Goal: Task Accomplishment & Management: Use online tool/utility

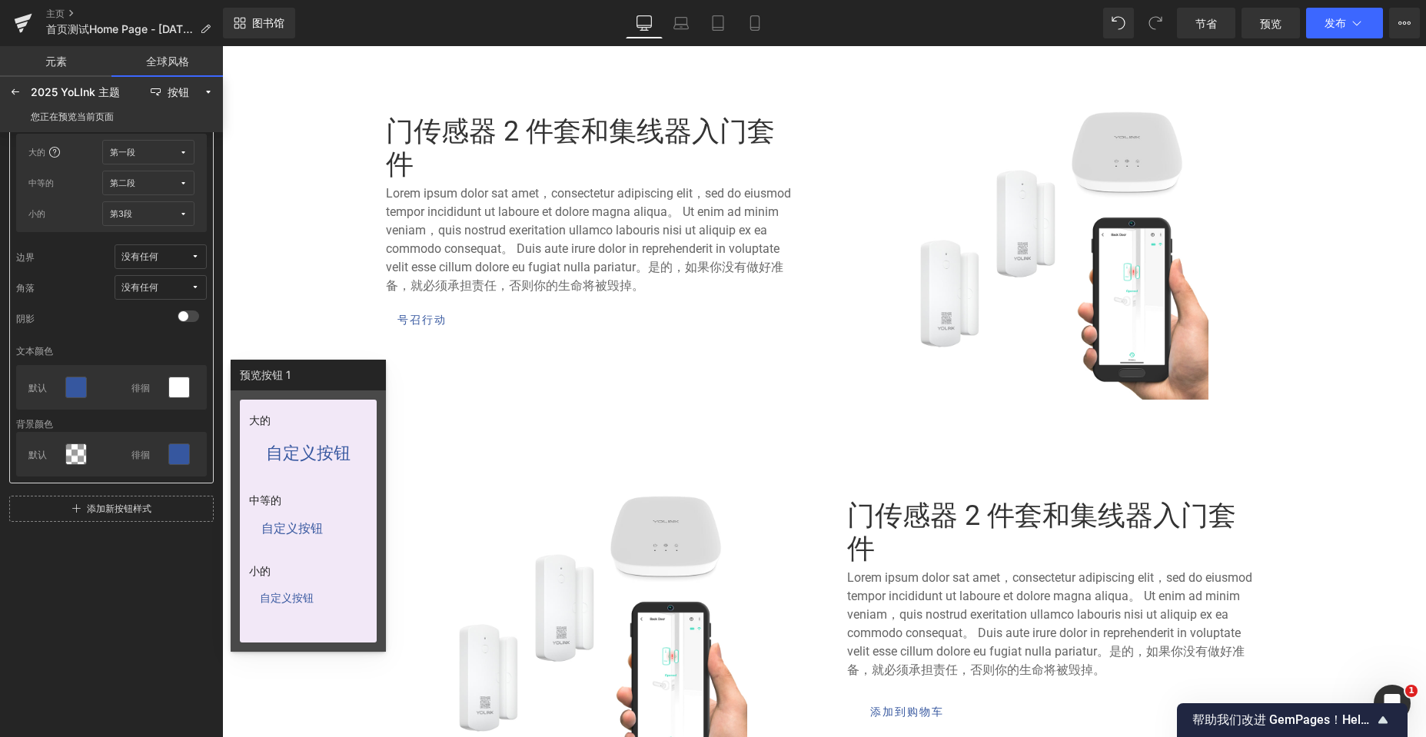
scroll to position [5154, 1192]
click at [21, 88] on icon at bounding box center [15, 92] width 12 height 12
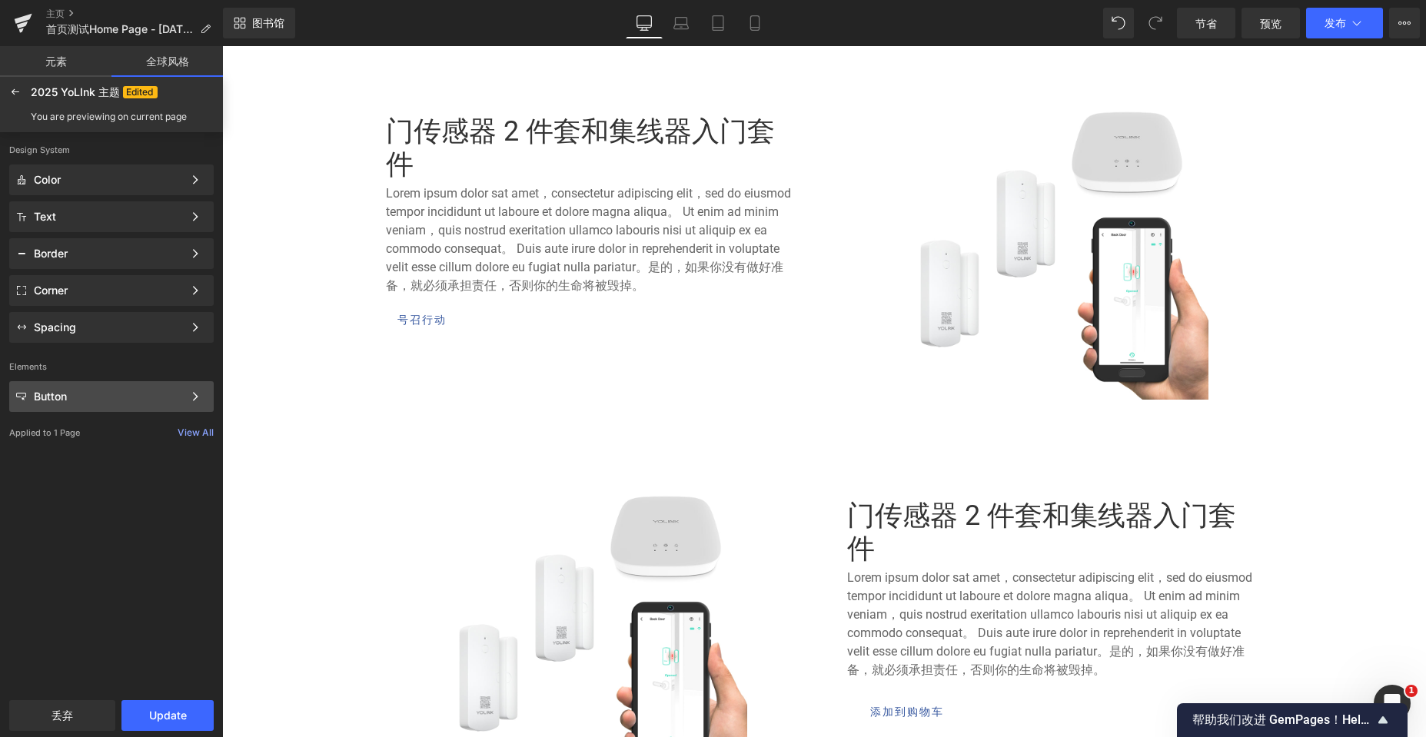
click at [116, 405] on div "Button Color Style Define a color palette and apply it to your pages 1 of 3 Next" at bounding box center [111, 396] width 204 height 31
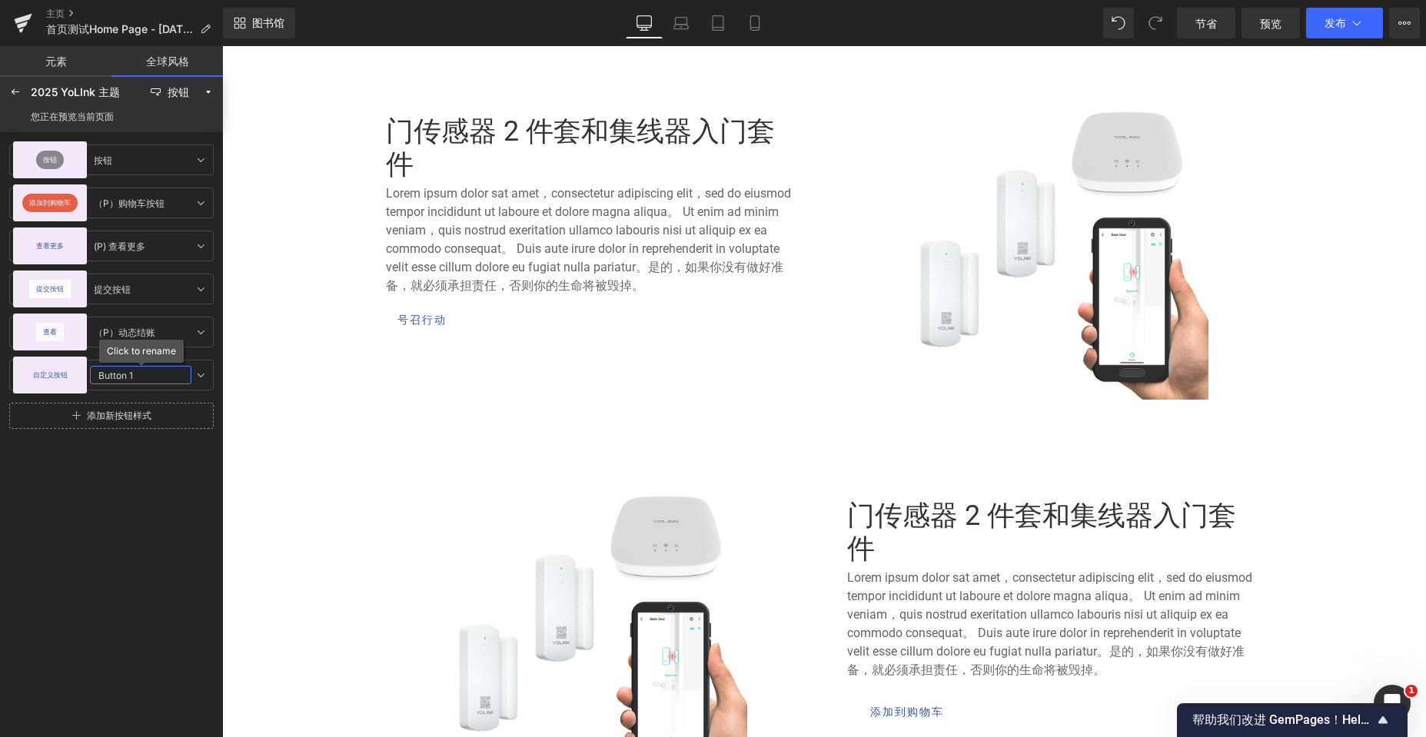
click at [117, 375] on input "Button 1" at bounding box center [140, 375] width 101 height 18
drag, startPoint x: 141, startPoint y: 375, endPoint x: 91, endPoint y: 377, distance: 50.0
click at [91, 377] on input "Button 1" at bounding box center [140, 375] width 101 height 18
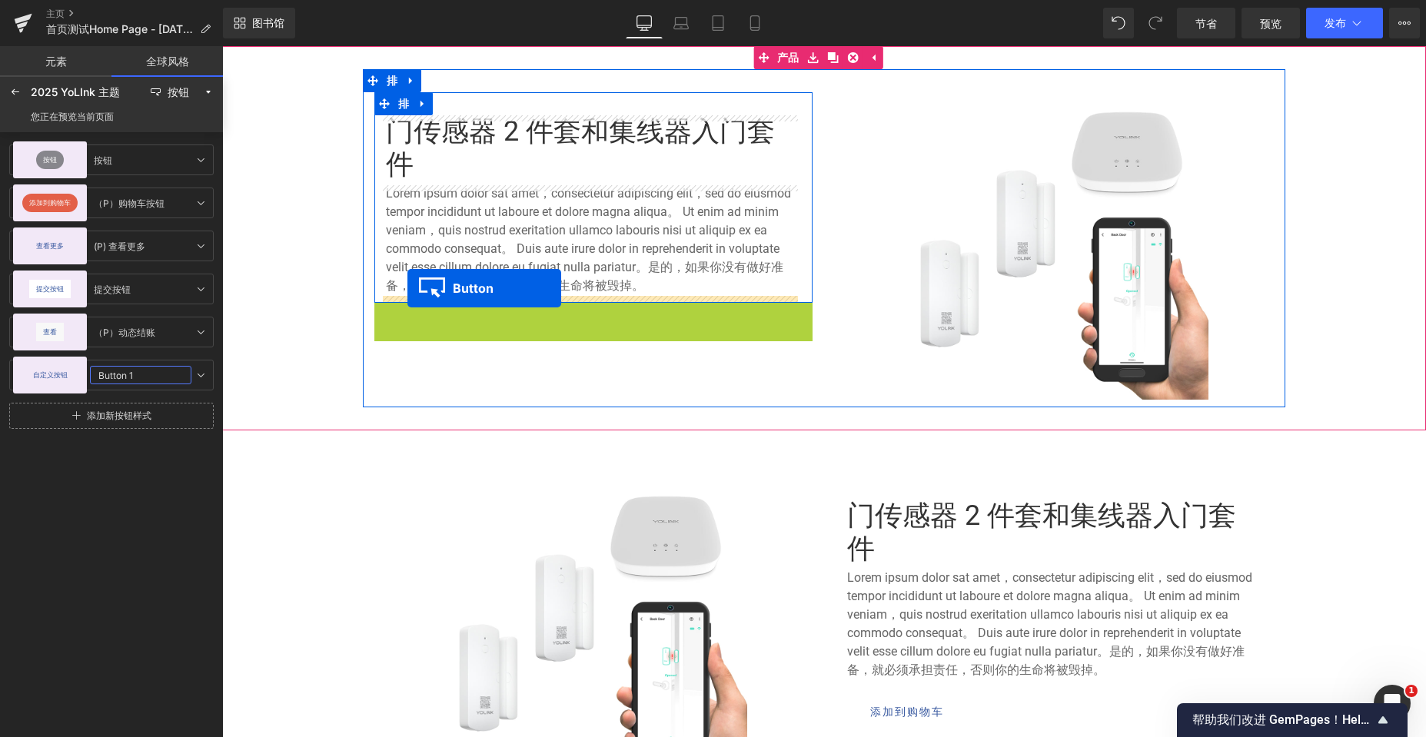
drag, startPoint x: 394, startPoint y: 318, endPoint x: 407, endPoint y: 288, distance: 32.7
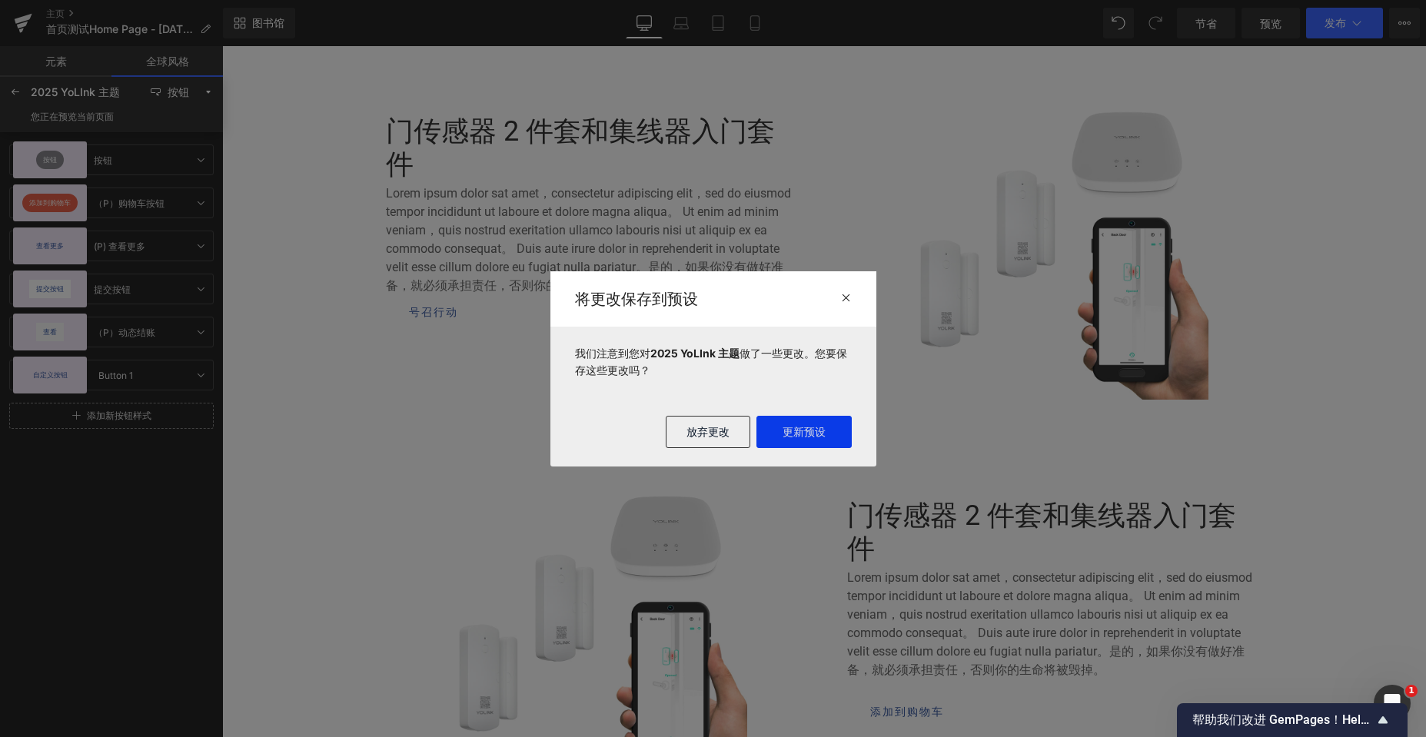
click at [799, 429] on font "更新预设" at bounding box center [803, 431] width 43 height 13
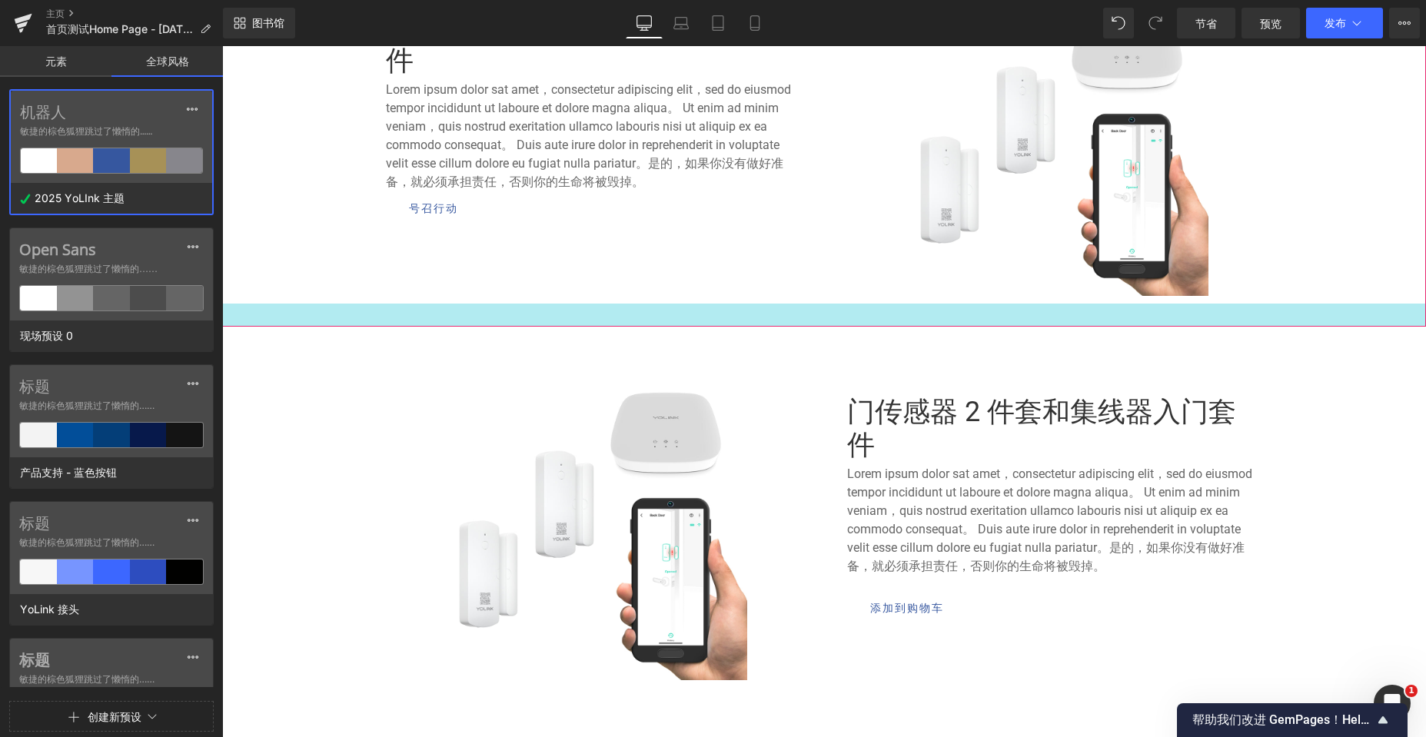
scroll to position [739, 0]
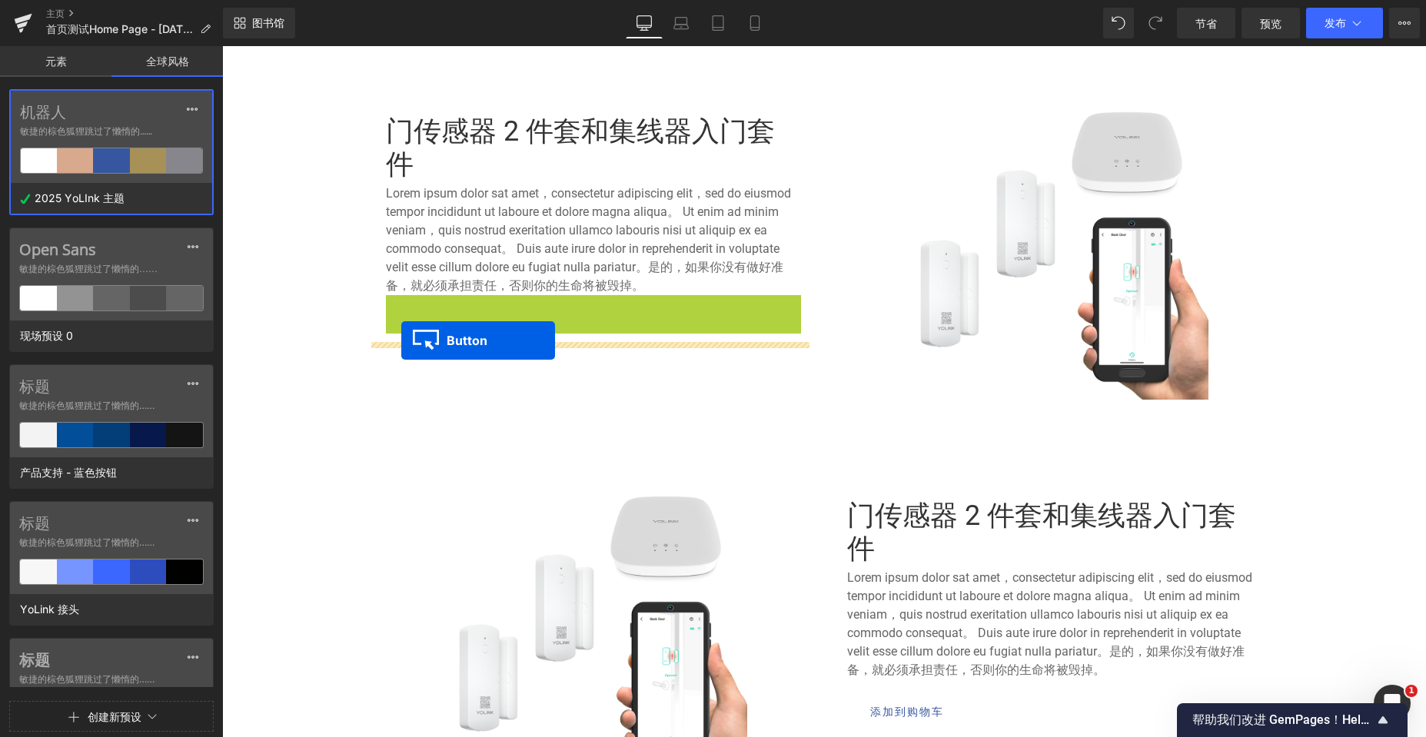
drag, startPoint x: 402, startPoint y: 314, endPoint x: 401, endPoint y: 341, distance: 26.9
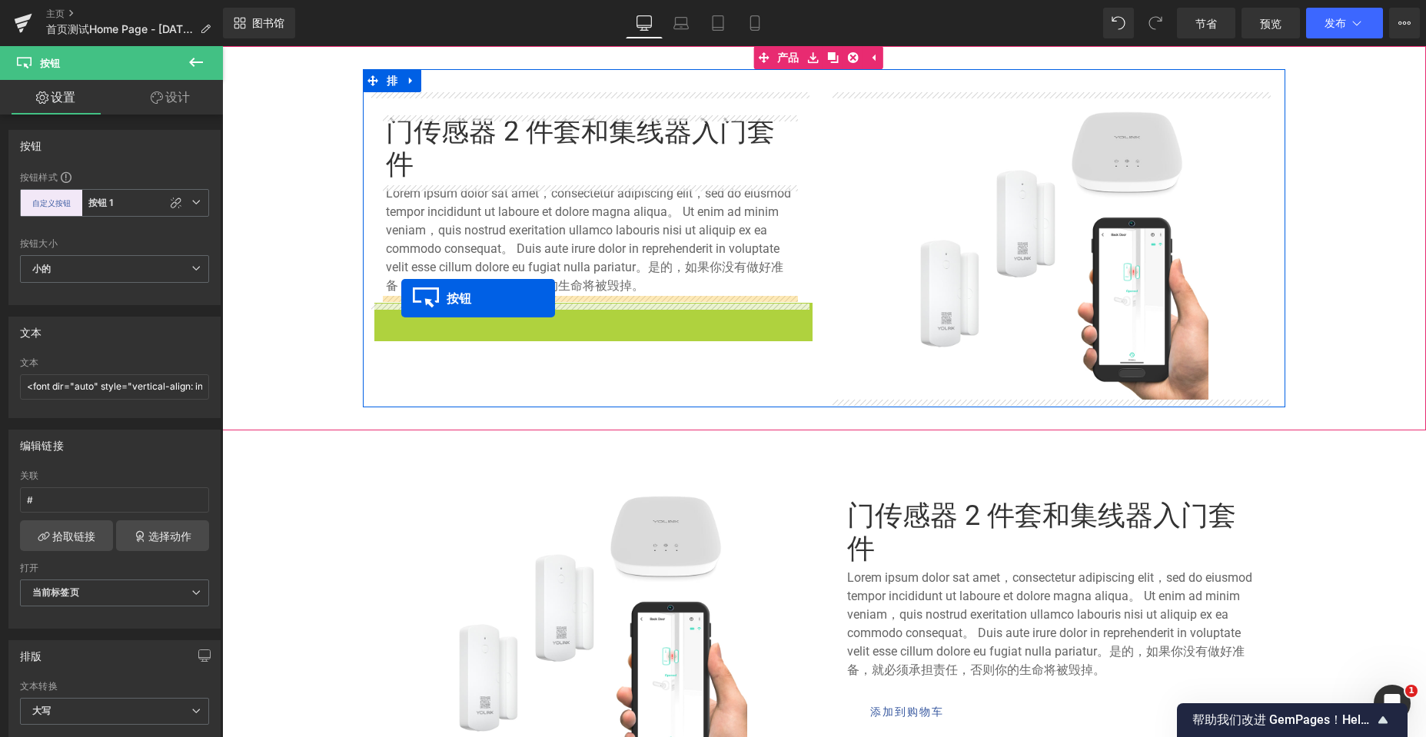
drag, startPoint x: 396, startPoint y: 322, endPoint x: 401, endPoint y: 298, distance: 24.4
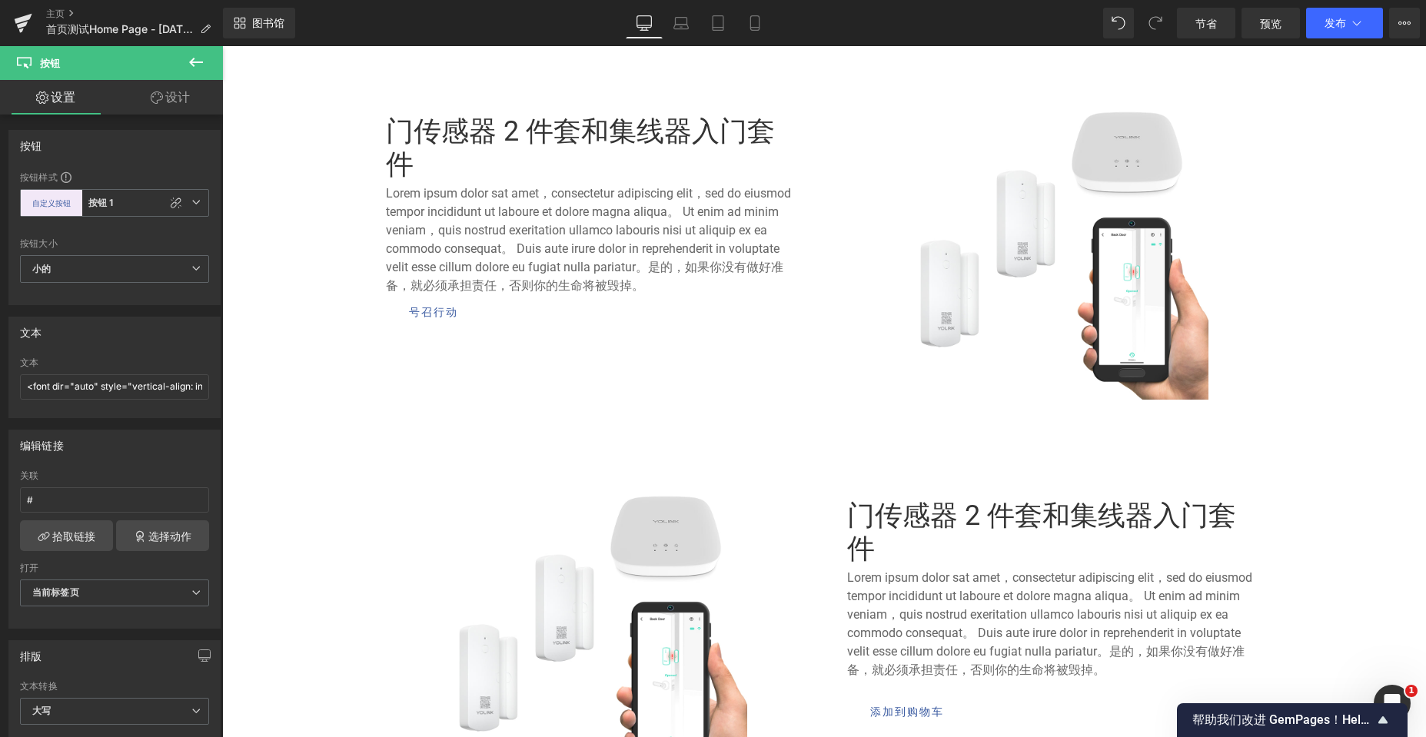
click at [196, 59] on icon at bounding box center [196, 62] width 18 height 18
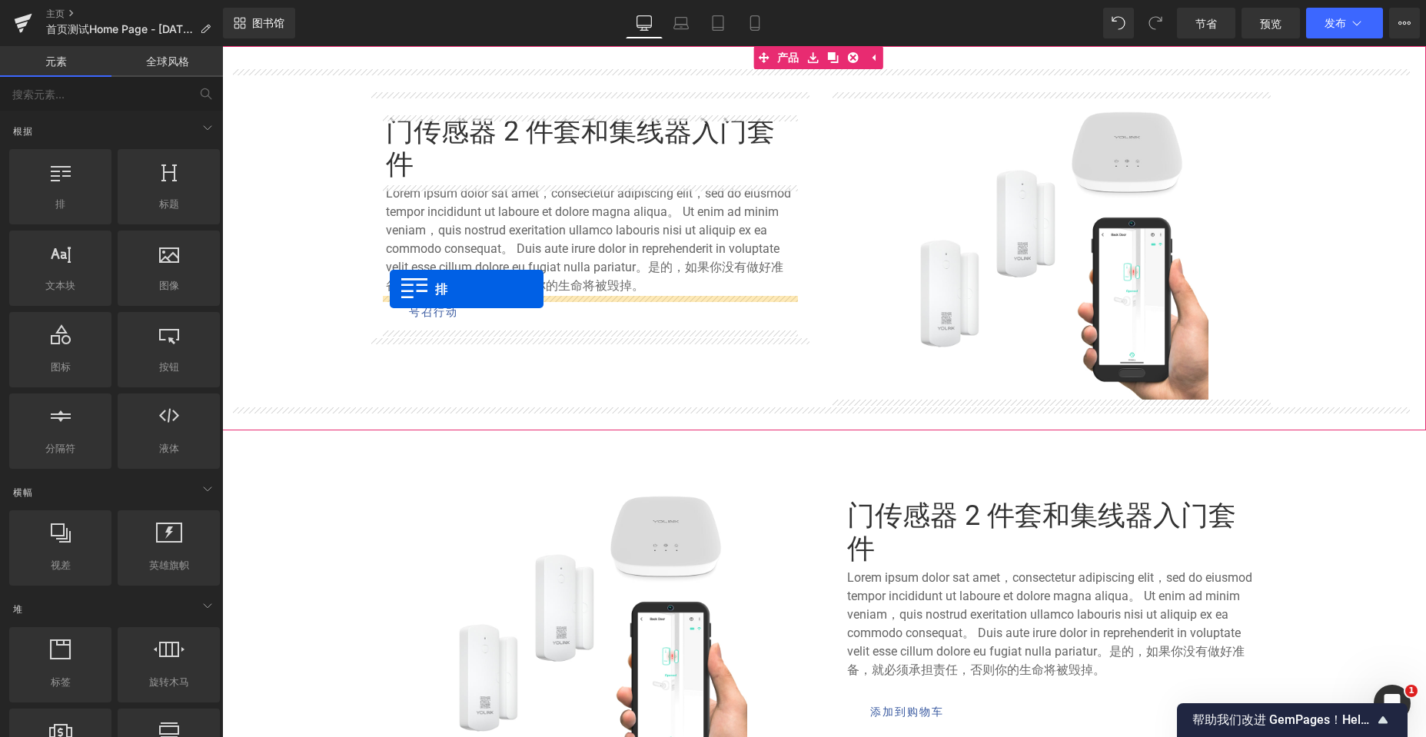
drag, startPoint x: 323, startPoint y: 232, endPoint x: 390, endPoint y: 289, distance: 87.8
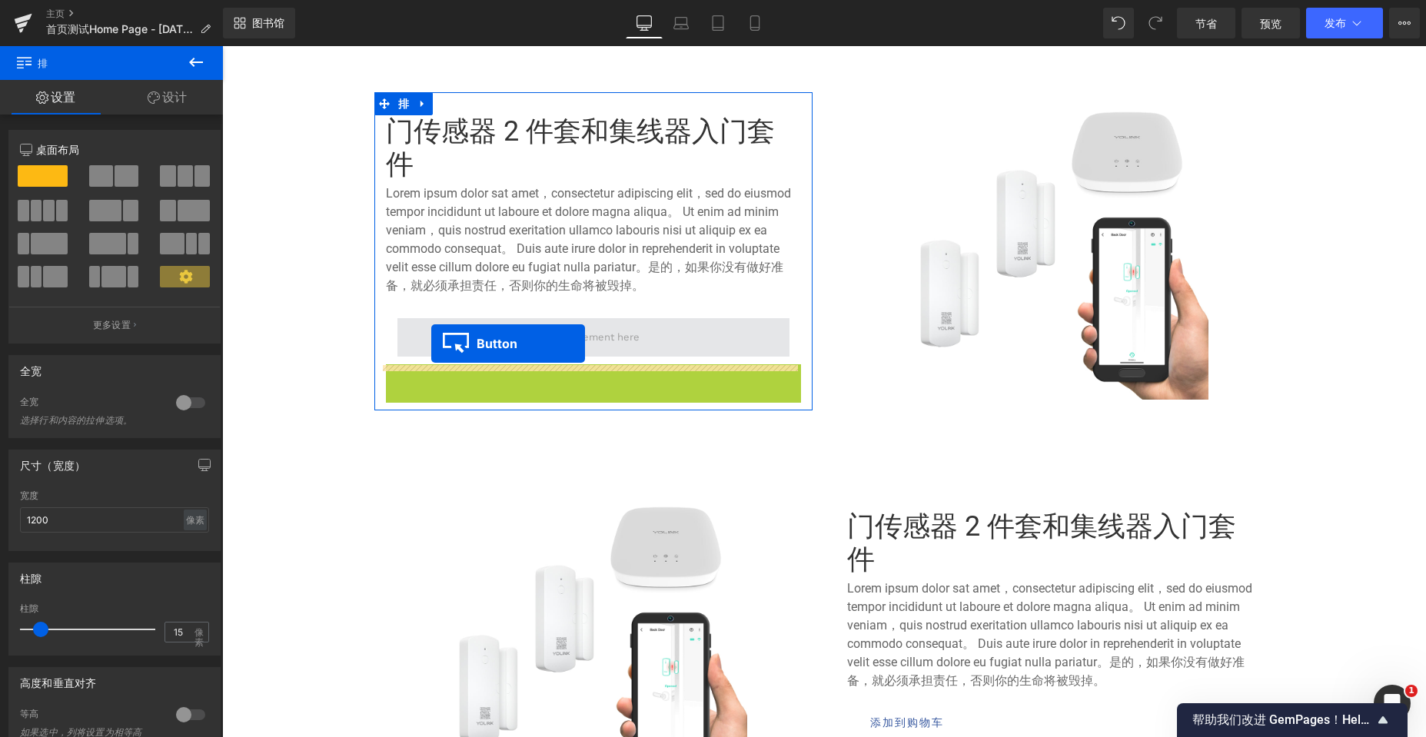
scroll to position [5165, 1192]
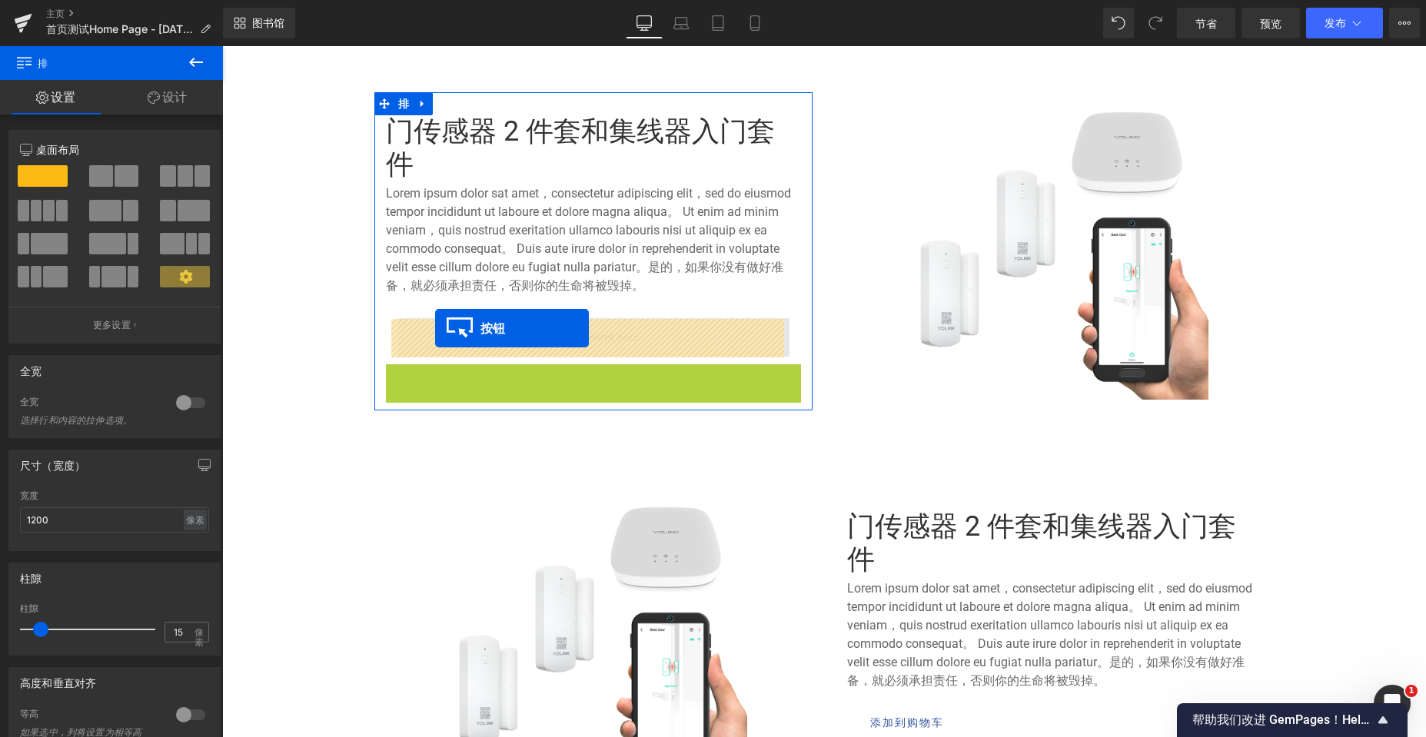
drag, startPoint x: 407, startPoint y: 382, endPoint x: 435, endPoint y: 328, distance: 60.5
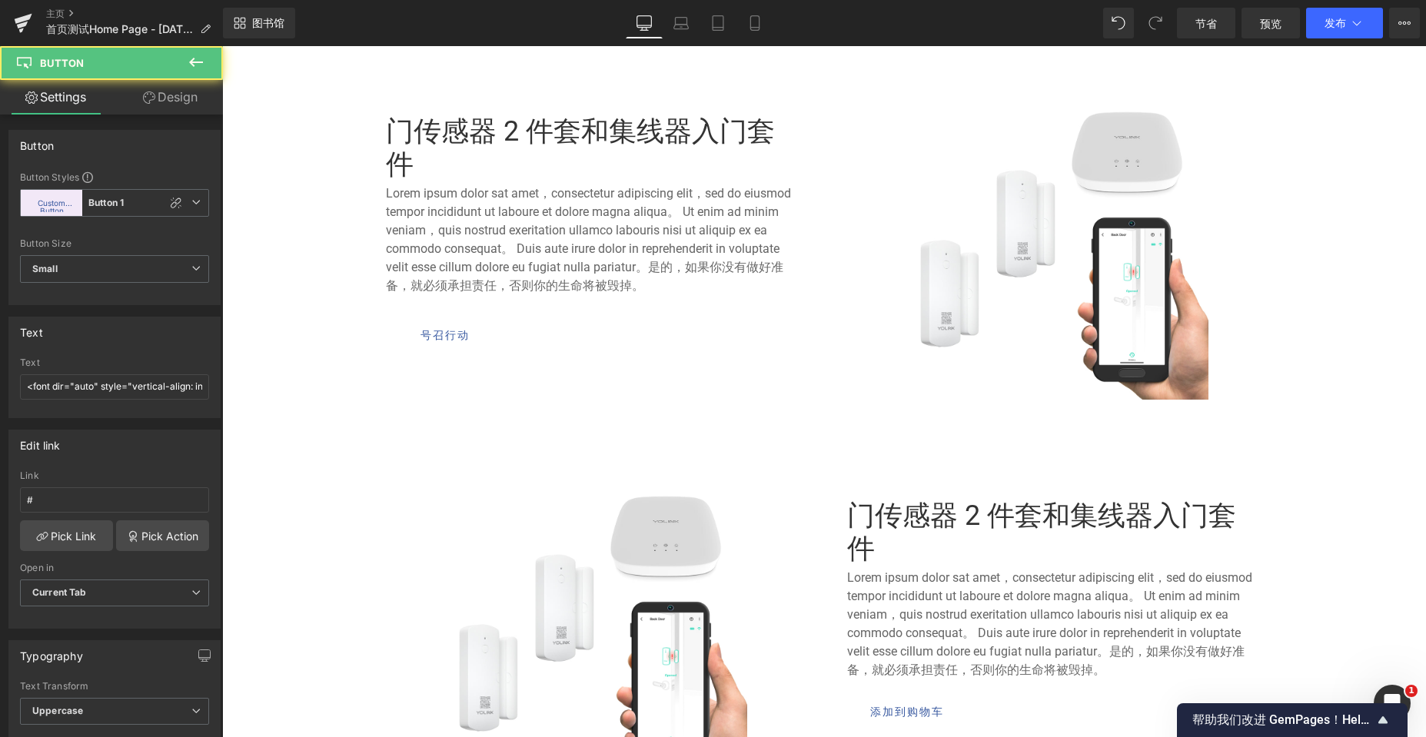
scroll to position [5154, 1192]
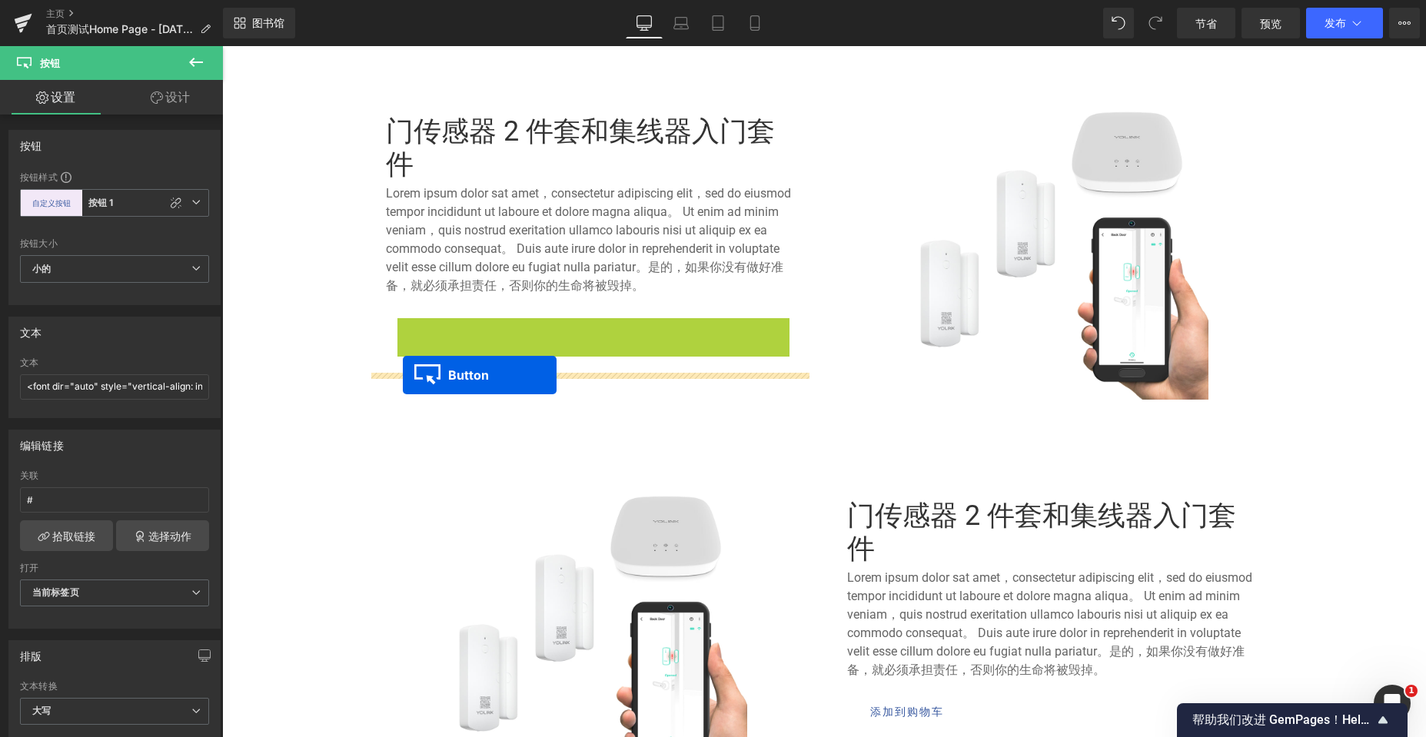
drag, startPoint x: 413, startPoint y: 337, endPoint x: 403, endPoint y: 375, distance: 39.7
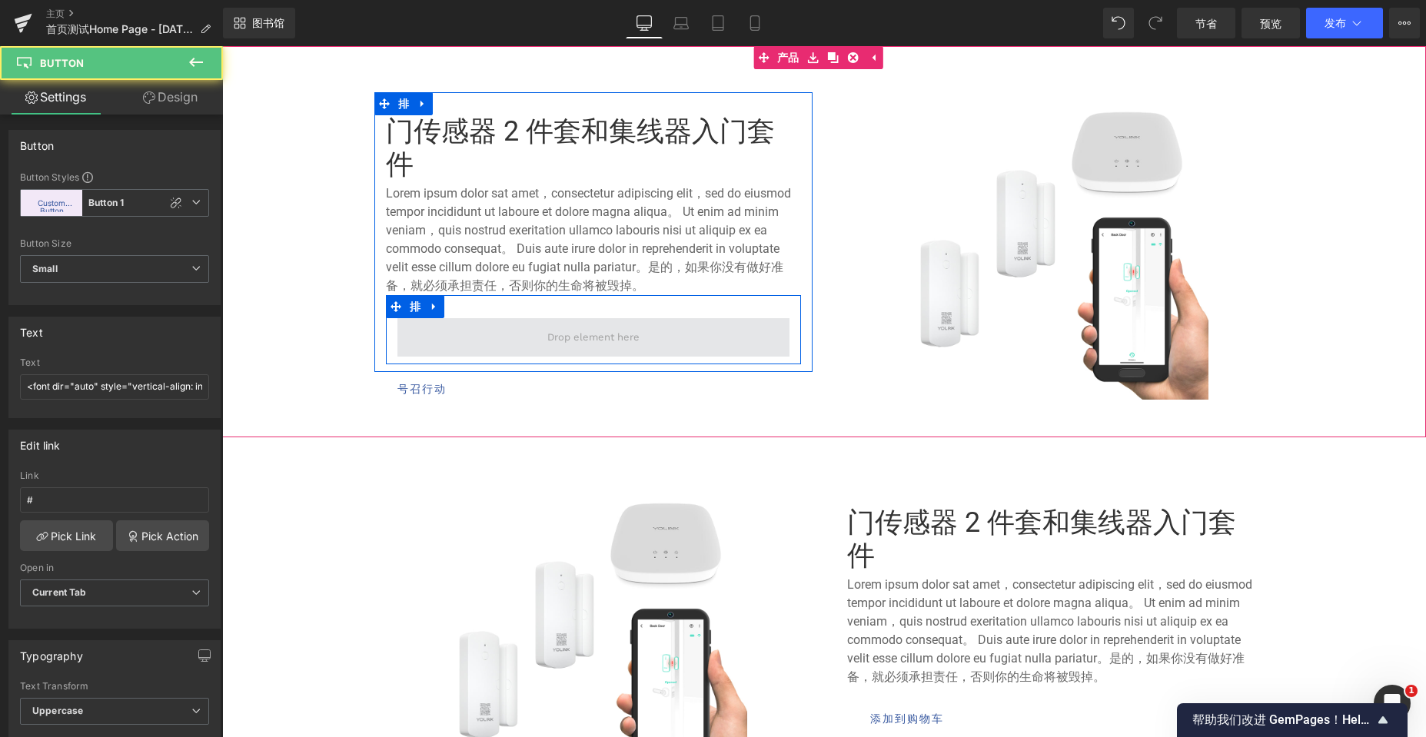
scroll to position [5161, 1192]
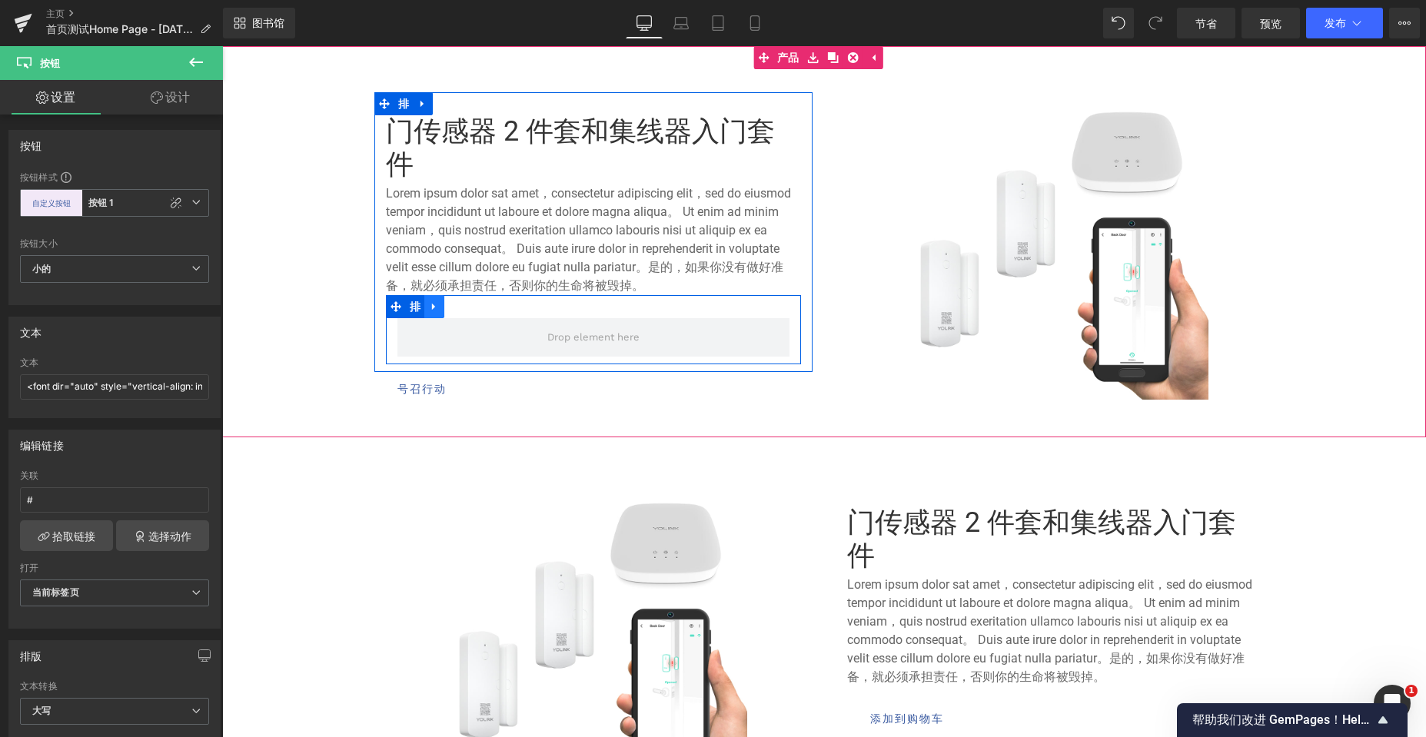
click at [430, 308] on icon at bounding box center [434, 307] width 11 height 12
click at [469, 306] on icon at bounding box center [474, 307] width 11 height 12
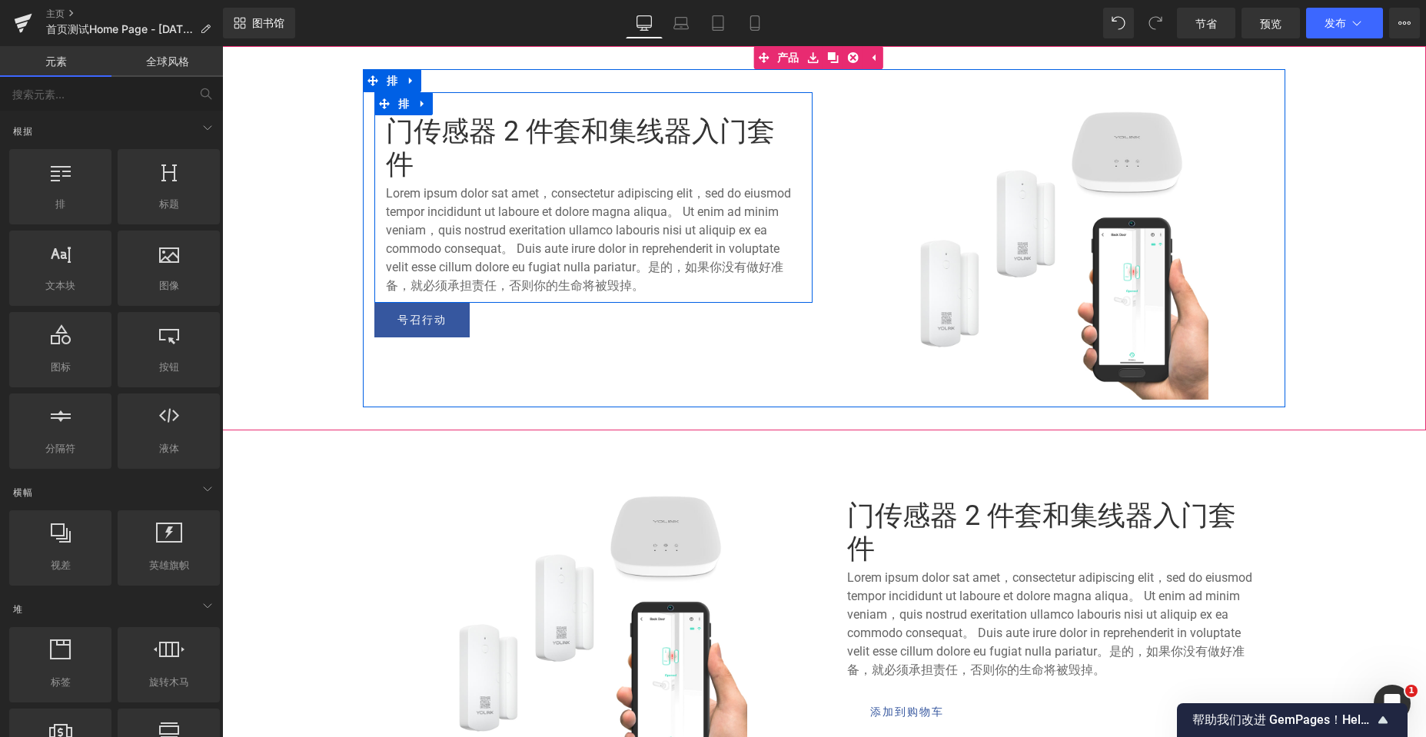
scroll to position [5154, 1192]
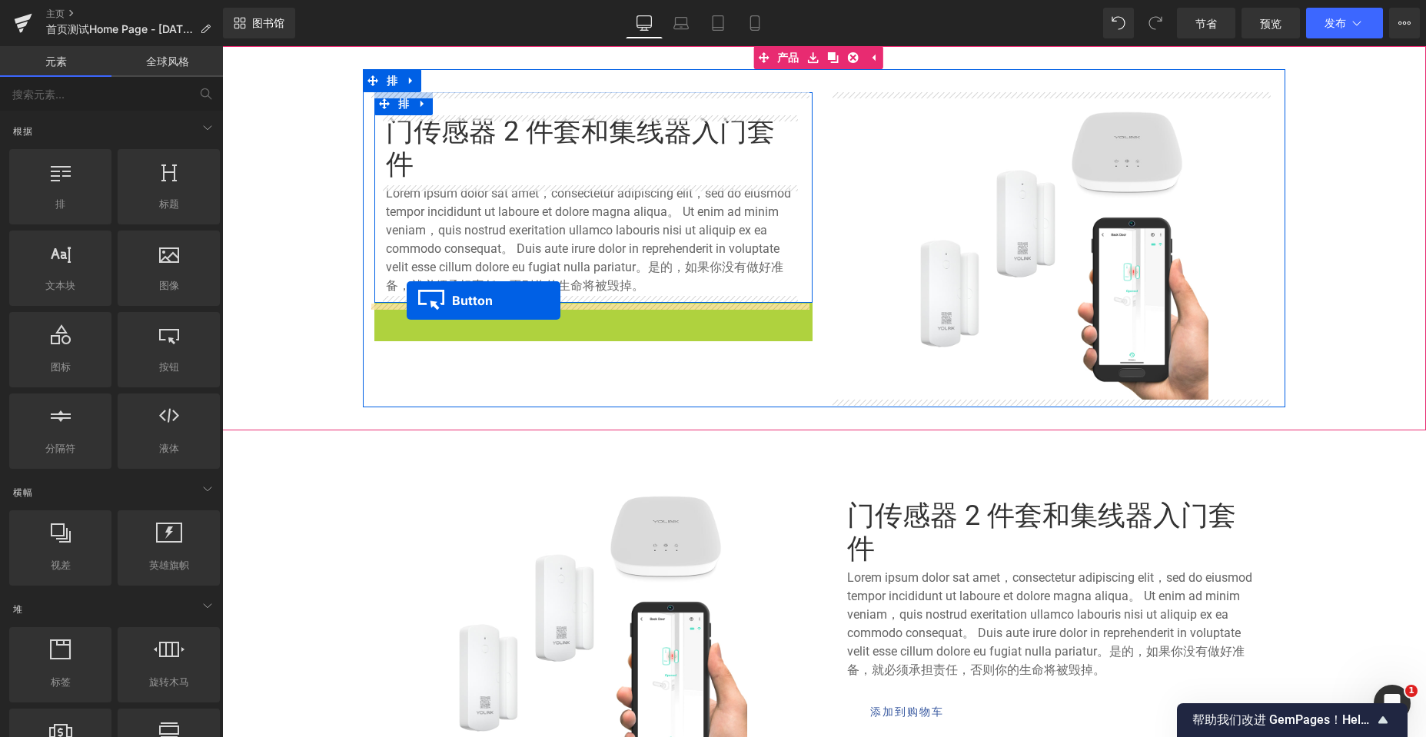
drag, startPoint x: 394, startPoint y: 325, endPoint x: 407, endPoint y: 301, distance: 27.9
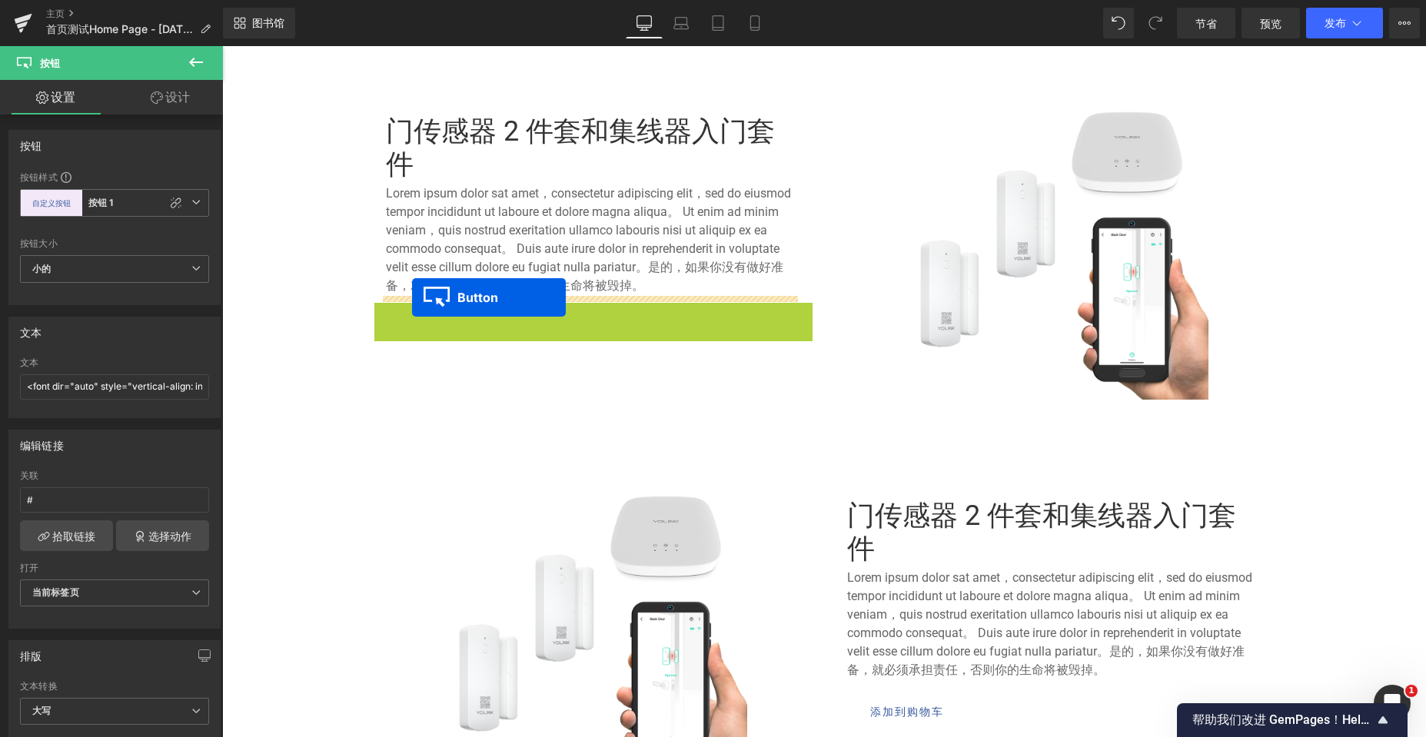
drag, startPoint x: 397, startPoint y: 326, endPoint x: 412, endPoint y: 297, distance: 32.0
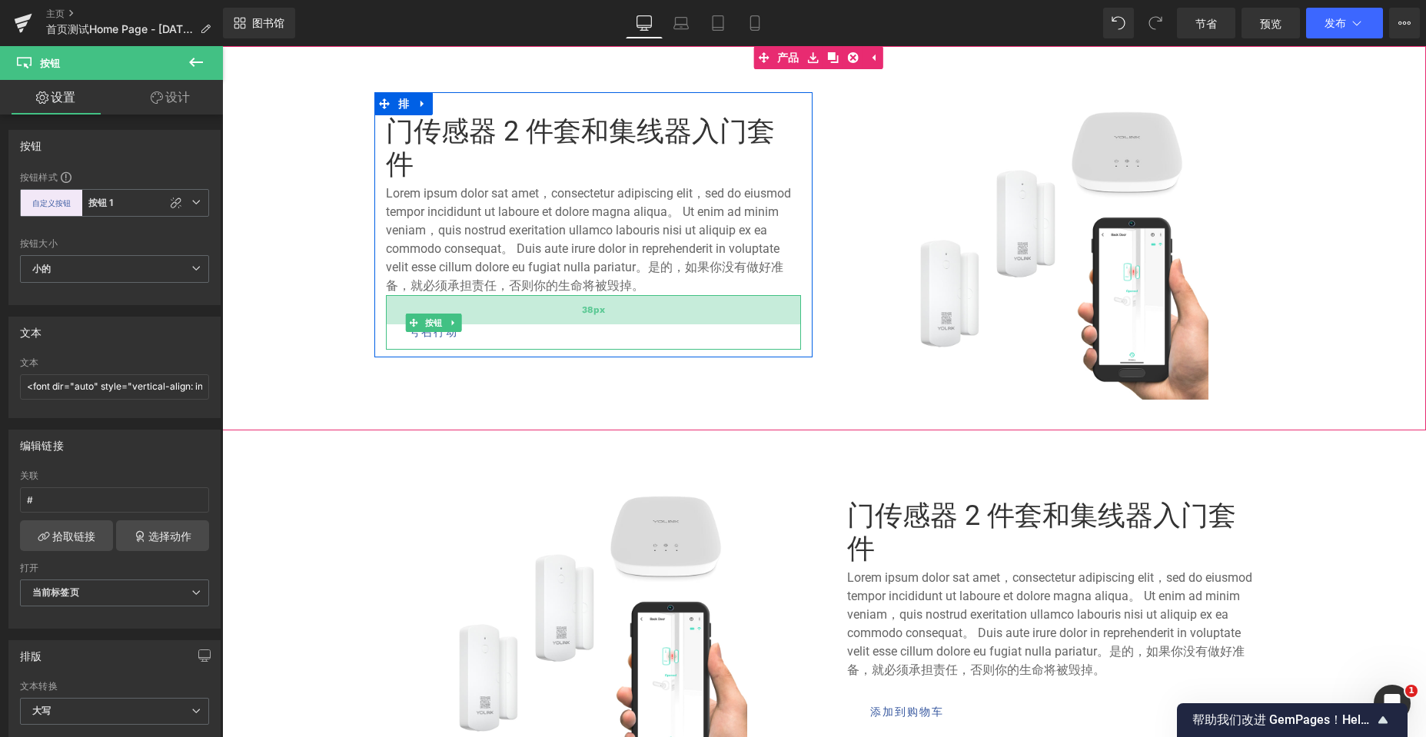
drag, startPoint x: 529, startPoint y: 296, endPoint x: 526, endPoint y: 316, distance: 20.2
click at [526, 316] on div "38px" at bounding box center [593, 309] width 415 height 29
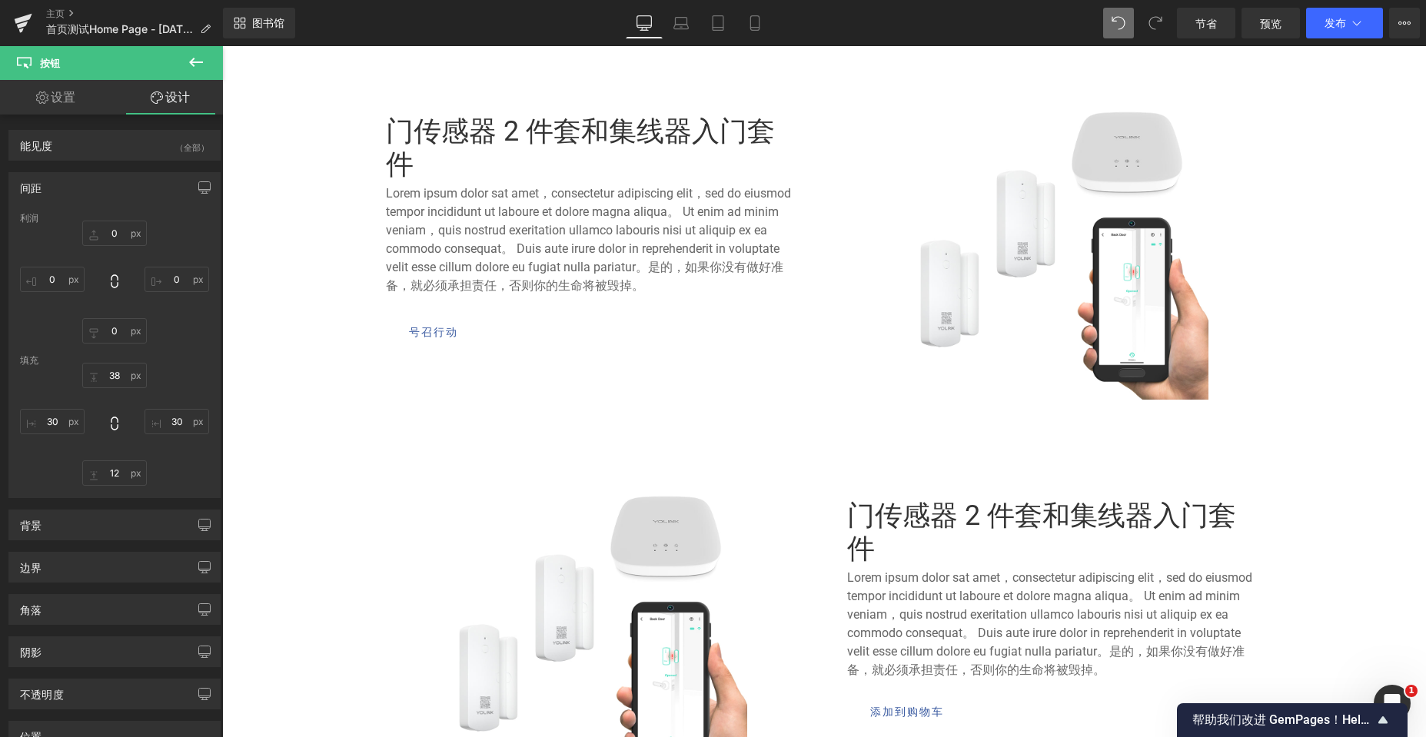
type input "0"
type input "38"
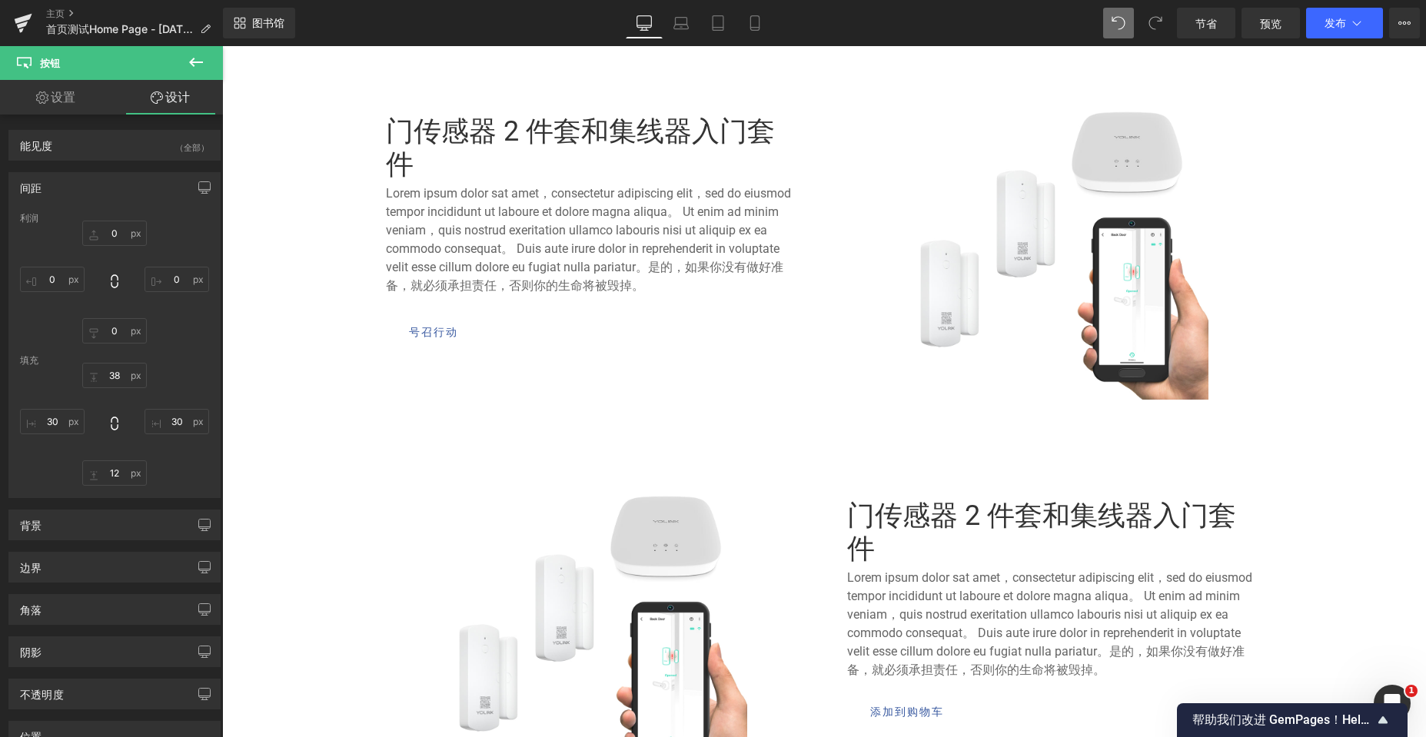
type input "30"
type input "12"
type input "30"
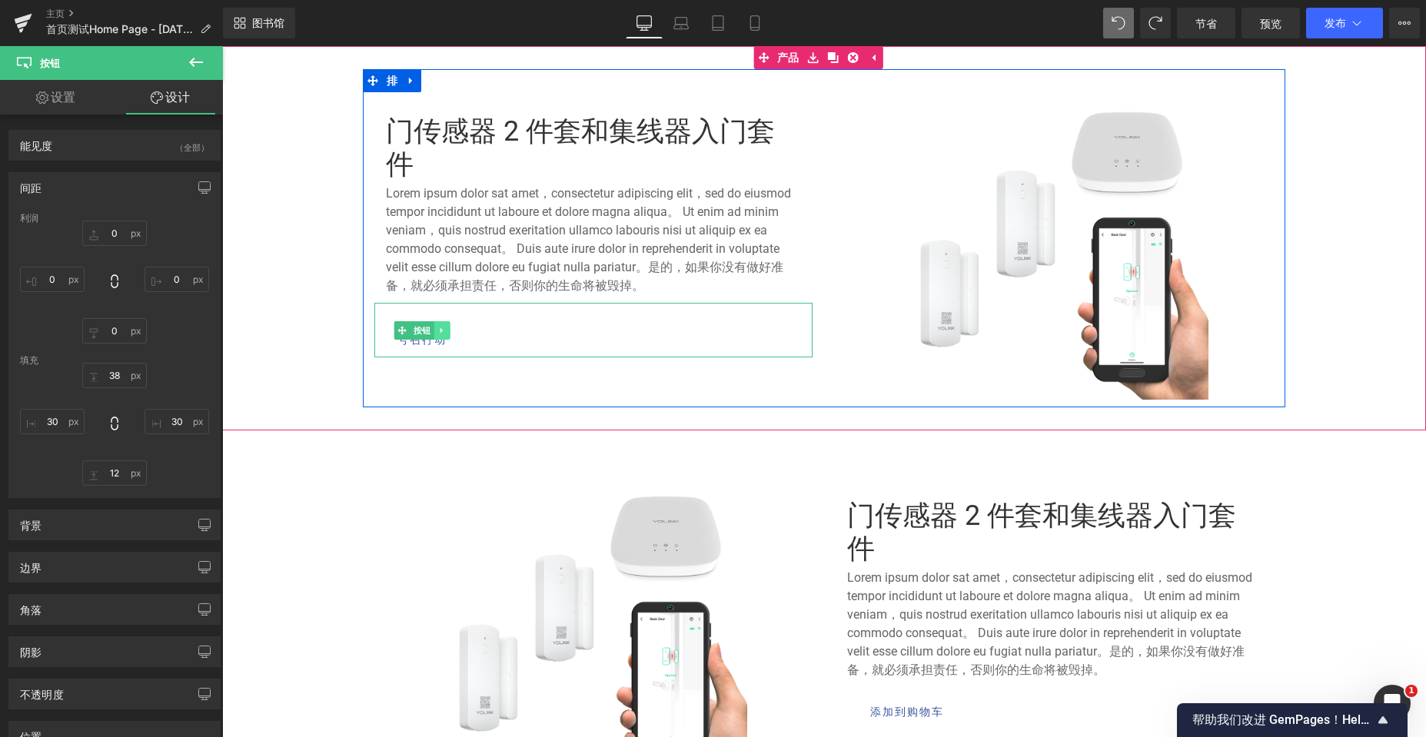
click at [437, 334] on icon at bounding box center [441, 330] width 8 height 9
click at [442, 334] on link at bounding box center [450, 330] width 16 height 18
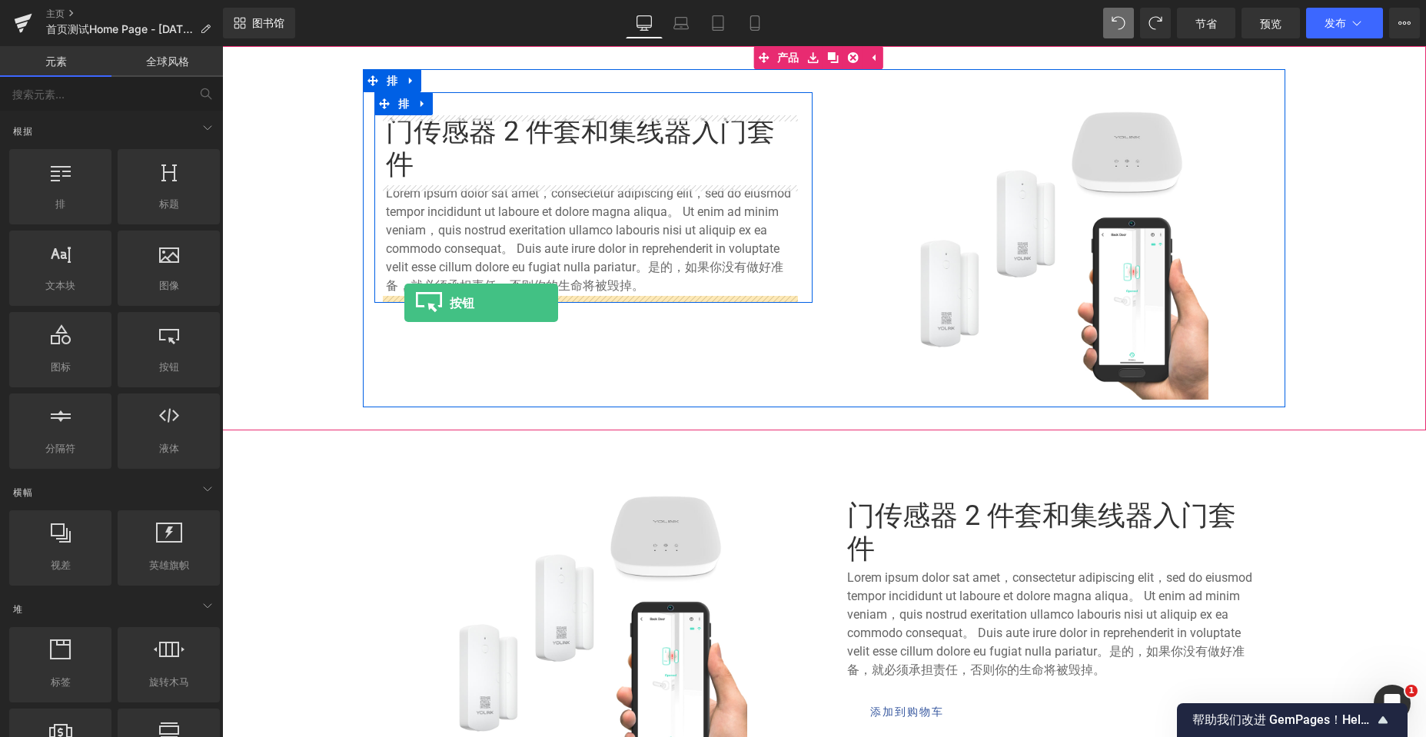
drag, startPoint x: 394, startPoint y: 327, endPoint x: 404, endPoint y: 303, distance: 26.5
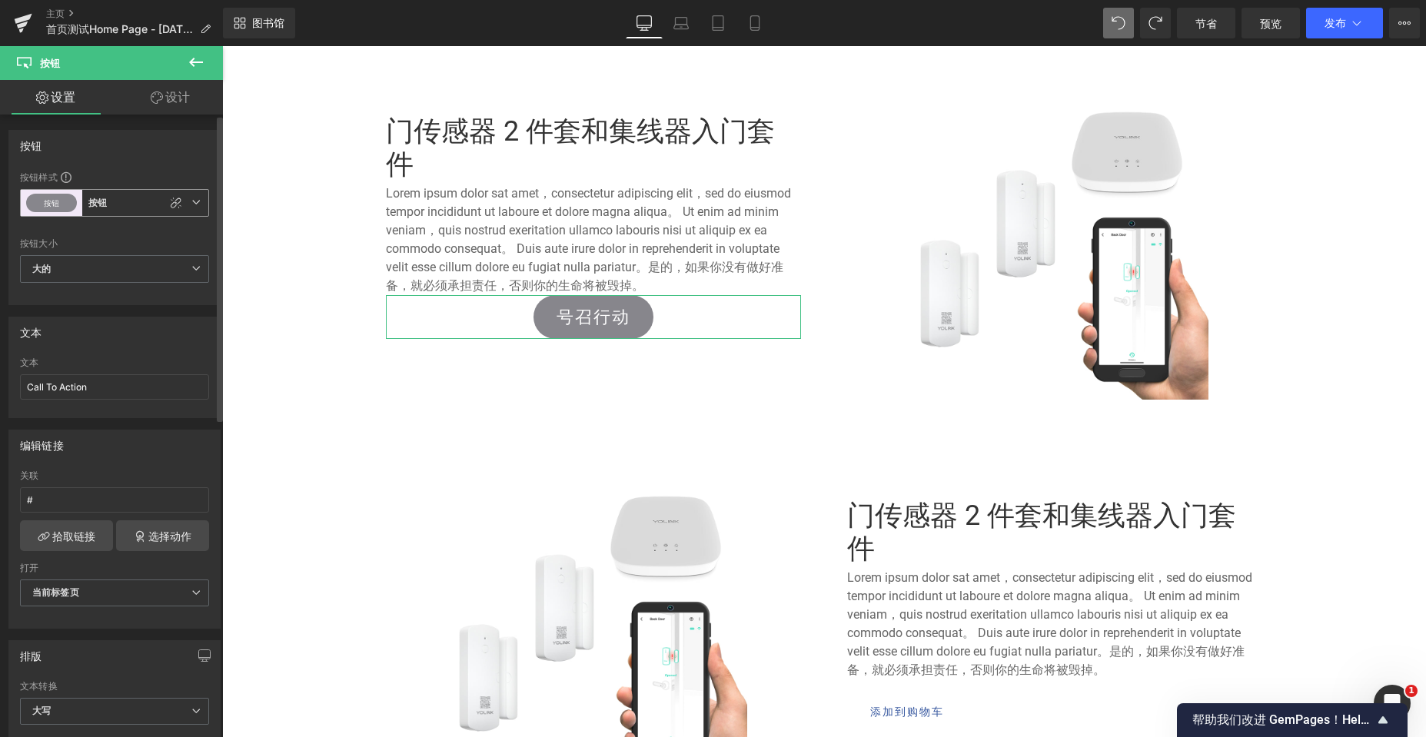
click at [195, 198] on span "按钮 按钮" at bounding box center [114, 203] width 189 height 28
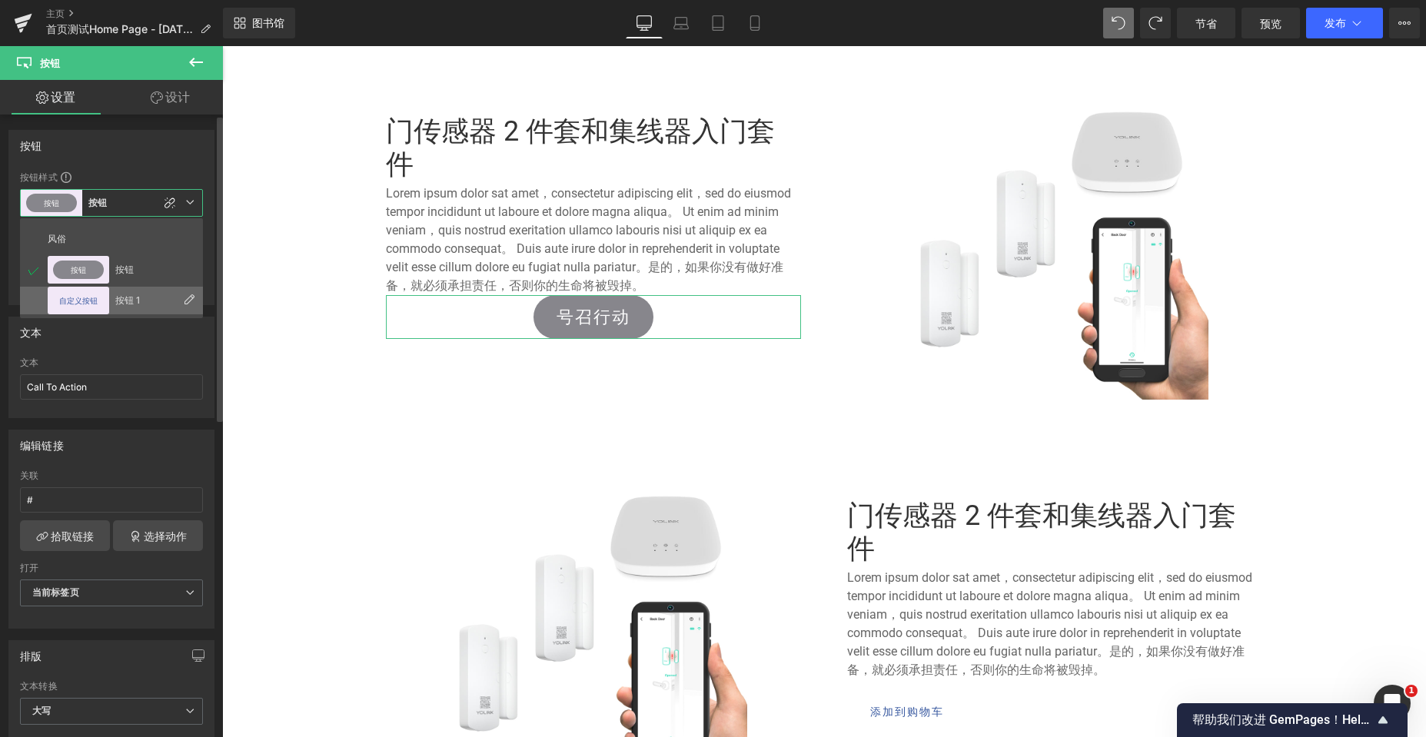
click at [119, 297] on font "按钮 1" at bounding box center [127, 300] width 25 height 12
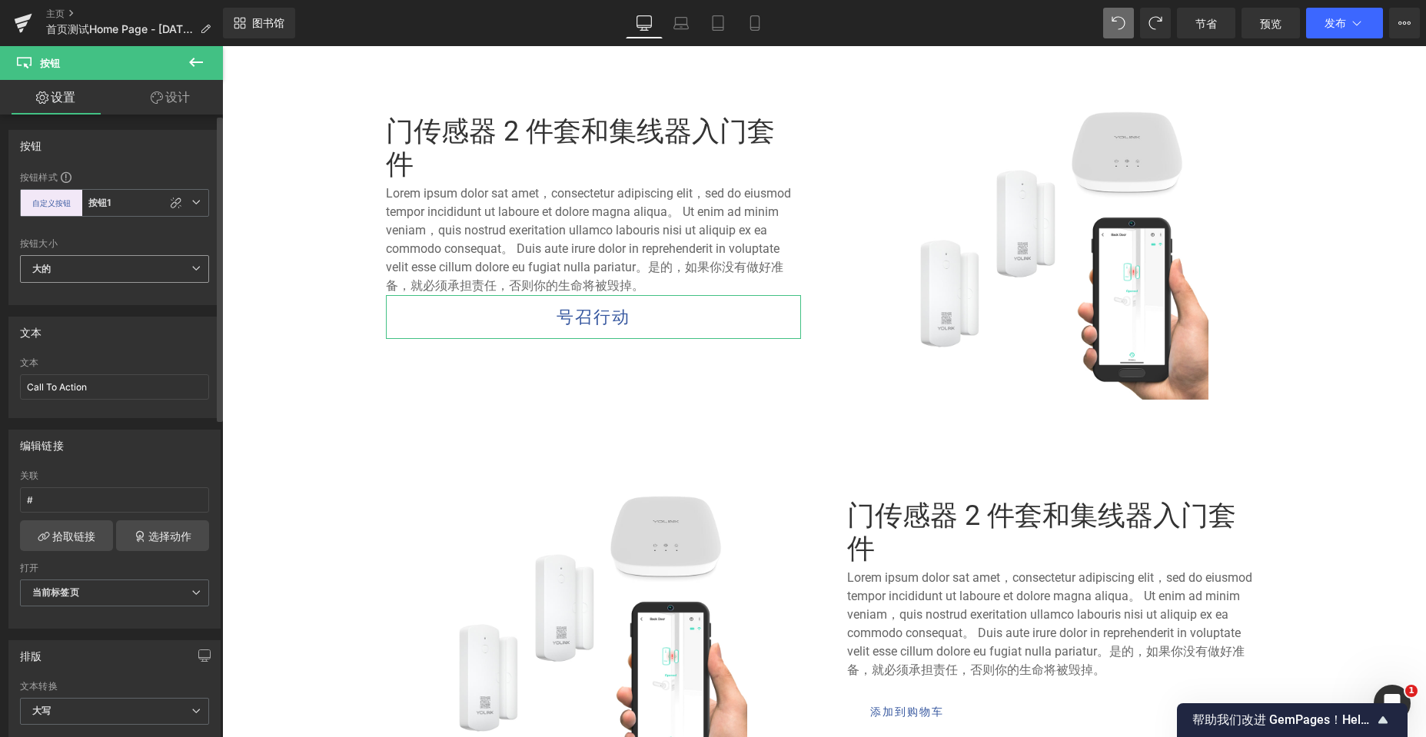
click at [185, 258] on span "大的" at bounding box center [114, 269] width 189 height 28
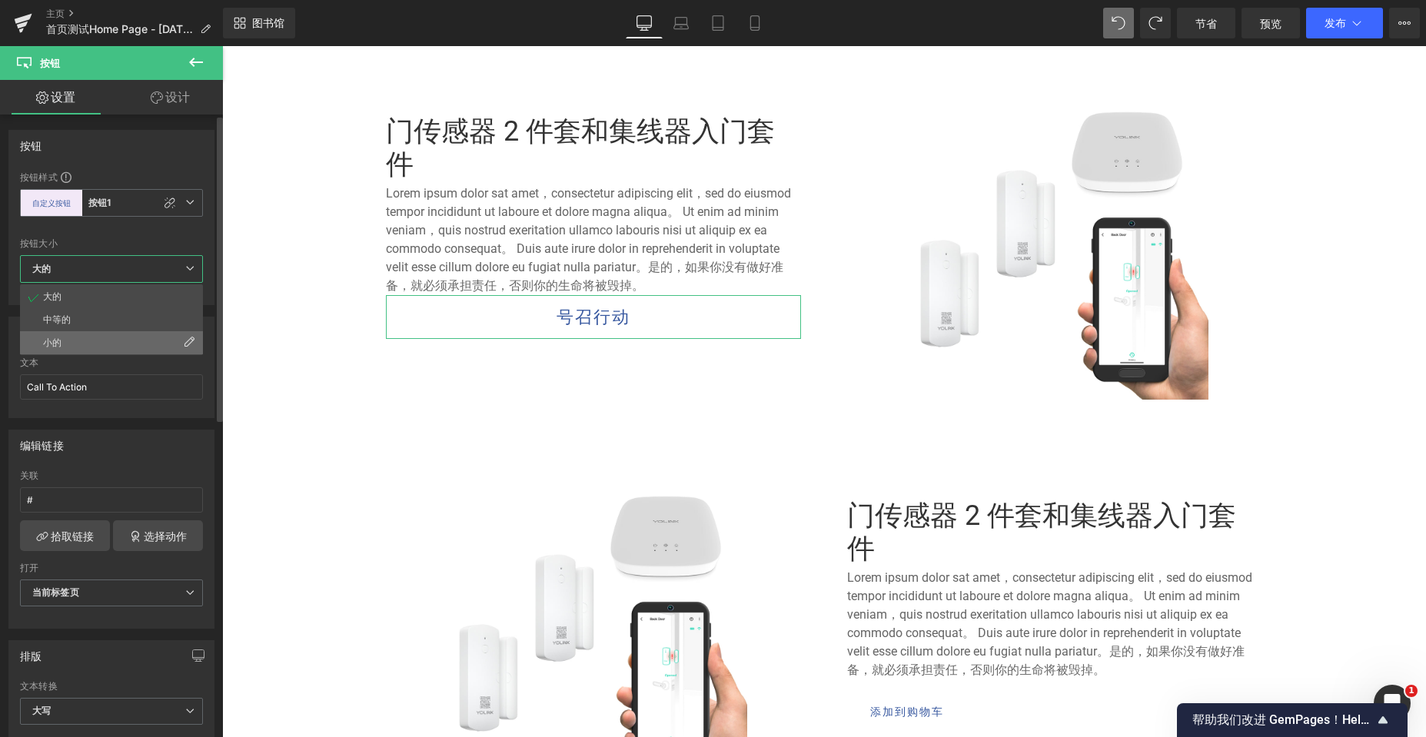
click at [119, 345] on li "小的" at bounding box center [111, 342] width 183 height 23
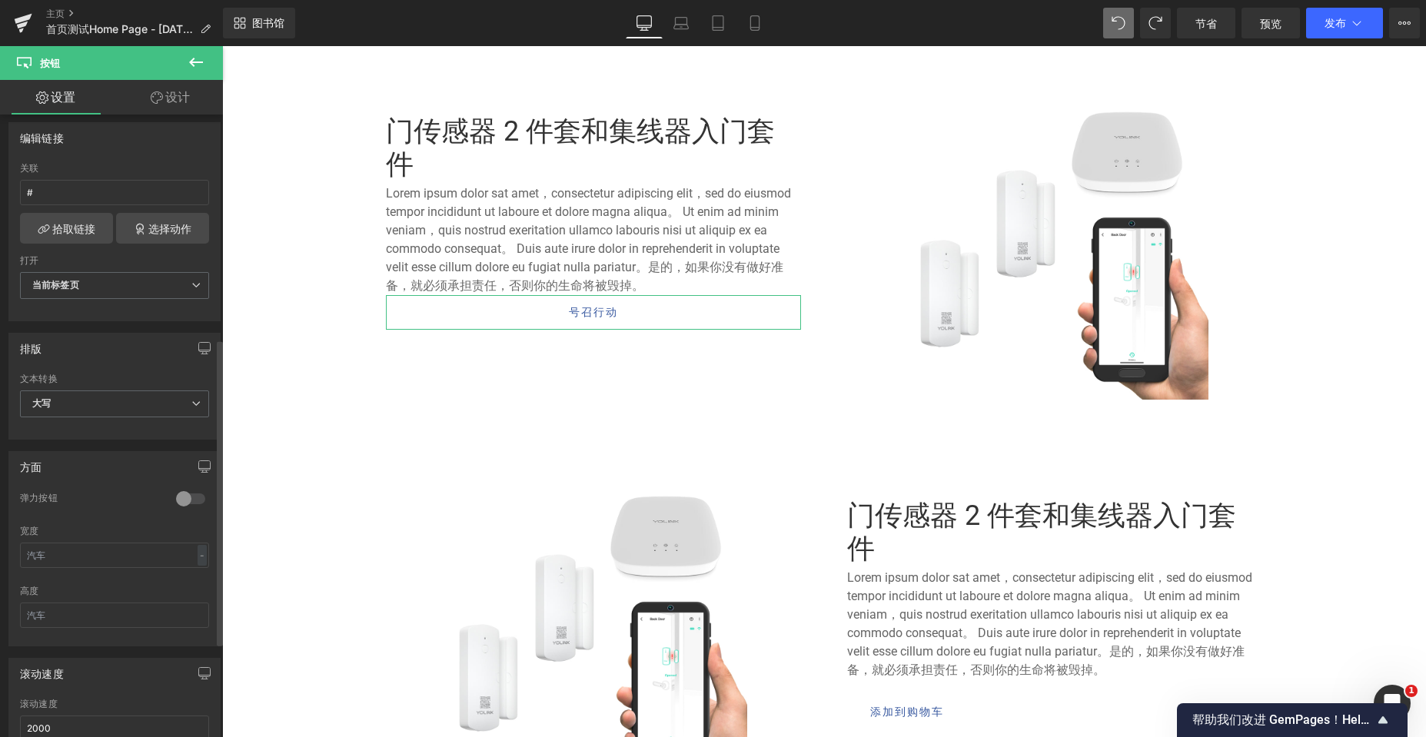
scroll to position [461, 0]
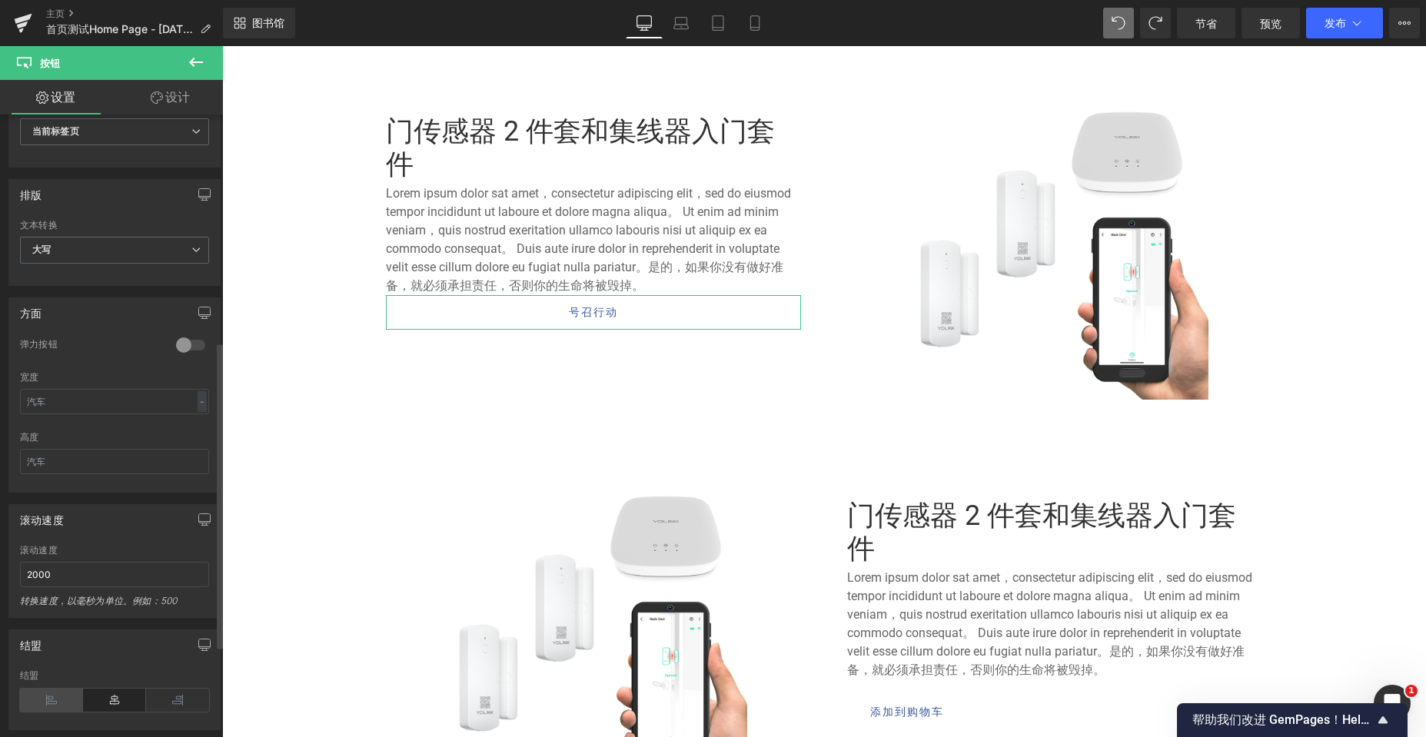
click at [51, 694] on icon at bounding box center [51, 700] width 63 height 23
click at [194, 62] on icon at bounding box center [196, 62] width 14 height 9
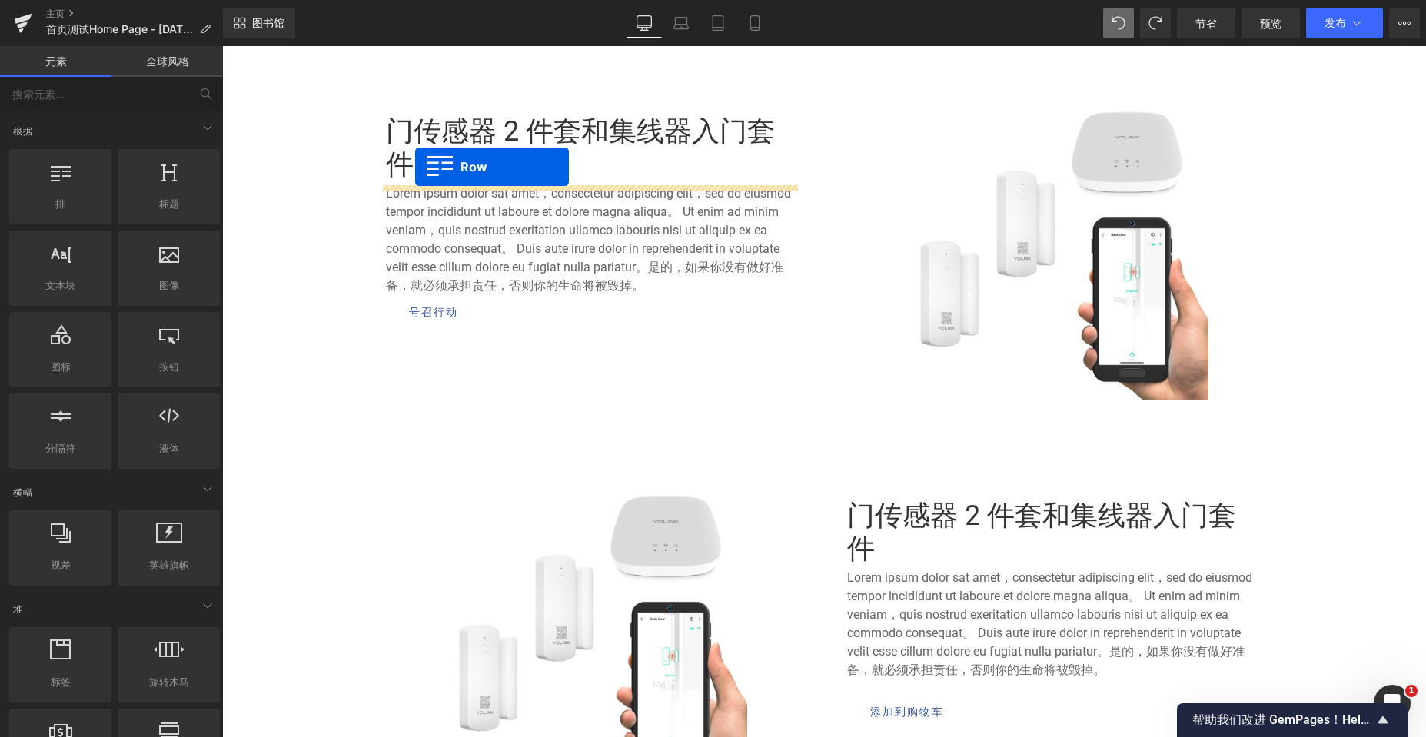
drag, startPoint x: 294, startPoint y: 175, endPoint x: 415, endPoint y: 167, distance: 121.7
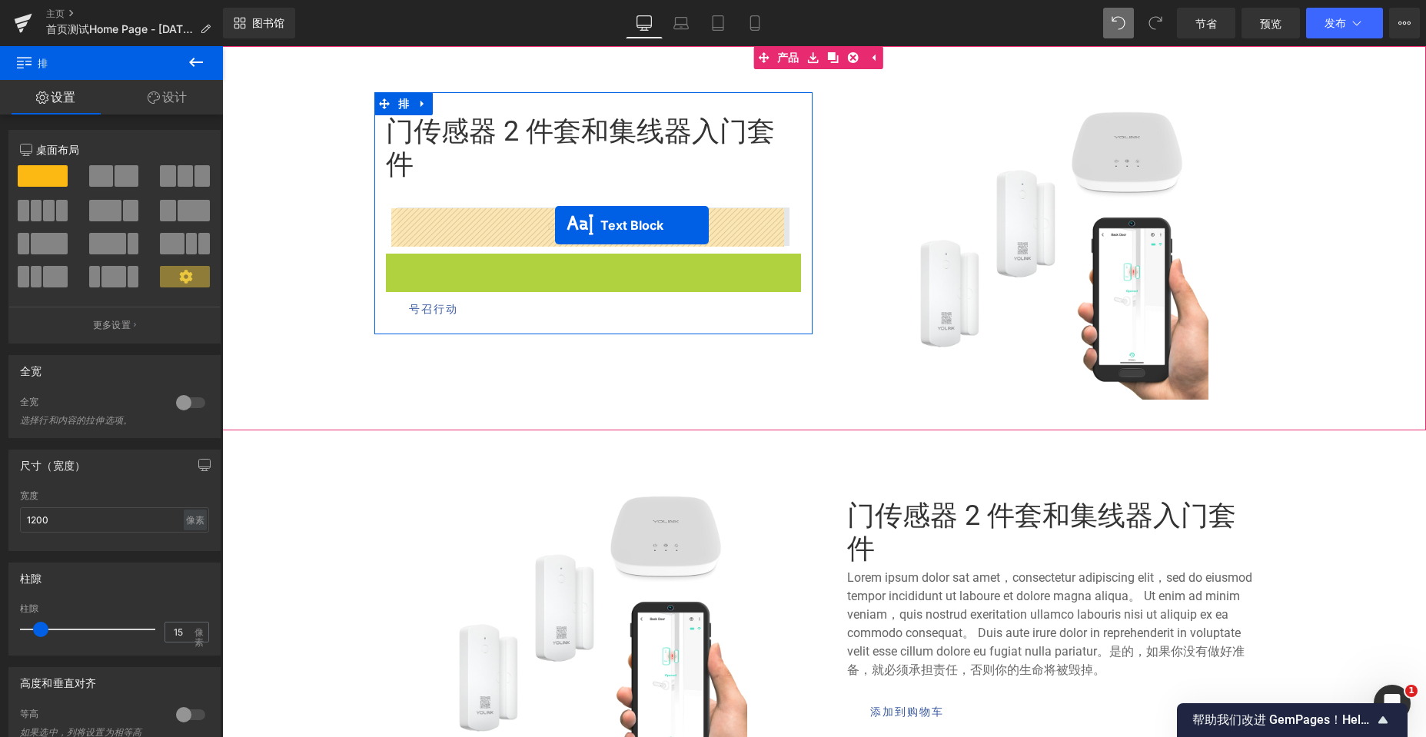
scroll to position [5154, 1192]
drag, startPoint x: 552, startPoint y: 314, endPoint x: 555, endPoint y: 225, distance: 88.4
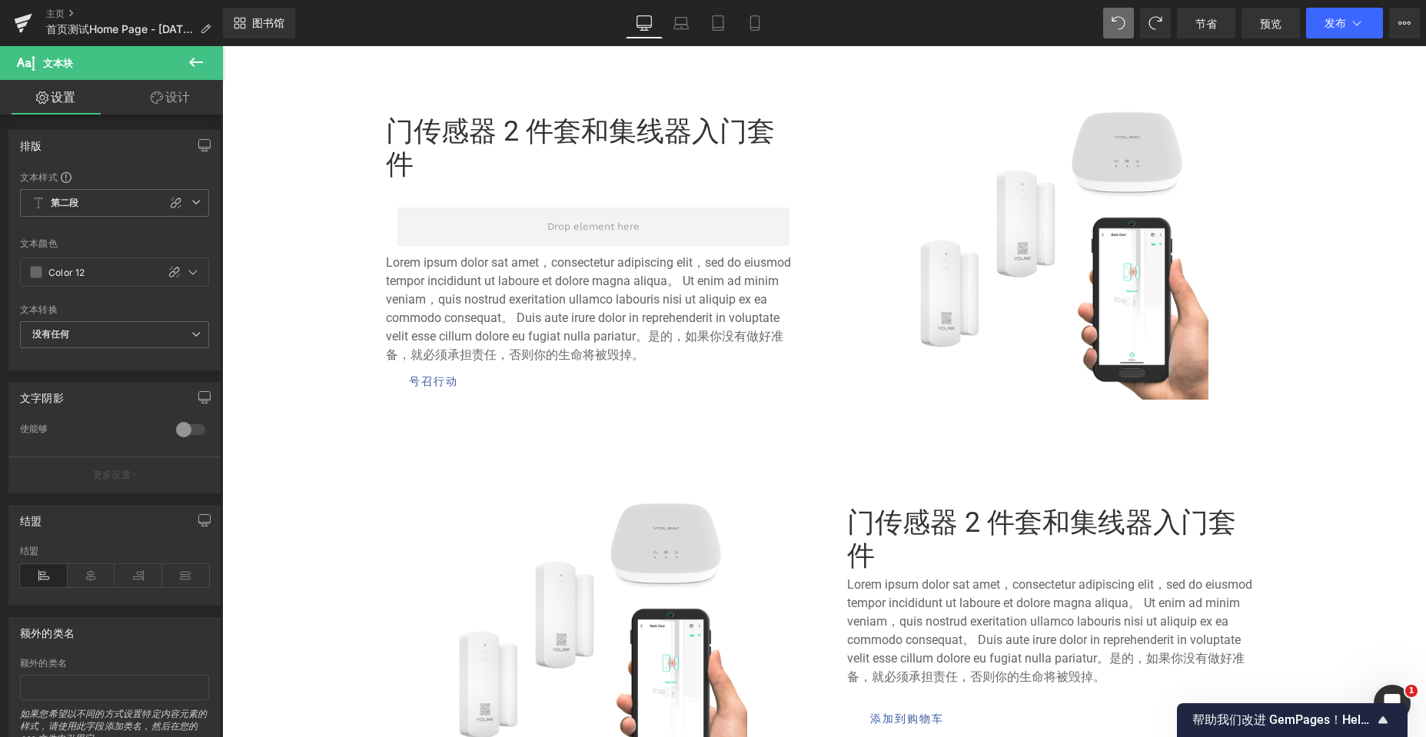
scroll to position [5161, 1192]
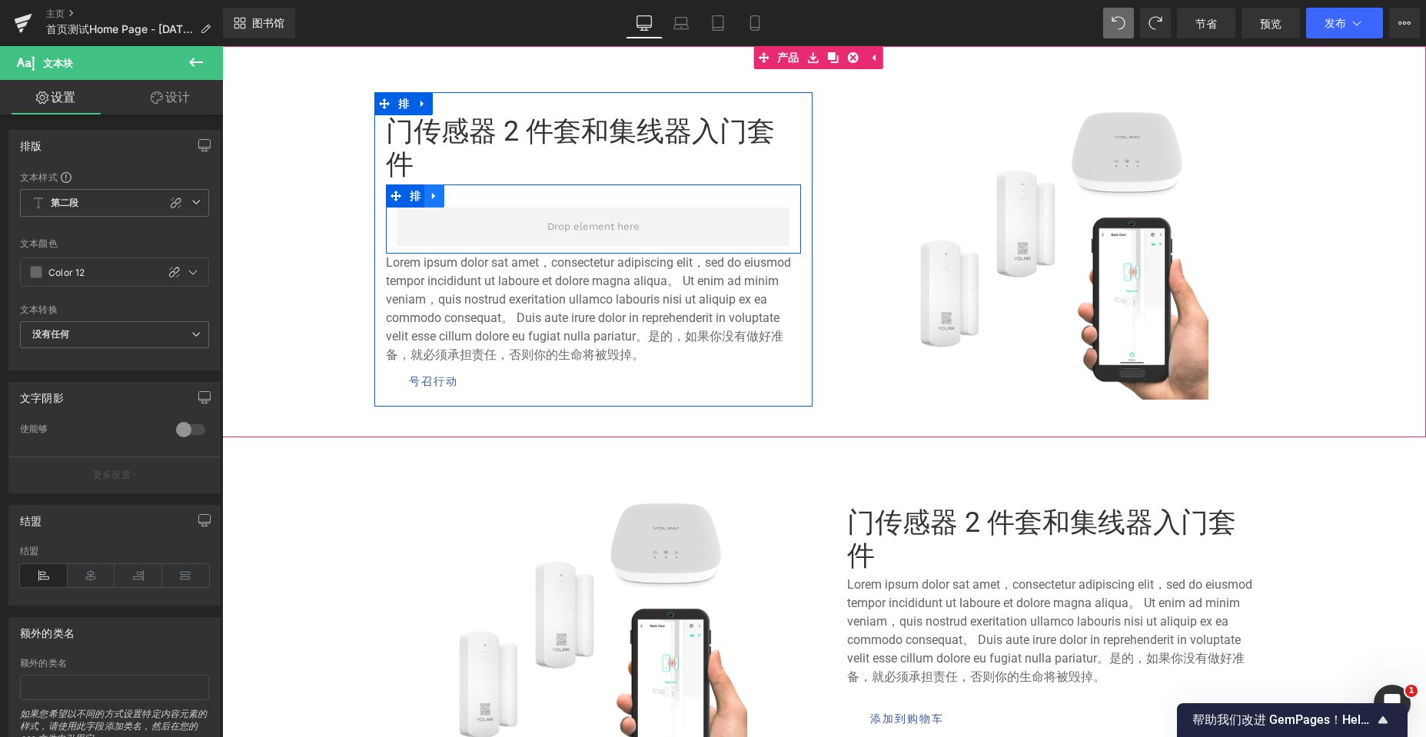
click at [436, 194] on link at bounding box center [434, 195] width 20 height 23
click at [469, 194] on icon at bounding box center [474, 196] width 11 height 11
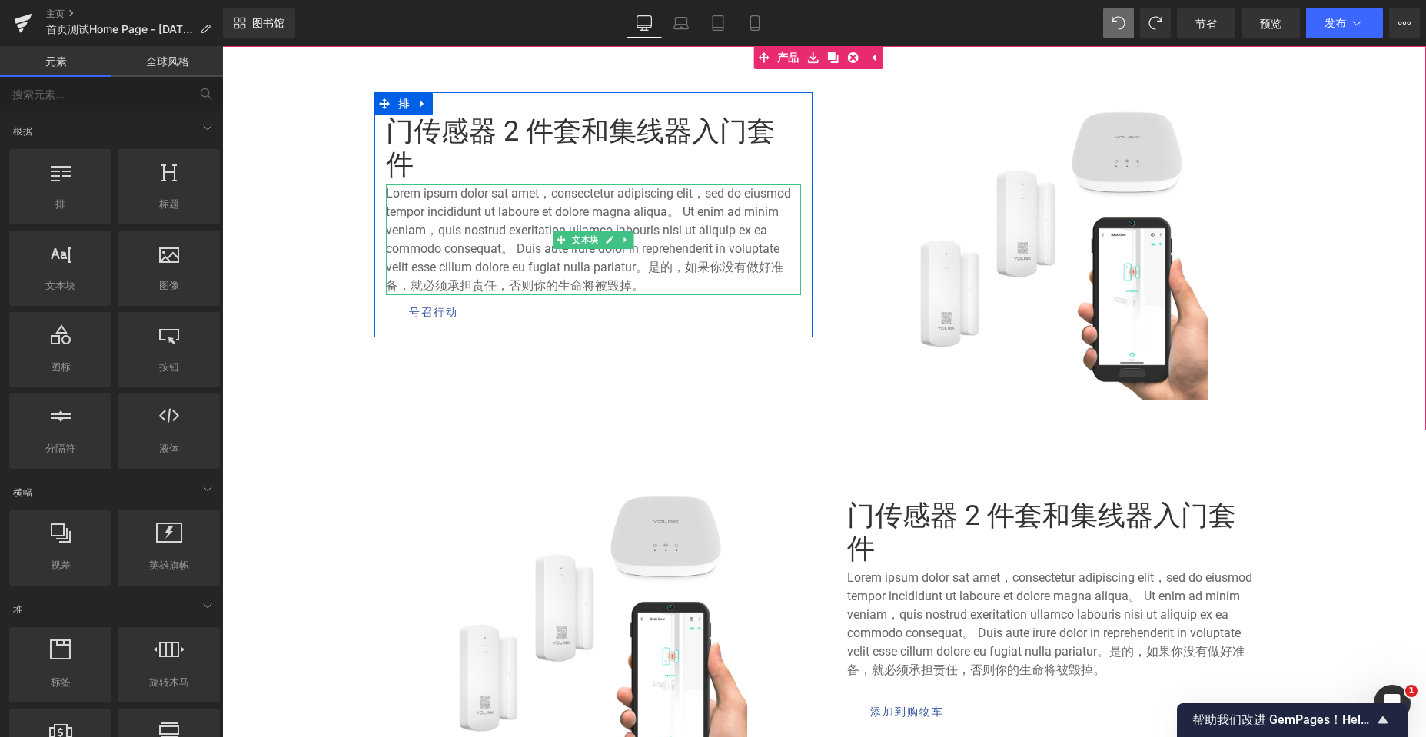
scroll to position [5154, 1192]
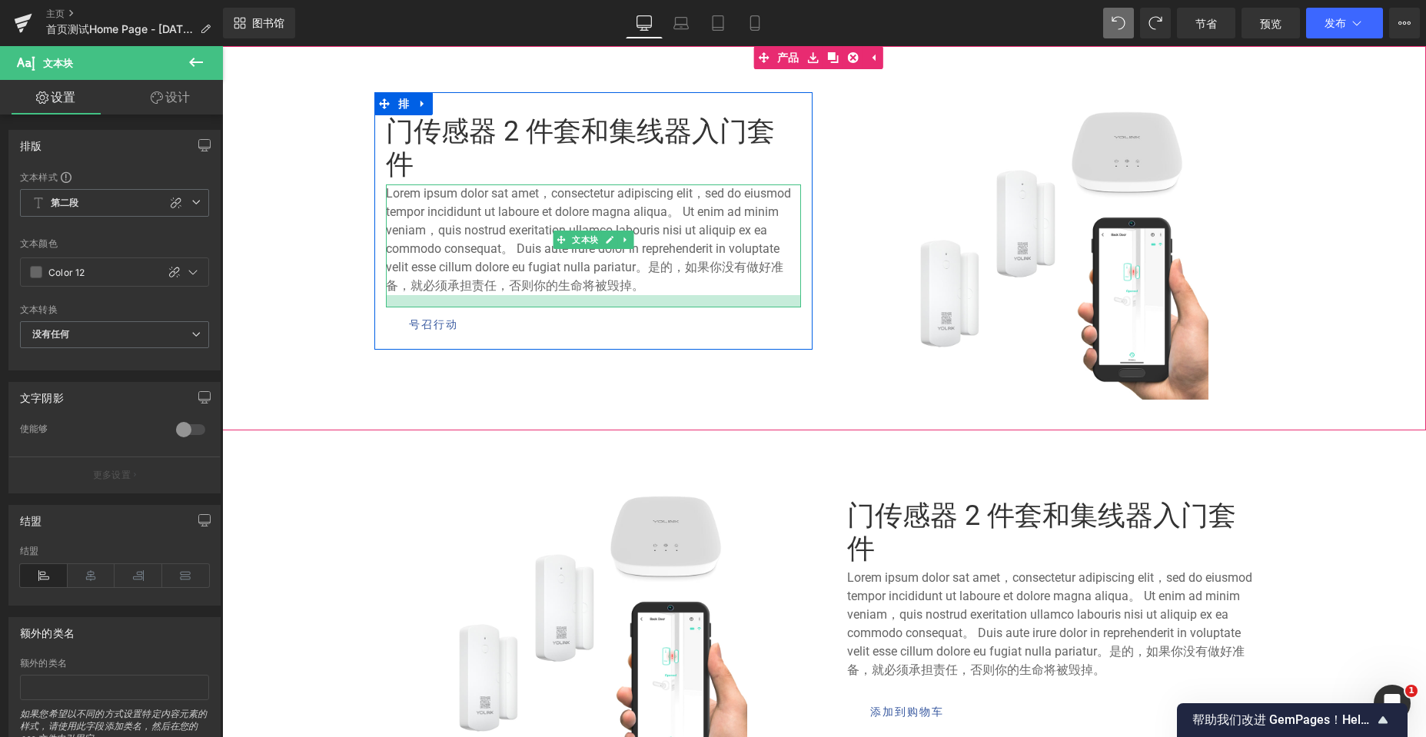
drag, startPoint x: 514, startPoint y: 295, endPoint x: 514, endPoint y: 307, distance: 12.3
click at [514, 307] on div at bounding box center [593, 301] width 415 height 12
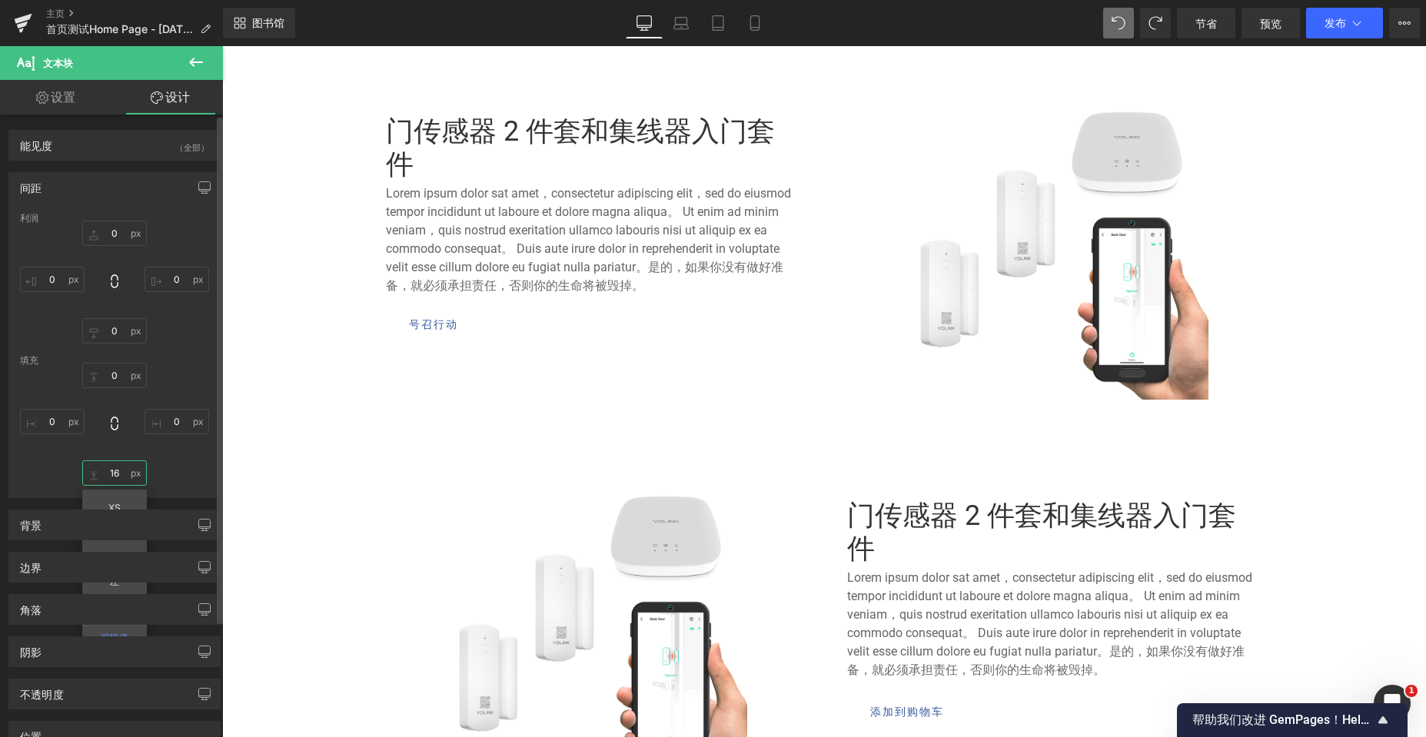
click at [116, 473] on input "16" at bounding box center [114, 472] width 65 height 25
click at [118, 473] on input "16" at bounding box center [114, 472] width 65 height 25
drag, startPoint x: 118, startPoint y: 473, endPoint x: 107, endPoint y: 471, distance: 11.6
click at [107, 471] on input "16" at bounding box center [114, 472] width 65 height 25
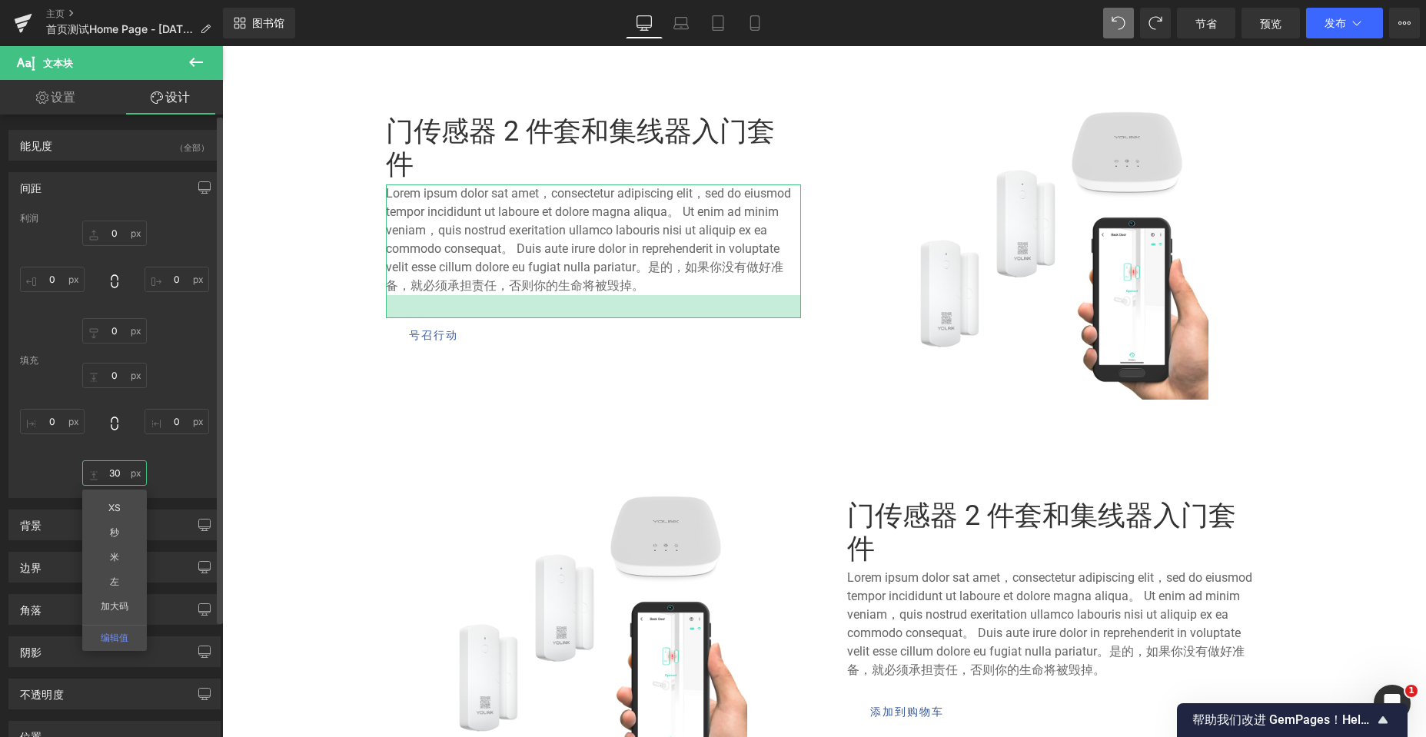
click at [105, 469] on input "30" at bounding box center [114, 472] width 65 height 25
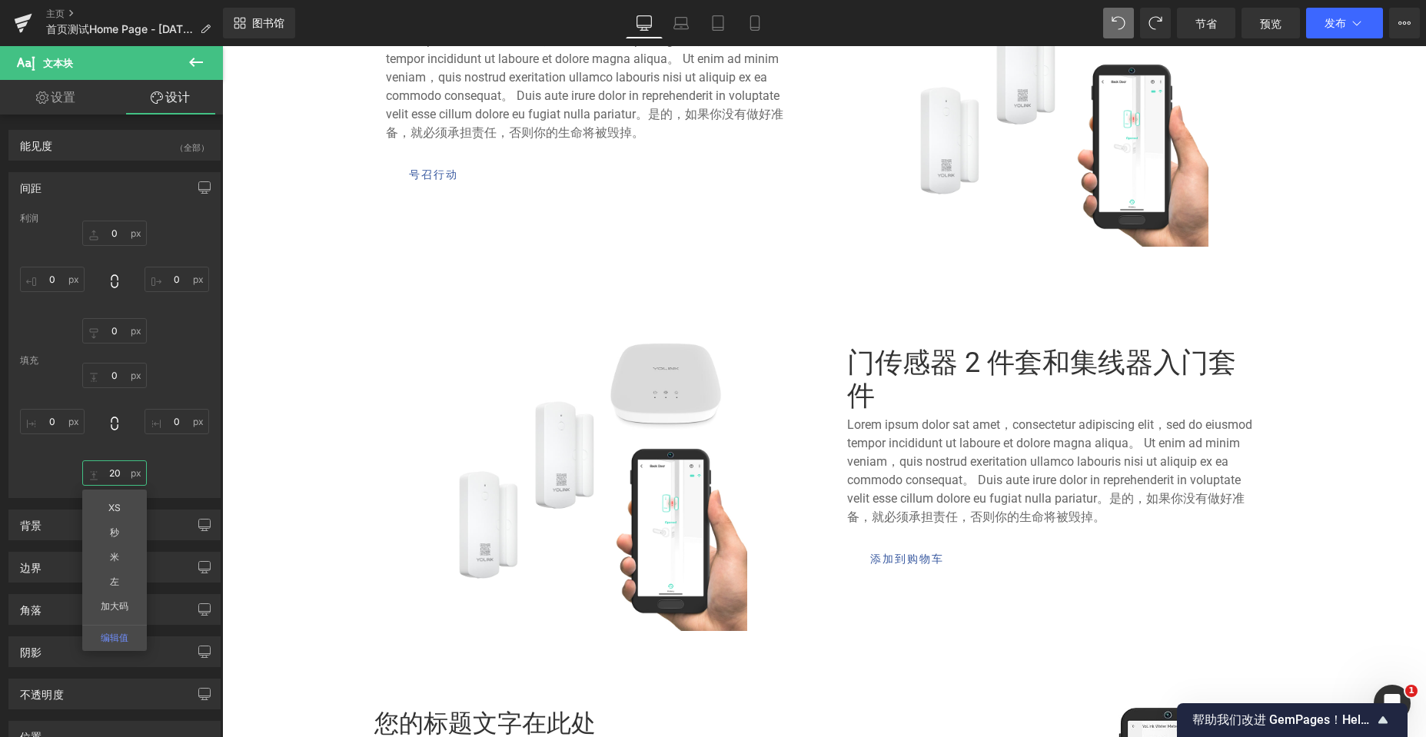
scroll to position [892, 0]
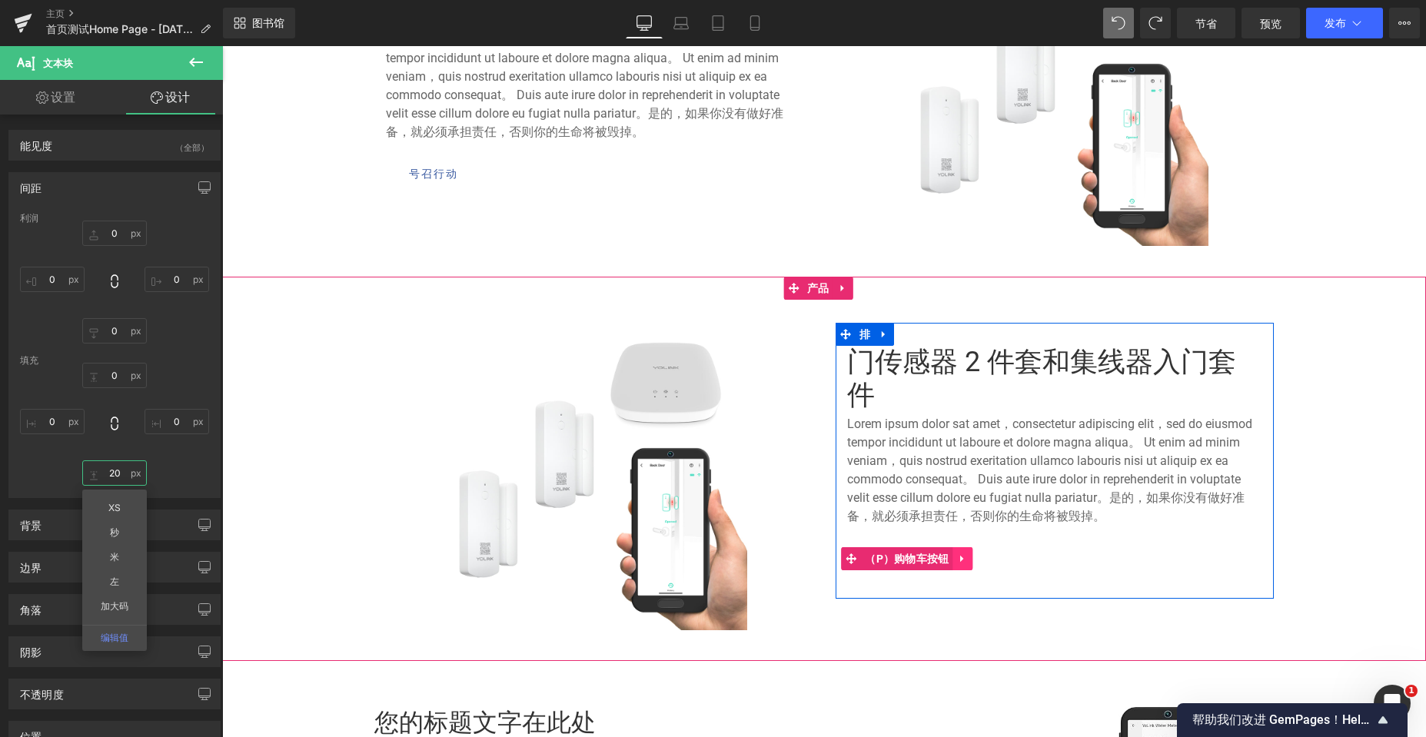
type input "20"
click at [960, 562] on icon at bounding box center [961, 558] width 3 height 7
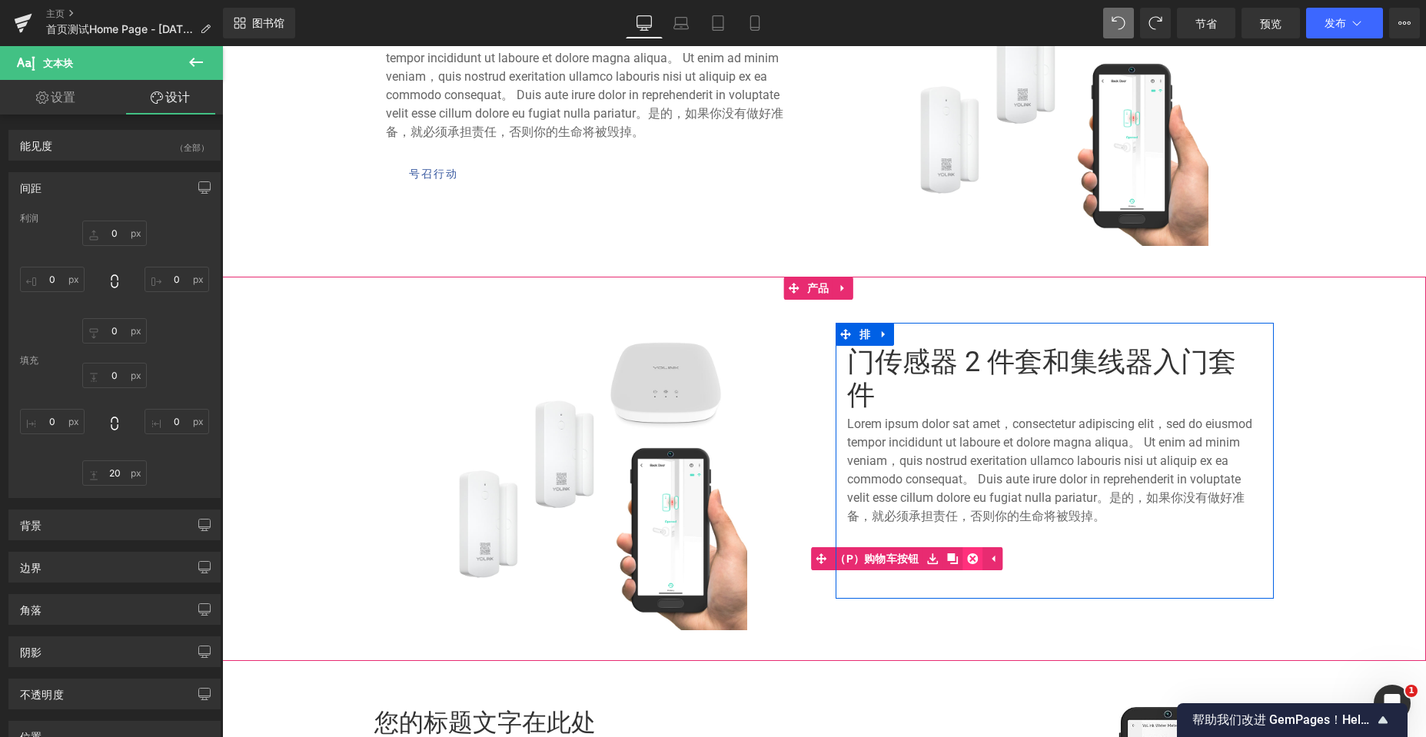
click at [968, 558] on icon at bounding box center [973, 558] width 11 height 11
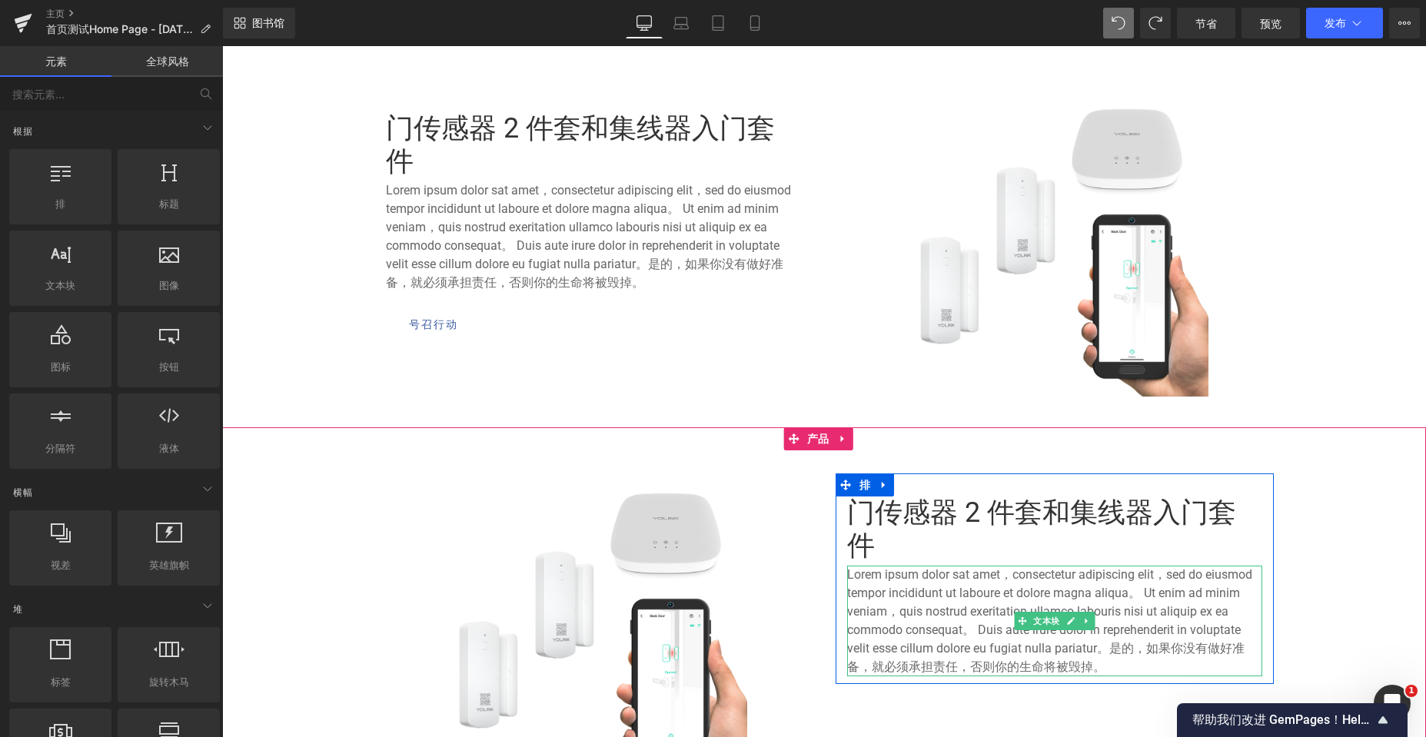
scroll to position [739, 0]
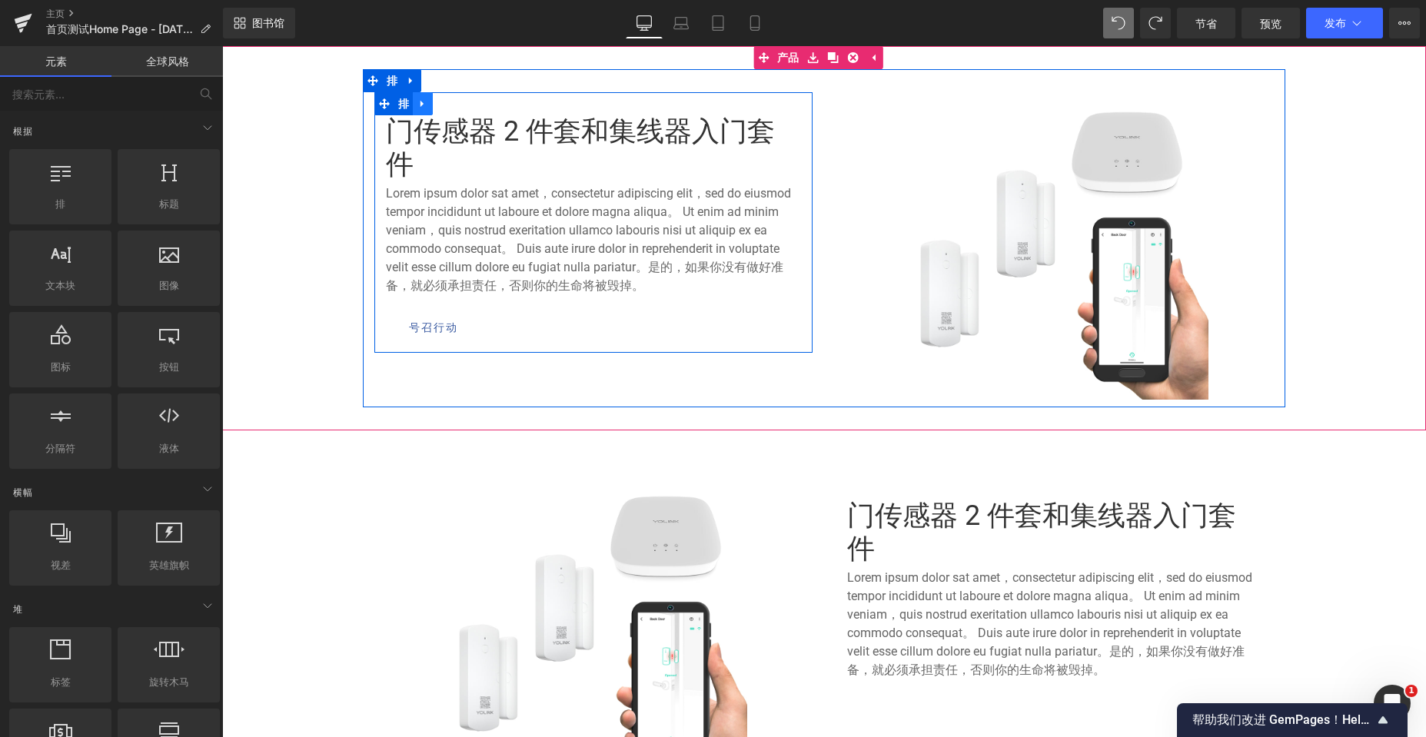
click at [419, 102] on icon at bounding box center [422, 104] width 11 height 12
click at [437, 105] on icon at bounding box center [442, 103] width 11 height 11
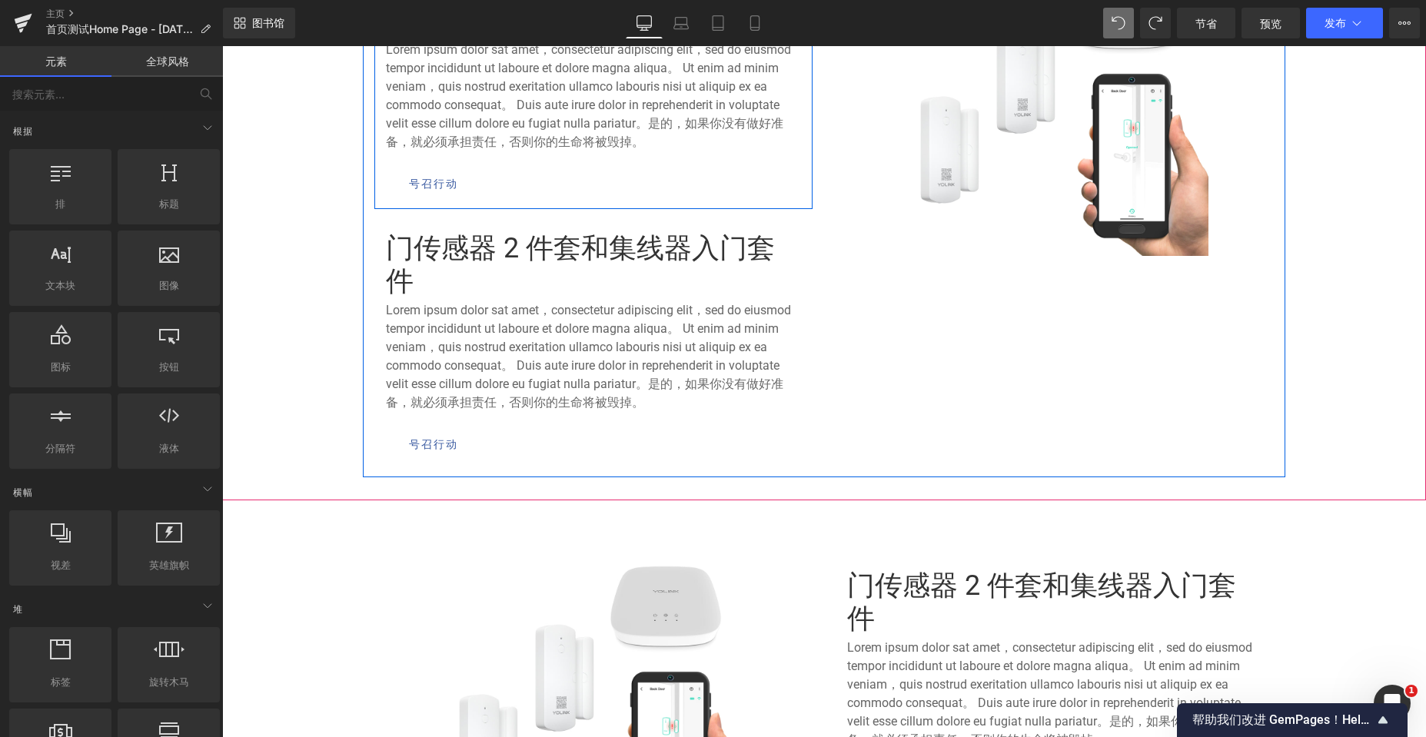
scroll to position [892, 0]
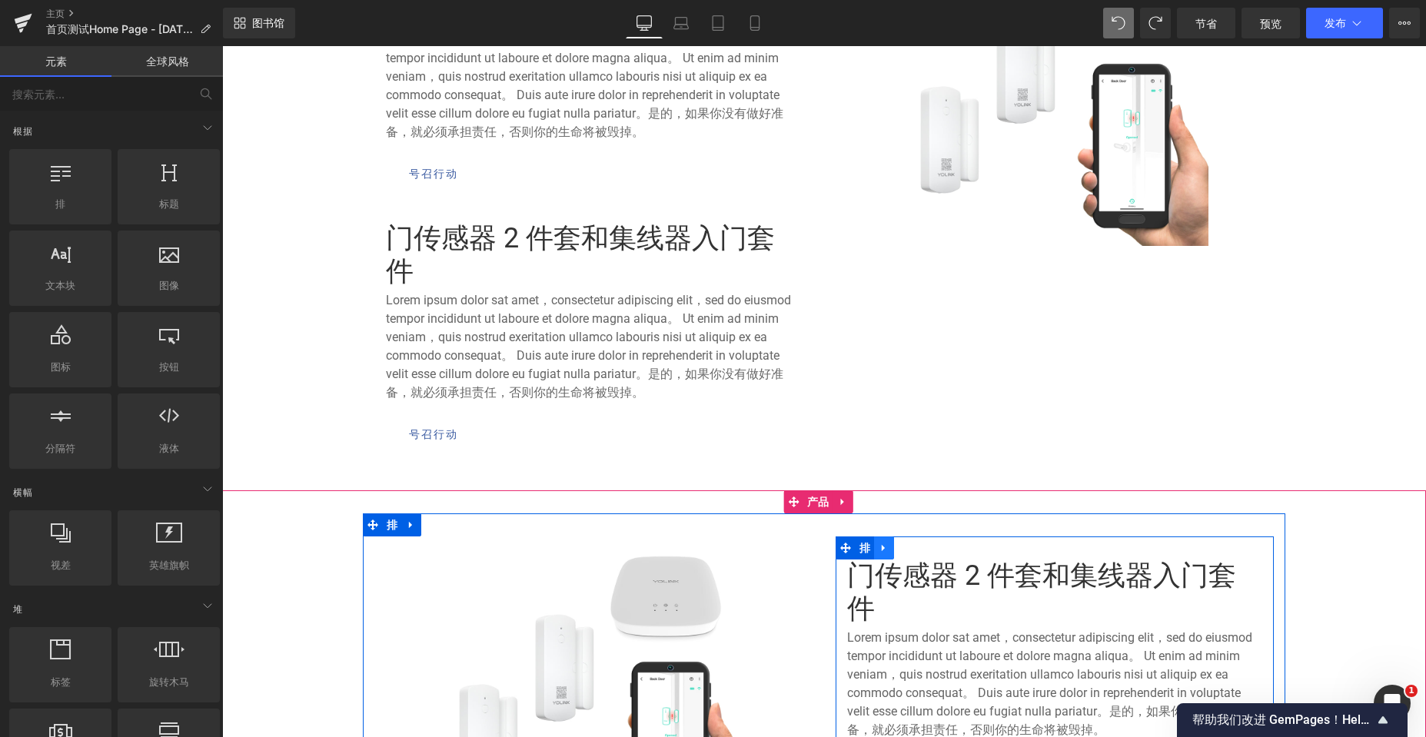
click at [882, 548] on icon at bounding box center [883, 548] width 3 height 7
click at [919, 550] on icon at bounding box center [924, 548] width 11 height 11
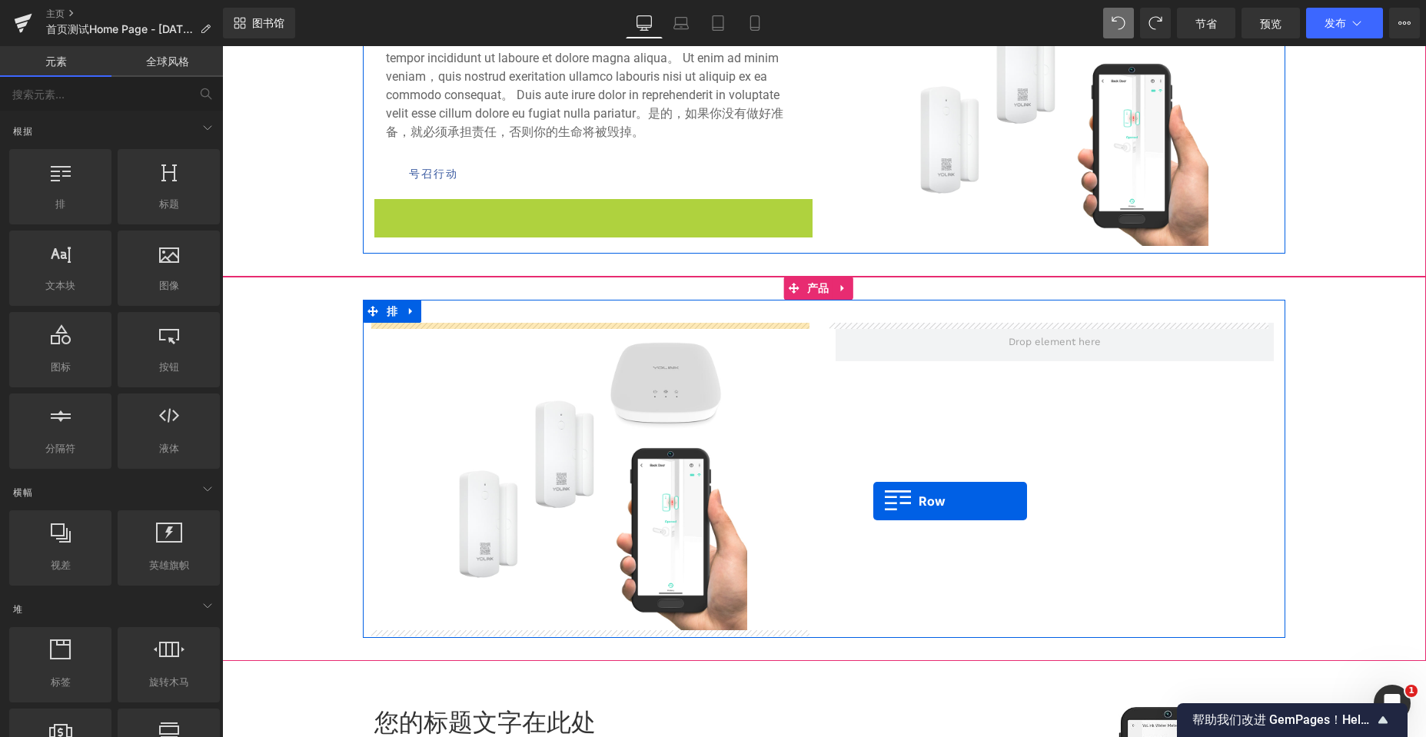
scroll to position [5154, 1192]
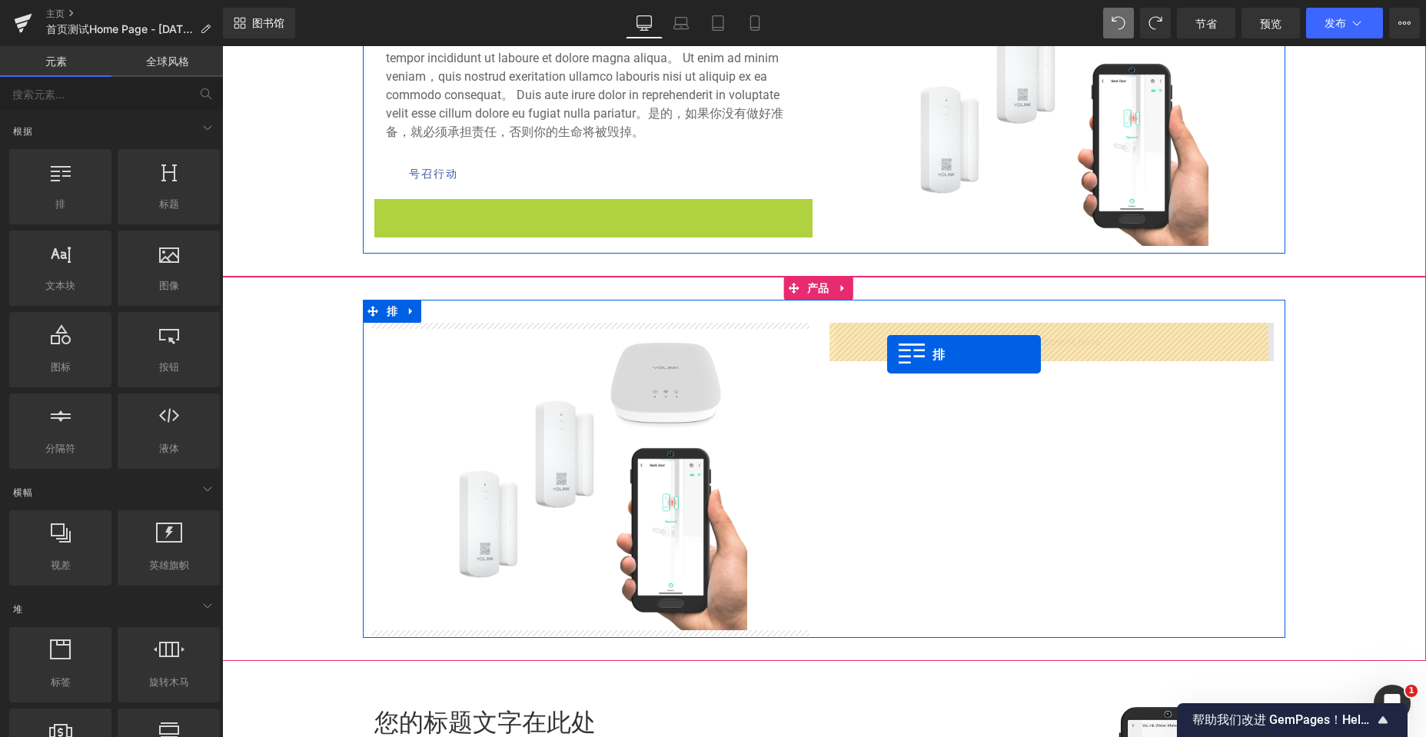
drag, startPoint x: 377, startPoint y: 212, endPoint x: 887, endPoint y: 354, distance: 529.8
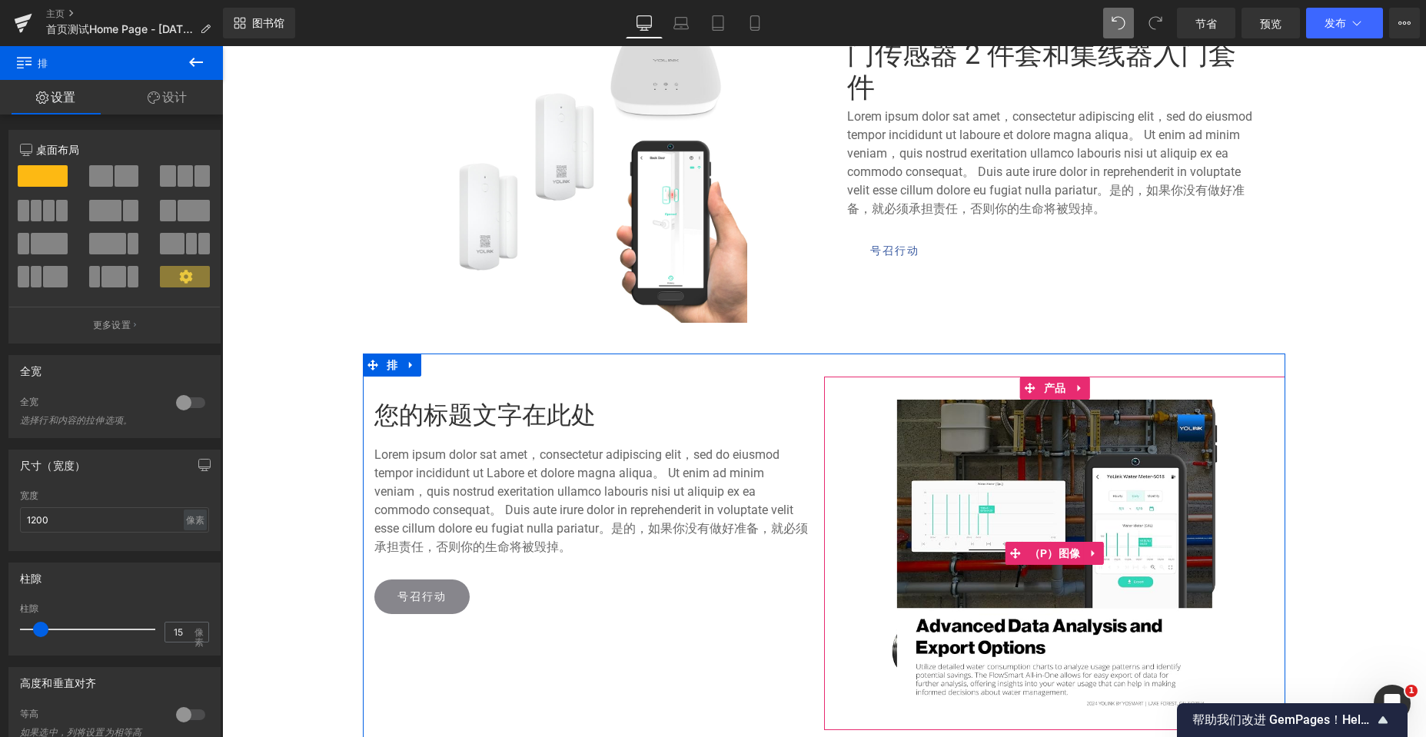
scroll to position [969, 0]
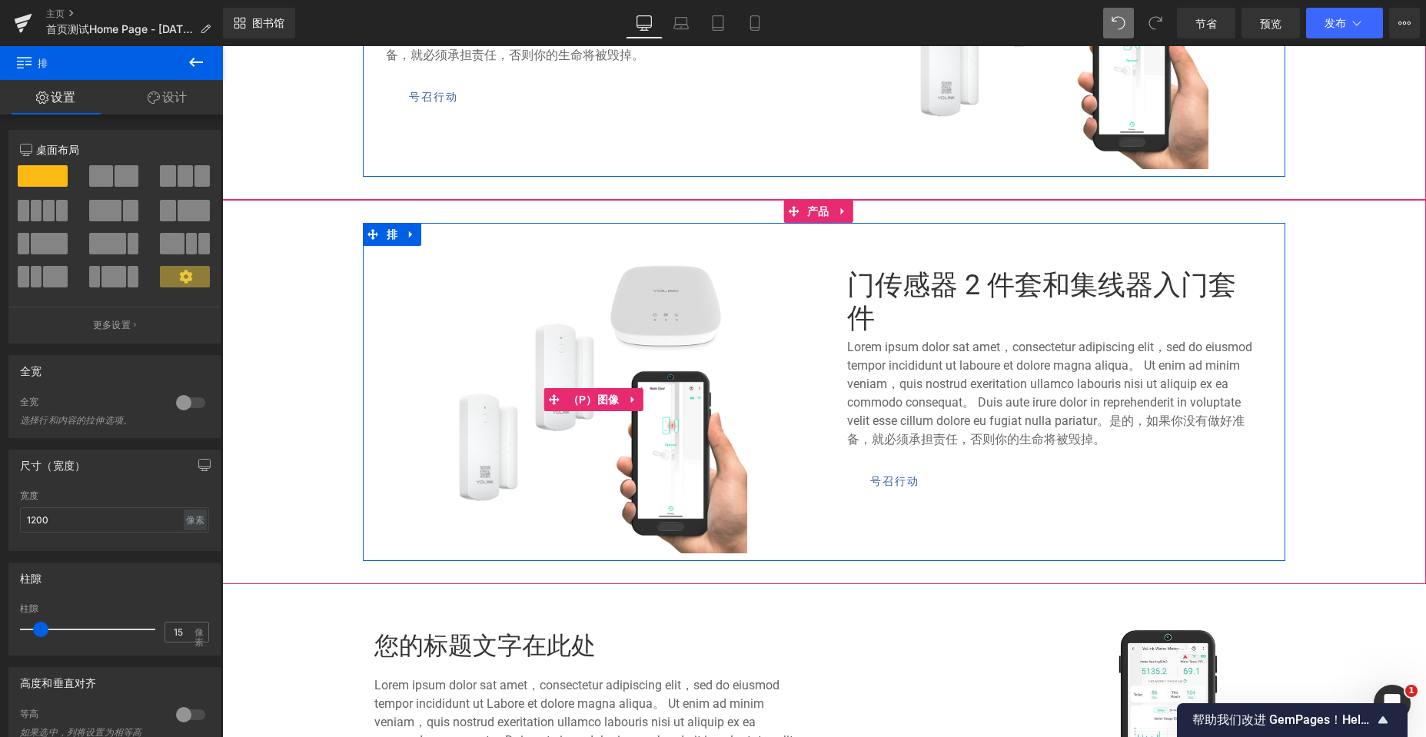
click at [590, 448] on img at bounding box center [593, 399] width 307 height 307
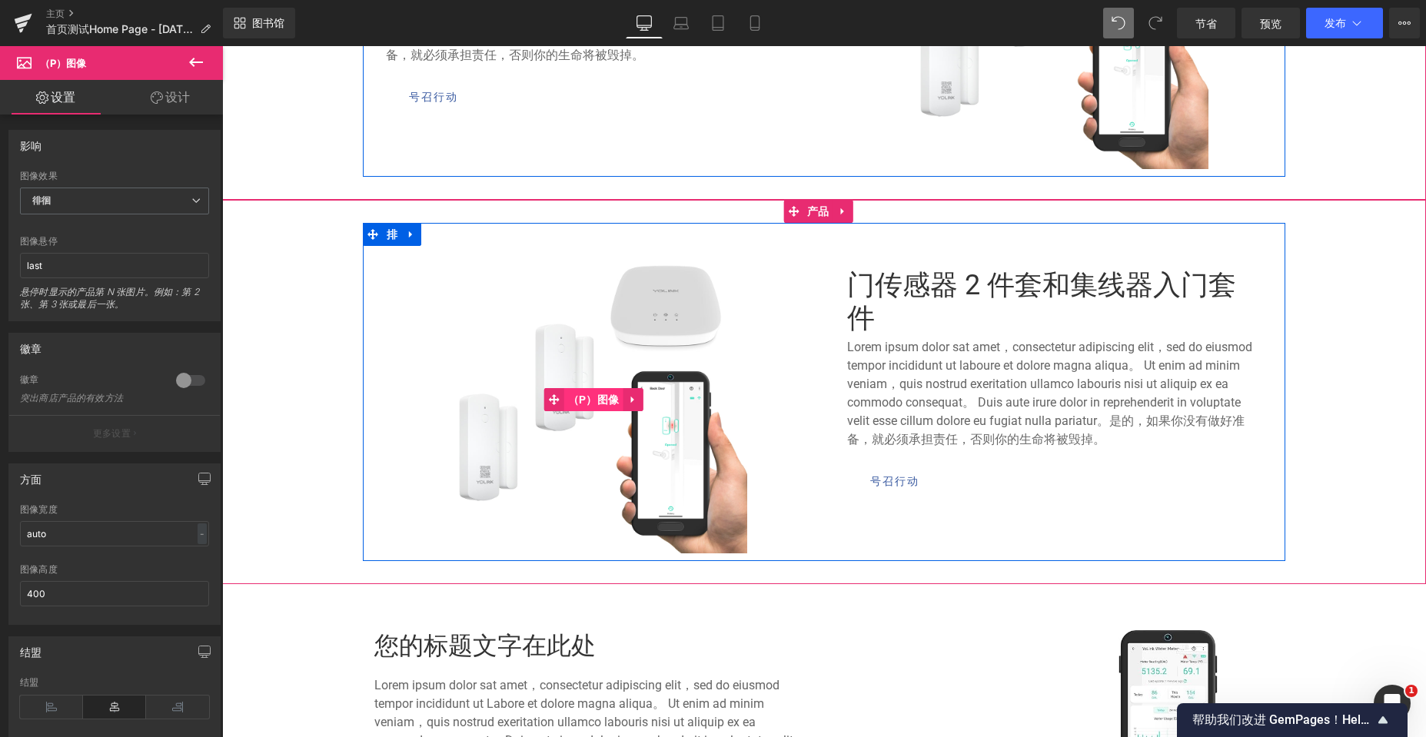
click at [582, 394] on font "（P）图像" at bounding box center [593, 400] width 51 height 12
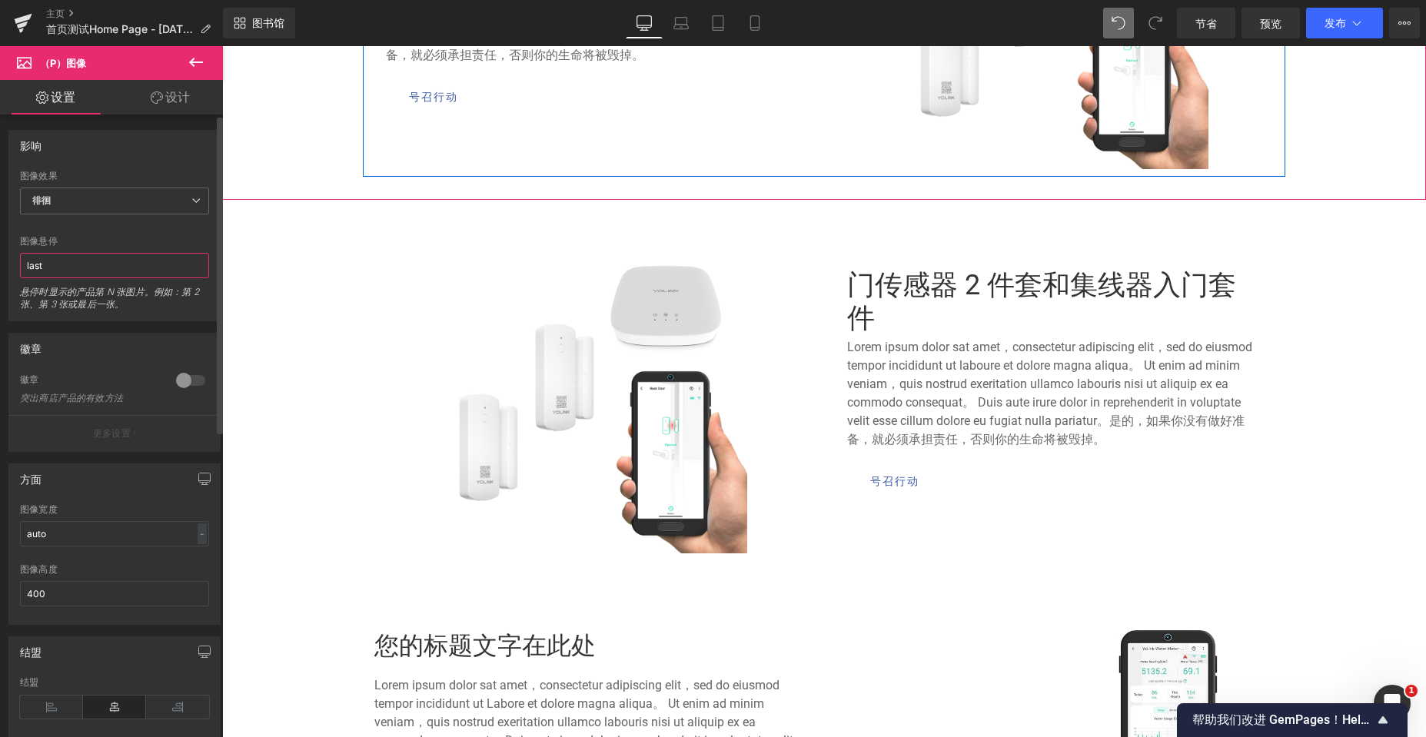
drag, startPoint x: 54, startPoint y: 264, endPoint x: 3, endPoint y: 264, distance: 50.7
click at [3, 264] on div "影响 默认 飞涨 徘徊 图像效果 徘徊 默认 飞涨 徘徊 last 图像悬停 last 悬停时显示的产品第 N 张图片。例如：第 2 张、第 3 张或最后一张…" at bounding box center [115, 219] width 230 height 203
drag, startPoint x: 40, startPoint y: 266, endPoint x: 28, endPoint y: 266, distance: 12.3
click at [28, 266] on input "3" at bounding box center [114, 265] width 189 height 25
type input "2"
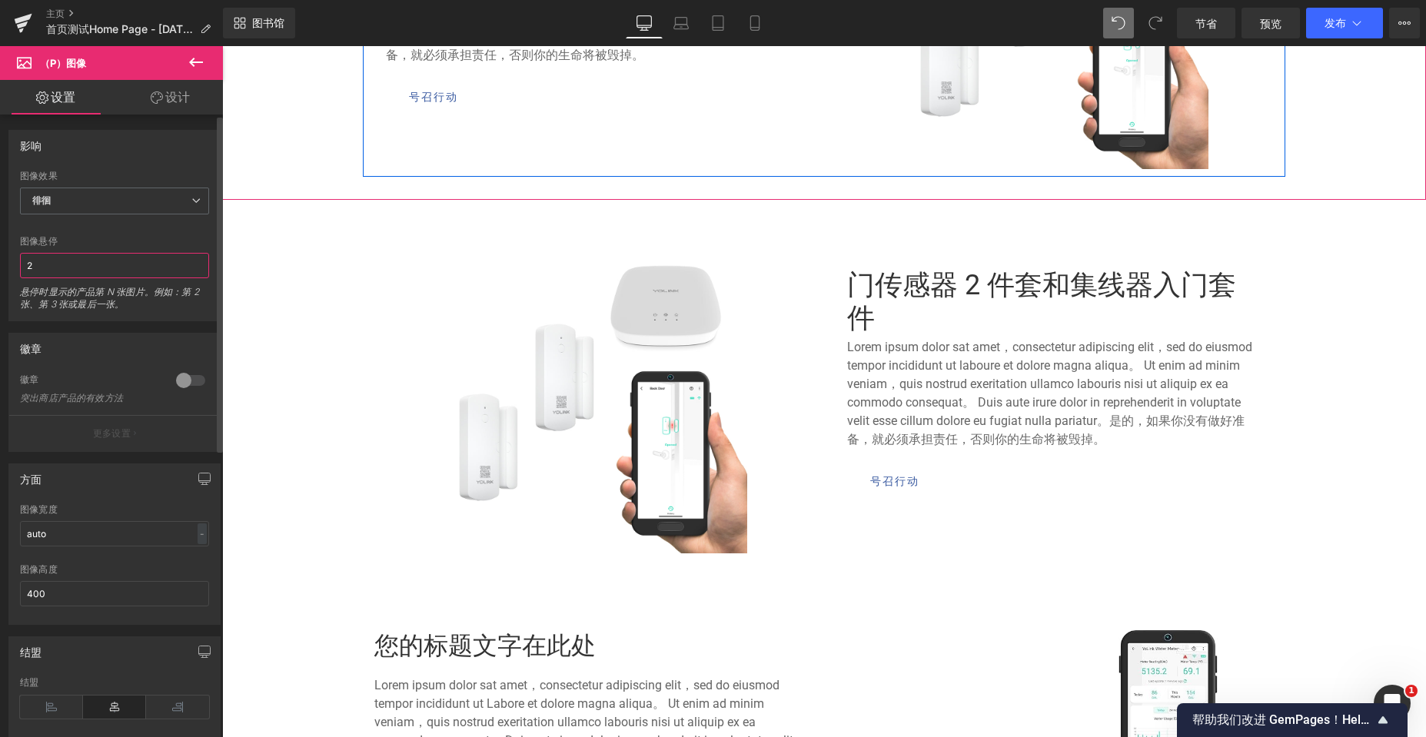
drag, startPoint x: 36, startPoint y: 260, endPoint x: 17, endPoint y: 260, distance: 19.2
click at [17, 260] on div "默认 飞涨 徘徊 图像效果 徘徊 默认 飞涨 徘徊 2 图像悬停 2 悬停时显示的产品第 N 张图片。例如：第 2 张、第 3 张或最后一张。 1.2 缩放级…" at bounding box center [114, 246] width 211 height 150
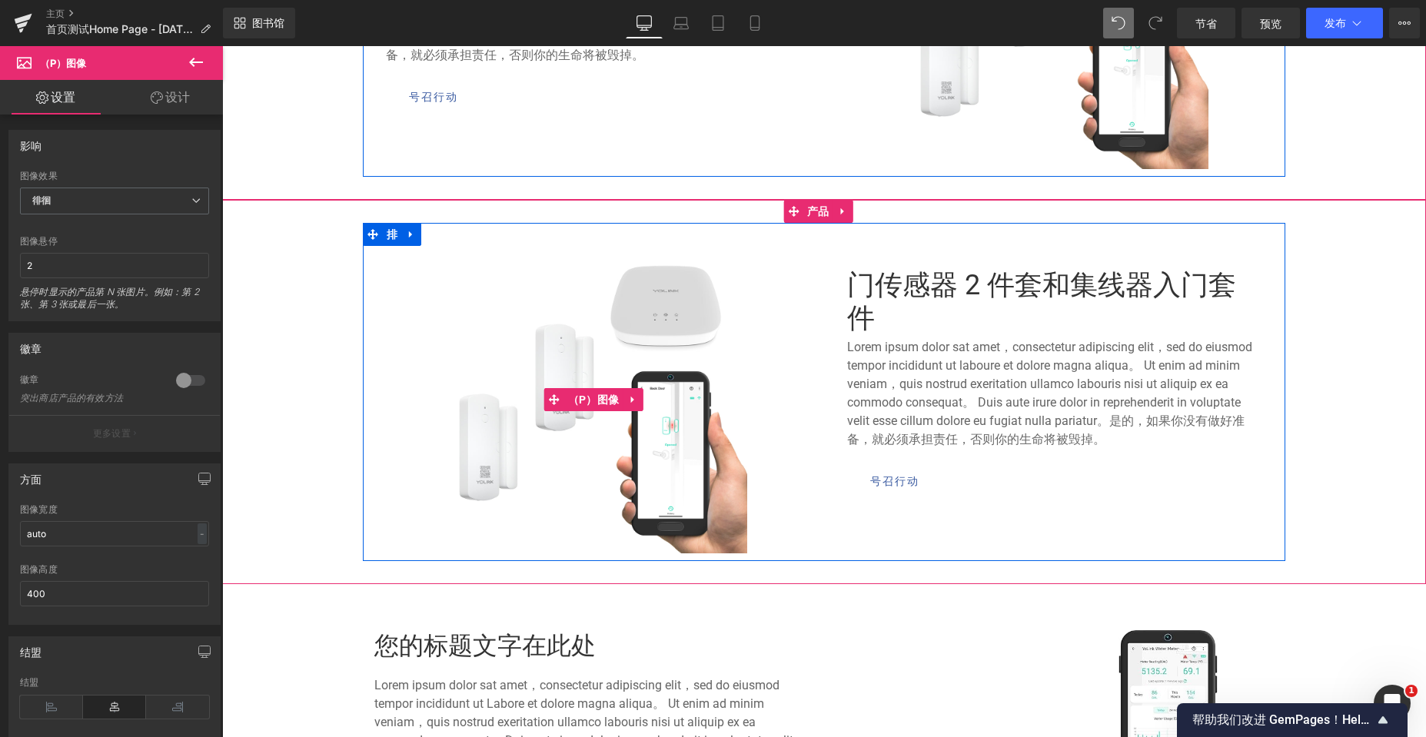
click at [542, 334] on img at bounding box center [593, 399] width 307 height 307
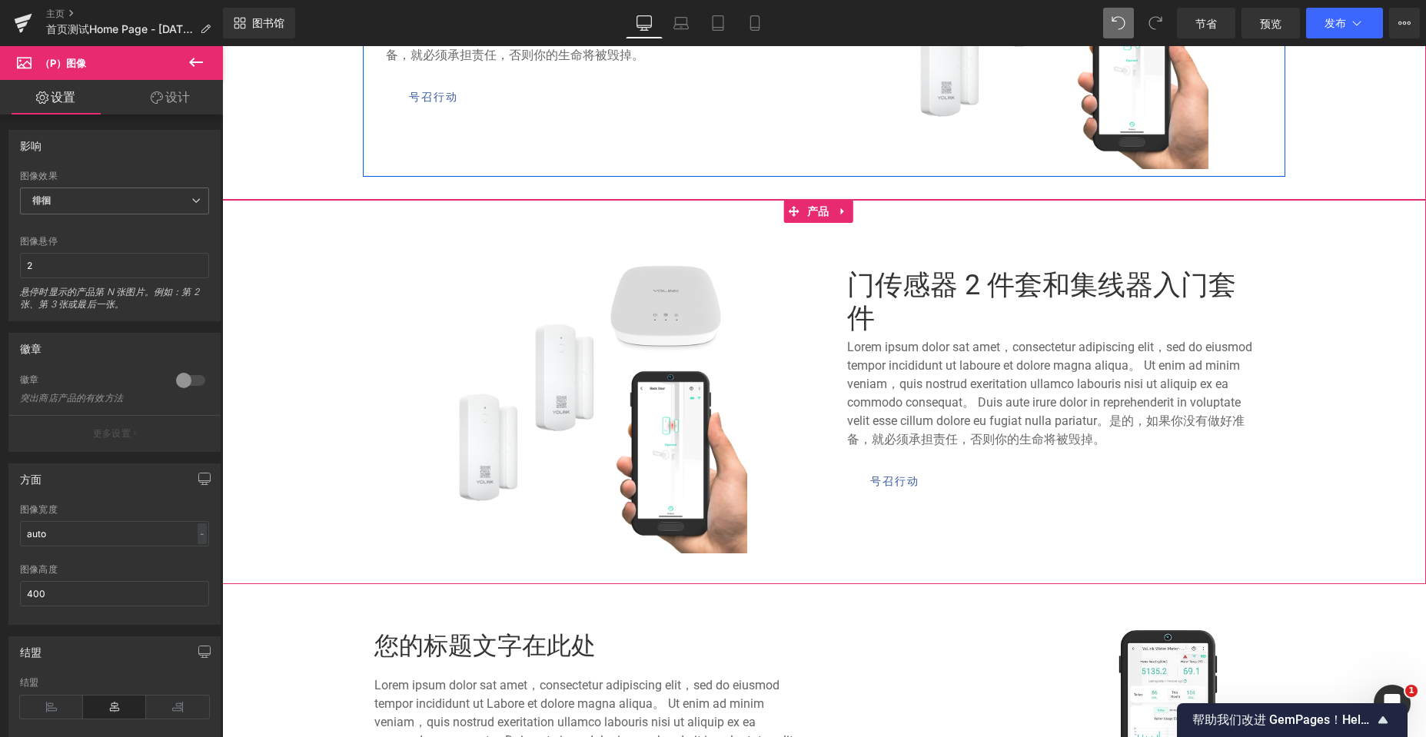
drag, startPoint x: 794, startPoint y: 214, endPoint x: 776, endPoint y: 221, distance: 19.4
click at [794, 214] on icon at bounding box center [793, 211] width 11 height 11
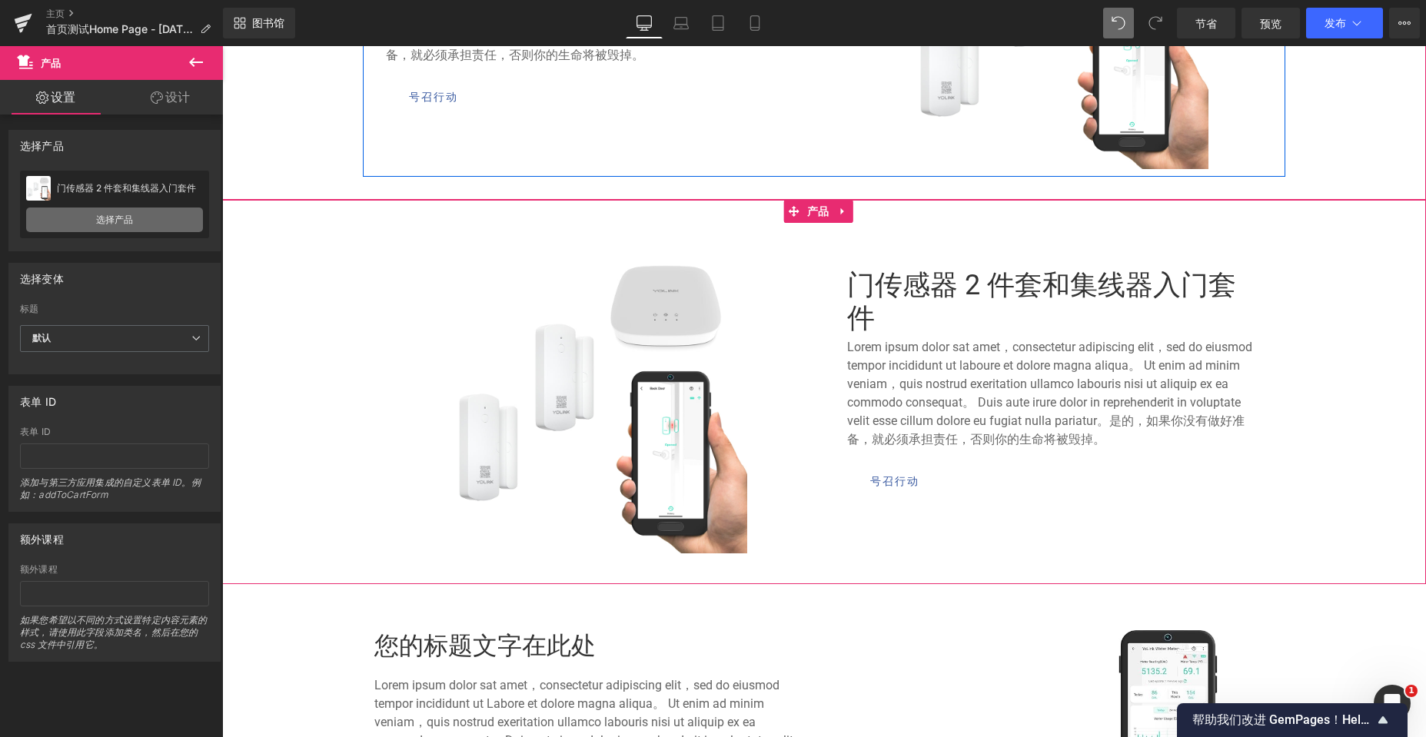
click at [92, 218] on link "选择产品" at bounding box center [114, 220] width 177 height 25
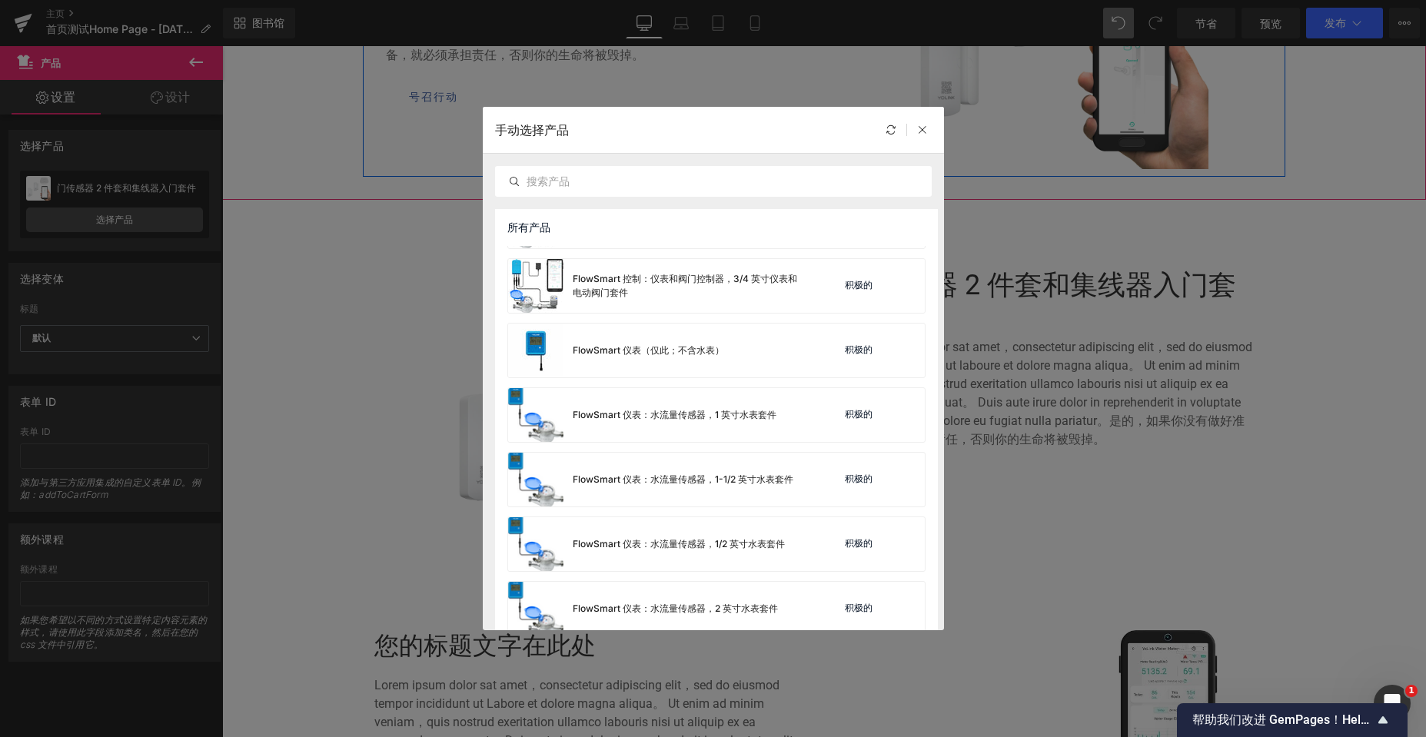
scroll to position [3021, 0]
click at [612, 406] on div "FlowSmart 仪表：水流量传感器，1 英寸水表套件" at bounding box center [642, 417] width 268 height 54
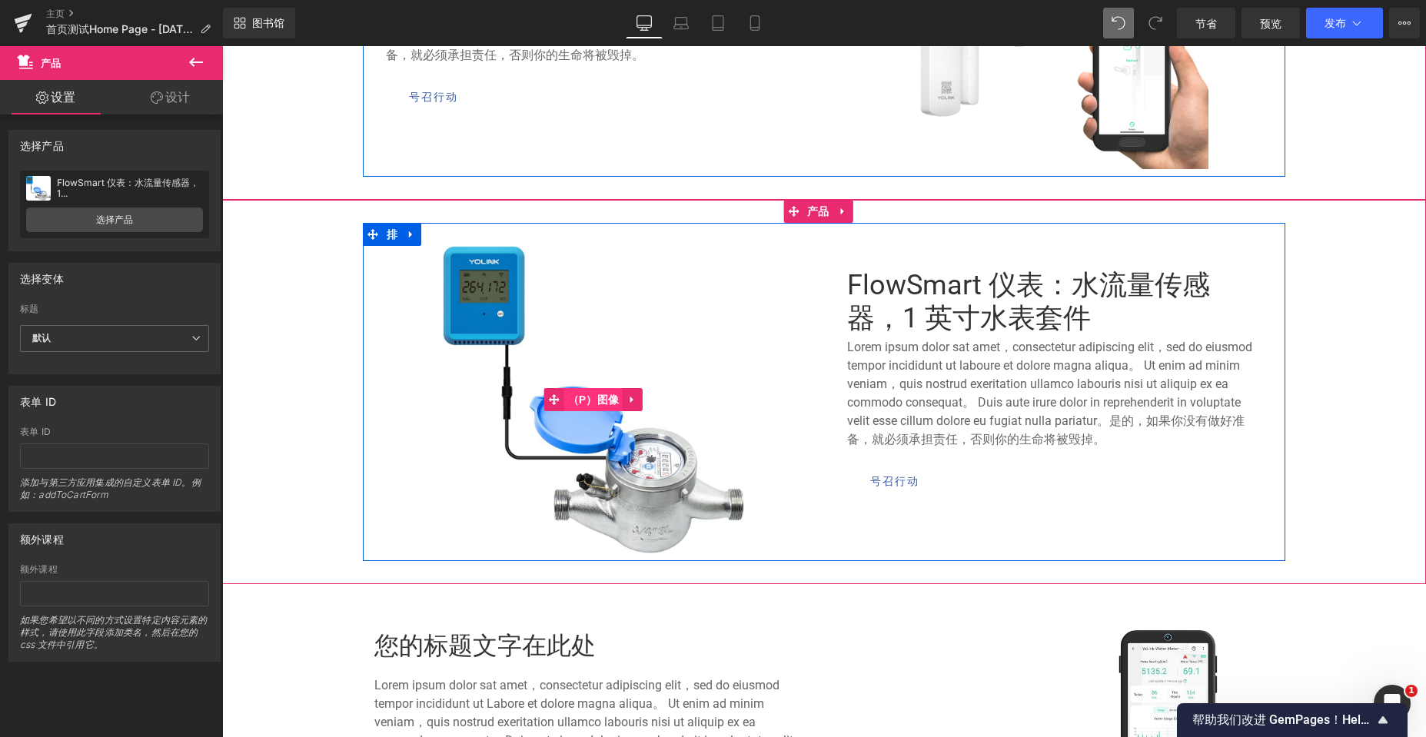
click at [610, 399] on font "（P）图像" at bounding box center [593, 400] width 51 height 12
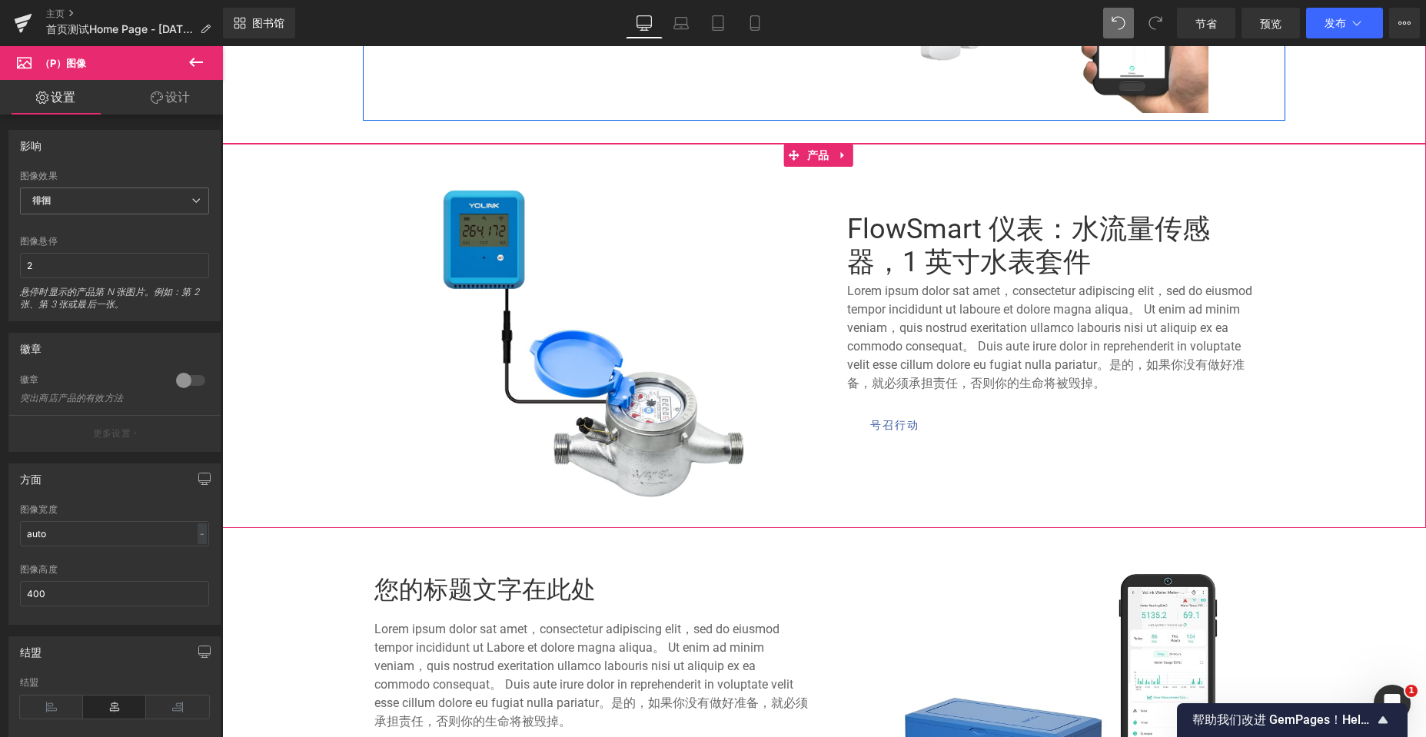
scroll to position [1123, 0]
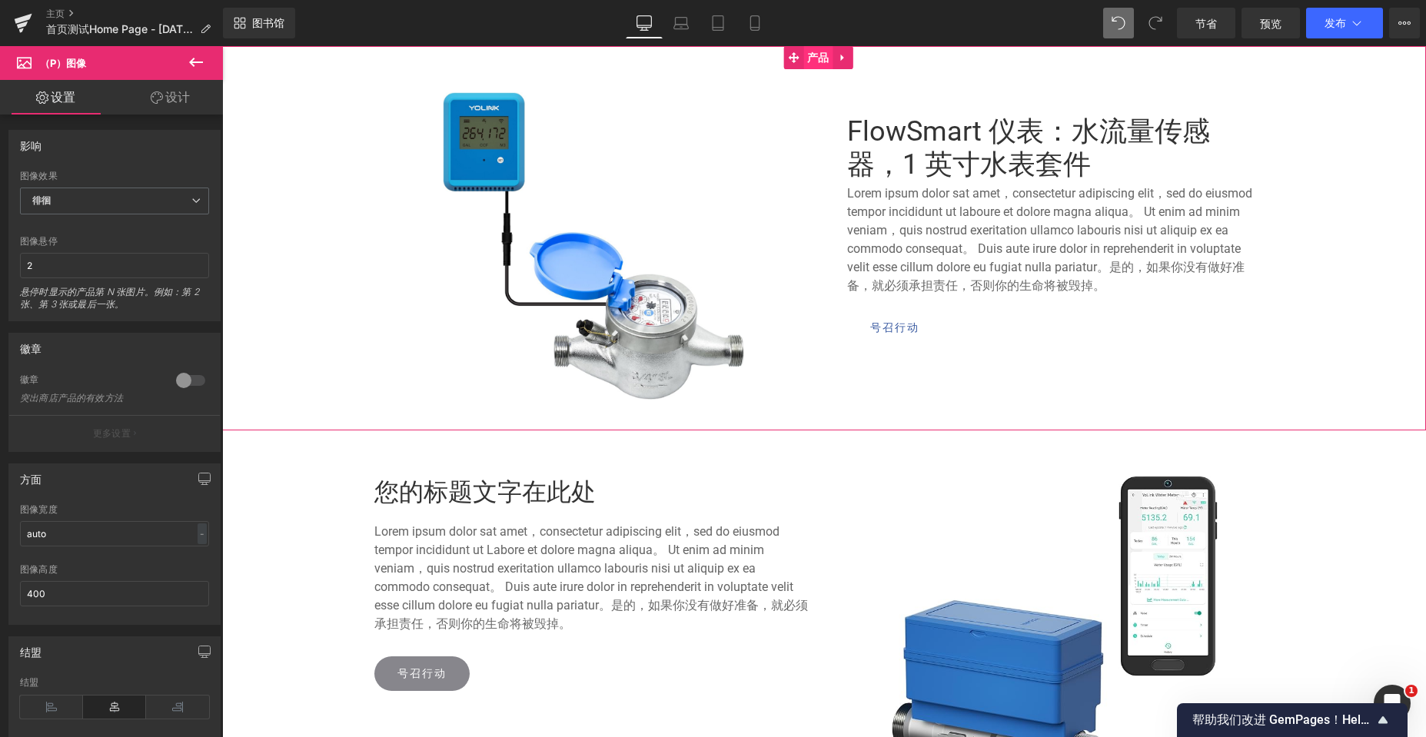
click at [809, 58] on font "产品" at bounding box center [818, 57] width 22 height 12
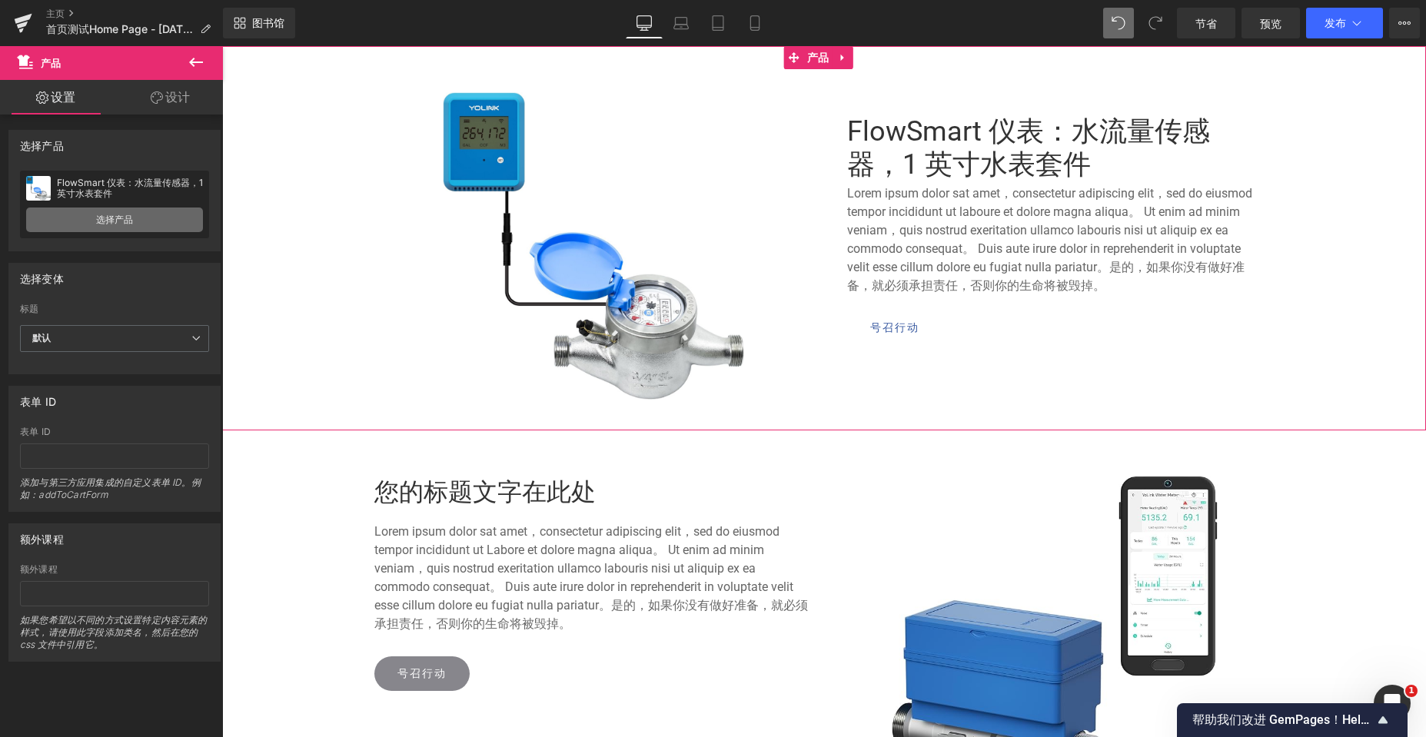
click at [111, 220] on font "选择产品" at bounding box center [114, 220] width 37 height 12
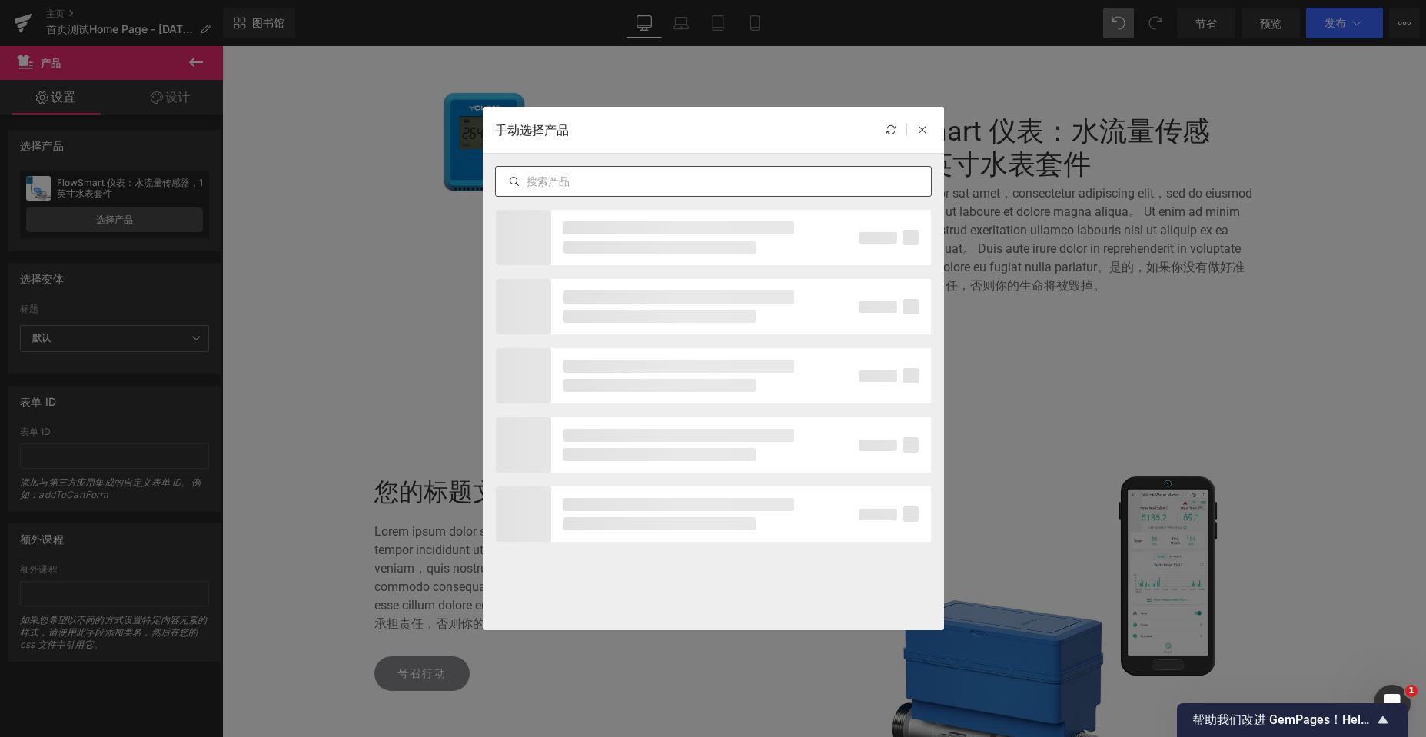
click at [588, 184] on input "text" at bounding box center [713, 181] width 435 height 18
type input "5018"
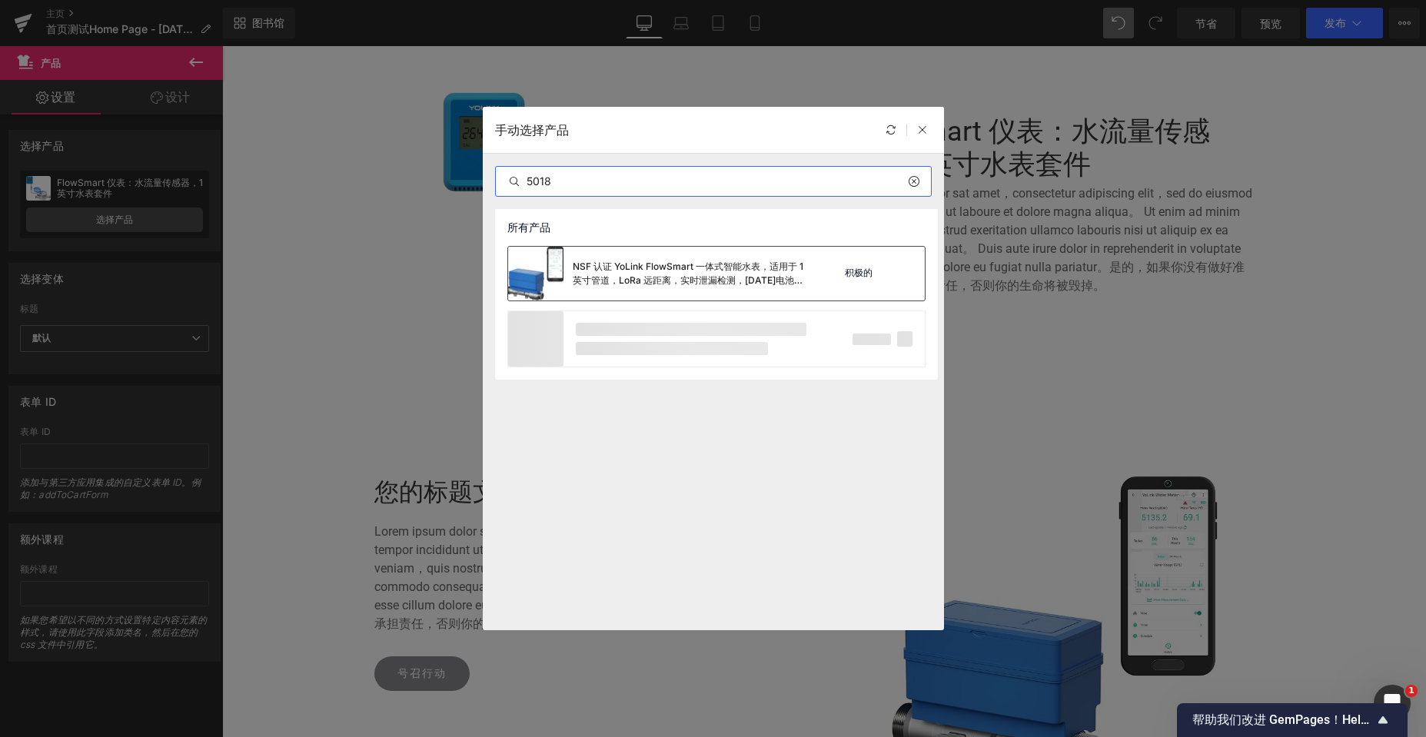
click at [690, 261] on font "NSF 认证 YoLink FlowSmart 一体式智能水表，适用于 1 英寸管道，LoRa 远距离，实时泄漏检测，[DATE]电池续航，80+ 设备生态系…" at bounding box center [688, 280] width 231 height 39
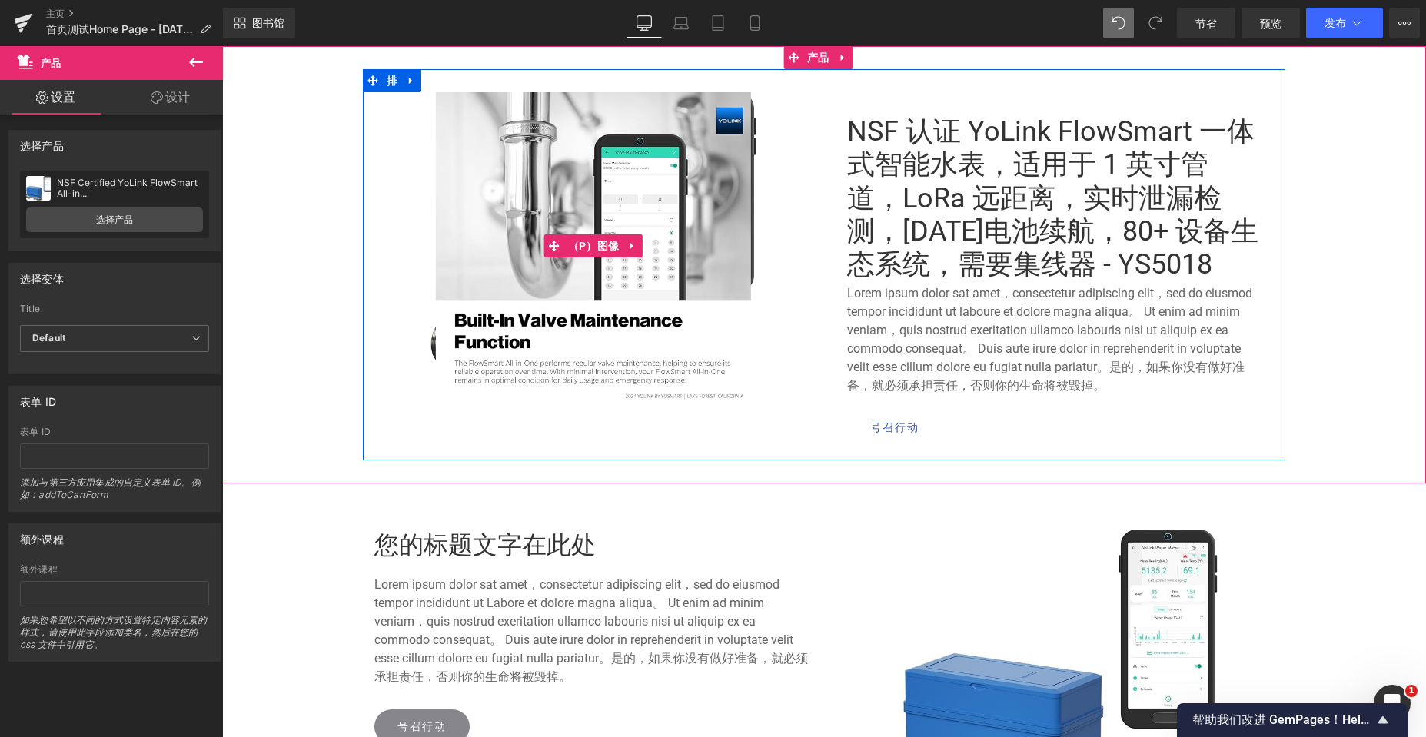
scroll to position [5208, 1192]
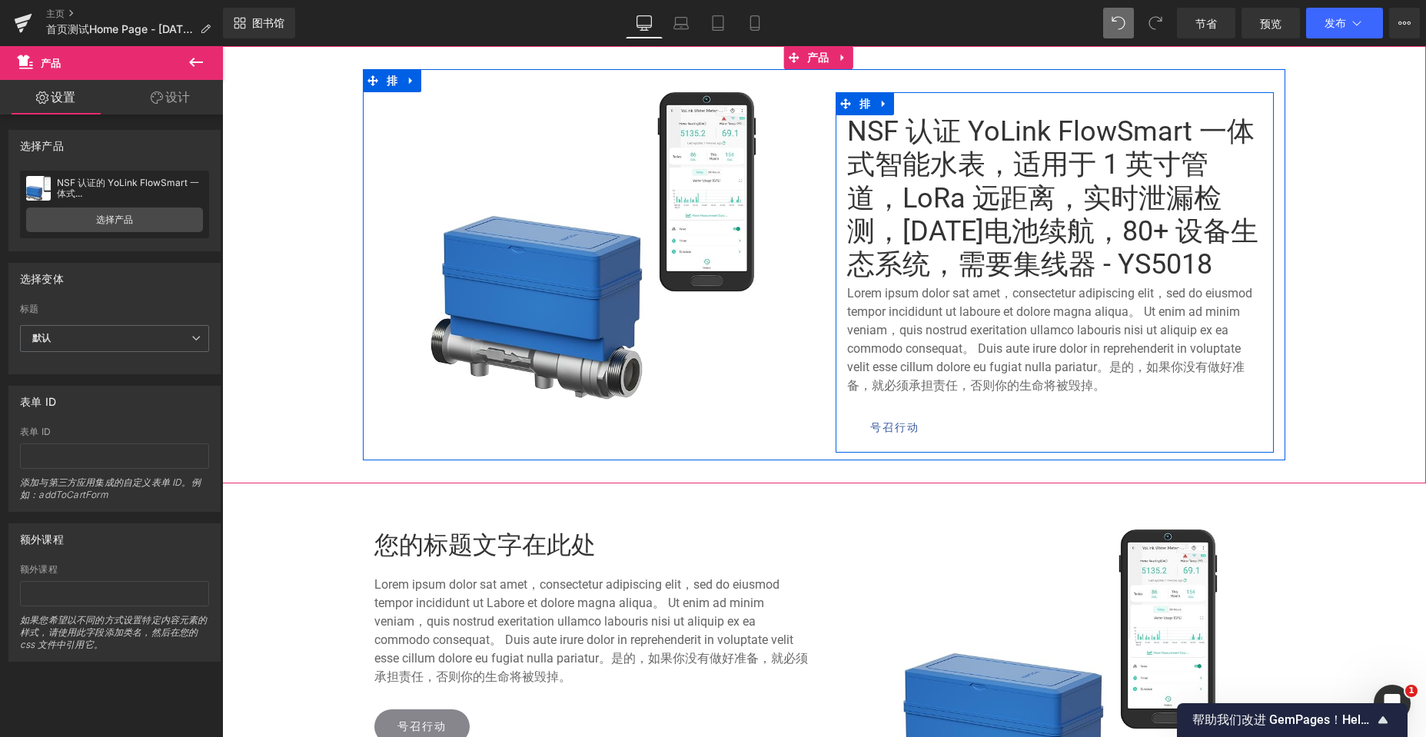
click at [952, 105] on div "NSF 认证 YoLink FlowSmart 一体式智能水表，适用于 1 英寸管道，LoRa 远距离，实时泄漏检测，10 年电池续航，80+ 设备生态系统，…" at bounding box center [1055, 272] width 438 height 360
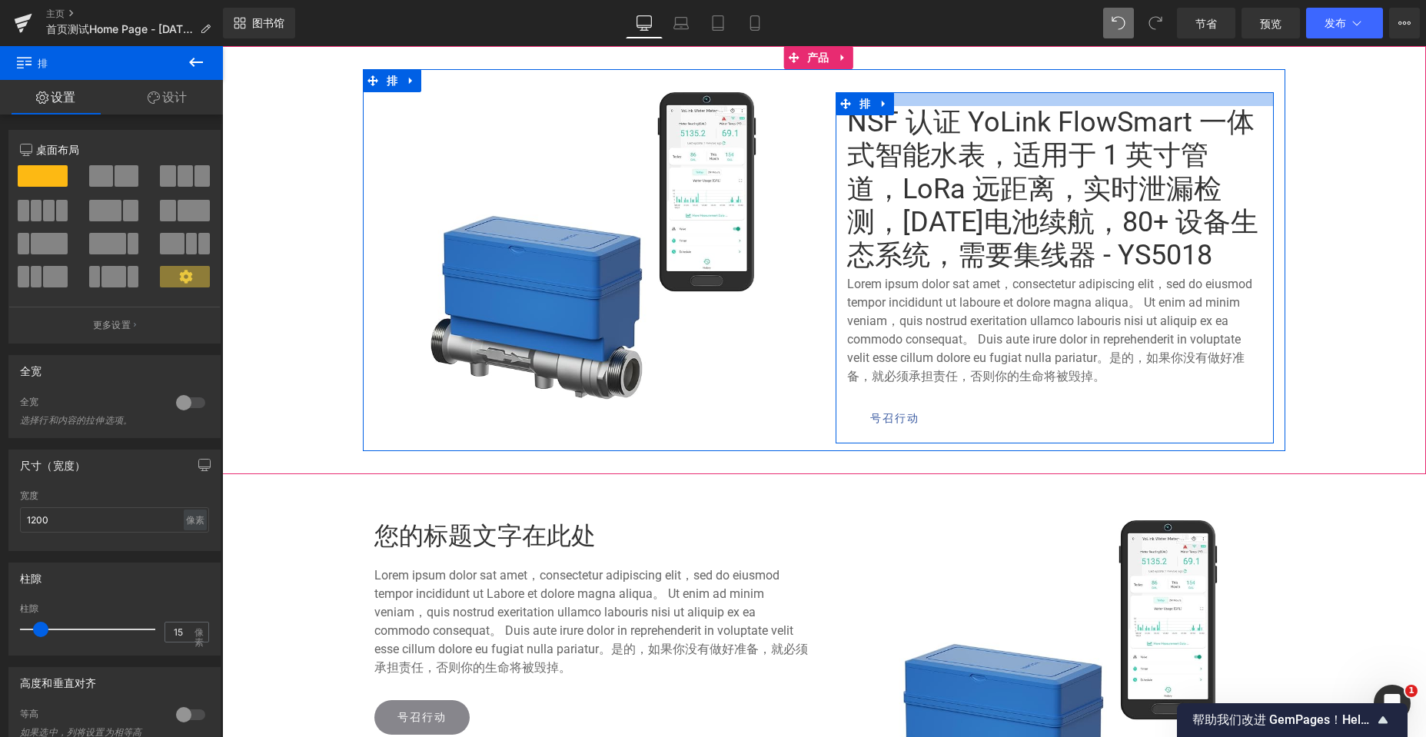
drag, startPoint x: 956, startPoint y: 93, endPoint x: 959, endPoint y: 84, distance: 9.7
click at [959, 84] on div "促销 （P）图像 NSF 认证 YoLink FlowSmart 一体式智能水表，适用于 1 英寸管道，LoRa 远距离，实时泄漏检测，10 年电池续航，80…" at bounding box center [824, 260] width 922 height 382
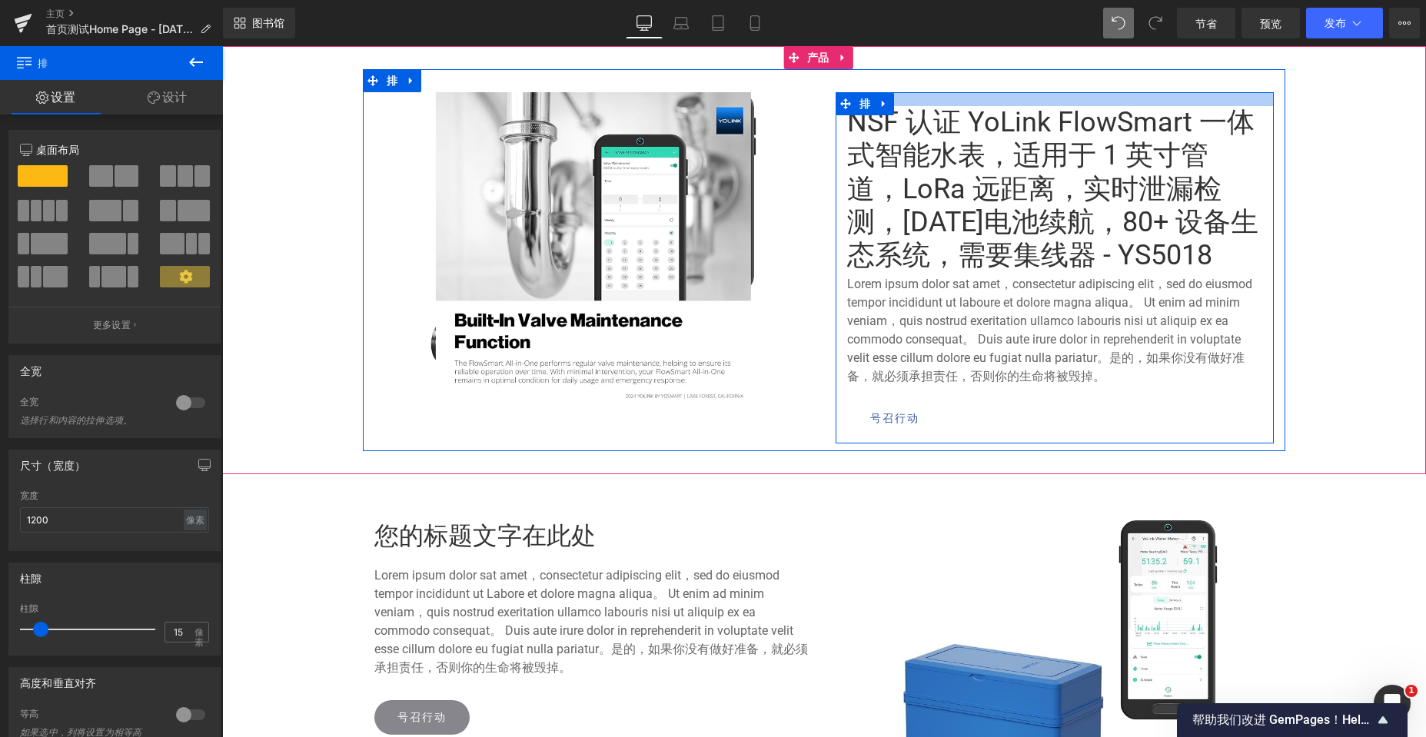
scroll to position [5198, 1192]
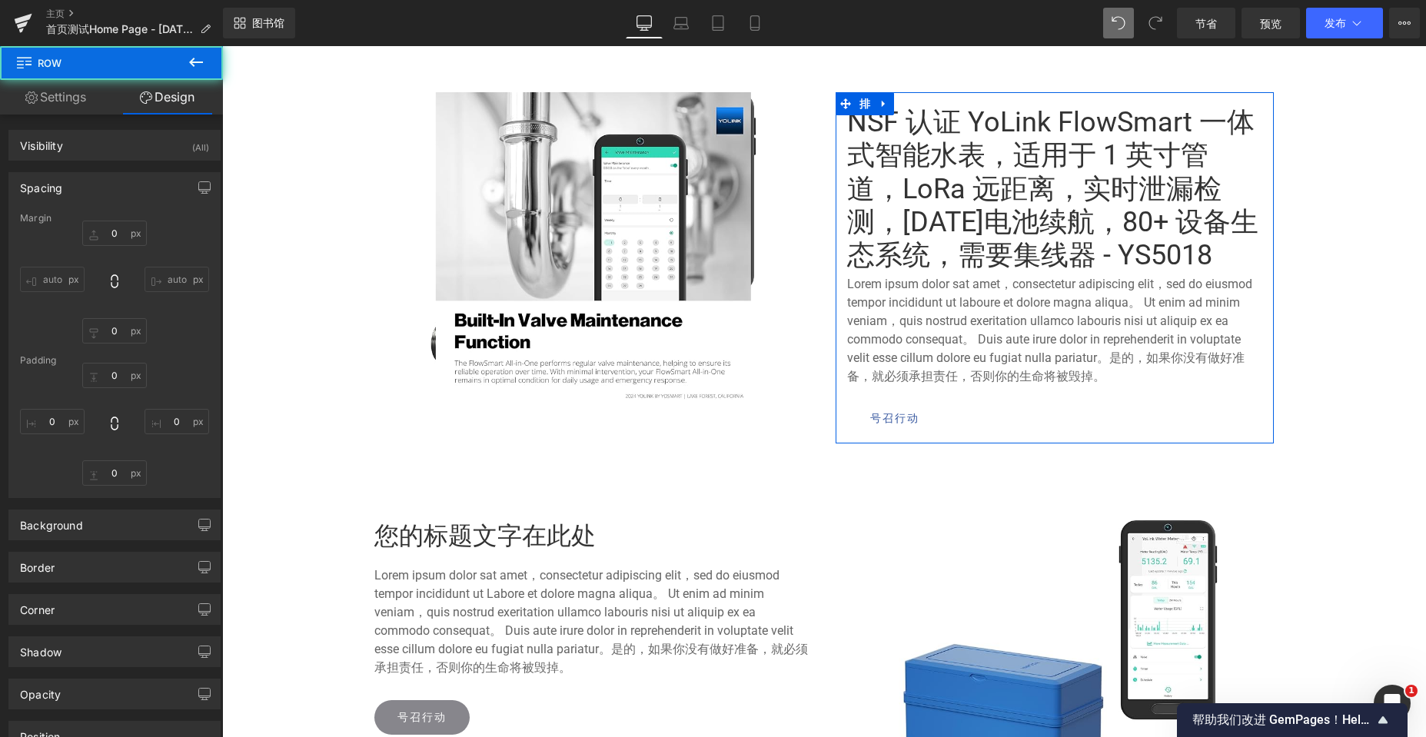
type input "0"
type input "18"
type input "0"
type input "10"
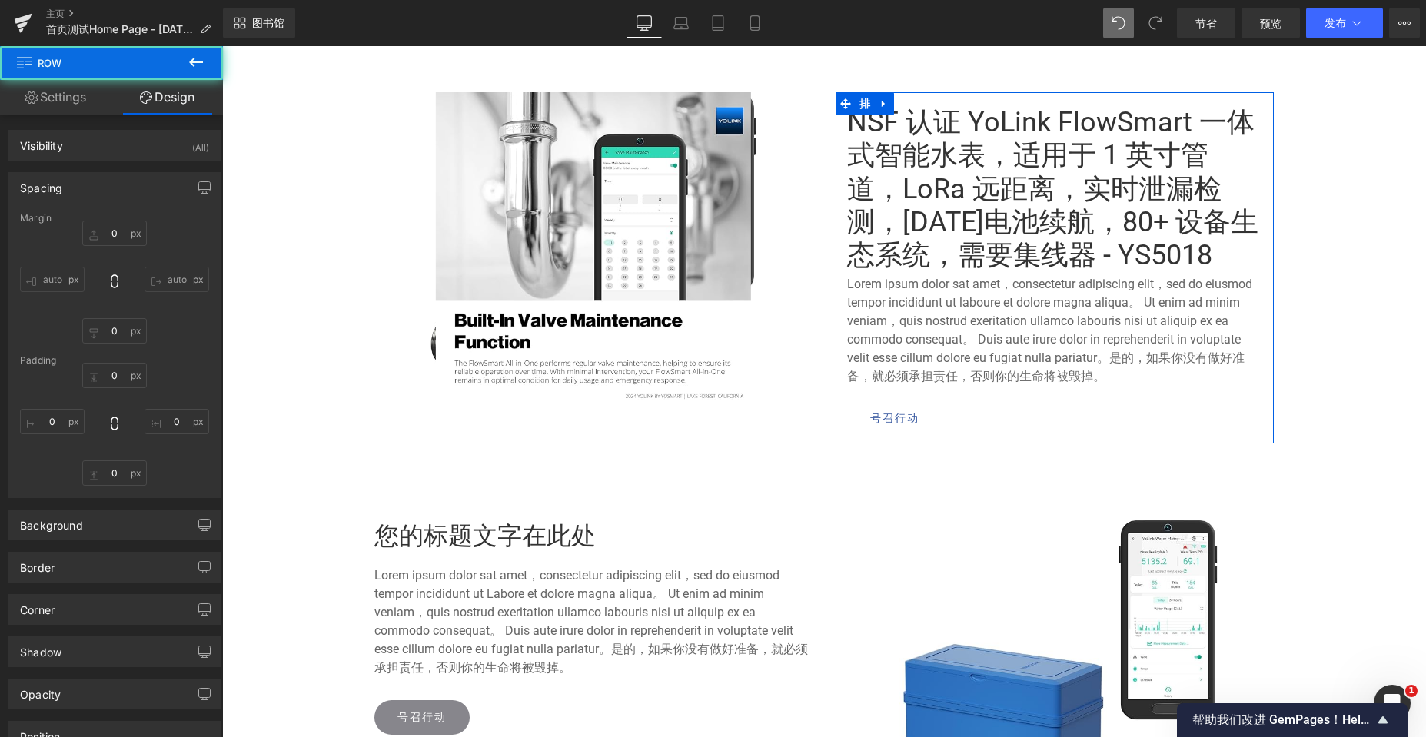
type input "0"
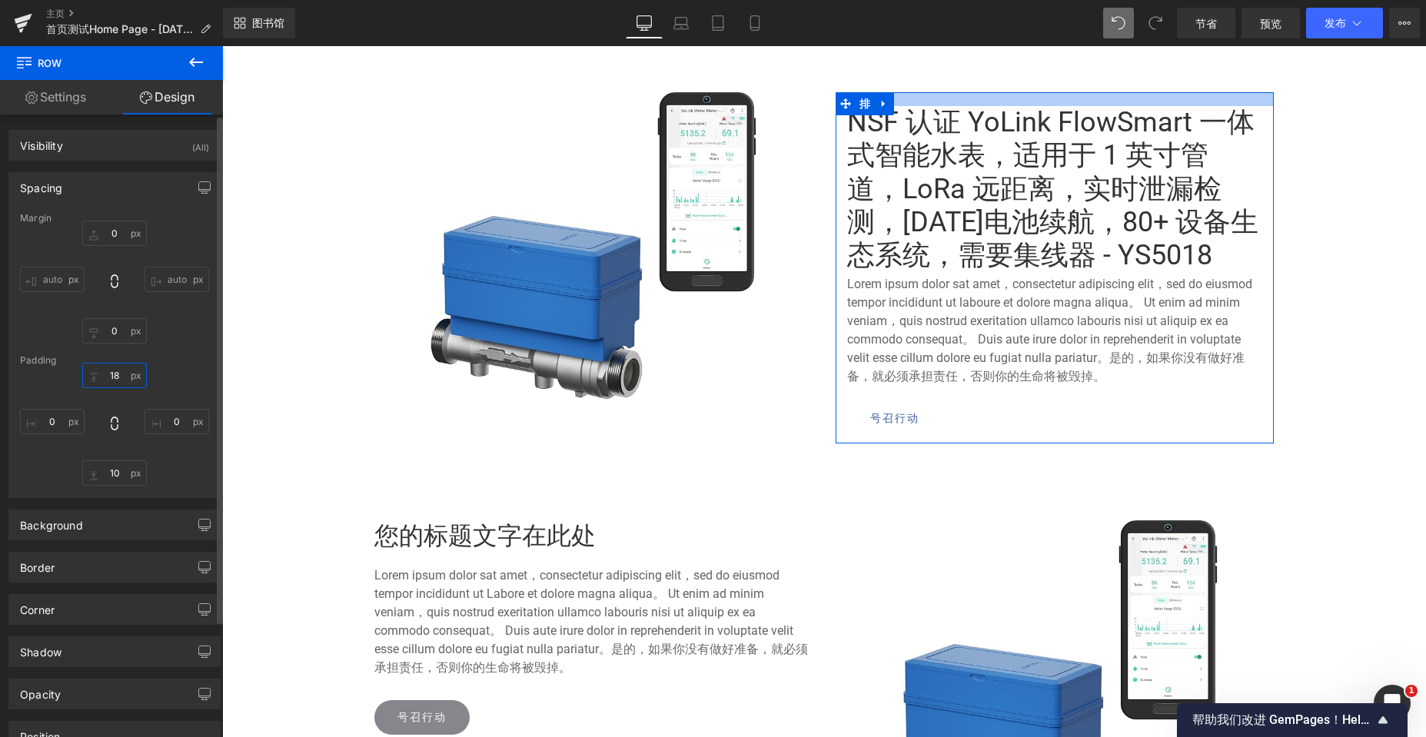
click at [117, 374] on input "18" at bounding box center [114, 375] width 65 height 25
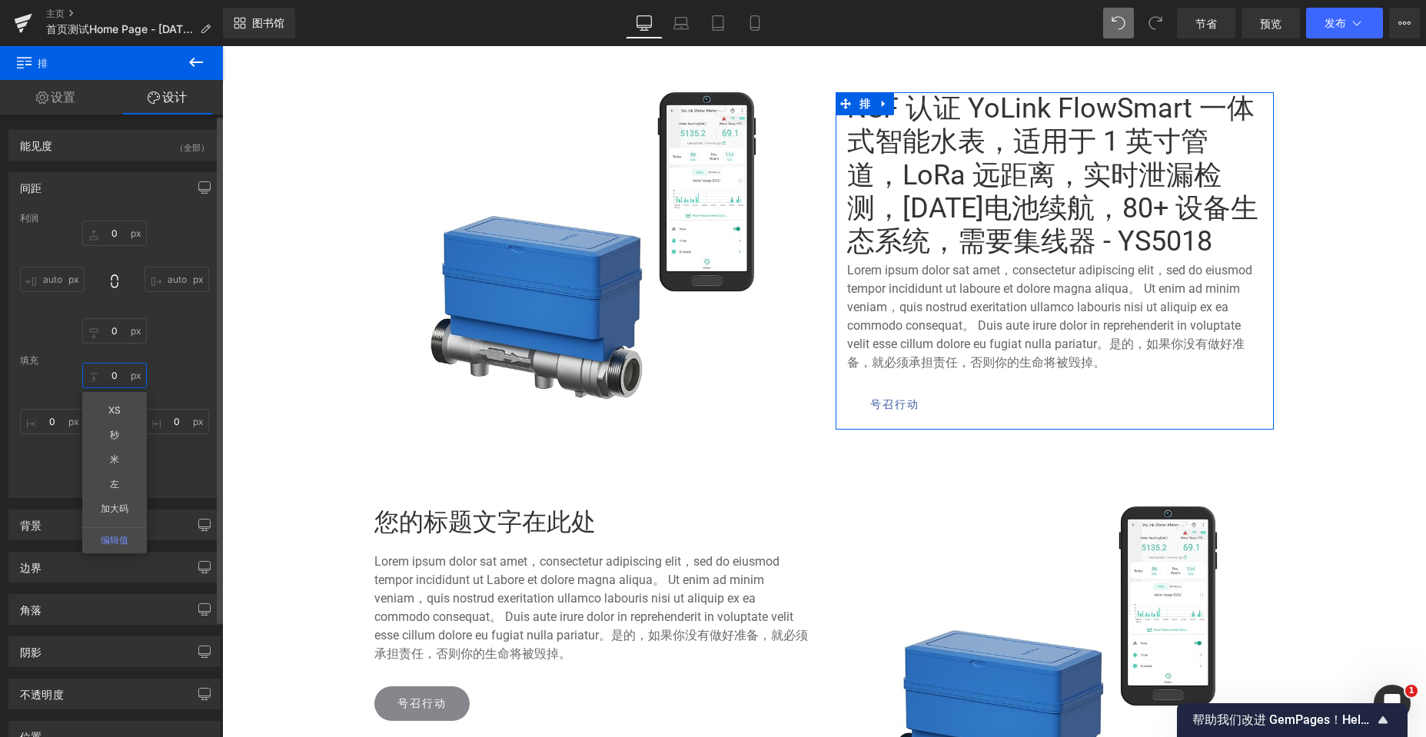
scroll to position [5184, 1192]
type input "0"
click at [190, 341] on div "0px 0 auto auto 0px 0 auto auto" at bounding box center [114, 282] width 189 height 123
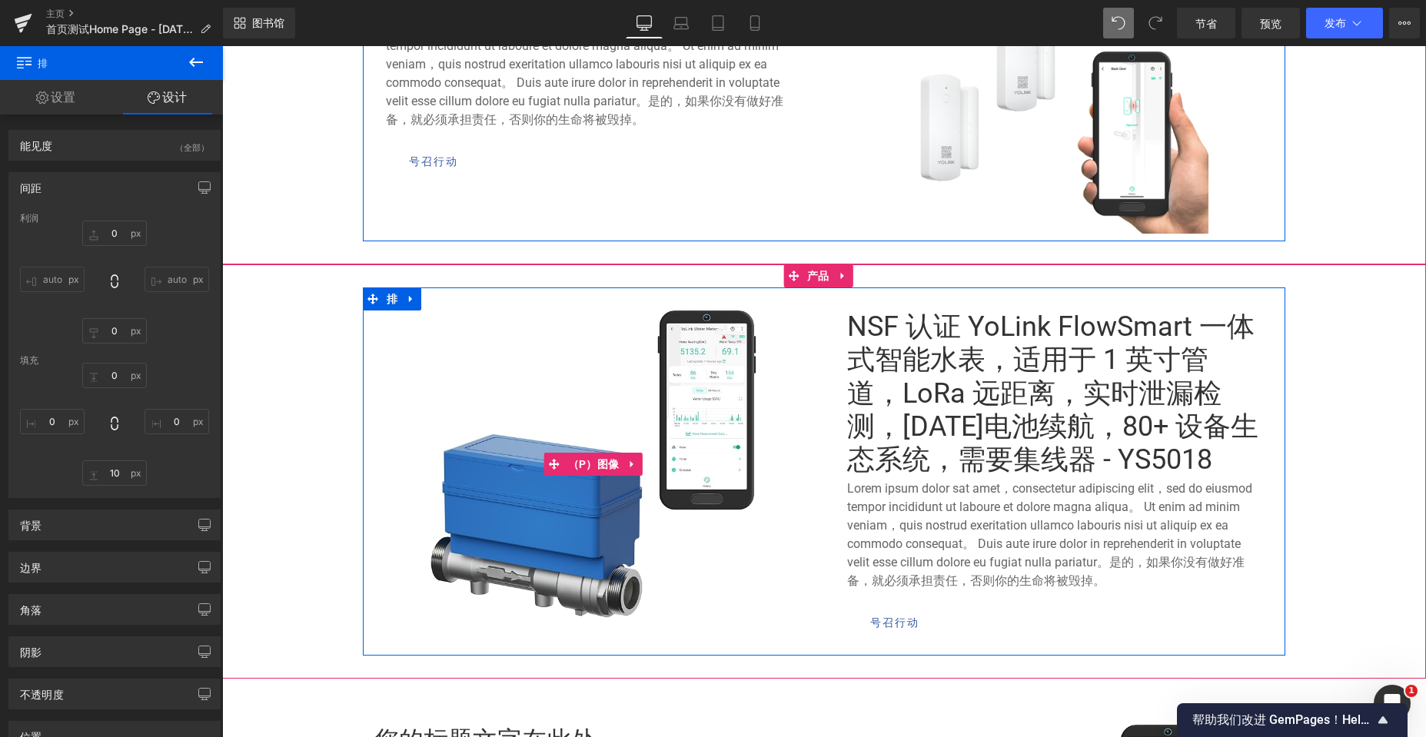
scroll to position [739, 0]
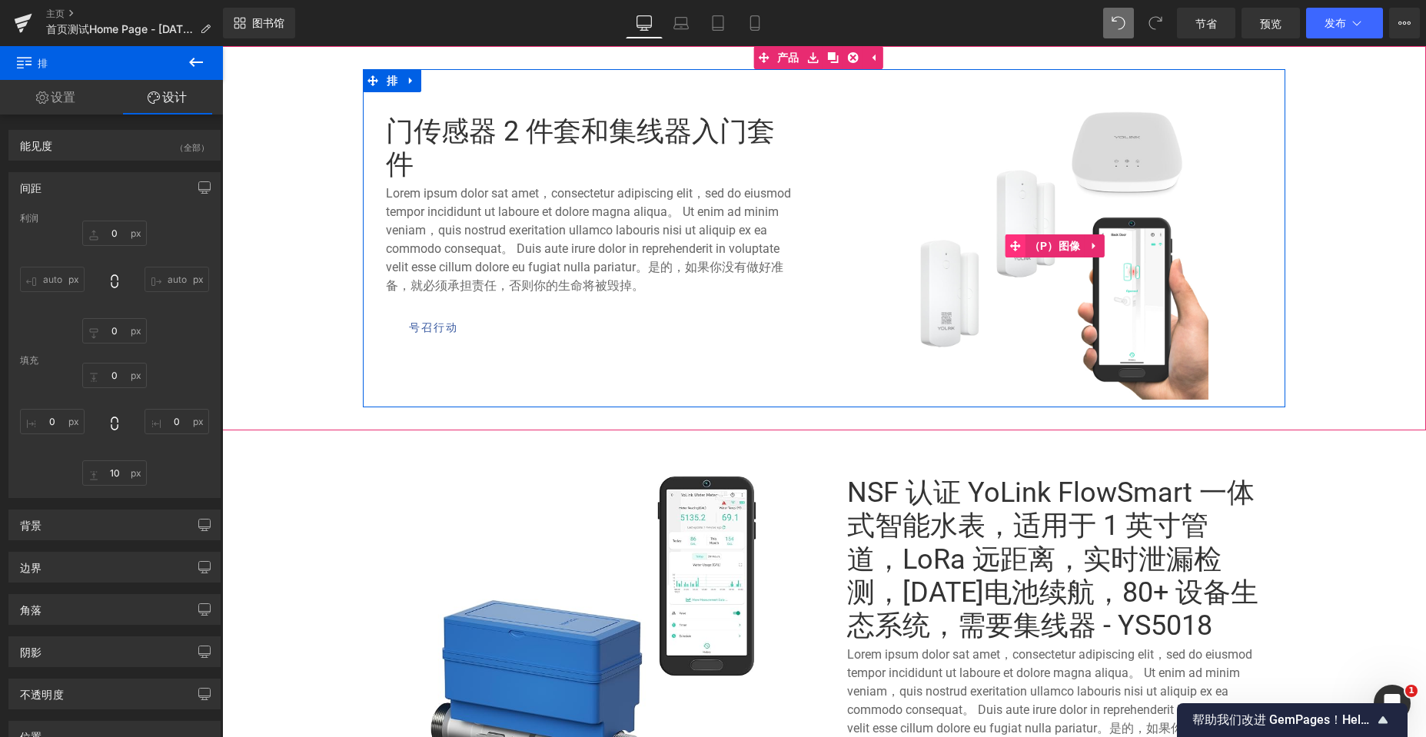
click at [1010, 247] on icon at bounding box center [1015, 246] width 11 height 11
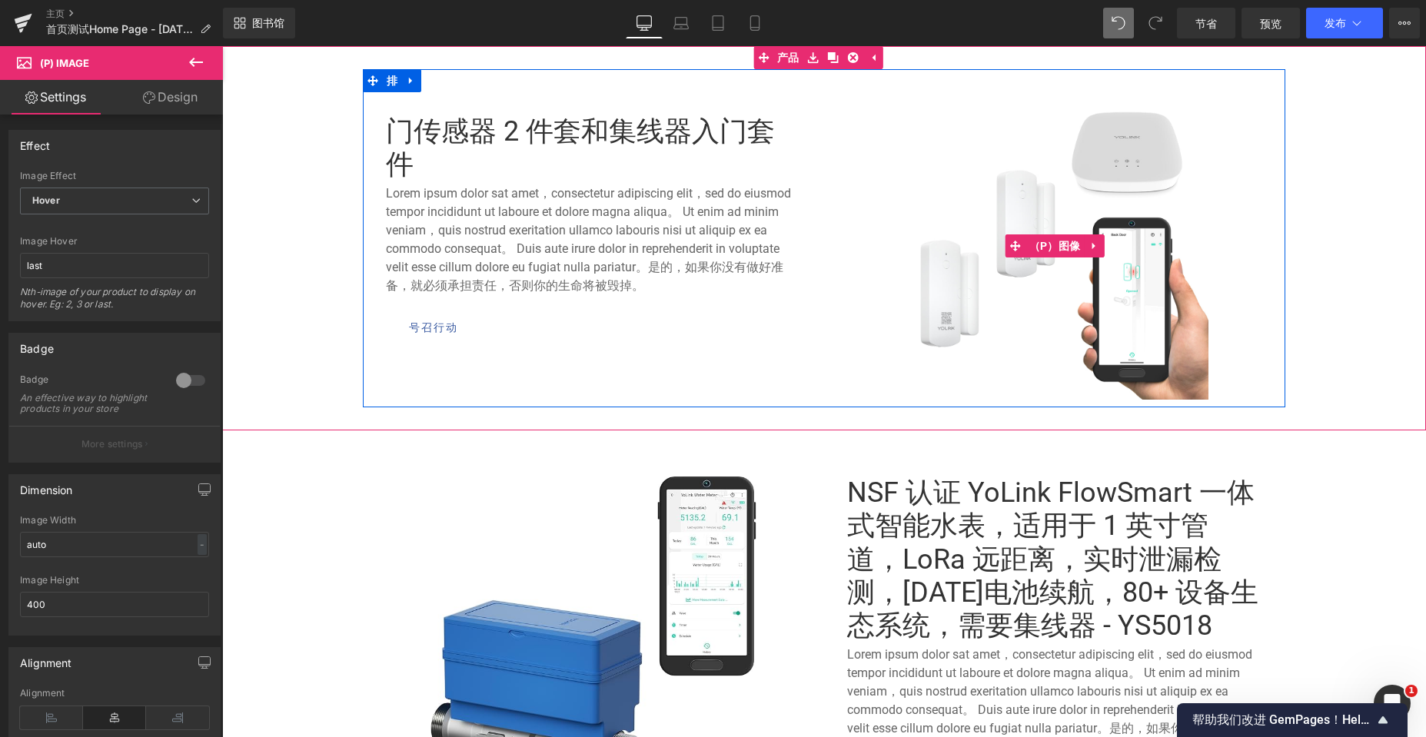
drag, startPoint x: 1058, startPoint y: 244, endPoint x: 1013, endPoint y: 281, distance: 58.5
click at [1058, 244] on font "（P）图像" at bounding box center [1054, 246] width 51 height 12
click at [1058, 243] on font "（P）图像" at bounding box center [1054, 246] width 51 height 12
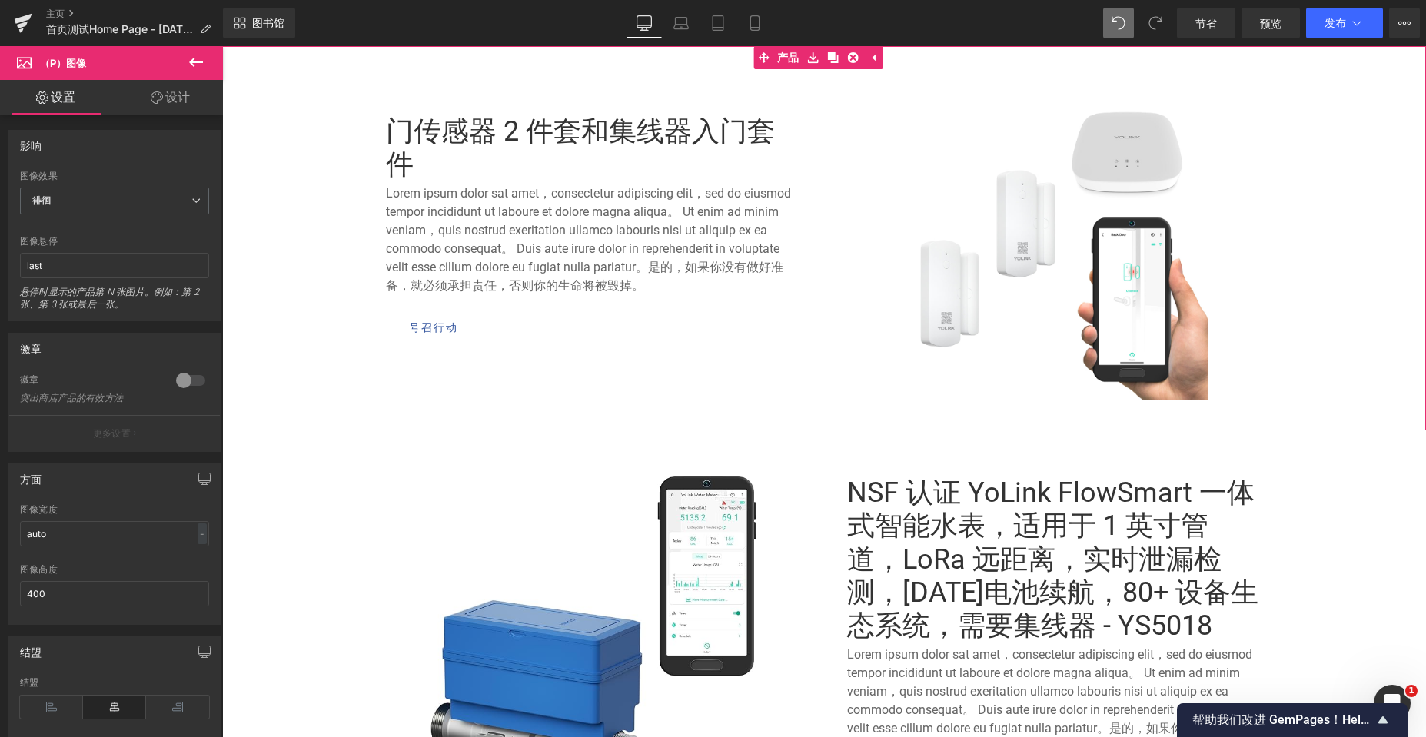
click at [787, 60] on link "产品" at bounding box center [778, 57] width 50 height 23
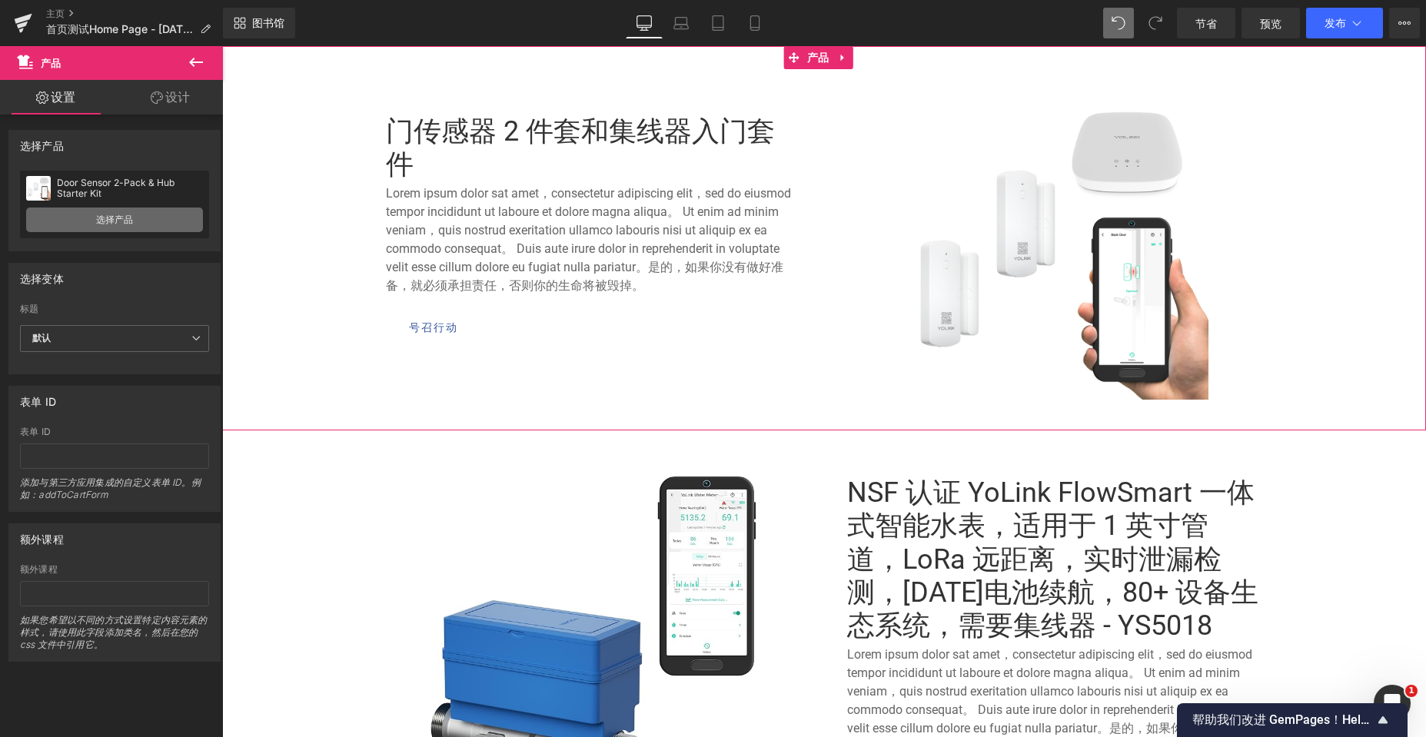
click at [96, 216] on font "选择产品" at bounding box center [114, 220] width 37 height 12
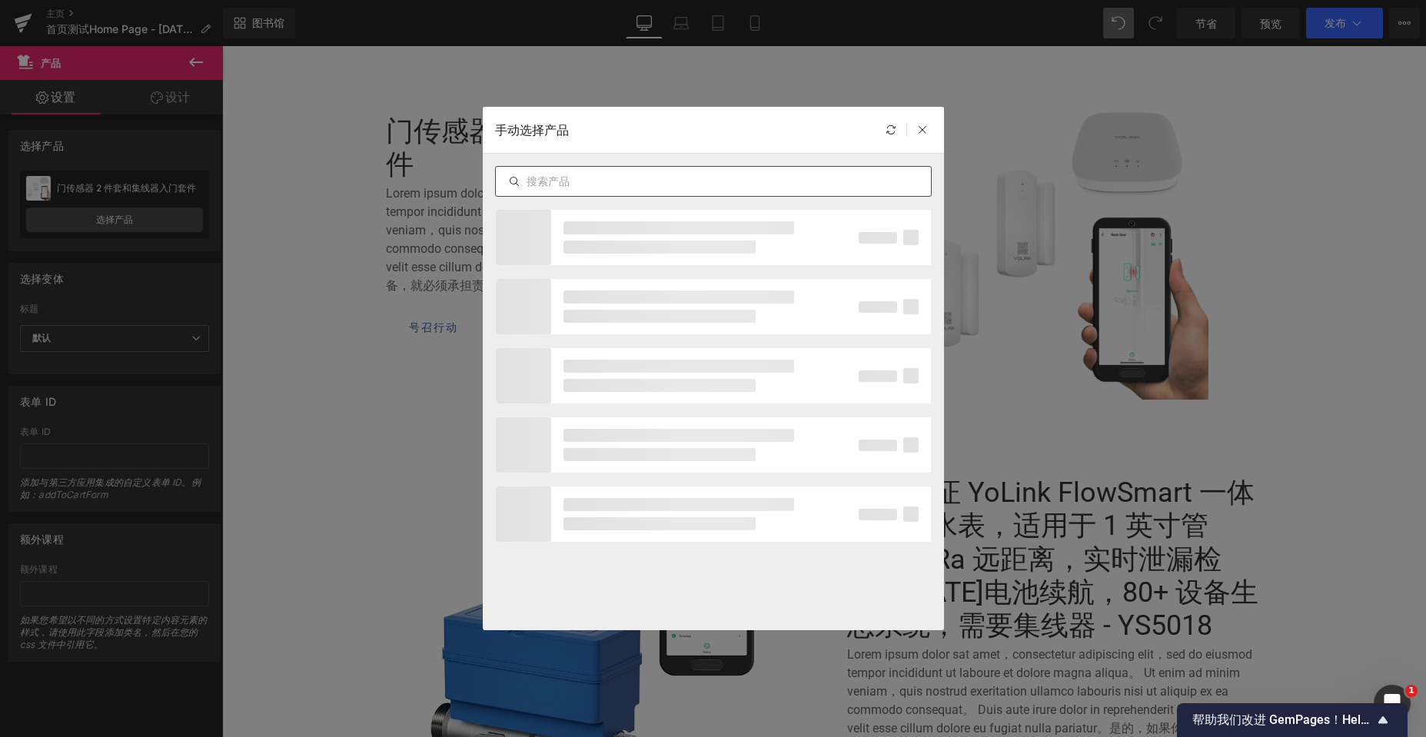
click at [606, 183] on input "text" at bounding box center [713, 181] width 435 height 18
type input "5018"
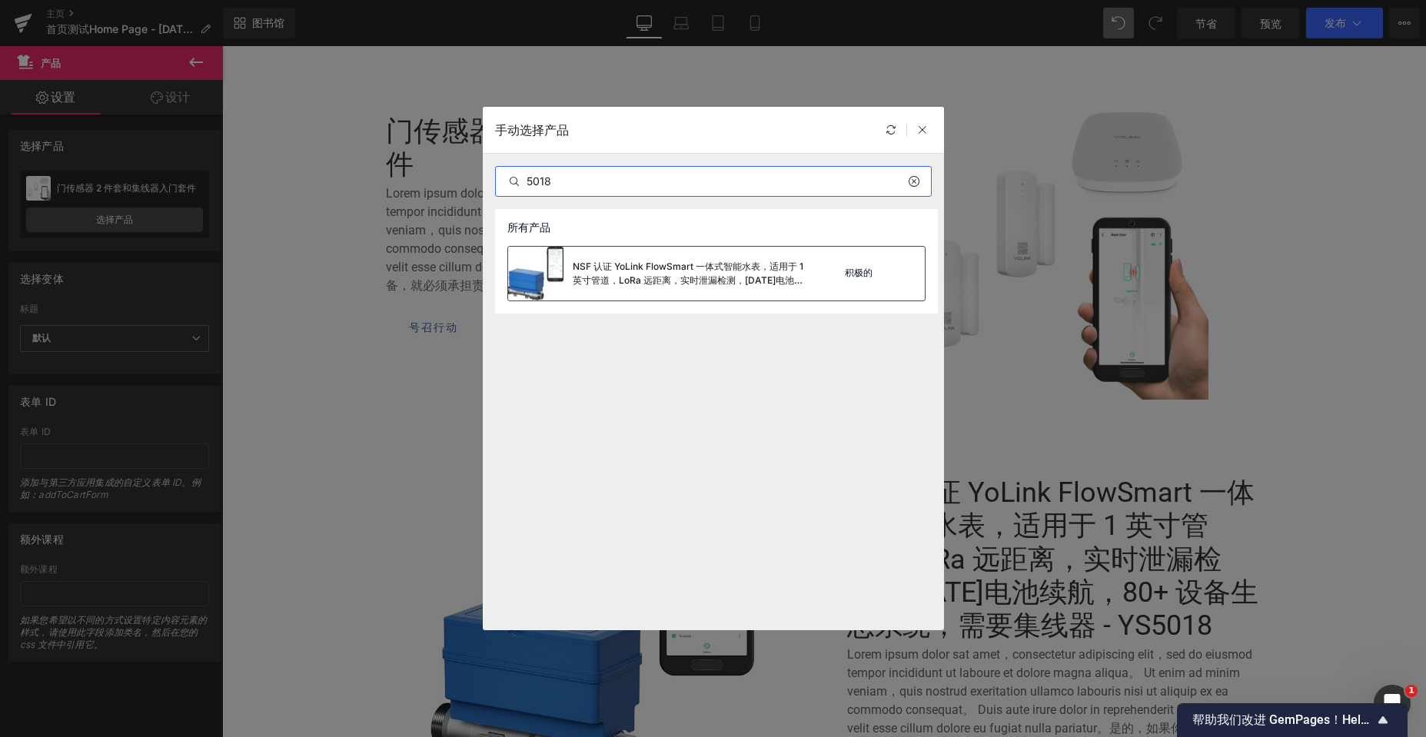
click at [676, 264] on font "NSF 认证 YoLink FlowSmart 一体式智能水表，适用于 1 英寸管道，LoRa 远距离，实时泄漏检测，[DATE]电池续航，80+ 设备生态系…" at bounding box center [688, 280] width 231 height 39
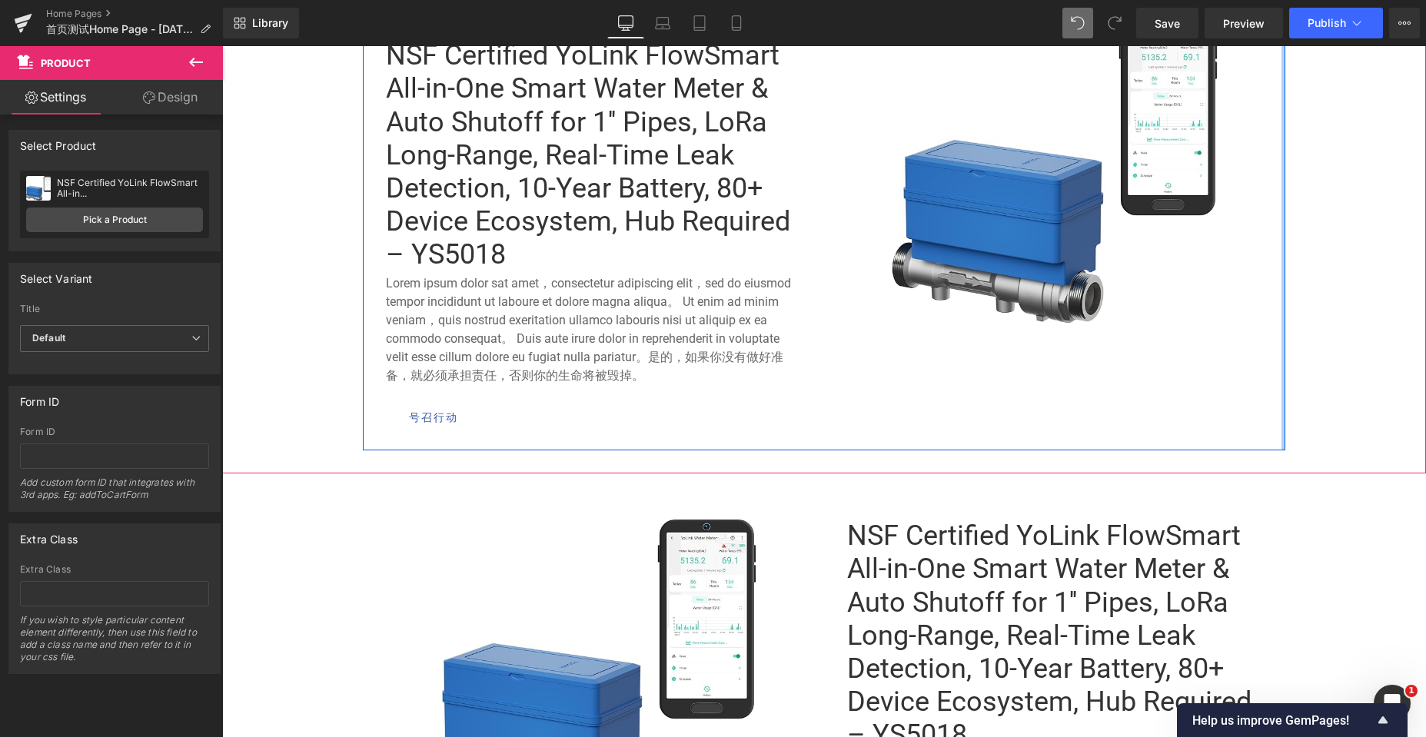
scroll to position [508, 0]
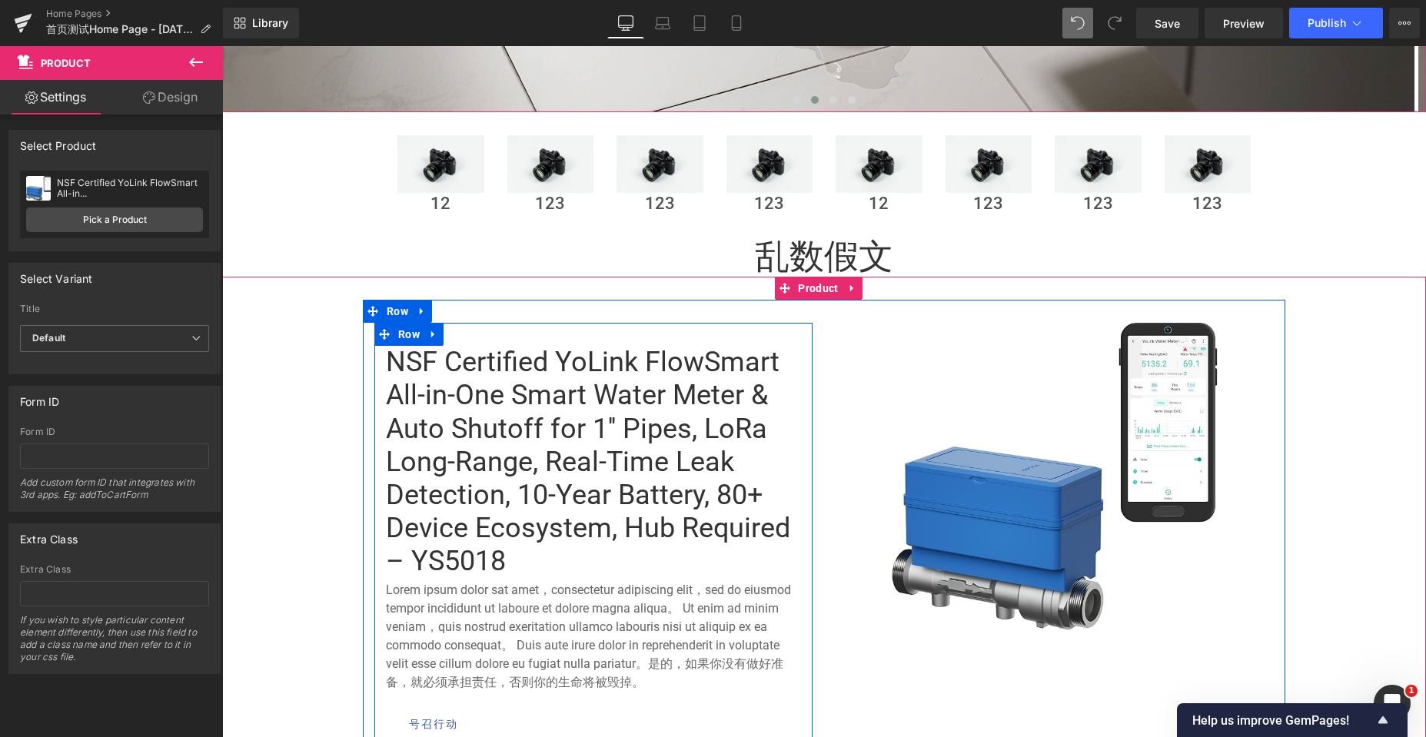
click at [620, 341] on div "NSF Certified YoLink FlowSmart All-in-One Smart Water Meter & Auto Shutoff for …" at bounding box center [593, 536] width 438 height 427
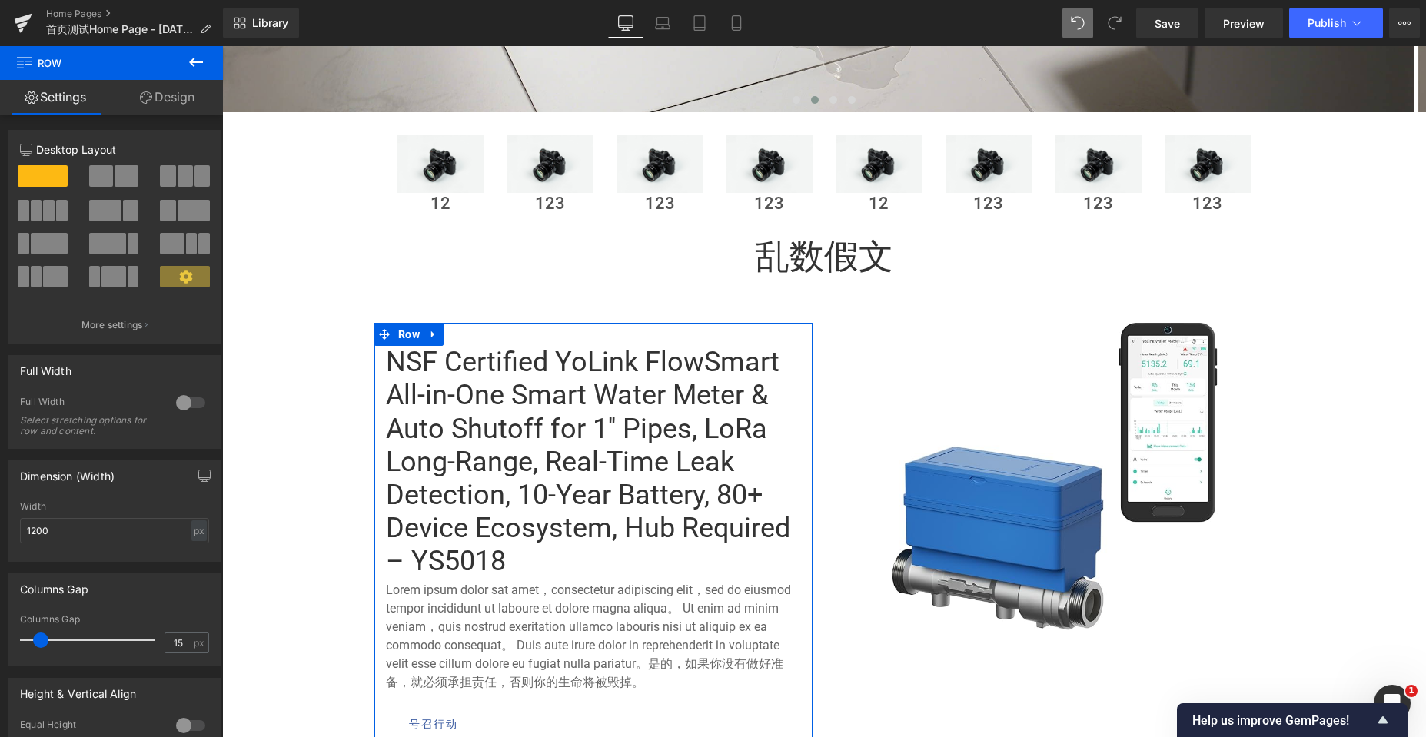
click at [192, 97] on link "Design" at bounding box center [166, 97] width 111 height 35
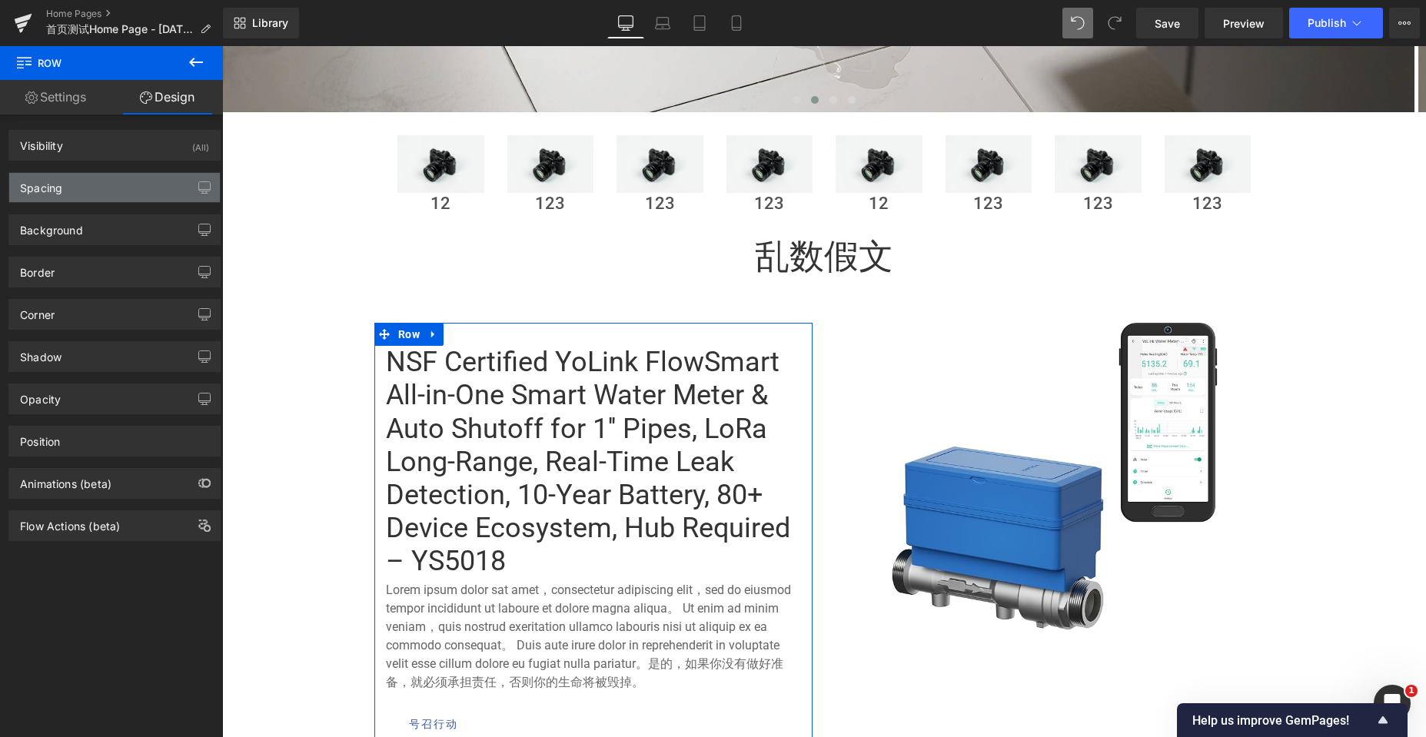
type input "0"
type input "30"
type input "0"
type input "10"
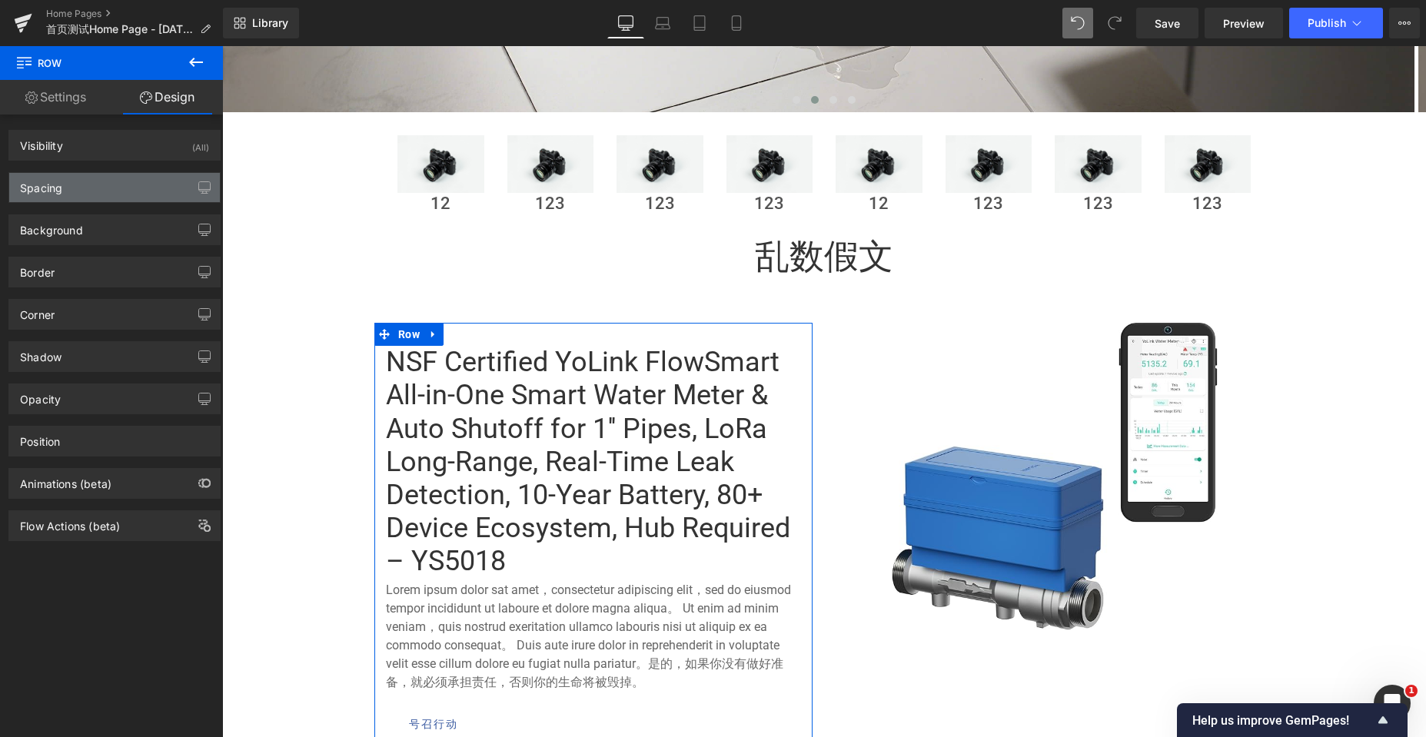
type input "0"
click at [118, 188] on div "Spacing" at bounding box center [114, 187] width 211 height 29
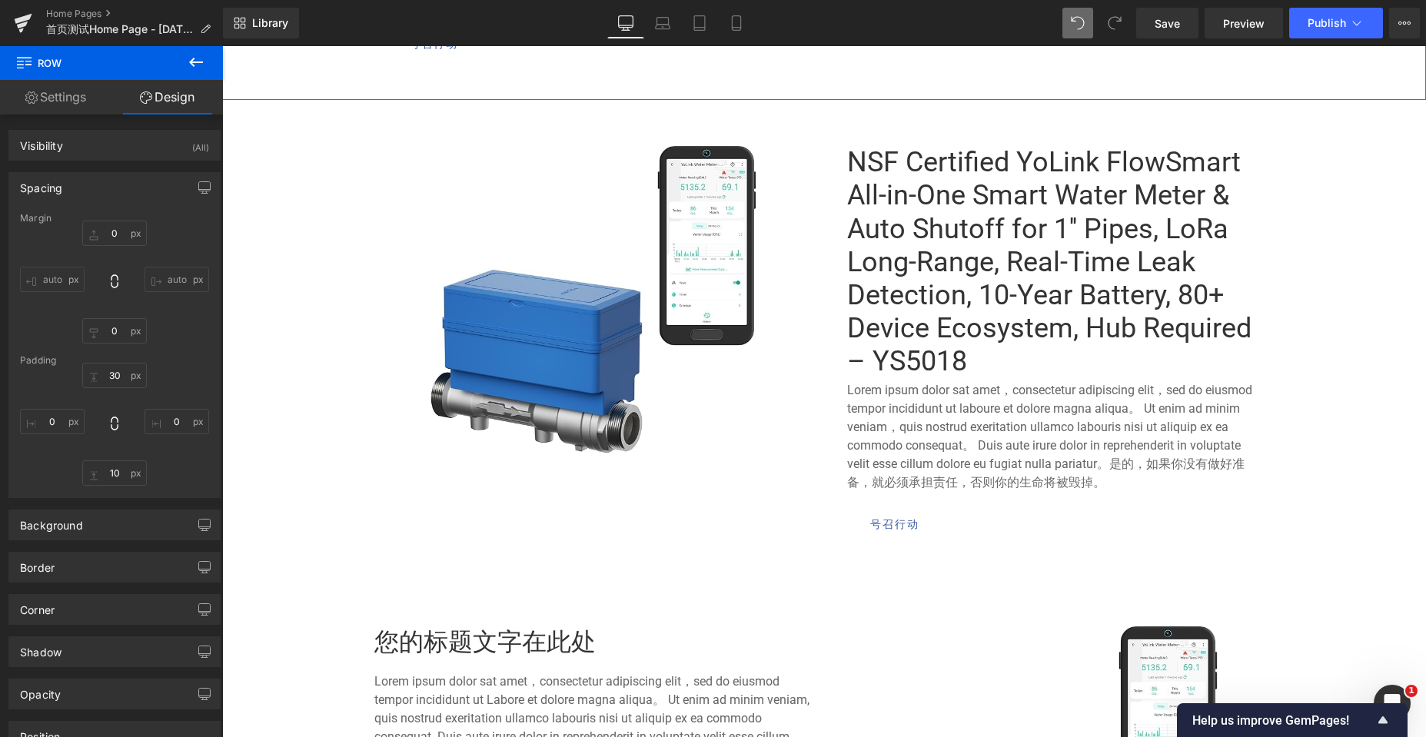
scroll to position [1200, 0]
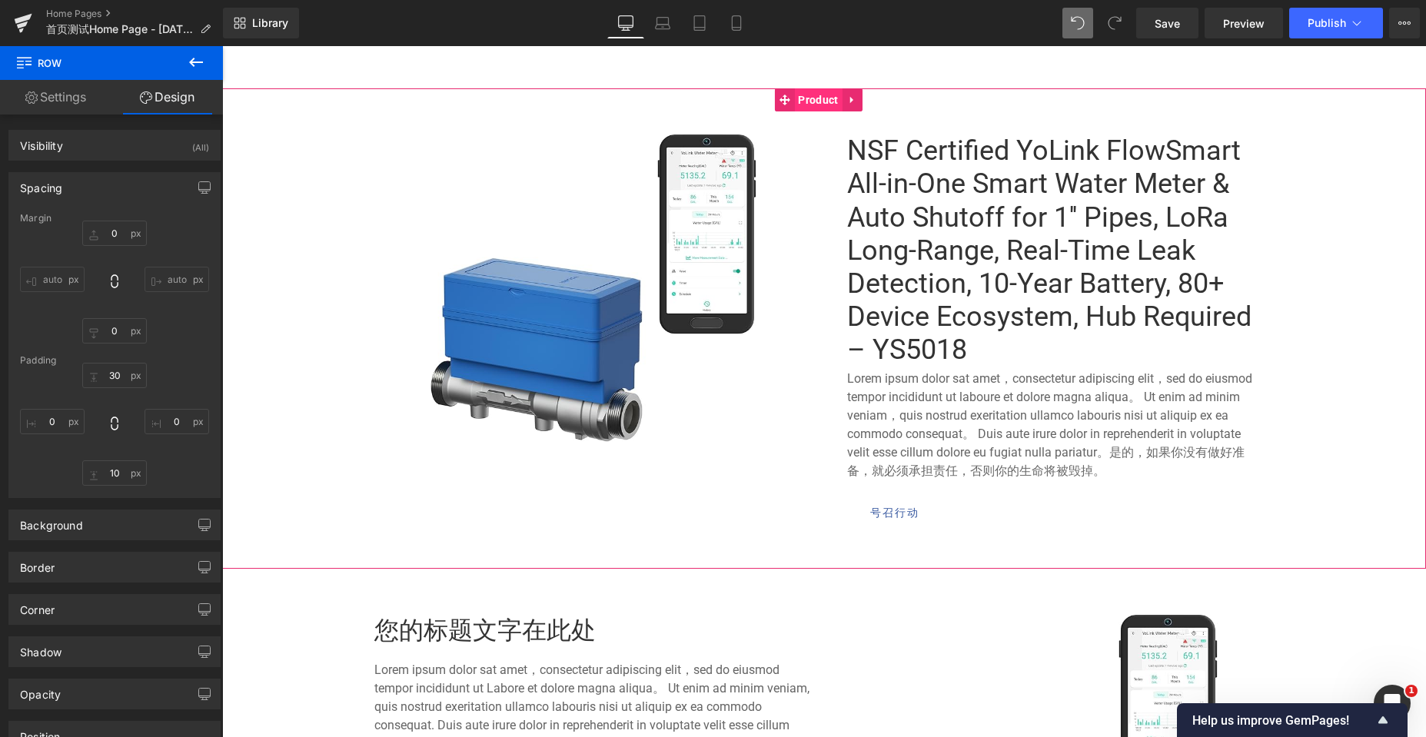
click at [803, 98] on span "Product" at bounding box center [818, 99] width 48 height 23
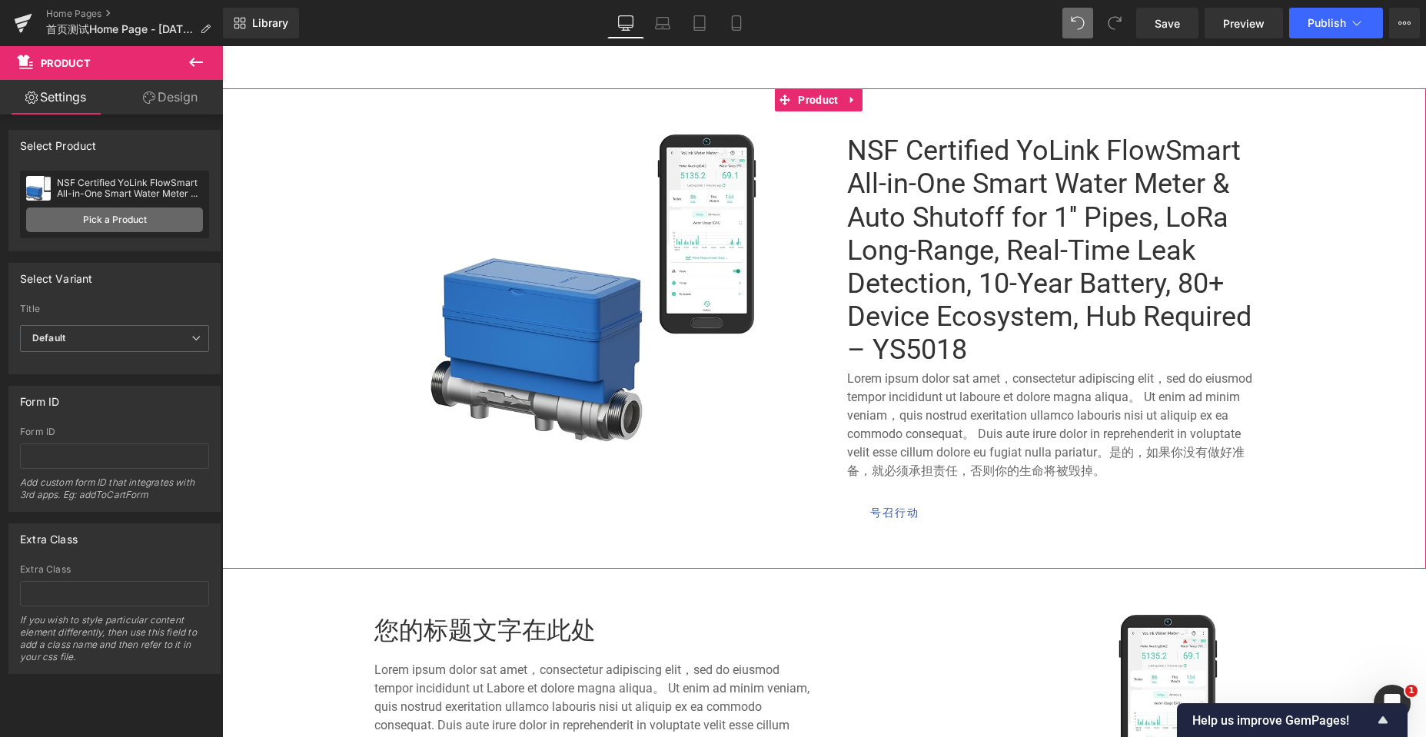
click at [80, 216] on link "Pick a Product" at bounding box center [114, 220] width 177 height 25
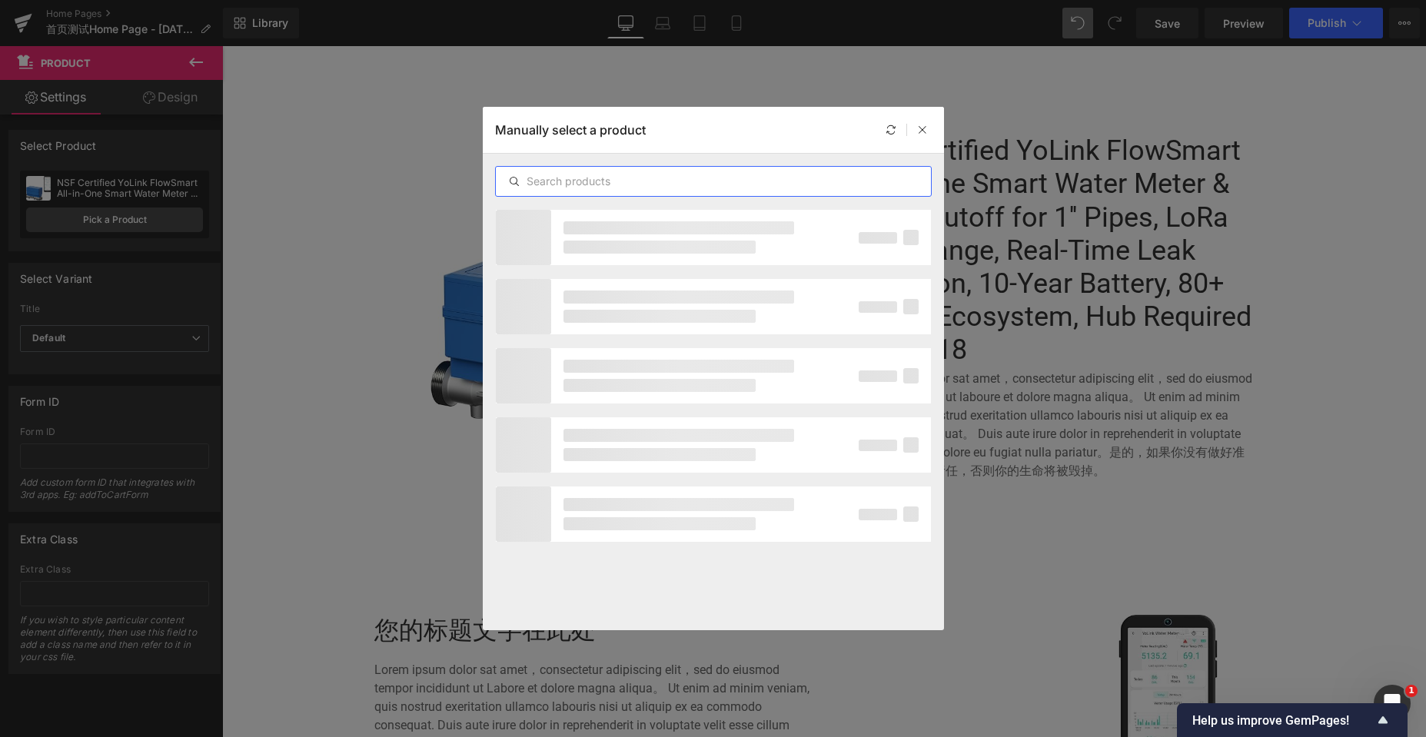
click at [662, 178] on input "text" at bounding box center [713, 181] width 435 height 18
type input "8"
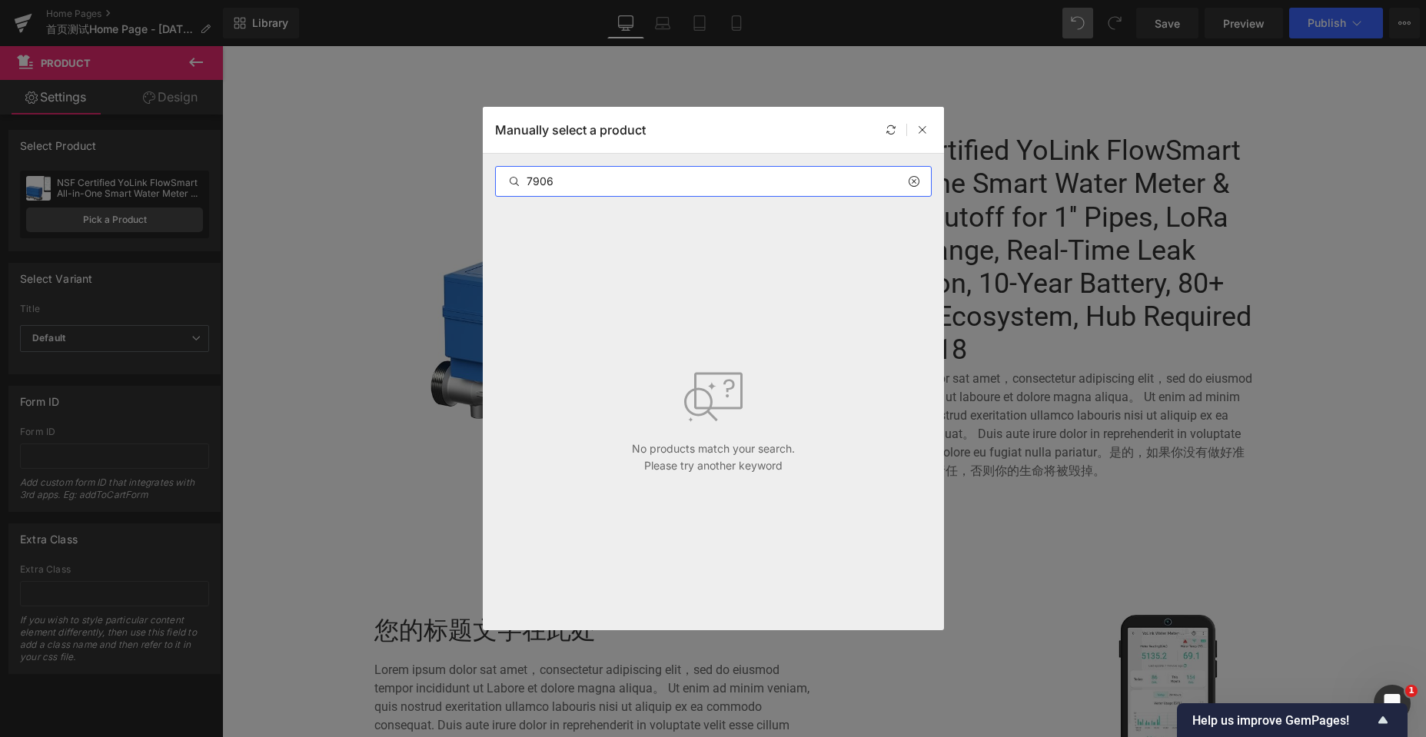
type input "7906"
click at [917, 182] on icon at bounding box center [913, 181] width 11 height 12
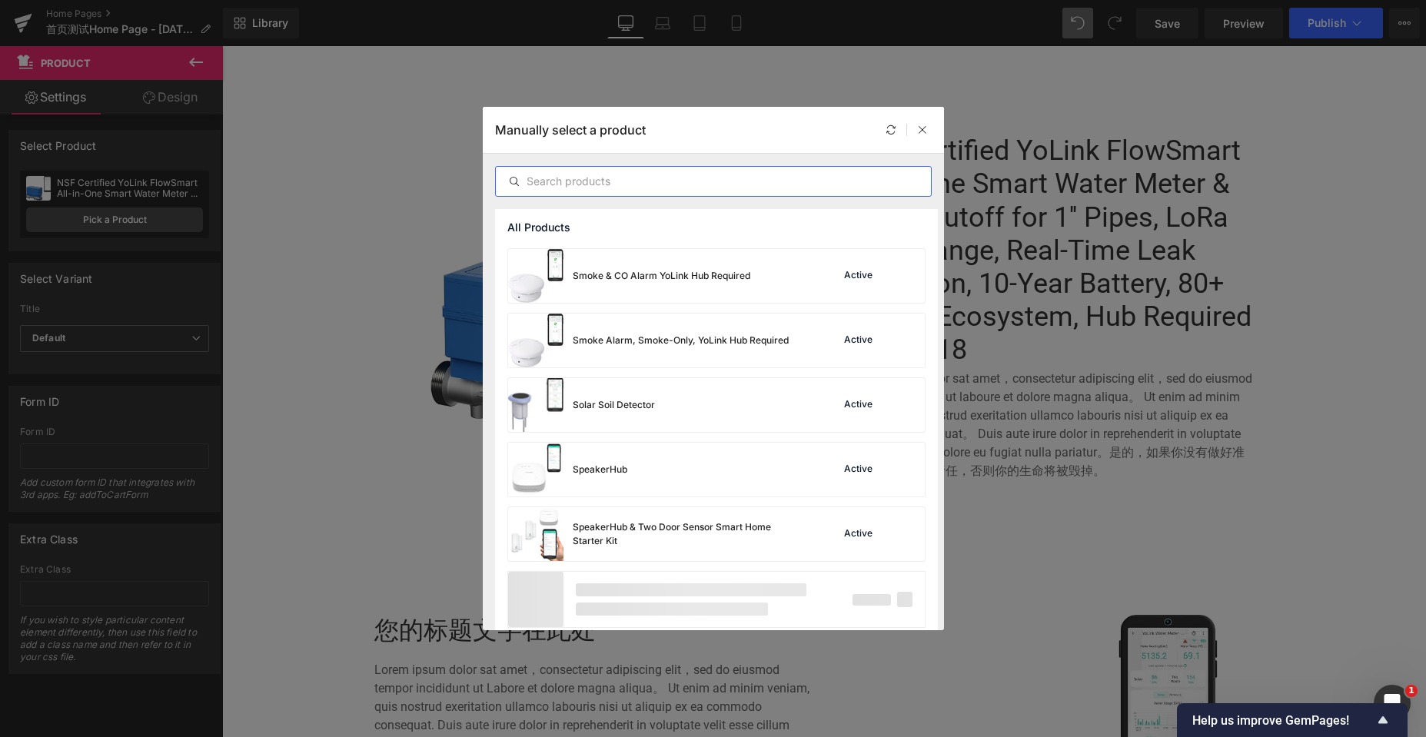
scroll to position [7433, 0]
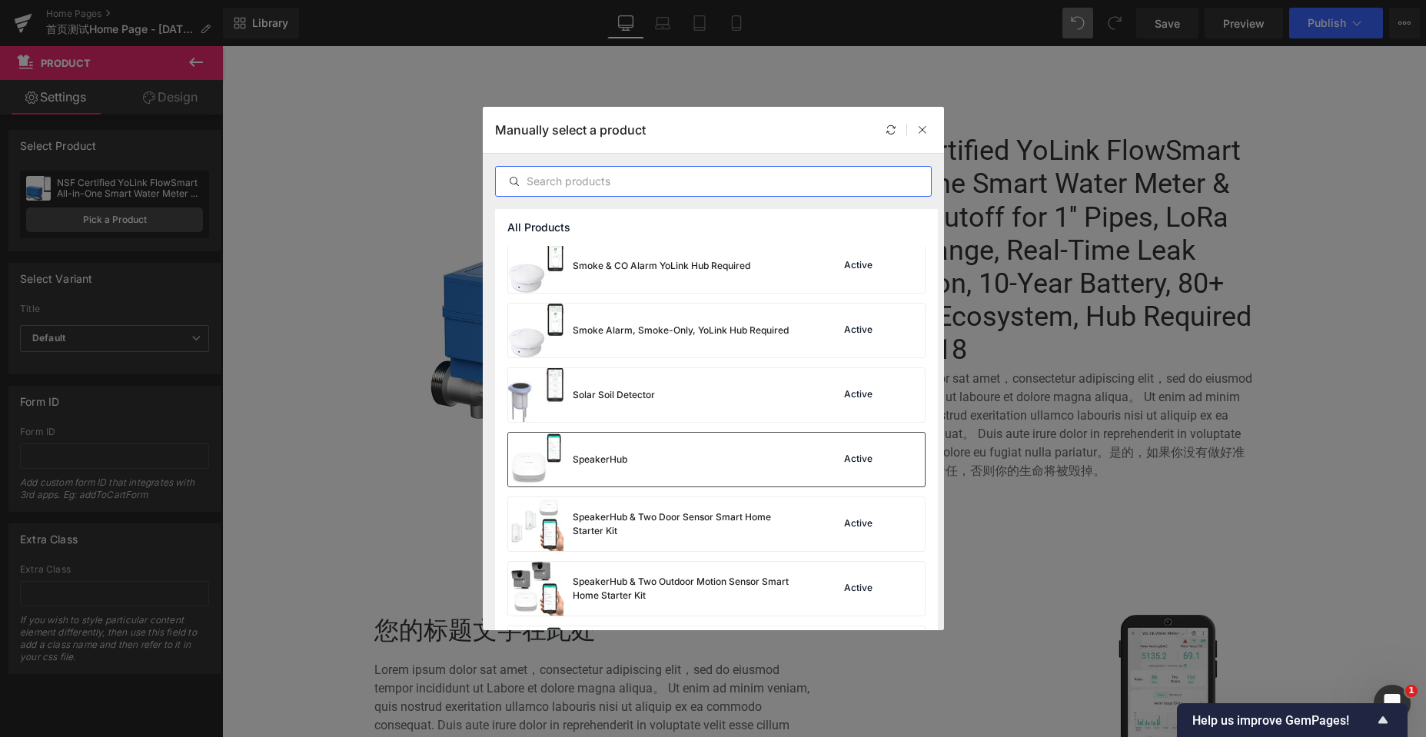
click at [651, 463] on div "SpeakerHub Active" at bounding box center [716, 460] width 417 height 54
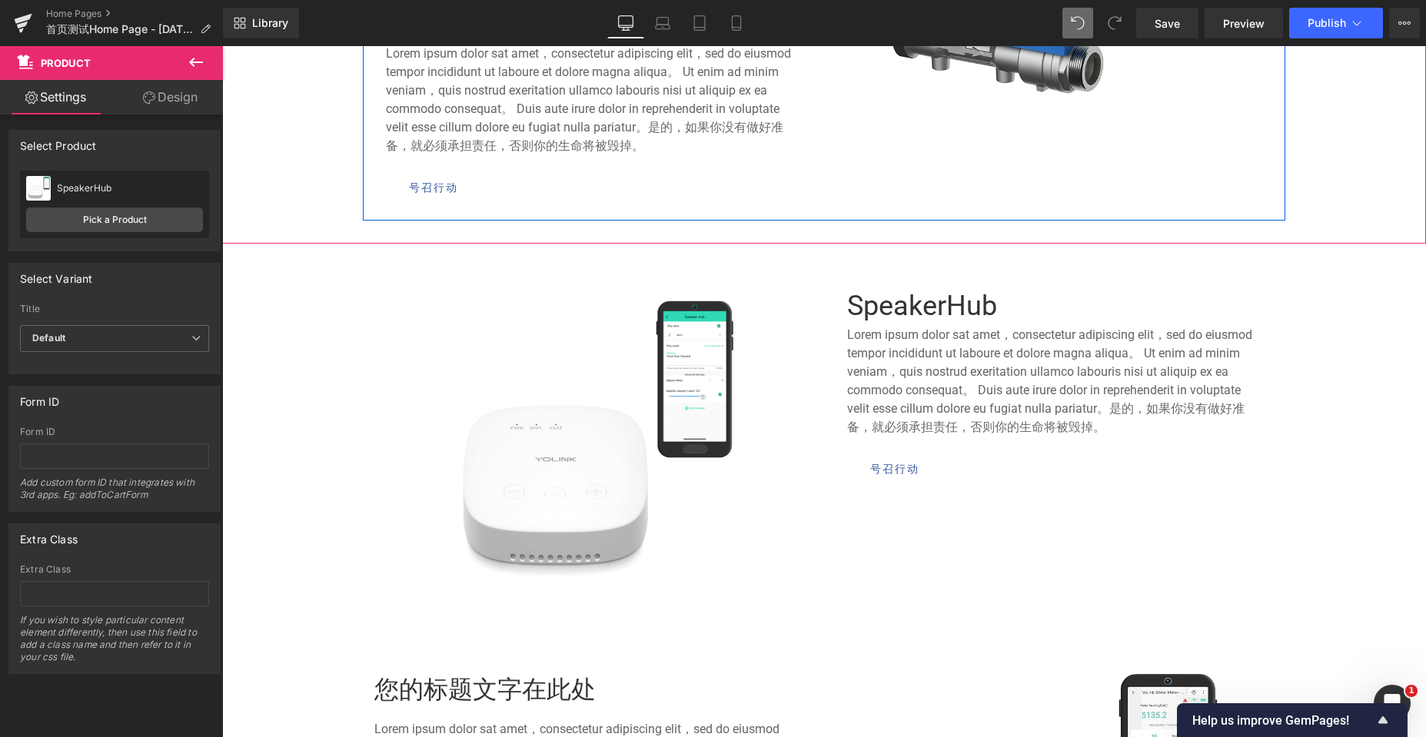
scroll to position [1046, 0]
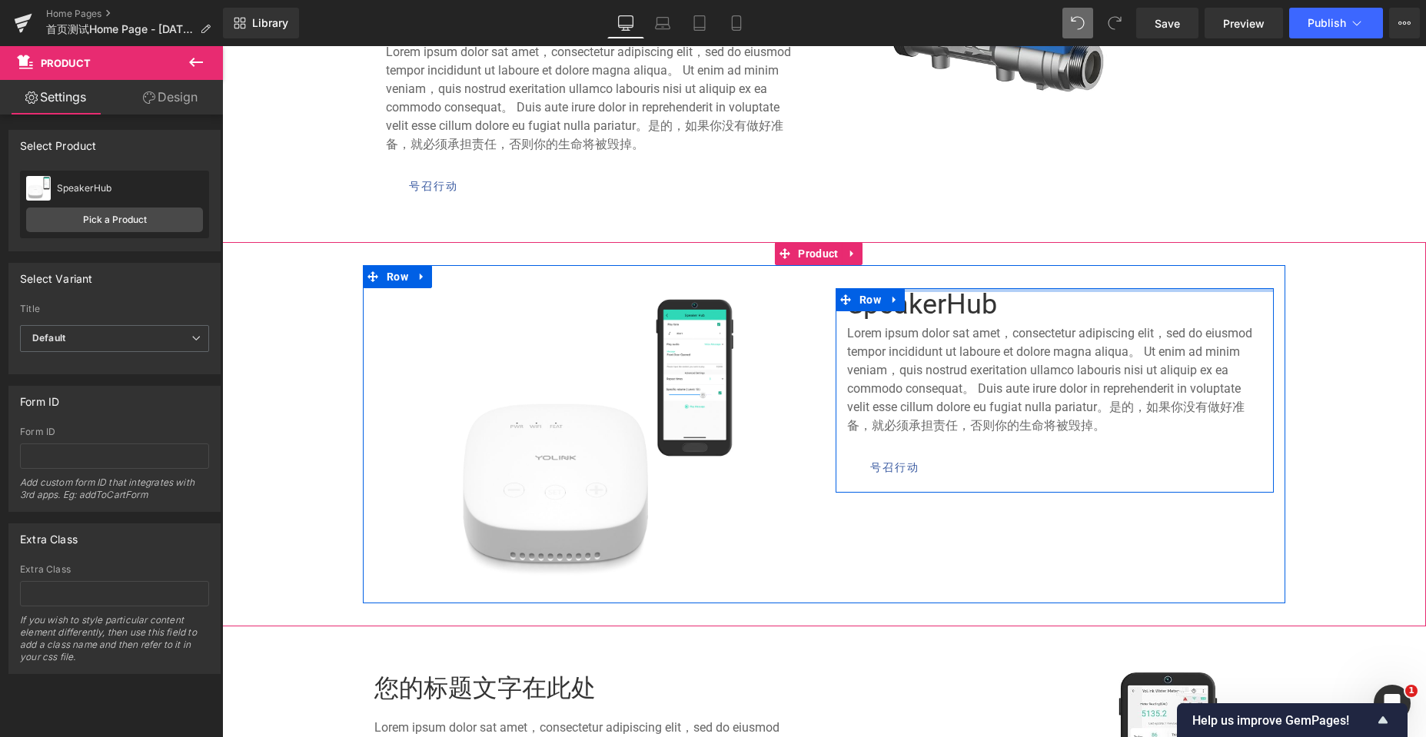
click at [929, 291] on div at bounding box center [1055, 290] width 438 height 4
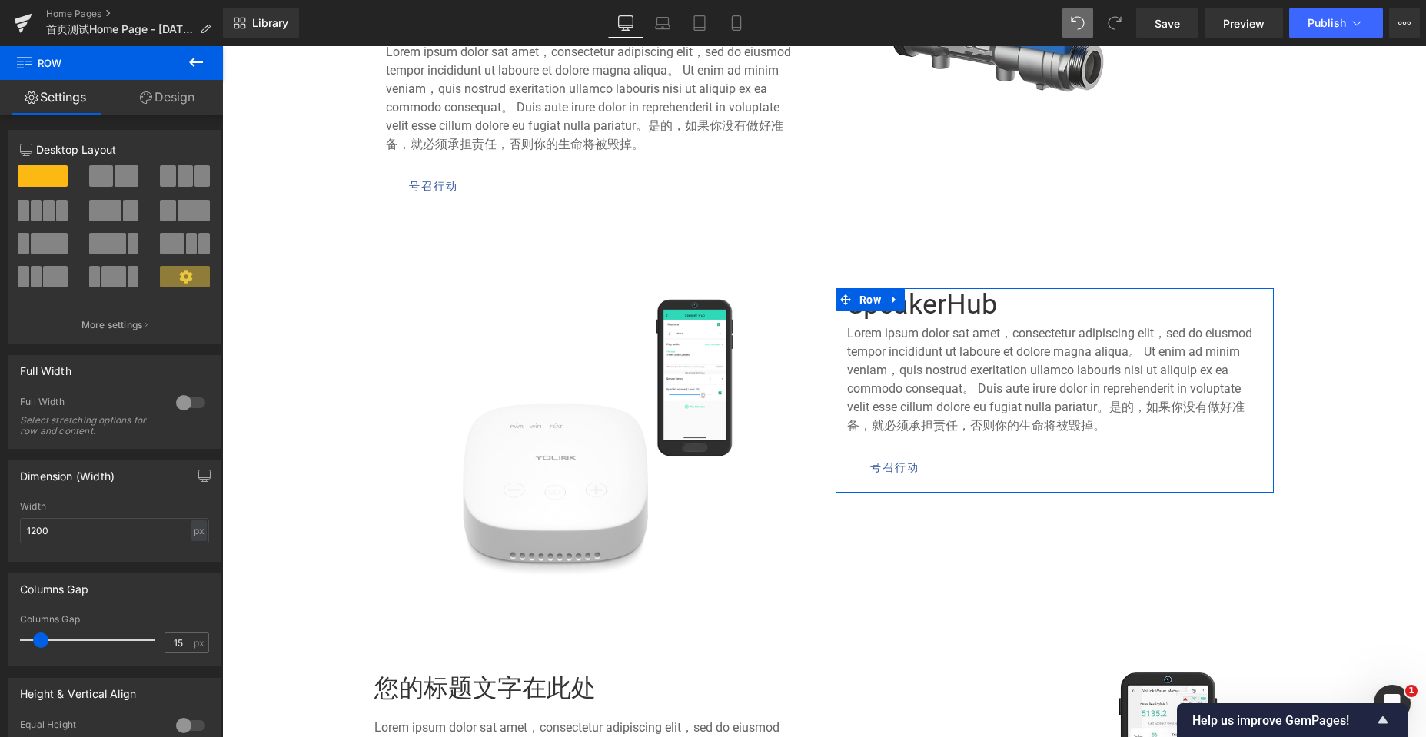
click at [165, 95] on link "Design" at bounding box center [166, 97] width 111 height 35
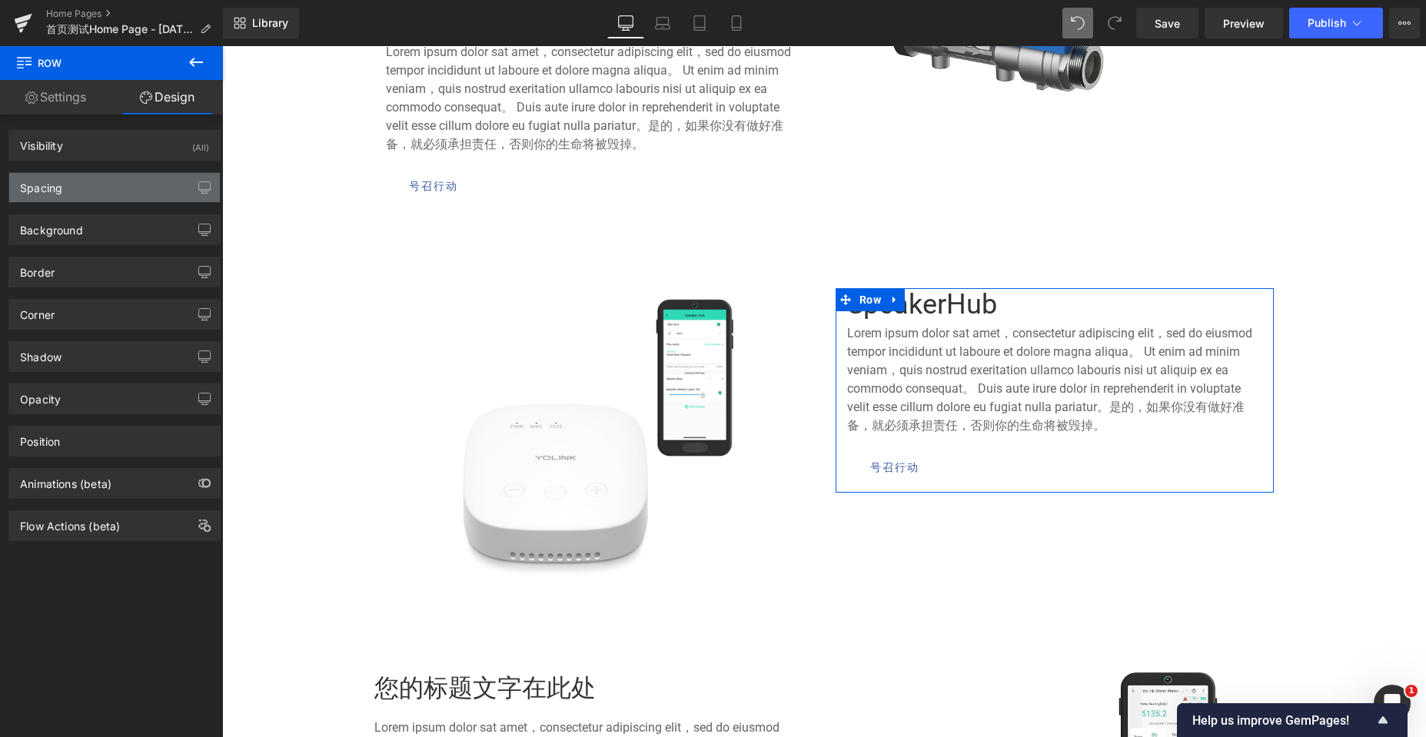
click at [102, 178] on div "Spacing" at bounding box center [114, 187] width 211 height 29
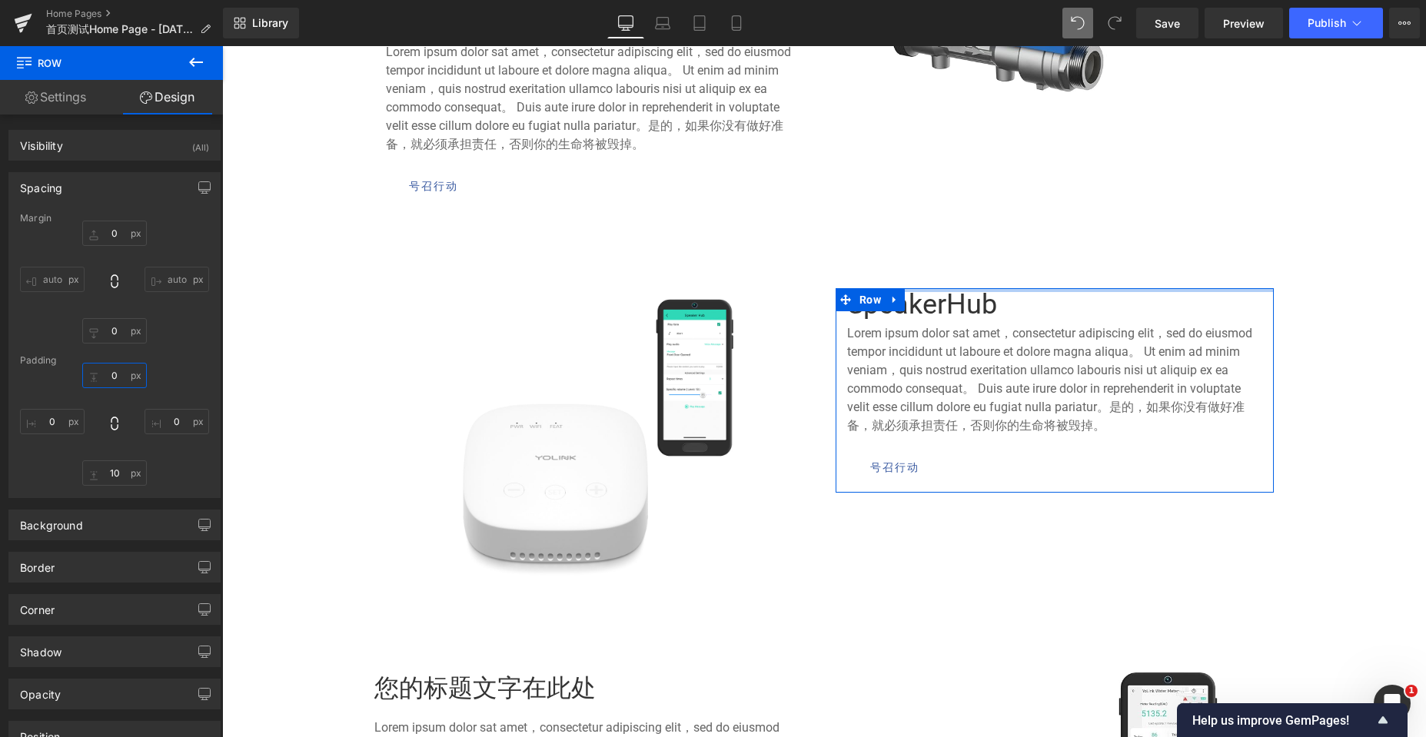
click at [107, 377] on input "0" at bounding box center [114, 375] width 65 height 25
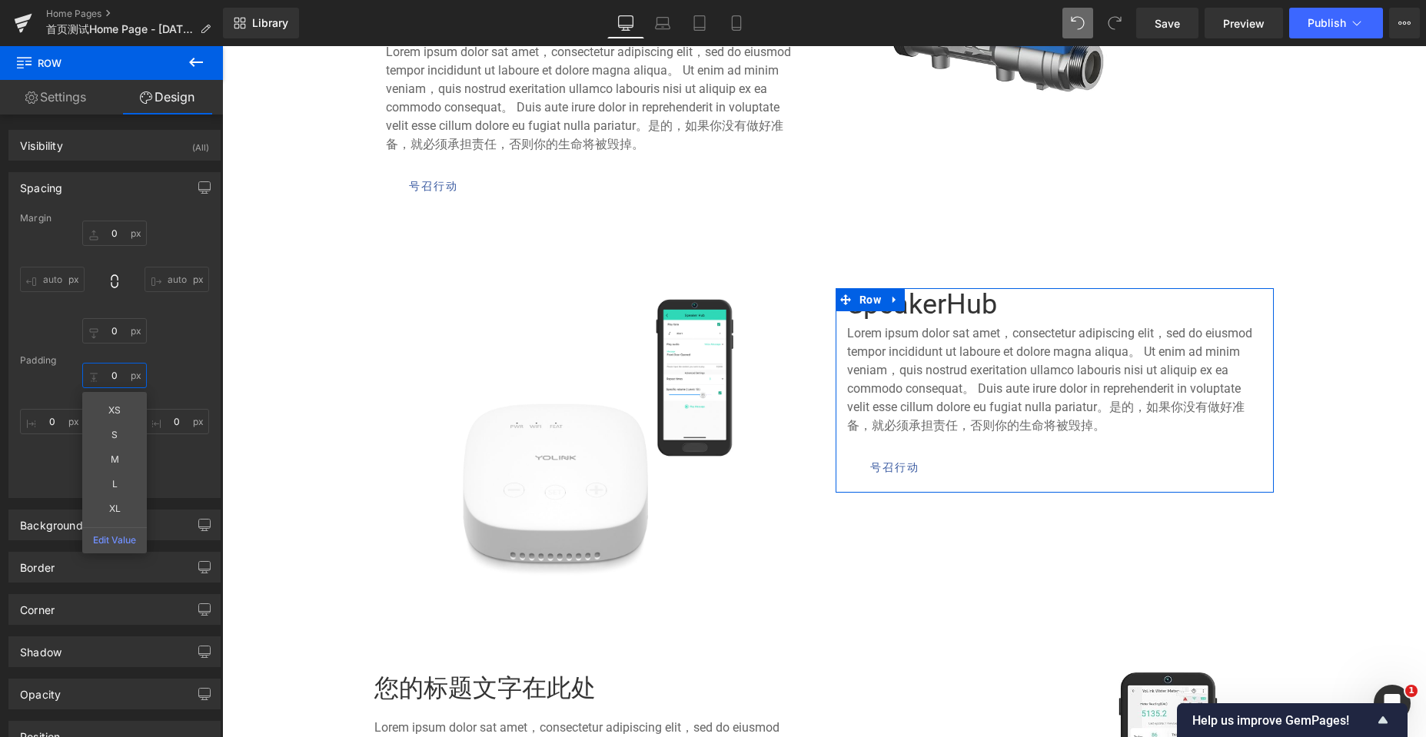
click at [107, 377] on input "0" at bounding box center [114, 375] width 65 height 25
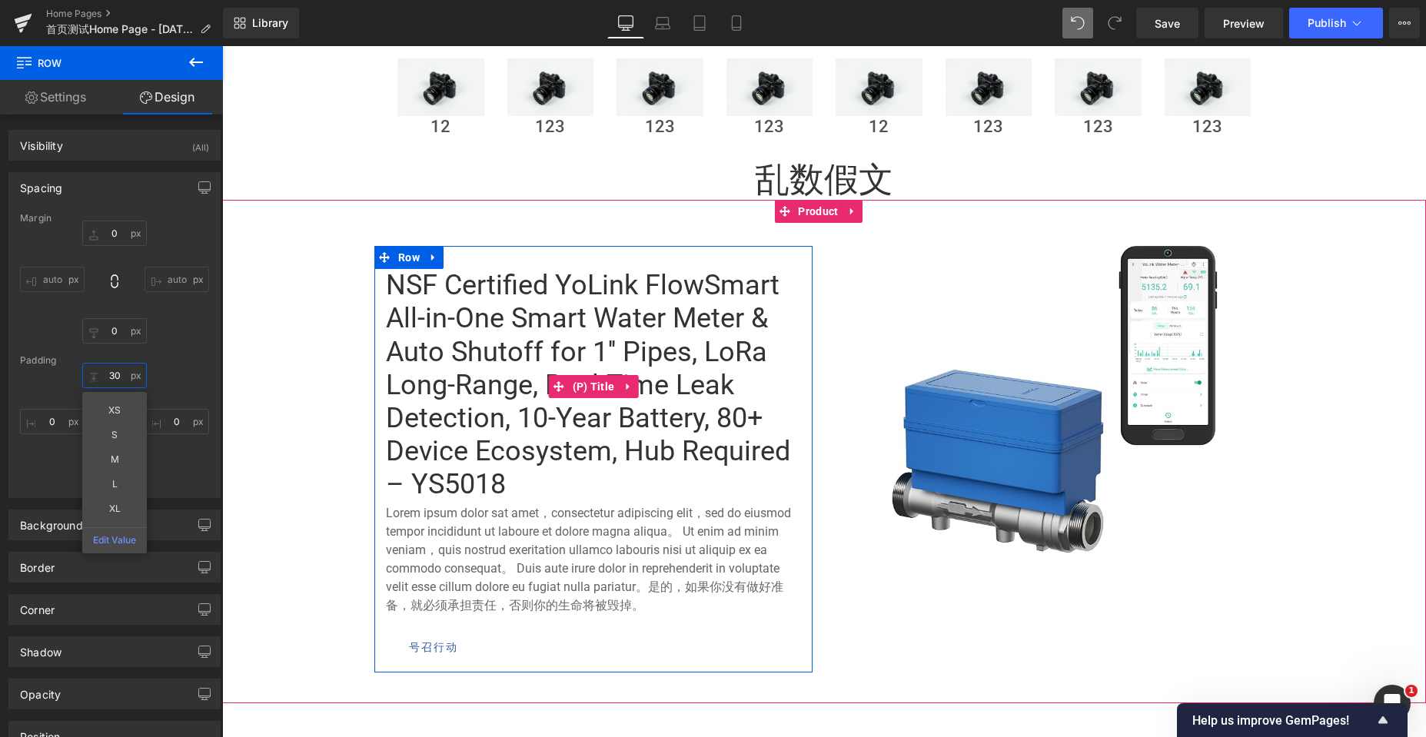
scroll to position [662, 0]
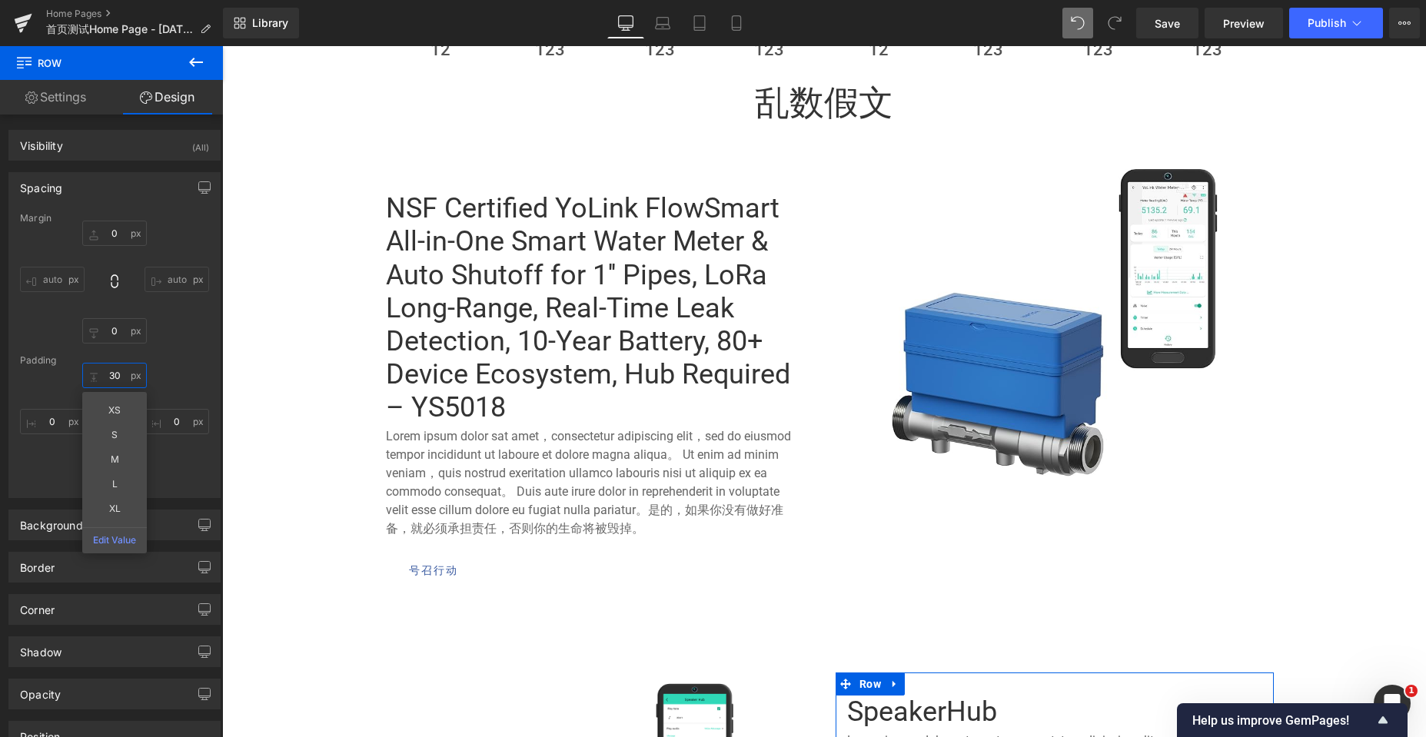
type input "30"
click at [188, 339] on div "0px 0 auto auto 0px 0 auto auto" at bounding box center [114, 282] width 189 height 123
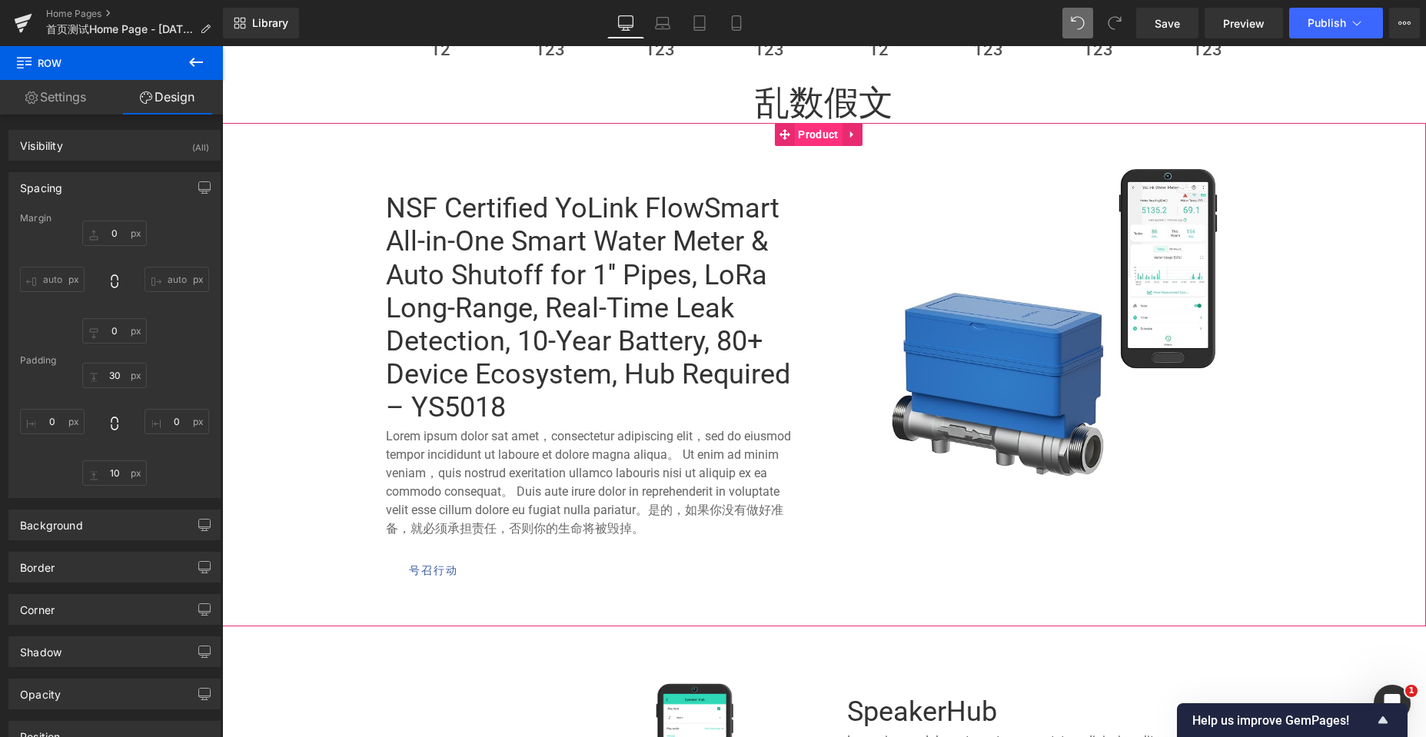
click at [797, 136] on span "Product" at bounding box center [818, 134] width 48 height 23
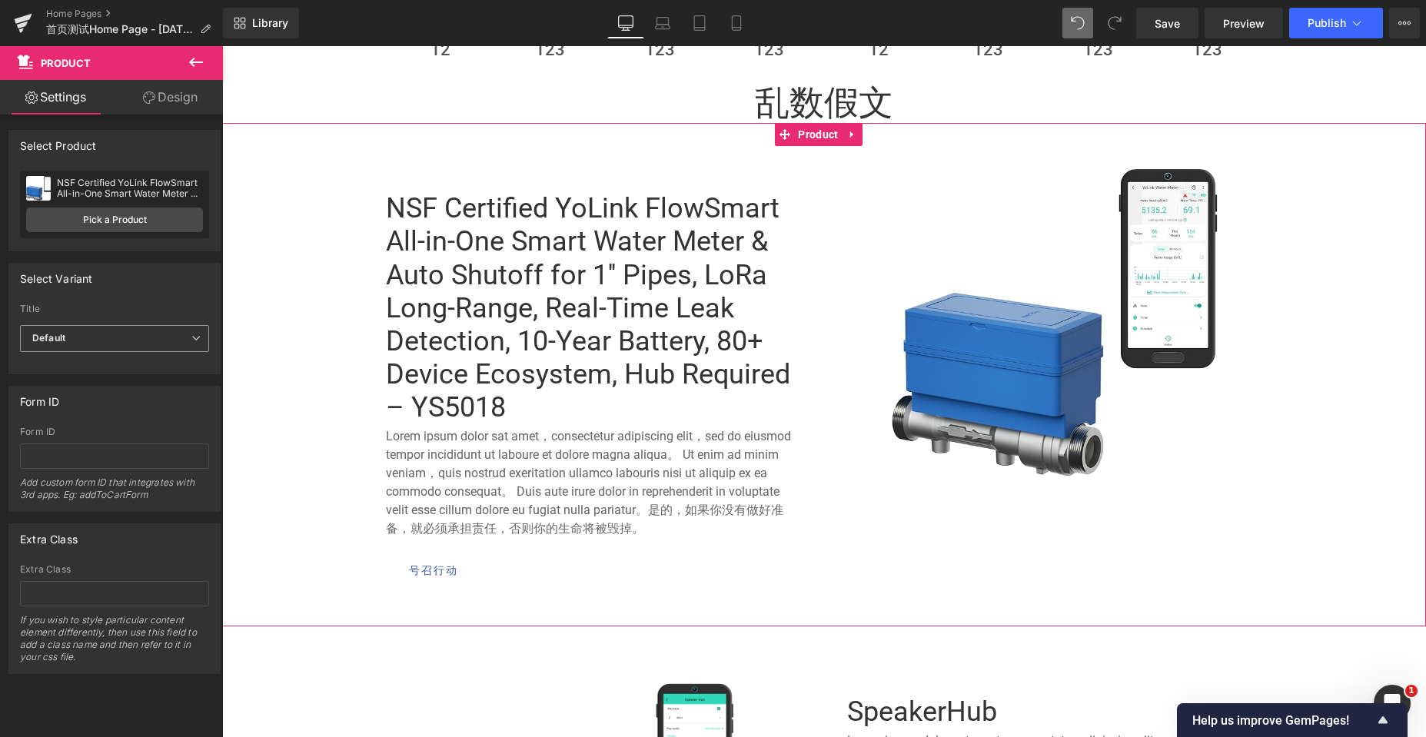
click at [191, 339] on icon at bounding box center [195, 338] width 9 height 9
click at [188, 339] on icon at bounding box center [189, 338] width 9 height 9
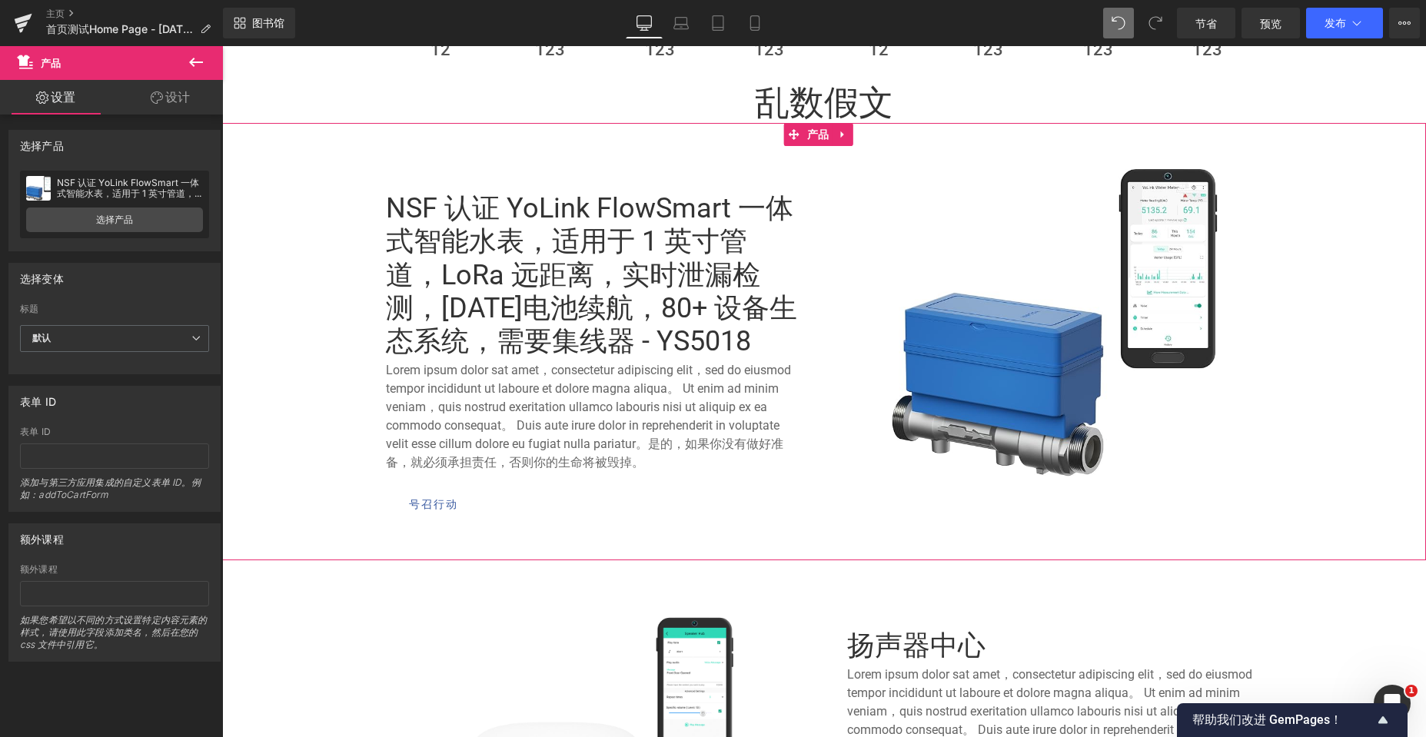
scroll to position [5208, 1192]
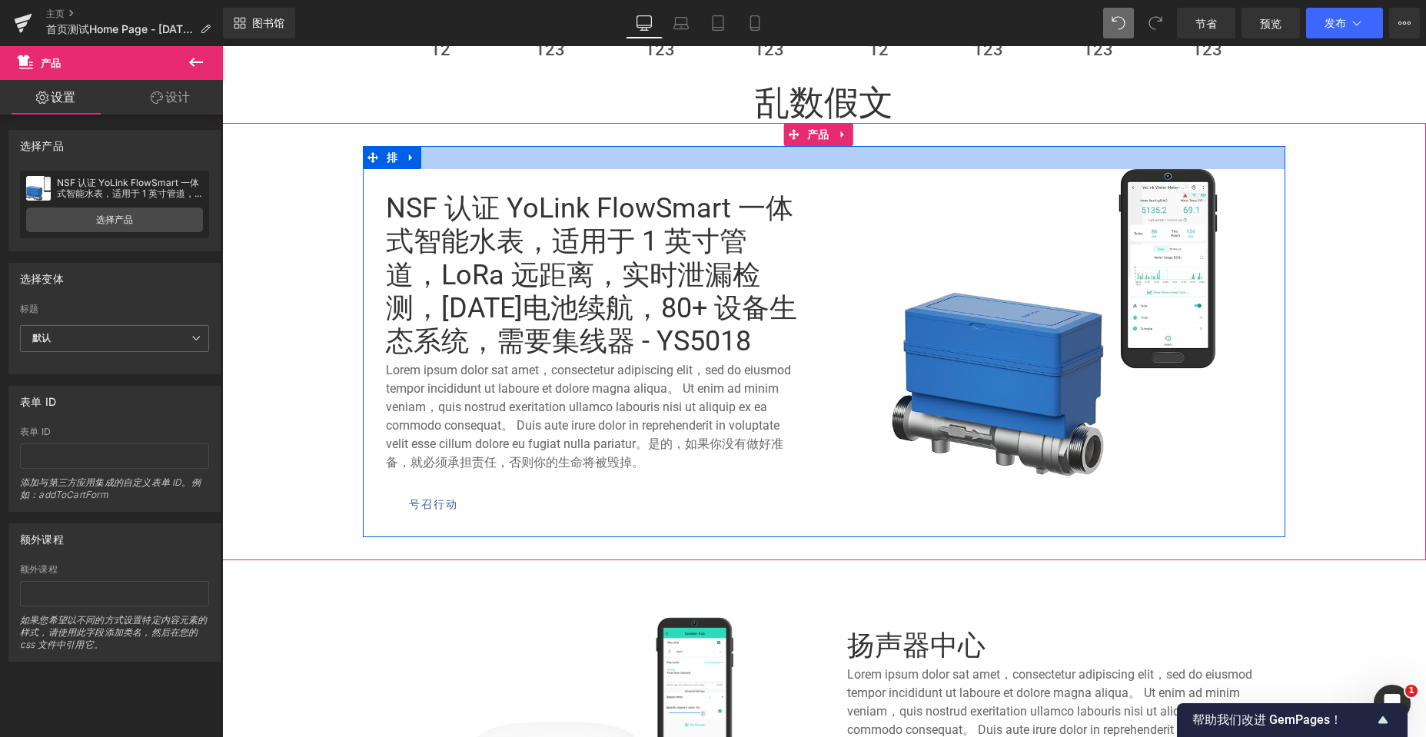
click at [796, 155] on div at bounding box center [824, 157] width 922 height 23
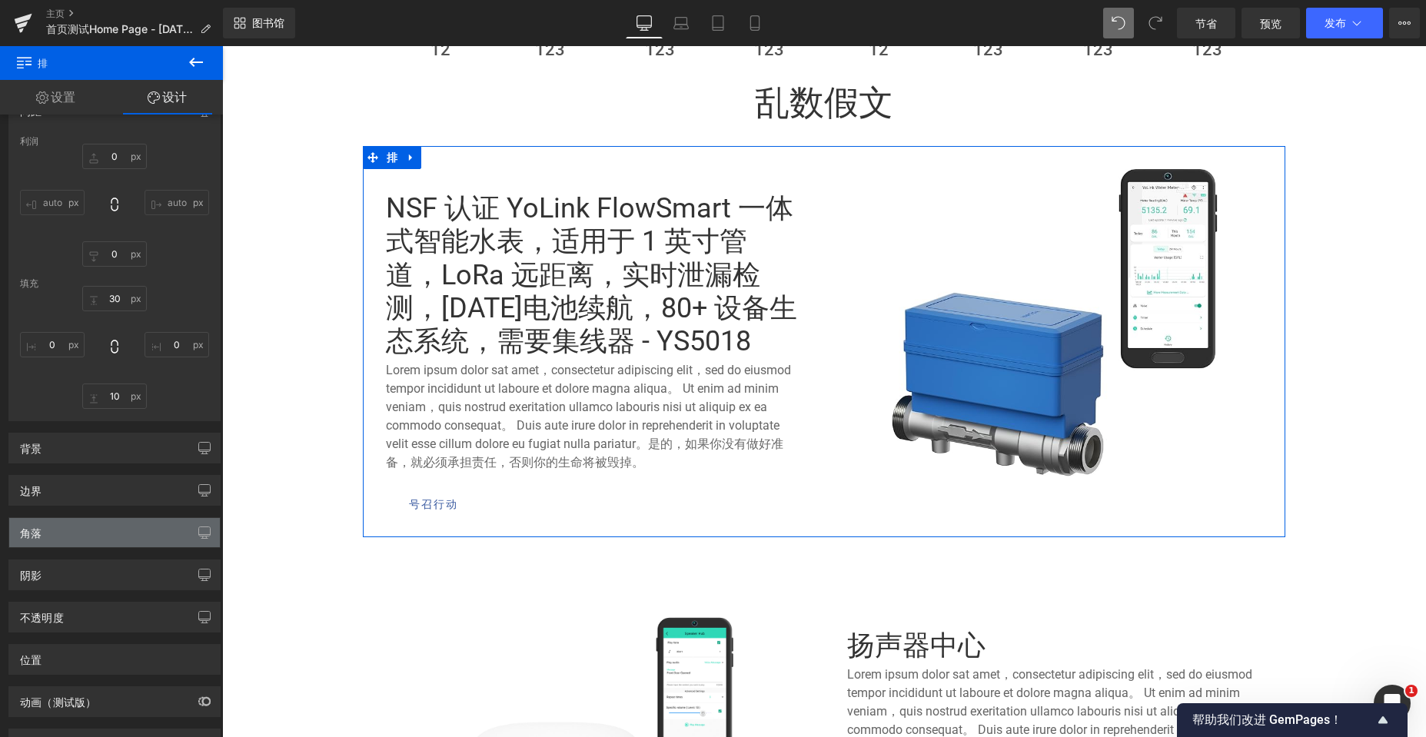
scroll to position [142, 0]
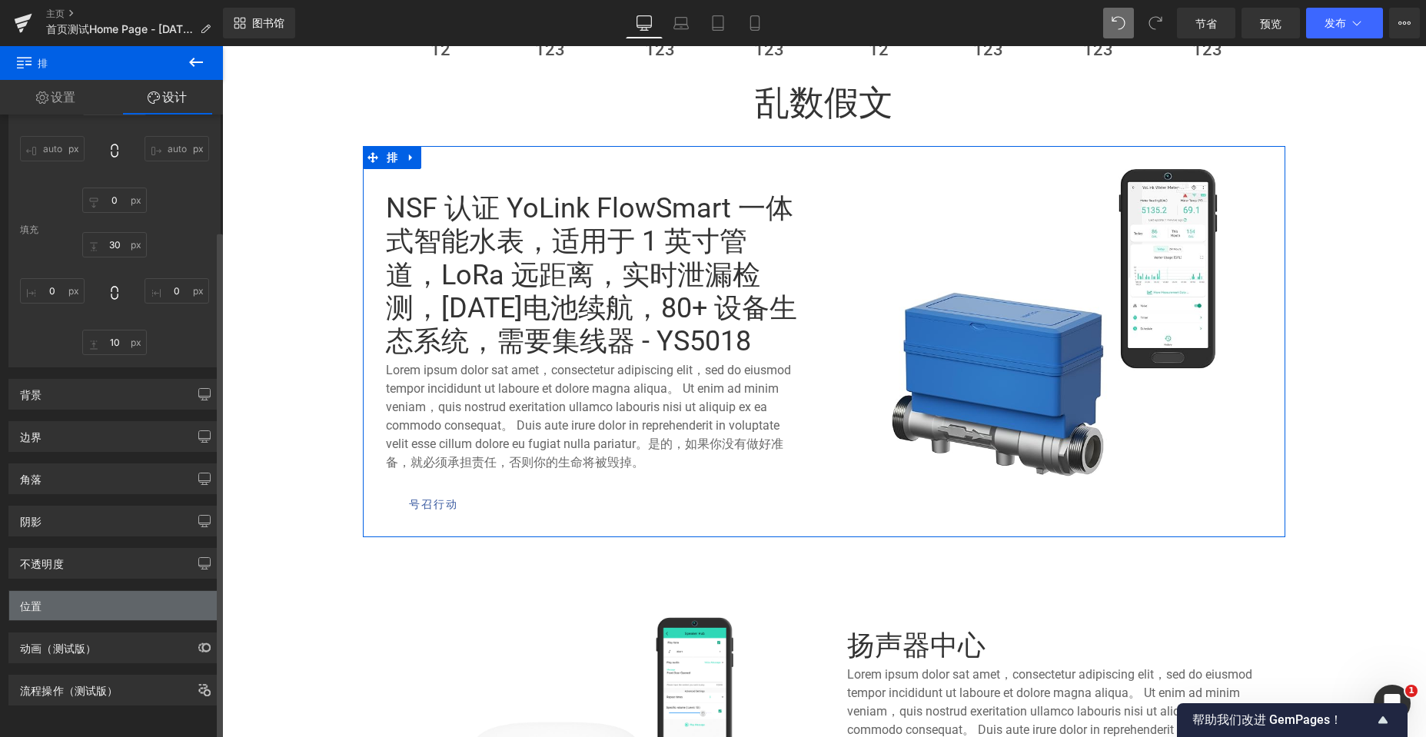
click at [97, 600] on div "位置" at bounding box center [114, 605] width 211 height 29
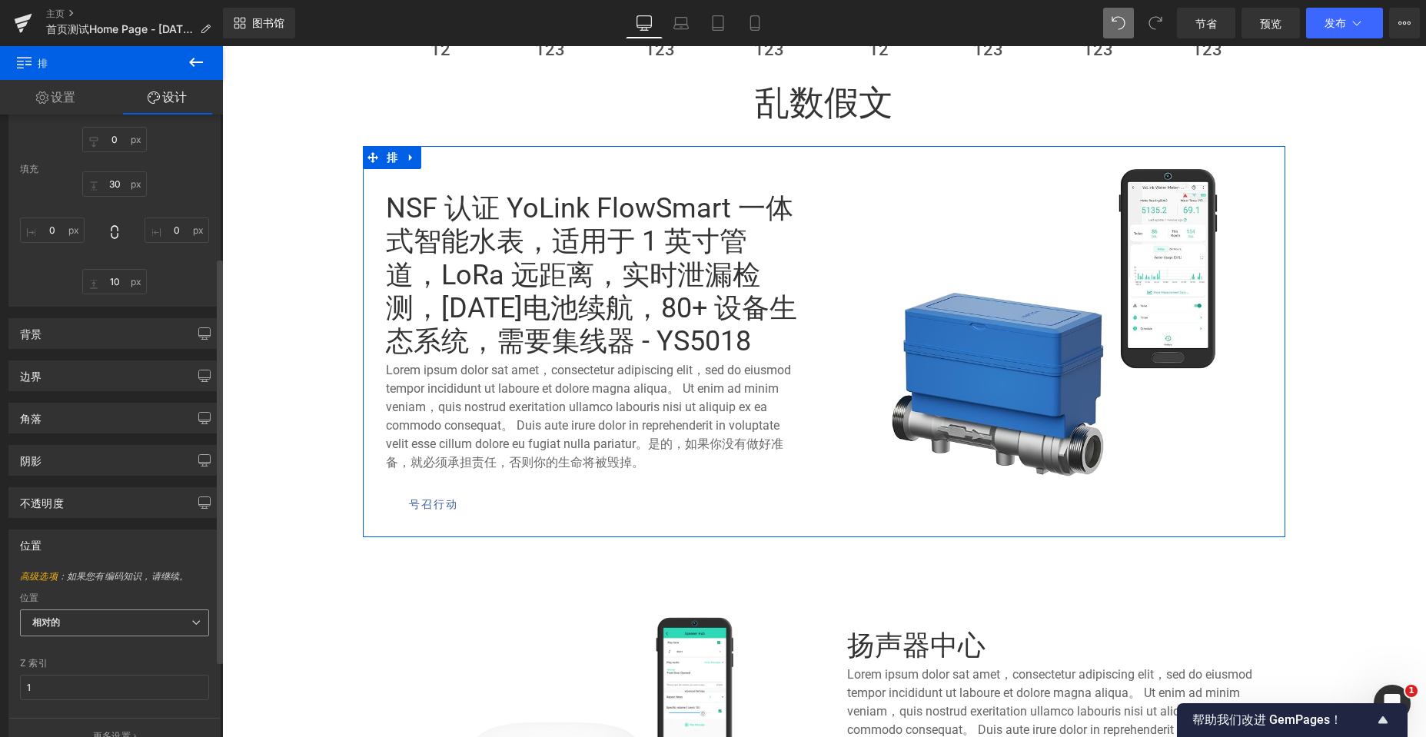
scroll to position [219, 0]
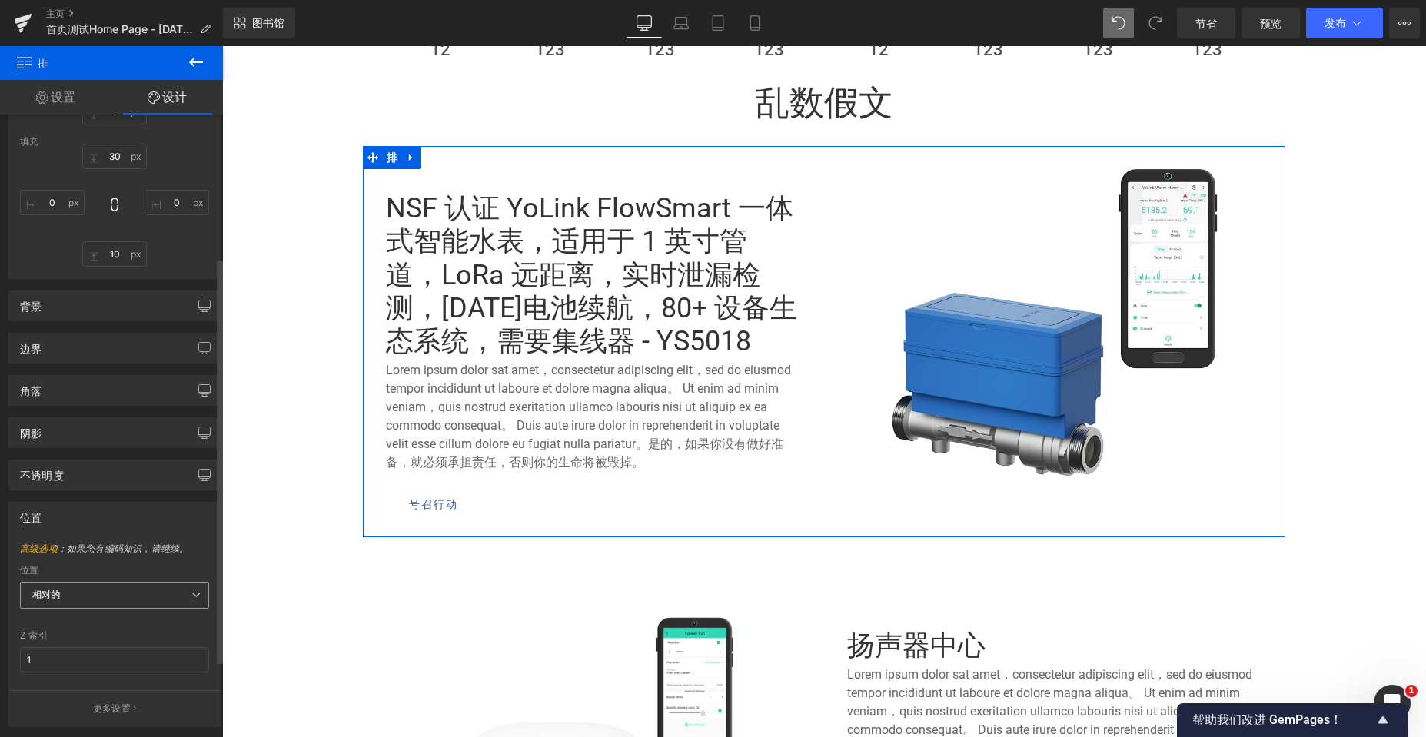
click at [124, 588] on span "相对的" at bounding box center [114, 595] width 189 height 27
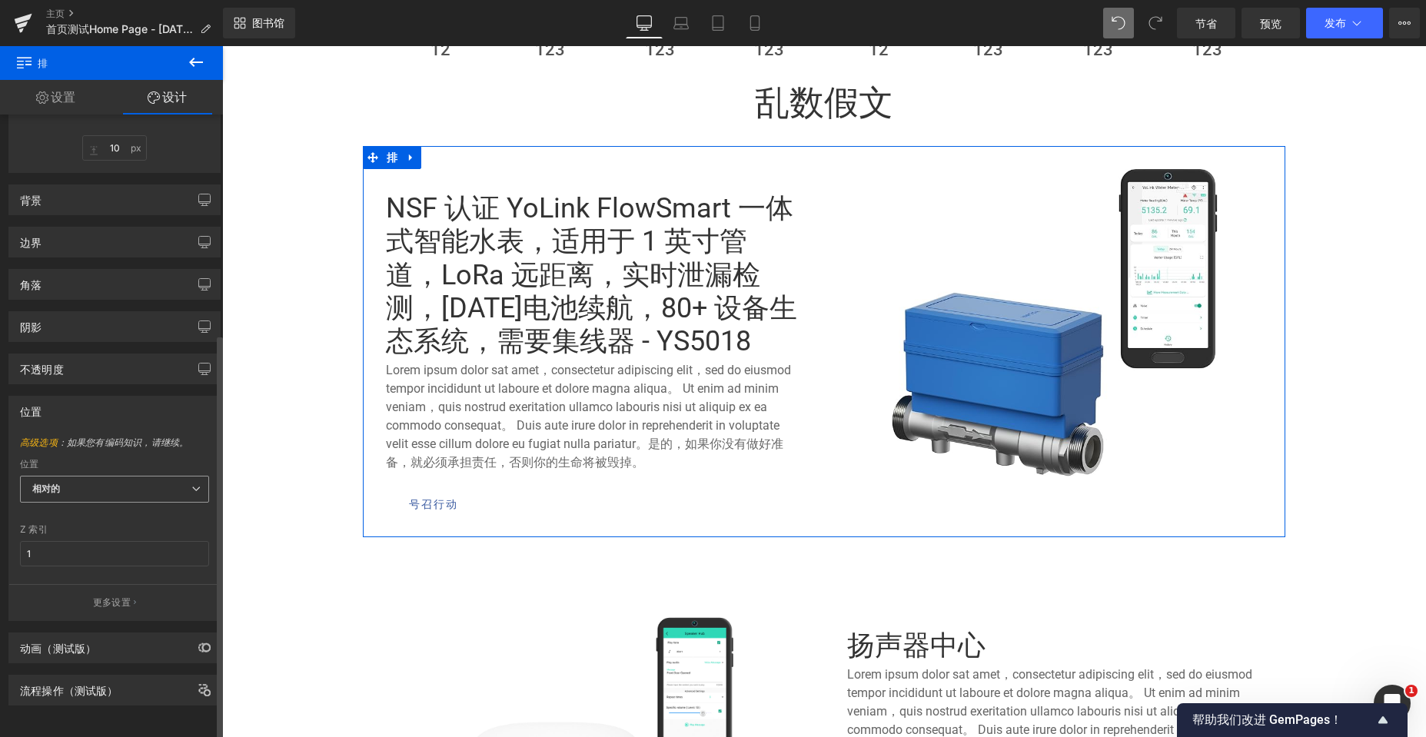
scroll to position [337, 0]
click at [124, 596] on font "更多设置" at bounding box center [112, 602] width 38 height 12
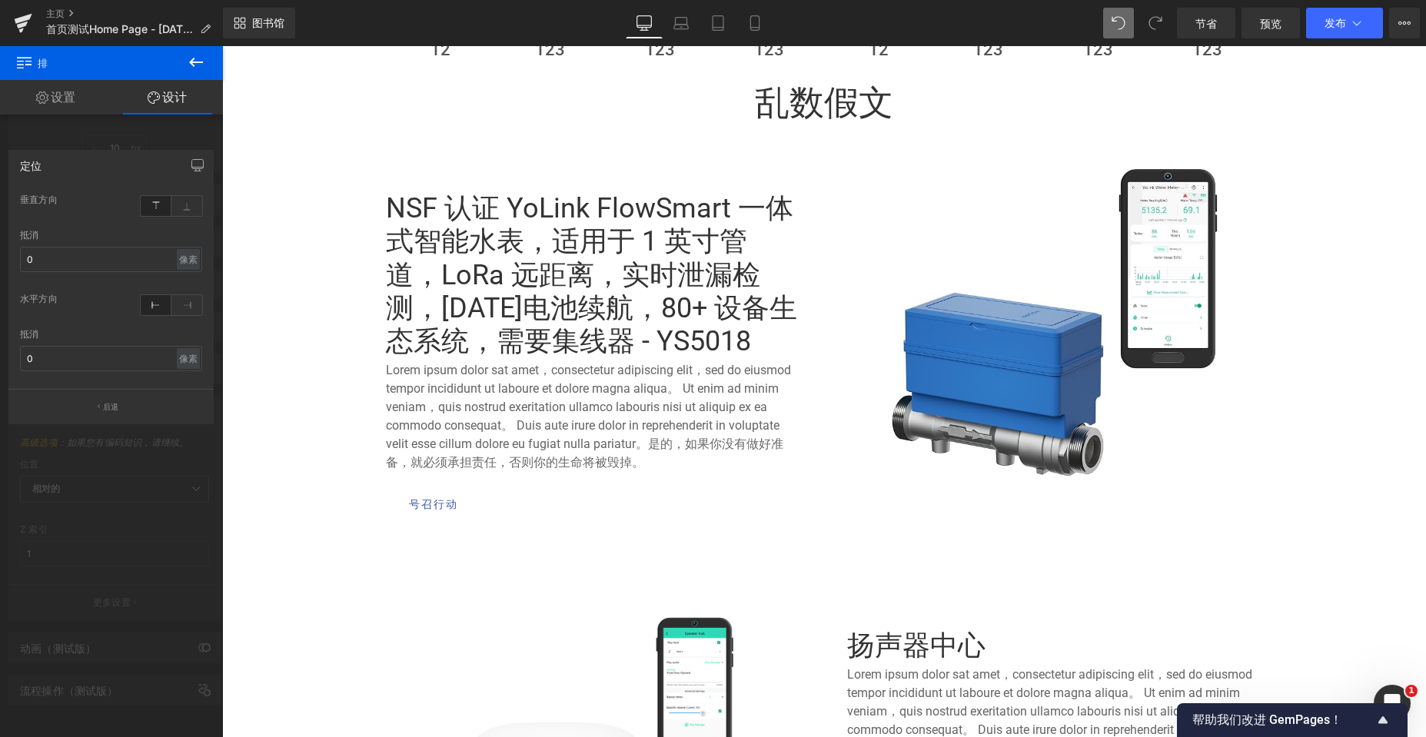
click at [201, 64] on icon at bounding box center [196, 62] width 18 height 18
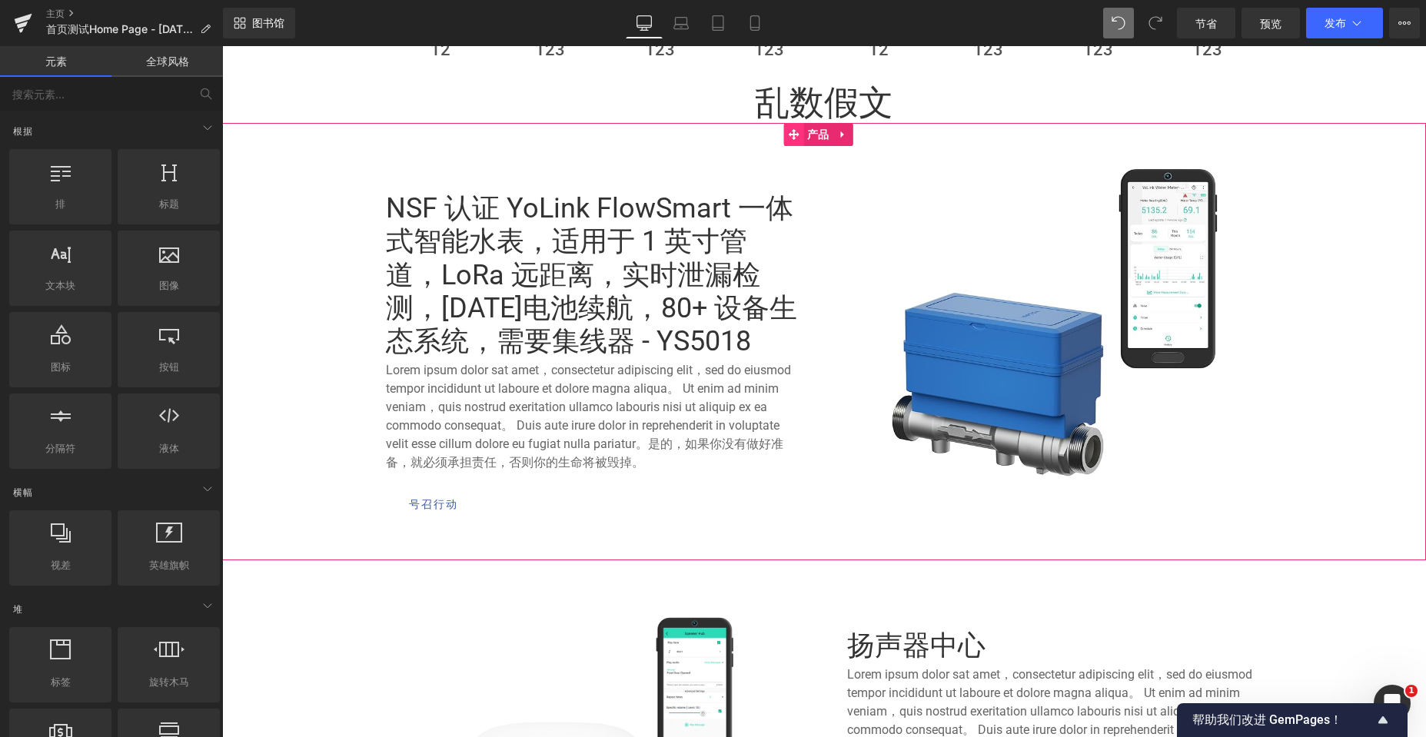
click at [795, 140] on icon at bounding box center [793, 135] width 11 height 12
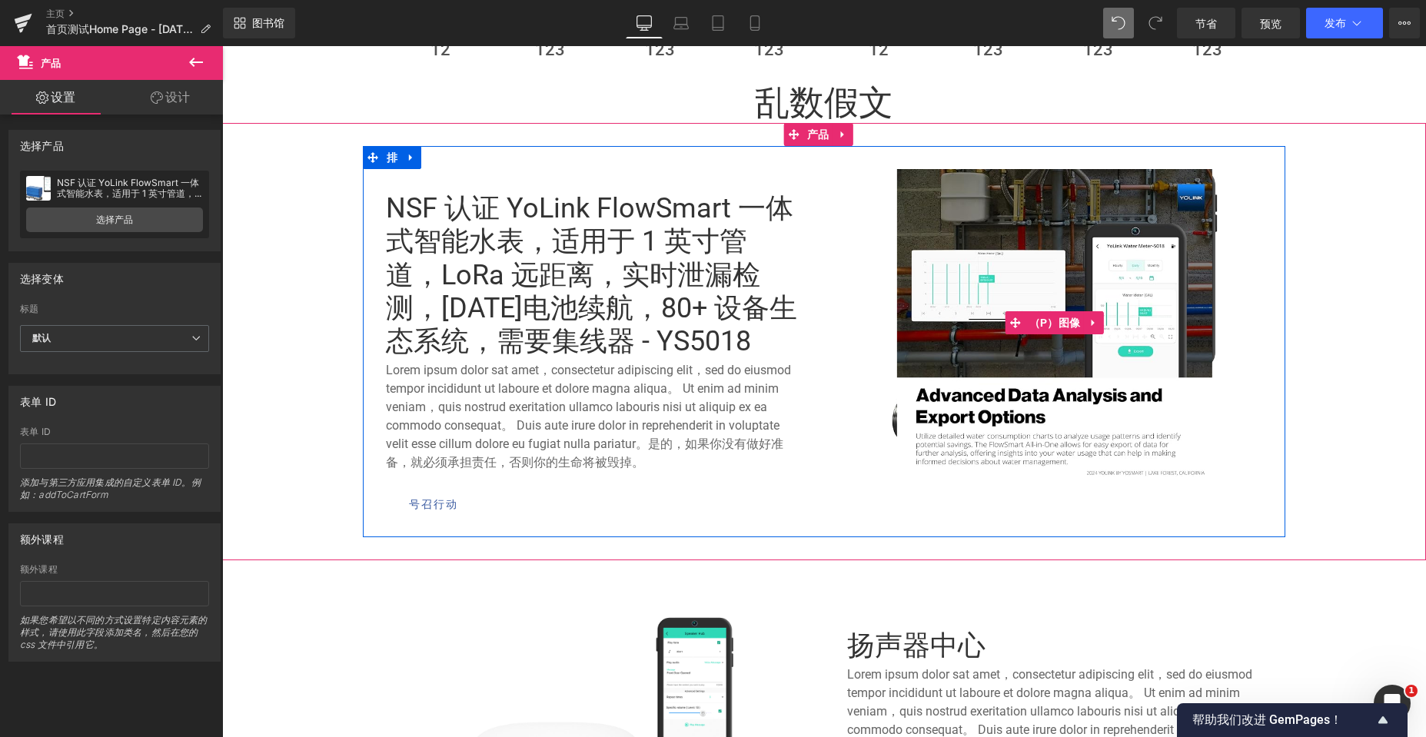
click at [838, 190] on link "促销" at bounding box center [1055, 322] width 438 height 307
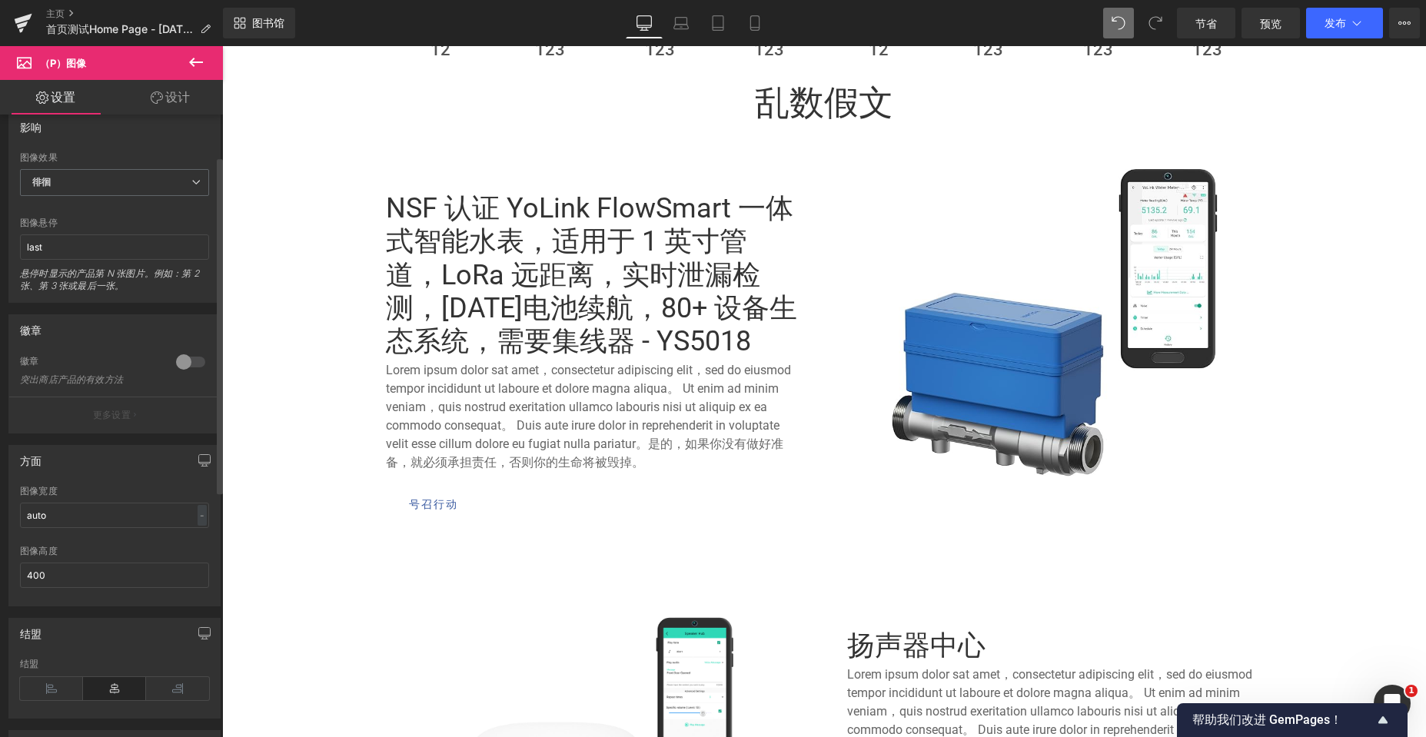
scroll to position [77, 0]
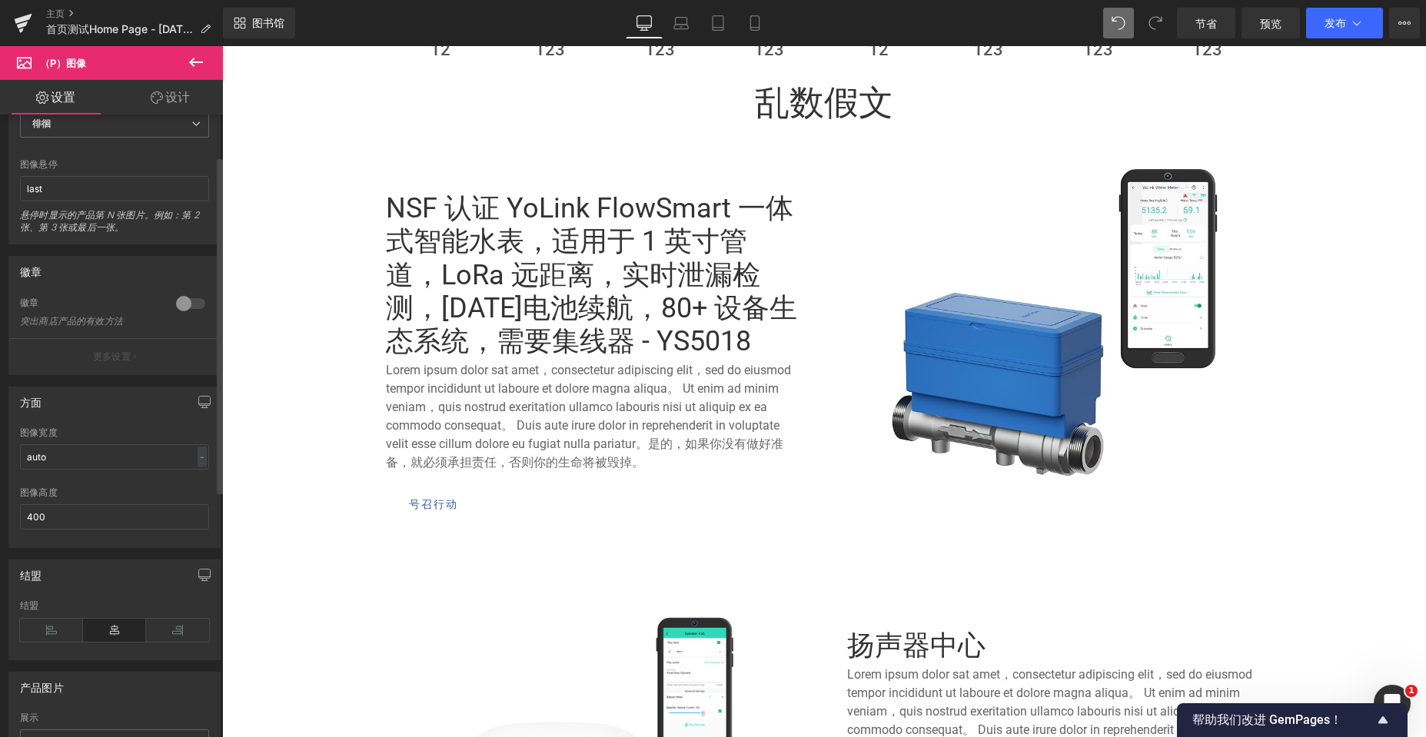
drag, startPoint x: 48, startPoint y: 514, endPoint x: 0, endPoint y: 522, distance: 49.0
click at [0, 522] on div "方面 auto 图像宽度 auto - % 像素 400px 图像高度 400" at bounding box center [115, 461] width 230 height 173
drag, startPoint x: 51, startPoint y: 463, endPoint x: 18, endPoint y: 457, distance: 32.9
click at [18, 457] on div "auto 图像宽度 auto - % 像素 400px 图像高度 400" at bounding box center [114, 487] width 211 height 120
drag, startPoint x: 61, startPoint y: 519, endPoint x: 0, endPoint y: 520, distance: 61.5
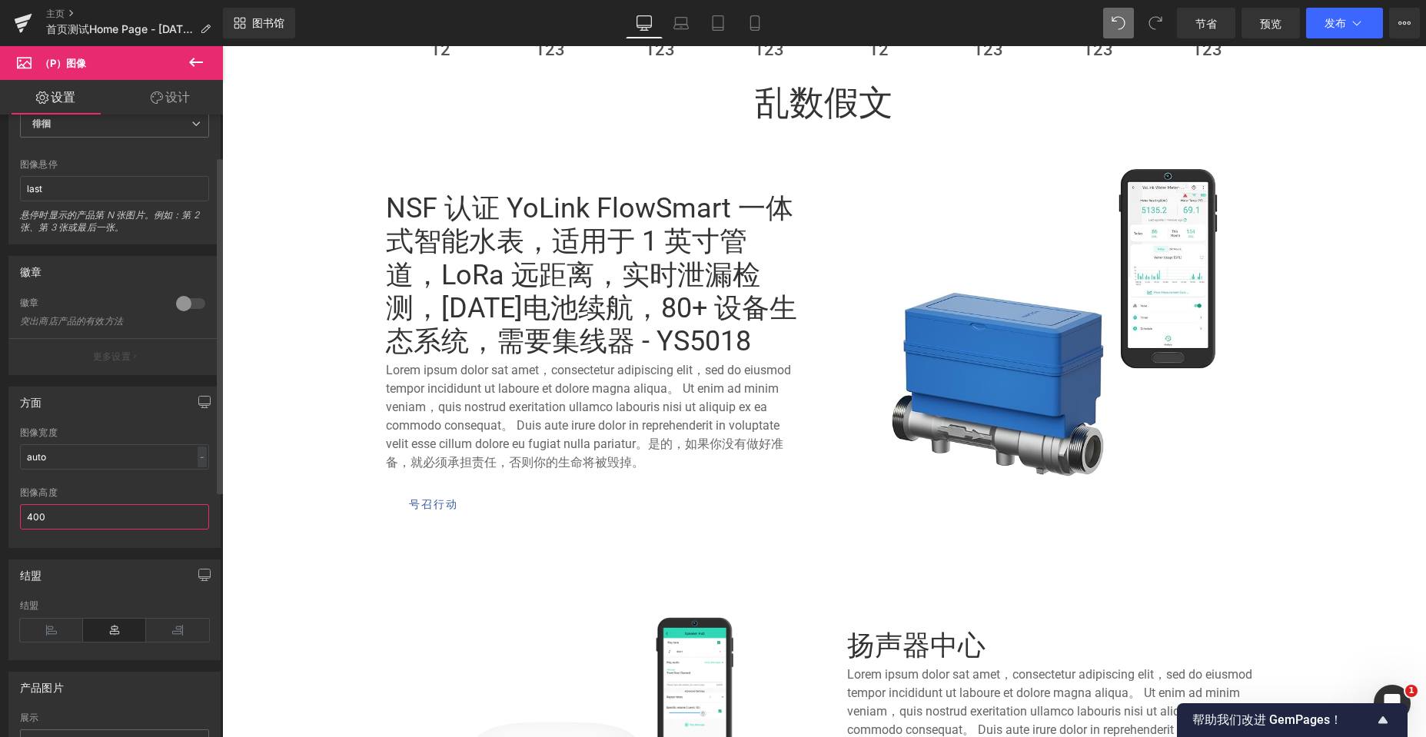
click at [0, 520] on div "方面 auto 图像宽度 auto - % 像素 400px 图像高度 400" at bounding box center [115, 461] width 230 height 173
paste input "auto"
type input "auto"
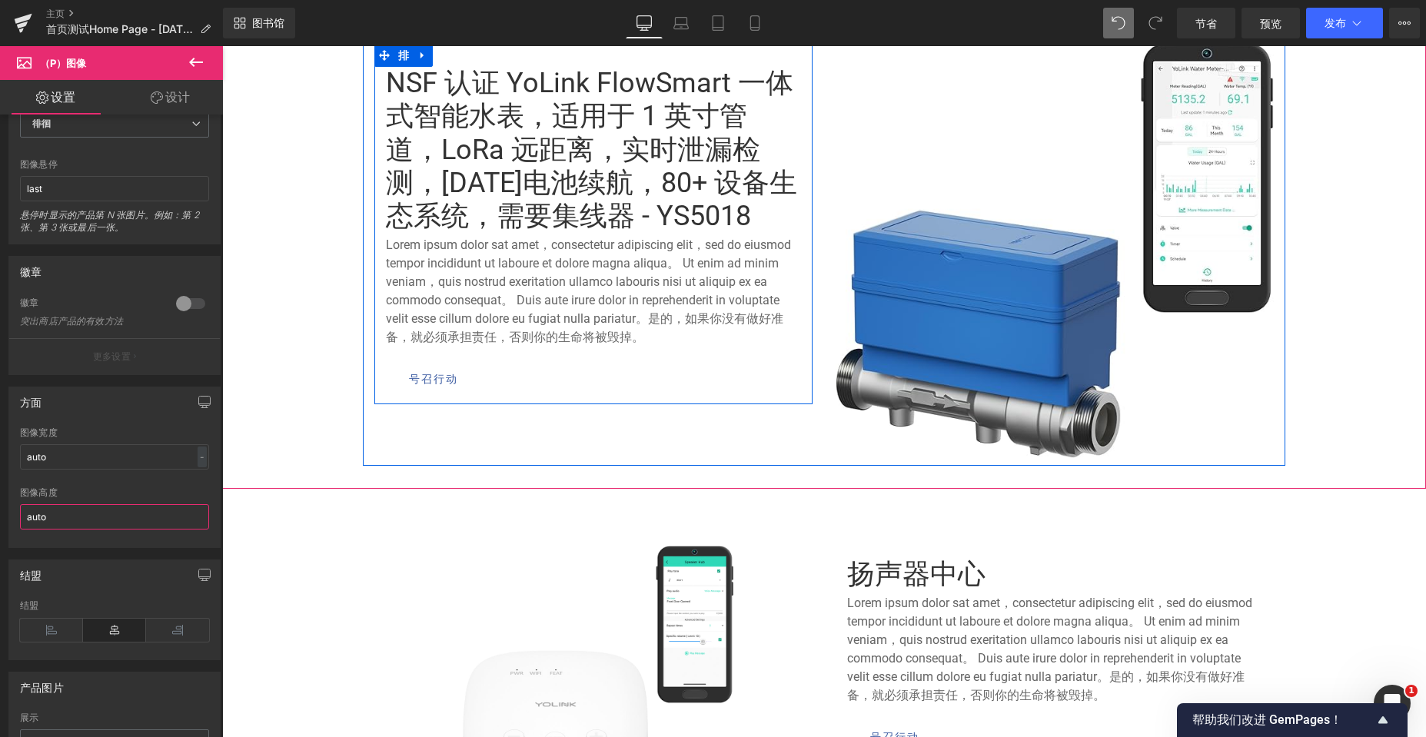
scroll to position [969, 0]
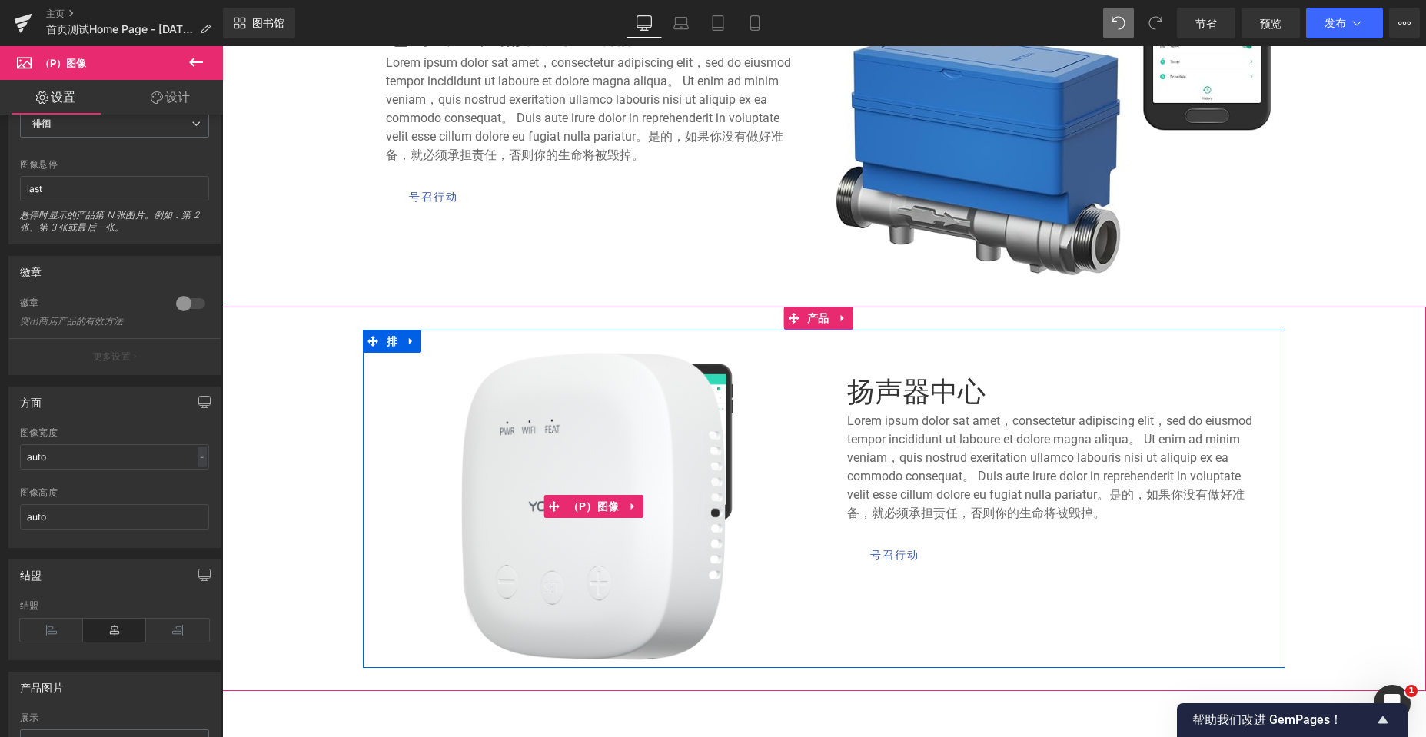
click at [626, 437] on img at bounding box center [593, 506] width 264 height 307
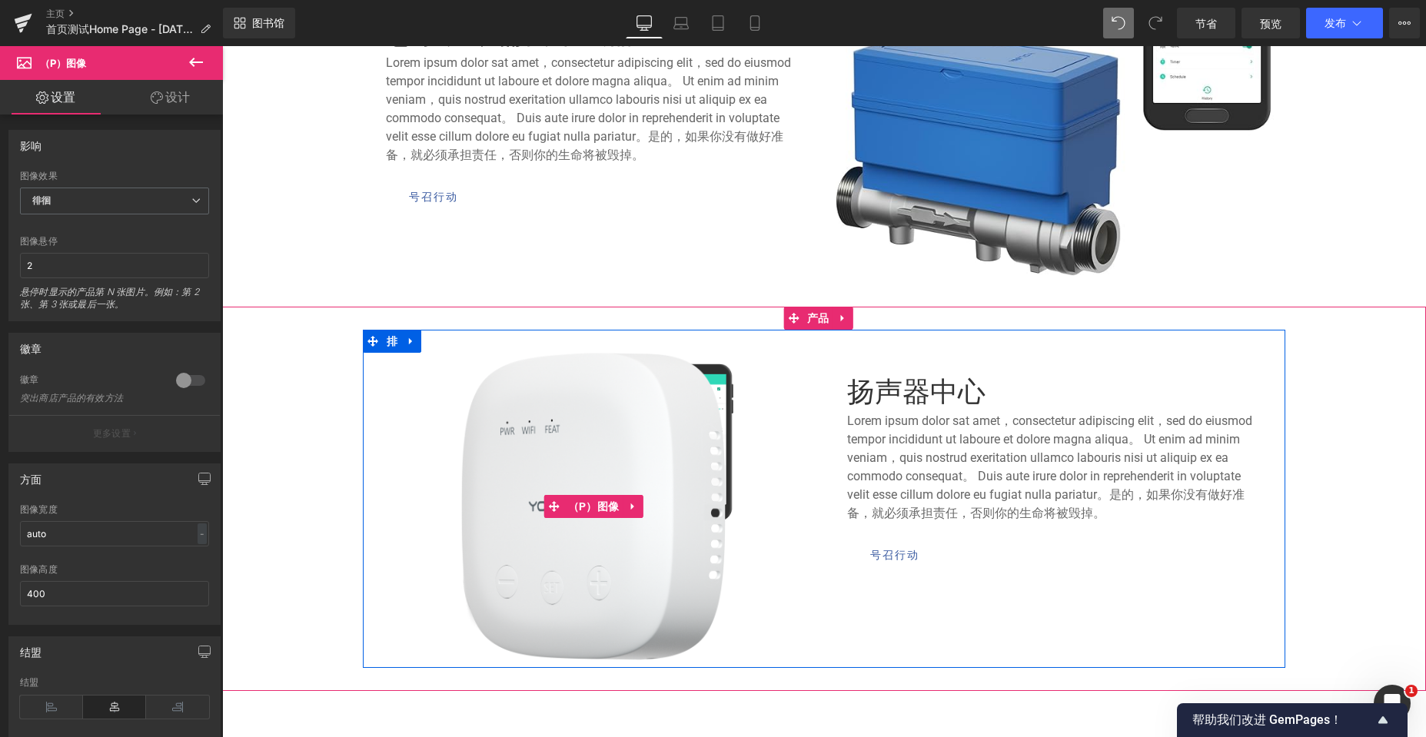
click at [453, 354] on img at bounding box center [593, 506] width 307 height 307
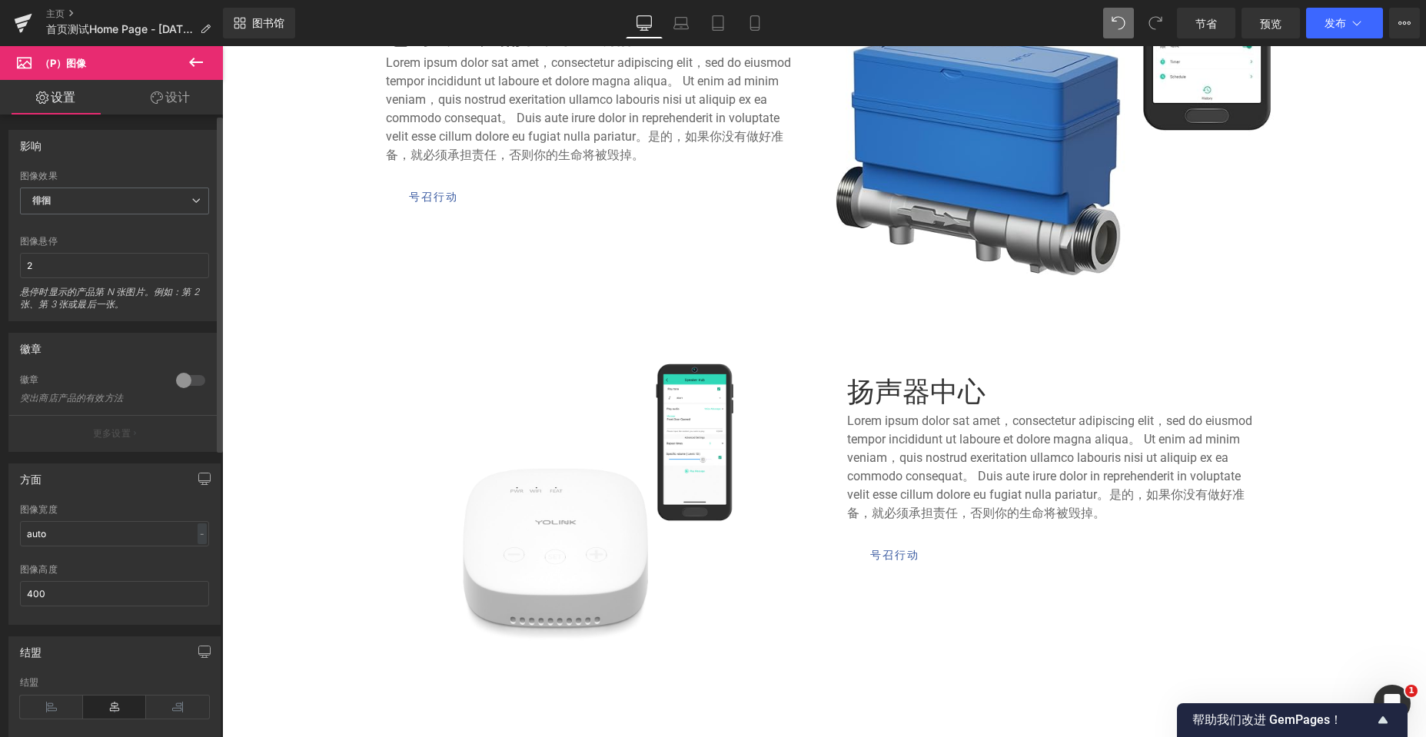
drag, startPoint x: 57, startPoint y: 591, endPoint x: 5, endPoint y: 594, distance: 51.6
click at [5, 594] on div "方面 auto 图像宽度 auto - % 像素 400px 图像高度 400" at bounding box center [115, 538] width 230 height 173
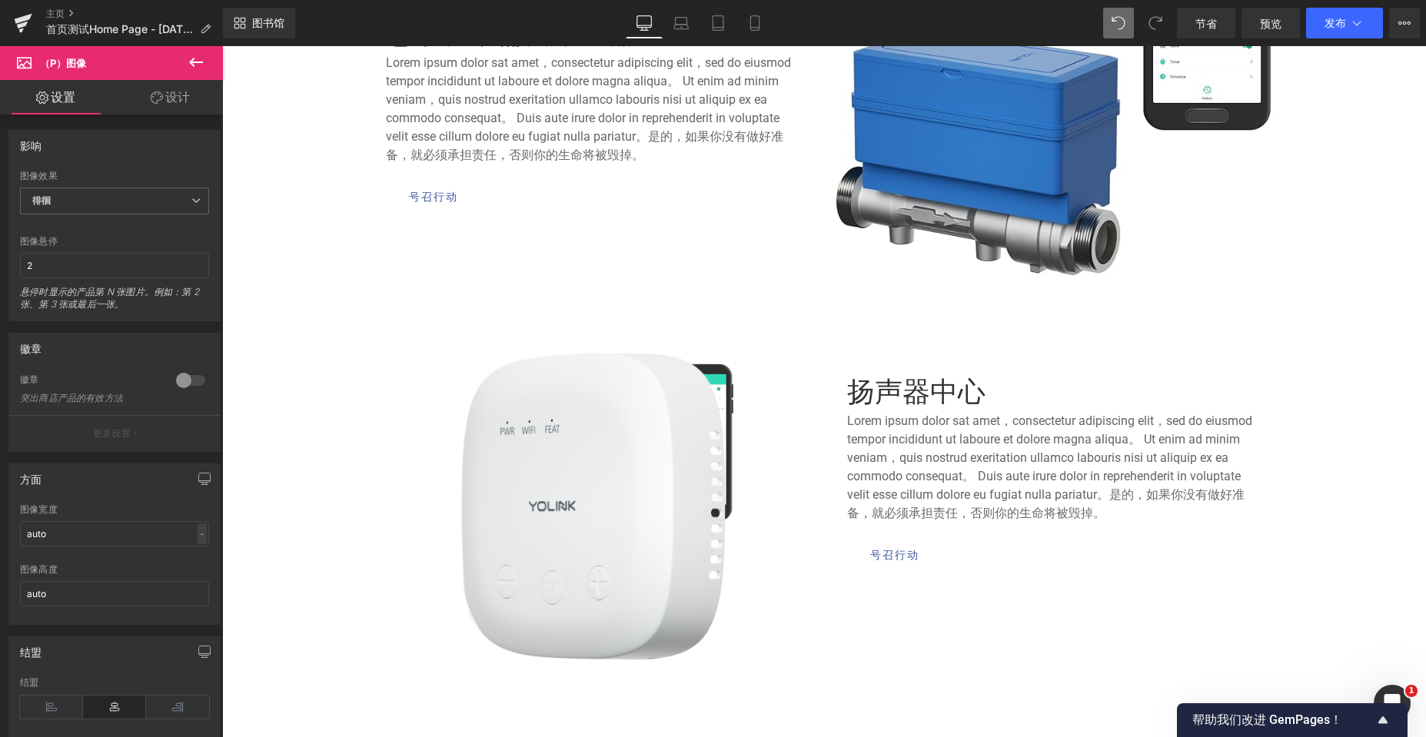
scroll to position [5391, 1192]
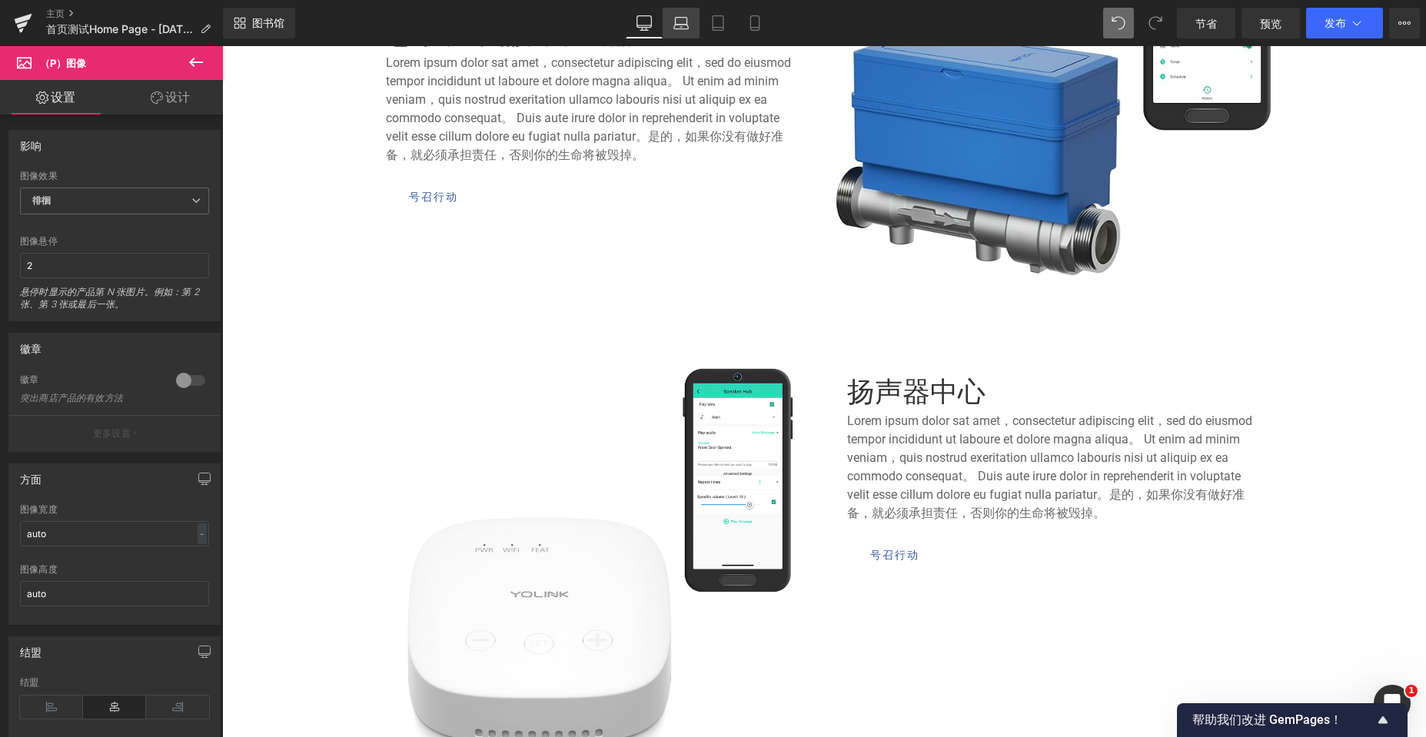
type input "auto"
click at [680, 21] on icon at bounding box center [680, 22] width 15 height 15
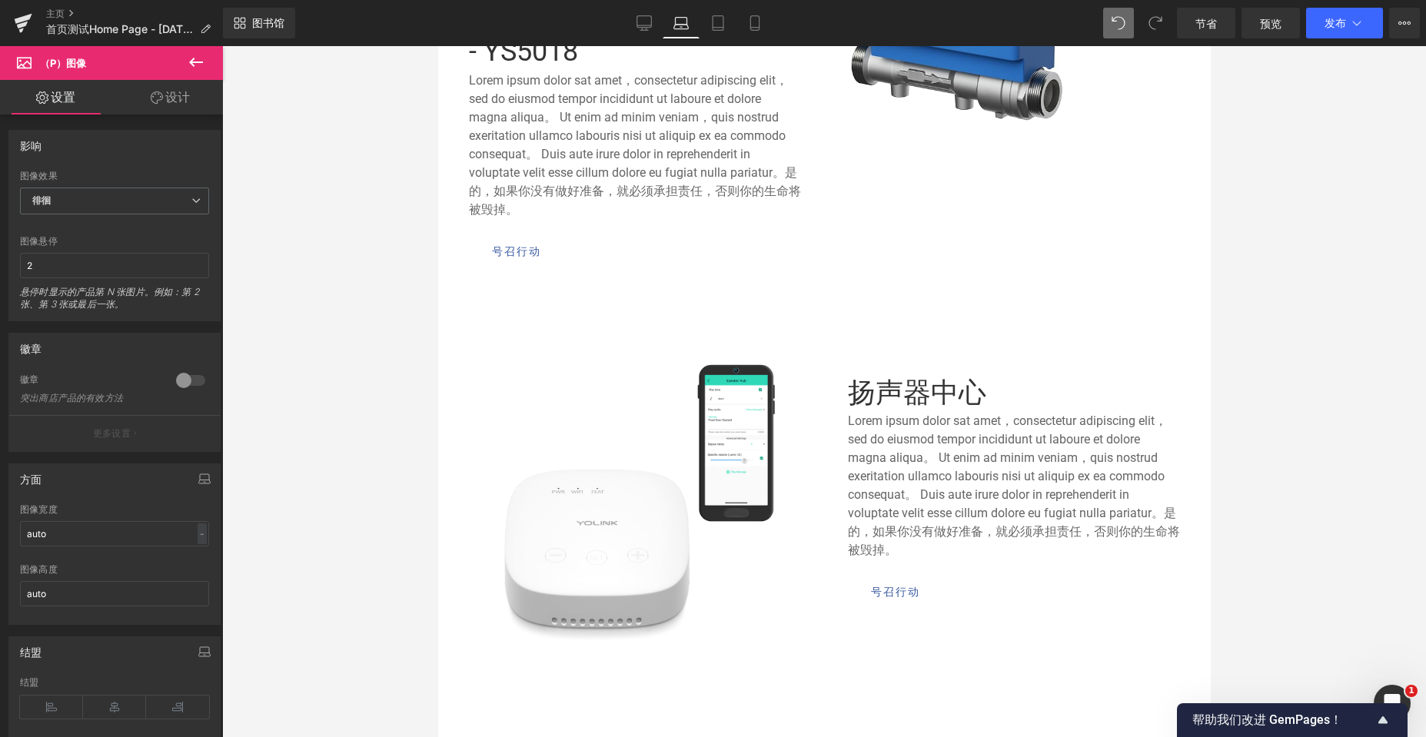
scroll to position [8, 8]
drag, startPoint x: 717, startPoint y: 25, endPoint x: 153, endPoint y: 201, distance: 591.0
click at [717, 25] on icon at bounding box center [717, 22] width 15 height 15
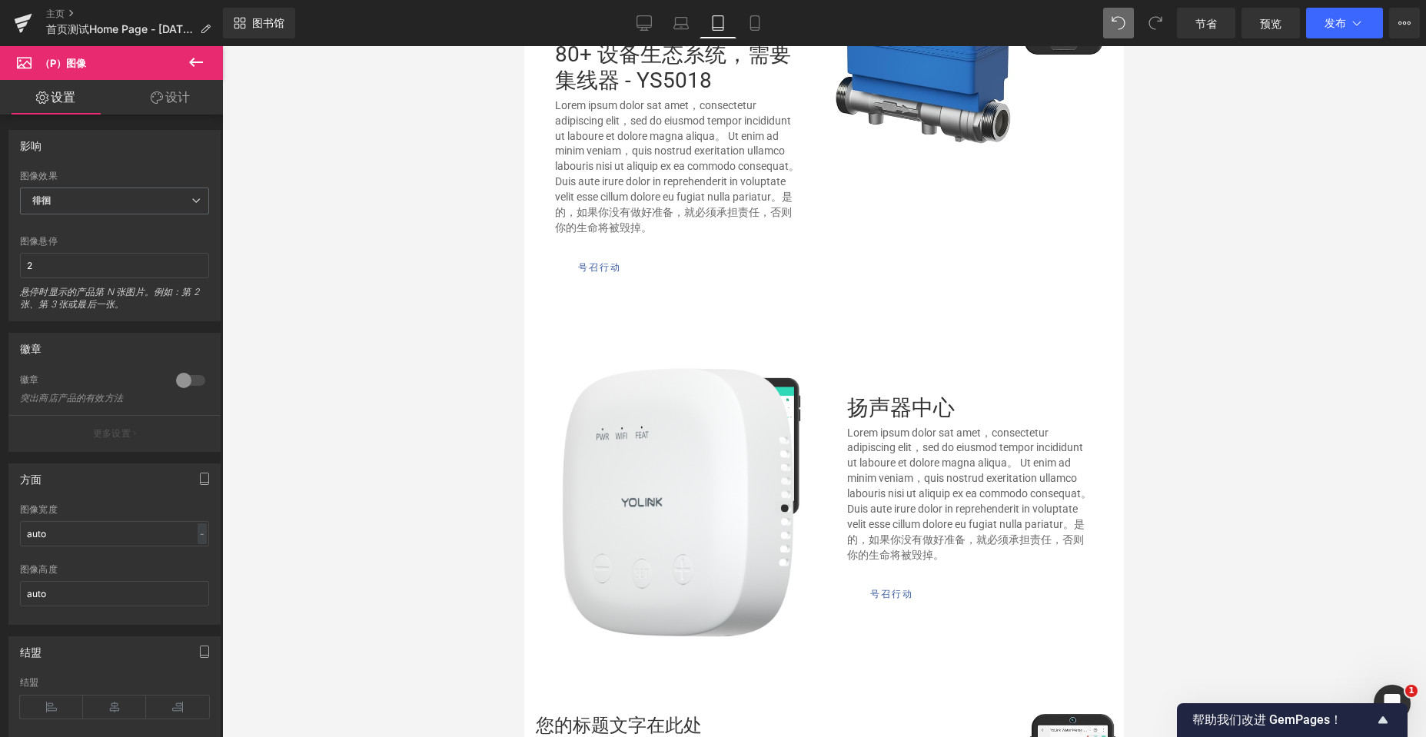
scroll to position [4836, 588]
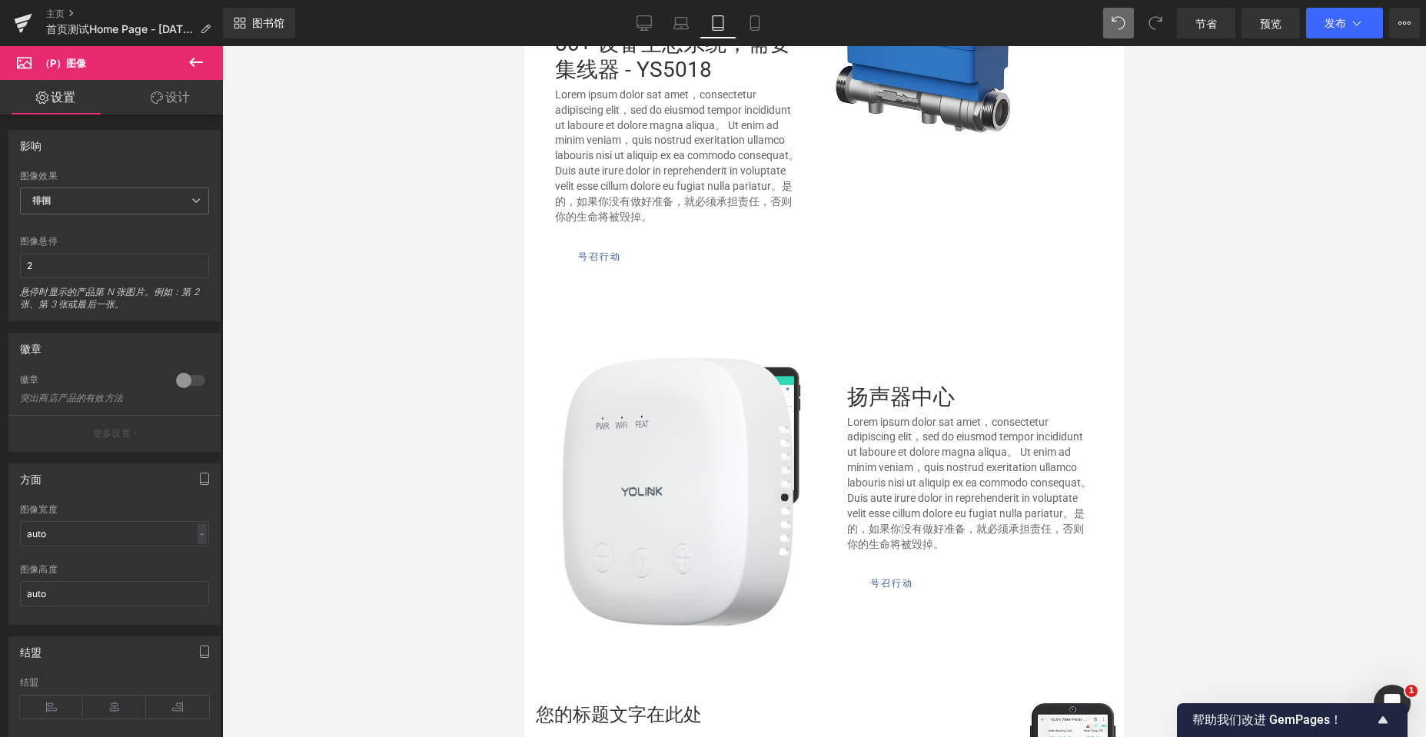
click at [656, 441] on img at bounding box center [677, 491] width 231 height 269
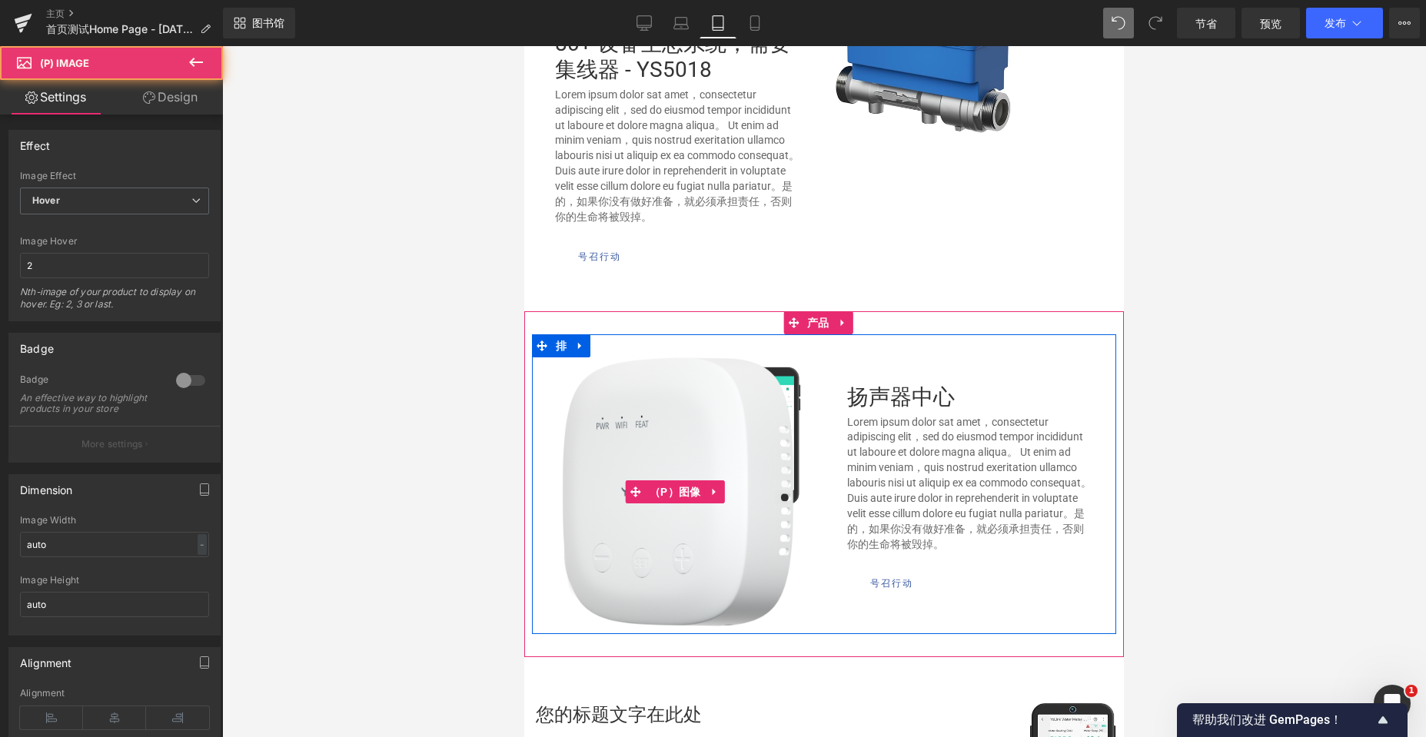
scroll to position [4754, 588]
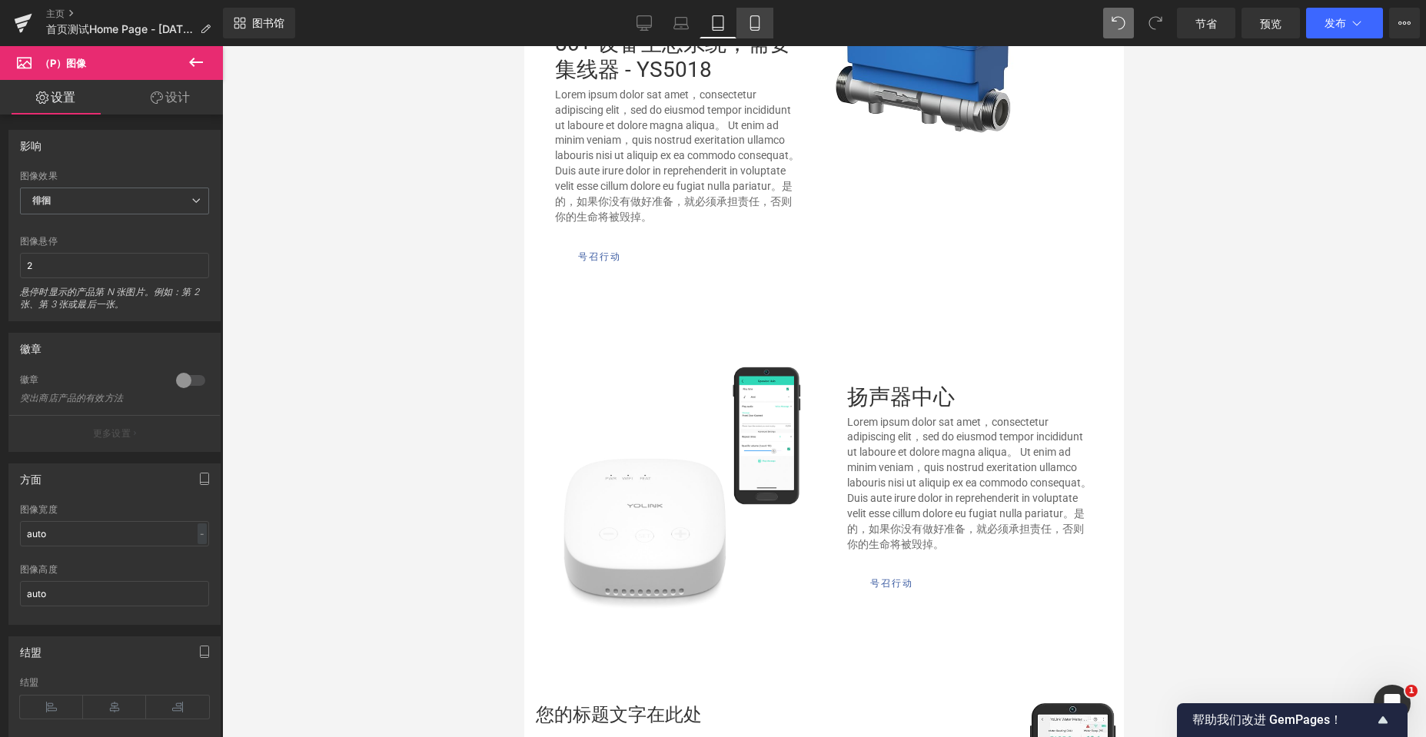
drag, startPoint x: 755, startPoint y: 22, endPoint x: 76, endPoint y: 240, distance: 712.9
click at [755, 22] on icon at bounding box center [754, 22] width 15 height 15
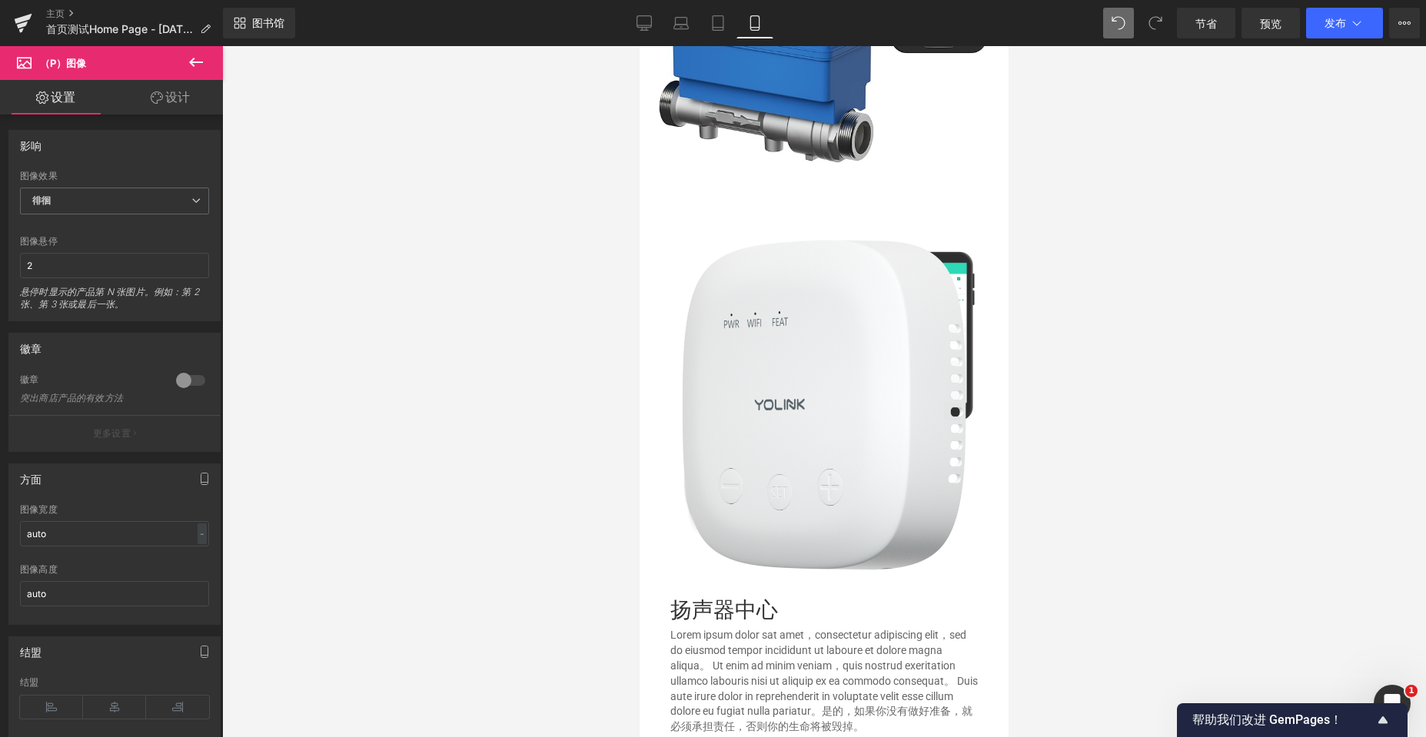
scroll to position [946, 0]
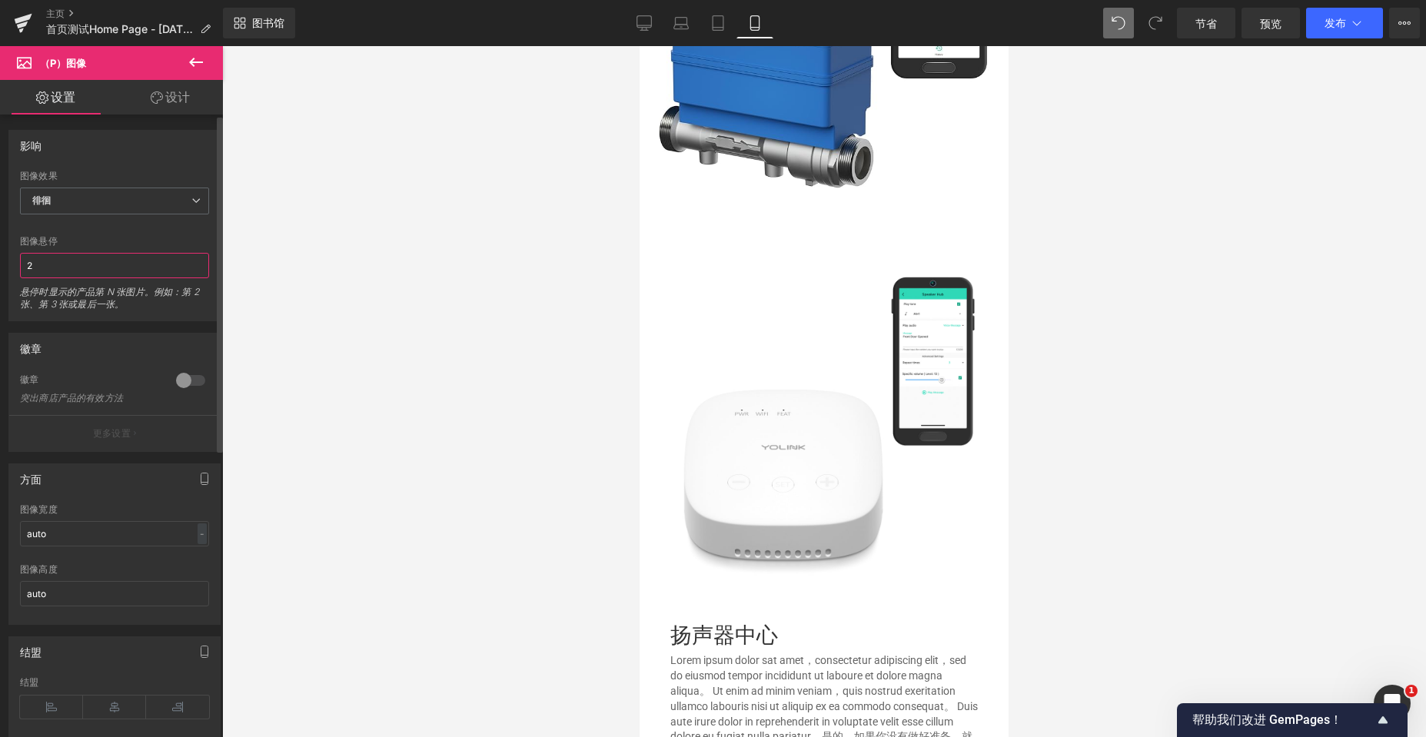
drag, startPoint x: 39, startPoint y: 267, endPoint x: 16, endPoint y: 269, distance: 23.1
click at [16, 269] on div "默认 飞涨 徘徊 图像效果 徘徊 默认 飞涨 徘徊 2 图像悬停 2 悬停时显示的产品第 N 张图片。例如：第 2 张、第 3 张或最后一张。 1.2 缩放级…" at bounding box center [114, 246] width 211 height 150
type input "4"
drag, startPoint x: 30, startPoint y: 265, endPoint x: 0, endPoint y: 260, distance: 30.5
click at [0, 260] on div "影响 默认 飞涨 徘徊 图像效果 徘徊 默认 飞涨 徘徊 3 图像悬停 3 悬停时显示的产品第 N 张图片。例如：第 2 张、第 3 张或最后一张。 1.2 …" at bounding box center [115, 219] width 230 height 203
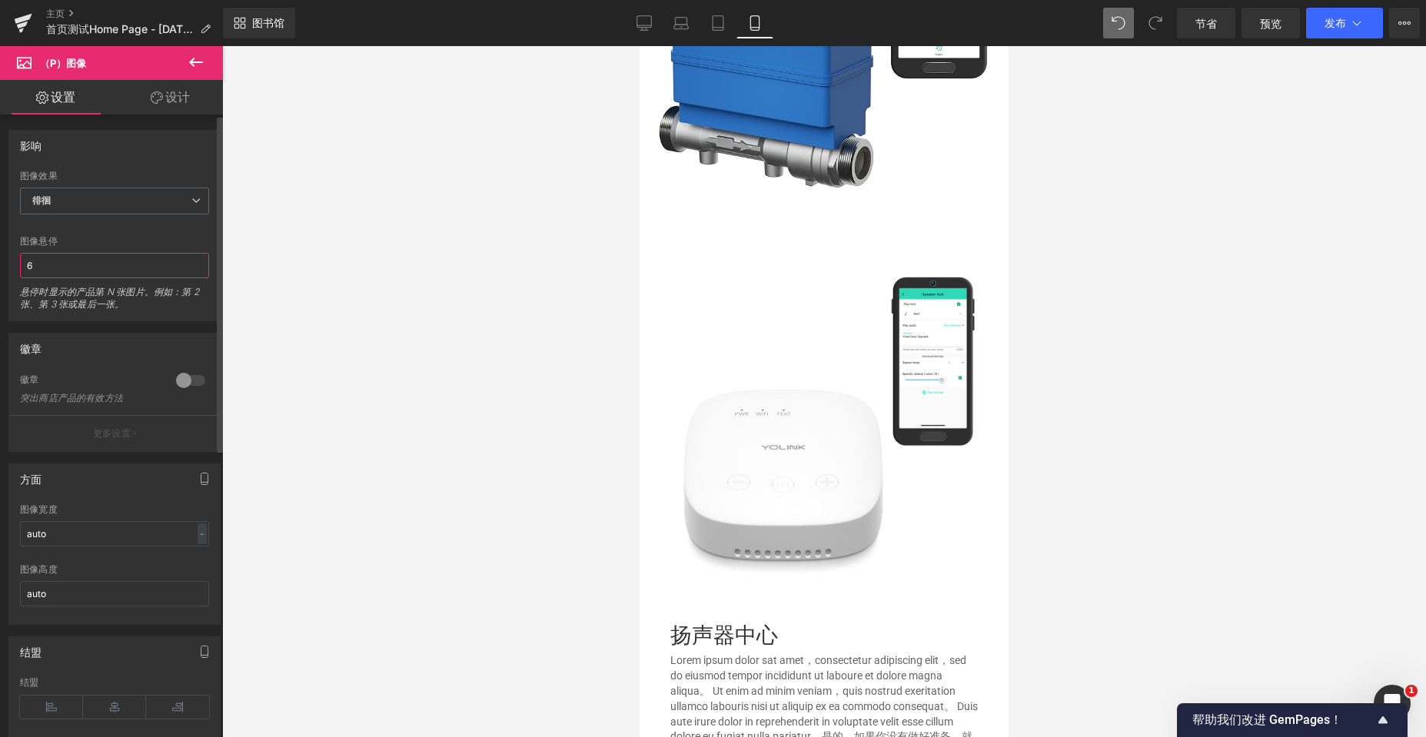
drag, startPoint x: 50, startPoint y: 271, endPoint x: 13, endPoint y: 267, distance: 37.0
click at [13, 268] on div "默认 飞涨 徘徊 图像效果 徘徊 默认 飞涨 徘徊 6 图像悬停 6 悬停时显示的产品第 N 张图片。例如：第 2 张、第 3 张或最后一张。 1.2 缩放级…" at bounding box center [114, 246] width 211 height 150
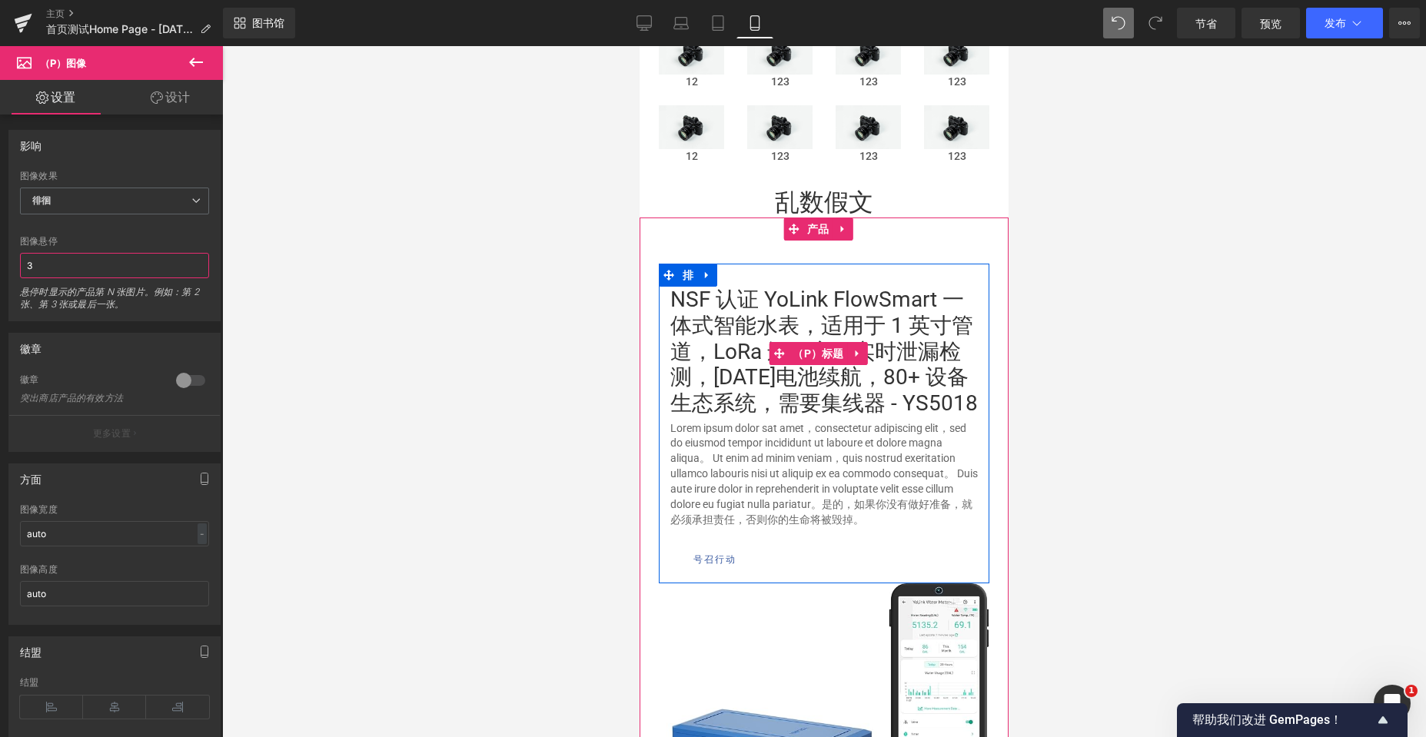
scroll to position [331, 0]
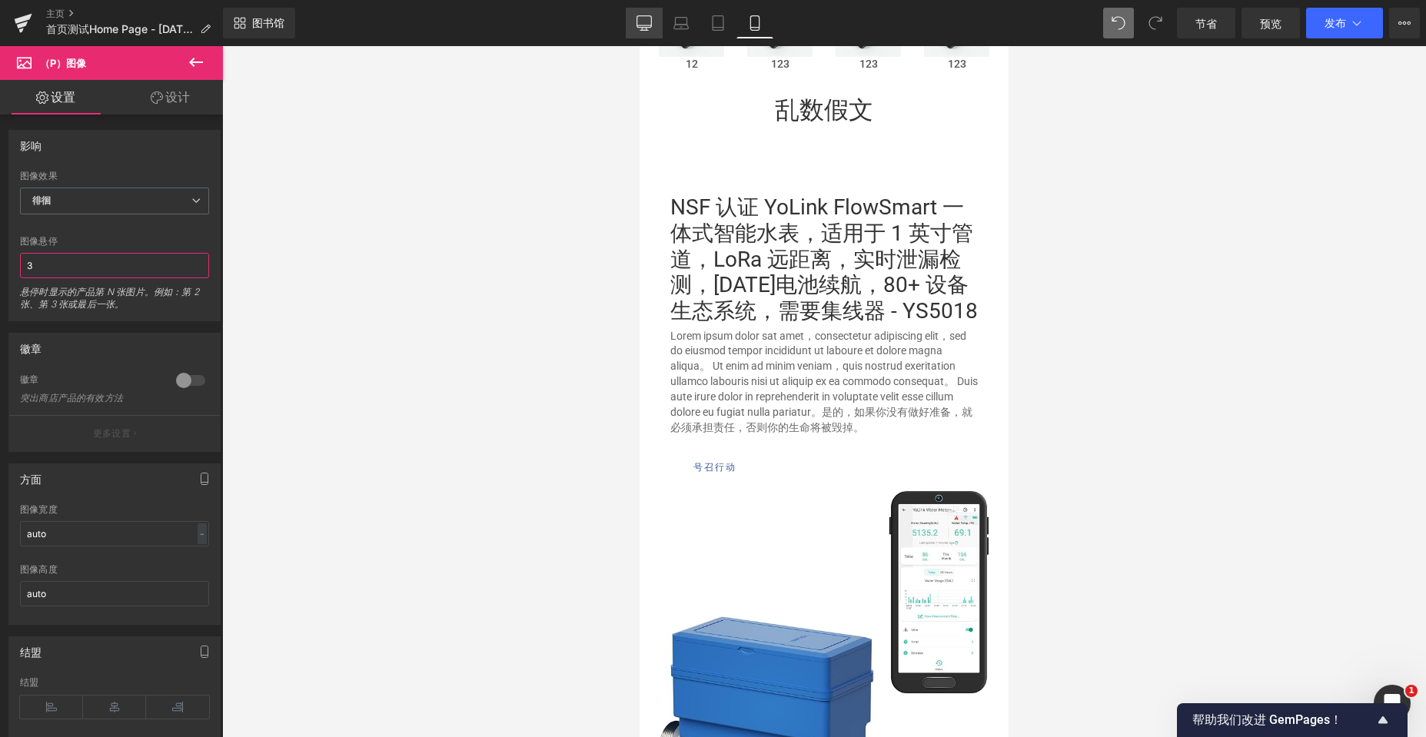
type input "3"
click at [642, 19] on icon at bounding box center [643, 22] width 15 height 15
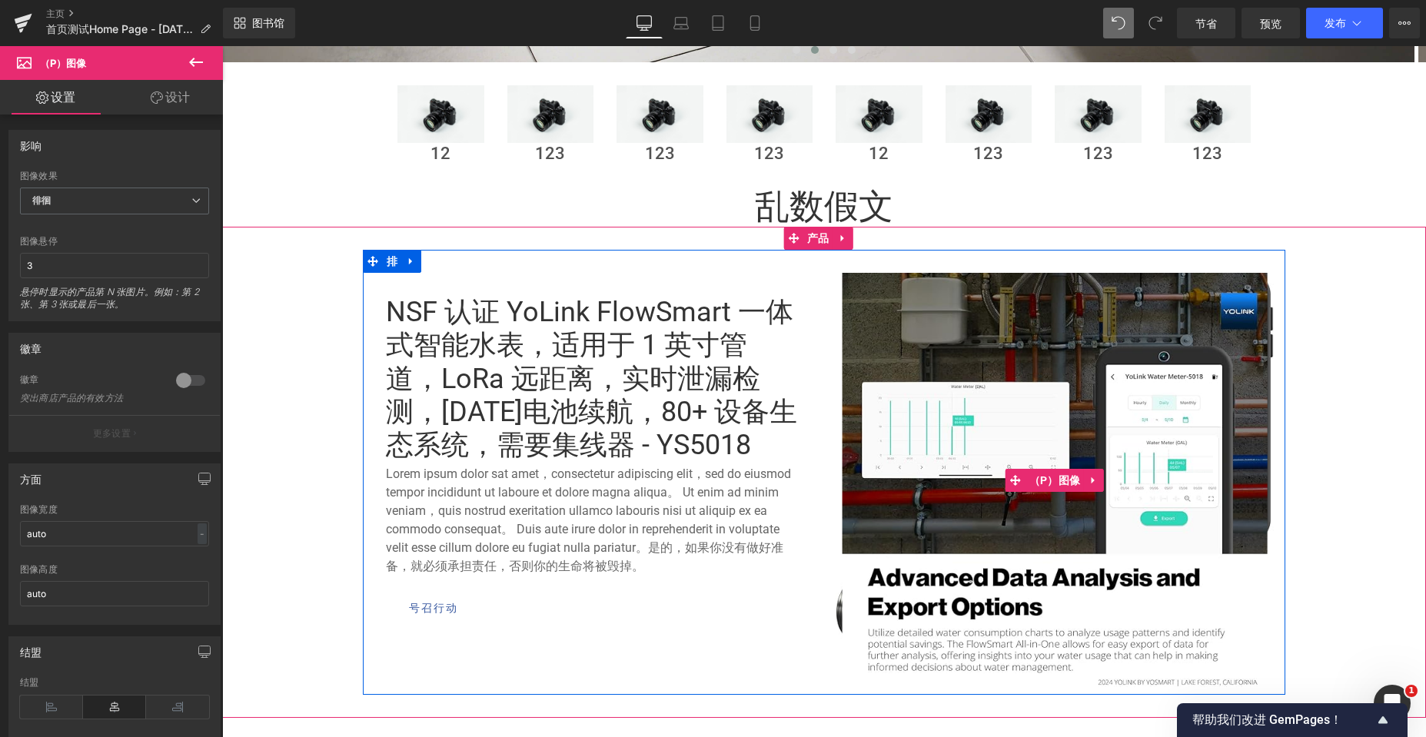
scroll to position [635, 0]
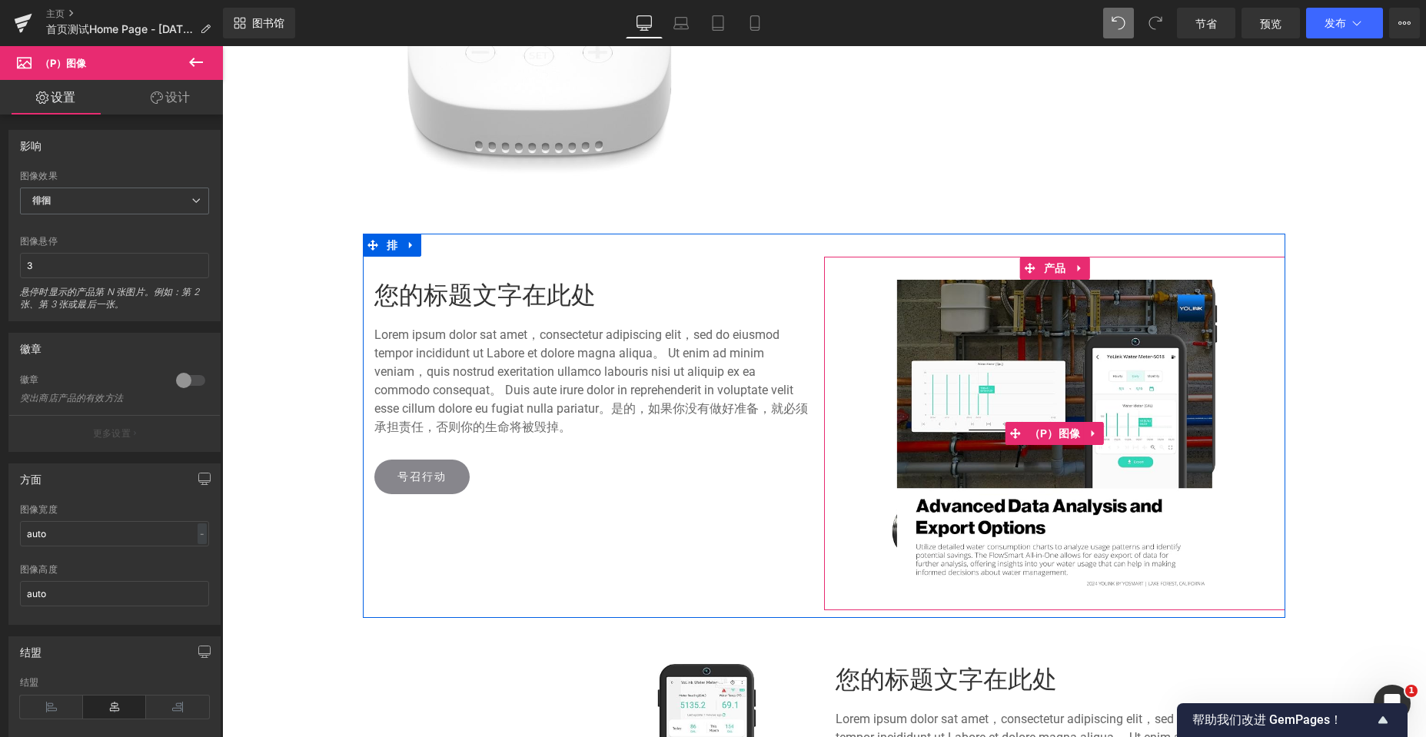
click at [1097, 402] on img at bounding box center [1054, 433] width 315 height 307
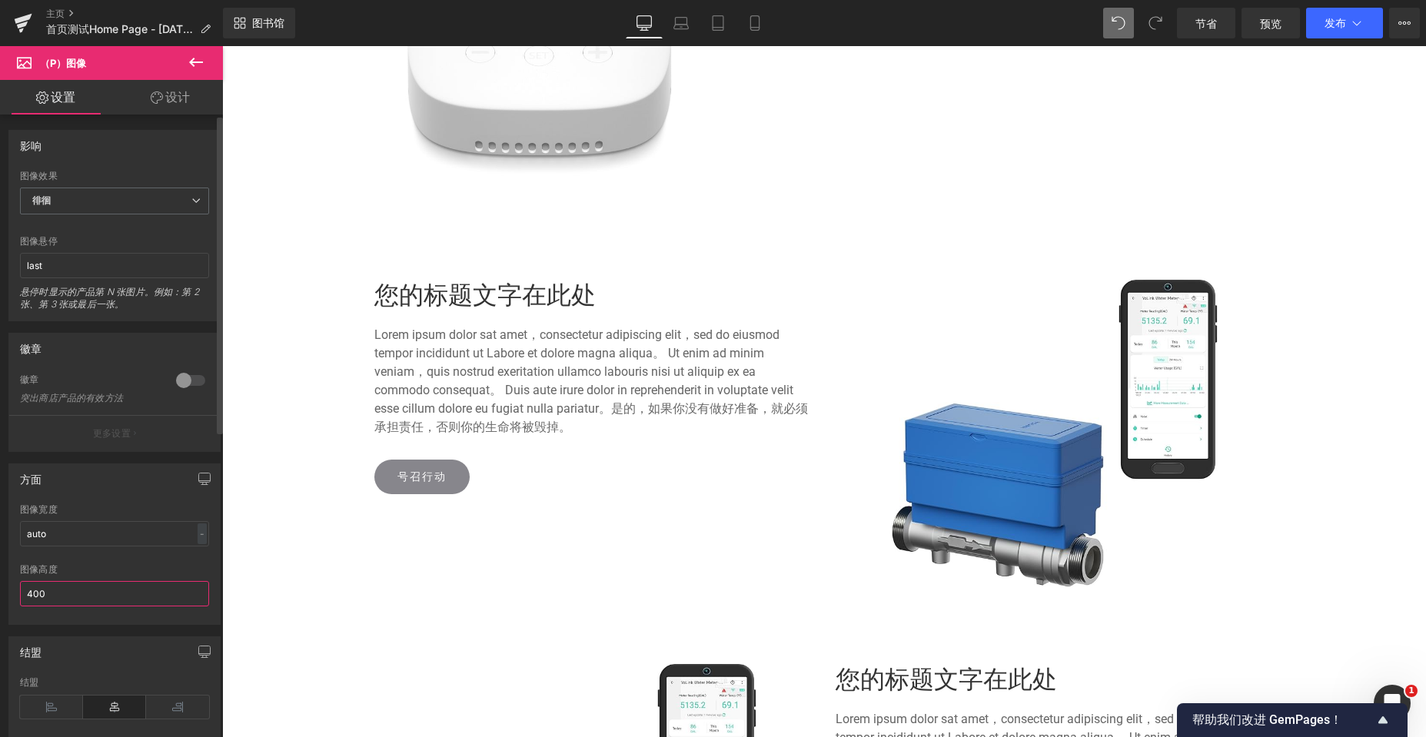
drag, startPoint x: 55, startPoint y: 617, endPoint x: 17, endPoint y: 616, distance: 37.7
click at [17, 616] on div "auto 图像宽度 auto - % 像素 400px 图像高度 400" at bounding box center [114, 564] width 211 height 120
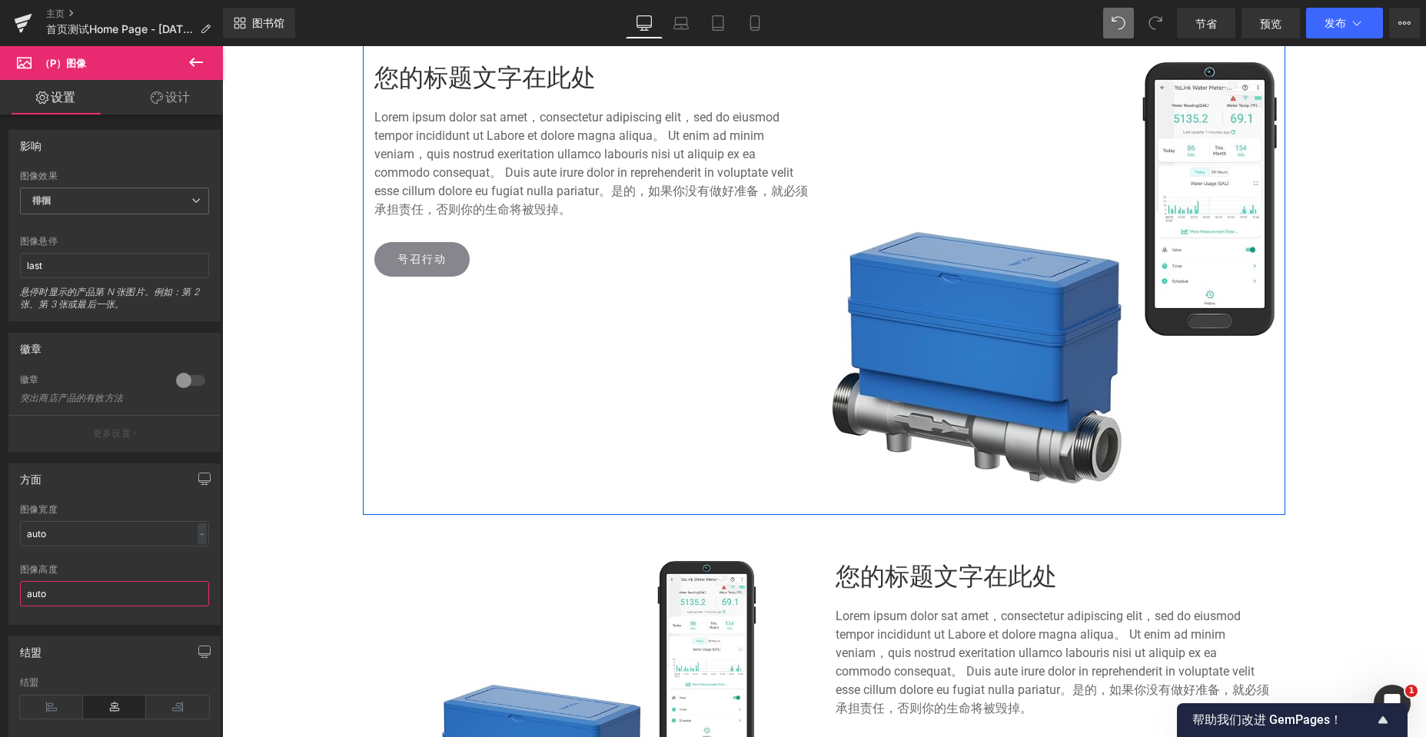
scroll to position [1788, 0]
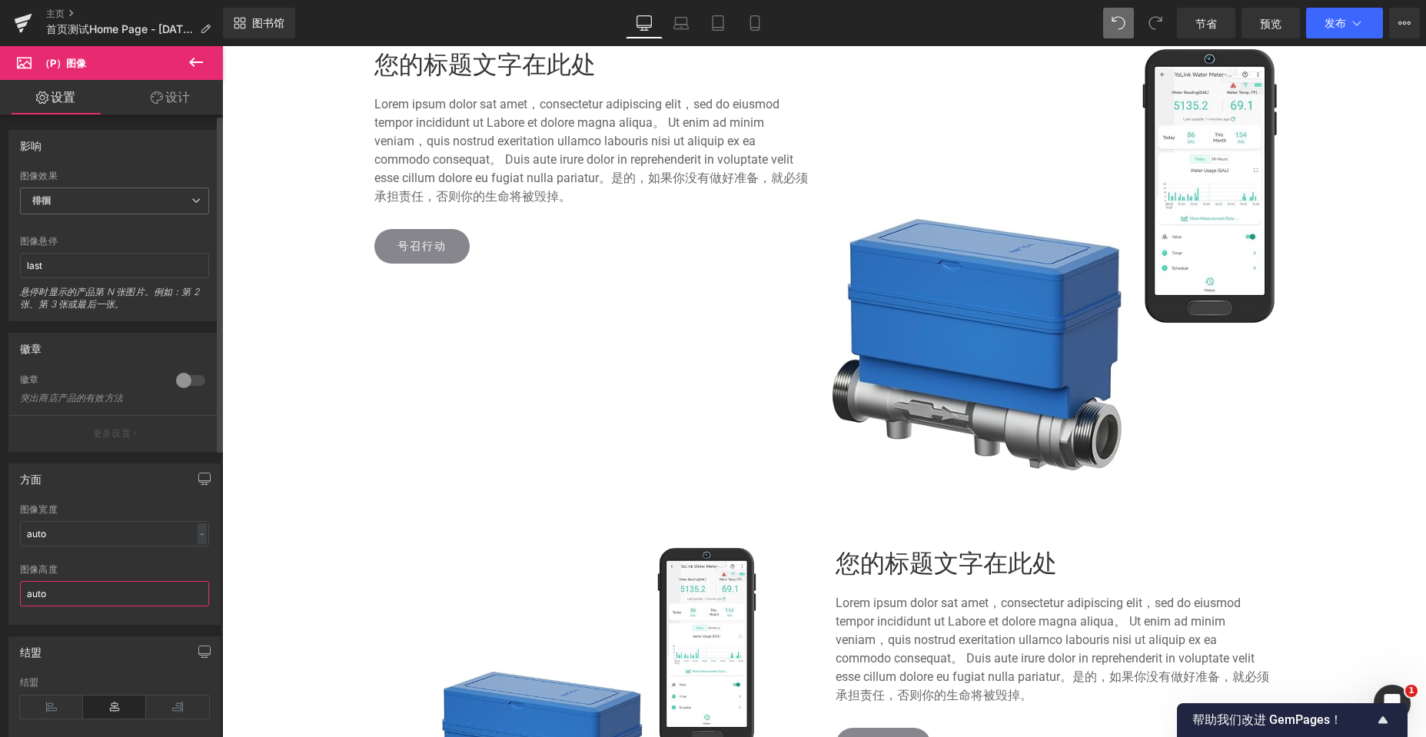
drag, startPoint x: 61, startPoint y: 592, endPoint x: 0, endPoint y: 592, distance: 60.7
click at [0, 592] on div "方面 auto 图像宽度 auto - % 像素 auto 图像高度 auto" at bounding box center [115, 538] width 230 height 173
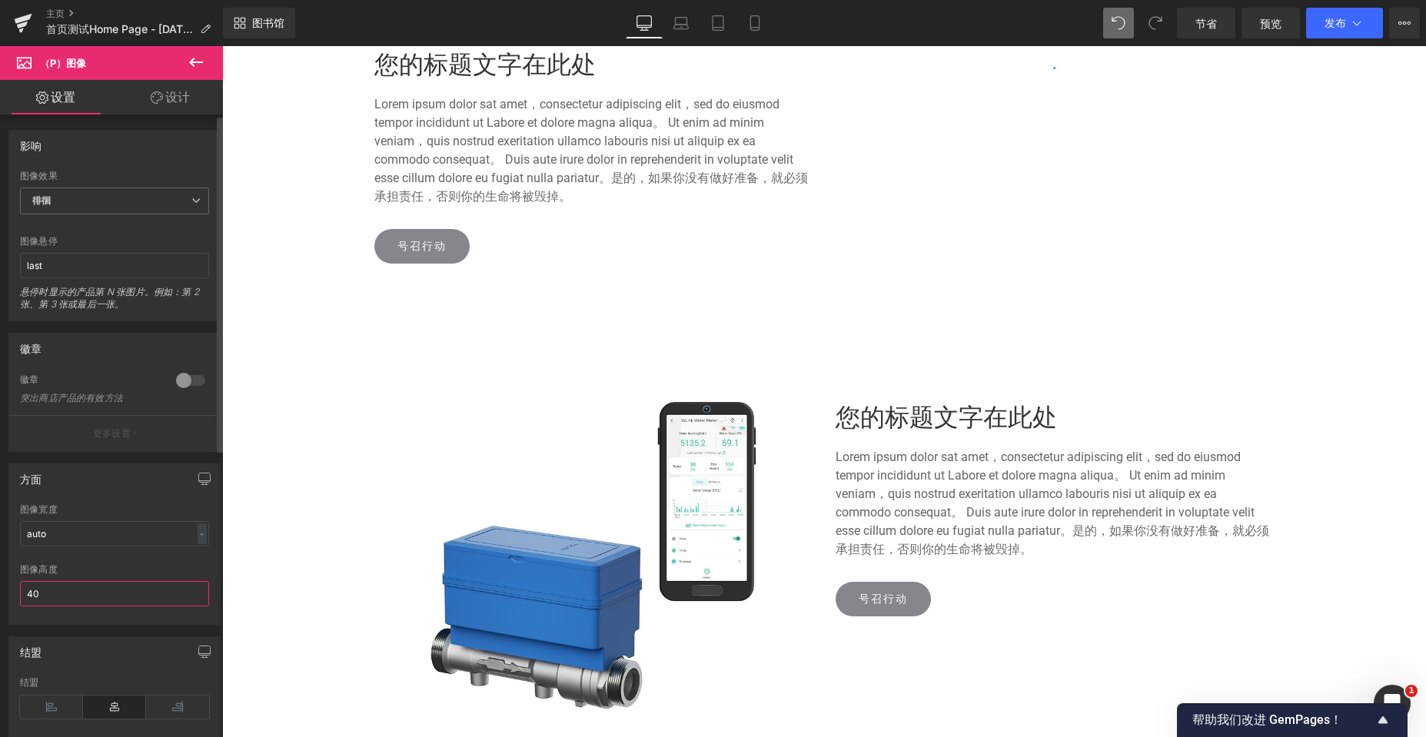
type input "400"
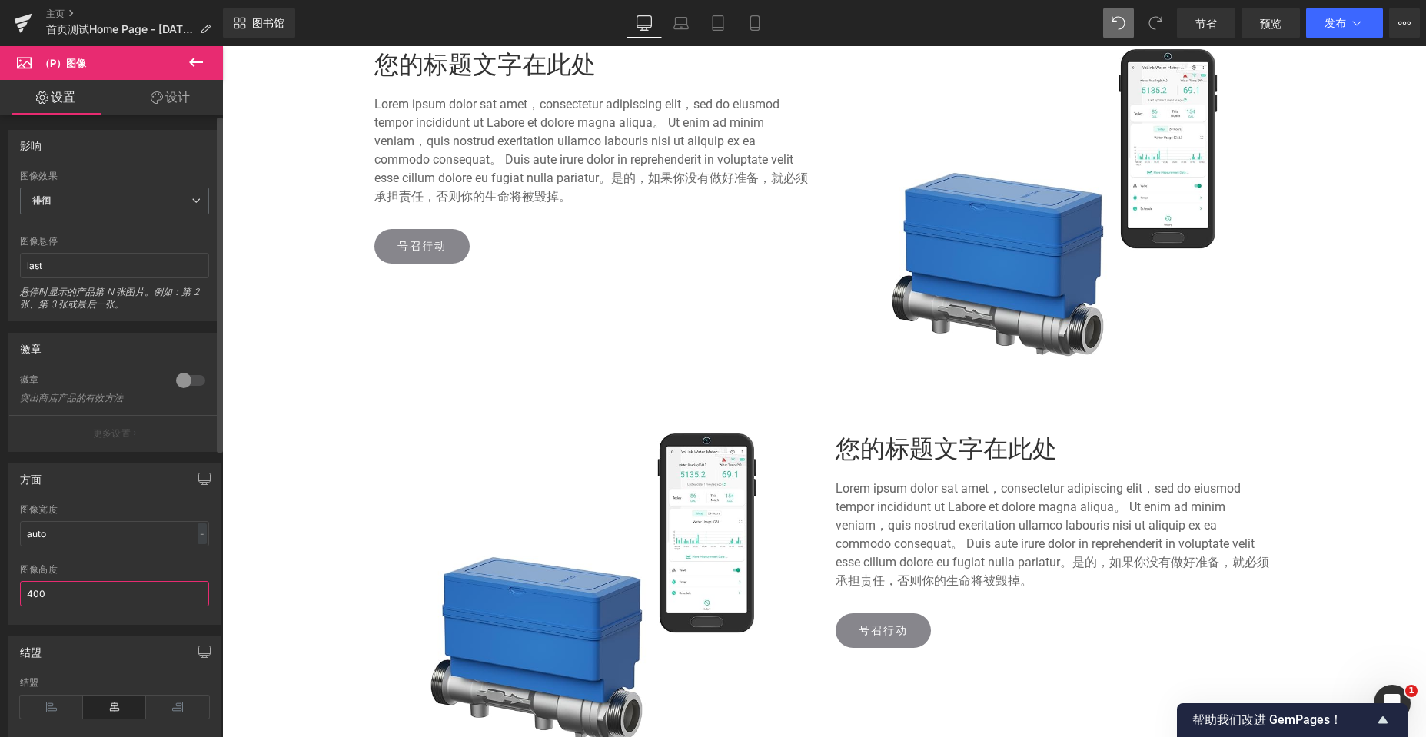
scroll to position [5391, 1192]
click at [678, 22] on icon at bounding box center [680, 22] width 15 height 15
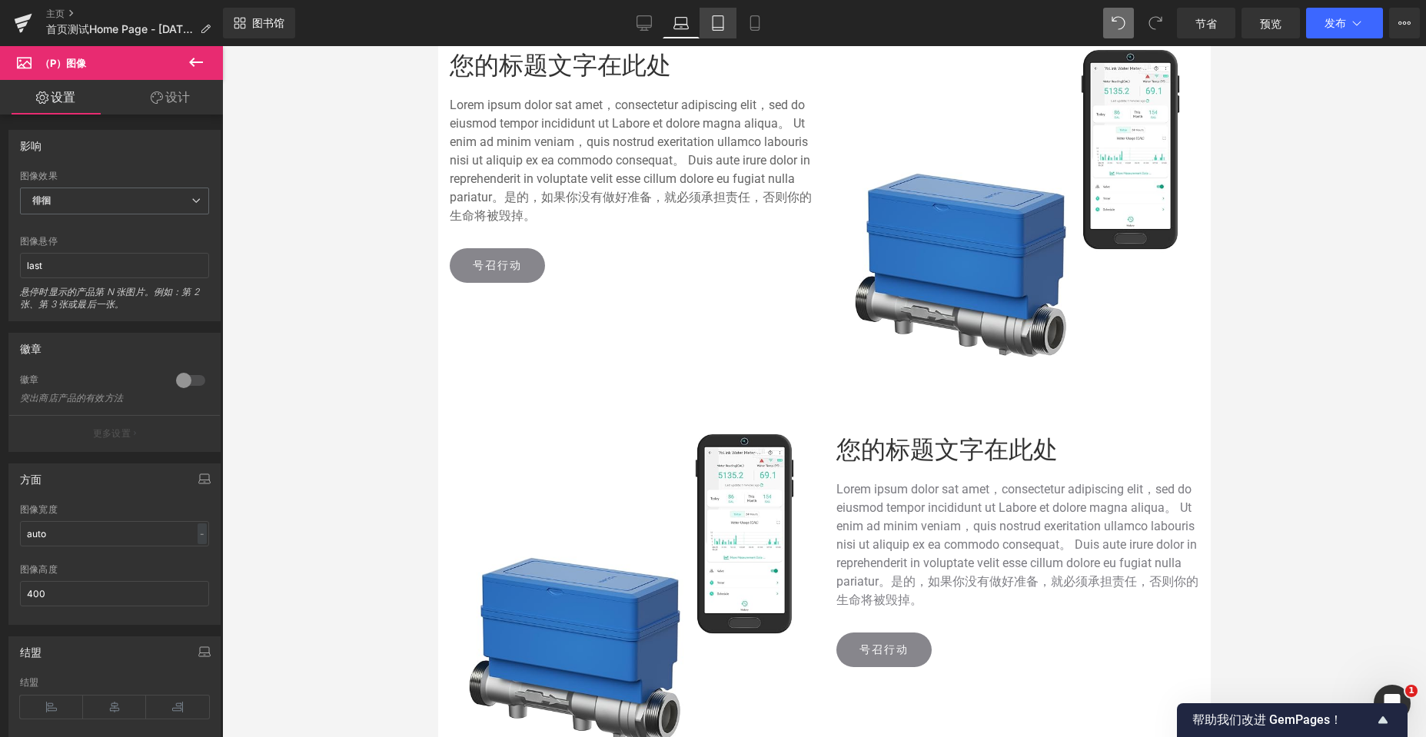
scroll to position [8, 8]
click at [716, 24] on icon at bounding box center [717, 22] width 15 height 15
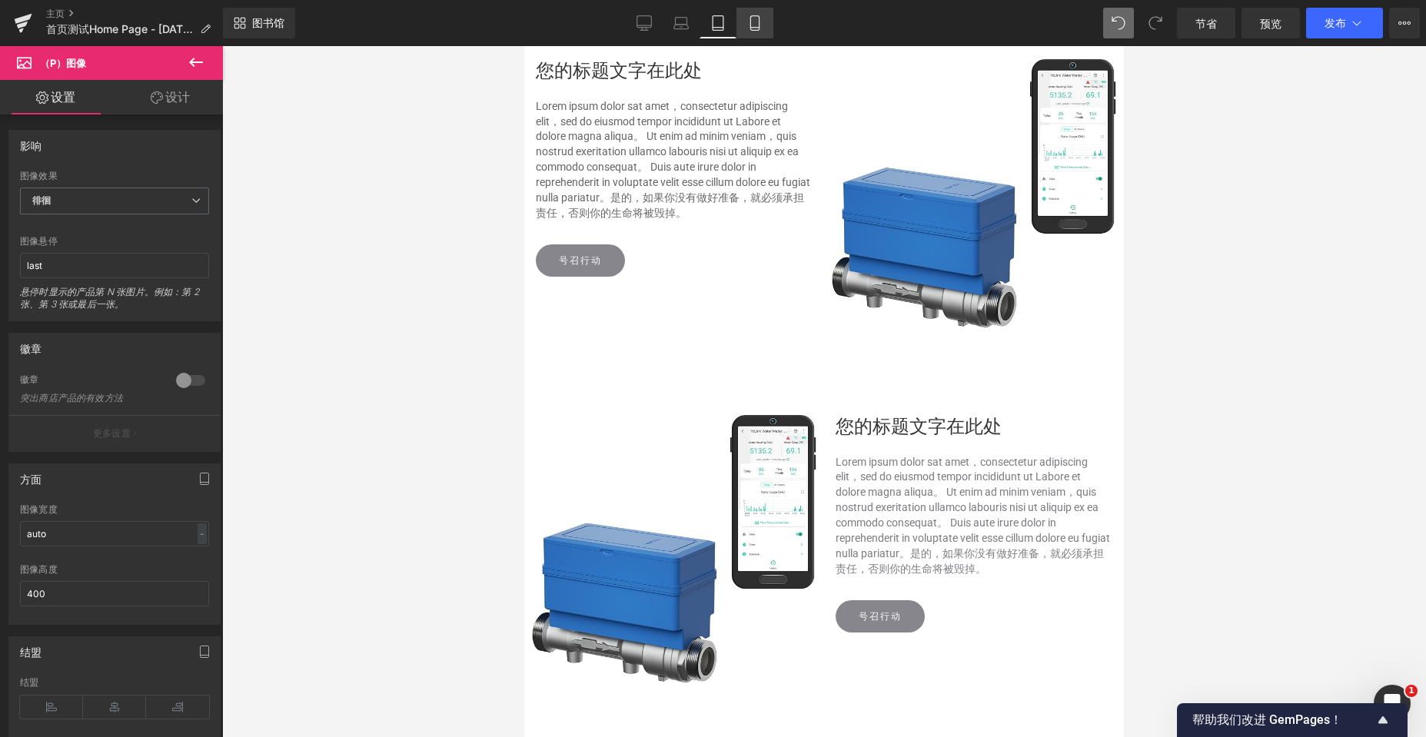
click at [749, 29] on icon at bounding box center [754, 22] width 15 height 15
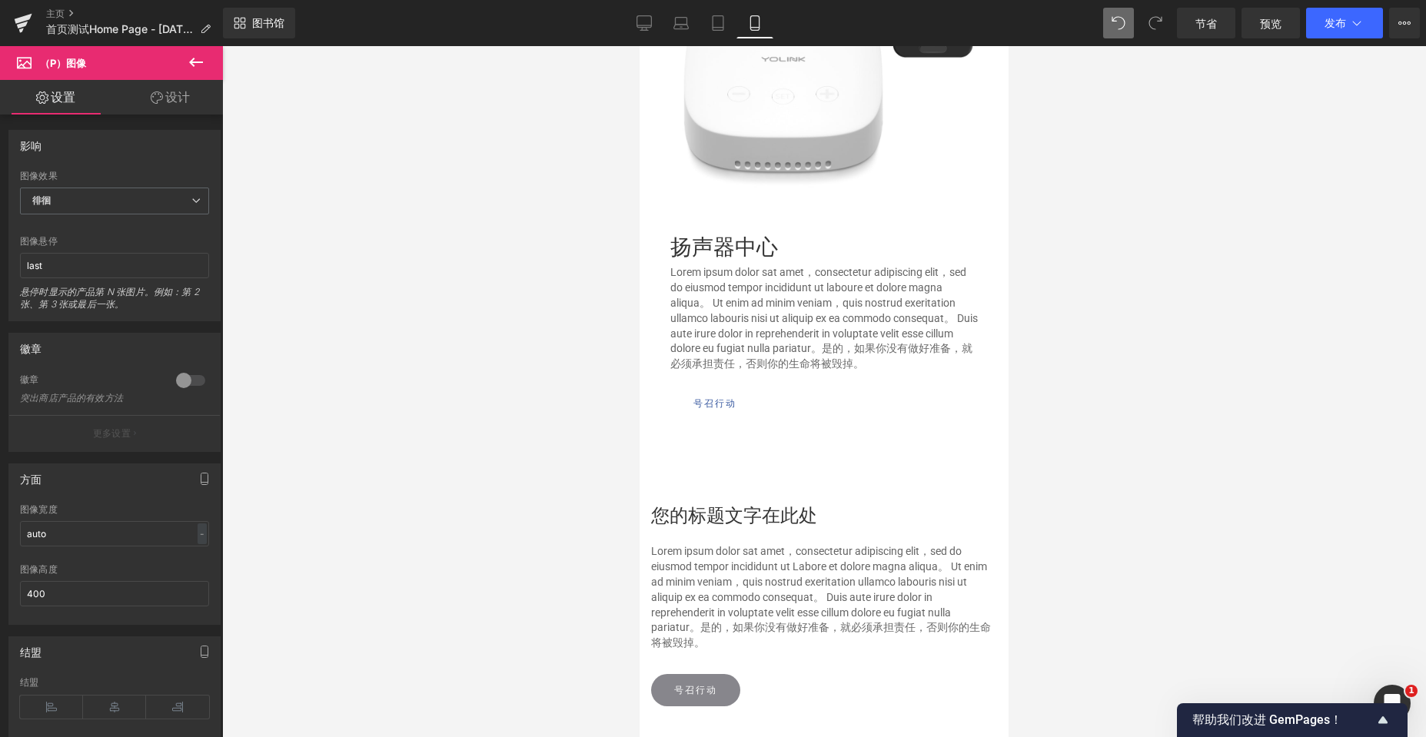
scroll to position [2191, 0]
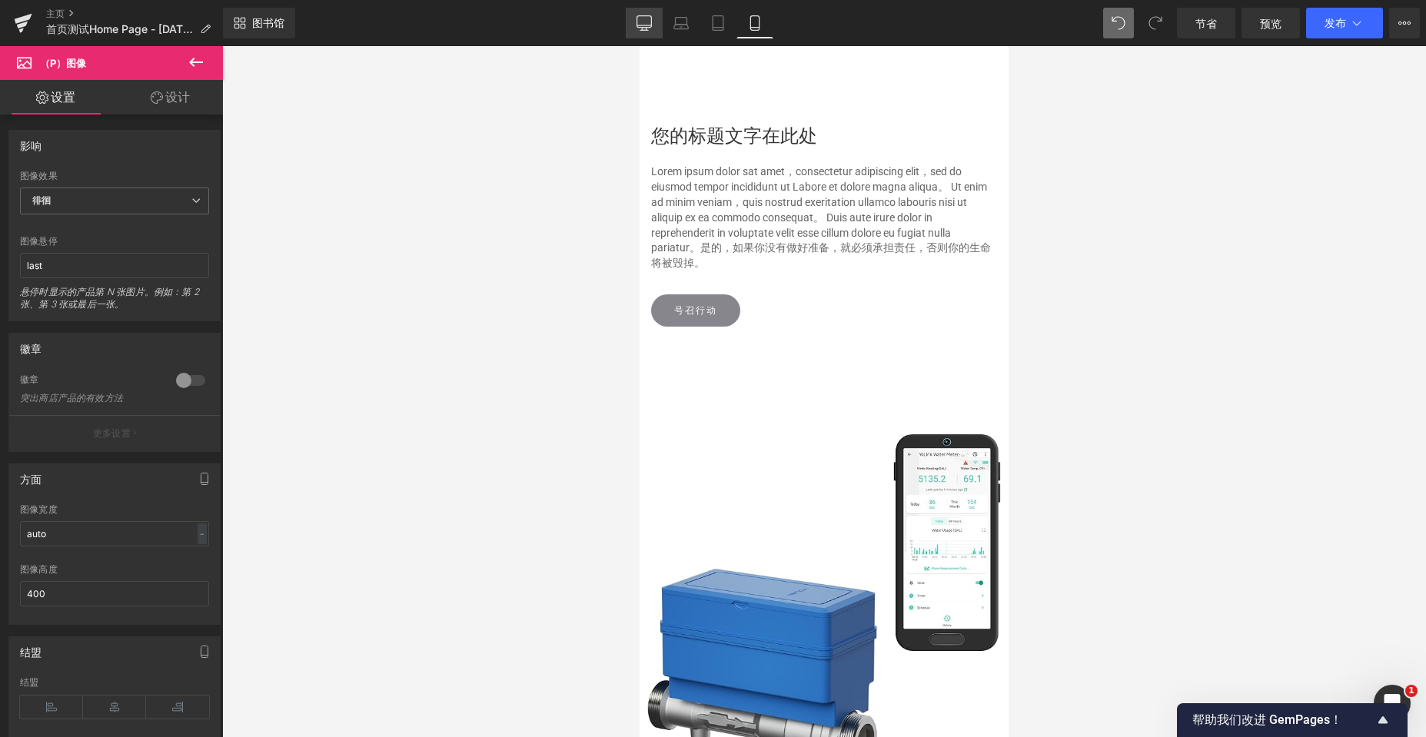
drag, startPoint x: 643, startPoint y: 18, endPoint x: 541, endPoint y: 219, distance: 225.8
click at [643, 18] on icon at bounding box center [643, 22] width 15 height 15
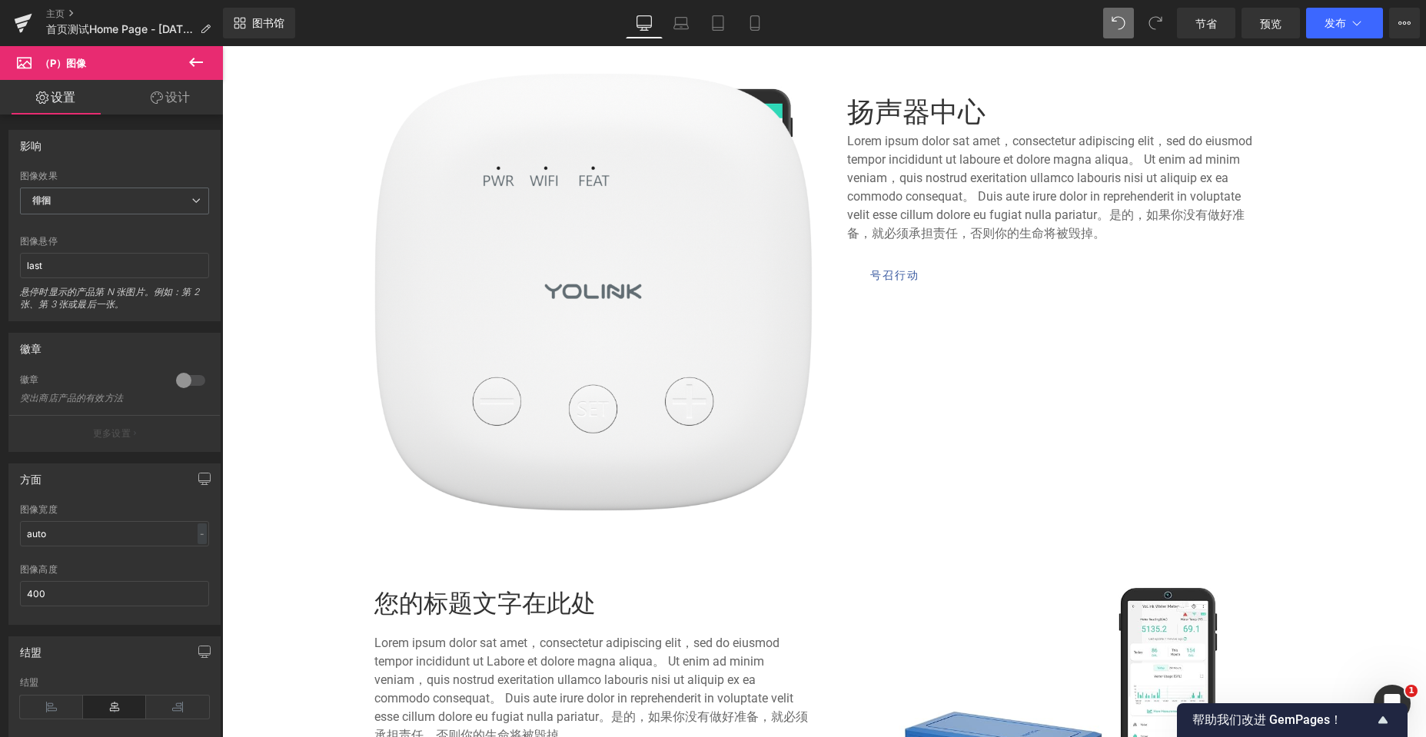
click at [656, 220] on img at bounding box center [593, 292] width 438 height 438
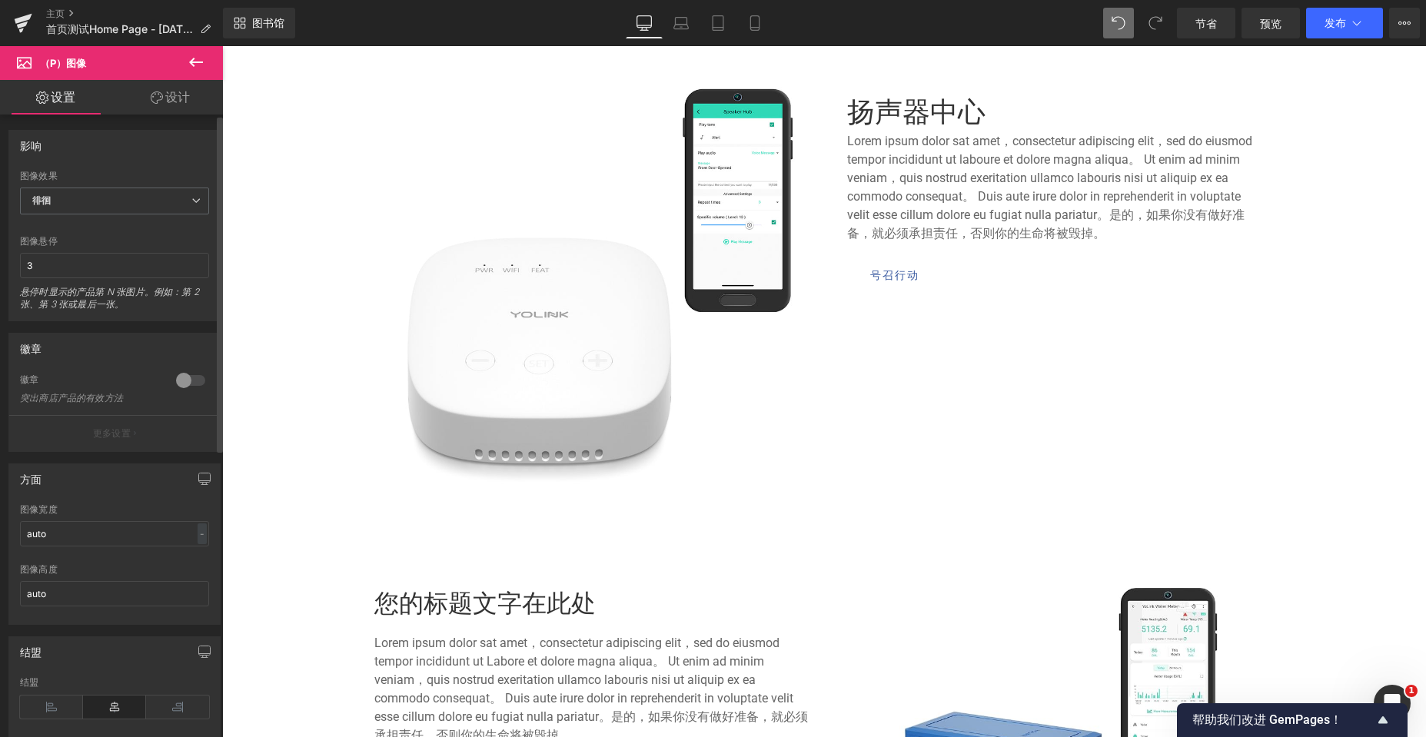
drag, startPoint x: 17, startPoint y: 418, endPoint x: 42, endPoint y: 612, distance: 195.4
click at [42, 612] on div "图像高度 auto" at bounding box center [114, 594] width 189 height 60
drag, startPoint x: 54, startPoint y: 591, endPoint x: 0, endPoint y: 593, distance: 53.8
click at [0, 593] on div "方面 auto 图像宽度 auto - % 像素 auto 图像高度 auto" at bounding box center [115, 538] width 230 height 173
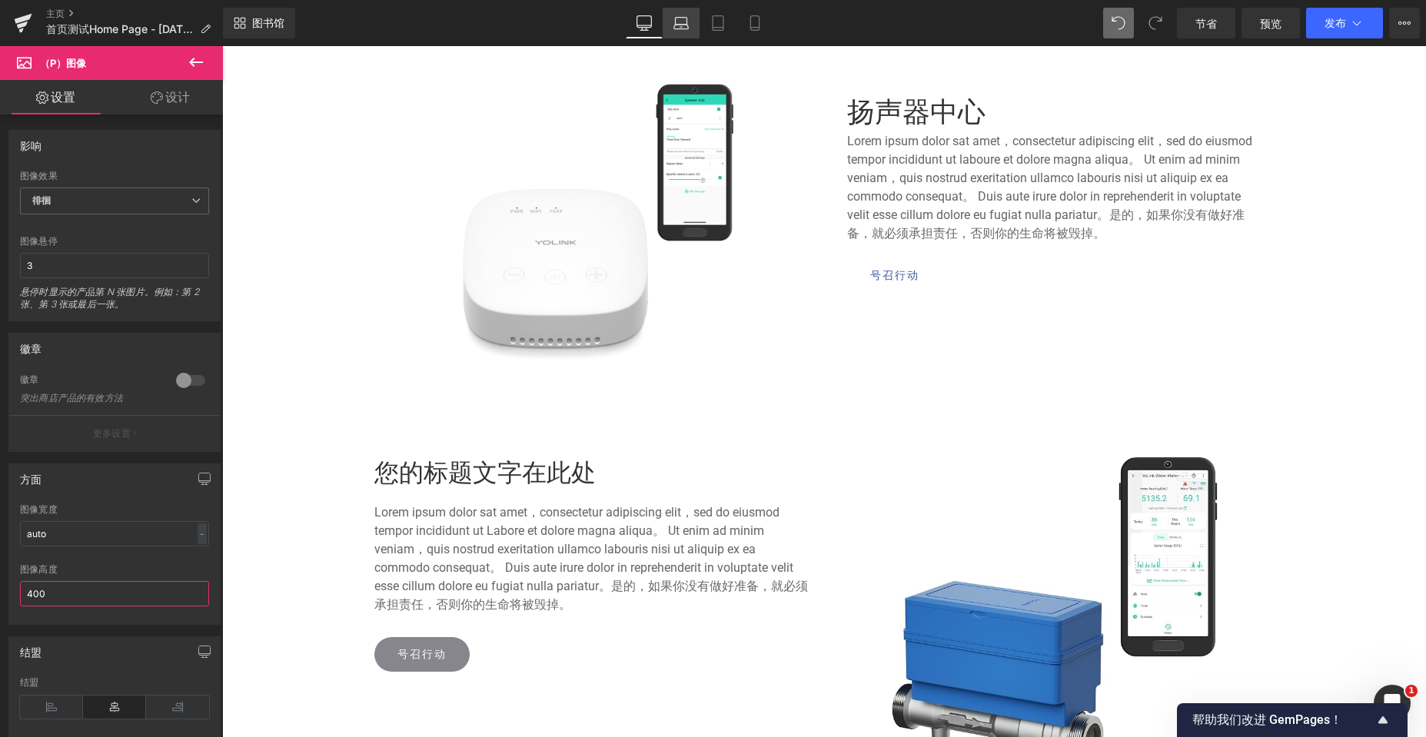
type input "400"
click at [683, 32] on link "笔记本电脑" at bounding box center [681, 23] width 37 height 31
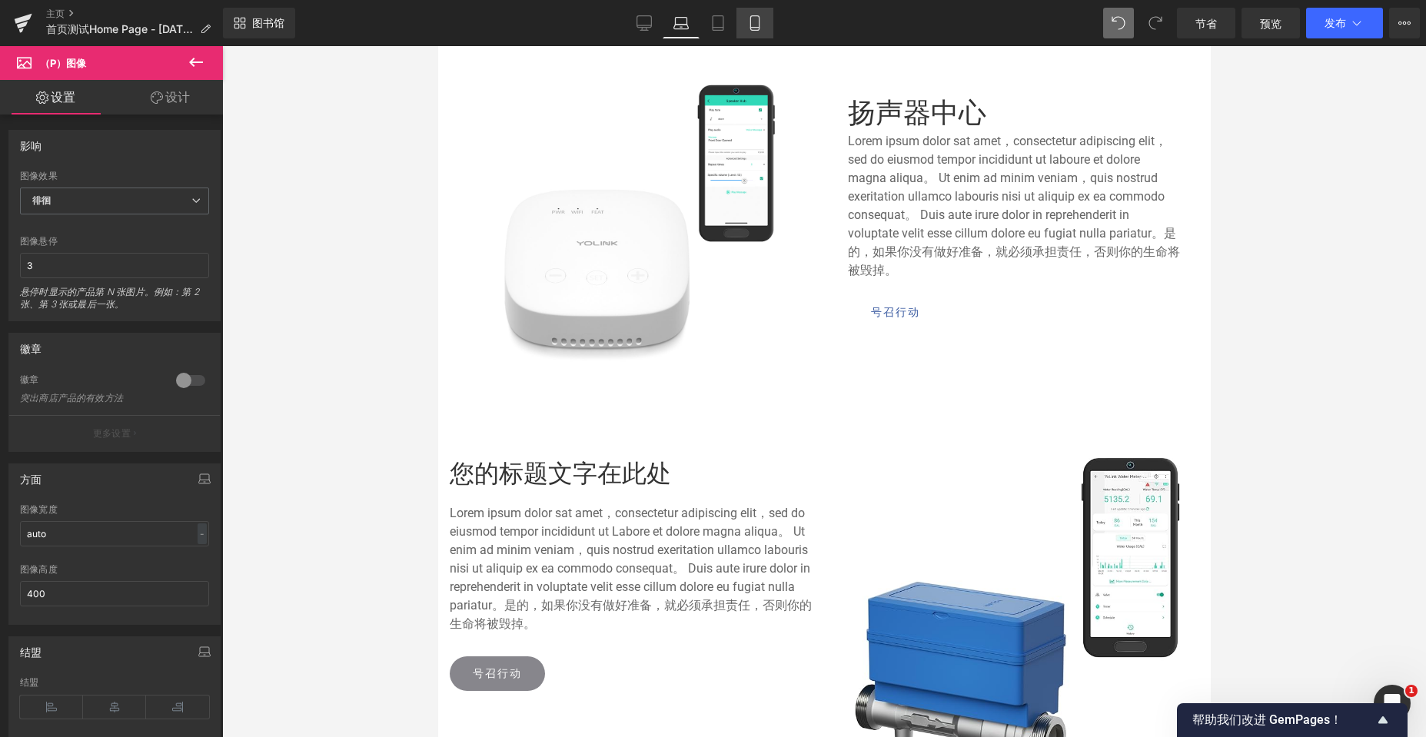
drag, startPoint x: 713, startPoint y: 34, endPoint x: 759, endPoint y: 34, distance: 45.3
click at [713, 34] on link "药片" at bounding box center [717, 23] width 37 height 31
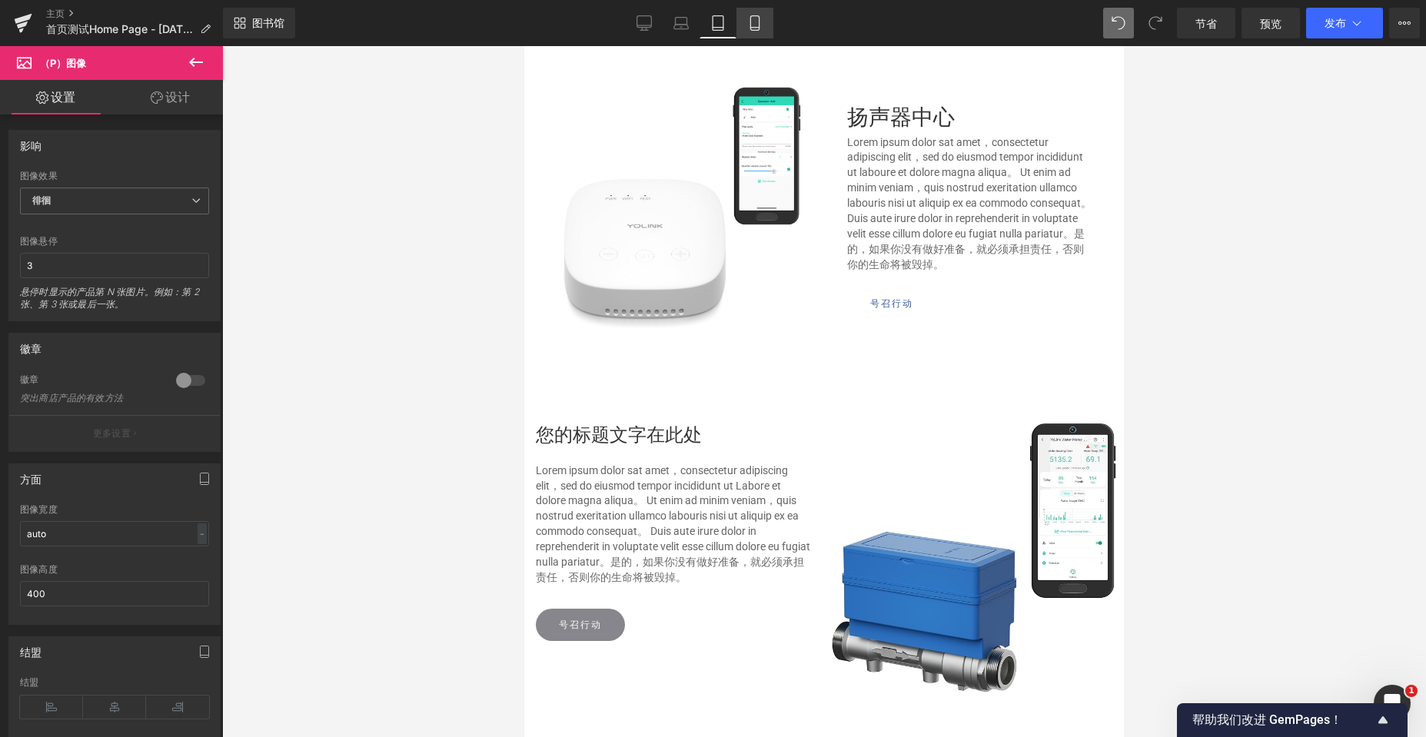
click at [752, 28] on icon at bounding box center [754, 28] width 8 height 0
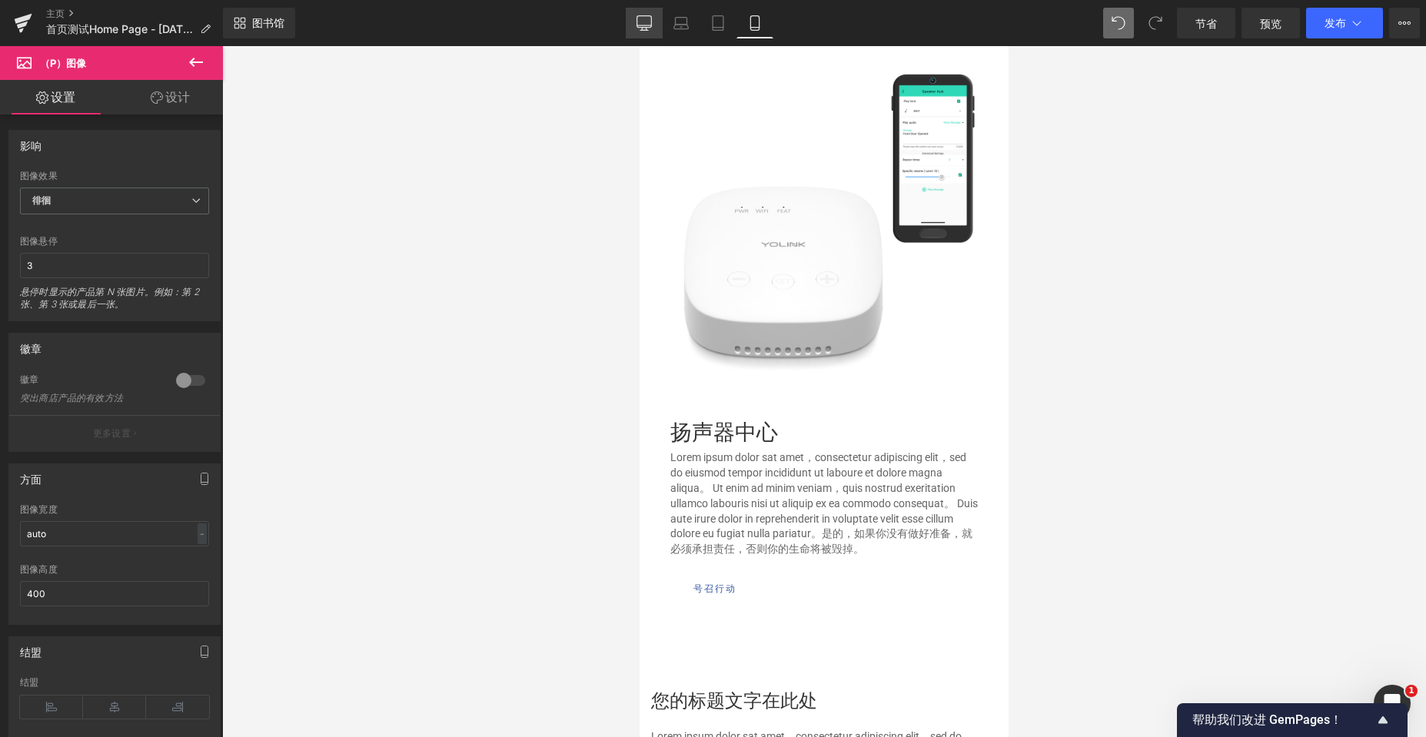
drag, startPoint x: 647, startPoint y: 18, endPoint x: 542, endPoint y: 266, distance: 269.0
click at [647, 18] on icon at bounding box center [643, 22] width 15 height 15
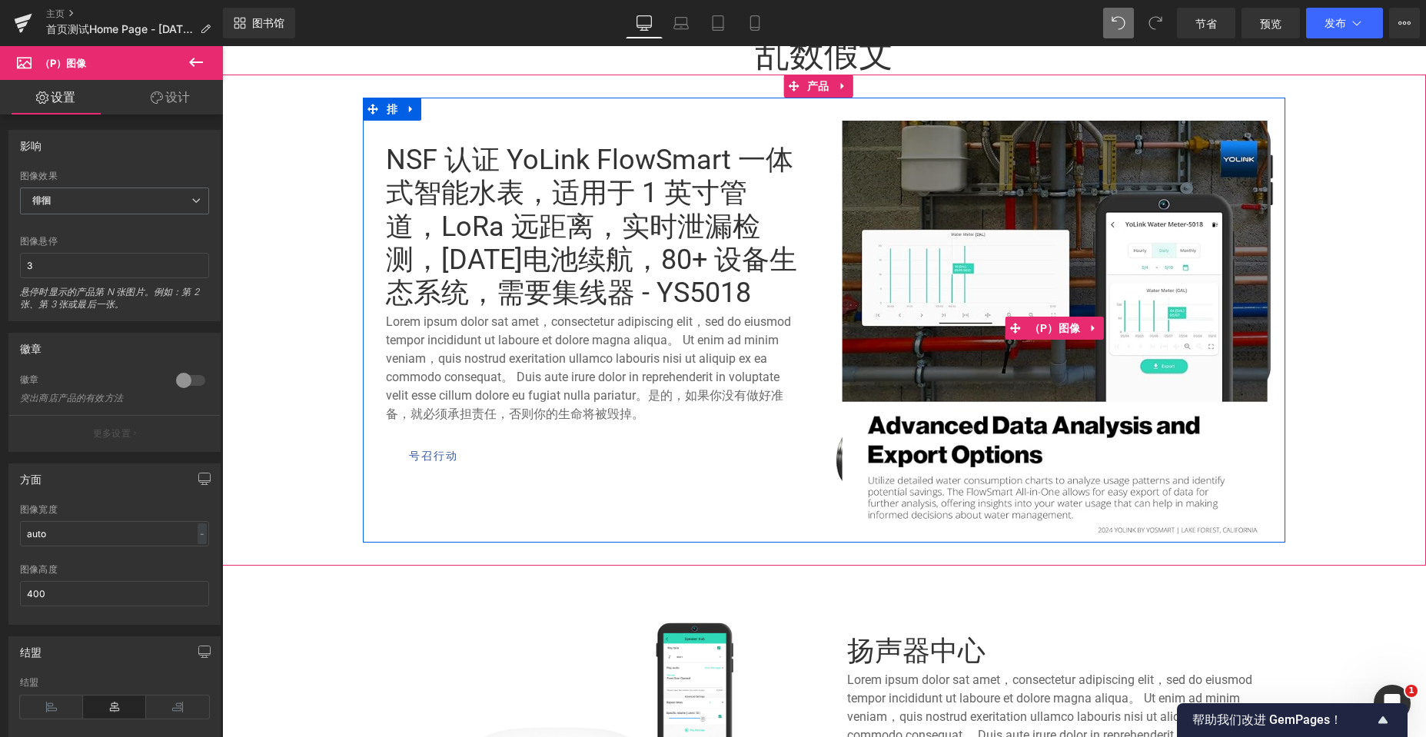
click at [992, 270] on img at bounding box center [1054, 328] width 425 height 414
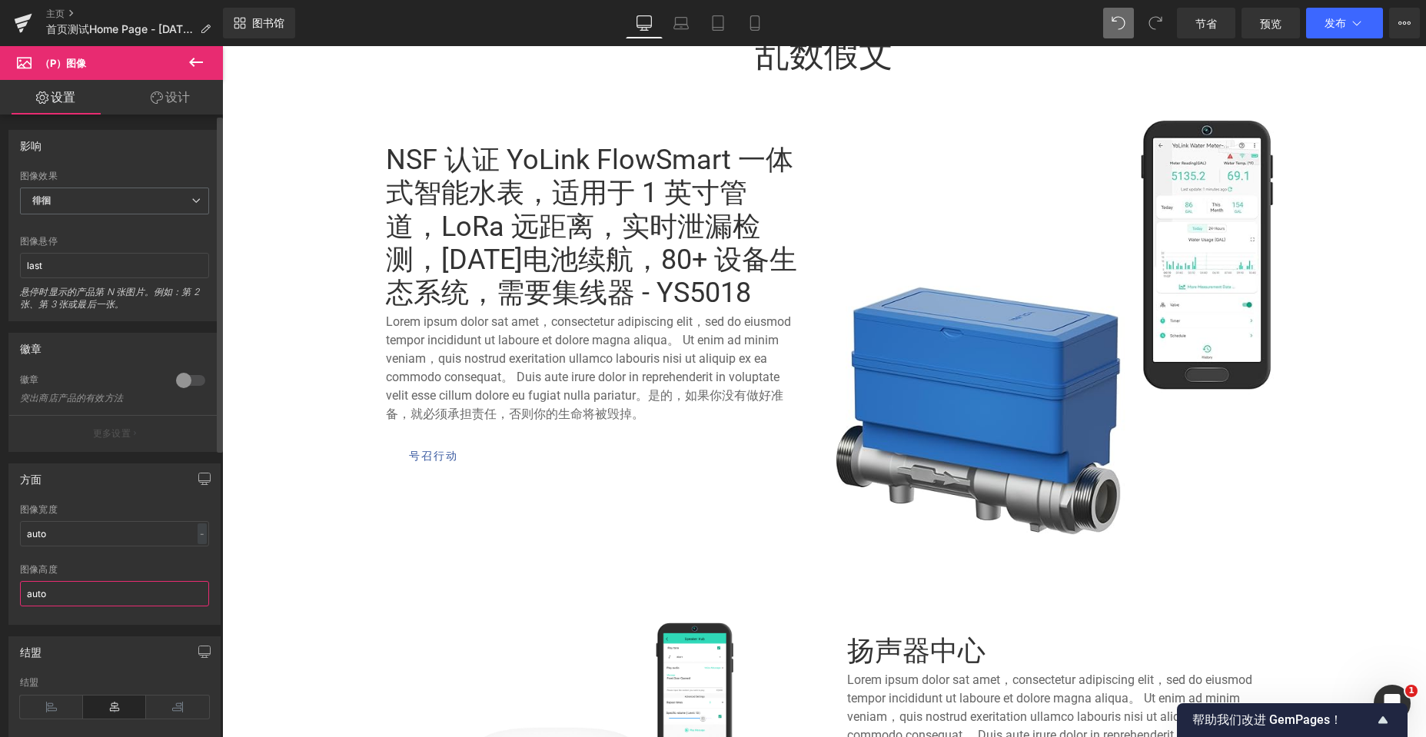
drag, startPoint x: 66, startPoint y: 594, endPoint x: 0, endPoint y: 593, distance: 66.1
click at [0, 593] on div "方面 auto 图像宽度 auto - % 像素 auto 图像高度 auto" at bounding box center [115, 538] width 230 height 173
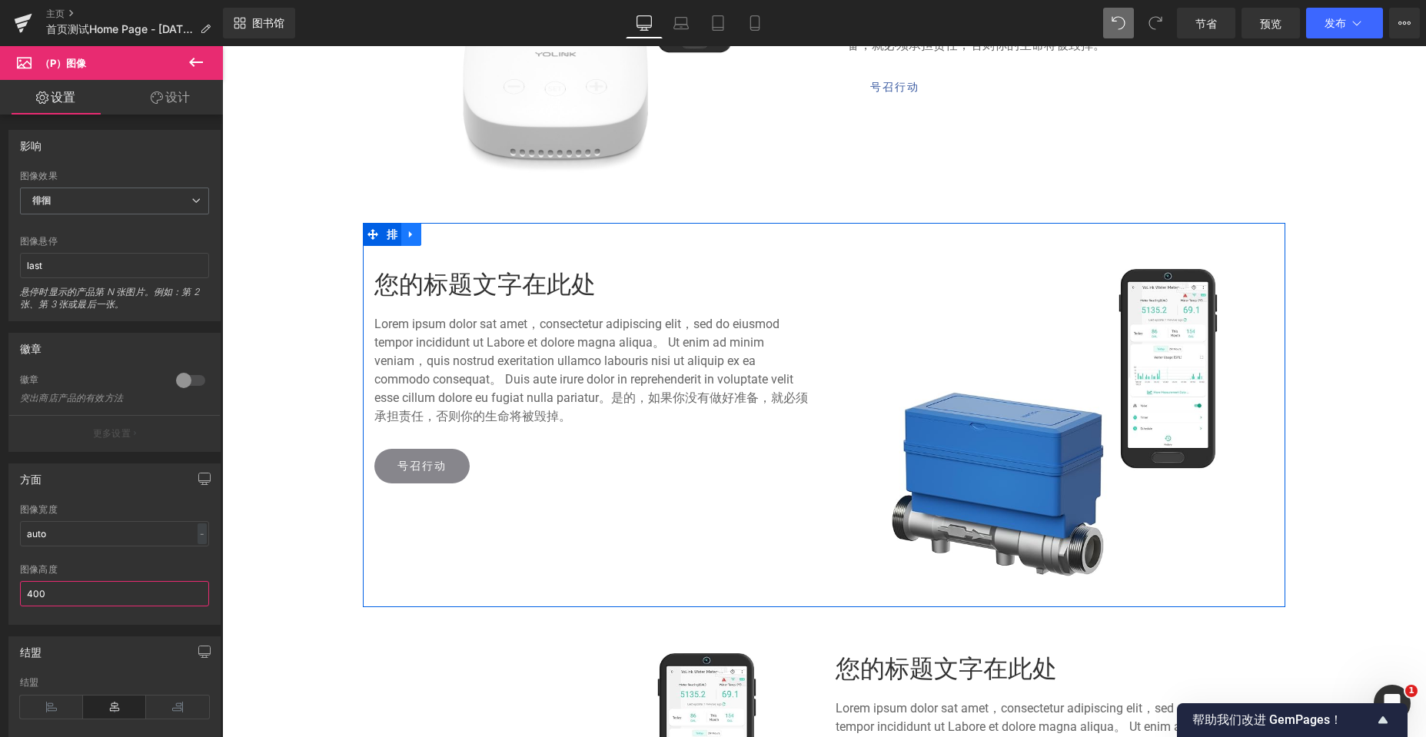
type input "400"
click at [409, 231] on icon at bounding box center [411, 234] width 11 height 12
click at [447, 231] on icon at bounding box center [451, 234] width 11 height 11
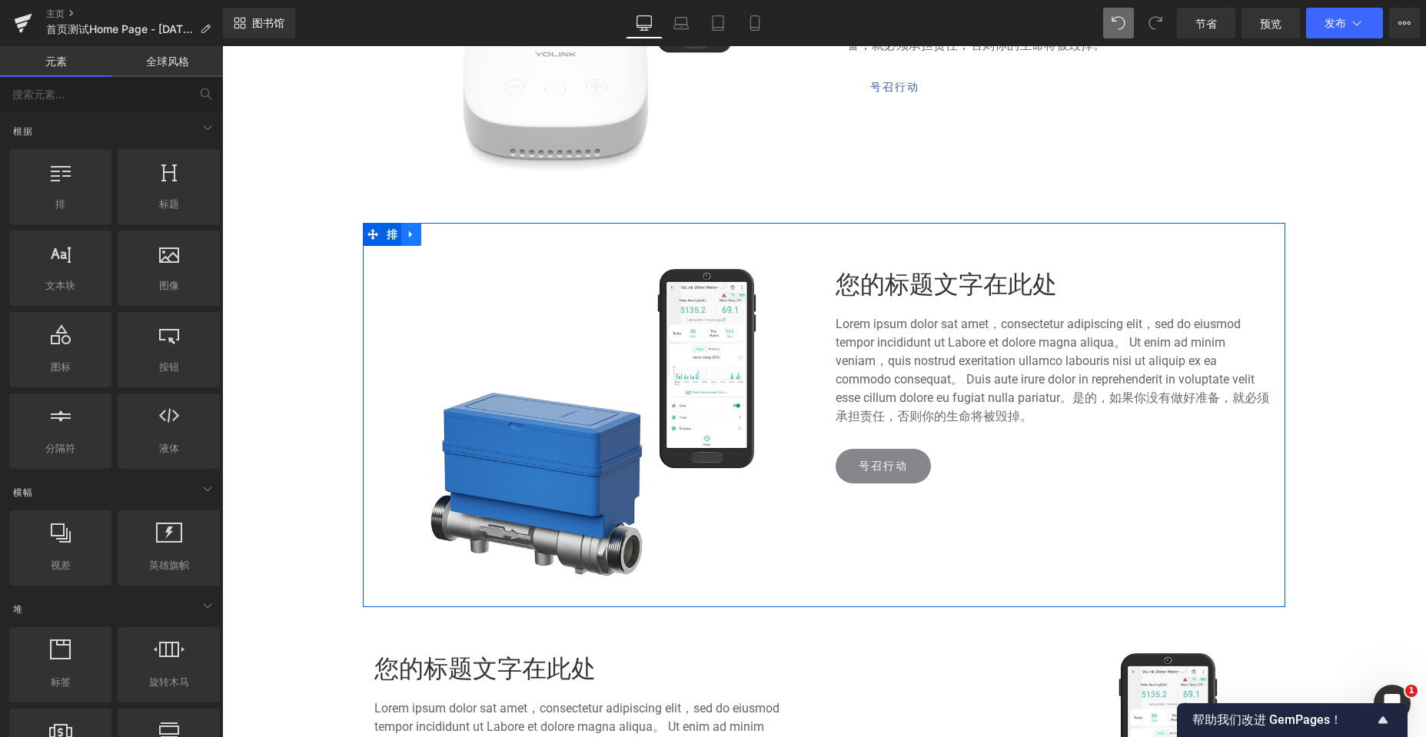
click at [407, 240] on icon at bounding box center [411, 234] width 11 height 12
click at [446, 236] on icon at bounding box center [451, 234] width 11 height 12
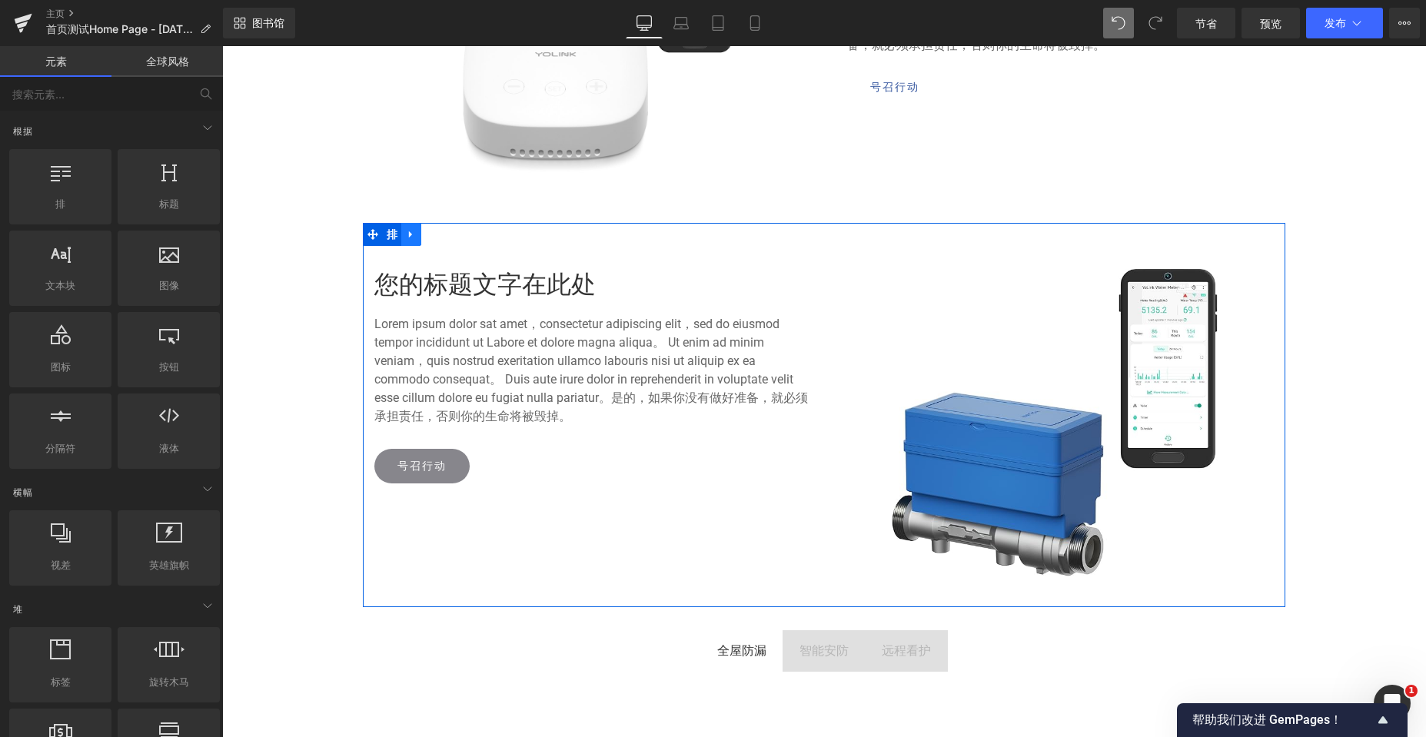
click at [406, 238] on icon at bounding box center [411, 234] width 11 height 12
click at [446, 240] on icon at bounding box center [451, 234] width 11 height 12
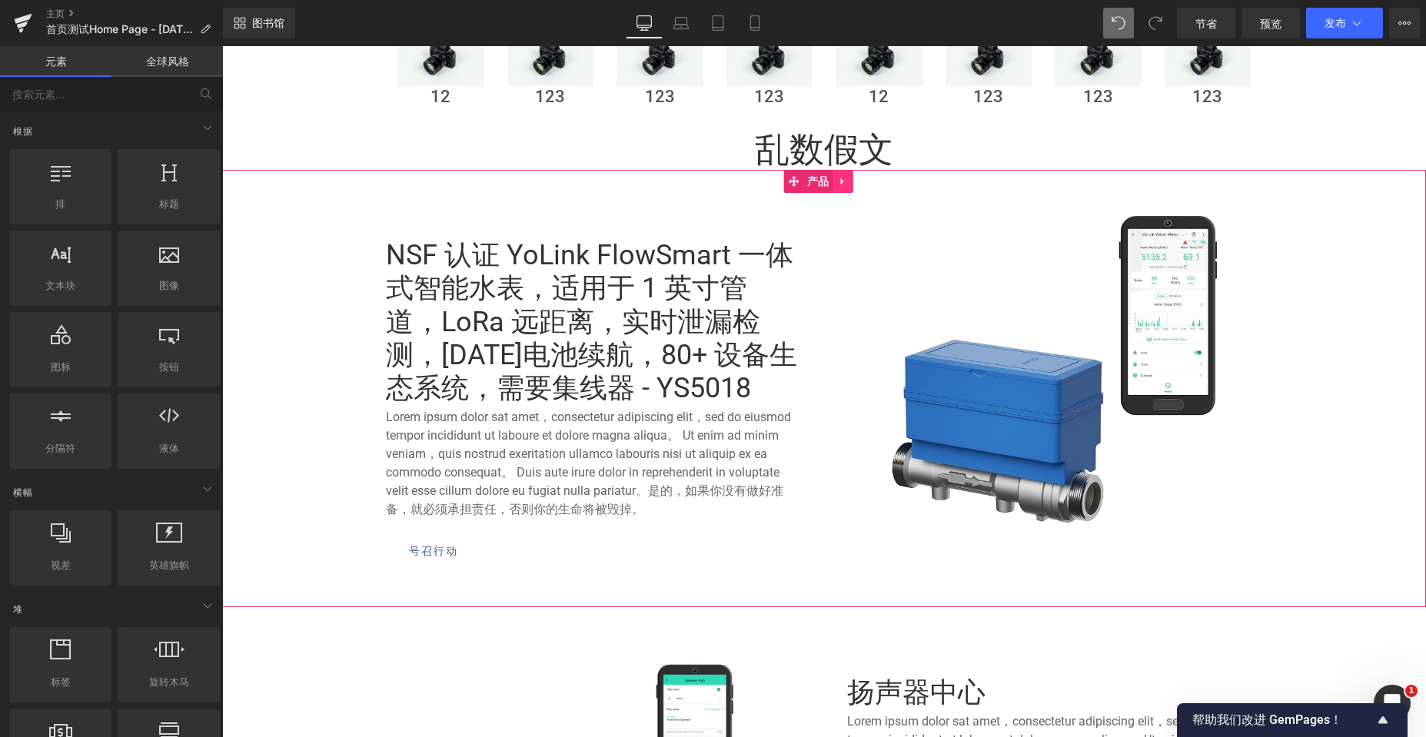
click at [840, 184] on icon at bounding box center [843, 182] width 11 height 12
click at [839, 181] on link at bounding box center [833, 181] width 20 height 23
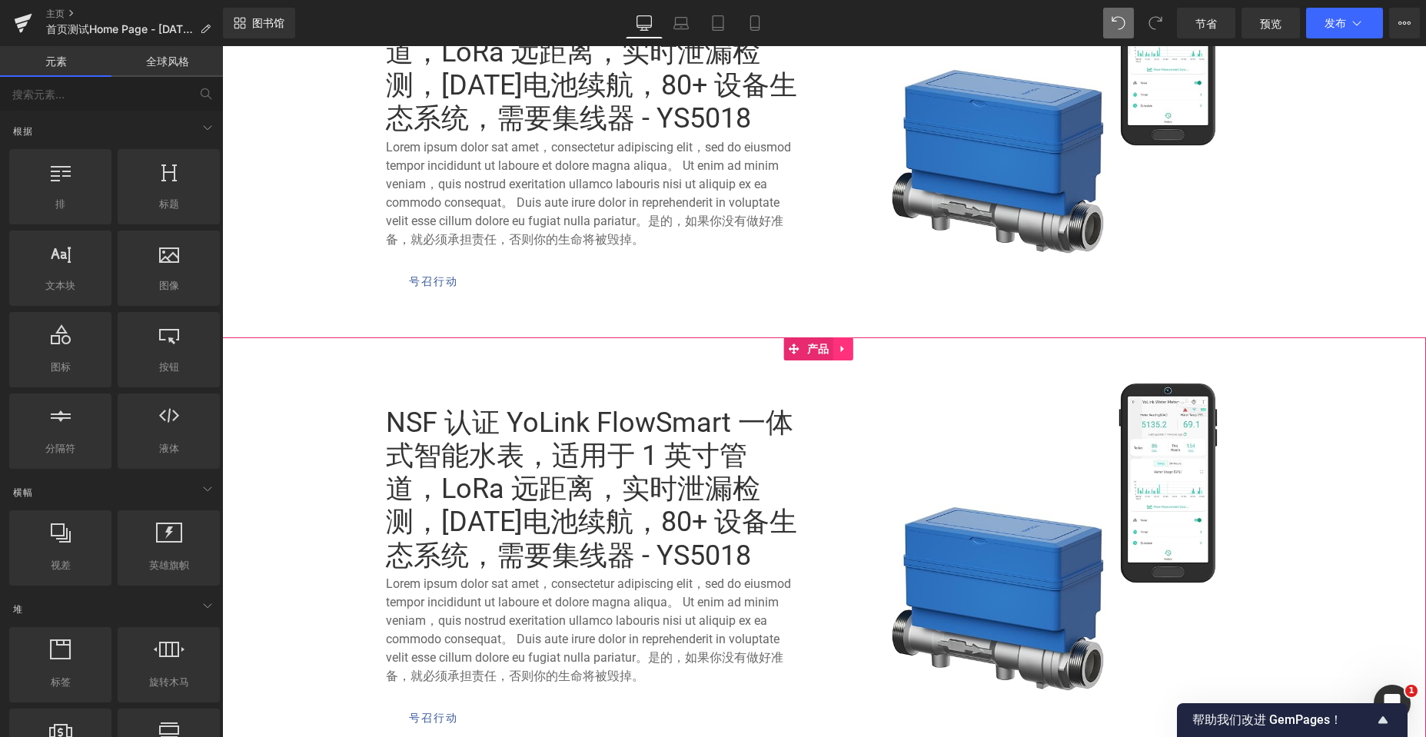
click at [849, 349] on link at bounding box center [843, 348] width 20 height 23
click at [838, 351] on icon at bounding box center [833, 349] width 11 height 11
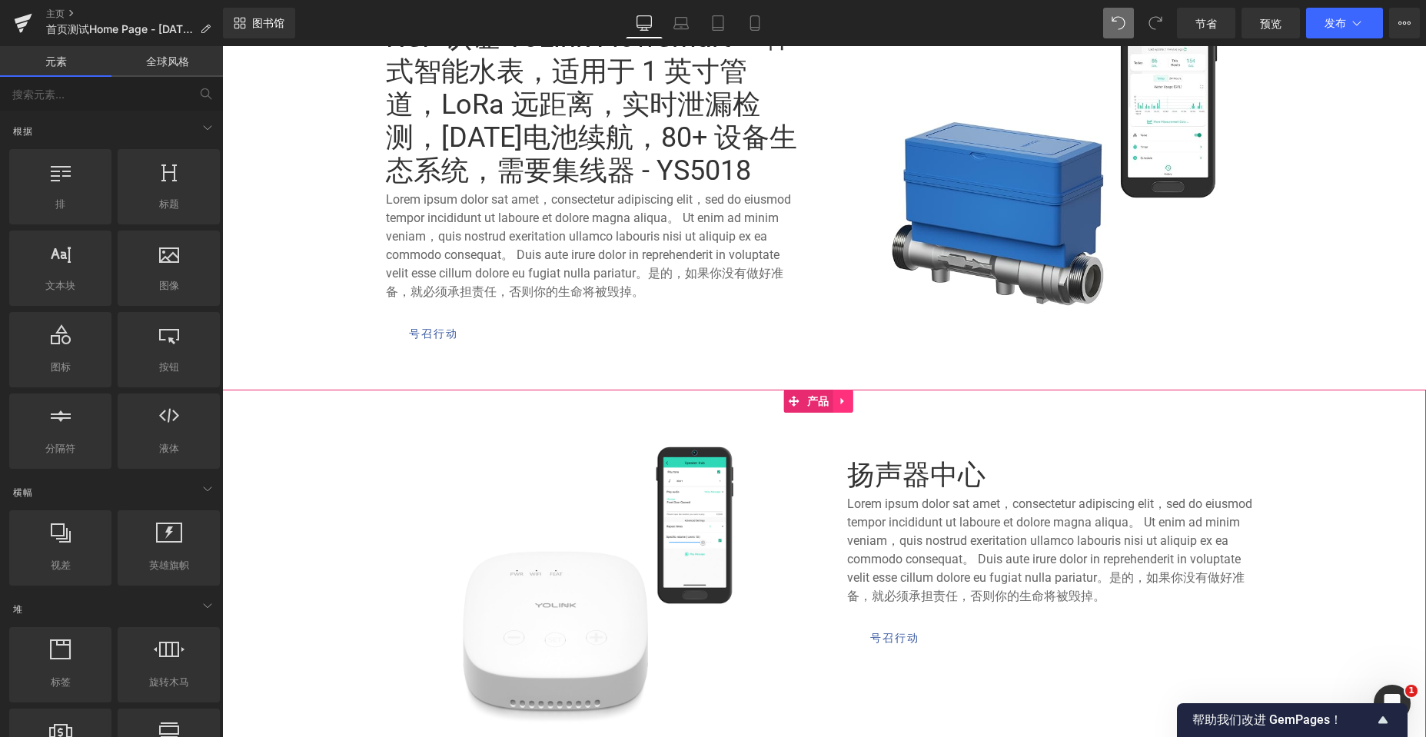
click at [846, 404] on icon at bounding box center [843, 402] width 11 height 12
click at [829, 404] on icon at bounding box center [833, 401] width 11 height 11
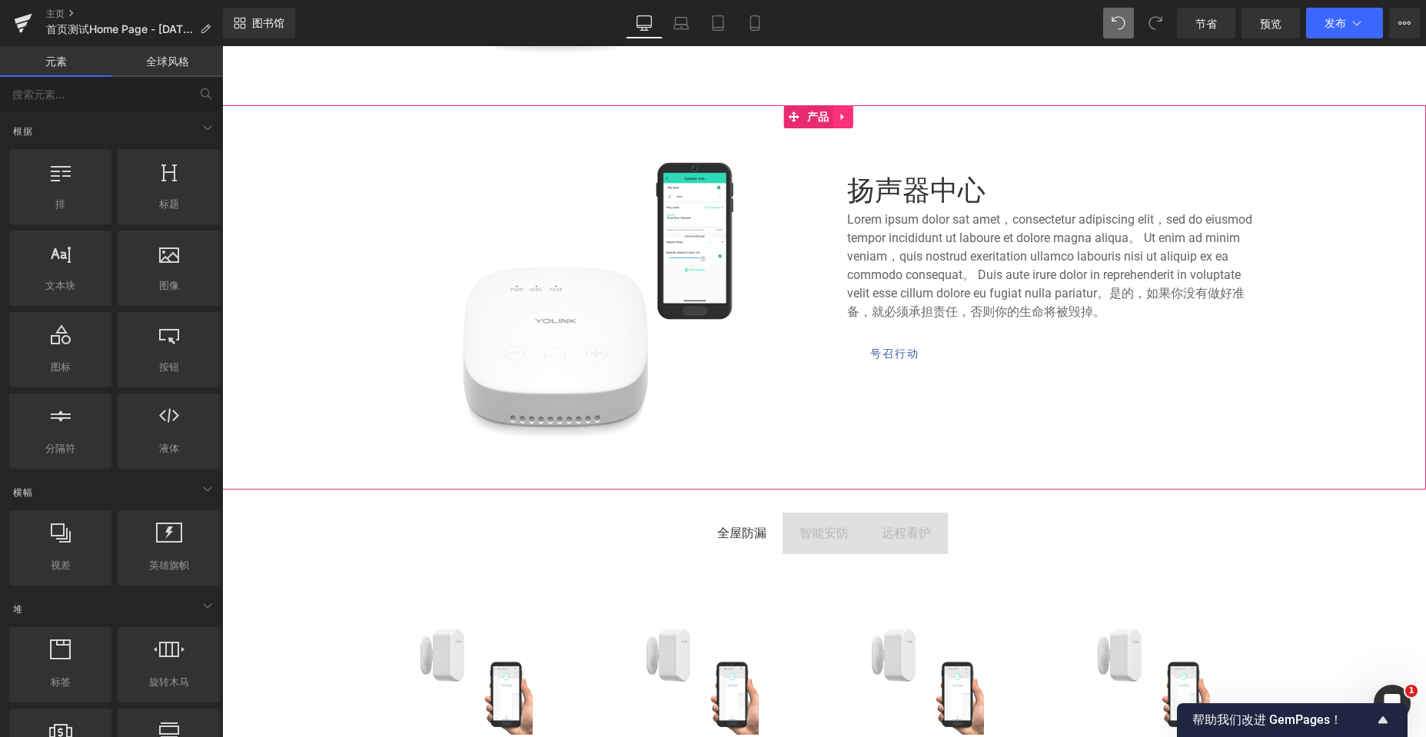
click at [845, 123] on icon at bounding box center [843, 117] width 11 height 12
click at [833, 121] on icon at bounding box center [833, 116] width 11 height 11
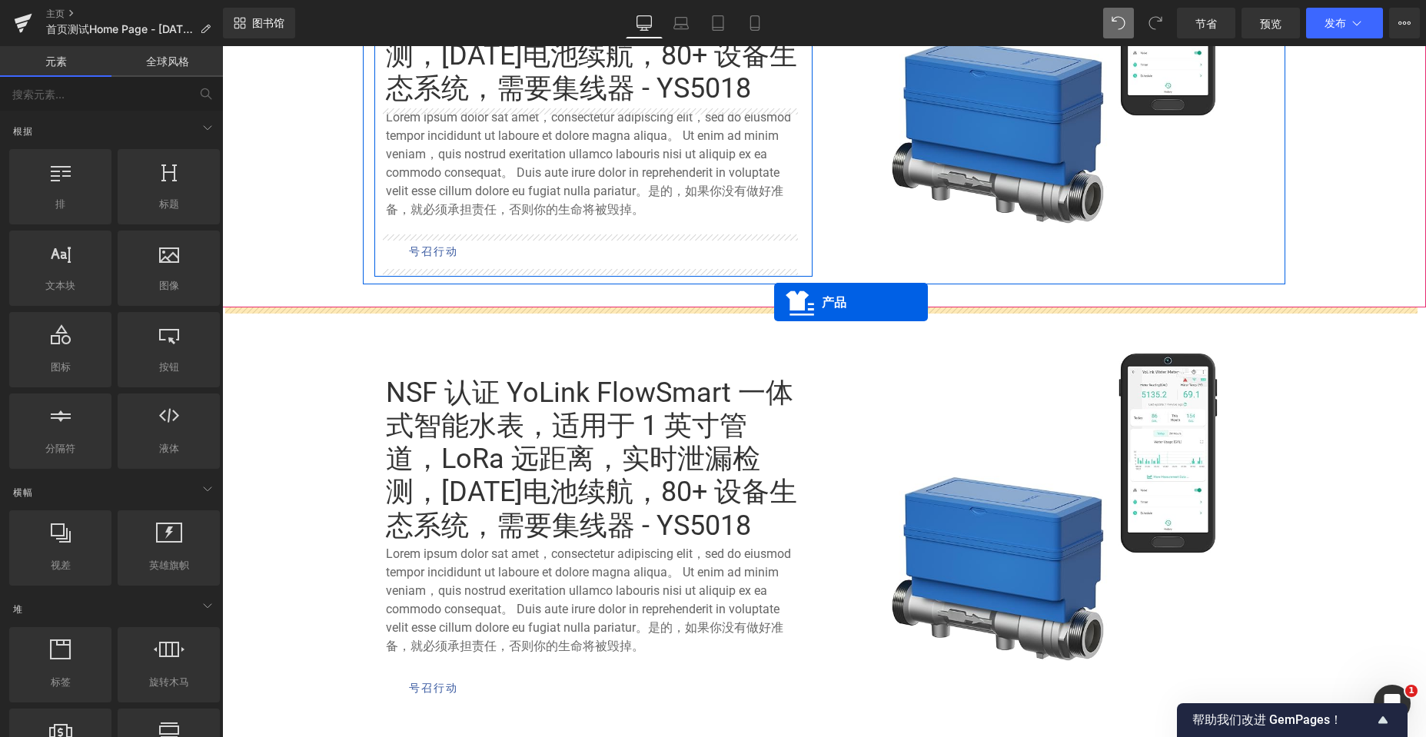
drag, startPoint x: 759, startPoint y: 424, endPoint x: 774, endPoint y: 302, distance: 123.2
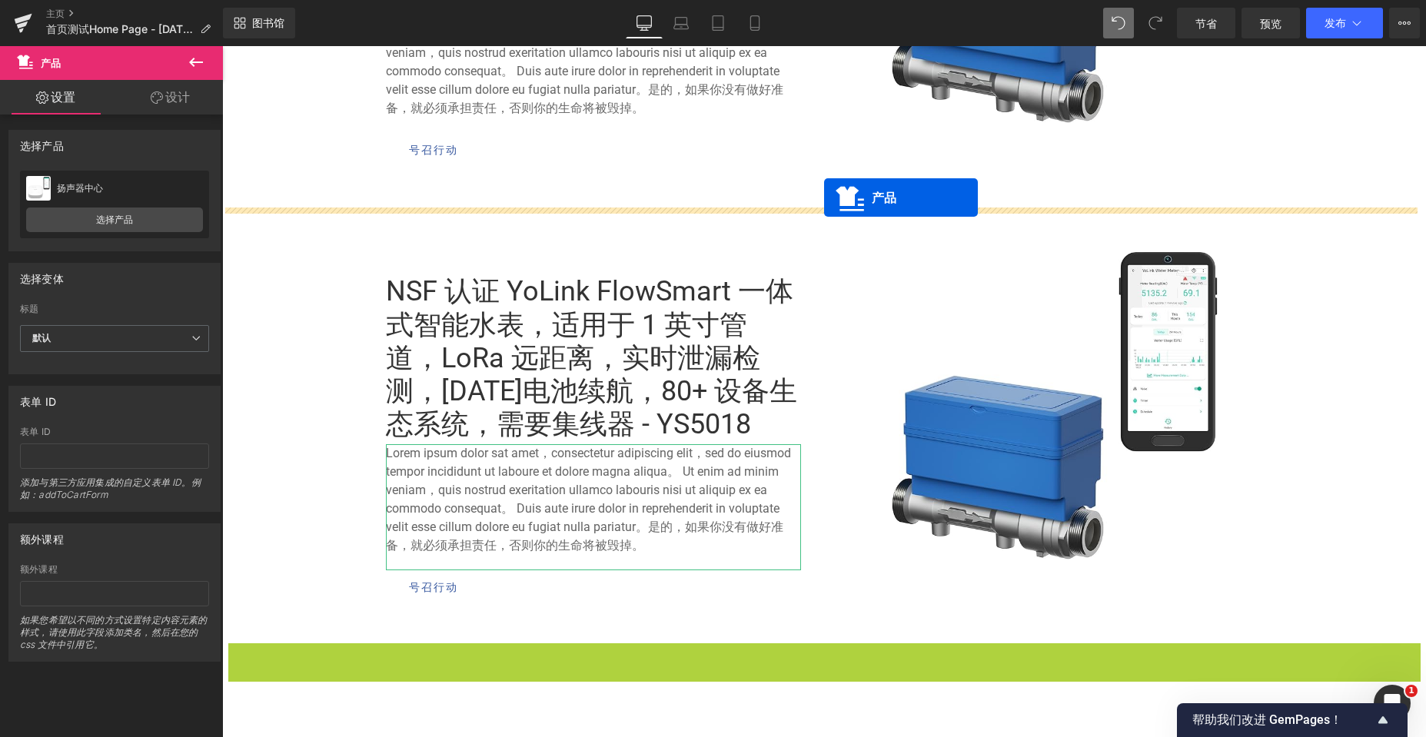
drag, startPoint x: 766, startPoint y: 350, endPoint x: 824, endPoint y: 198, distance: 163.7
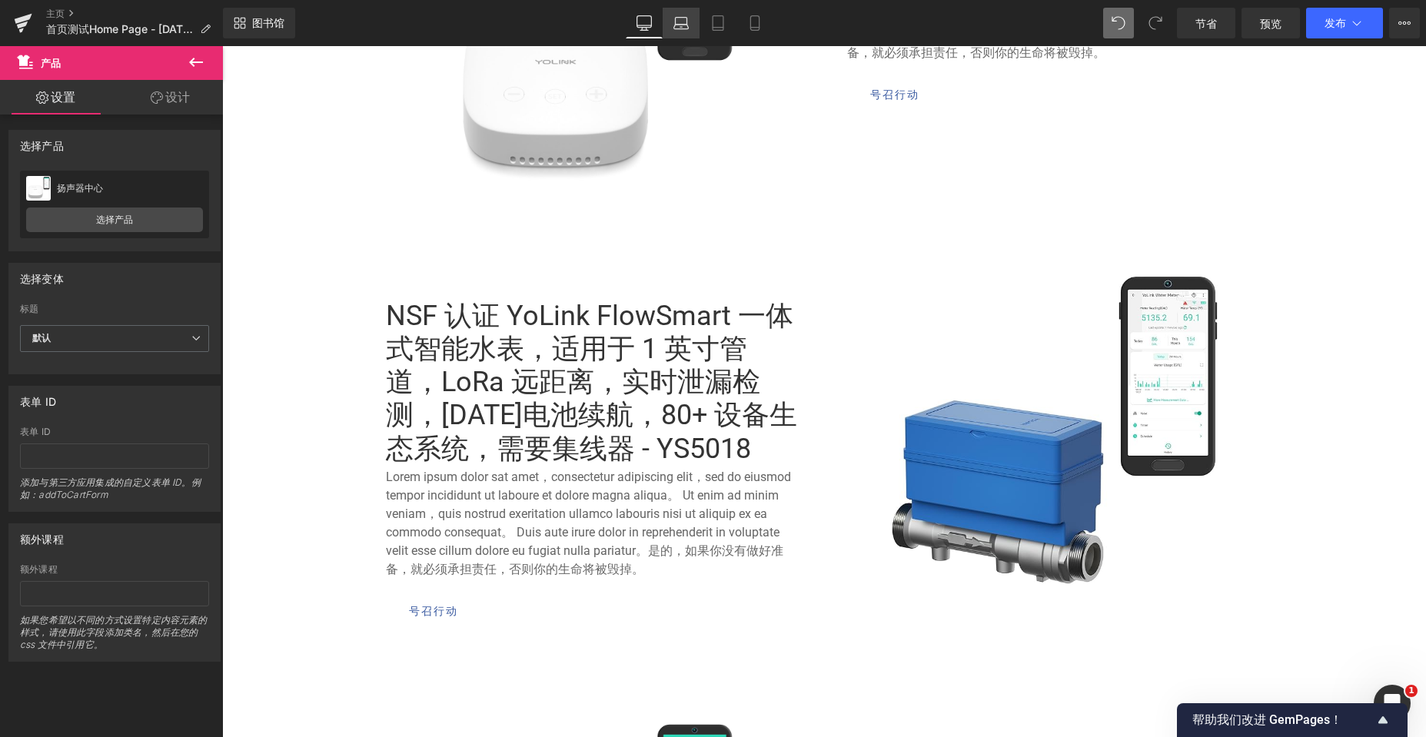
click at [689, 22] on link "笔记本电脑" at bounding box center [681, 23] width 37 height 31
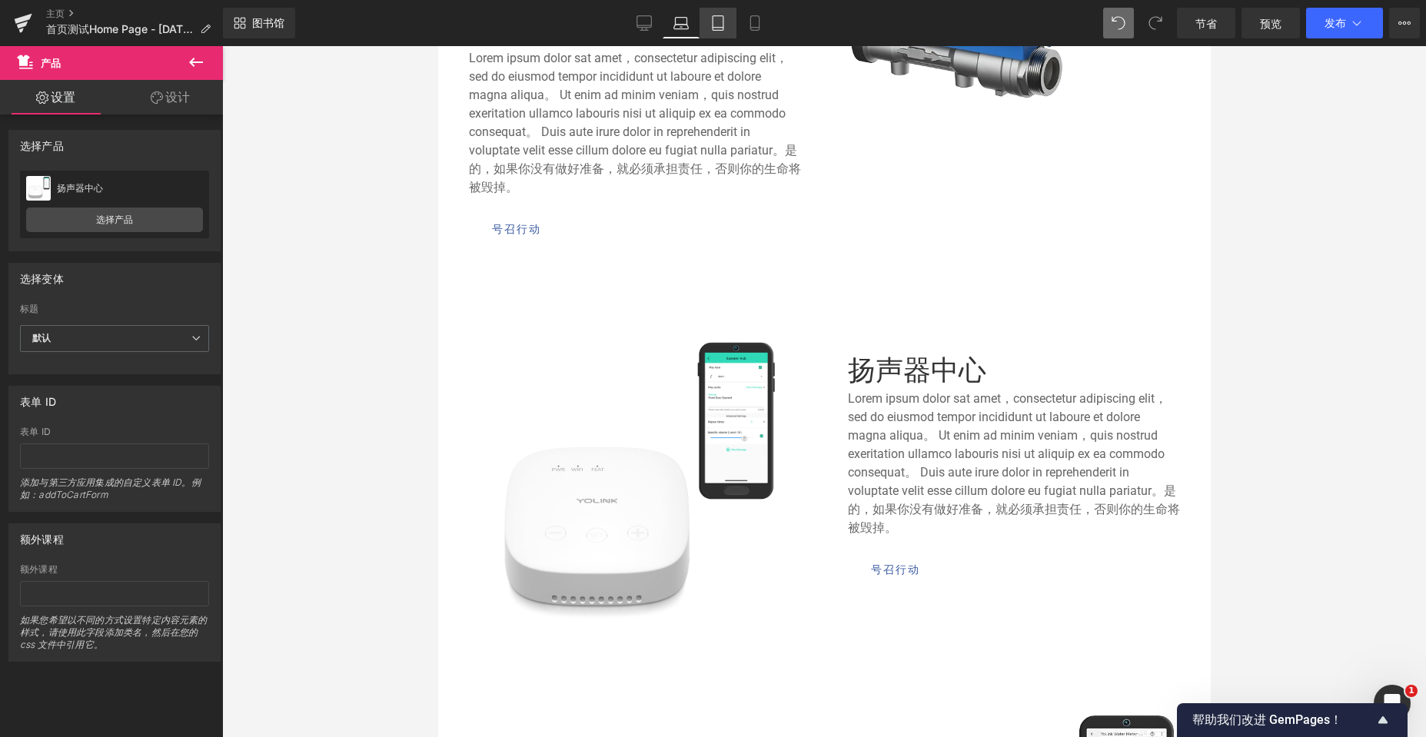
click at [706, 26] on link "药片" at bounding box center [717, 23] width 37 height 31
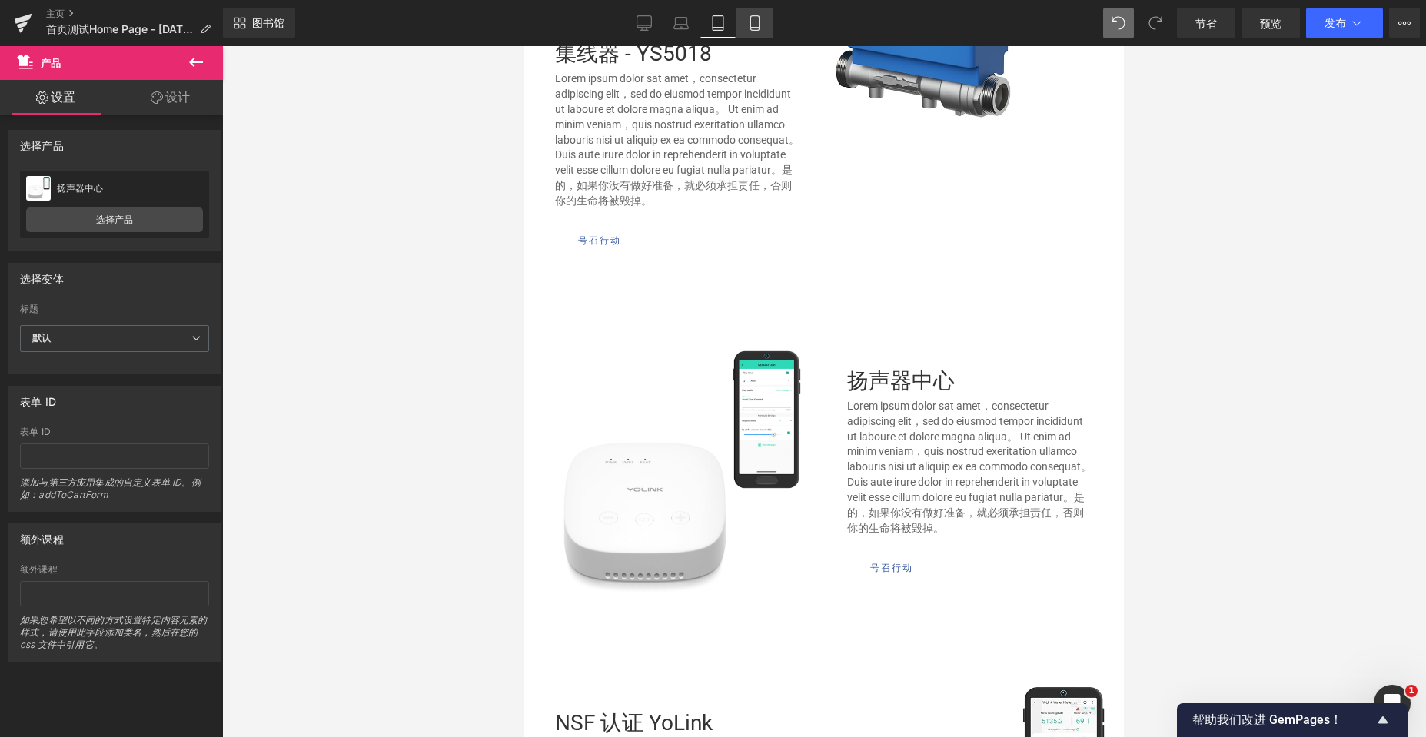
click at [751, 17] on icon at bounding box center [754, 22] width 15 height 15
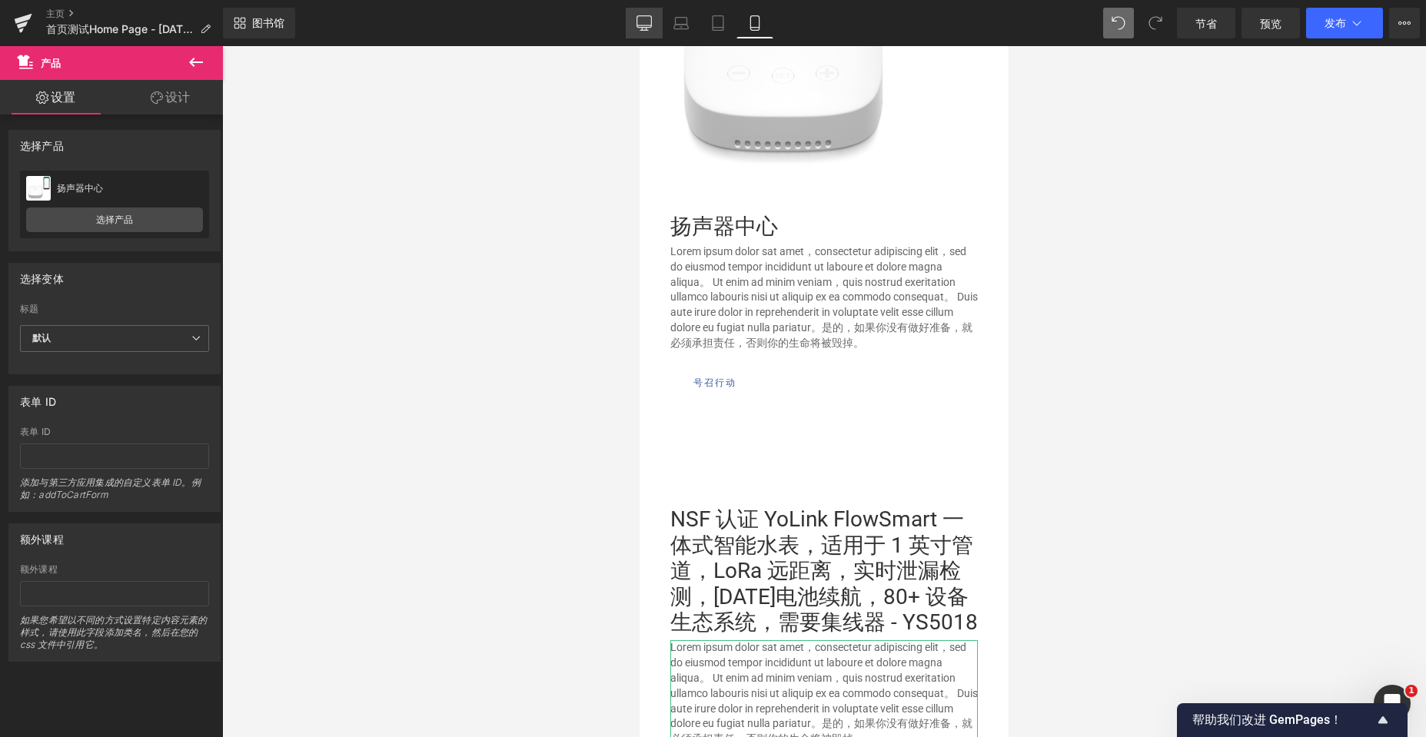
click at [641, 16] on icon at bounding box center [643, 22] width 15 height 12
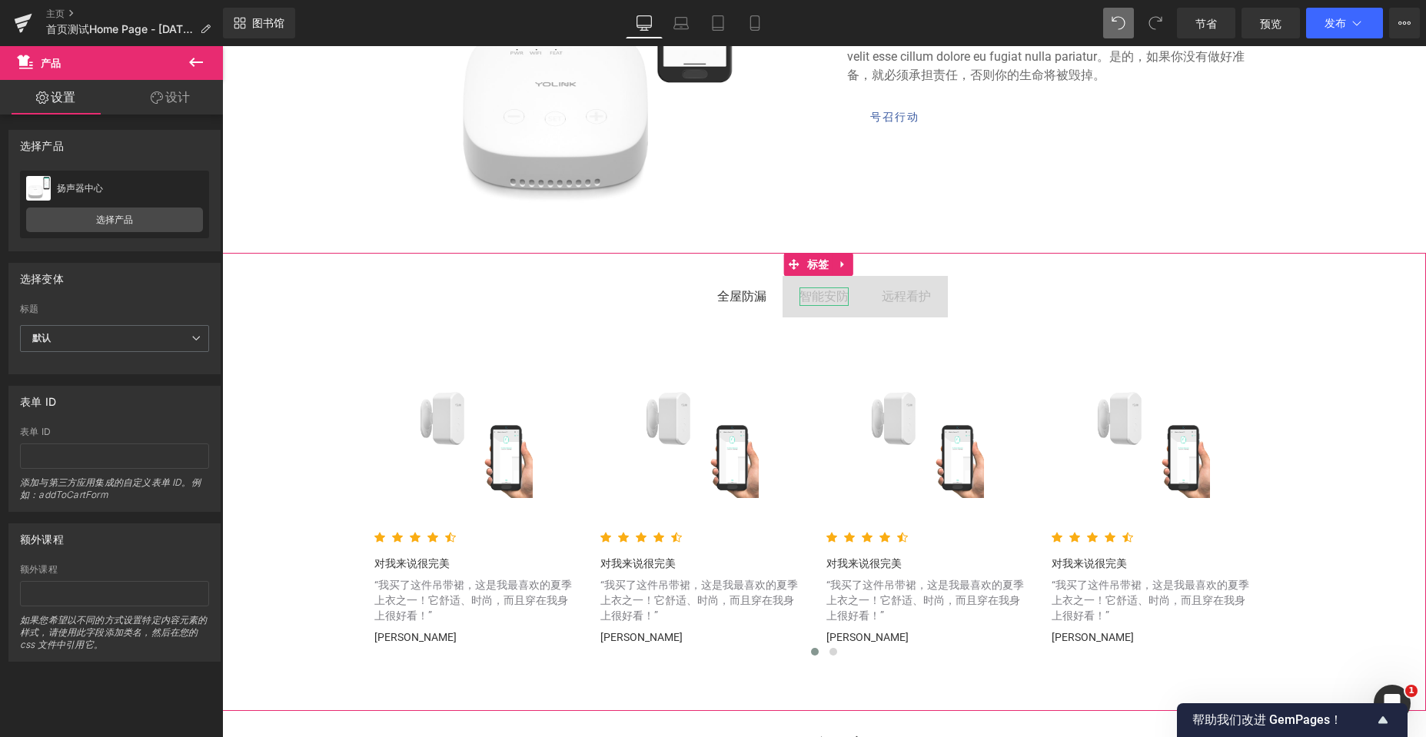
click at [822, 301] on font "智能安防" at bounding box center [823, 296] width 49 height 15
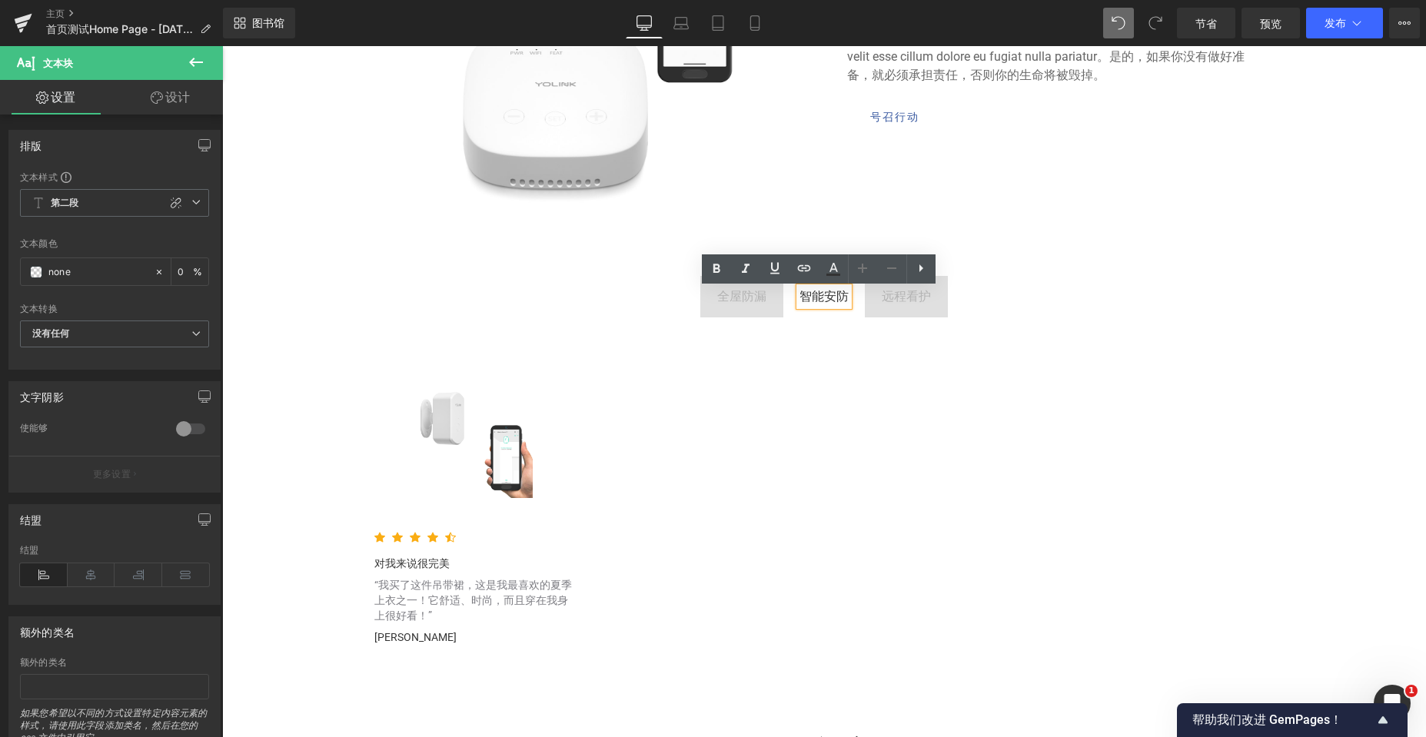
click at [222, 46] on div at bounding box center [222, 46] width 0 height 0
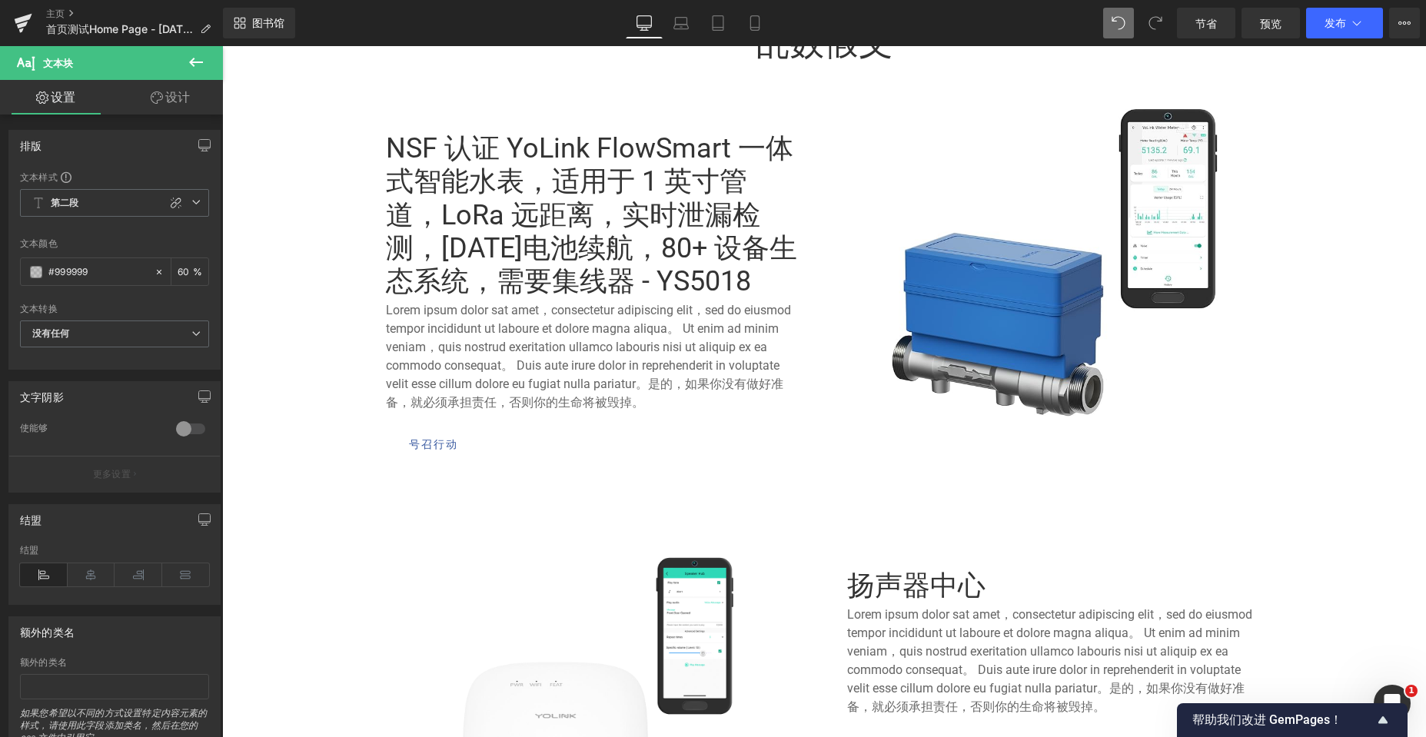
scroll to position [306, 0]
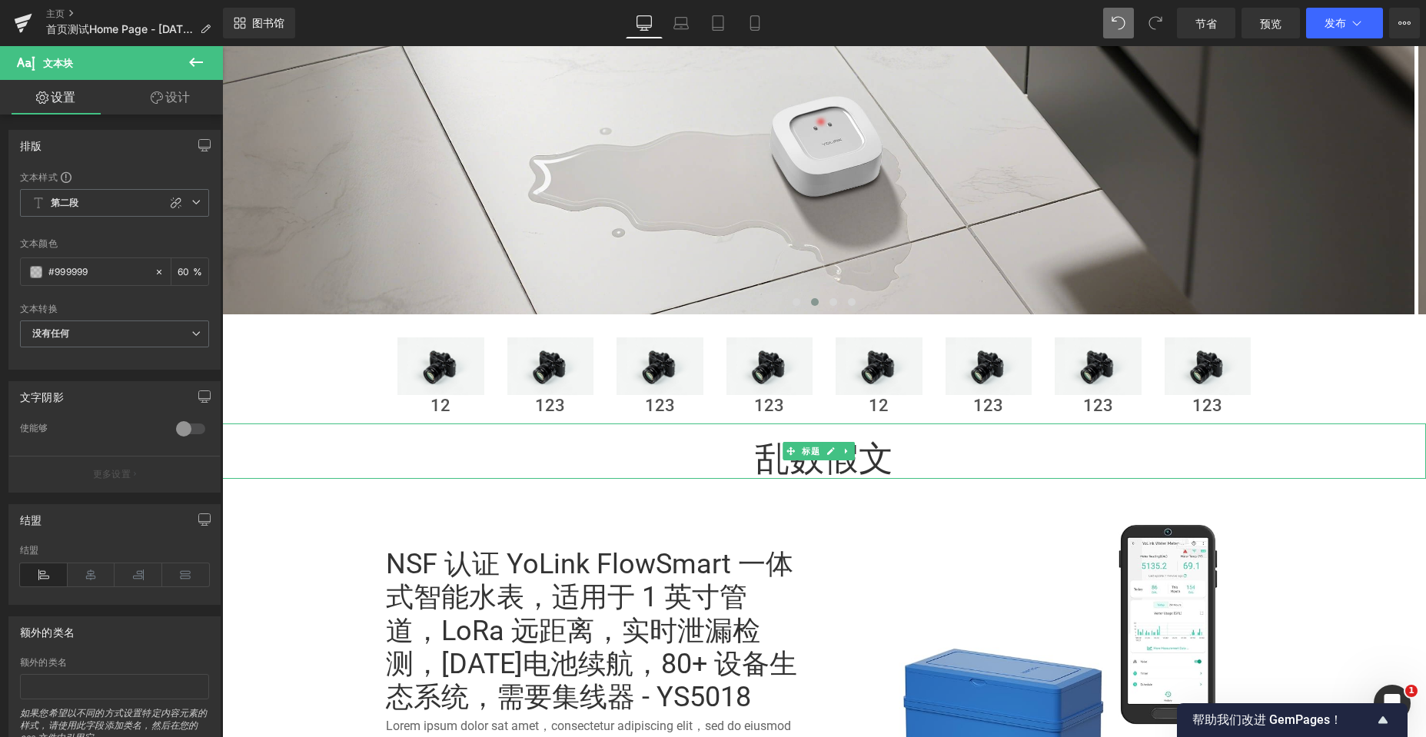
click at [806, 447] on font "标题" at bounding box center [811, 452] width 18 height 10
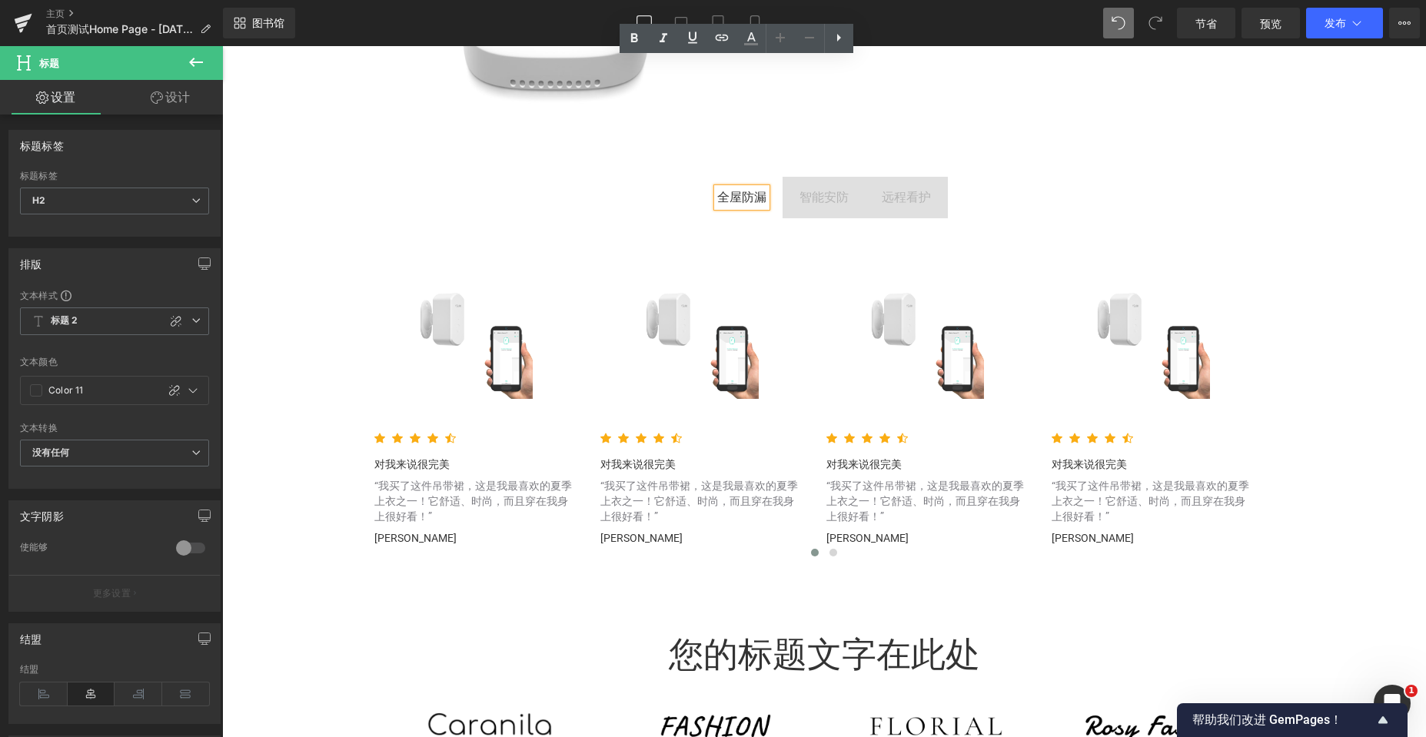
scroll to position [3227, 0]
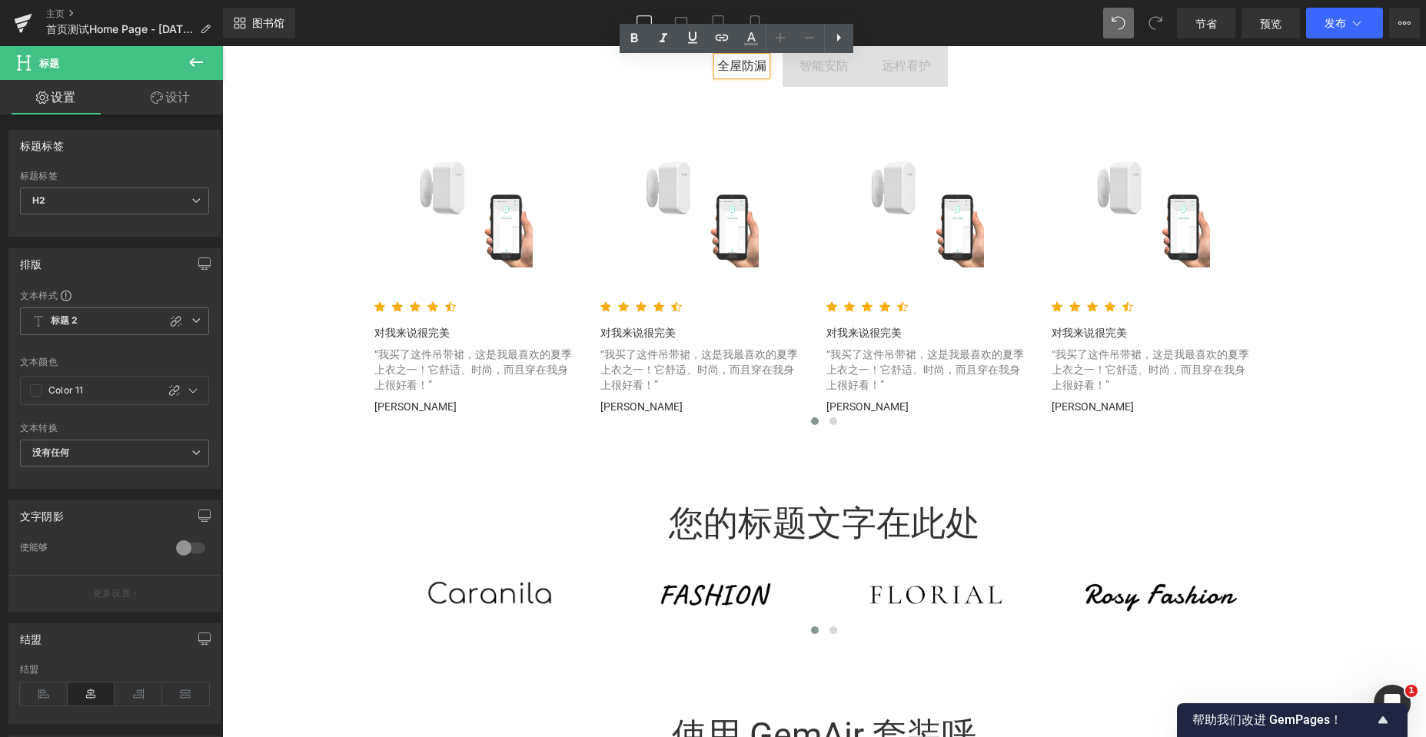
click at [803, 513] on font "您的标题文字在此处" at bounding box center [824, 523] width 311 height 41
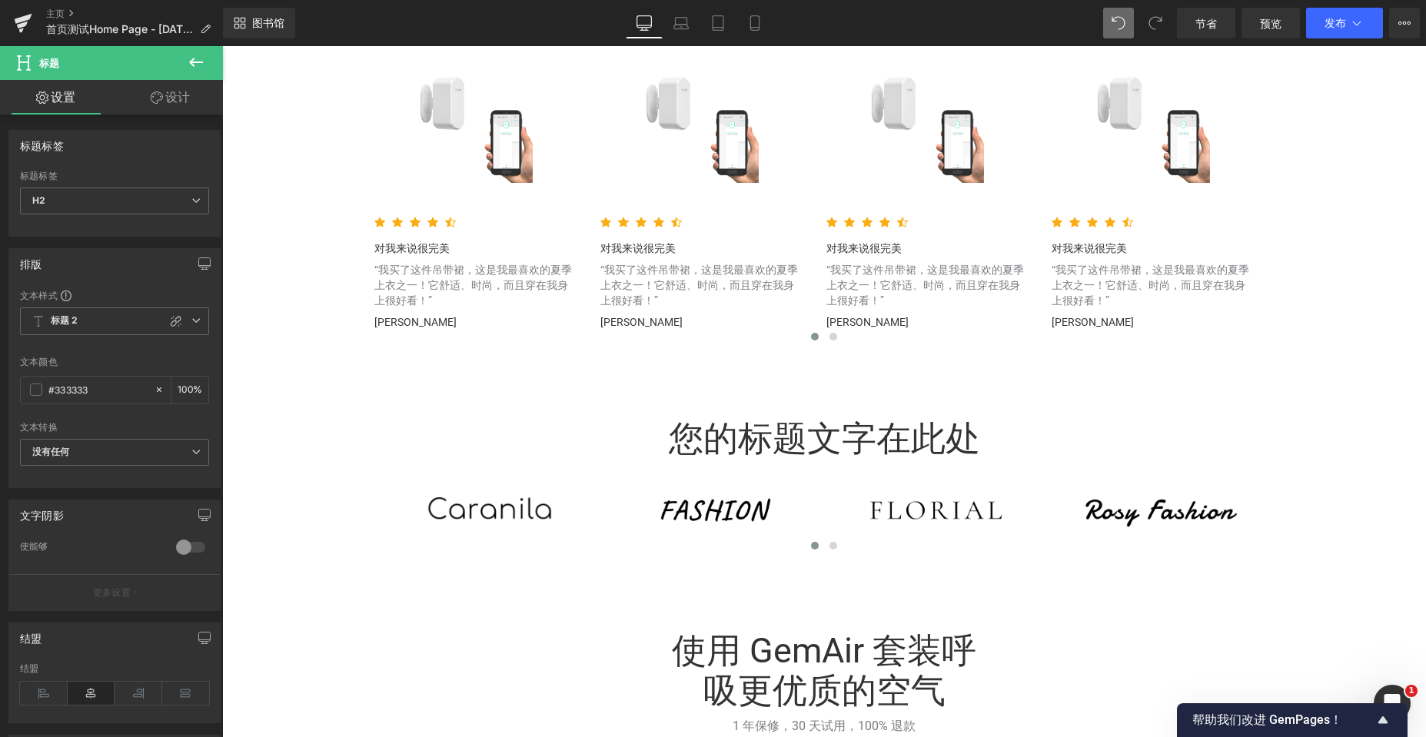
scroll to position [3611, 0]
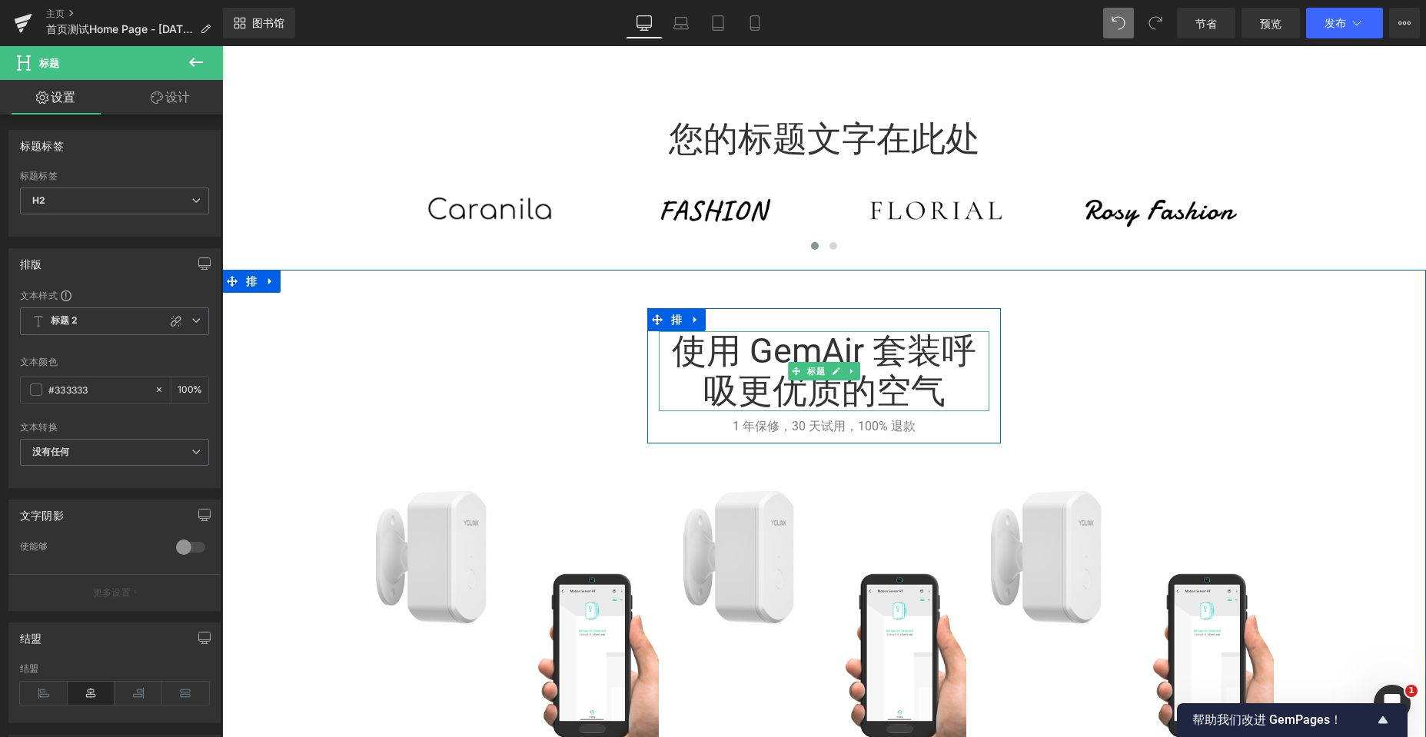
click at [885, 355] on font "使用 GemAir 套装呼吸更优质的空气" at bounding box center [824, 371] width 304 height 81
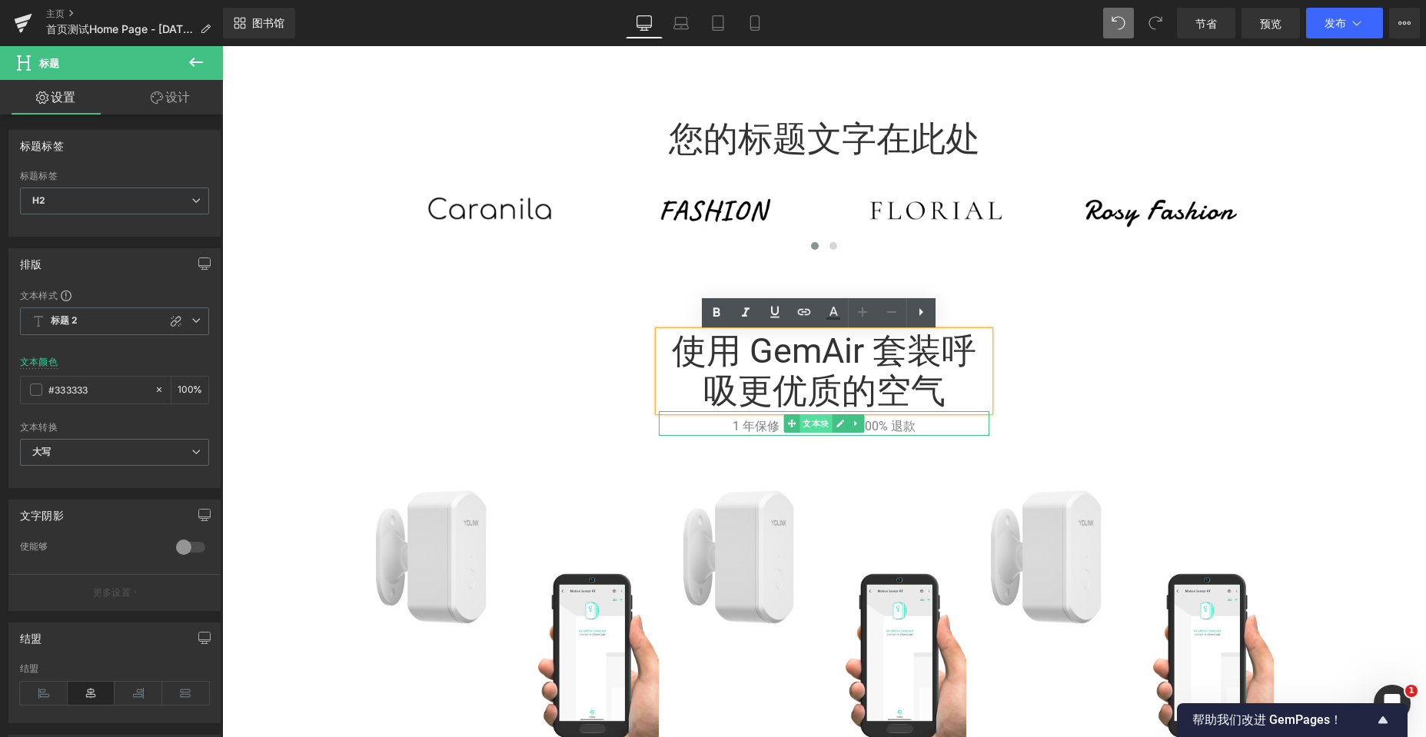
click at [809, 428] on font "文本块" at bounding box center [815, 423] width 26 height 10
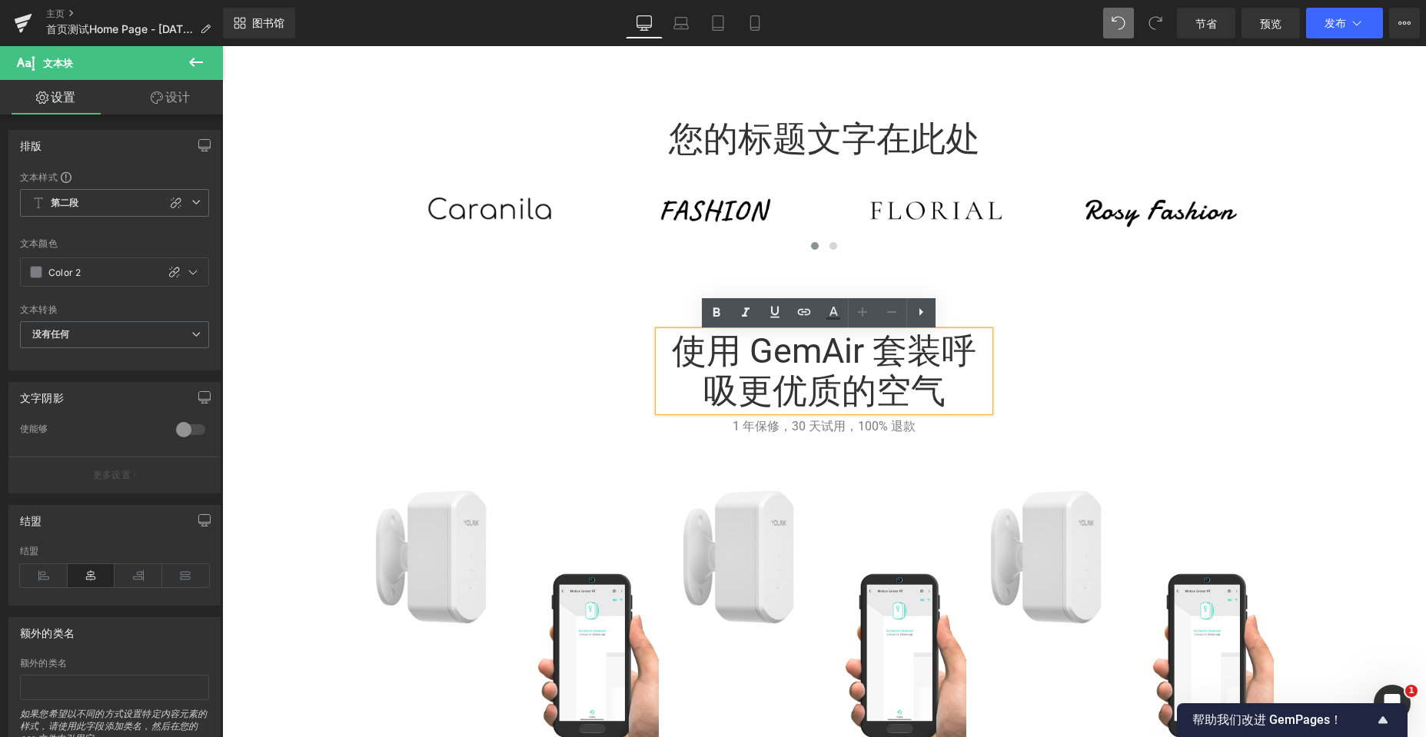
click at [748, 386] on font "使用 GemAir 套装呼吸更优质的空气" at bounding box center [824, 371] width 304 height 81
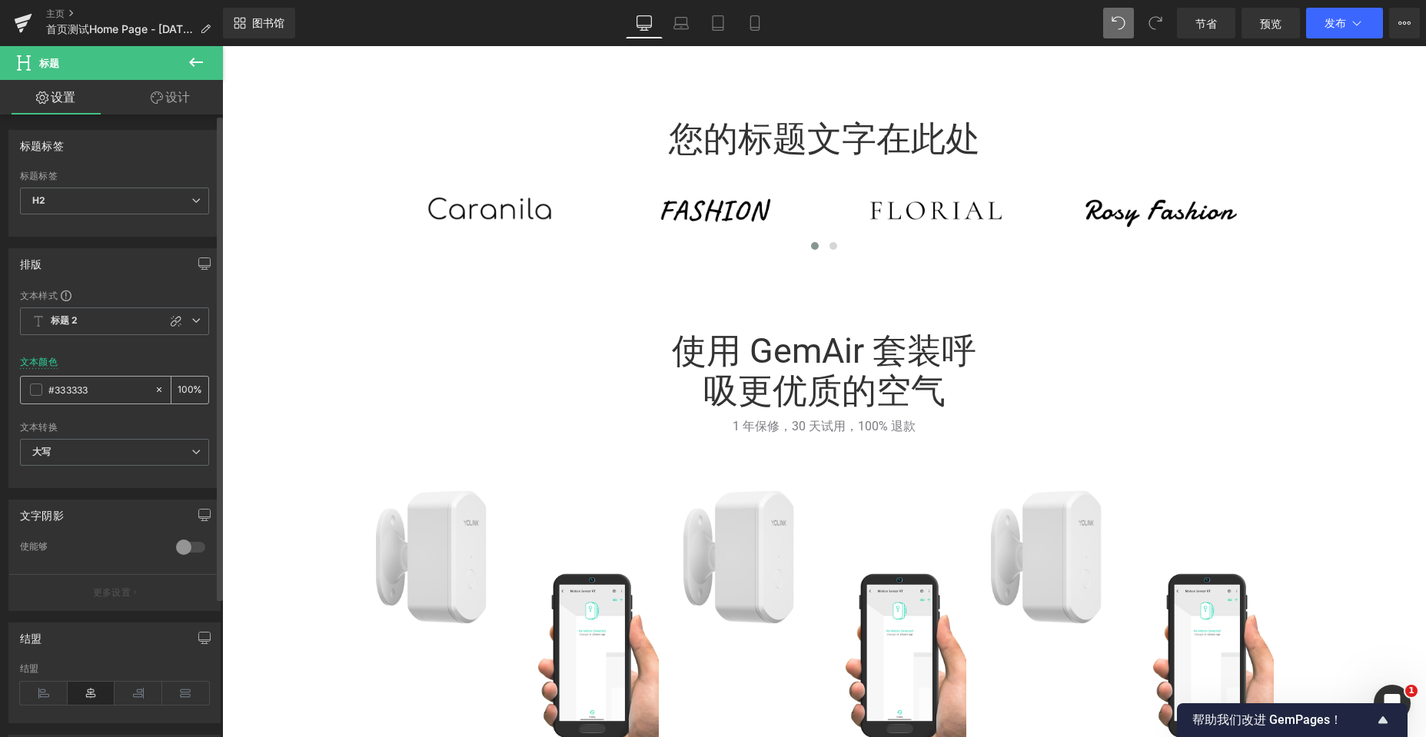
click at [37, 387] on span at bounding box center [36, 390] width 12 height 12
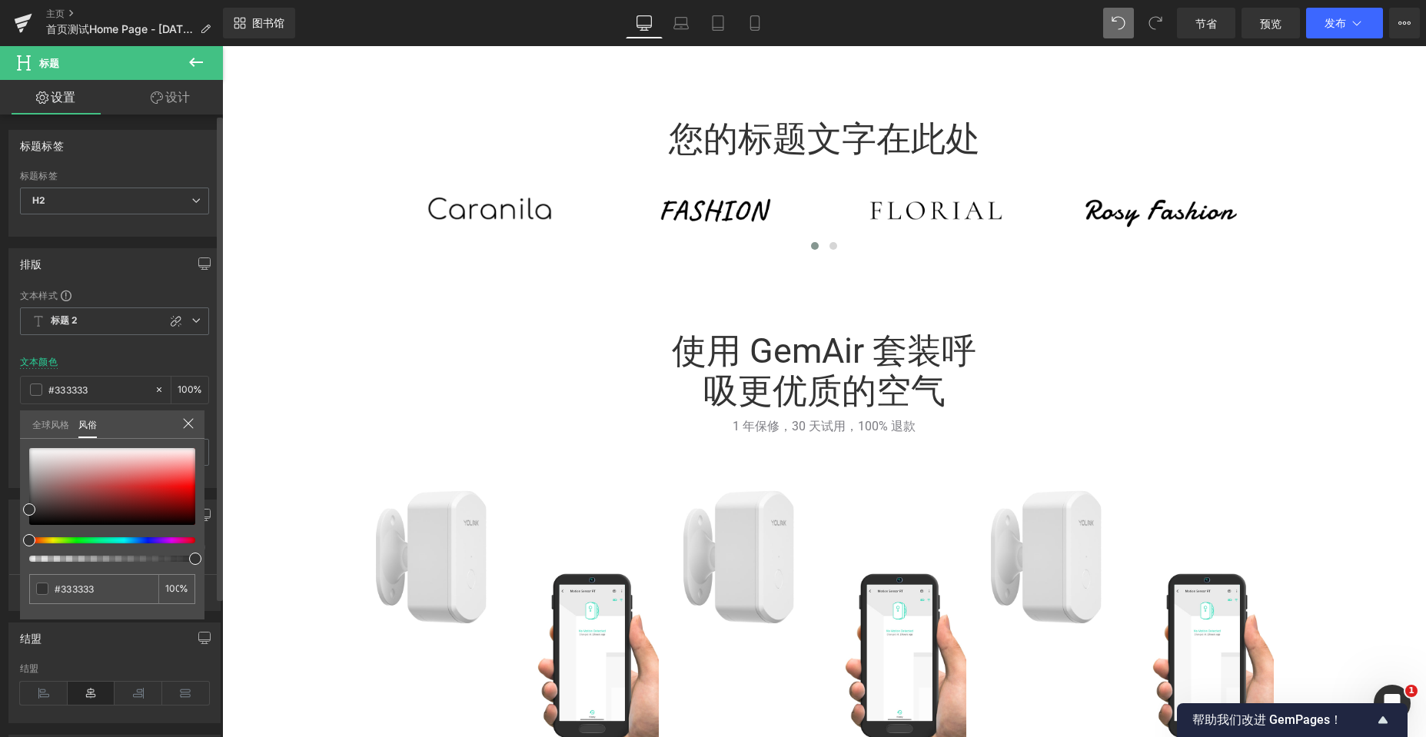
click at [67, 421] on font "全球风格" at bounding box center [50, 425] width 37 height 12
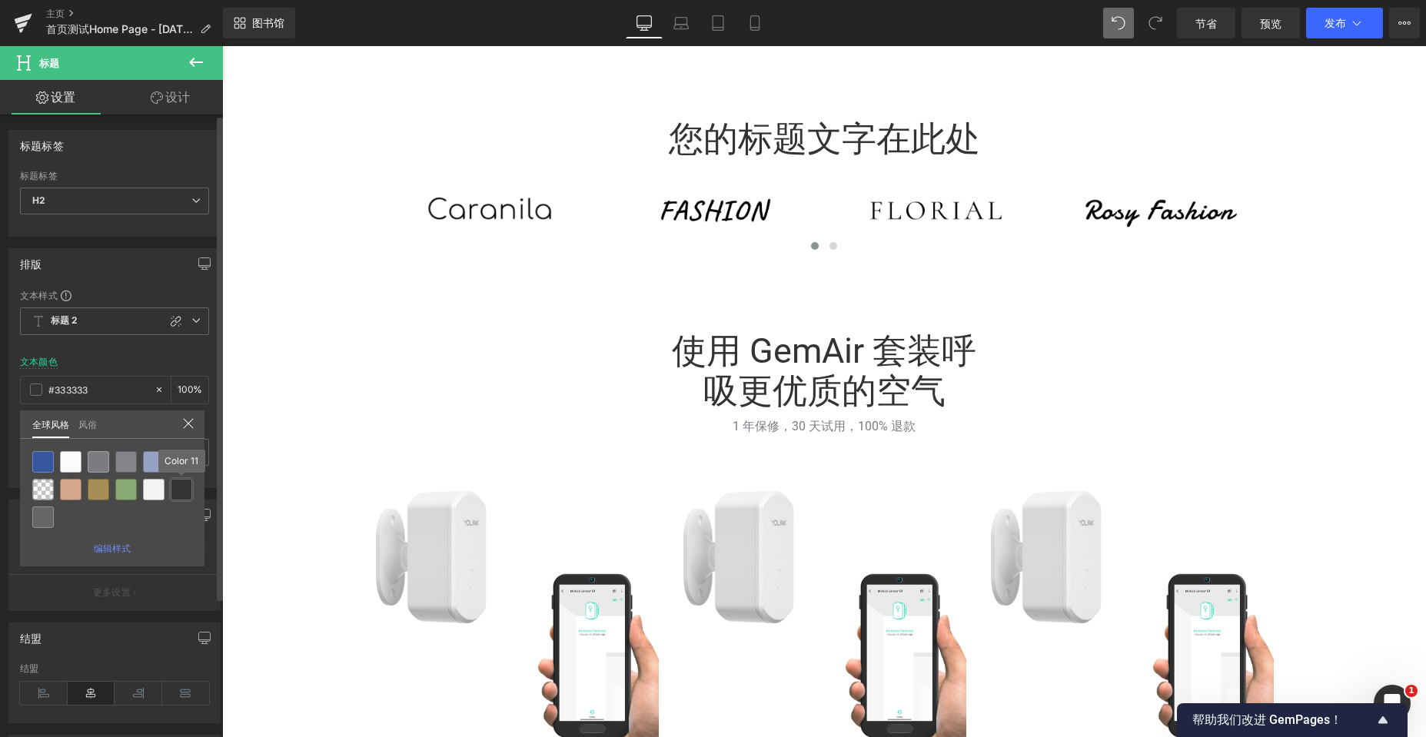
click at [178, 484] on div at bounding box center [182, 490] width 22 height 22
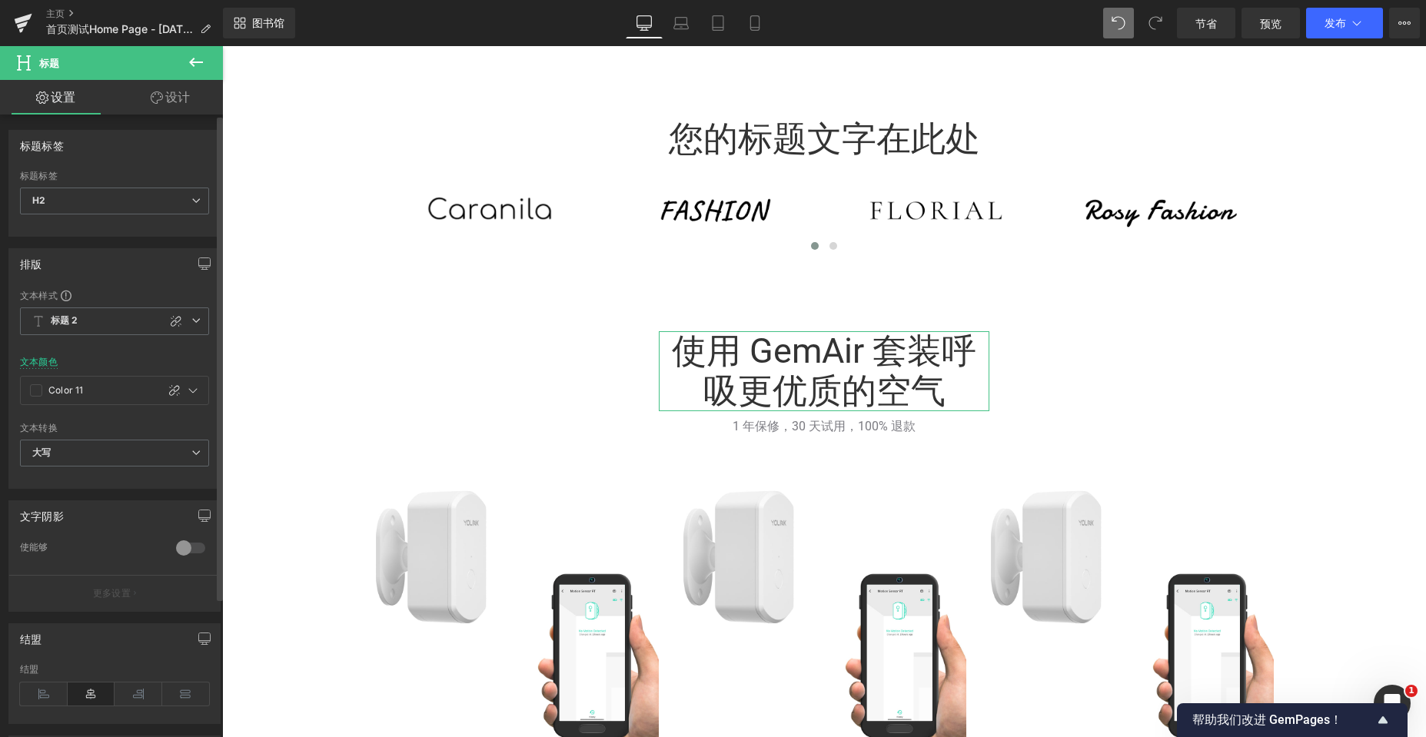
type input "Color 11"
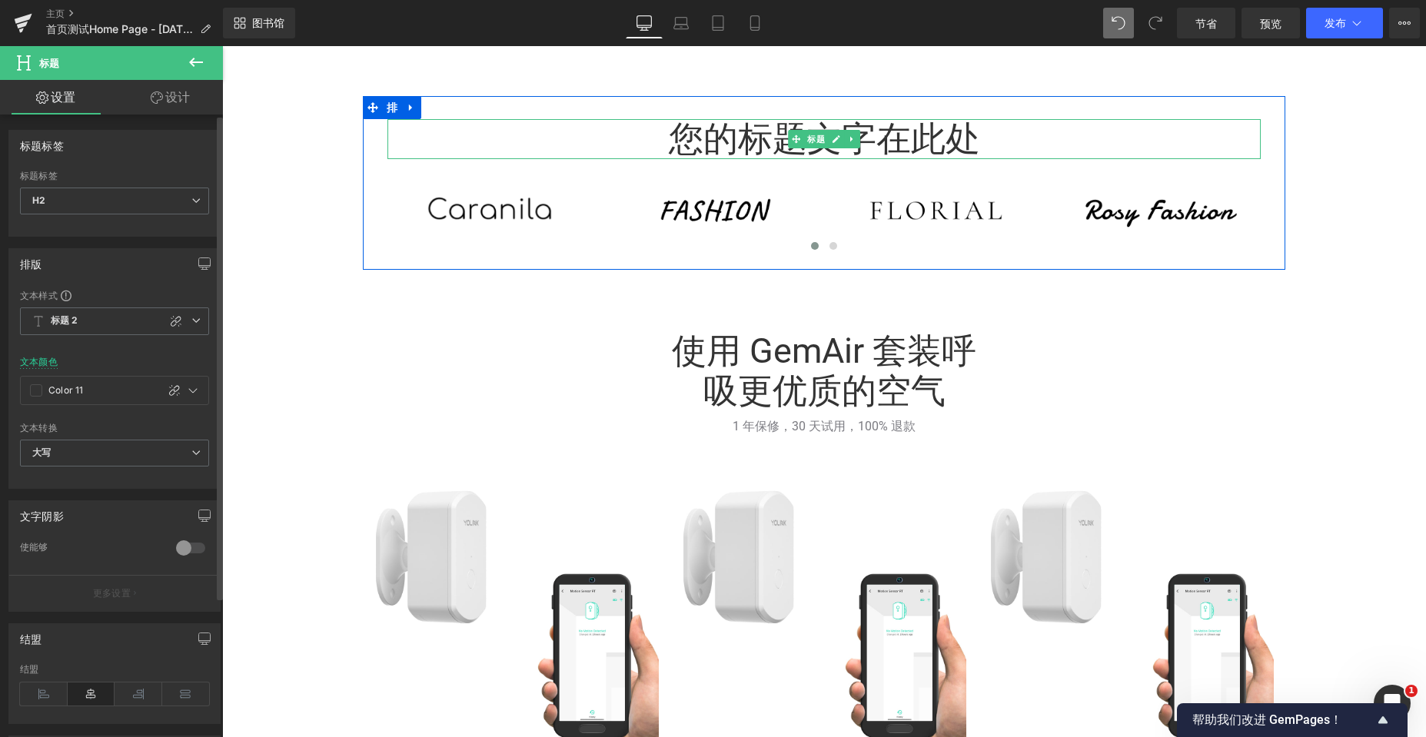
click at [780, 133] on font "您的标题文字在此处" at bounding box center [824, 138] width 311 height 41
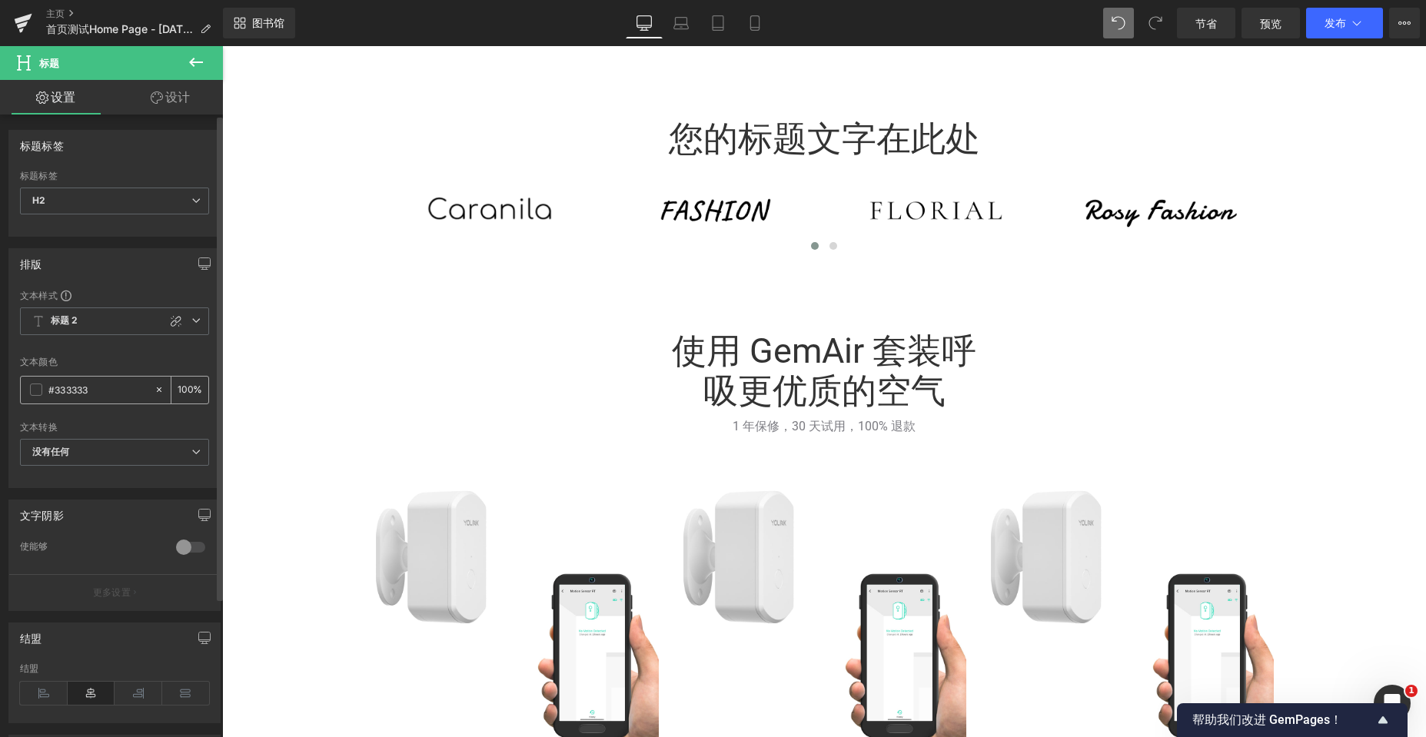
click at [39, 397] on div "#333333" at bounding box center [87, 390] width 133 height 27
click at [37, 390] on span at bounding box center [36, 390] width 12 height 12
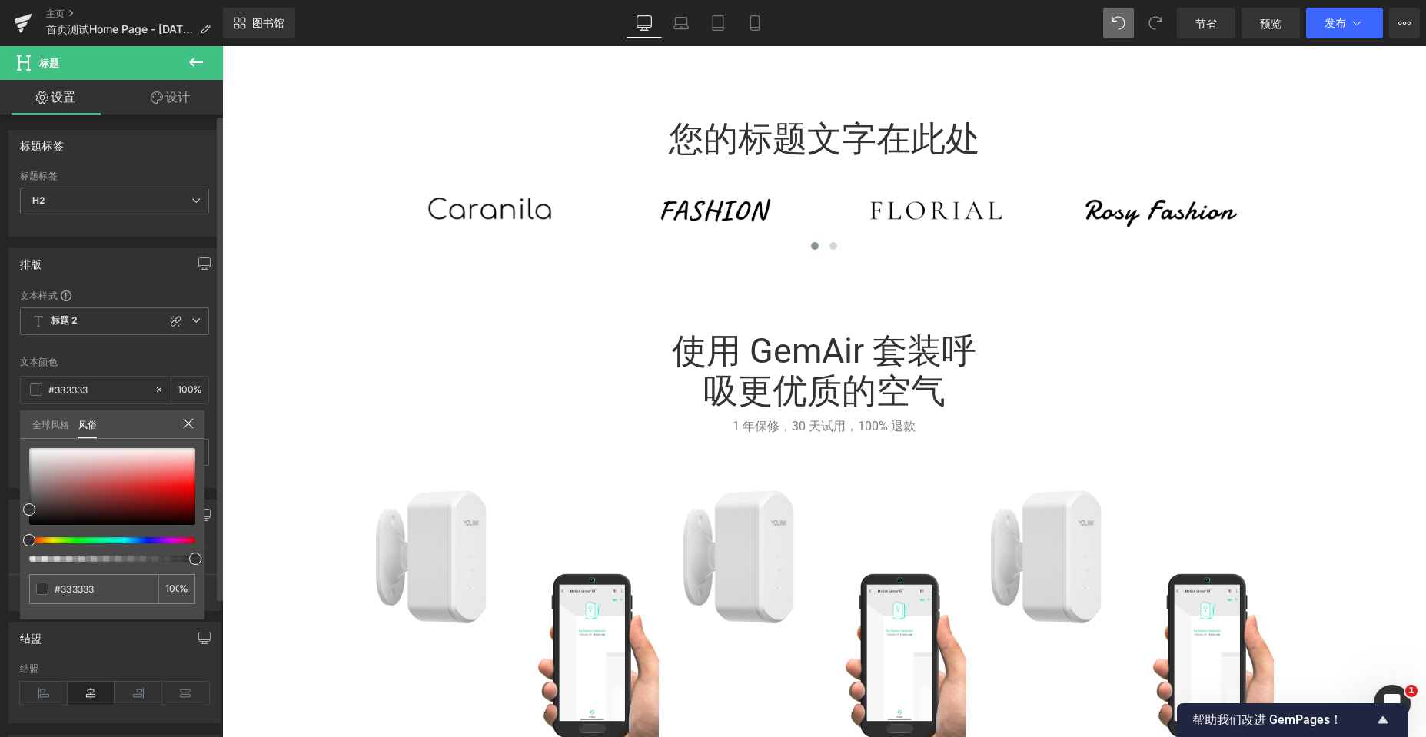
click at [51, 422] on font "全球风格" at bounding box center [50, 425] width 37 height 12
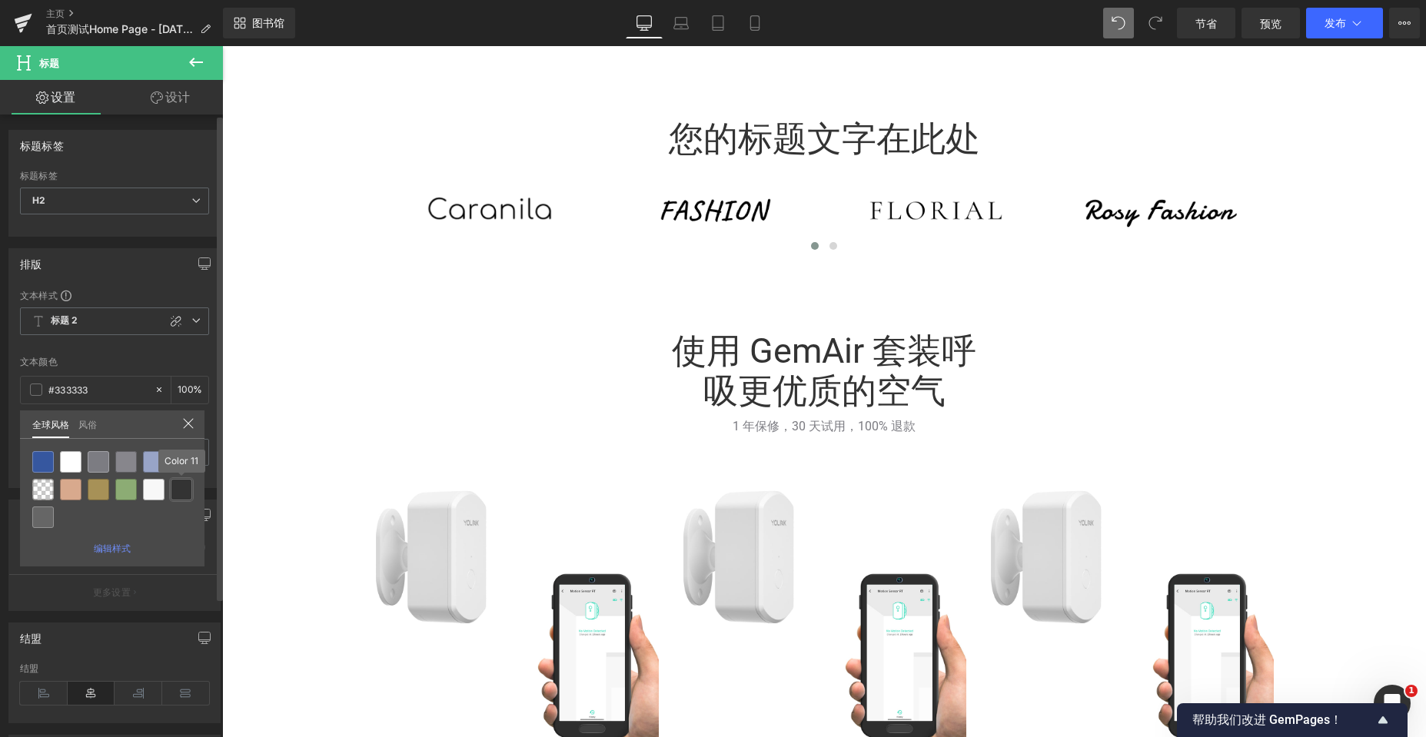
click at [186, 490] on div at bounding box center [182, 490] width 22 height 22
type input "Color 11"
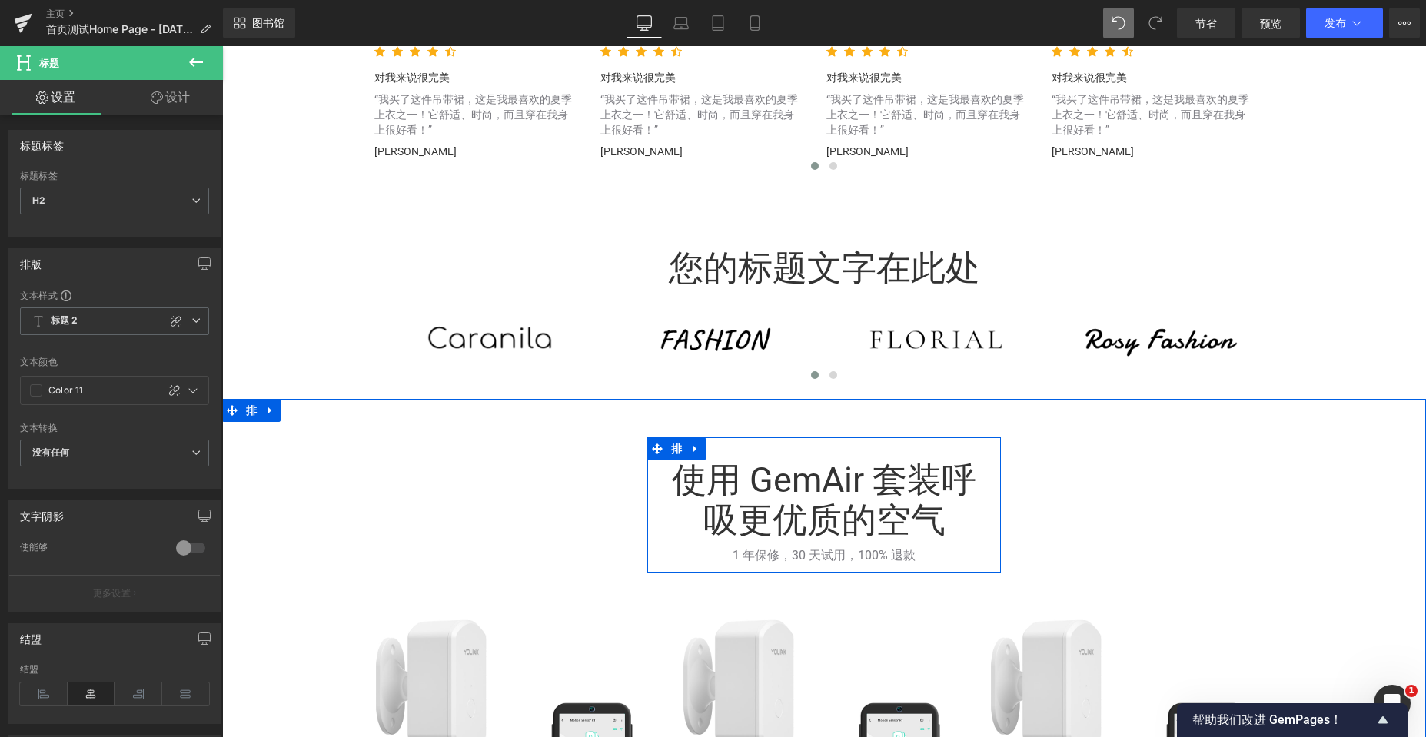
scroll to position [3227, 0]
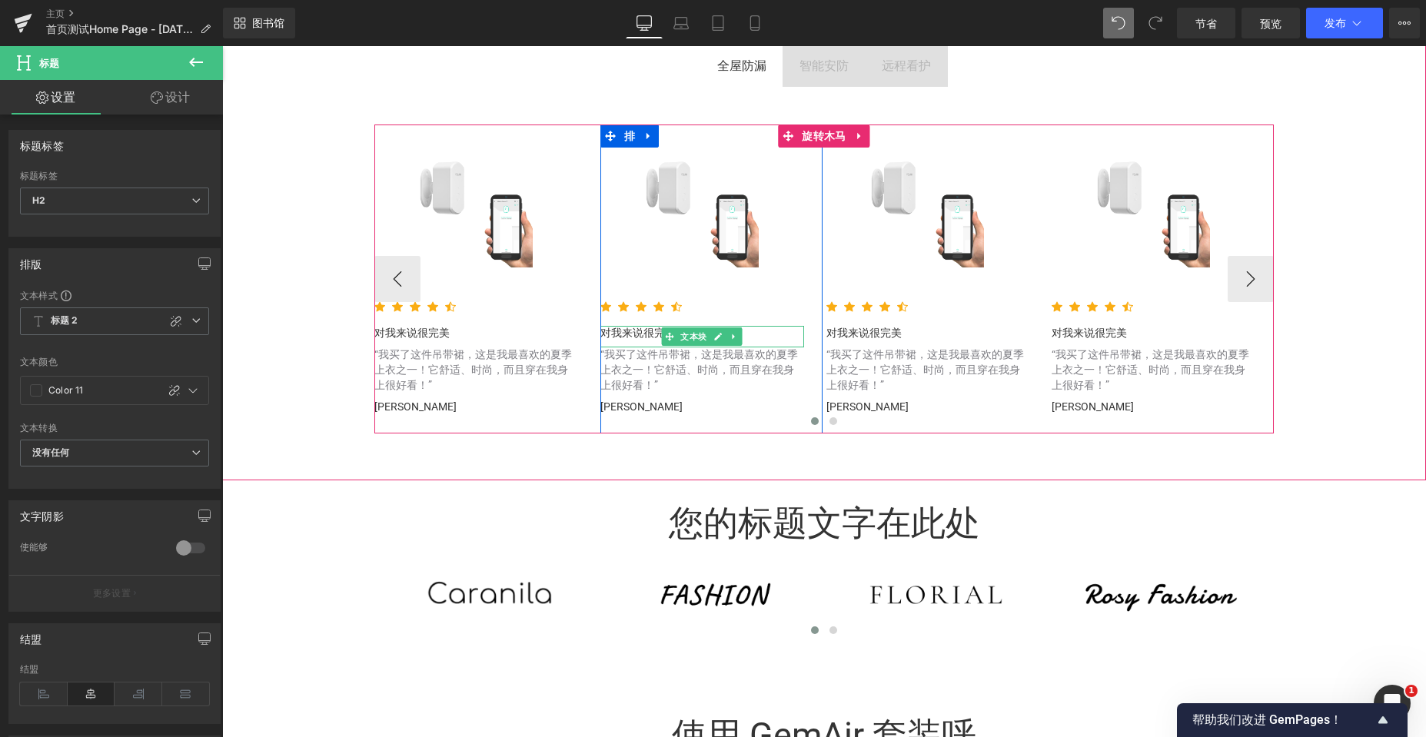
click at [620, 334] on font "对我来说很完美" at bounding box center [637, 333] width 75 height 12
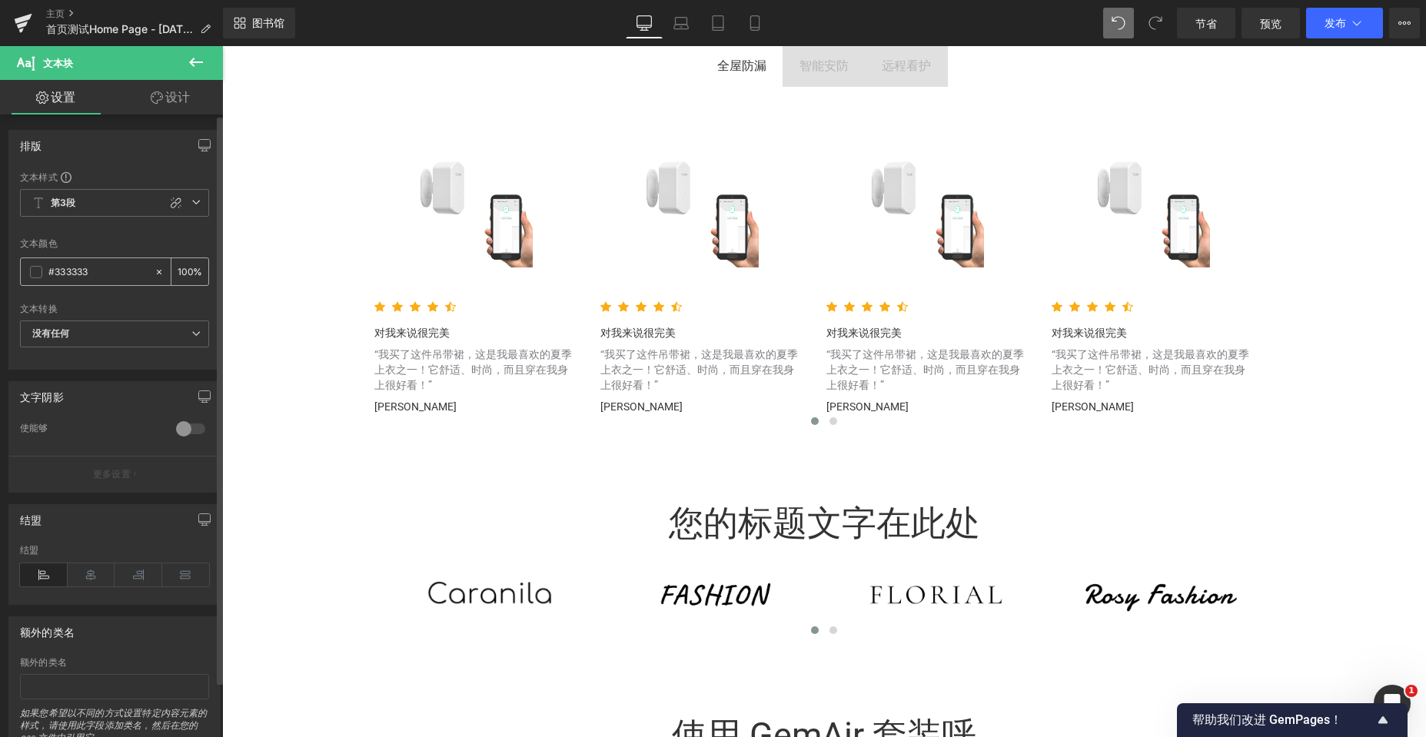
click at [35, 267] on span at bounding box center [36, 272] width 12 height 12
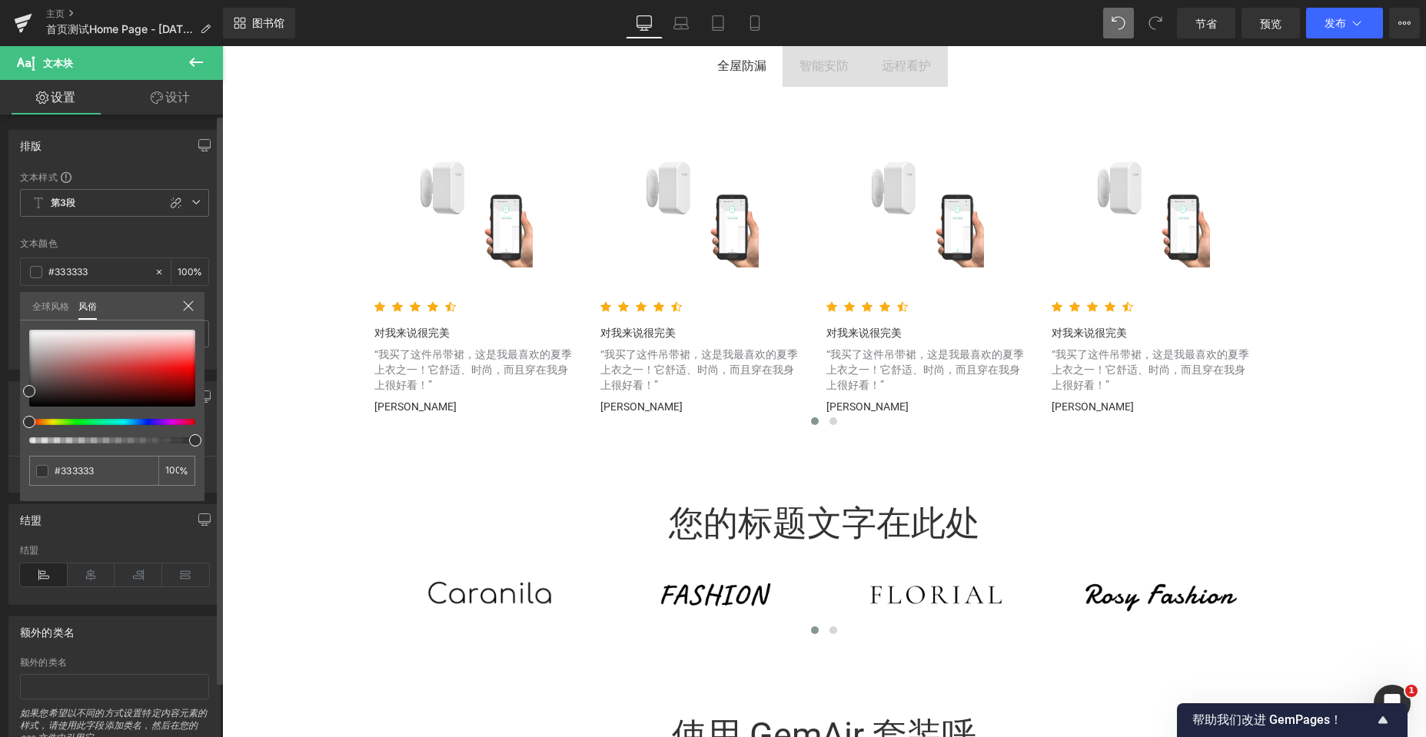
click at [45, 312] on link "全球风格" at bounding box center [50, 305] width 37 height 26
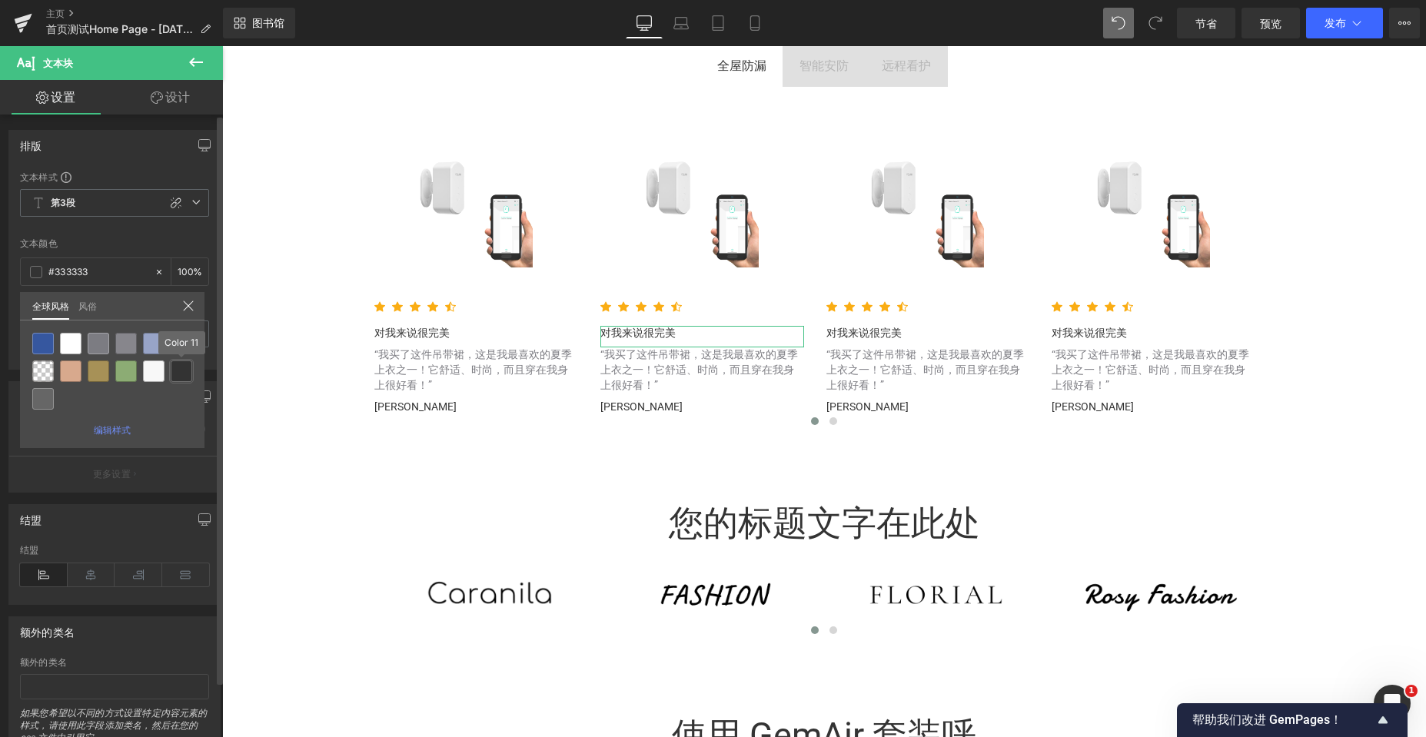
click at [178, 374] on div at bounding box center [182, 371] width 22 height 22
type input "Color 11"
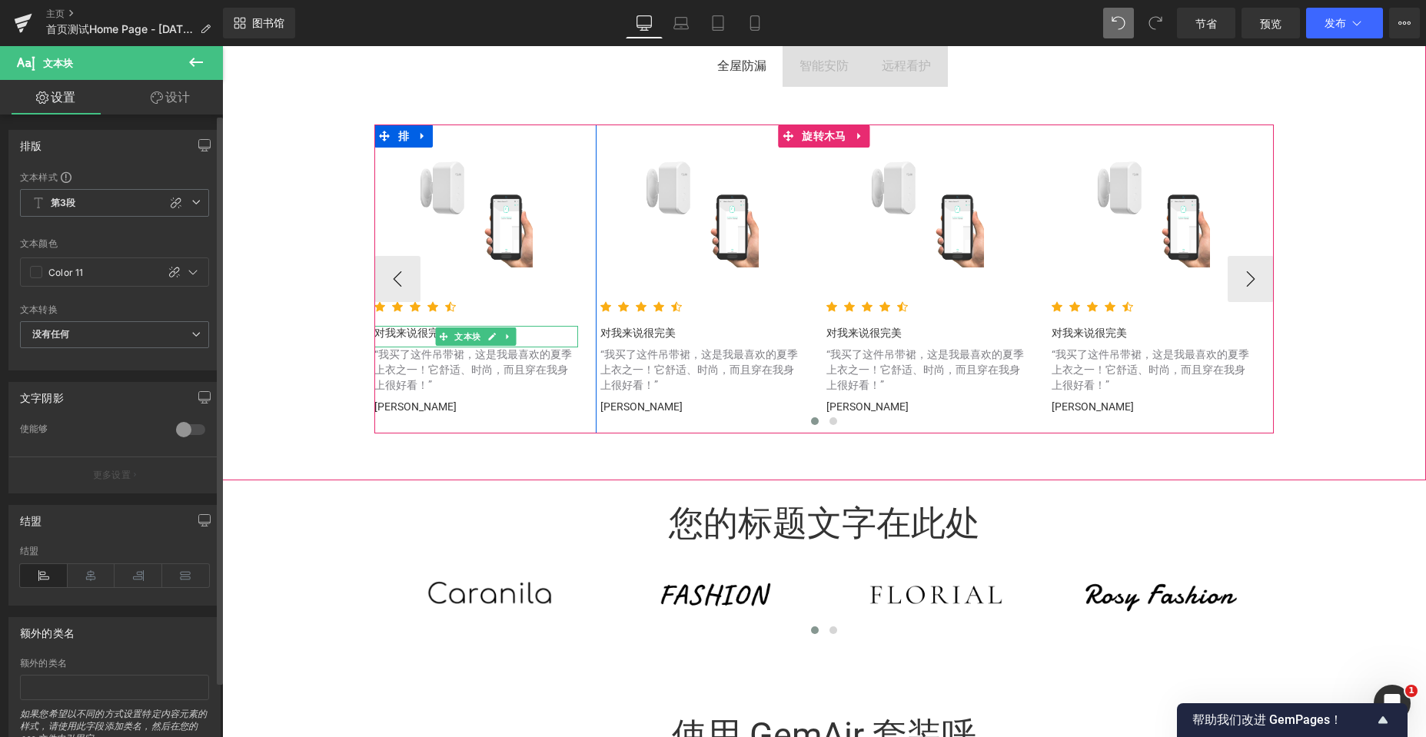
click at [391, 335] on font "对我来说很完美" at bounding box center [411, 333] width 75 height 12
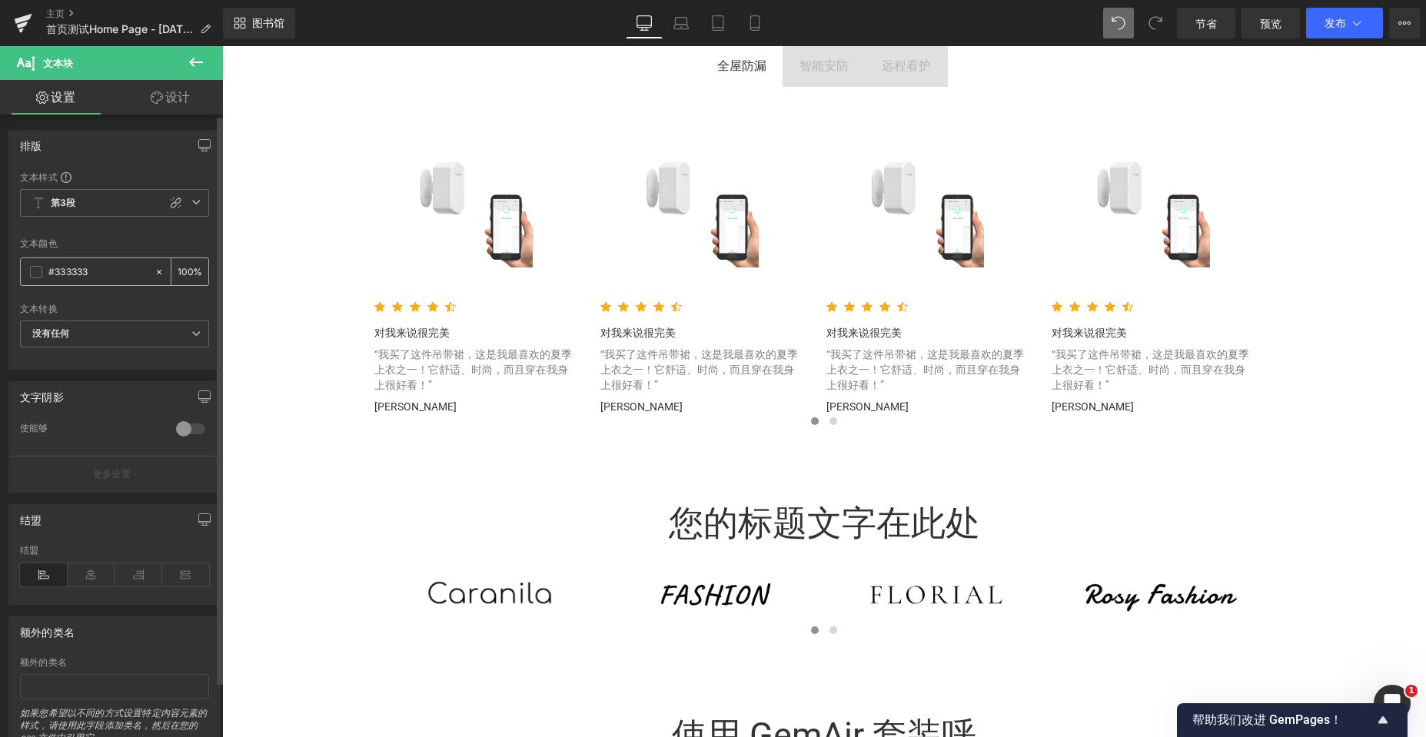
click at [38, 274] on span at bounding box center [36, 272] width 12 height 12
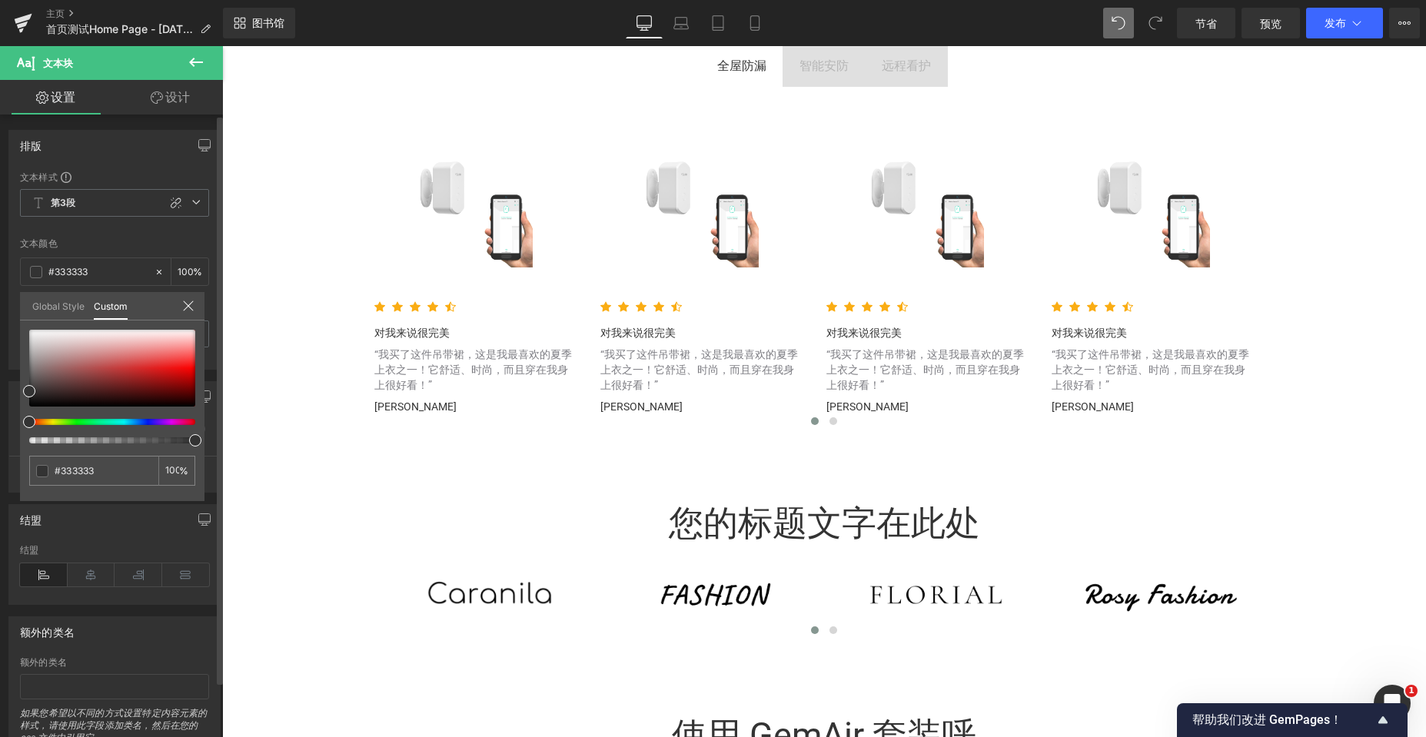
click at [51, 294] on link "Global Style" at bounding box center [58, 305] width 52 height 26
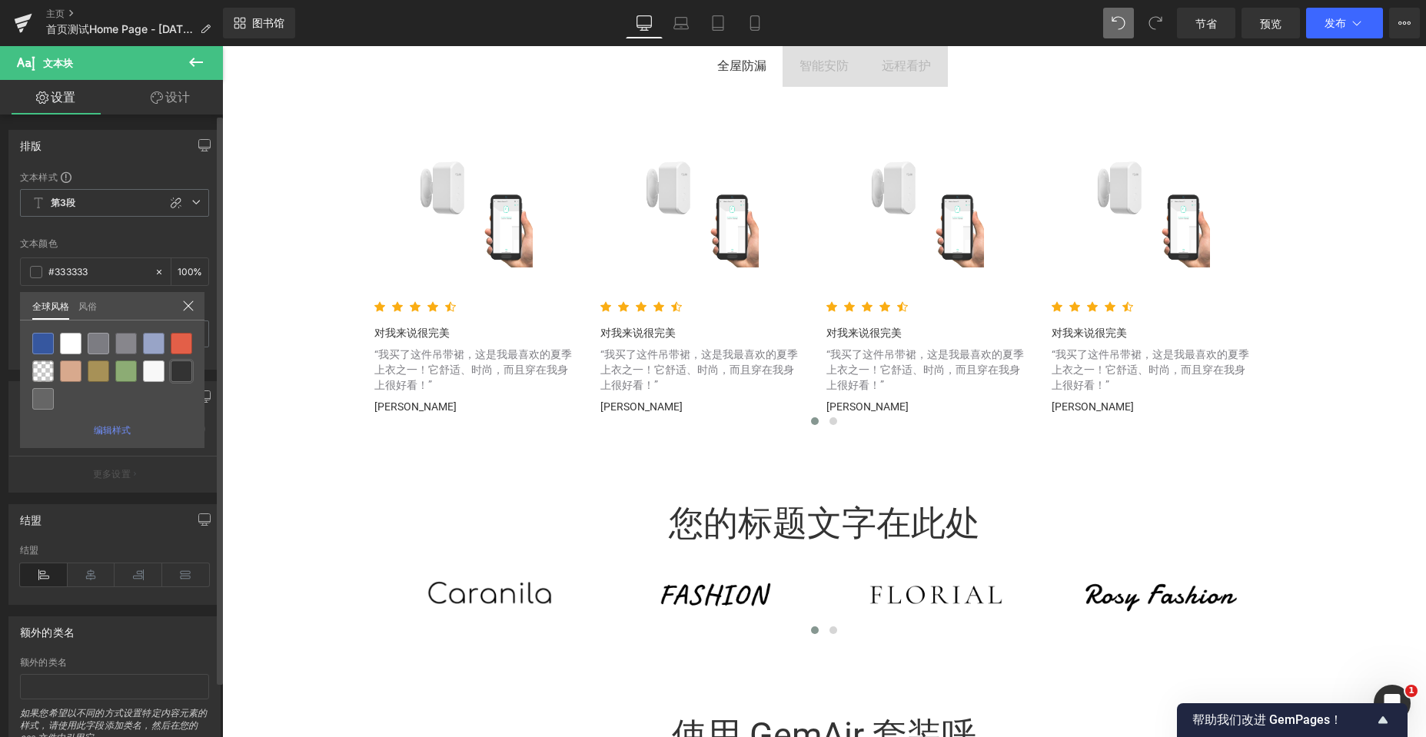
click at [184, 370] on div at bounding box center [182, 371] width 22 height 22
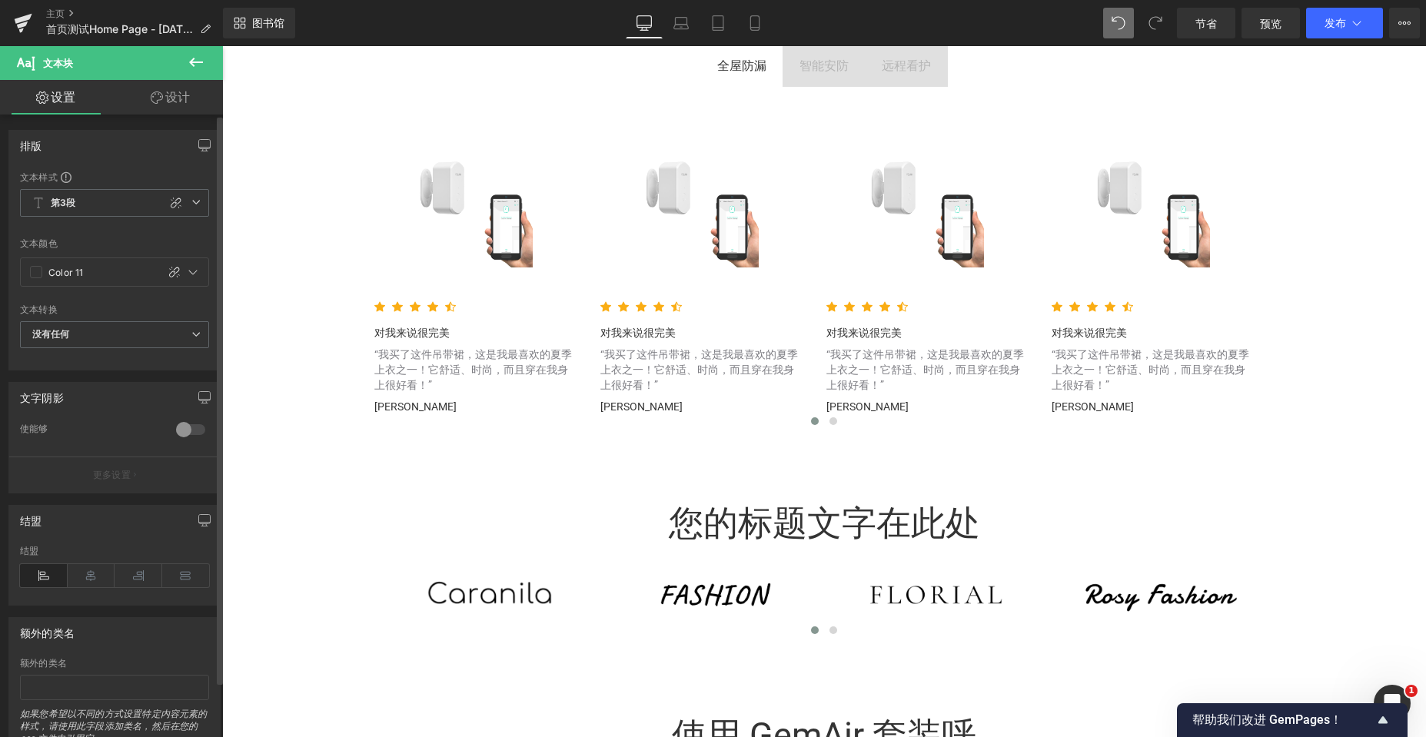
type input "Color 11"
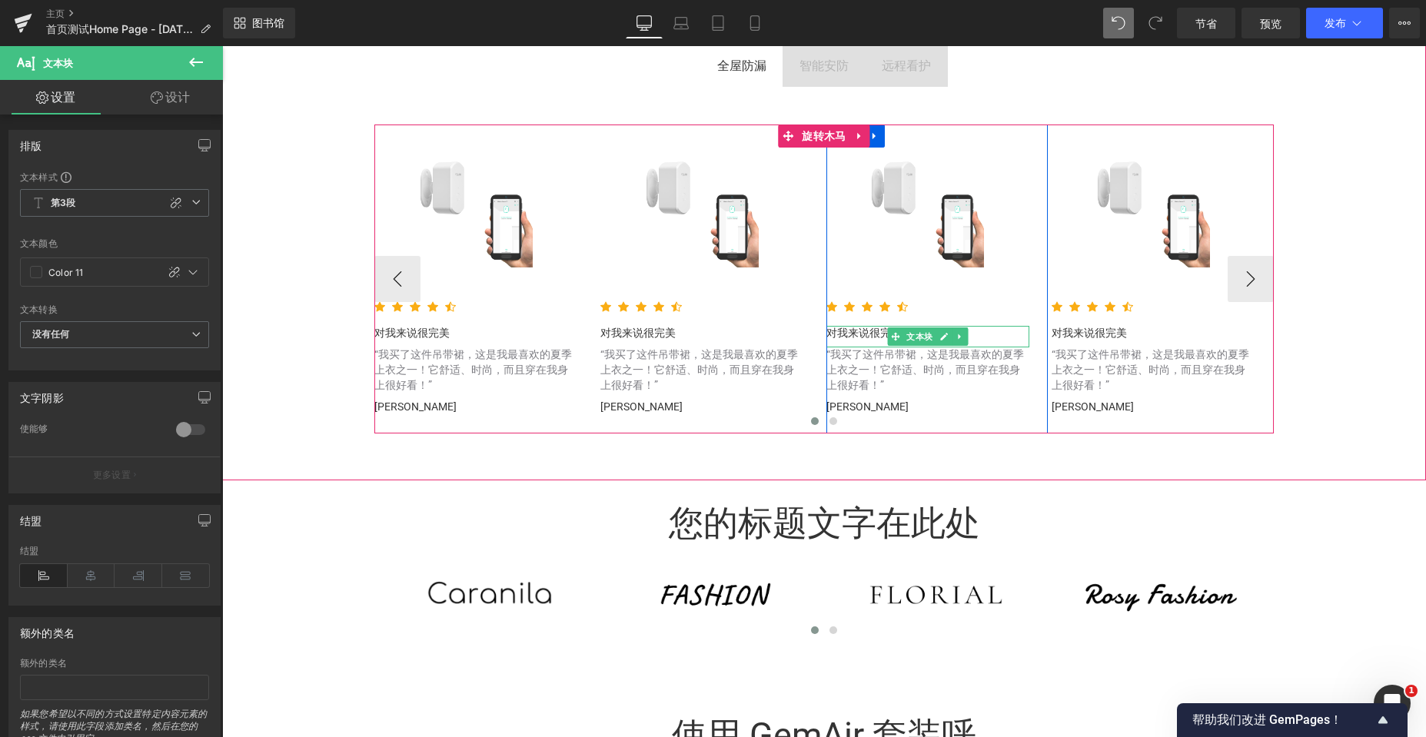
click at [838, 336] on font "对我来说很完美" at bounding box center [863, 333] width 75 height 12
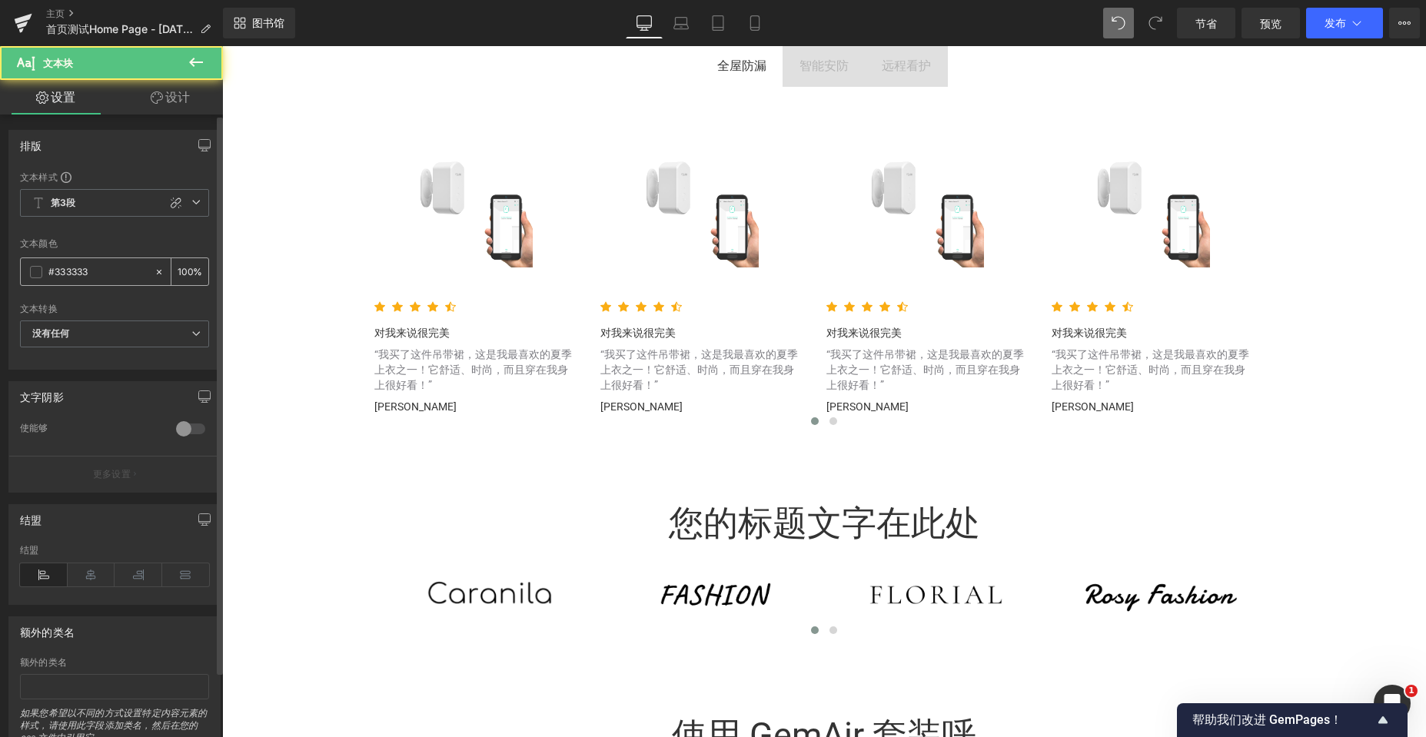
click at [38, 271] on span at bounding box center [36, 272] width 12 height 12
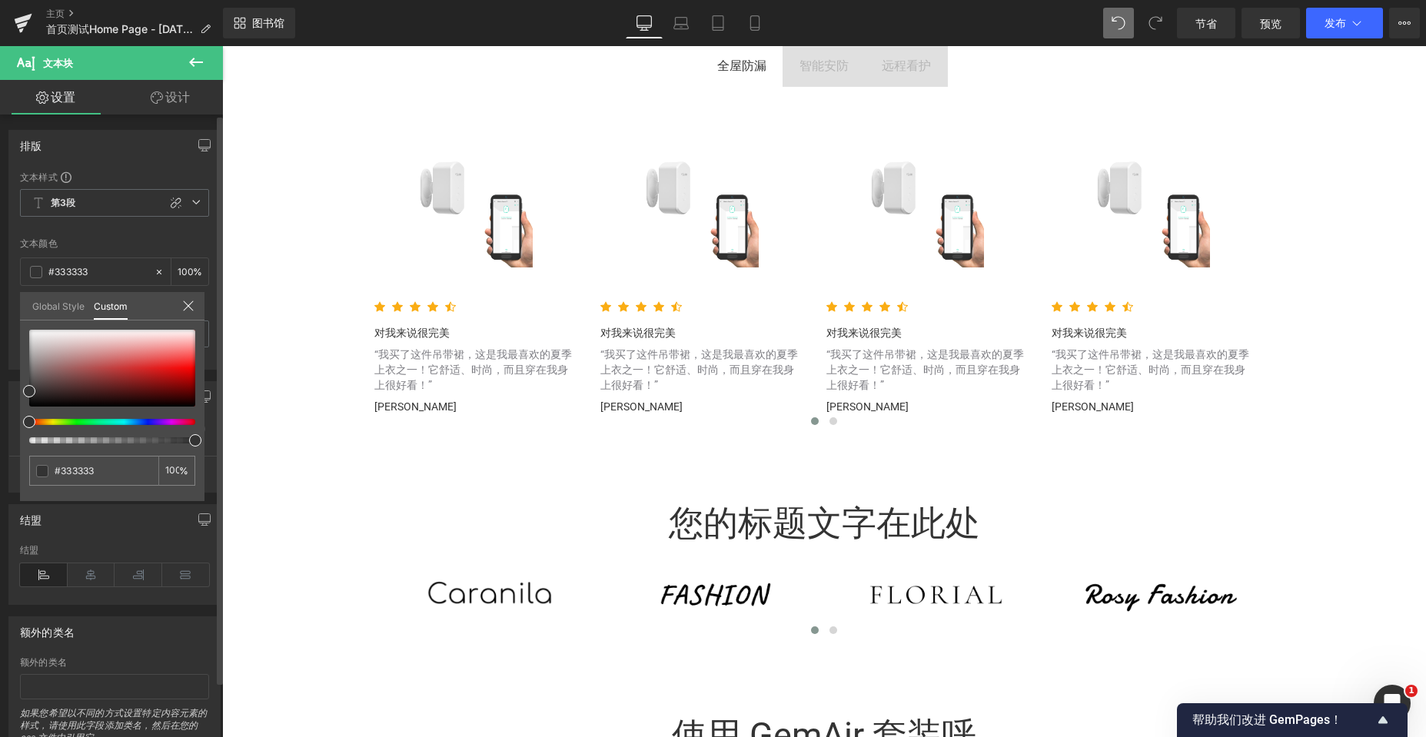
click at [63, 311] on link "Global Style" at bounding box center [58, 305] width 52 height 26
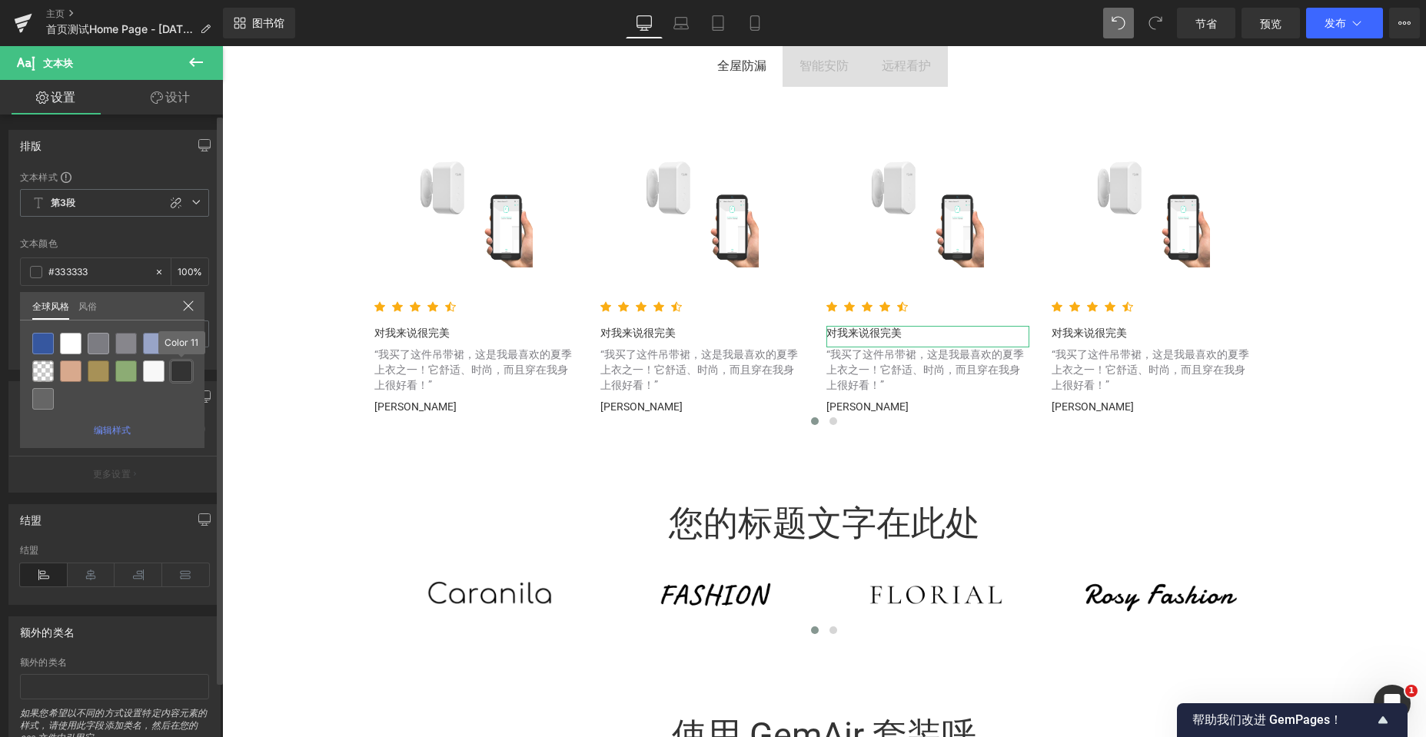
click at [177, 365] on div at bounding box center [182, 371] width 22 height 22
type input "Color 11"
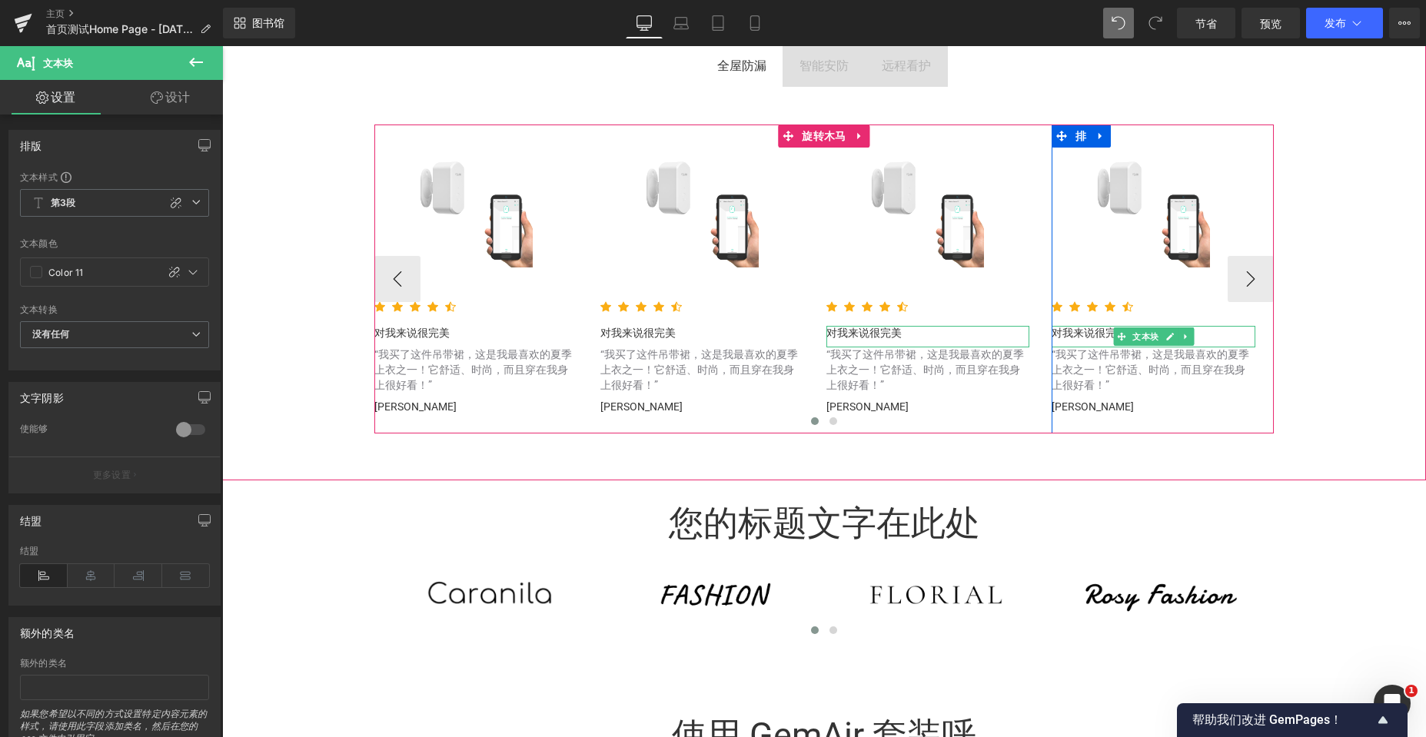
click at [1069, 336] on font "对我来说很完美" at bounding box center [1088, 333] width 75 height 12
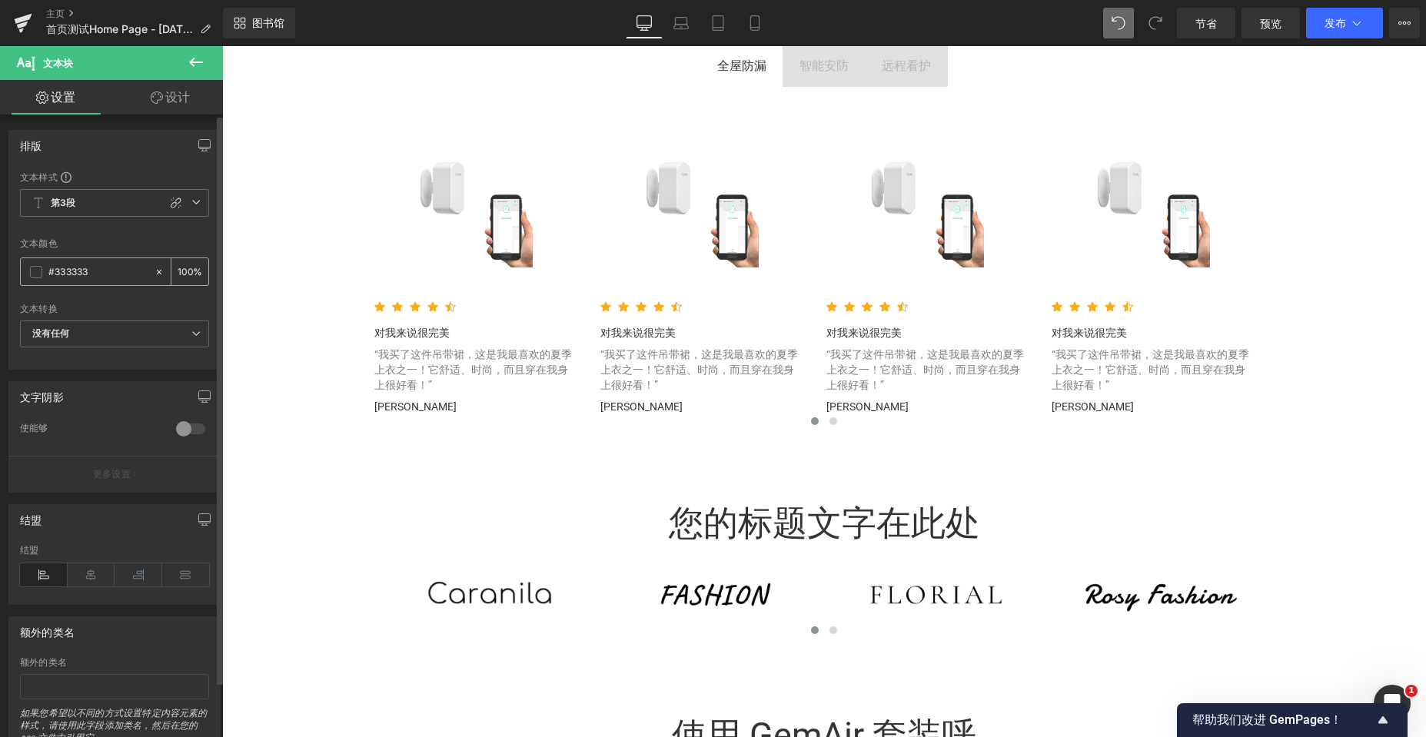
click at [38, 274] on span at bounding box center [36, 272] width 12 height 12
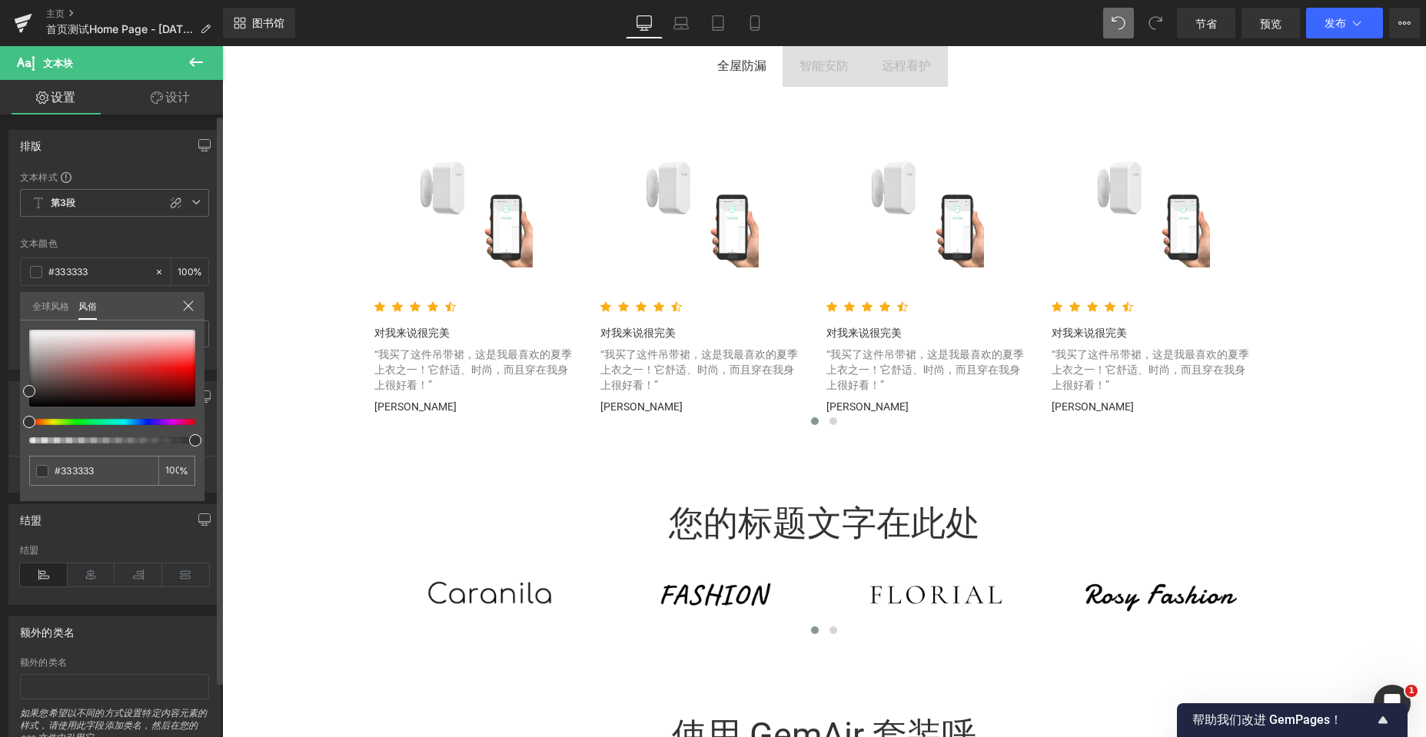
click at [49, 309] on font "全球风格" at bounding box center [50, 307] width 37 height 12
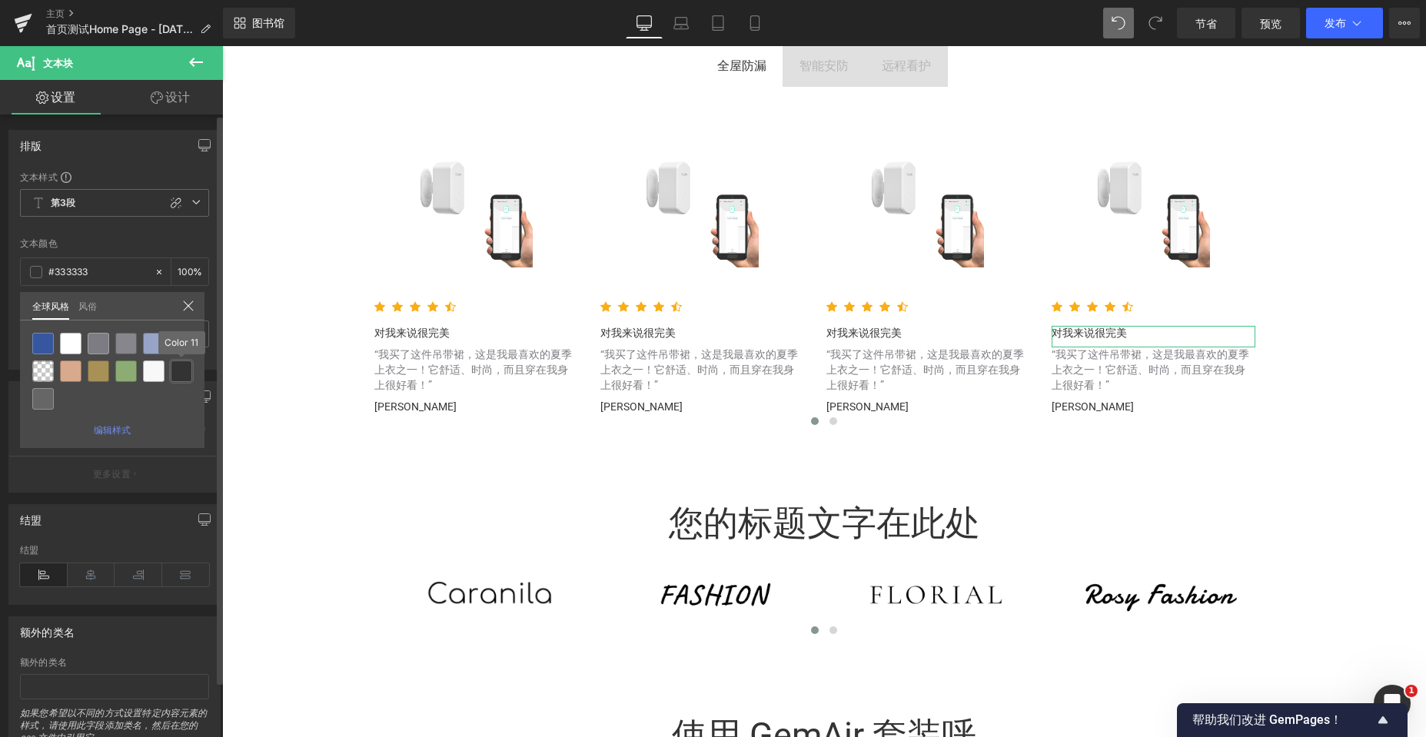
click at [181, 374] on div at bounding box center [182, 371] width 22 height 22
type input "Color 11"
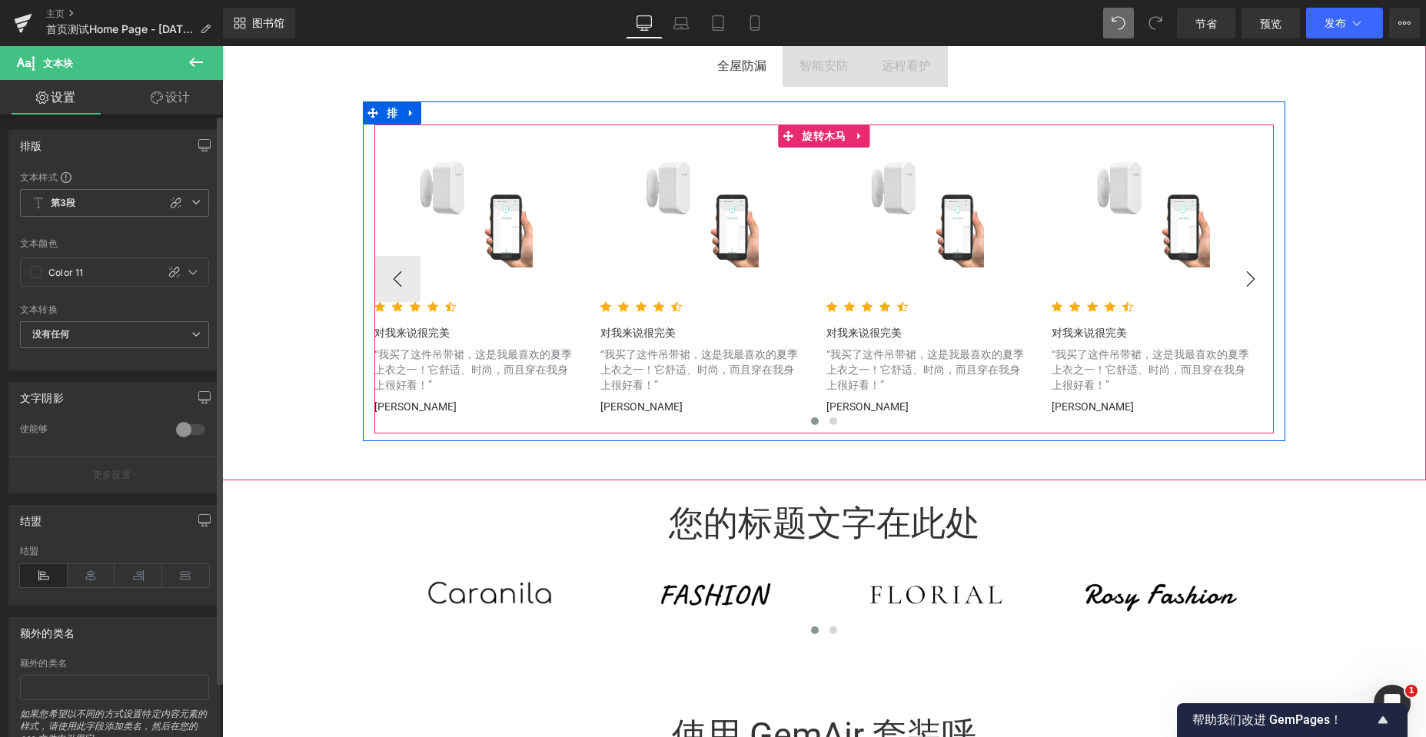
click at [1235, 288] on button "›" at bounding box center [1251, 279] width 46 height 46
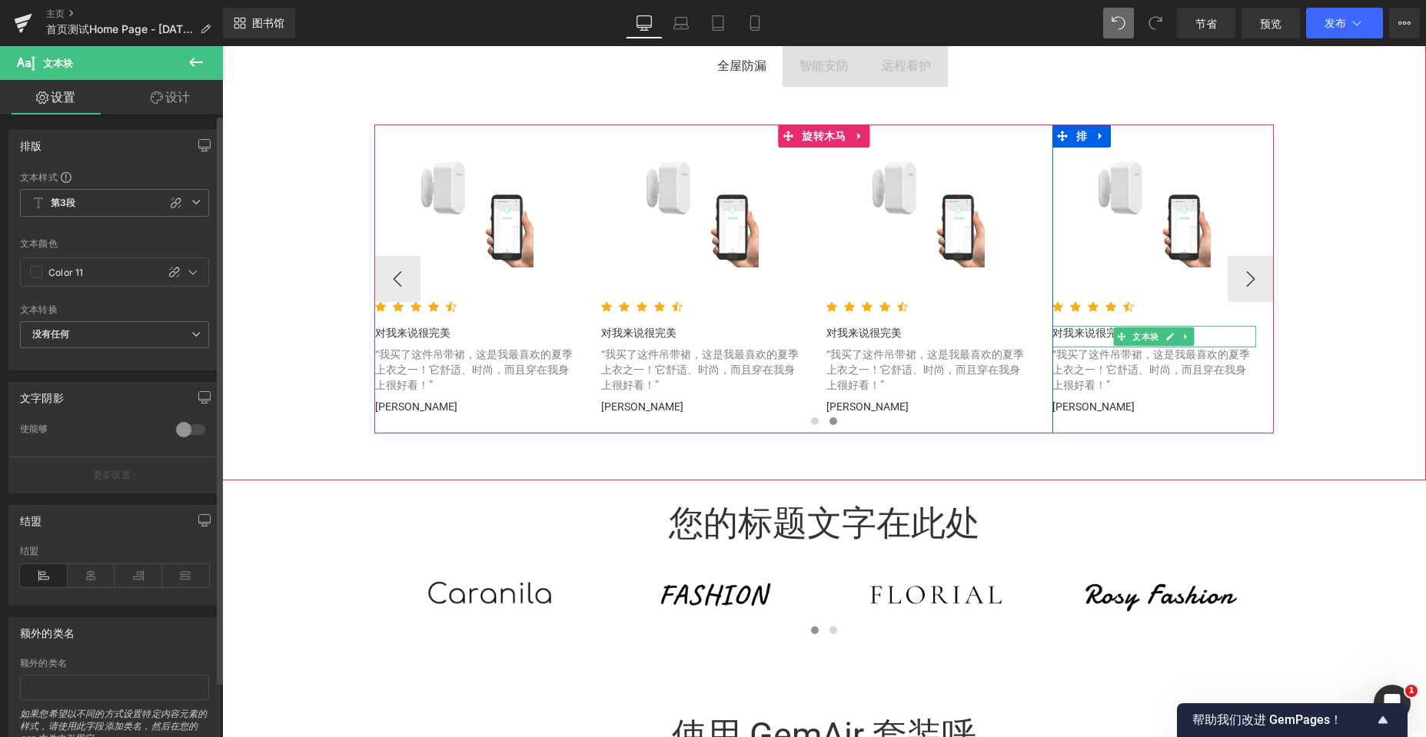
click at [1085, 334] on font "对我来说很完美" at bounding box center [1089, 333] width 75 height 12
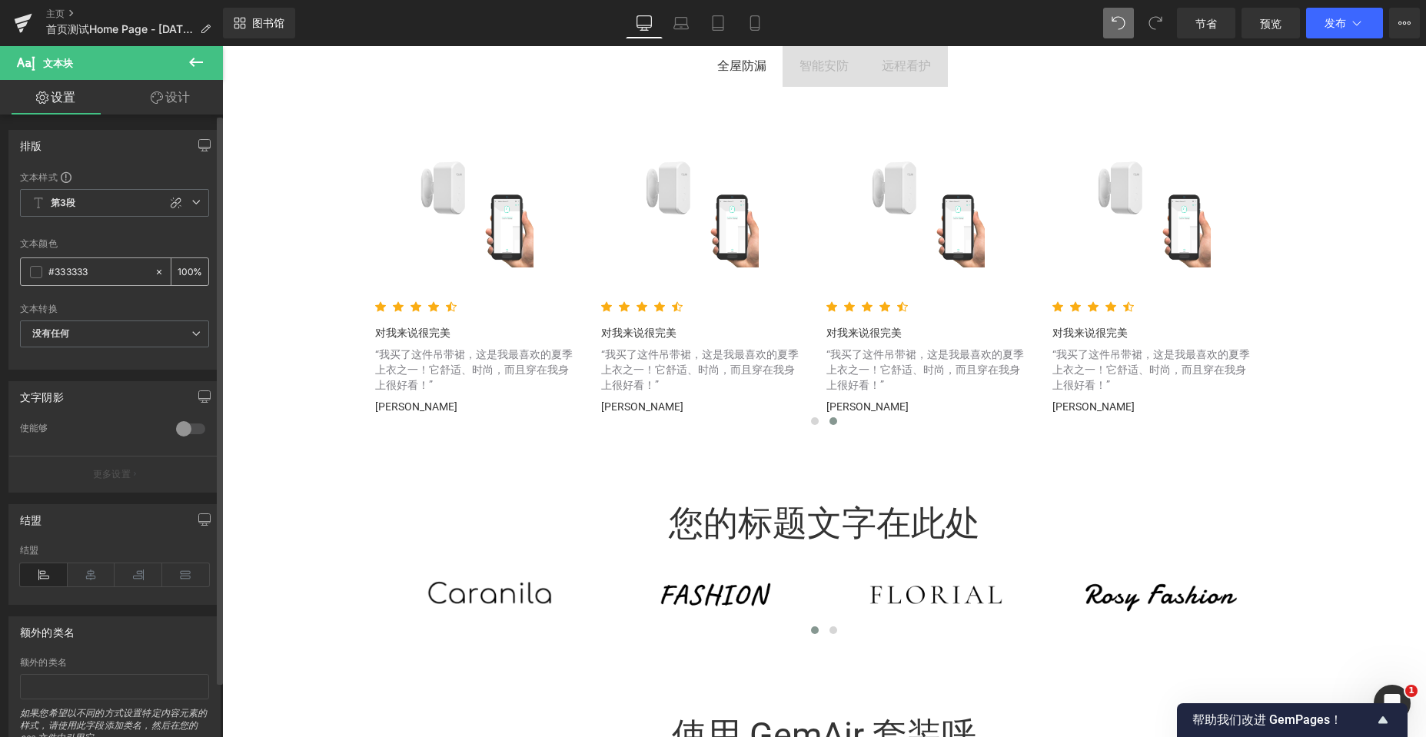
click at [38, 277] on span at bounding box center [36, 272] width 12 height 12
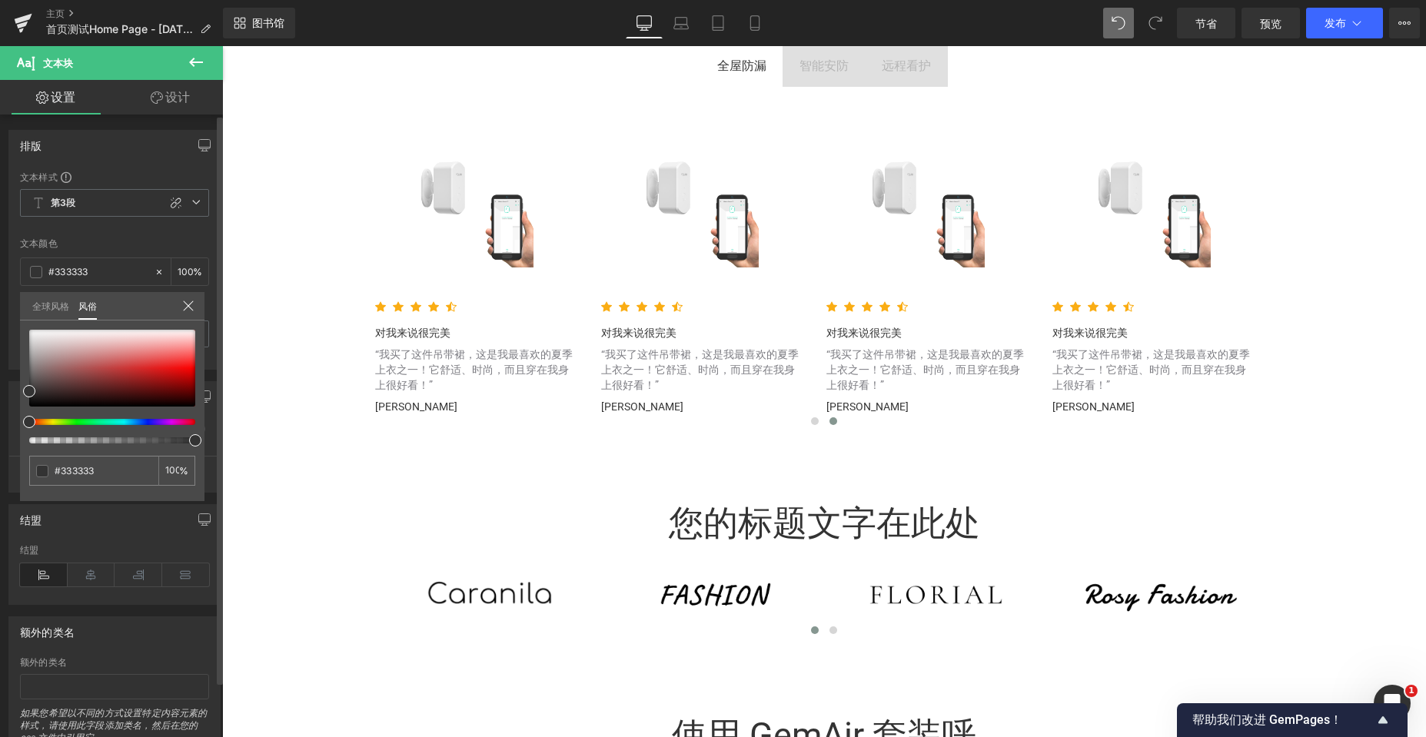
click at [42, 304] on font "全球风格" at bounding box center [50, 307] width 37 height 12
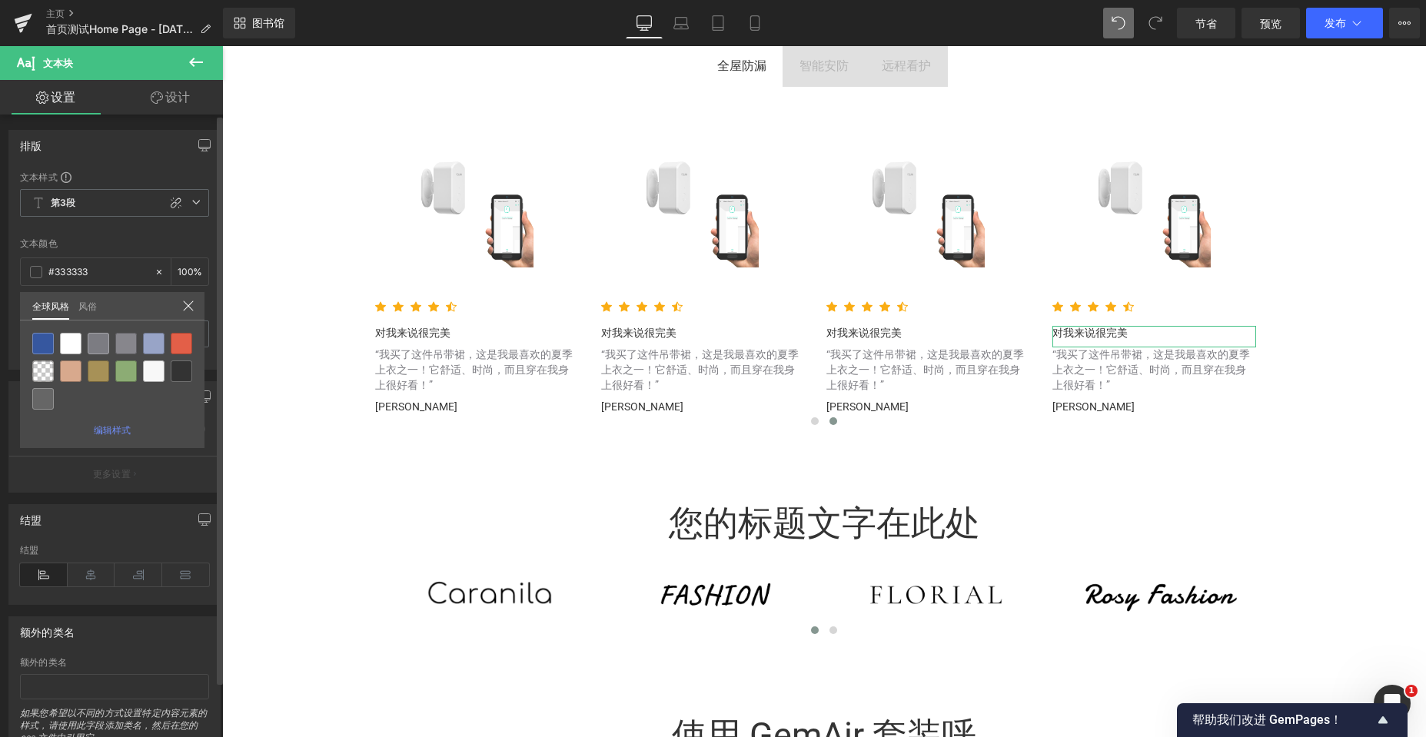
click at [190, 304] on icon at bounding box center [188, 306] width 12 height 12
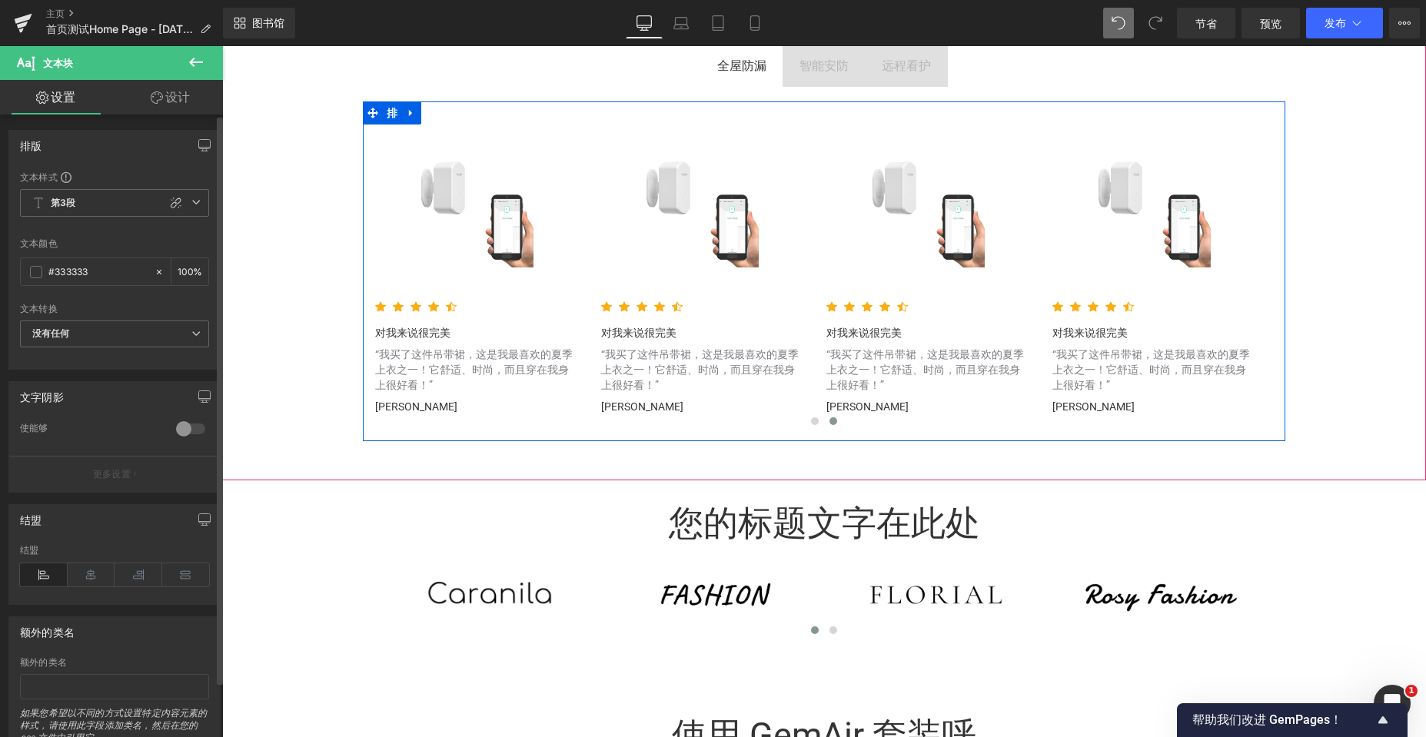
click at [1274, 274] on button "›" at bounding box center [1297, 279] width 46 height 46
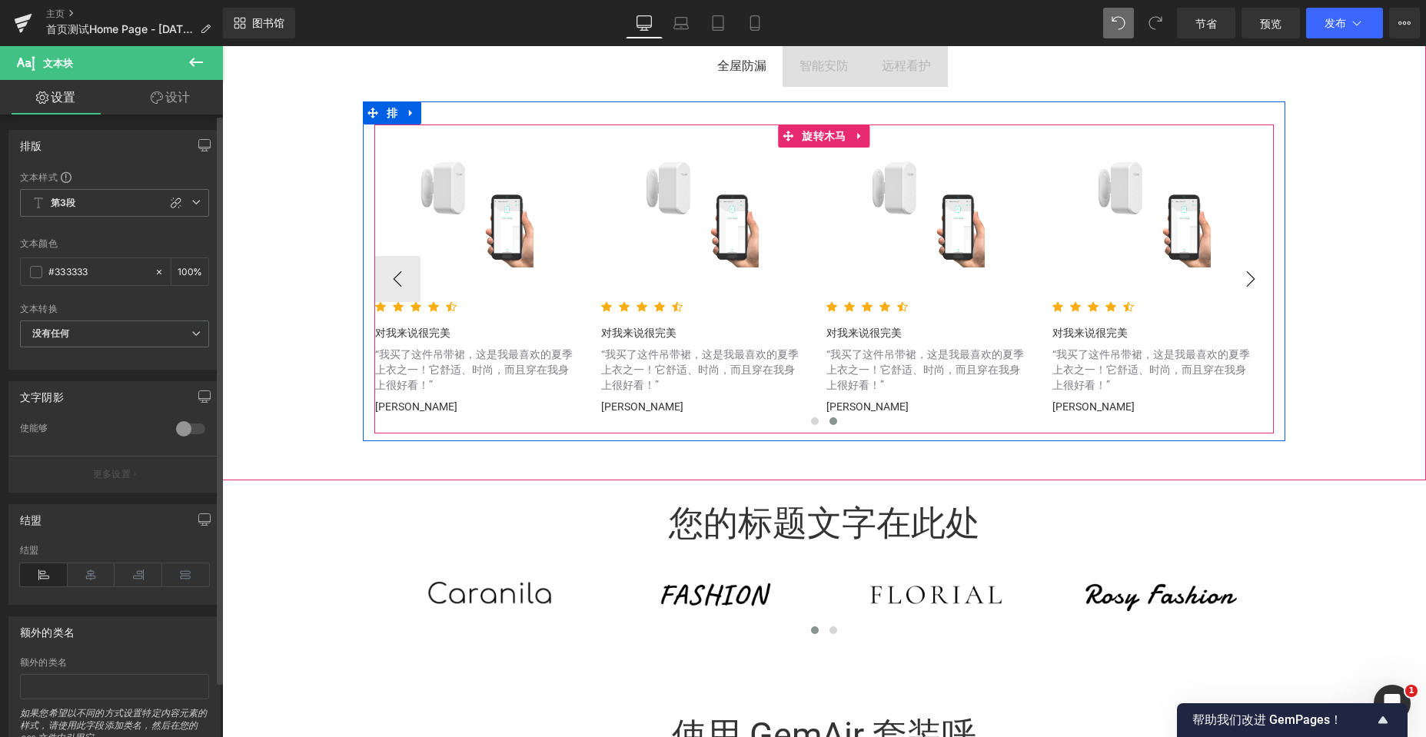
click at [1243, 282] on button "›" at bounding box center [1251, 279] width 46 height 46
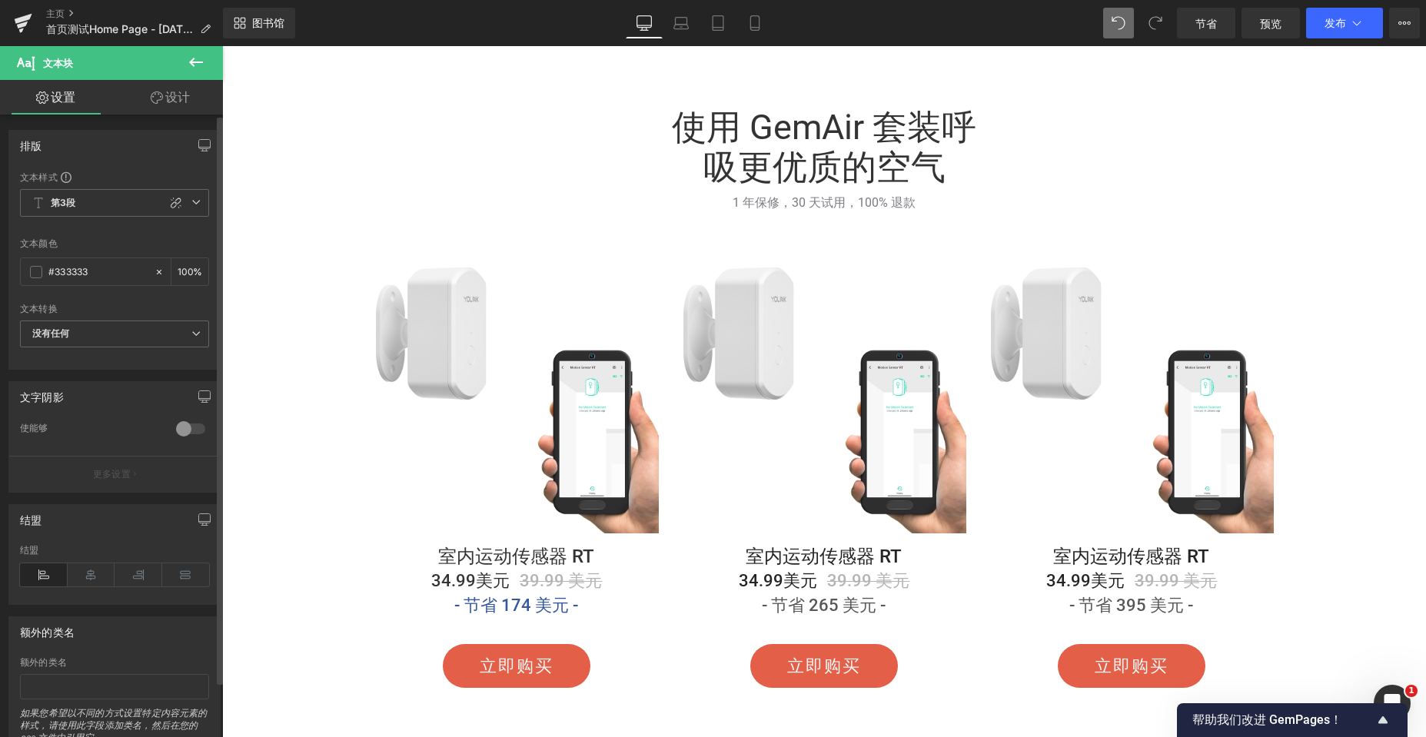
scroll to position [3919, 0]
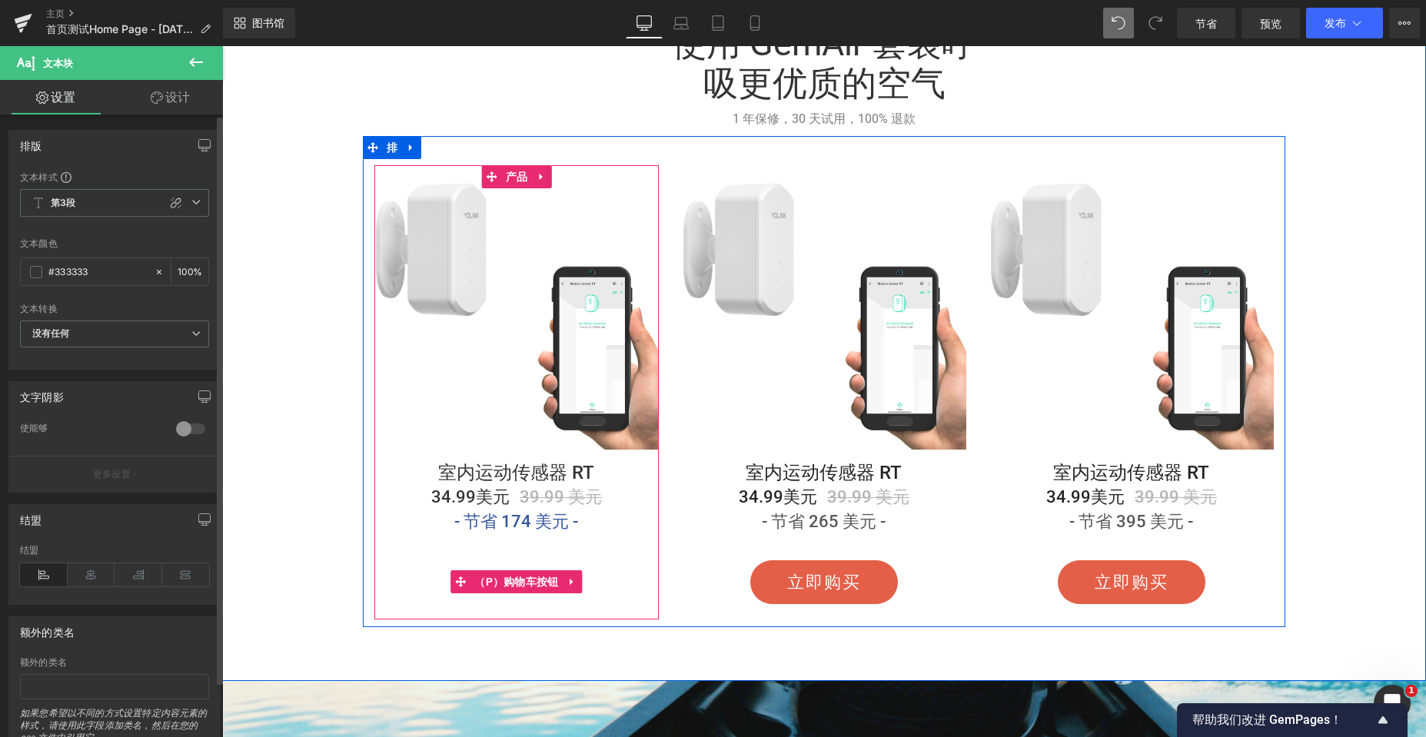
click at [492, 568] on button "立即购买" at bounding box center [517, 582] width 148 height 44
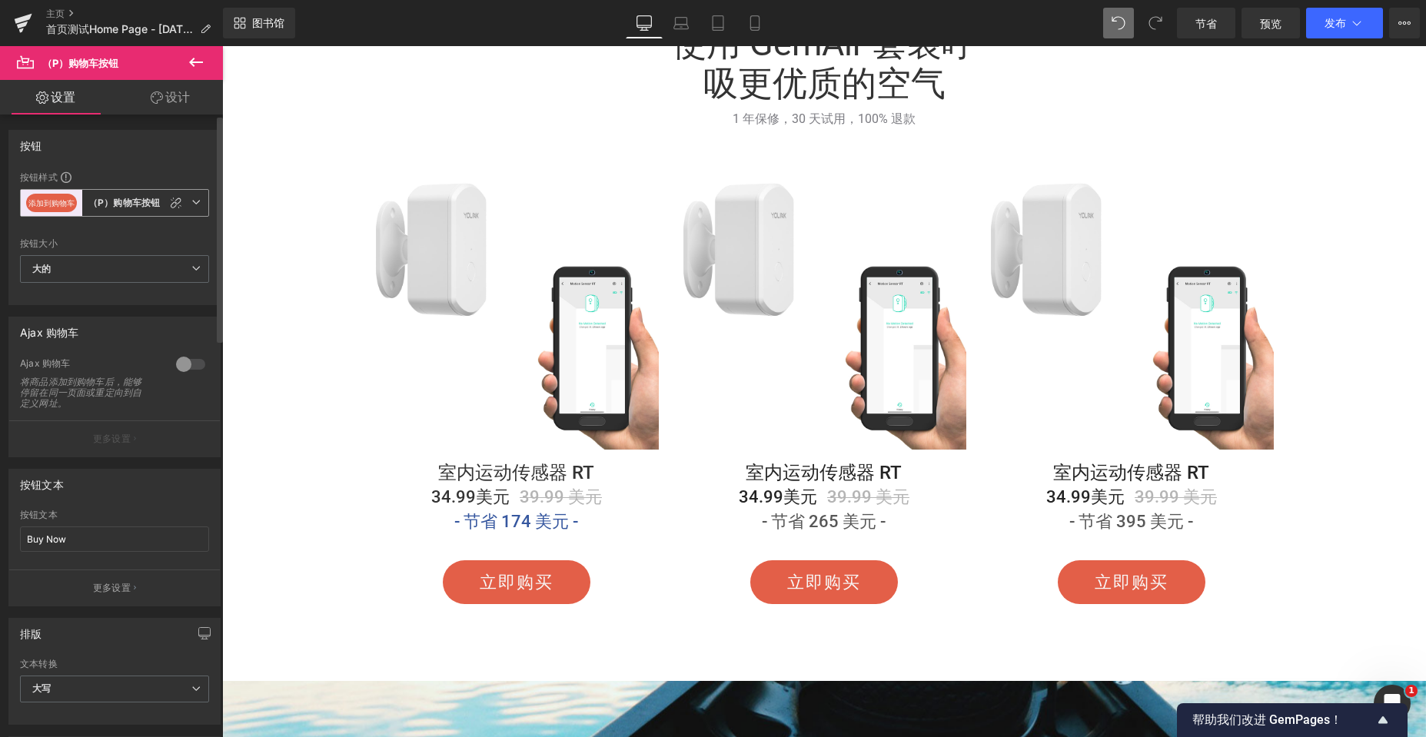
click at [192, 204] on icon at bounding box center [195, 202] width 9 height 9
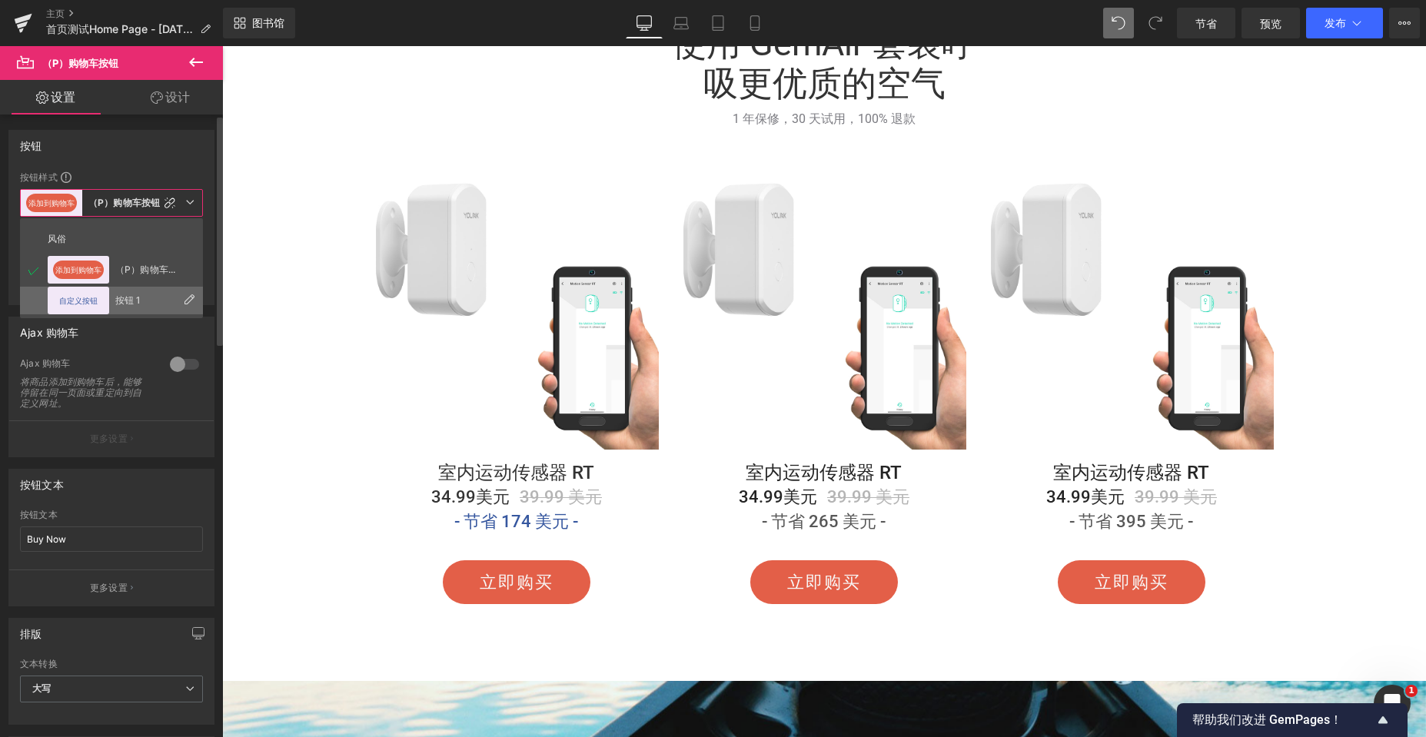
click at [135, 298] on font "按钮 1" at bounding box center [127, 300] width 25 height 12
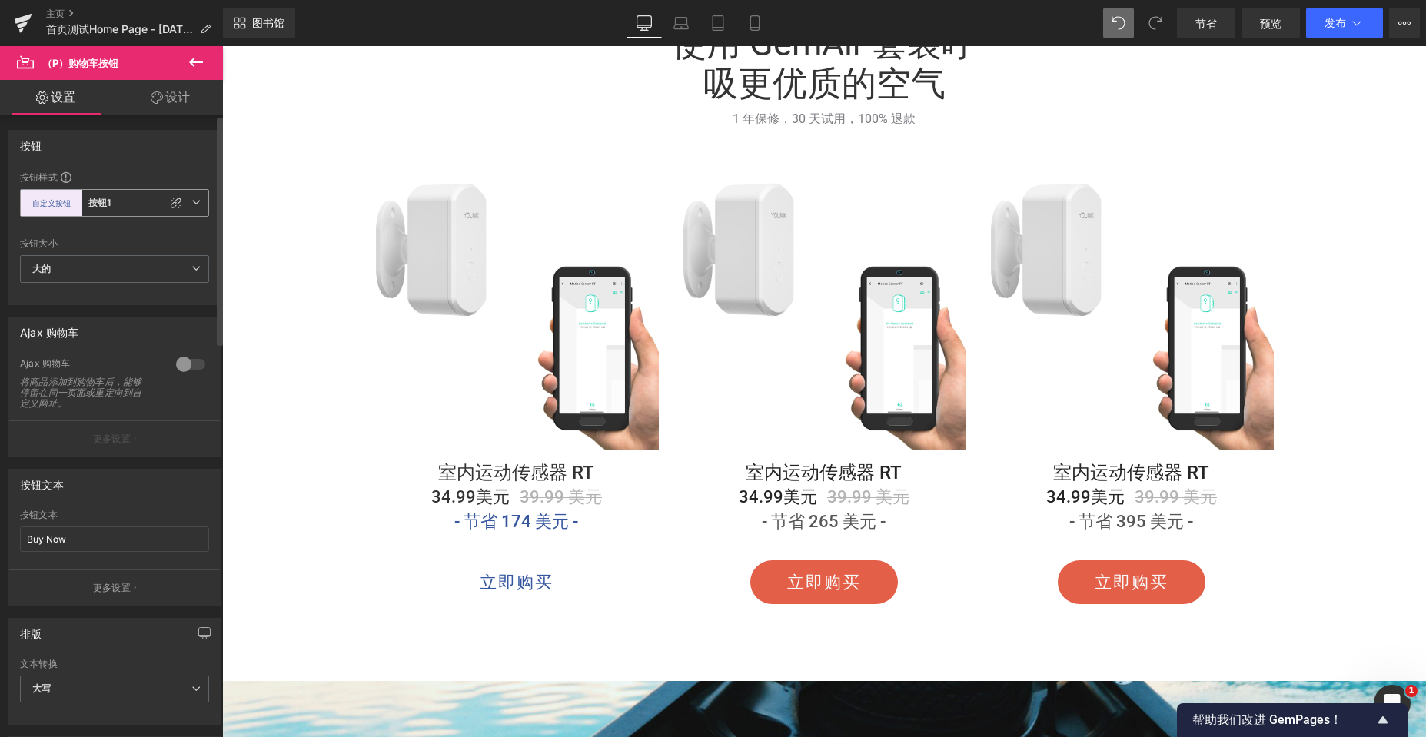
click at [191, 201] on icon at bounding box center [195, 202] width 9 height 9
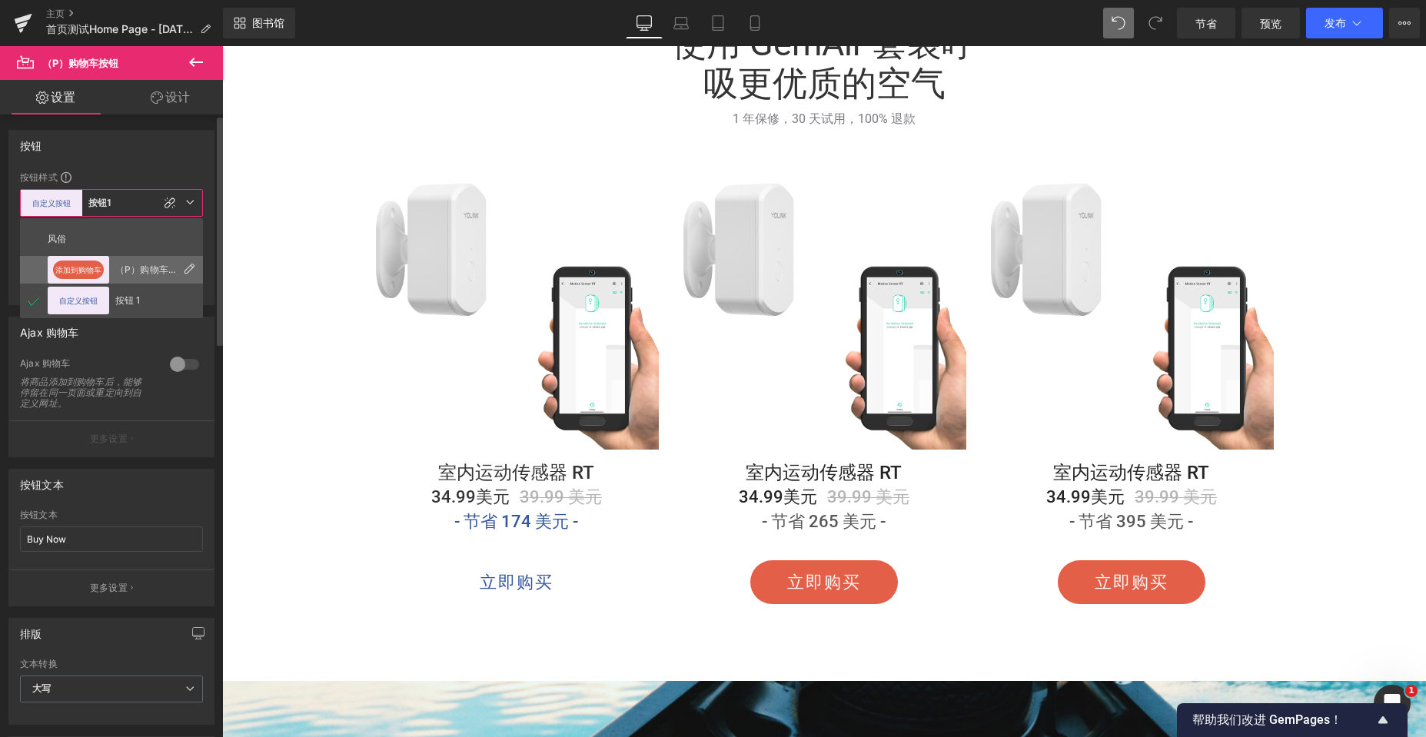
click at [108, 264] on div "添加到购物车" at bounding box center [78, 270] width 61 height 28
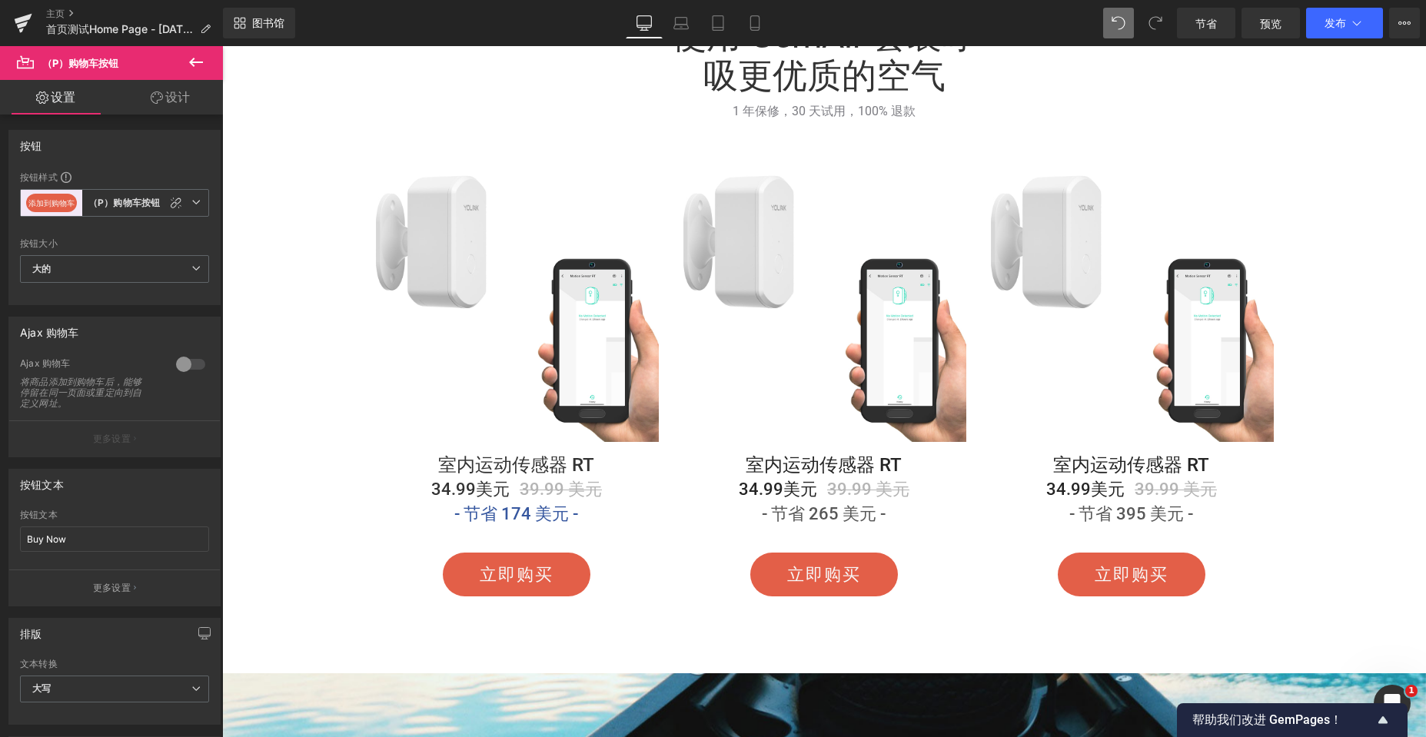
scroll to position [3842, 0]
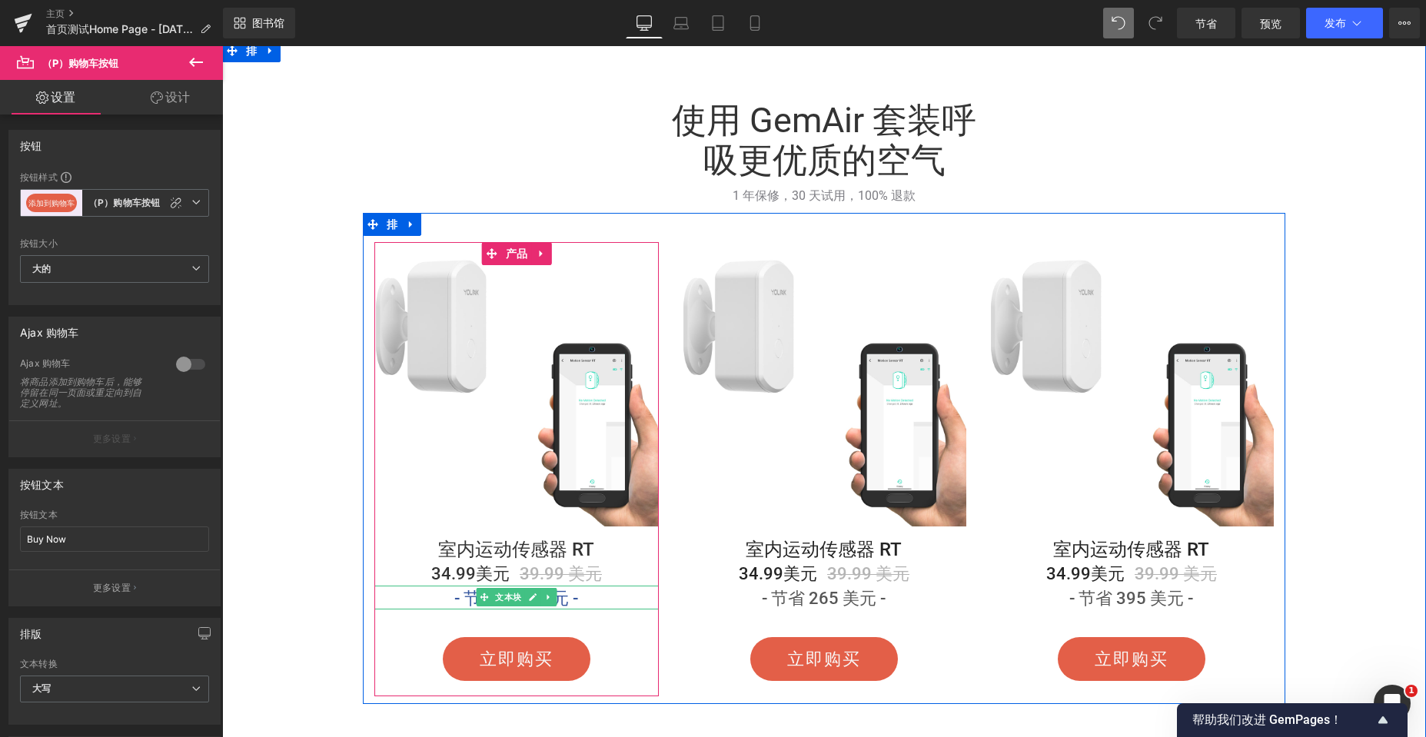
click at [454, 600] on font "- 节省 174 美元 -" at bounding box center [516, 598] width 124 height 19
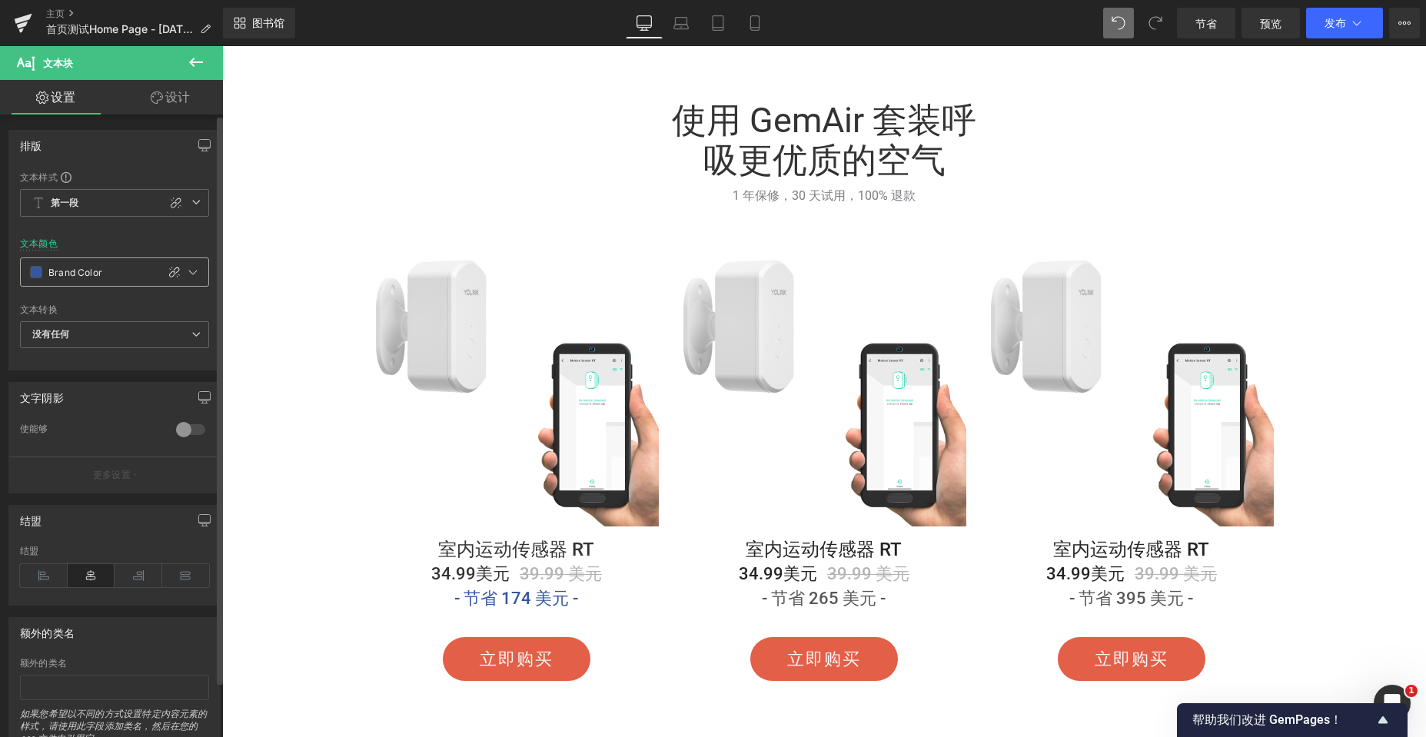
click at [32, 273] on span at bounding box center [36, 272] width 12 height 12
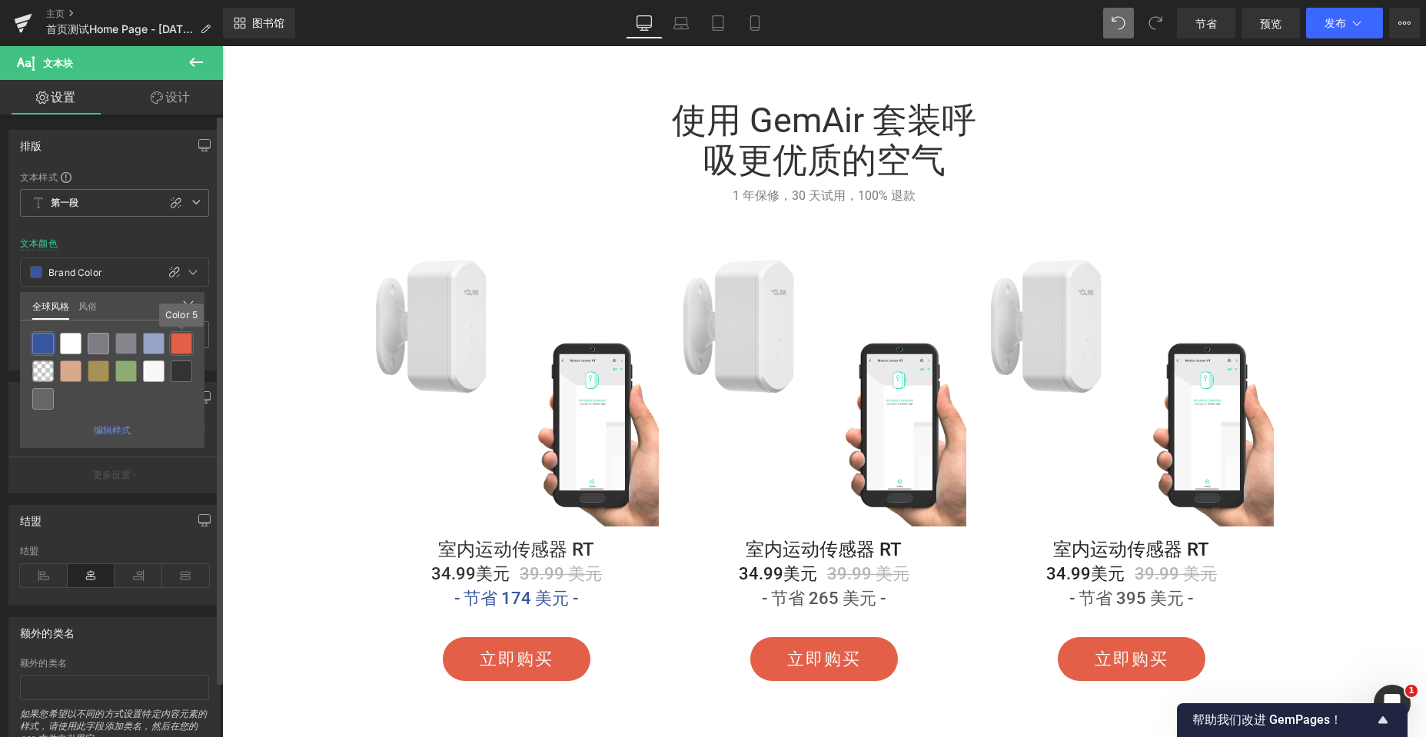
click at [180, 344] on div at bounding box center [182, 344] width 22 height 22
type input "Color 5"
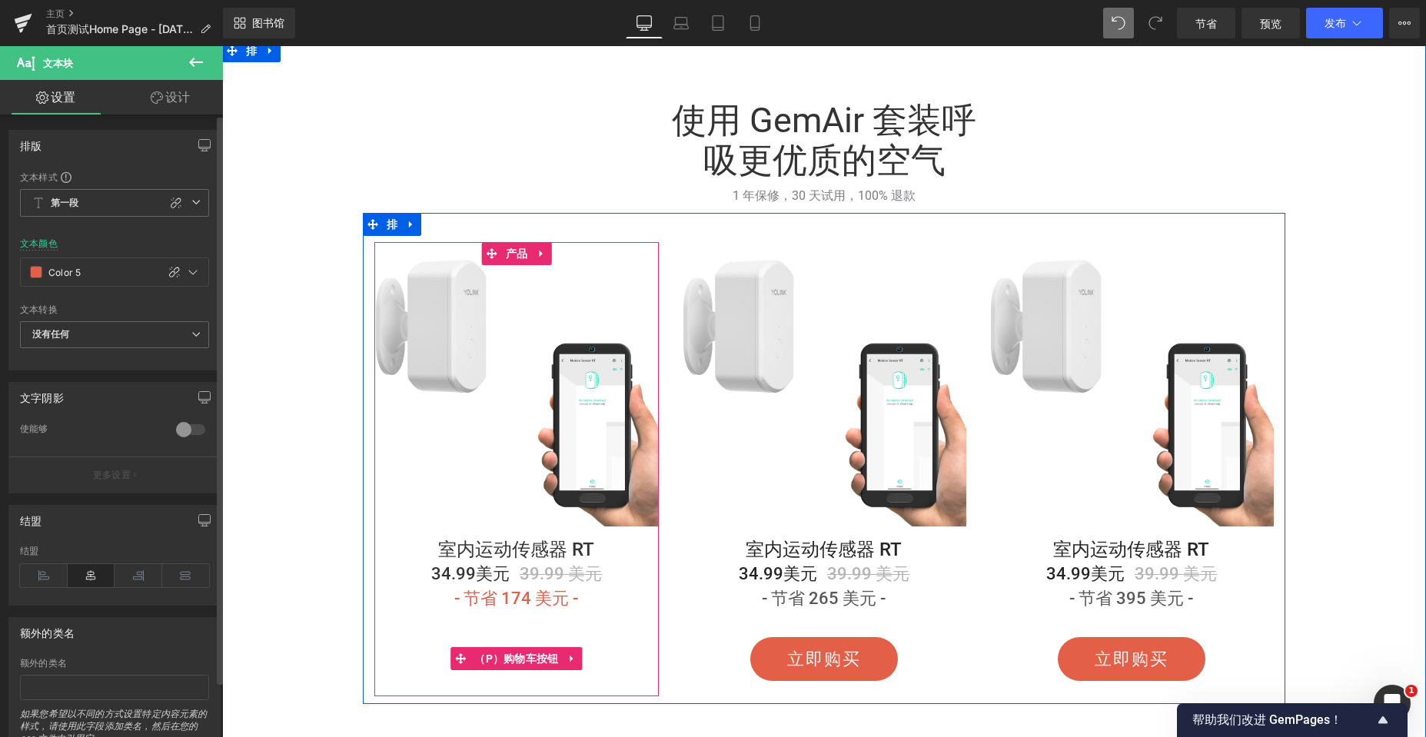
click at [473, 639] on button "立即购买" at bounding box center [517, 659] width 148 height 44
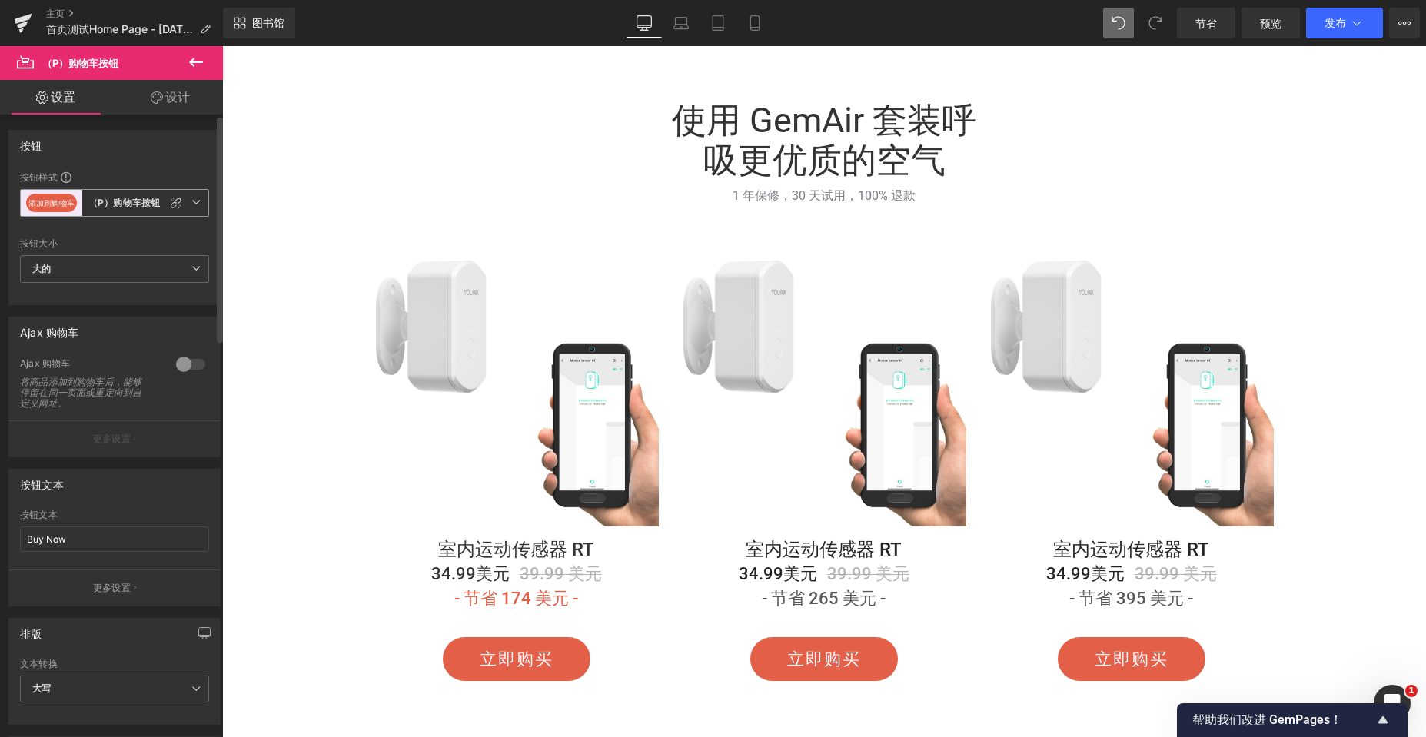
click at [191, 204] on icon at bounding box center [195, 202] width 9 height 9
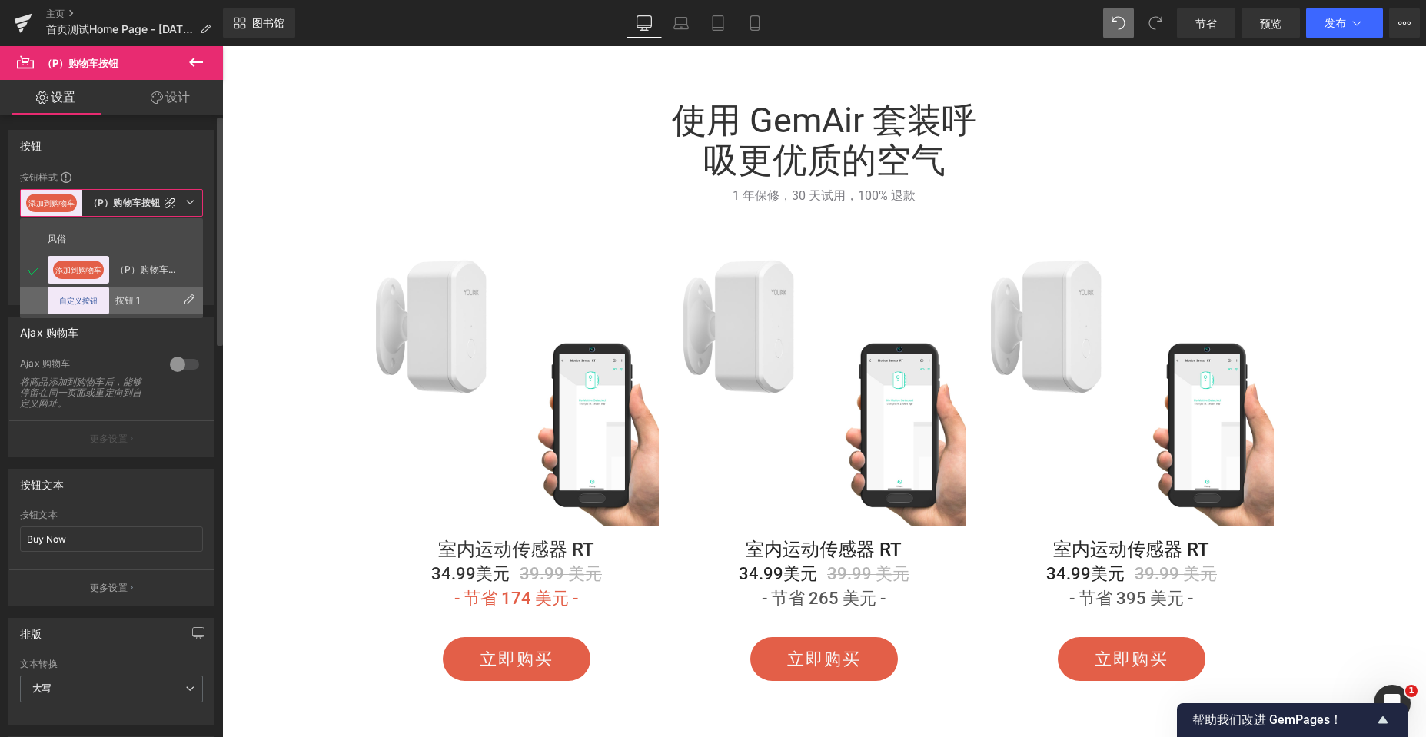
click at [106, 298] on div "自定义按钮" at bounding box center [78, 301] width 61 height 28
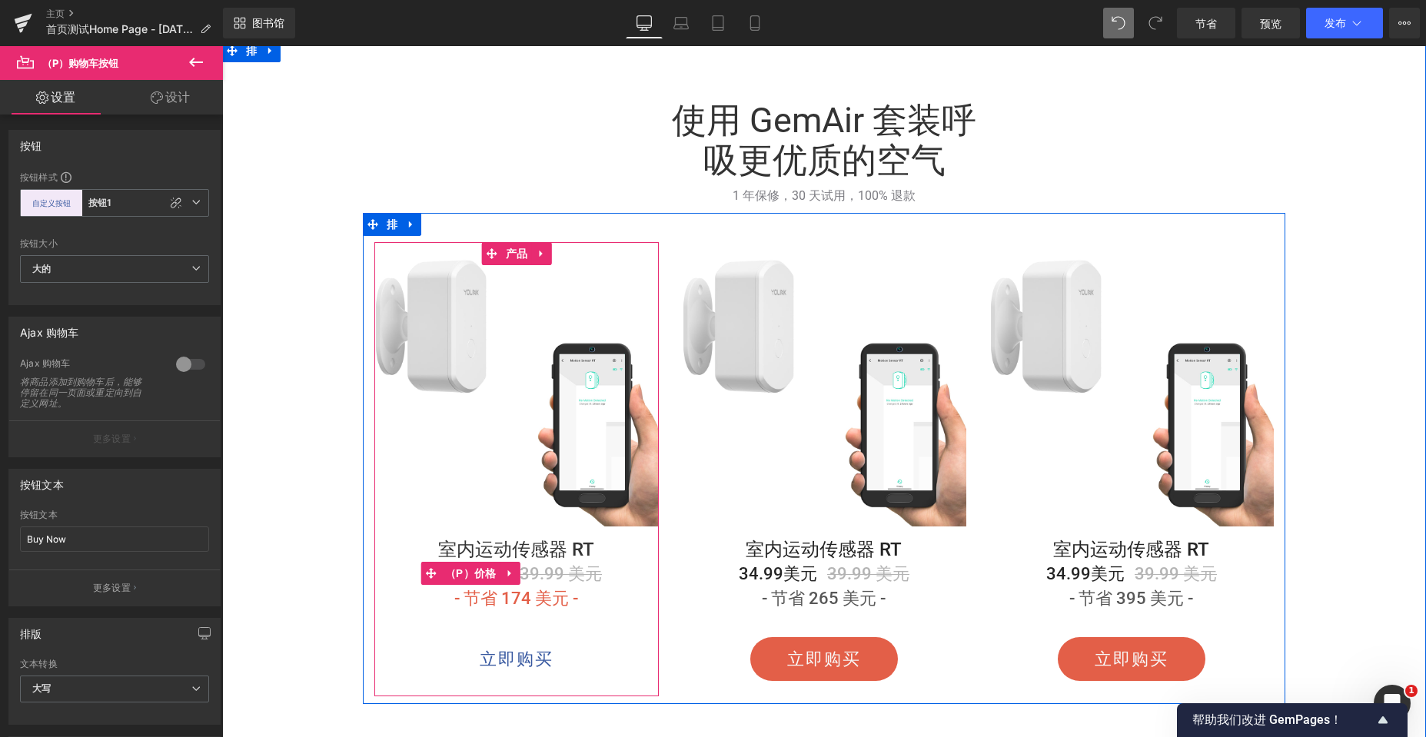
click at [568, 574] on font "39.99 美元" at bounding box center [561, 573] width 82 height 19
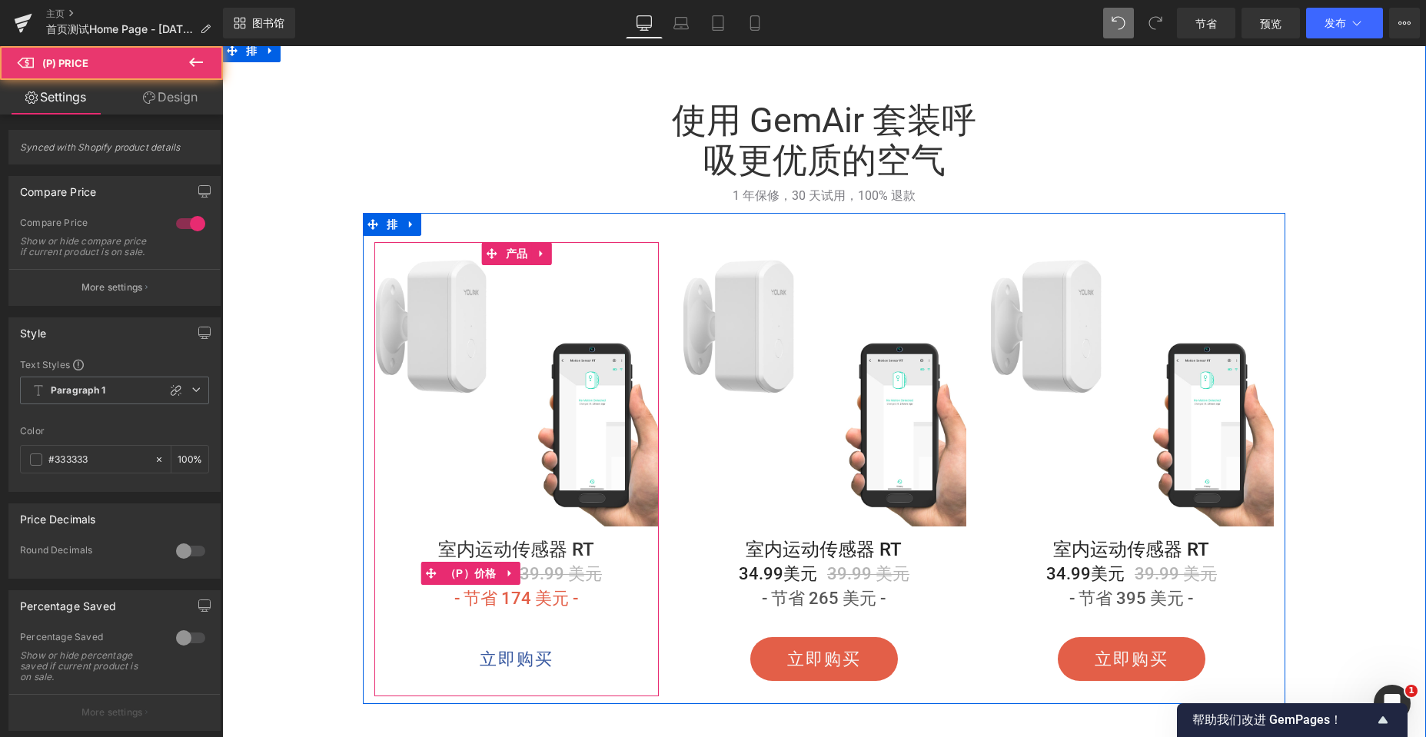
click at [549, 574] on font "39.99 美元" at bounding box center [561, 573] width 82 height 19
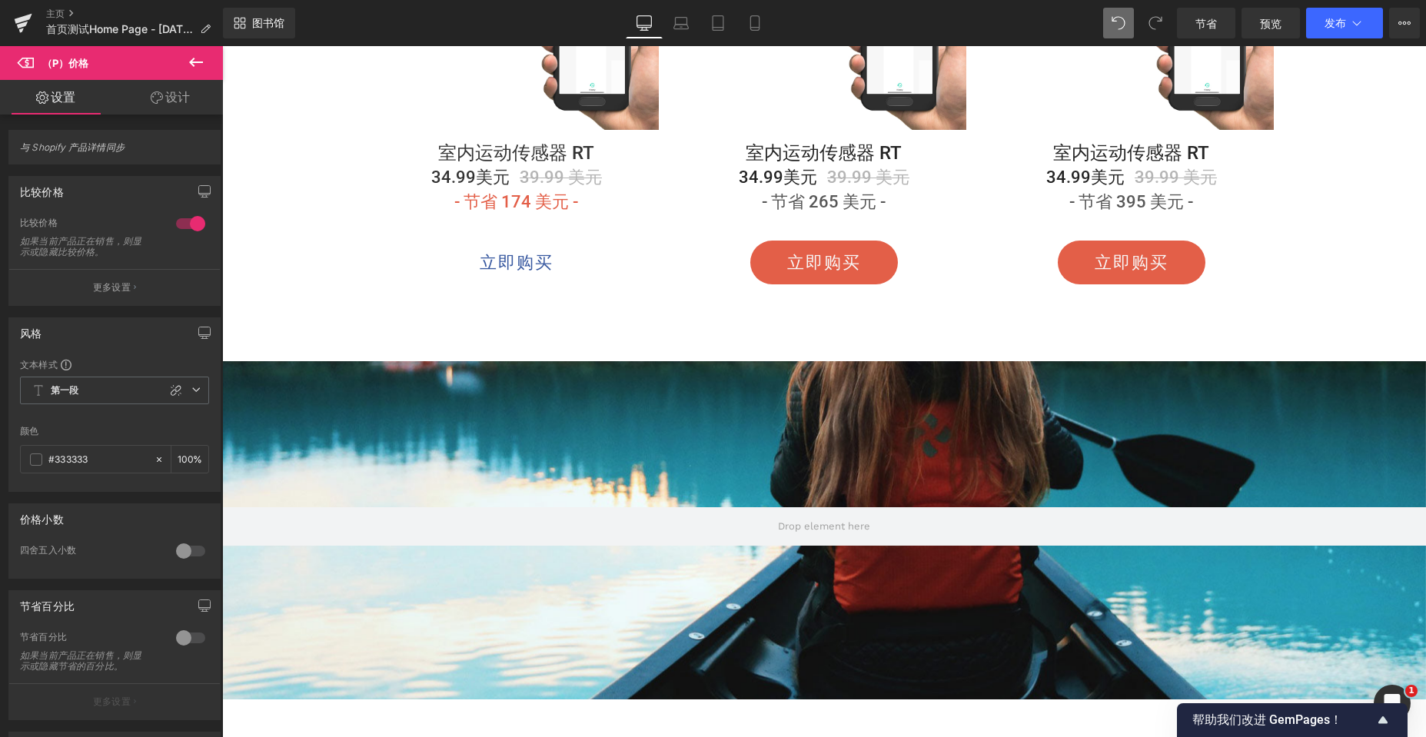
scroll to position [4226, 0]
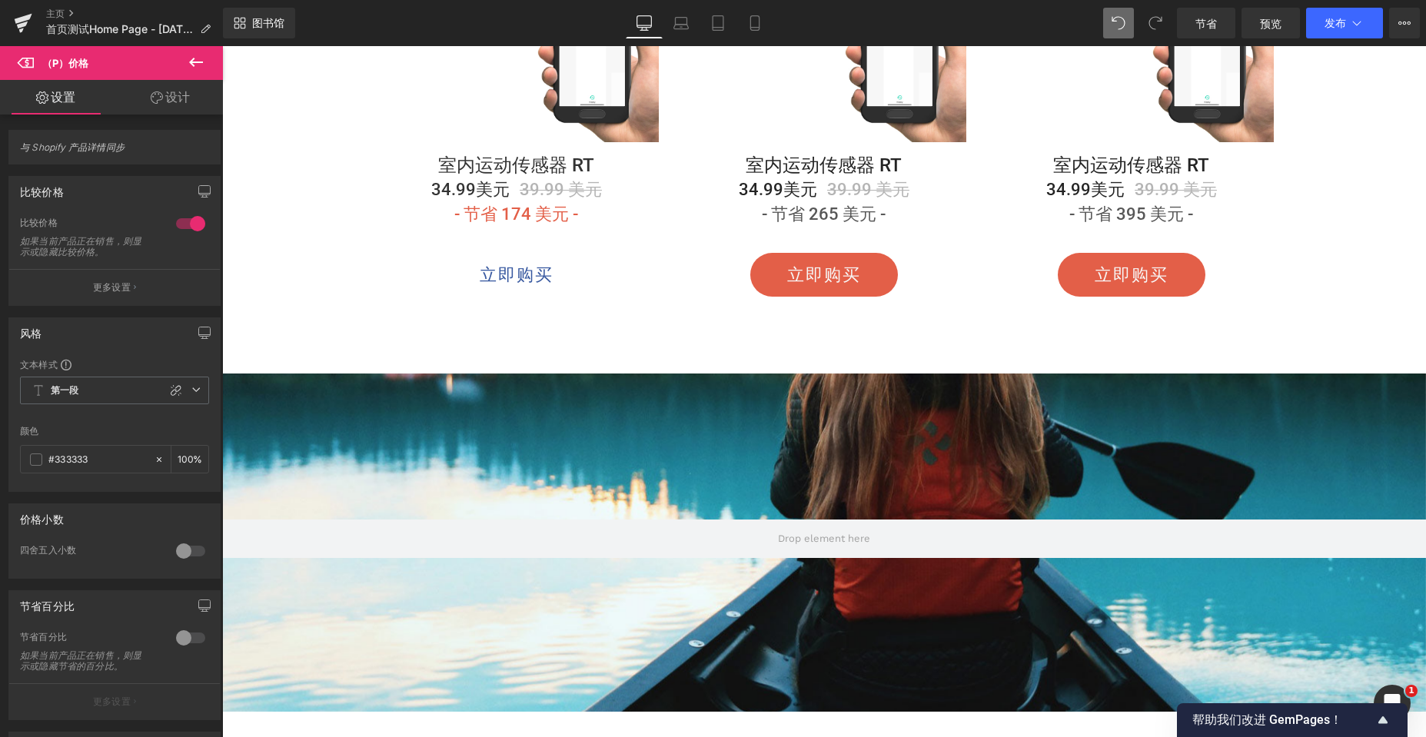
click at [192, 56] on icon at bounding box center [196, 62] width 18 height 18
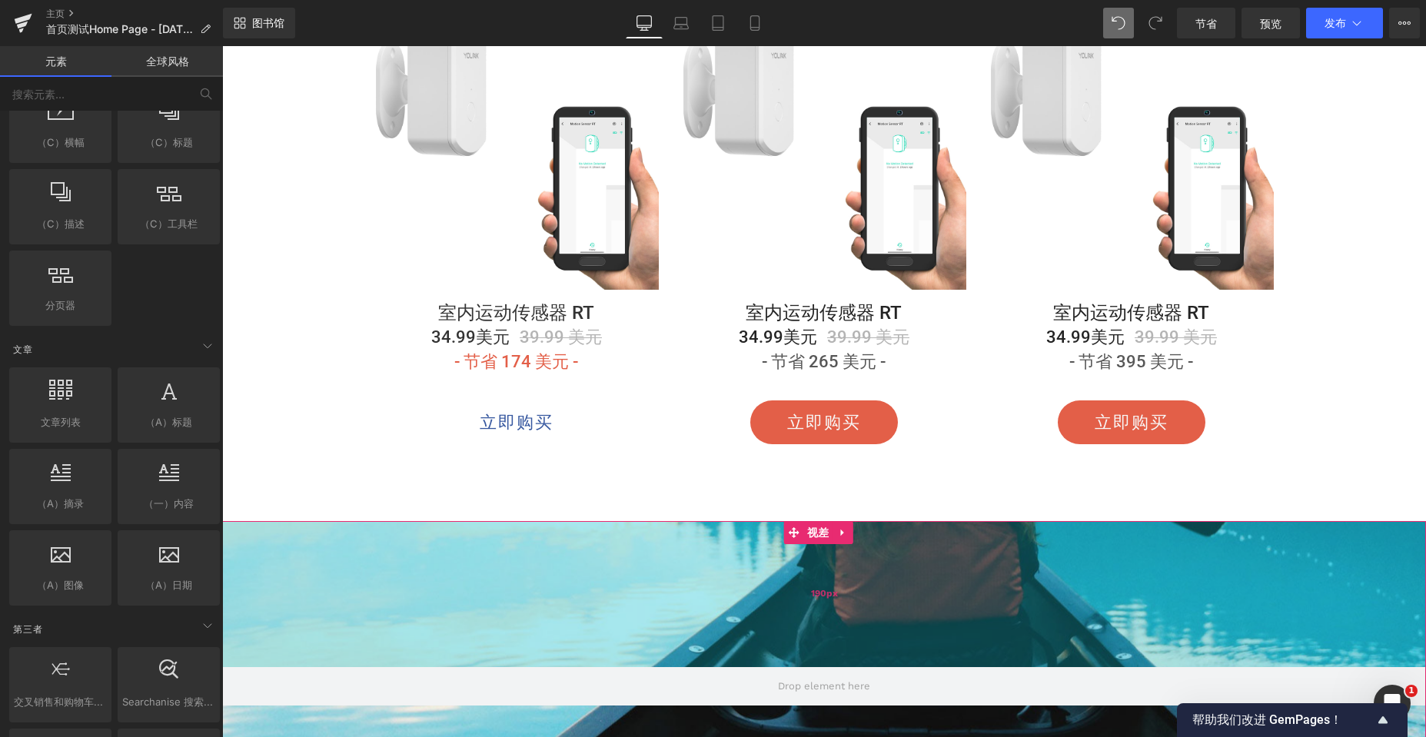
scroll to position [4072, 0]
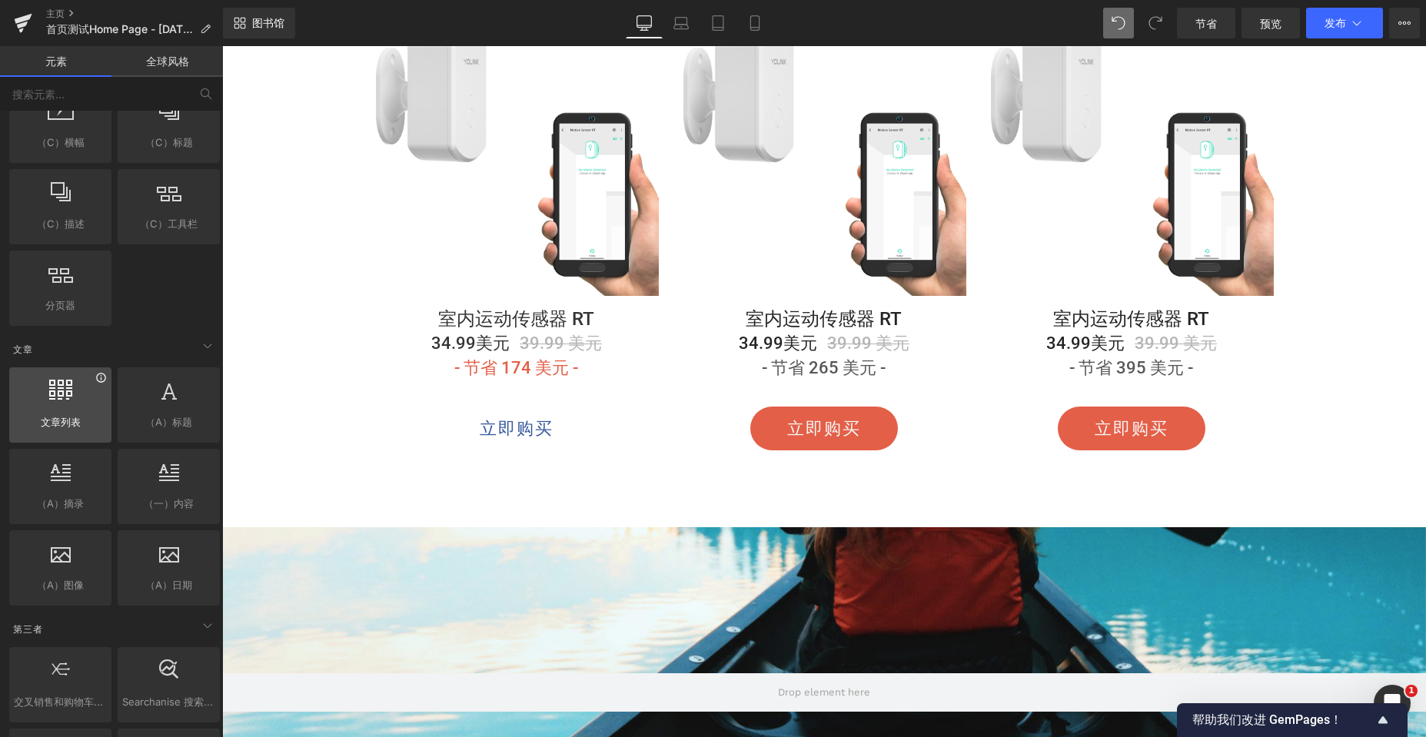
click at [98, 383] on icon at bounding box center [101, 378] width 12 height 12
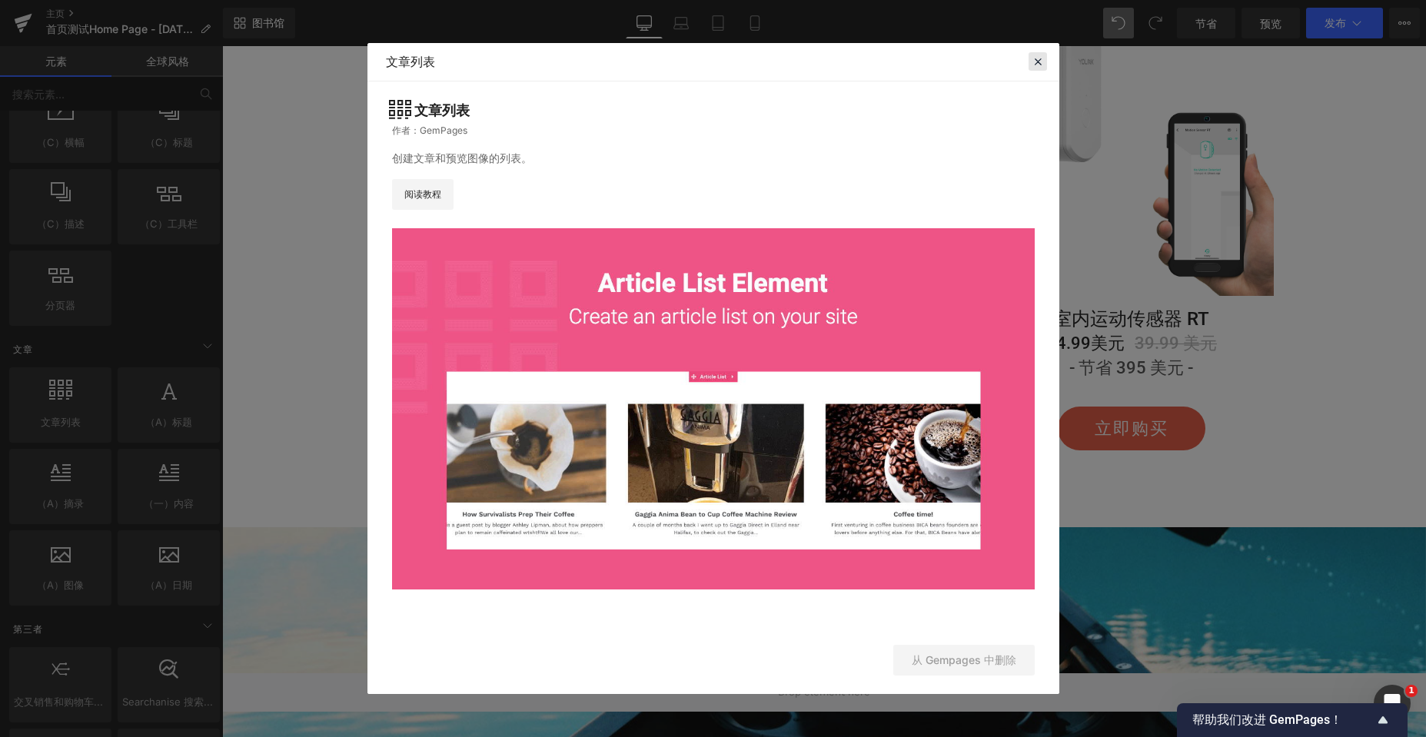
click at [1037, 65] on icon at bounding box center [1038, 62] width 14 height 14
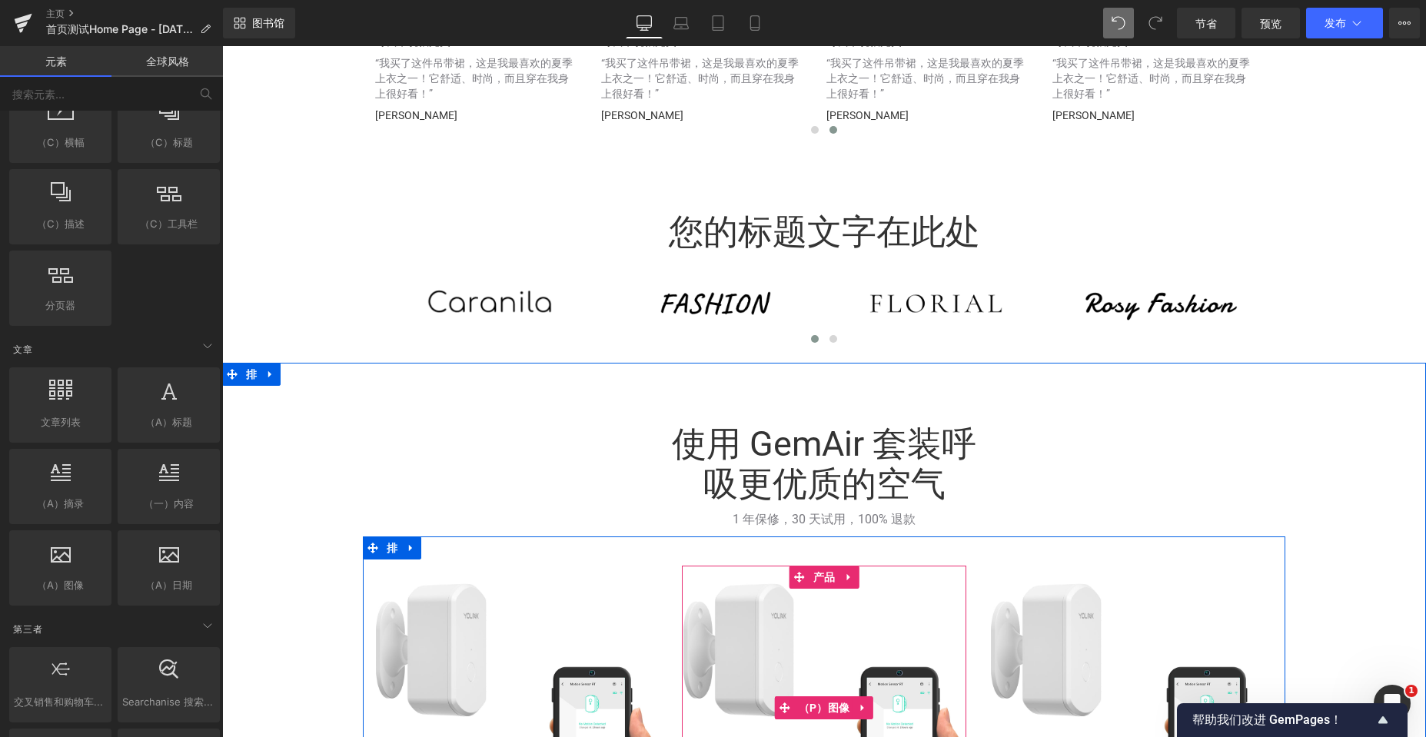
scroll to position [3457, 0]
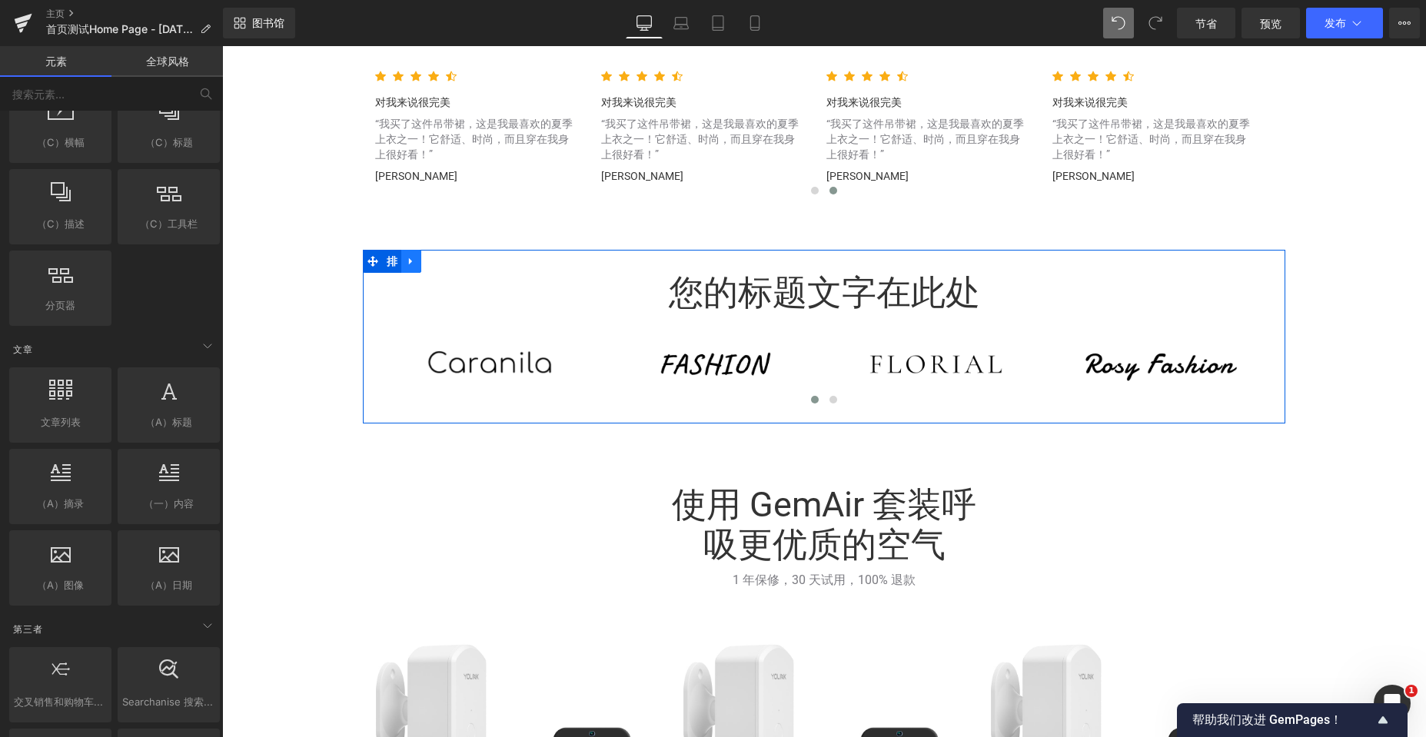
click at [406, 263] on icon at bounding box center [411, 261] width 11 height 12
click at [446, 263] on icon at bounding box center [451, 261] width 11 height 12
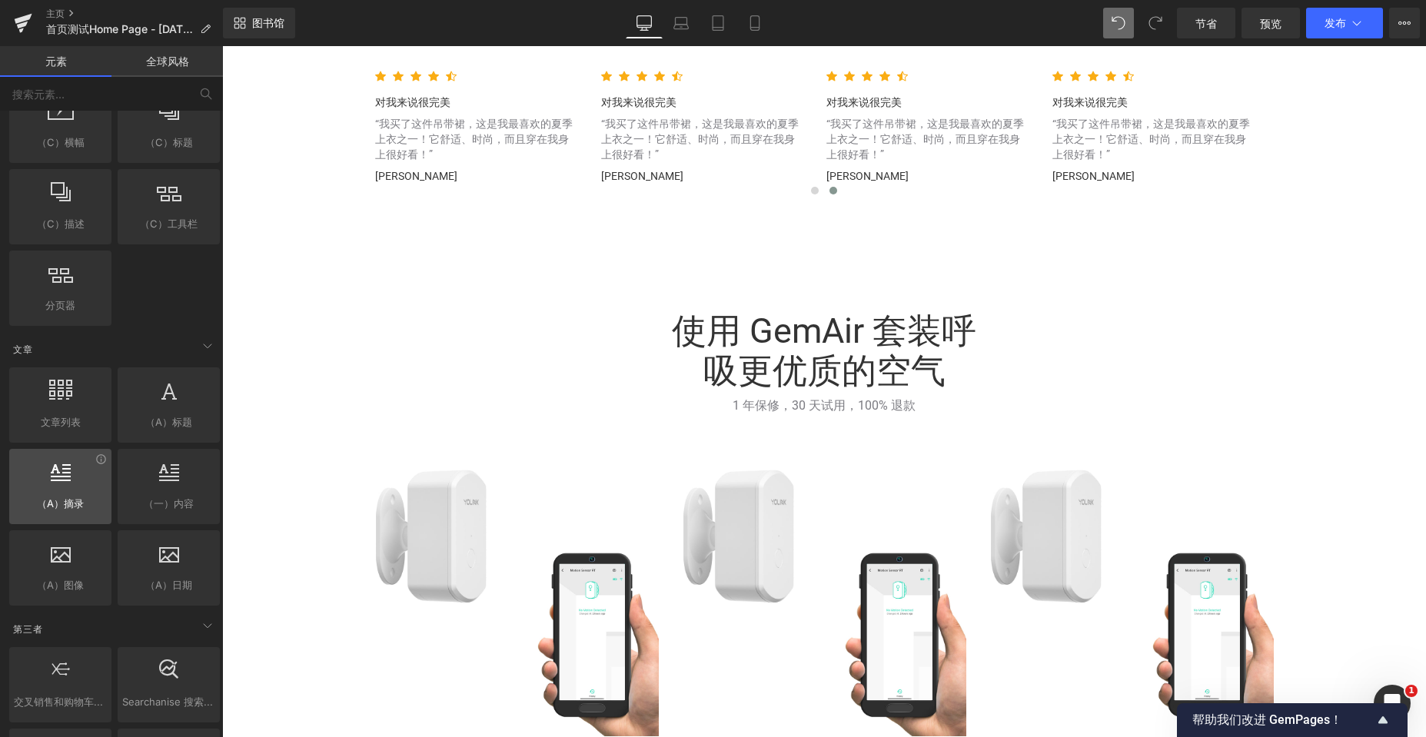
scroll to position [5524, 1192]
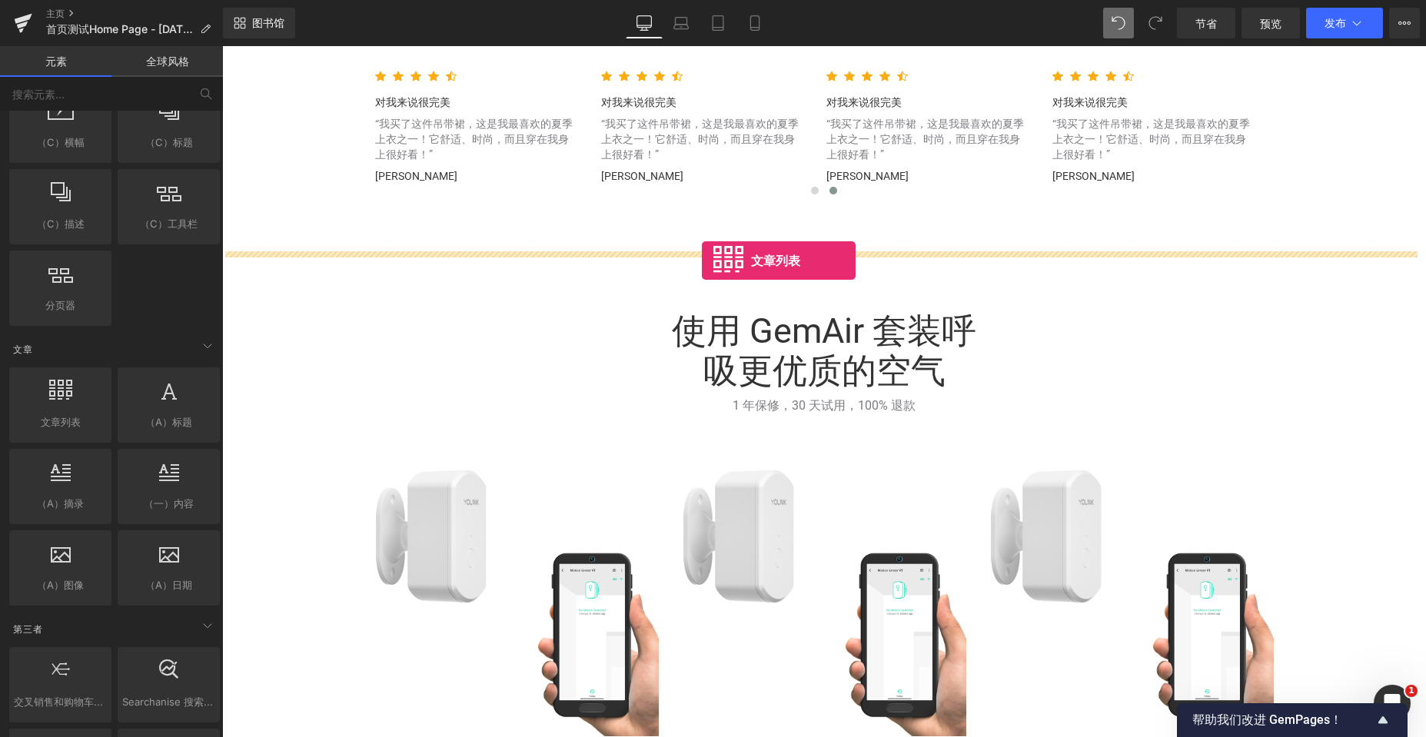
drag, startPoint x: 659, startPoint y: 281, endPoint x: 702, endPoint y: 261, distance: 47.1
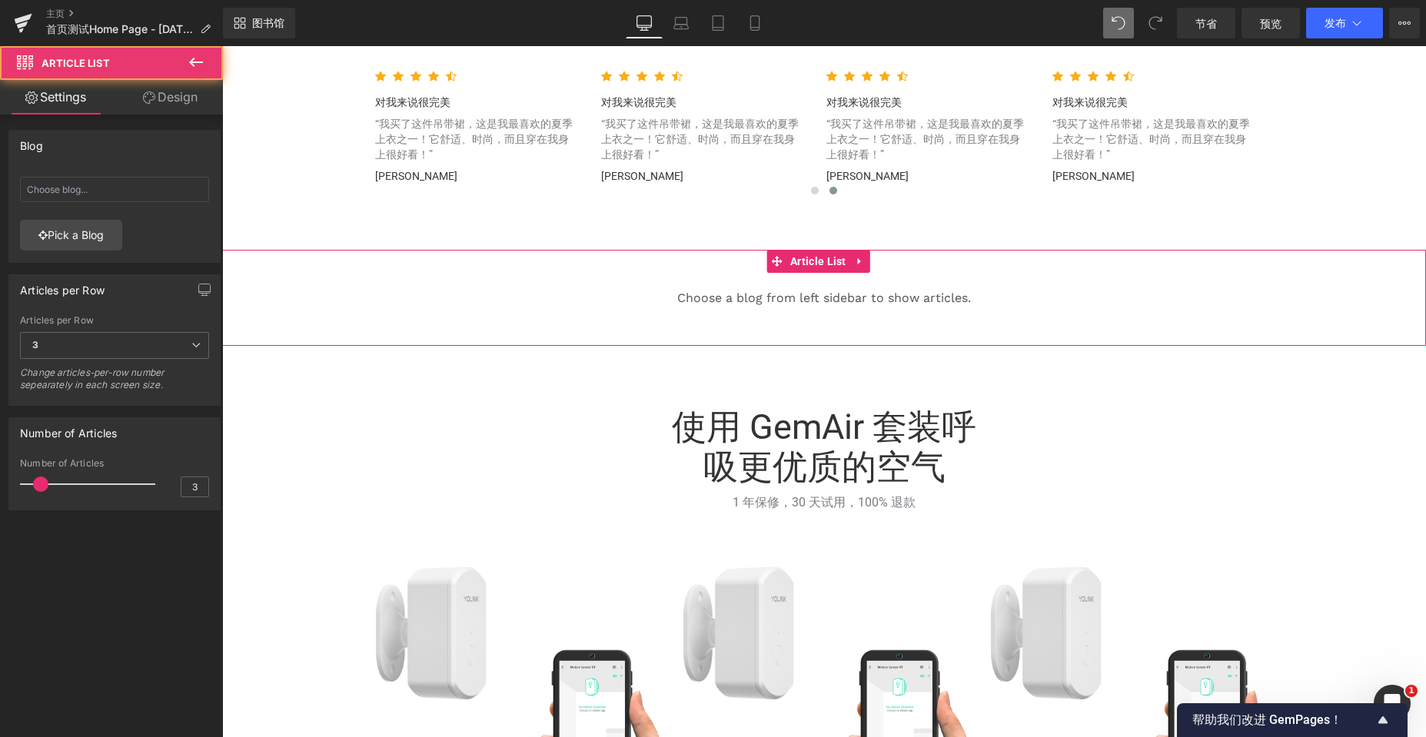
scroll to position [5621, 1192]
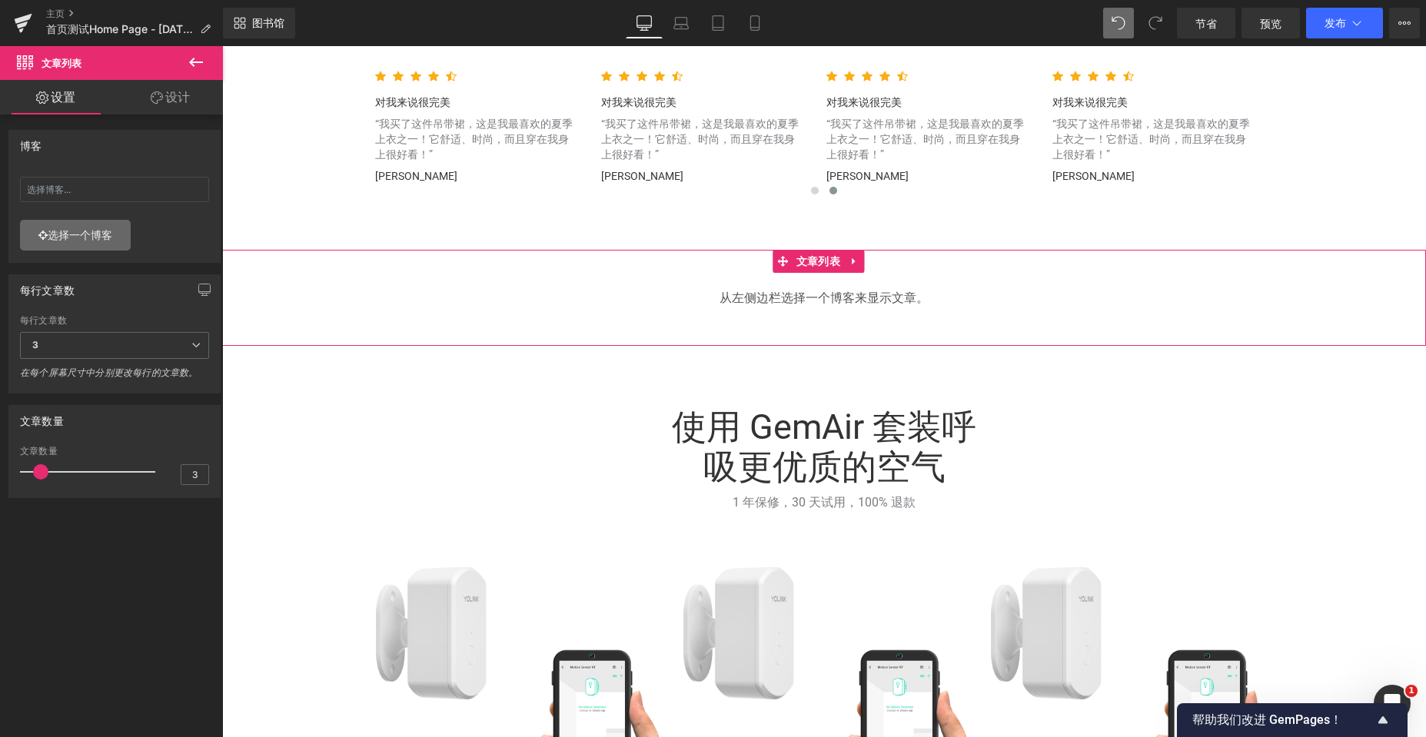
click at [51, 231] on font "选择一个博客" at bounding box center [80, 234] width 65 height 13
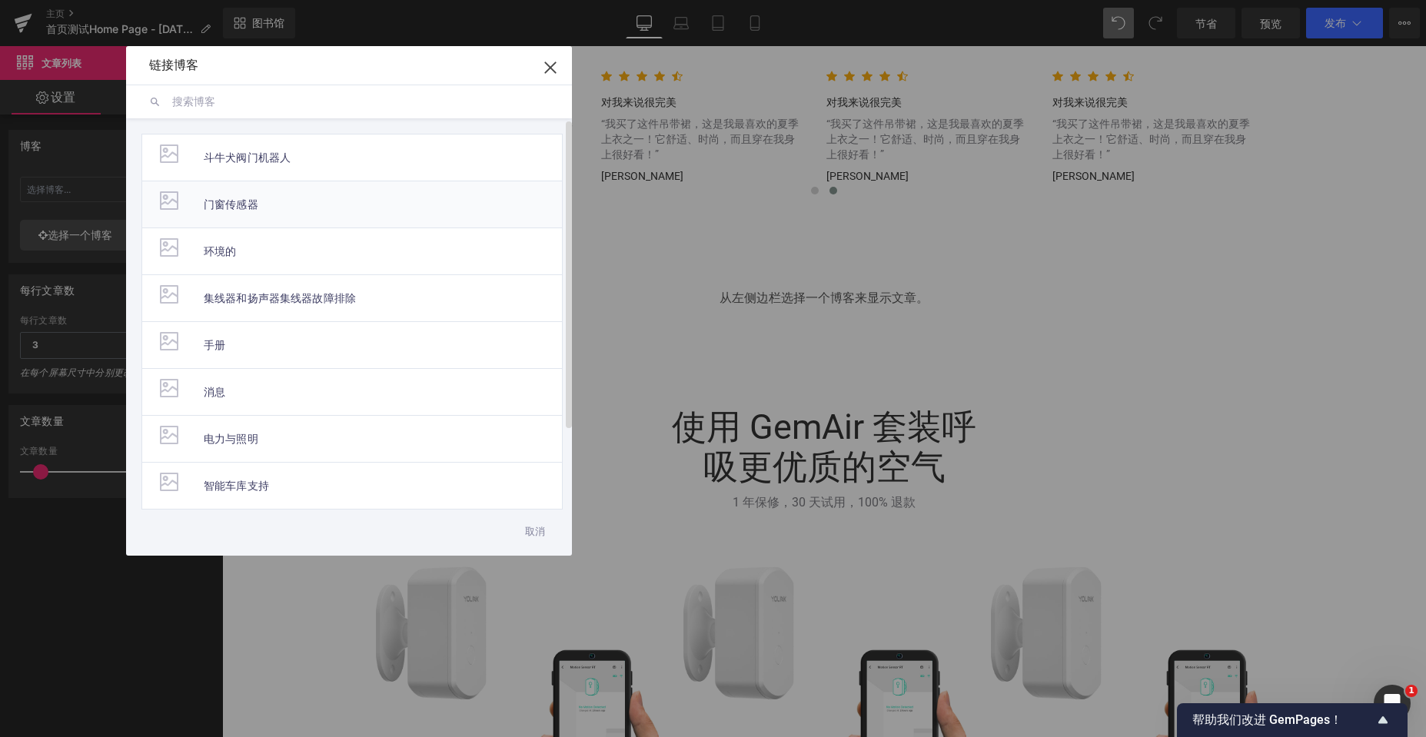
click at [257, 195] on span "门窗传感器" at bounding box center [231, 204] width 55 height 46
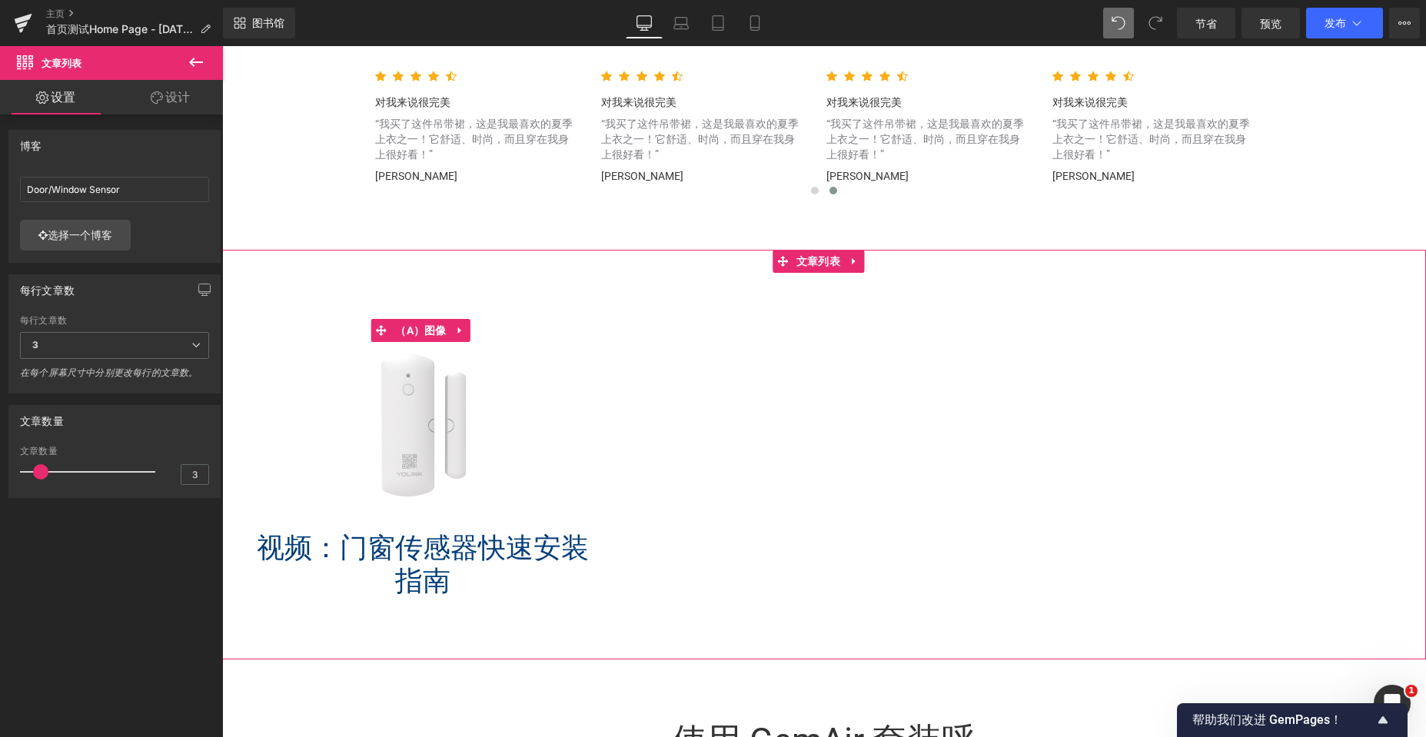
scroll to position [5932, 1192]
click at [107, 237] on font "选择一个博客" at bounding box center [80, 234] width 65 height 13
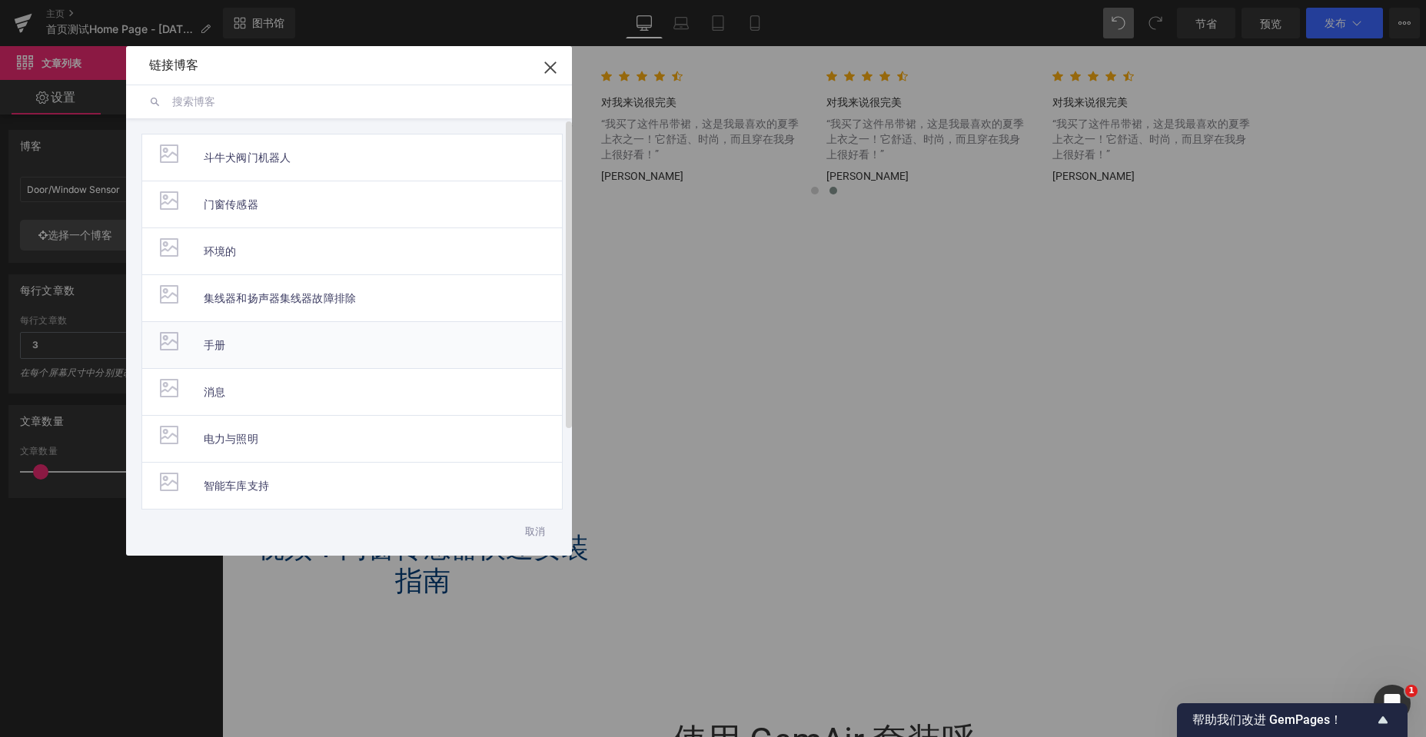
click at [256, 346] on li "手册" at bounding box center [351, 344] width 421 height 47
type input "Manuals"
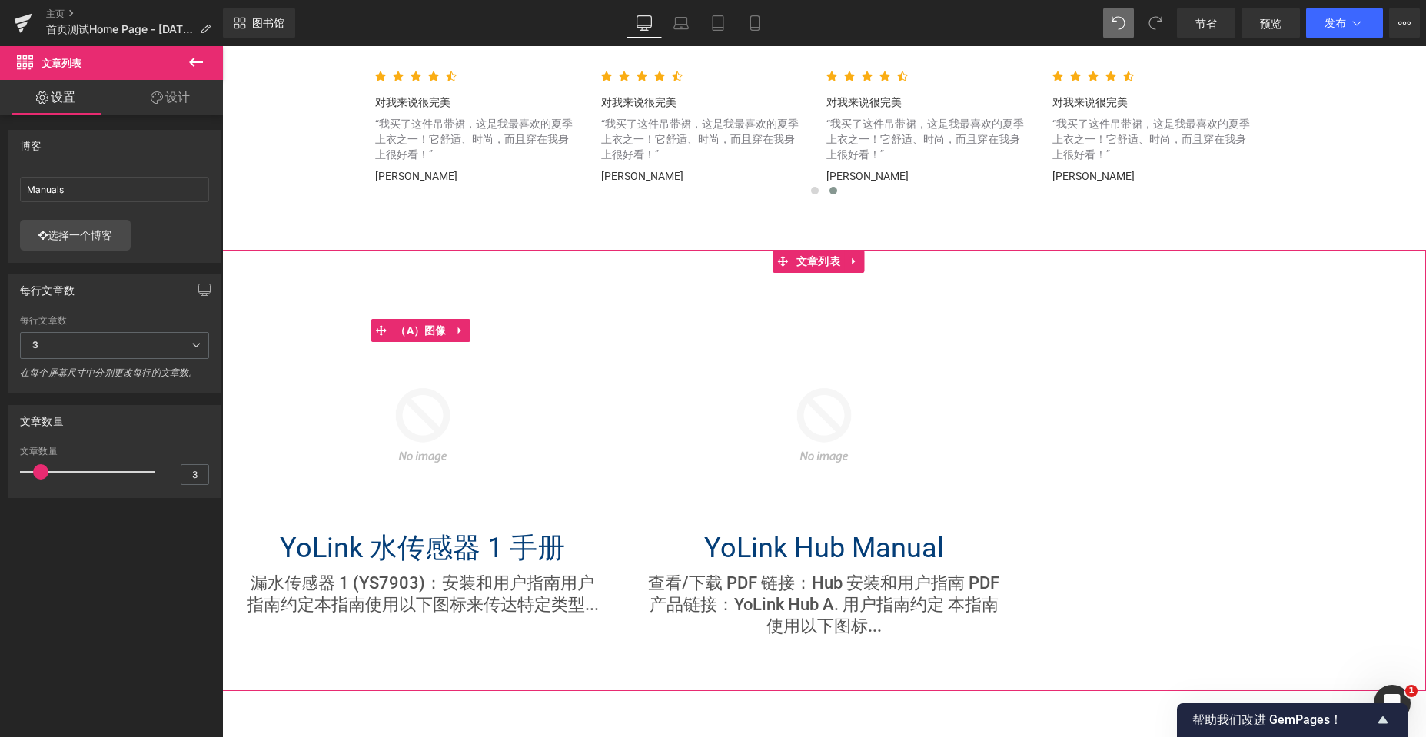
scroll to position [5964, 1192]
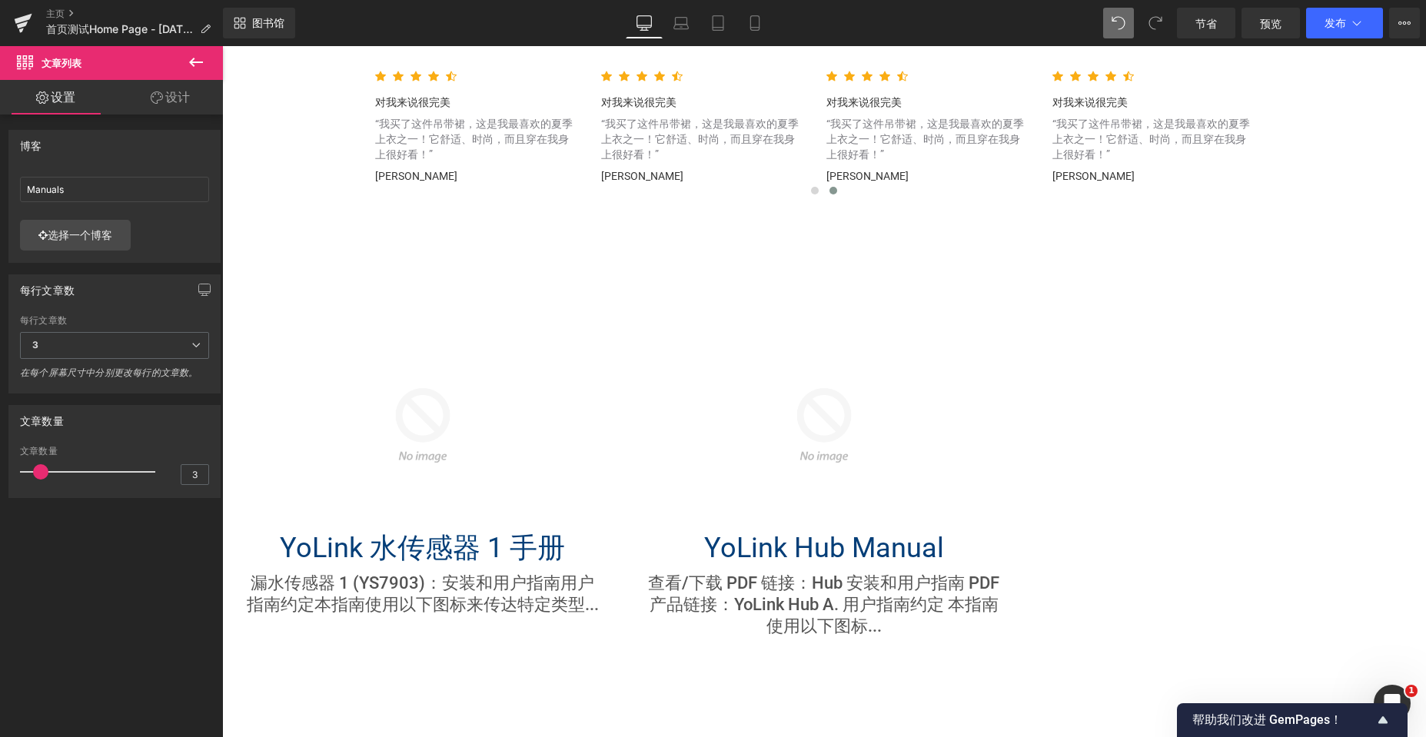
click at [196, 65] on icon at bounding box center [196, 62] width 18 height 18
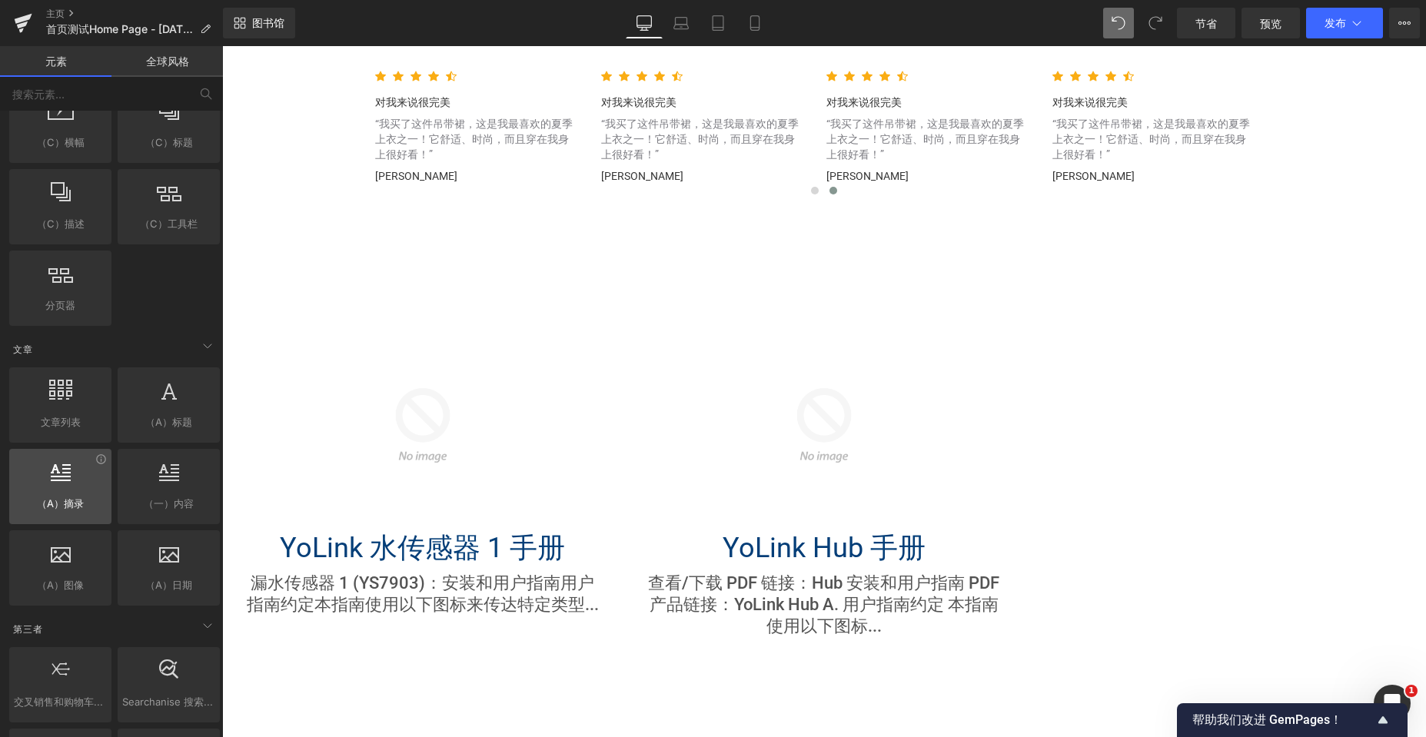
click at [101, 465] on div at bounding box center [60, 478] width 93 height 35
click at [100, 464] on icon at bounding box center [101, 459] width 12 height 12
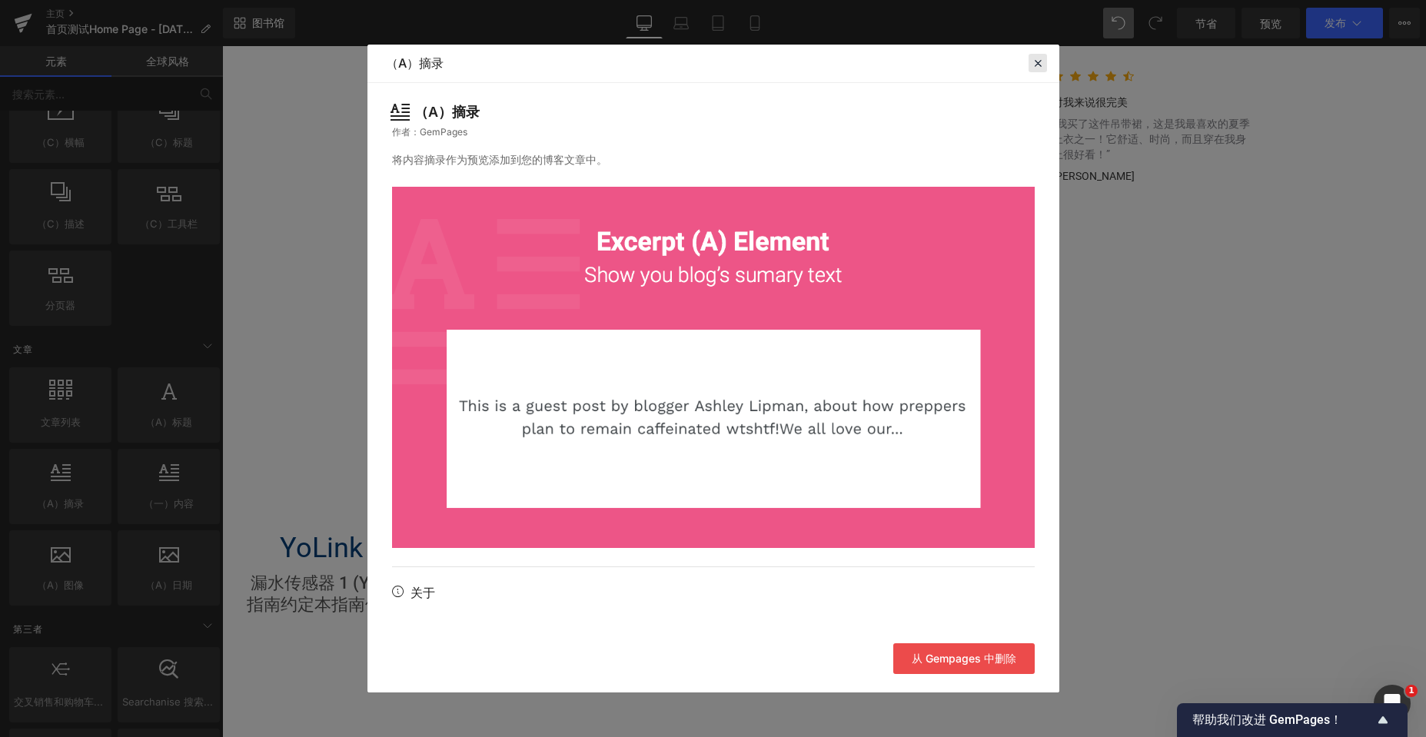
click at [1034, 70] on icon at bounding box center [1038, 63] width 14 height 14
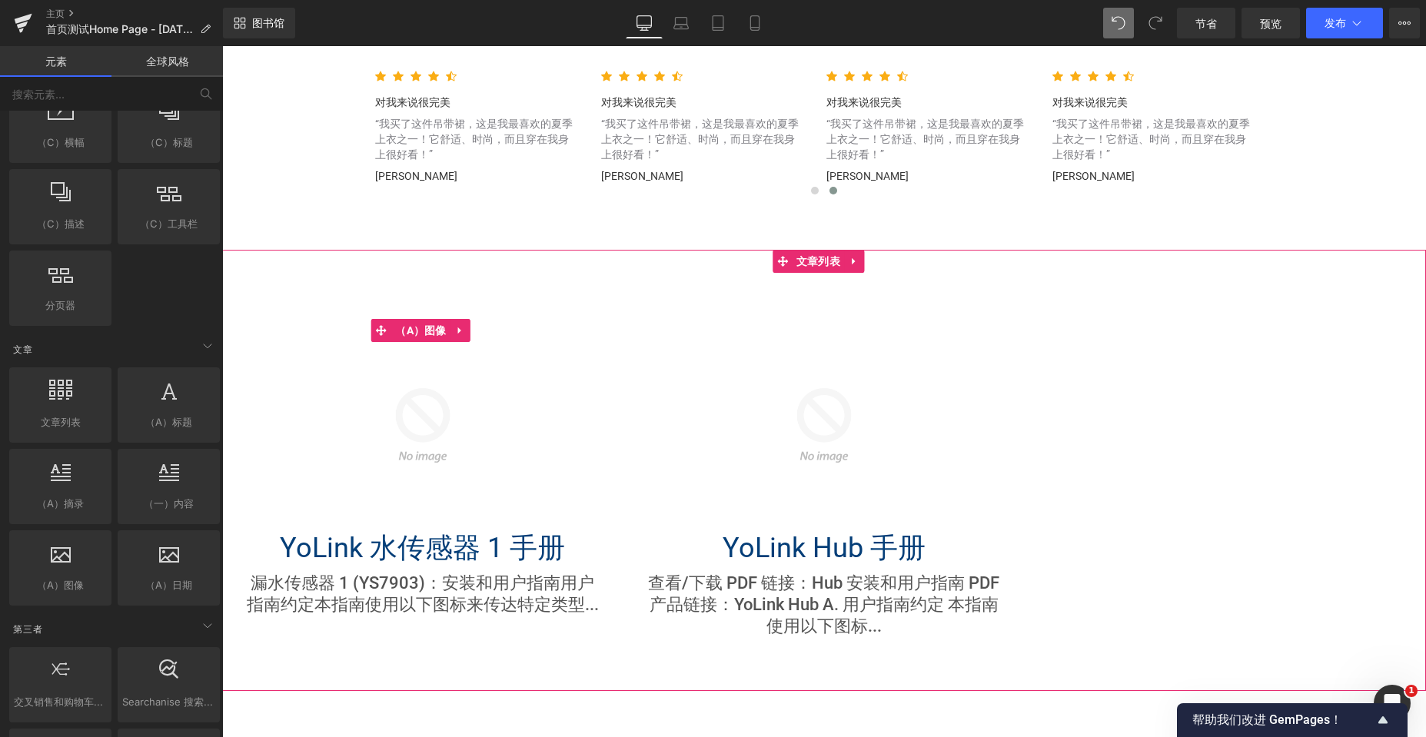
click at [424, 410] on img at bounding box center [422, 425] width 213 height 213
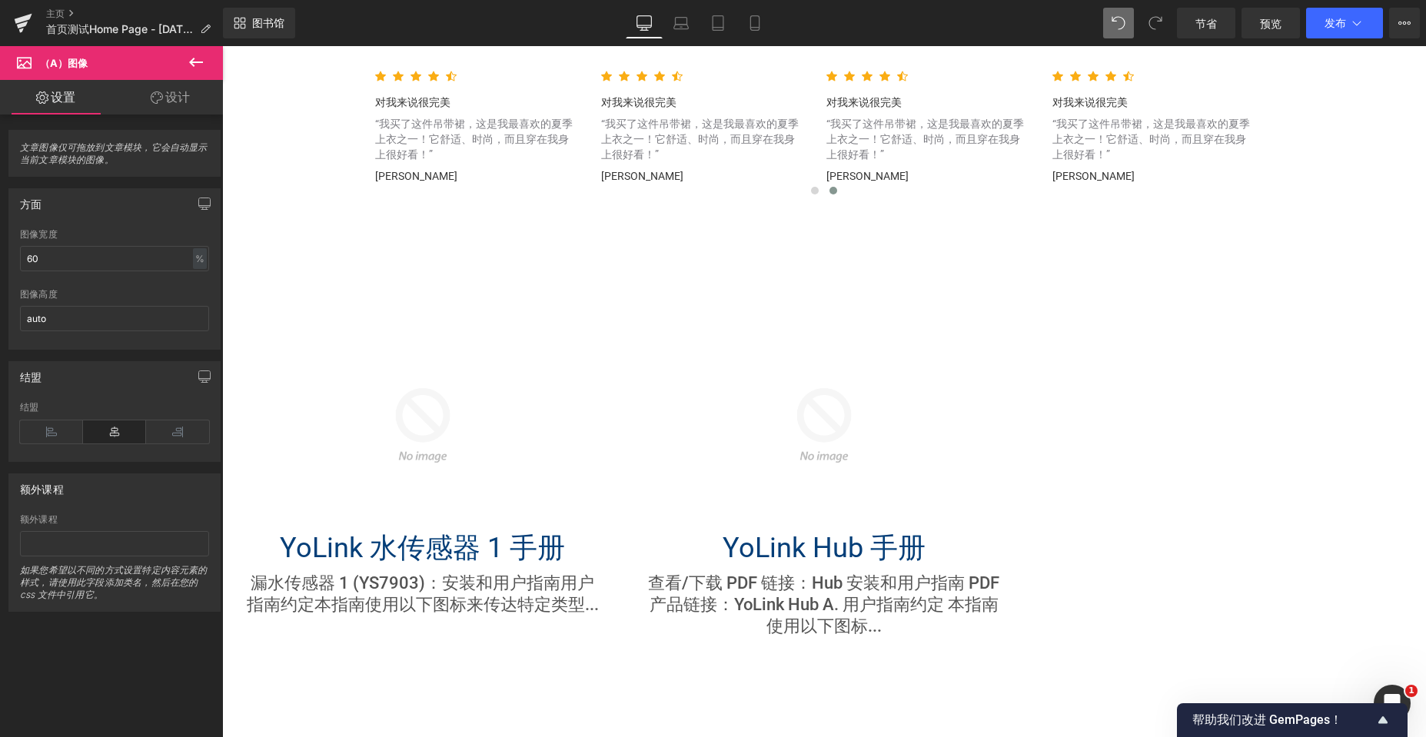
click at [192, 63] on icon at bounding box center [196, 62] width 14 height 9
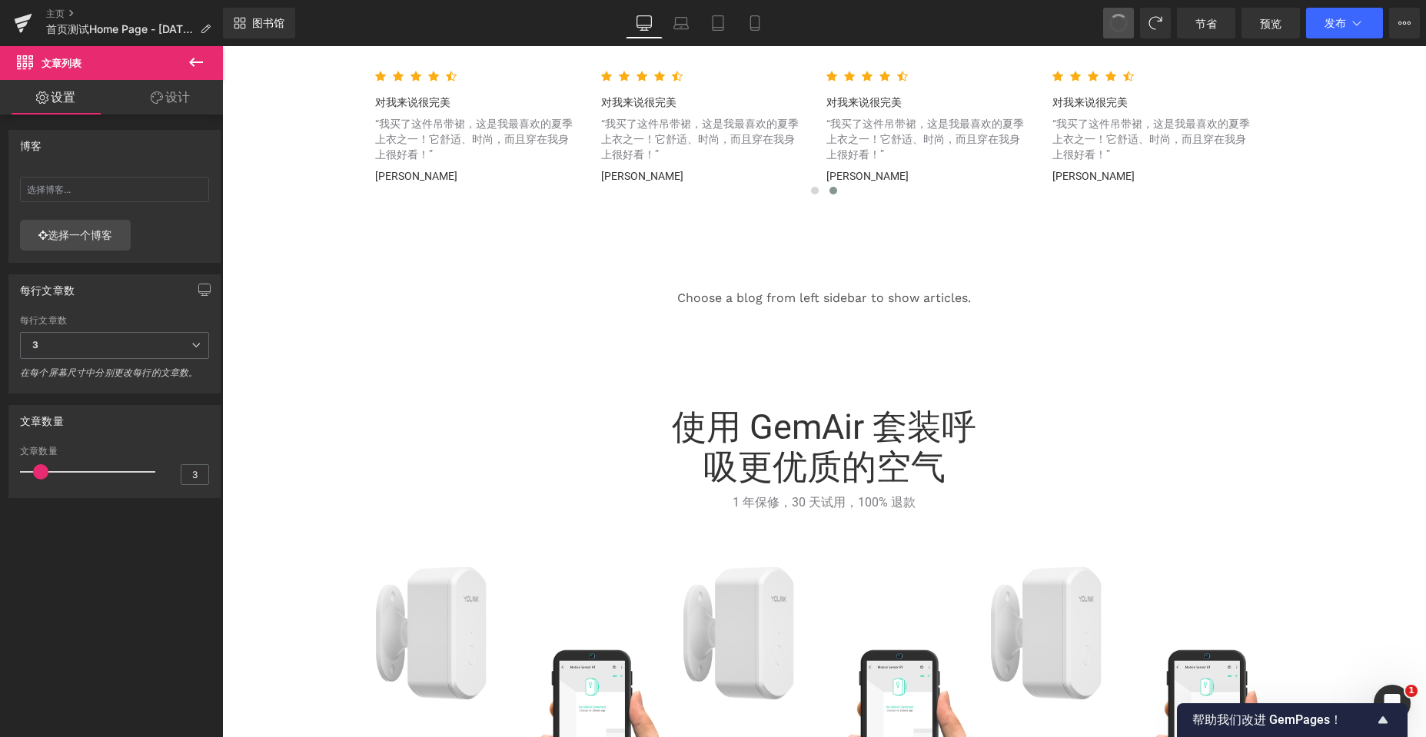
scroll to position [5621, 1192]
click at [1118, 20] on icon at bounding box center [1118, 23] width 14 height 14
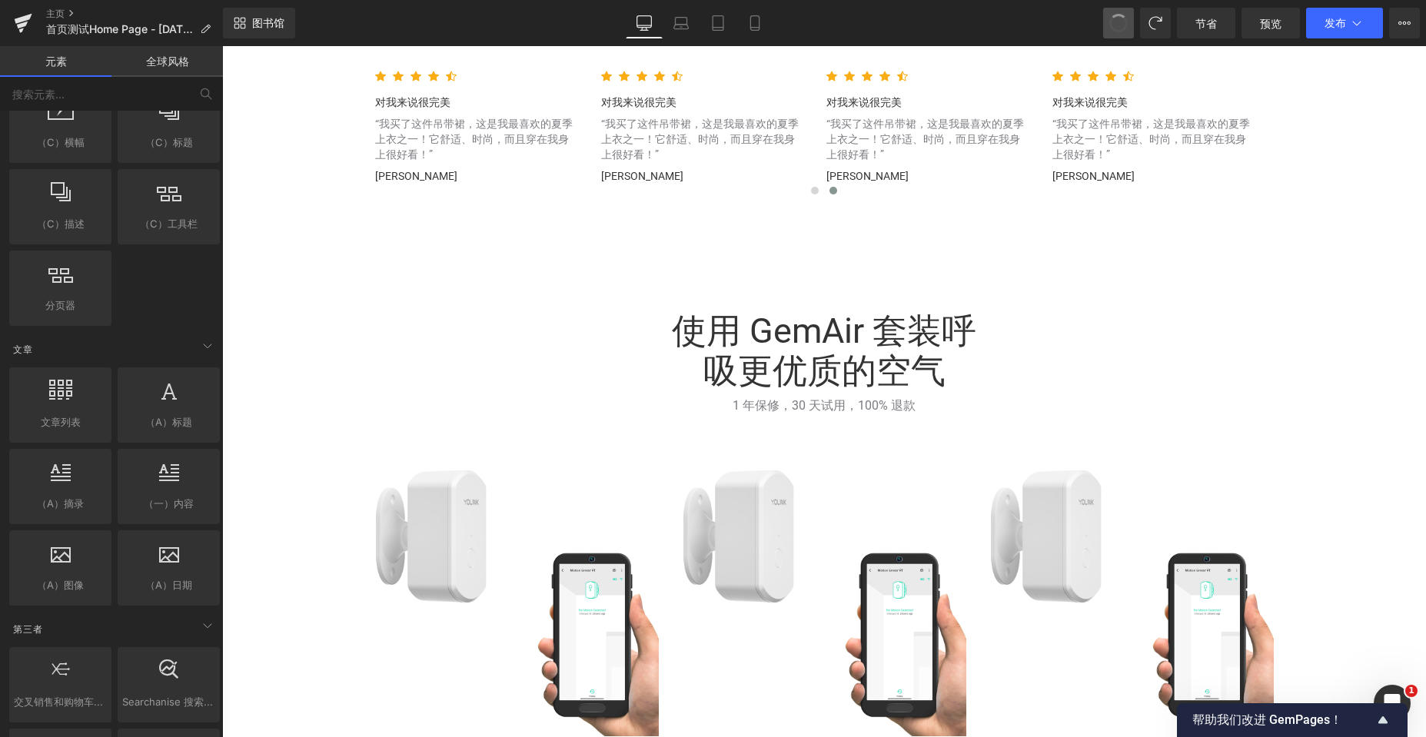
scroll to position [5524, 1192]
click at [879, 75] on link at bounding box center [870, 79] width 17 height 17
click at [1113, 18] on icon at bounding box center [1118, 23] width 14 height 14
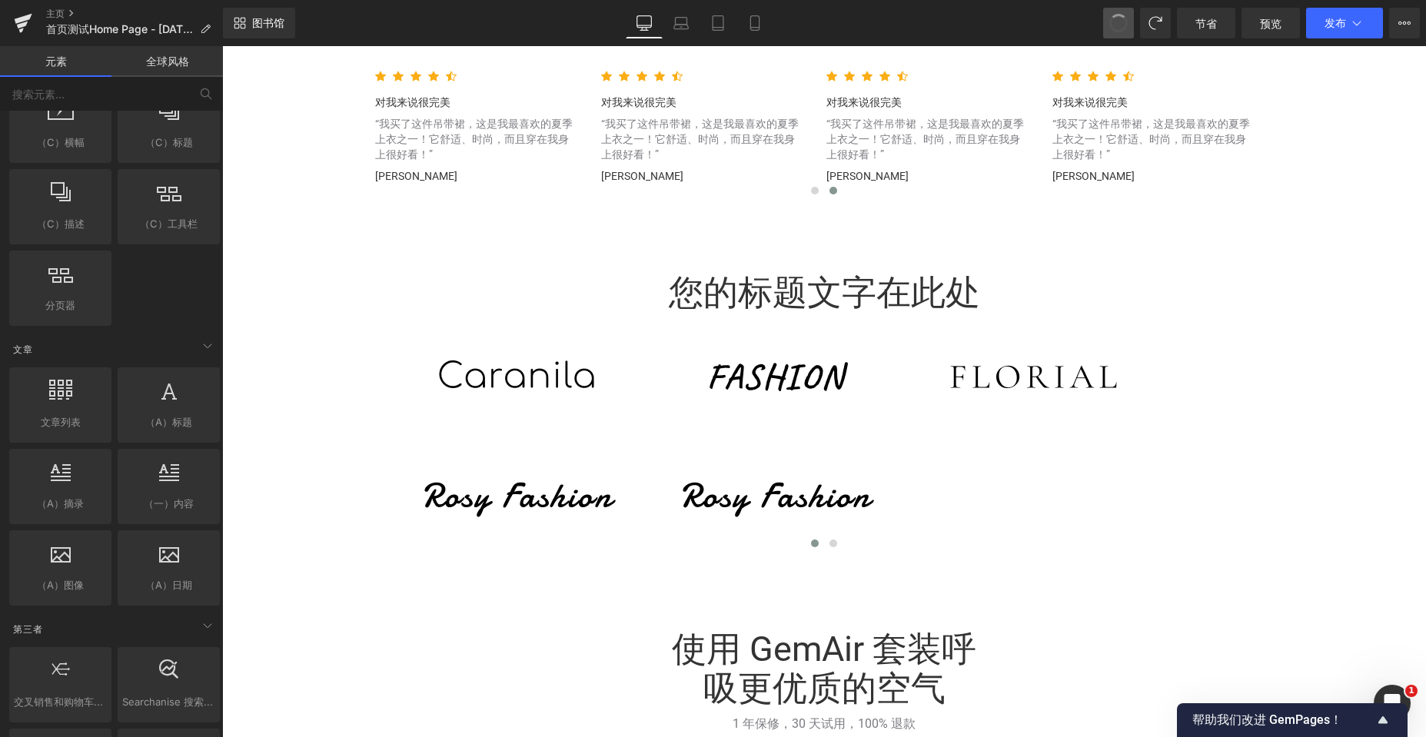
scroll to position [5843, 1192]
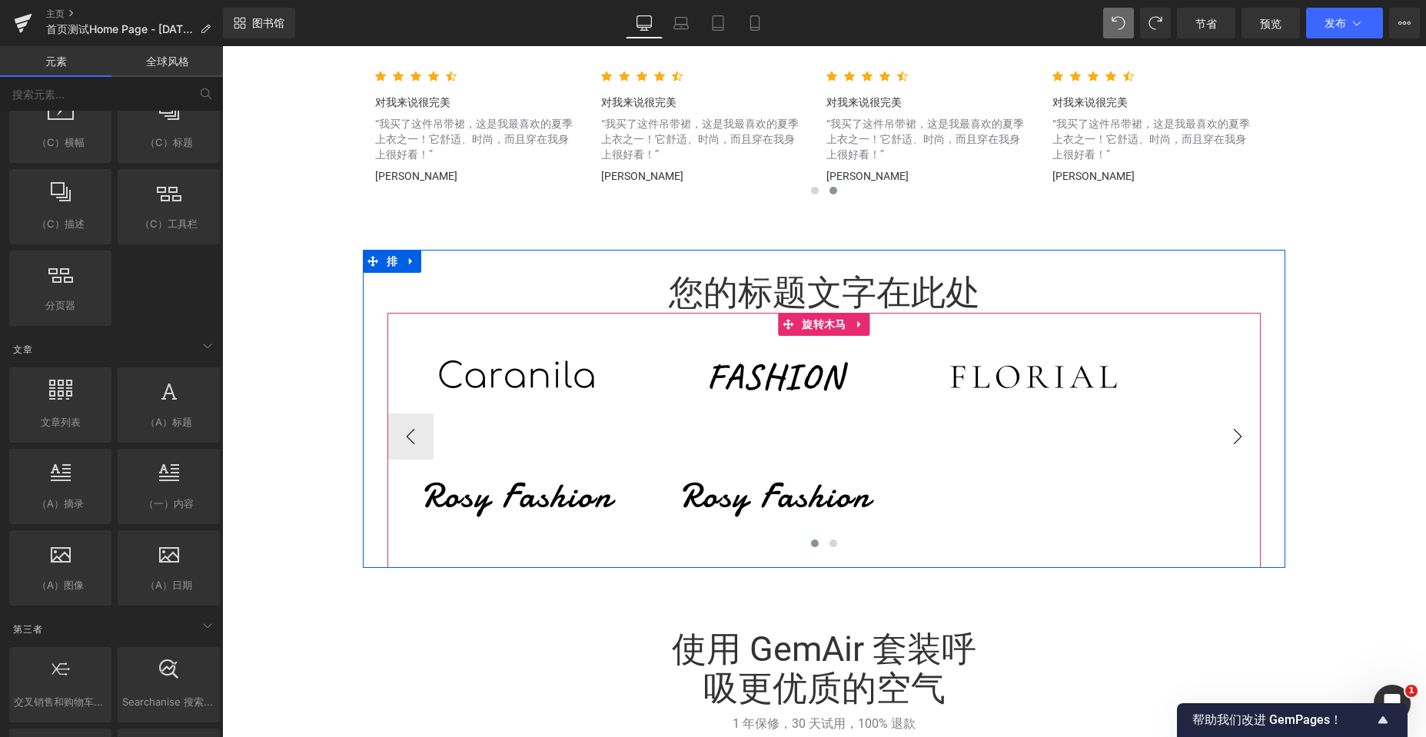
click at [1231, 449] on button "›" at bounding box center [1237, 437] width 46 height 46
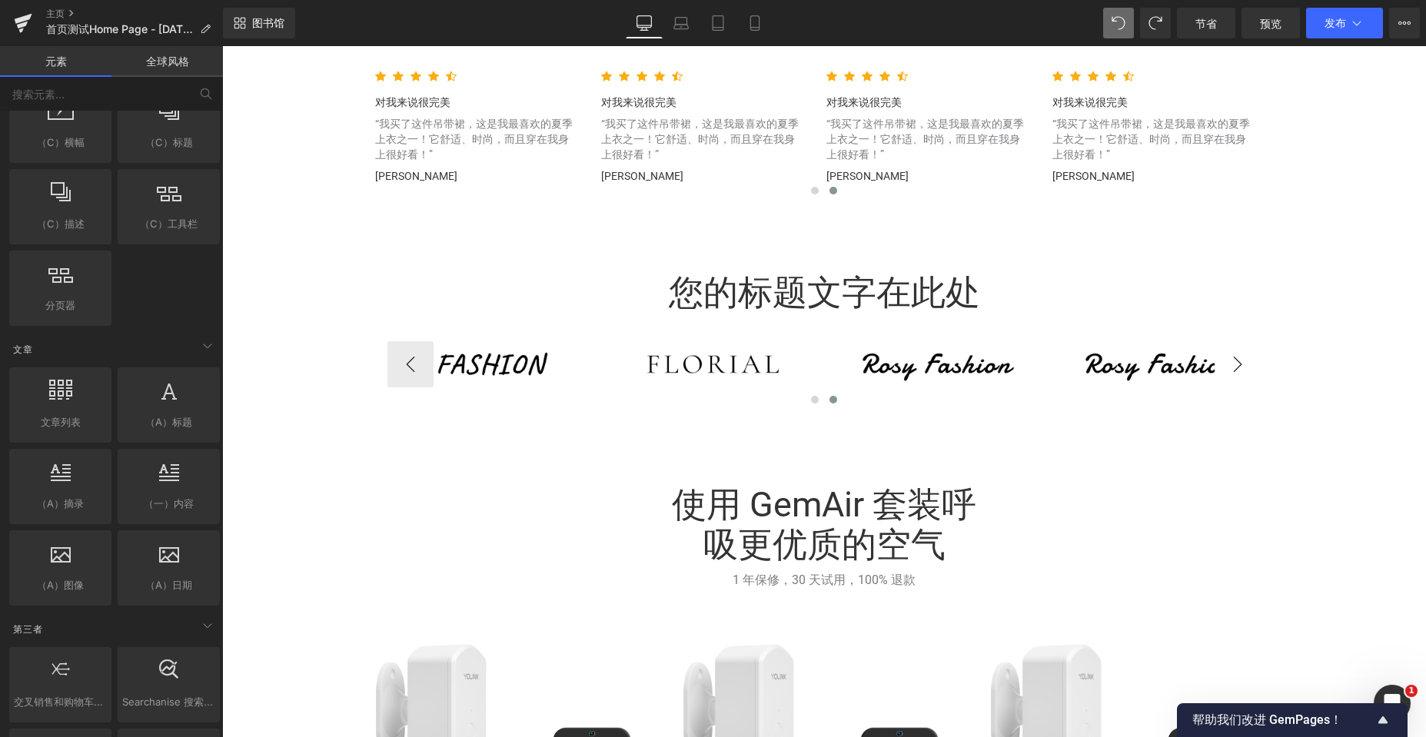
scroll to position [5699, 1192]
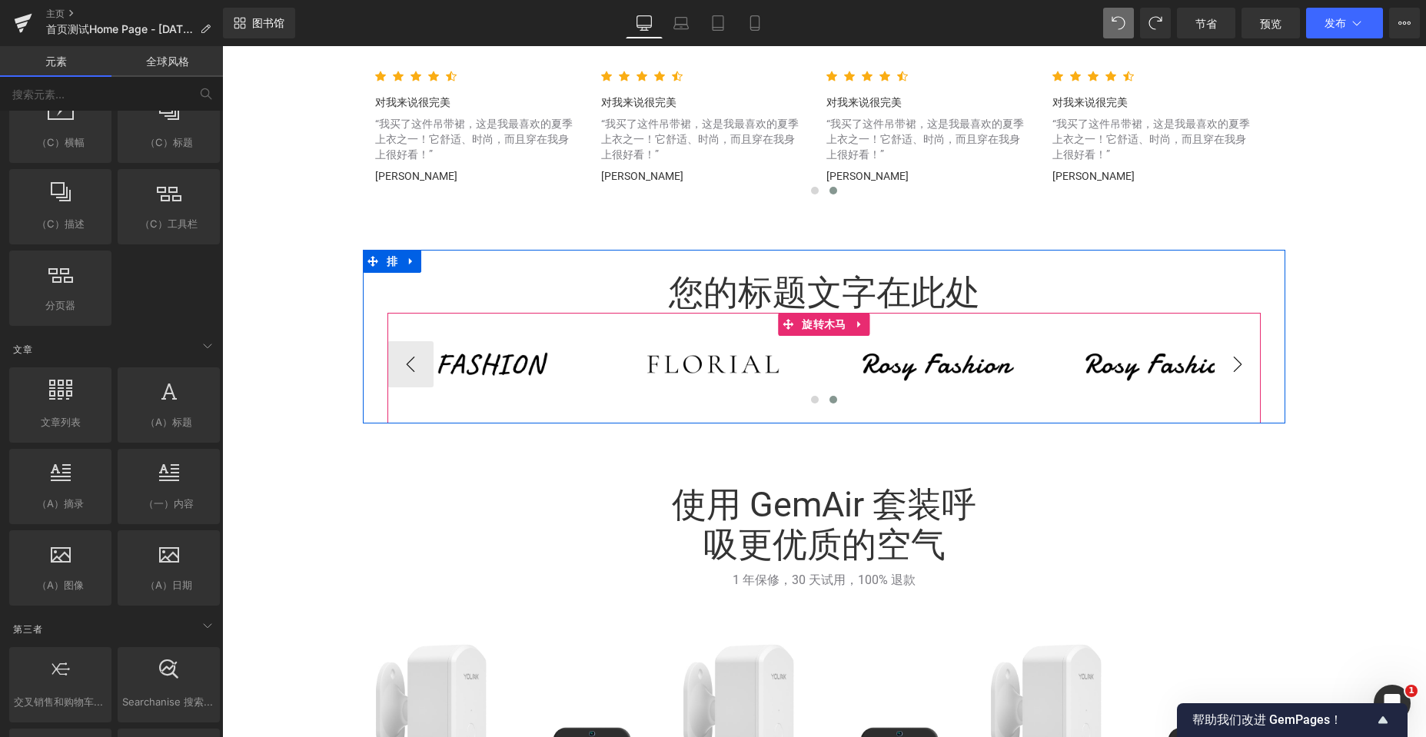
click at [1237, 365] on button "›" at bounding box center [1237, 364] width 46 height 46
click at [1237, 366] on button "›" at bounding box center [1237, 364] width 46 height 46
click at [400, 361] on button "‹" at bounding box center [410, 364] width 46 height 46
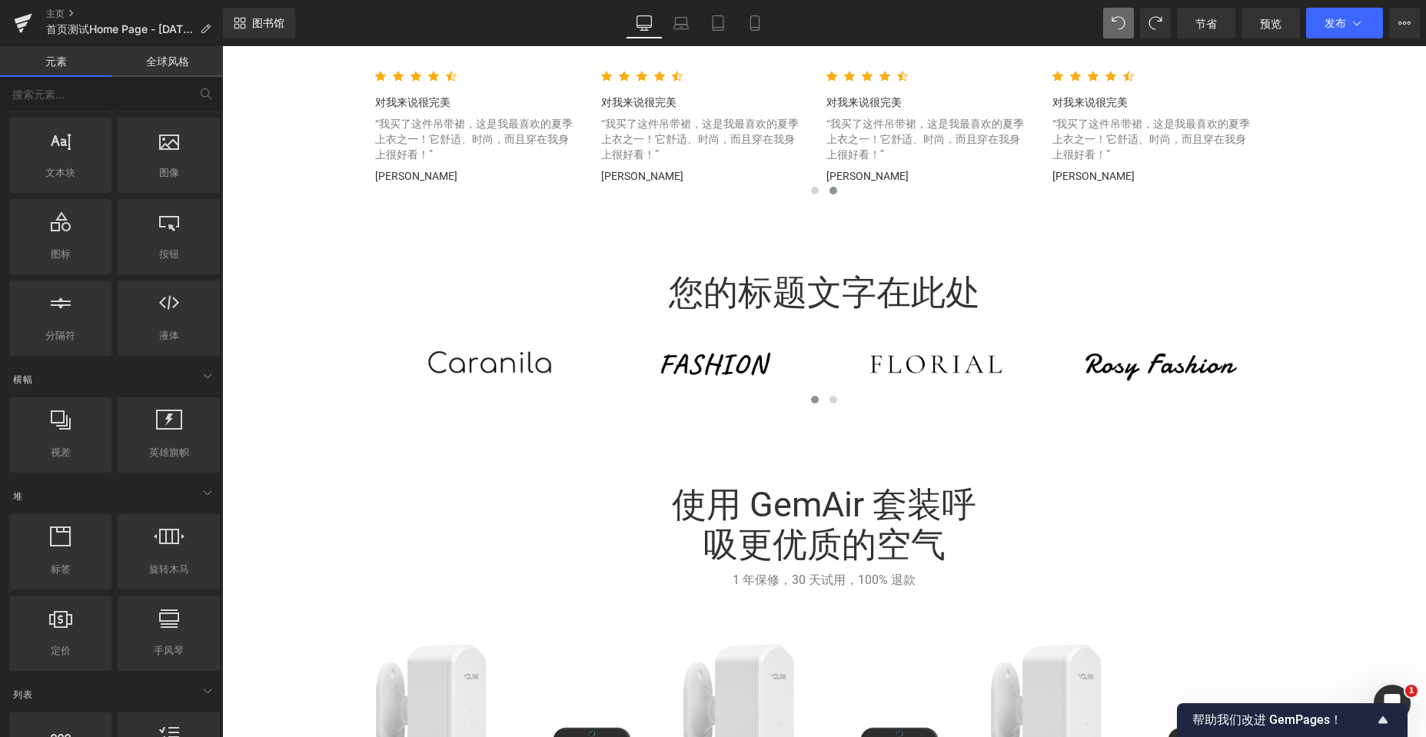
scroll to position [0, 0]
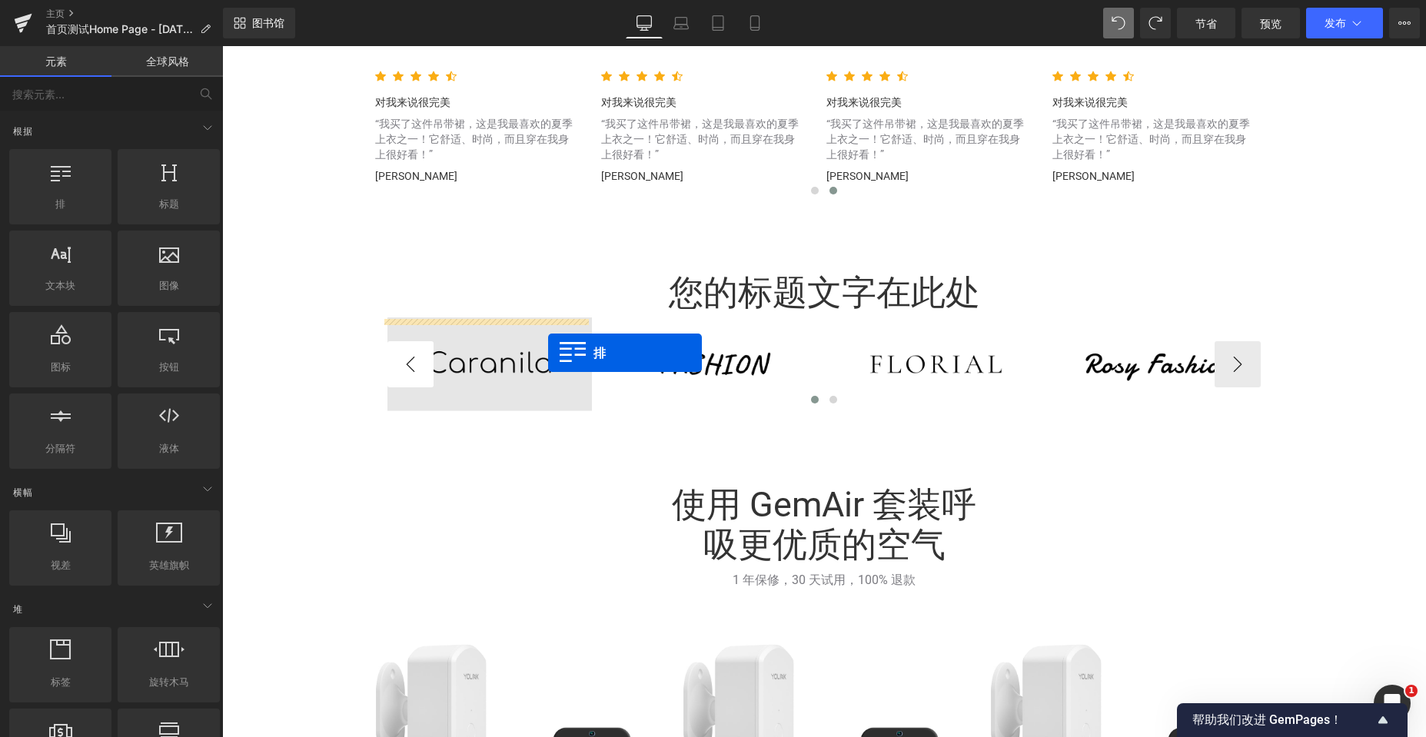
drag, startPoint x: 336, startPoint y: 257, endPoint x: 548, endPoint y: 353, distance: 232.9
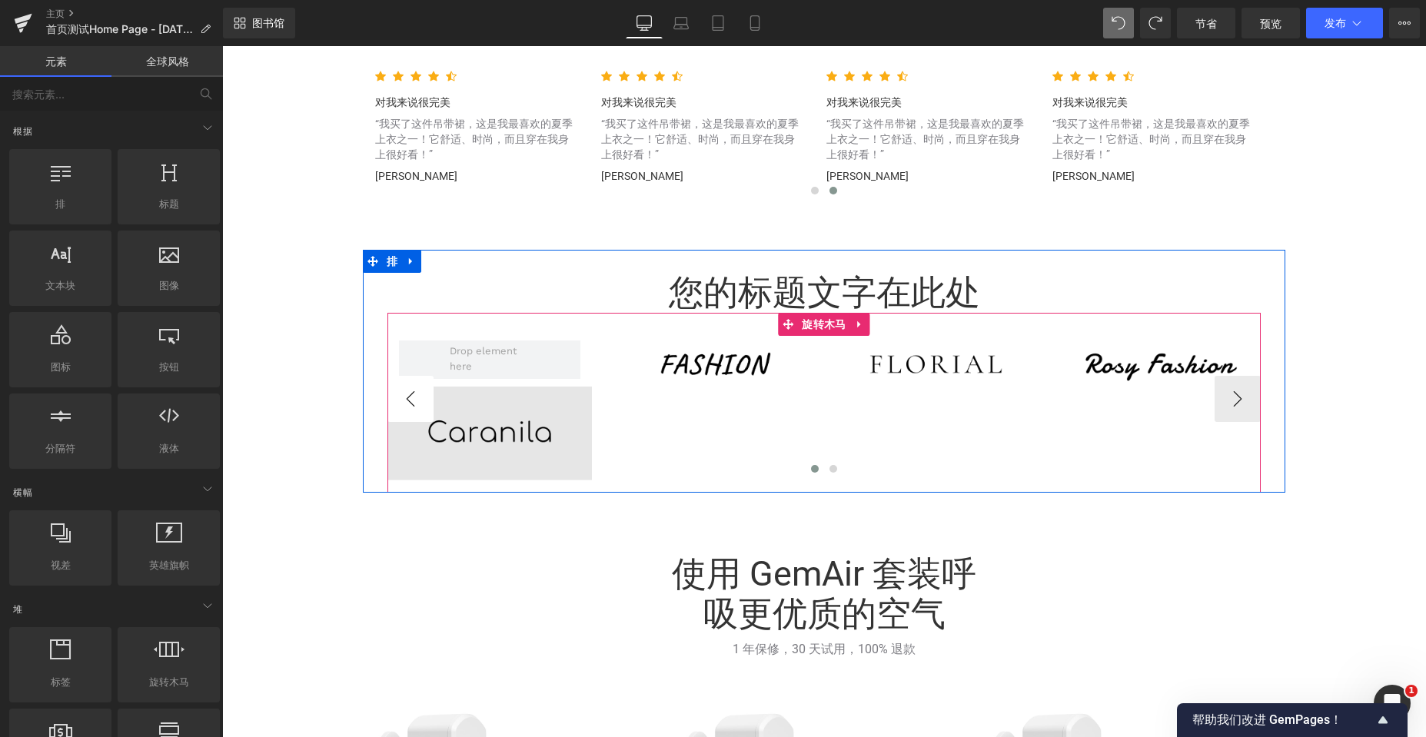
scroll to position [5768, 1192]
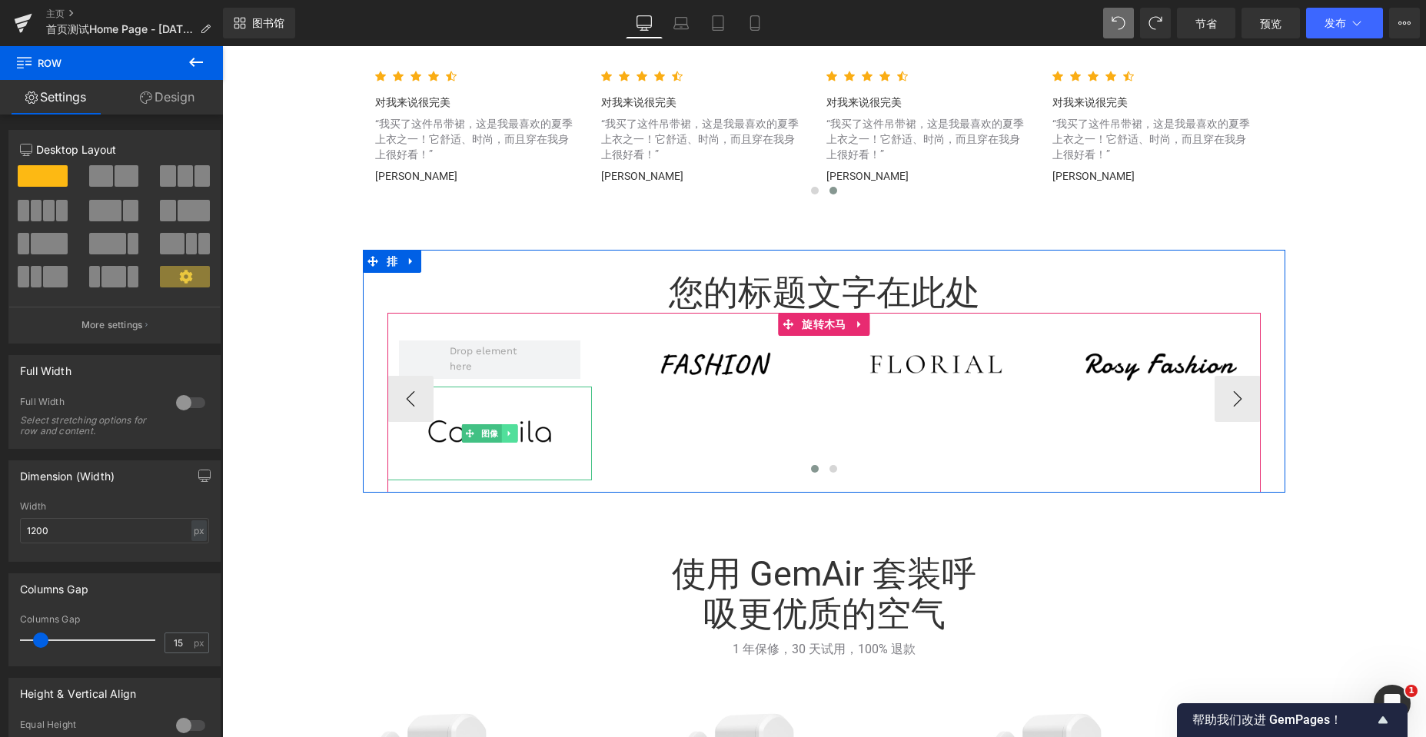
click at [511, 430] on link at bounding box center [509, 433] width 16 height 18
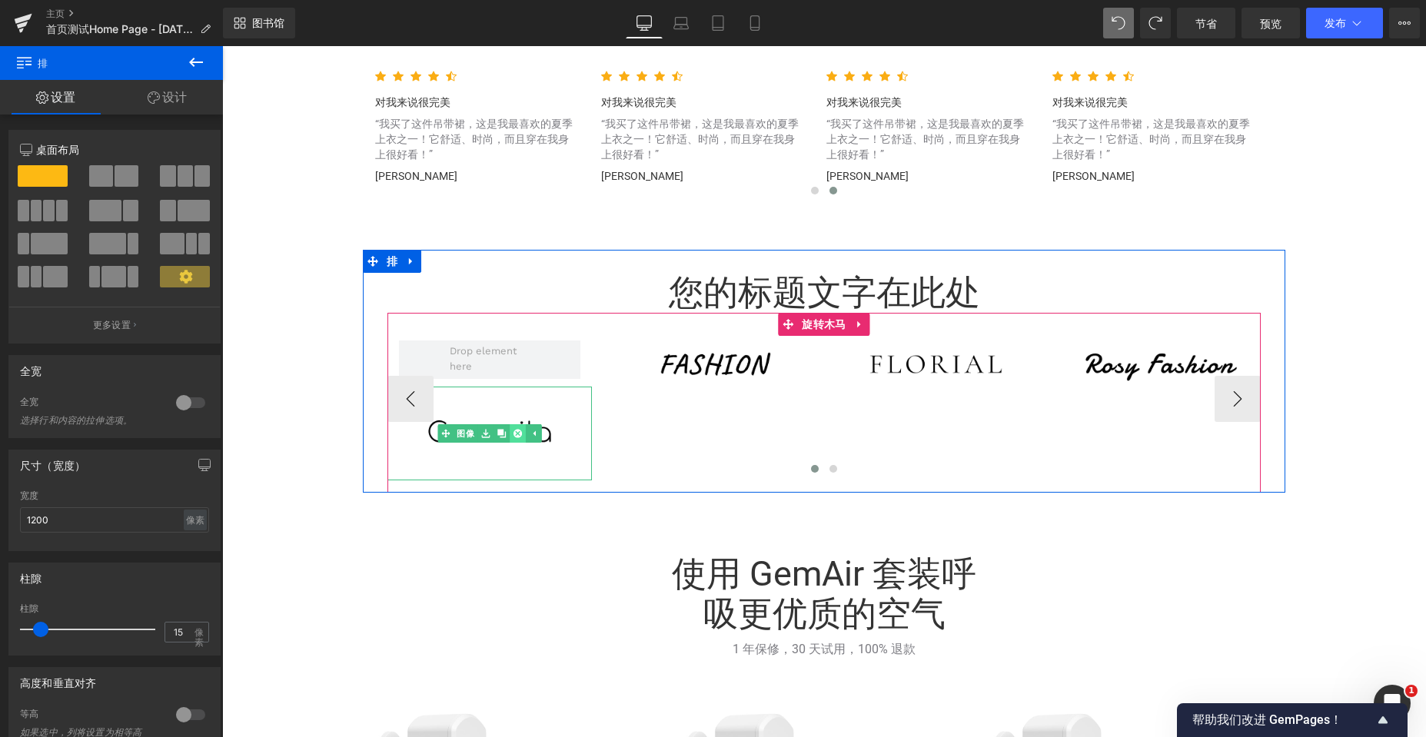
click at [515, 434] on icon at bounding box center [517, 433] width 8 height 8
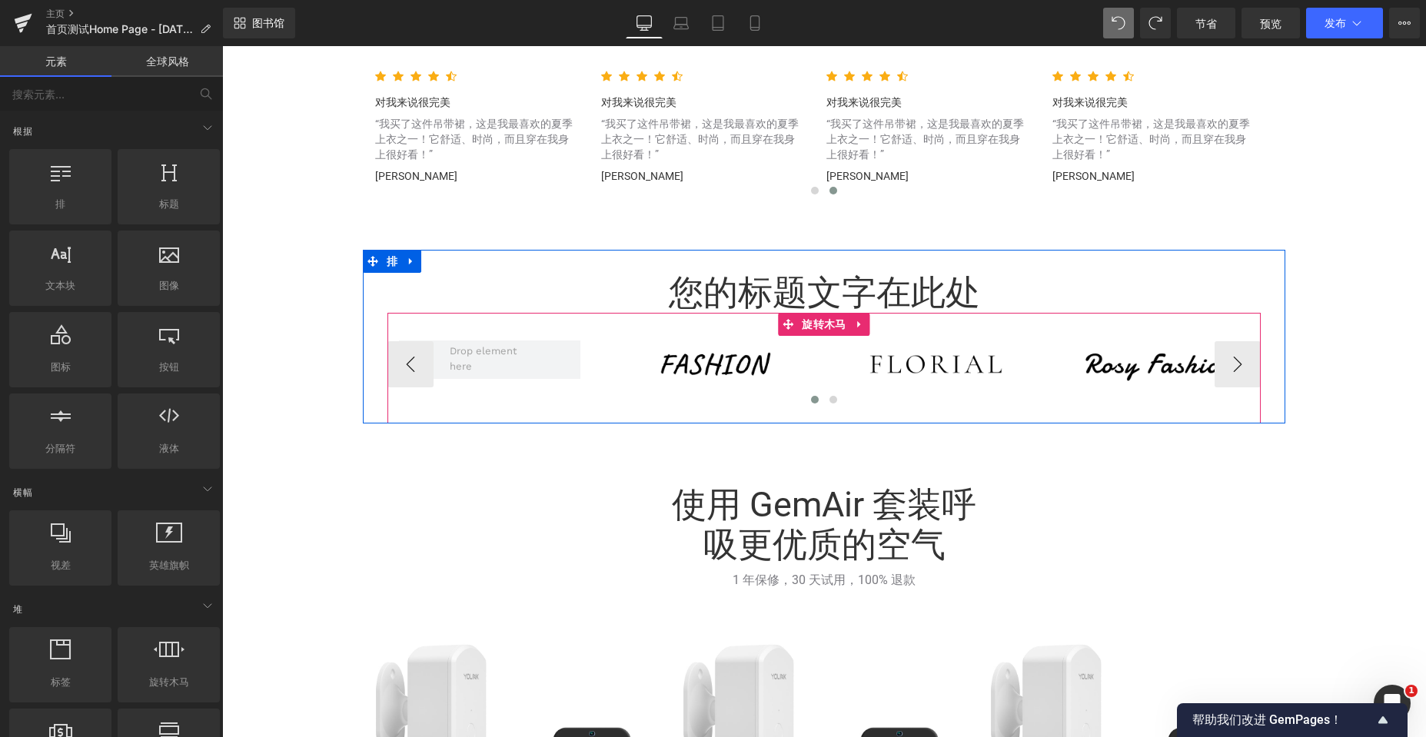
scroll to position [5699, 1192]
click at [821, 331] on font "旋转木马" at bounding box center [824, 324] width 44 height 12
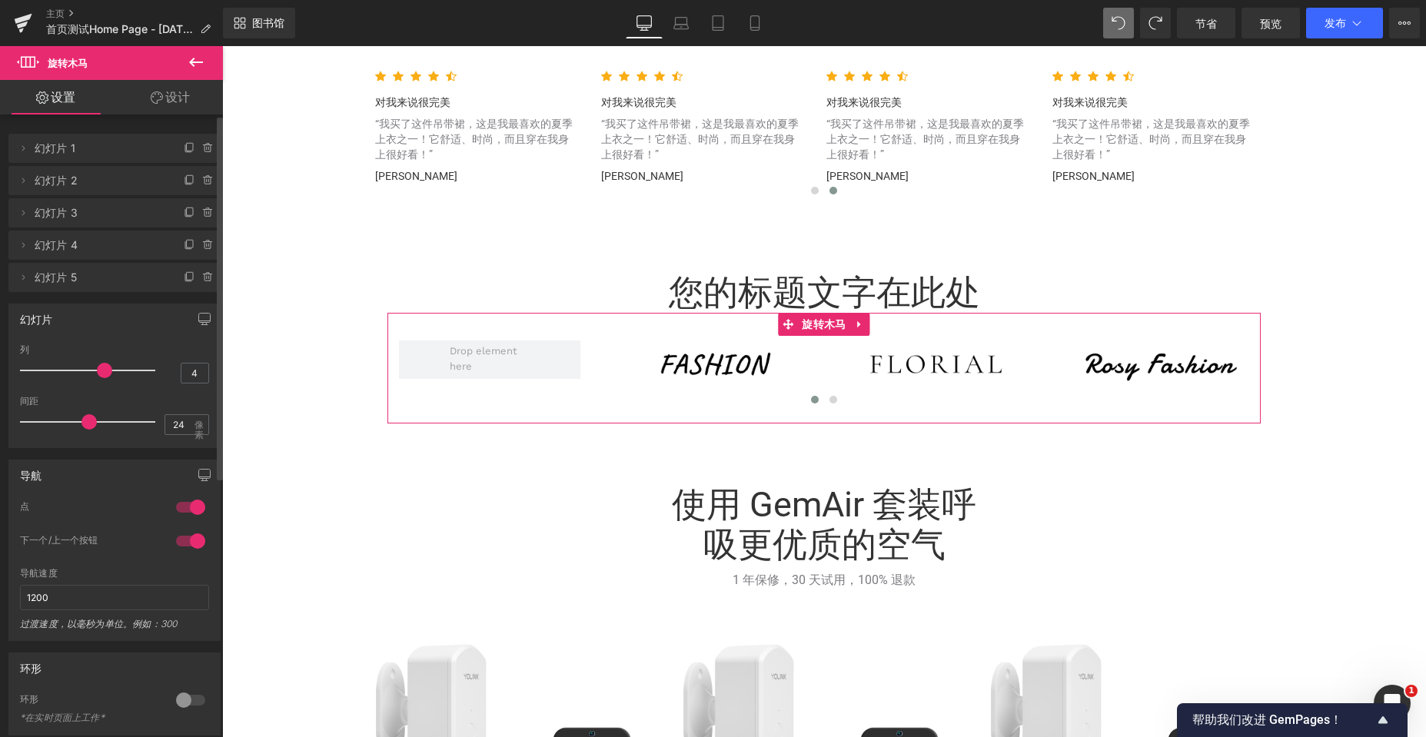
click at [202, 277] on icon at bounding box center [208, 277] width 12 height 12
click at [198, 276] on font "删除" at bounding box center [198, 277] width 22 height 13
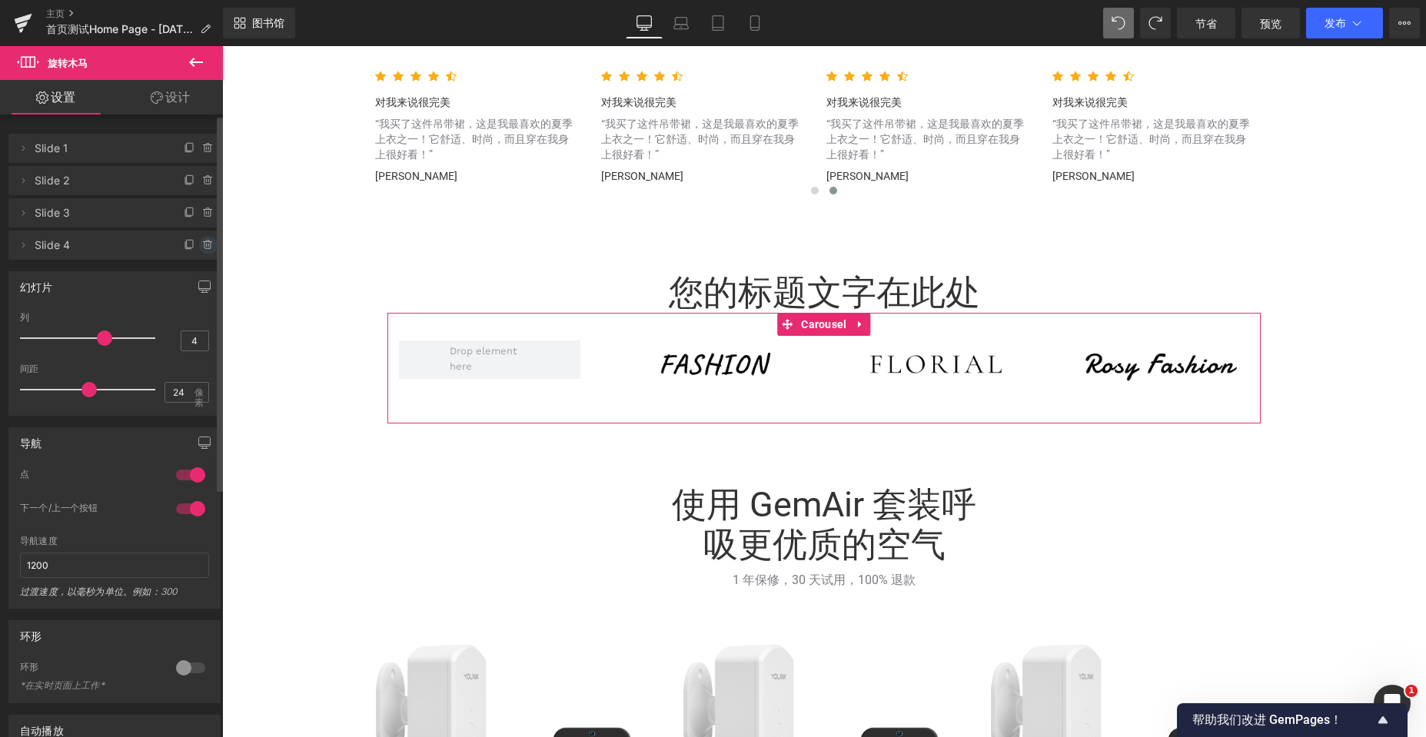
scroll to position [8, 8]
click at [202, 246] on icon at bounding box center [208, 245] width 12 height 12
click at [201, 248] on font "删除" at bounding box center [198, 245] width 22 height 13
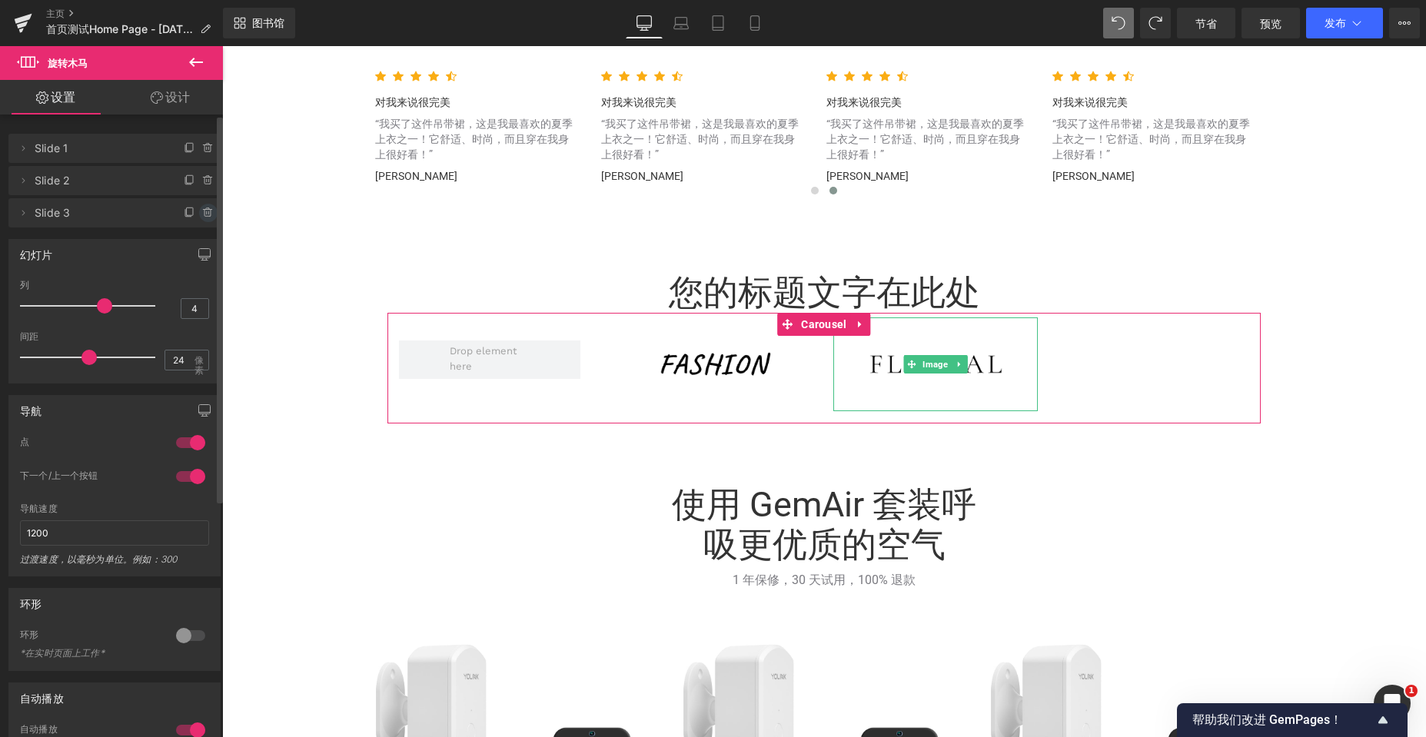
click at [207, 214] on icon at bounding box center [207, 212] width 0 height 3
click at [198, 214] on font "删除" at bounding box center [198, 213] width 22 height 13
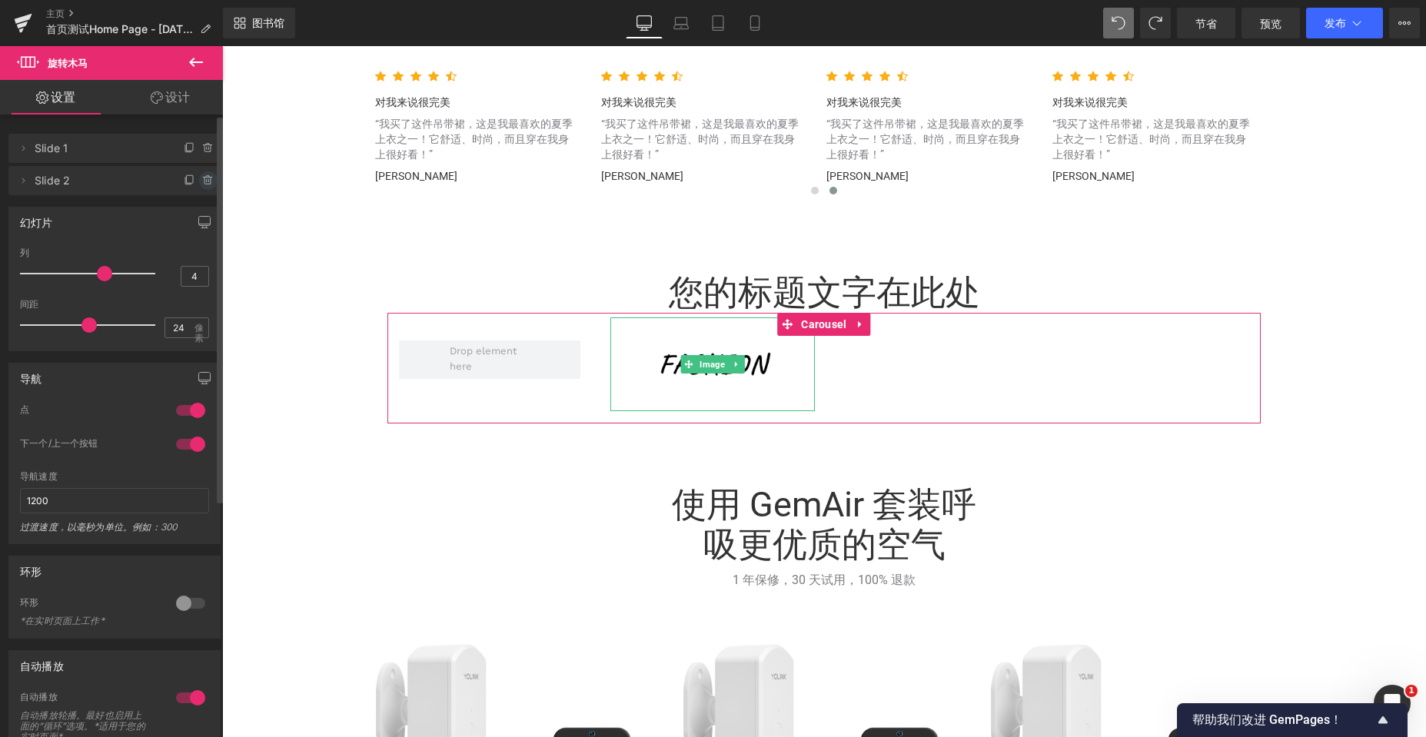
click at [199, 177] on span at bounding box center [208, 180] width 18 height 18
click at [194, 180] on font "删除" at bounding box center [198, 180] width 22 height 13
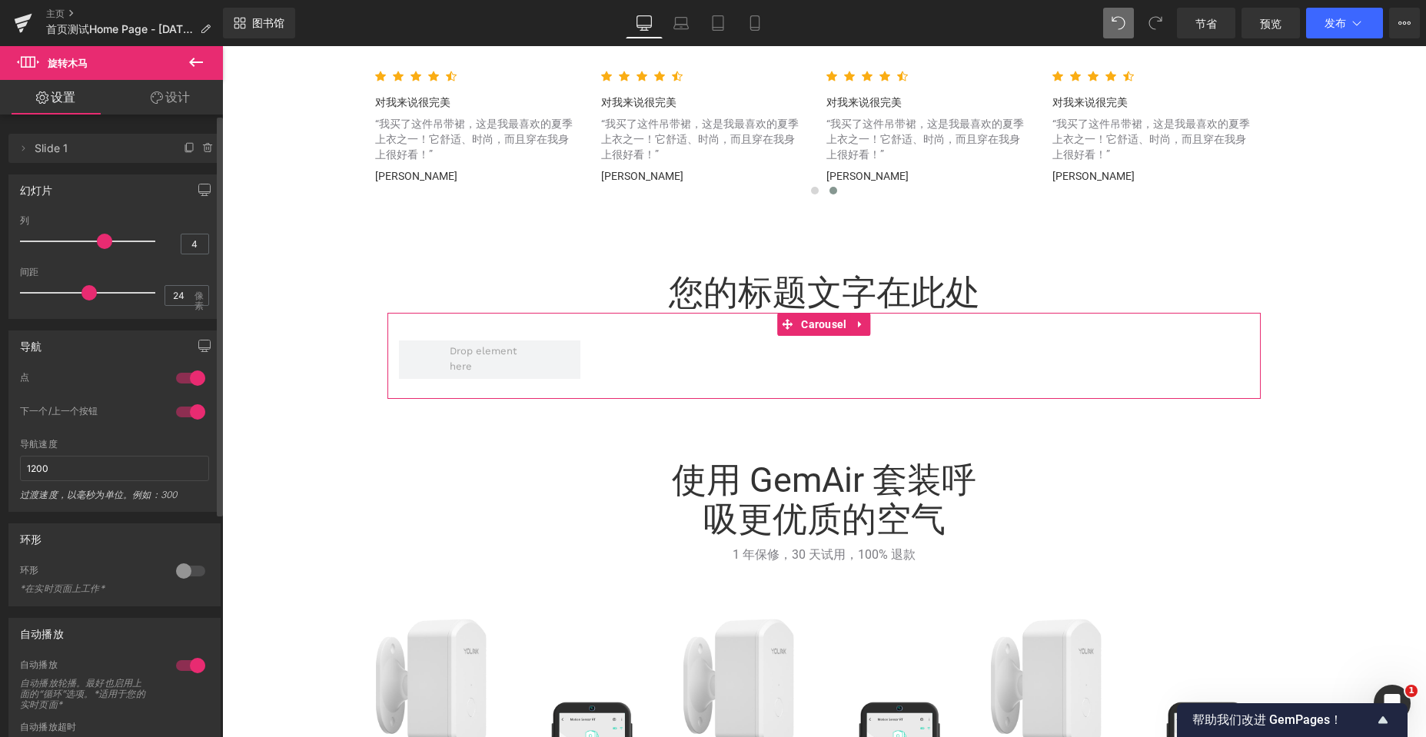
scroll to position [5674, 1192]
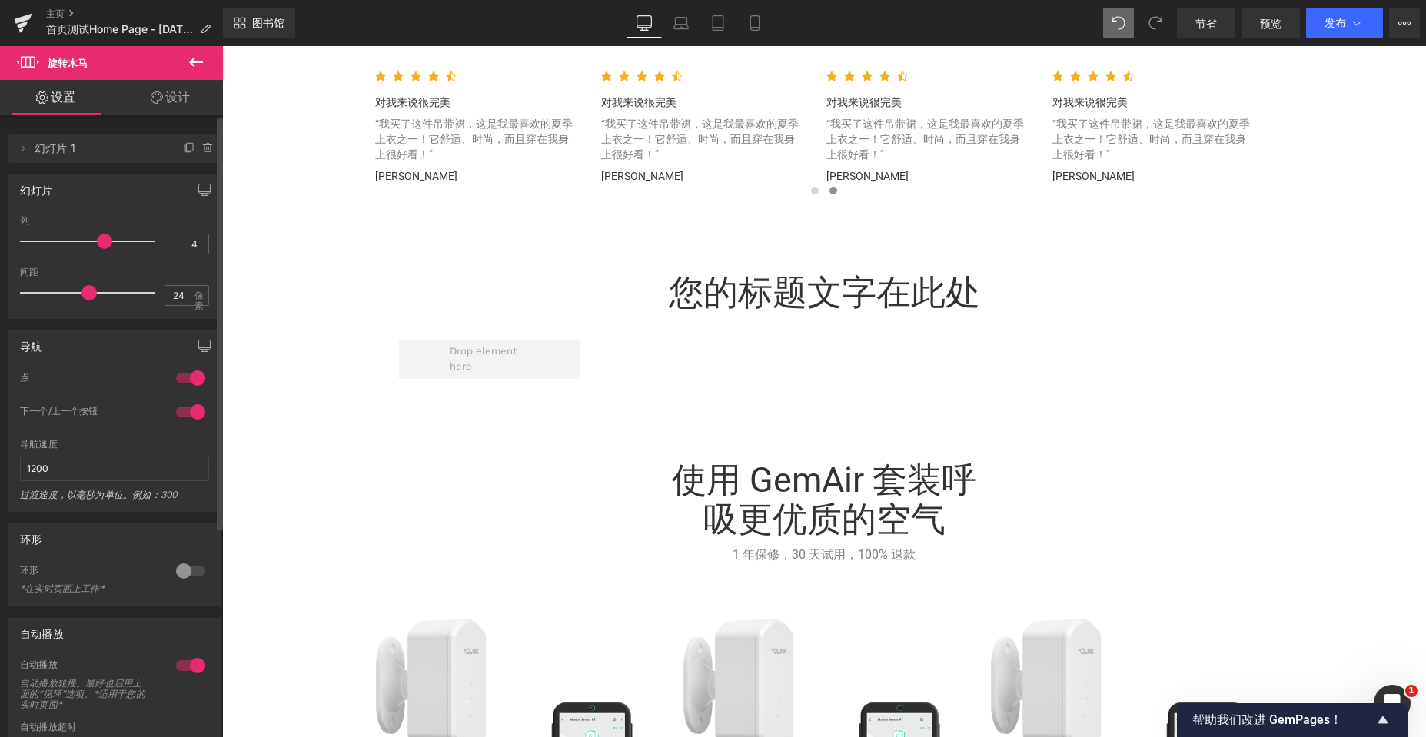
click at [195, 59] on icon at bounding box center [196, 62] width 18 height 18
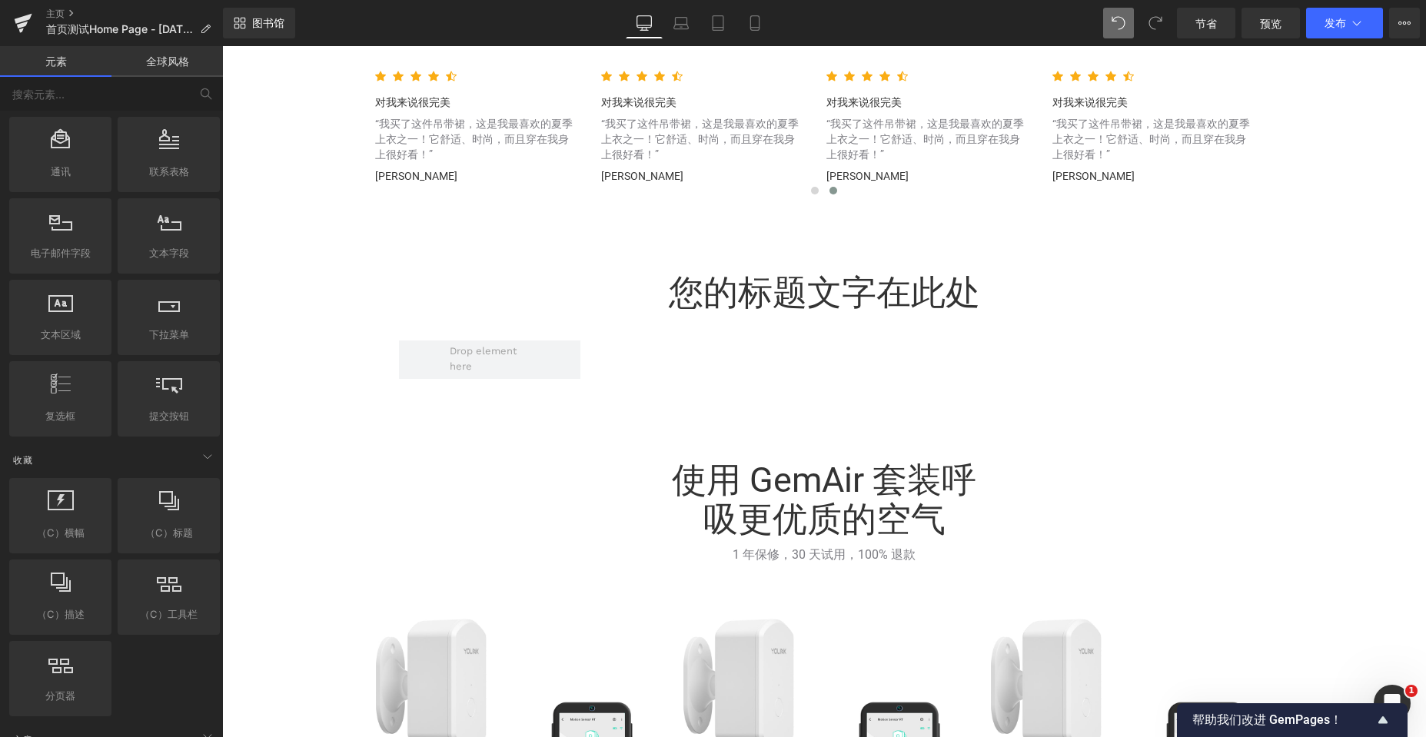
scroll to position [2767, 0]
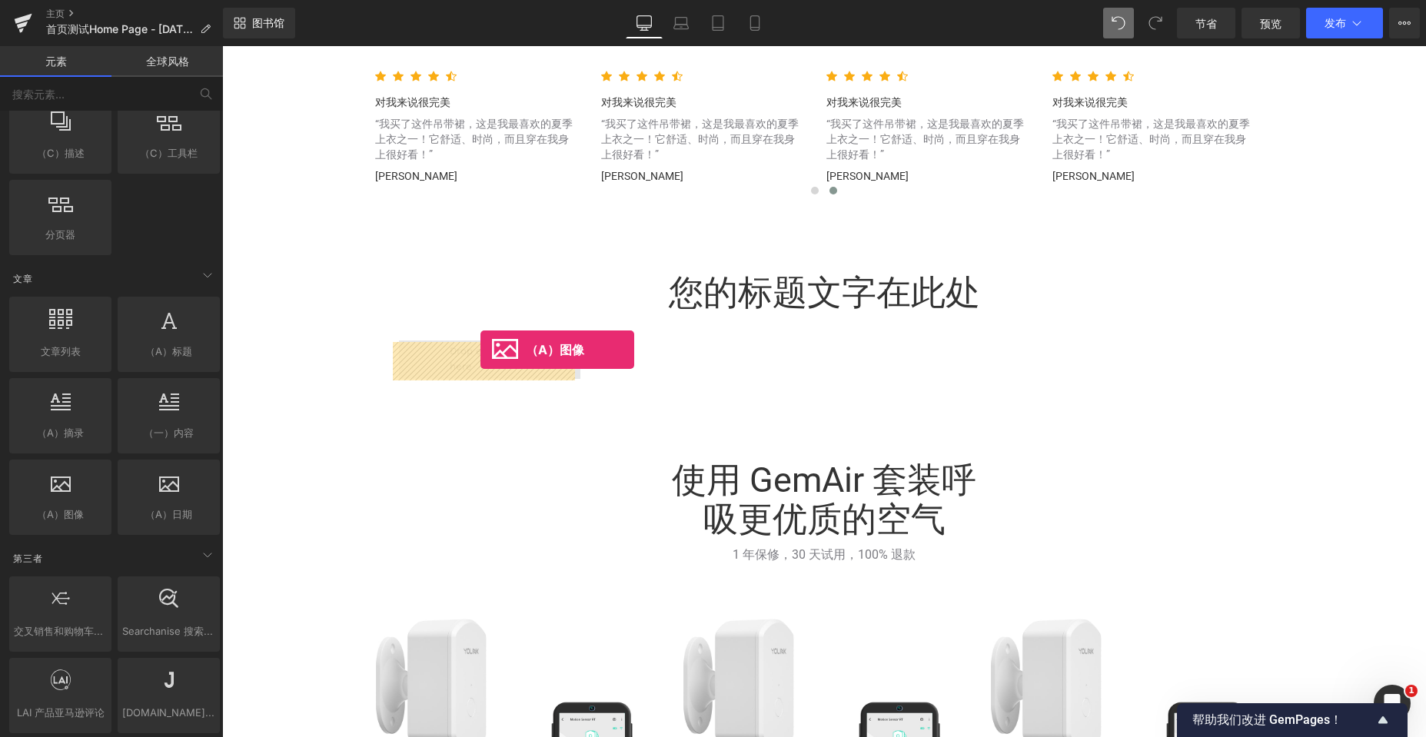
drag, startPoint x: 292, startPoint y: 553, endPoint x: 480, endPoint y: 350, distance: 277.4
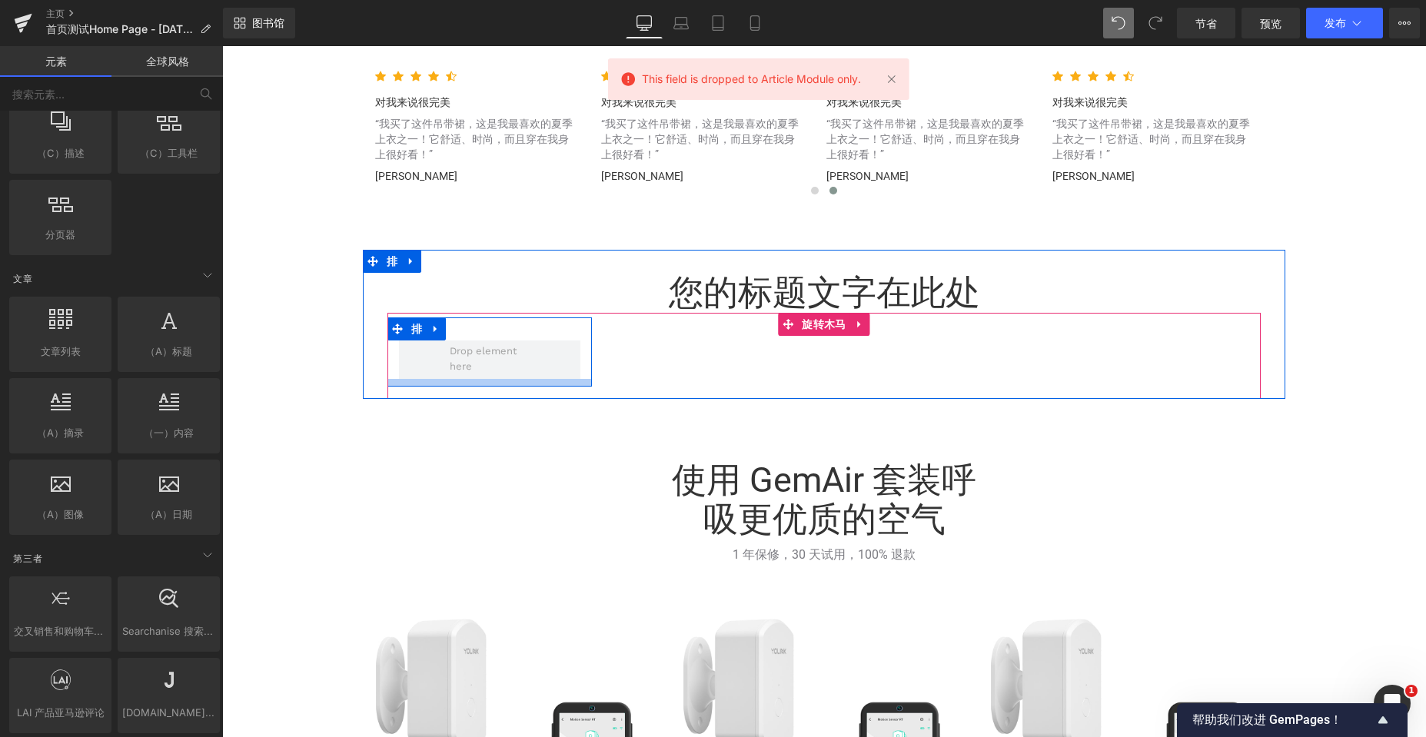
scroll to position [5674, 1192]
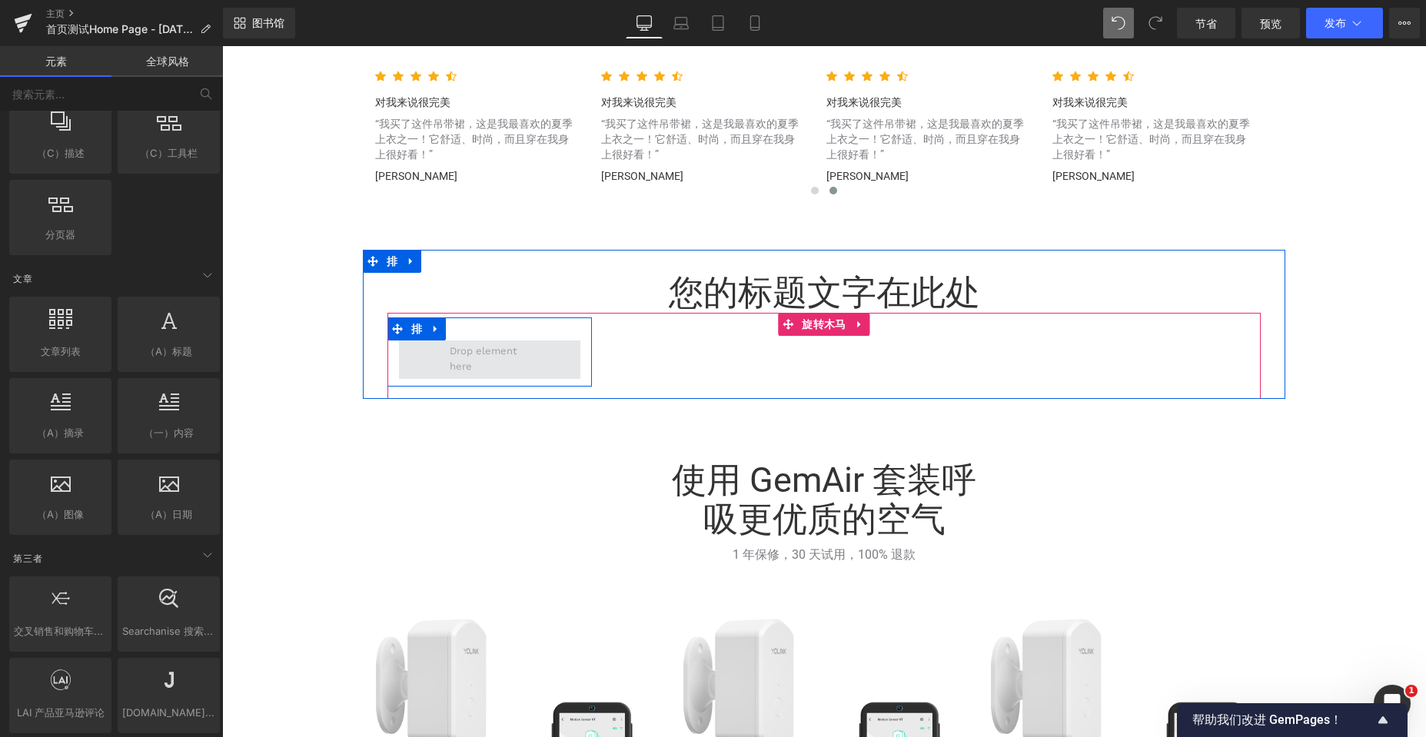
click at [517, 356] on span at bounding box center [489, 360] width 91 height 40
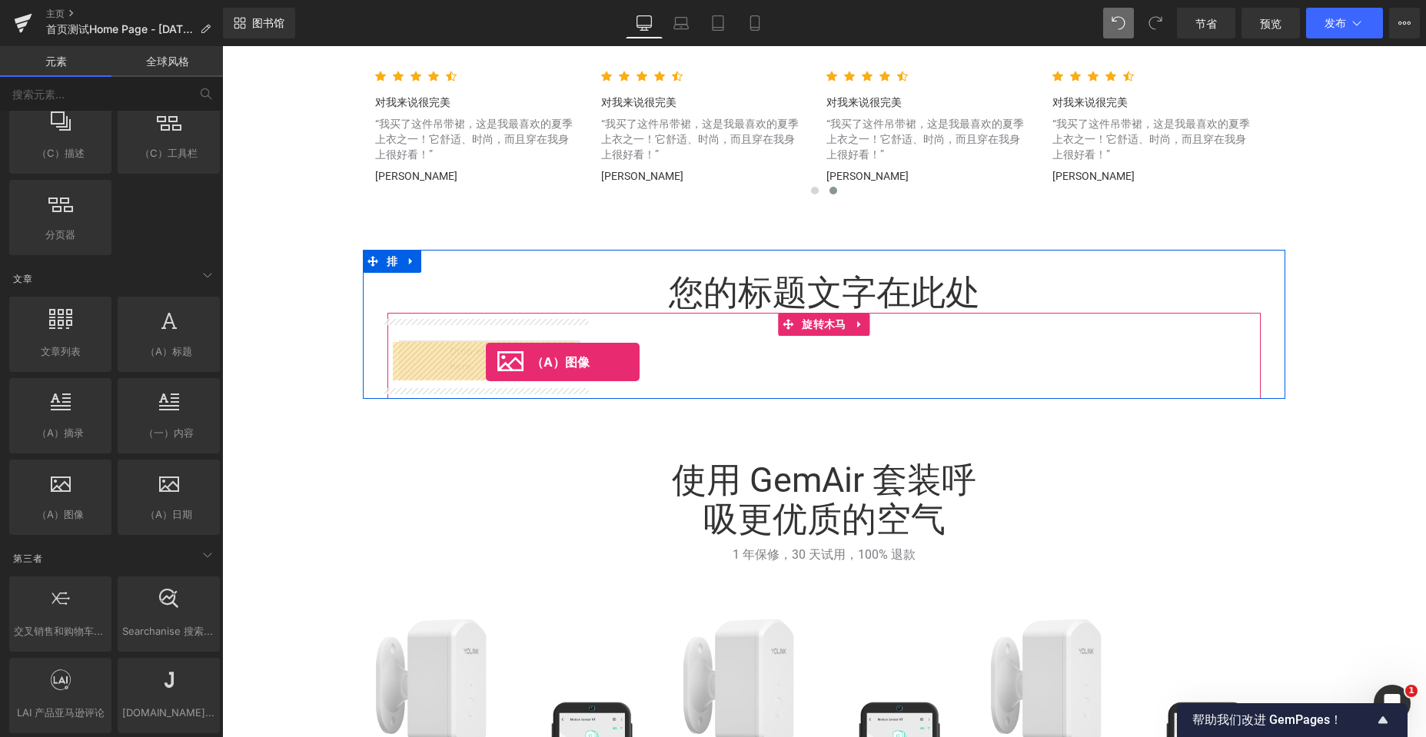
drag, startPoint x: 304, startPoint y: 553, endPoint x: 486, endPoint y: 362, distance: 264.2
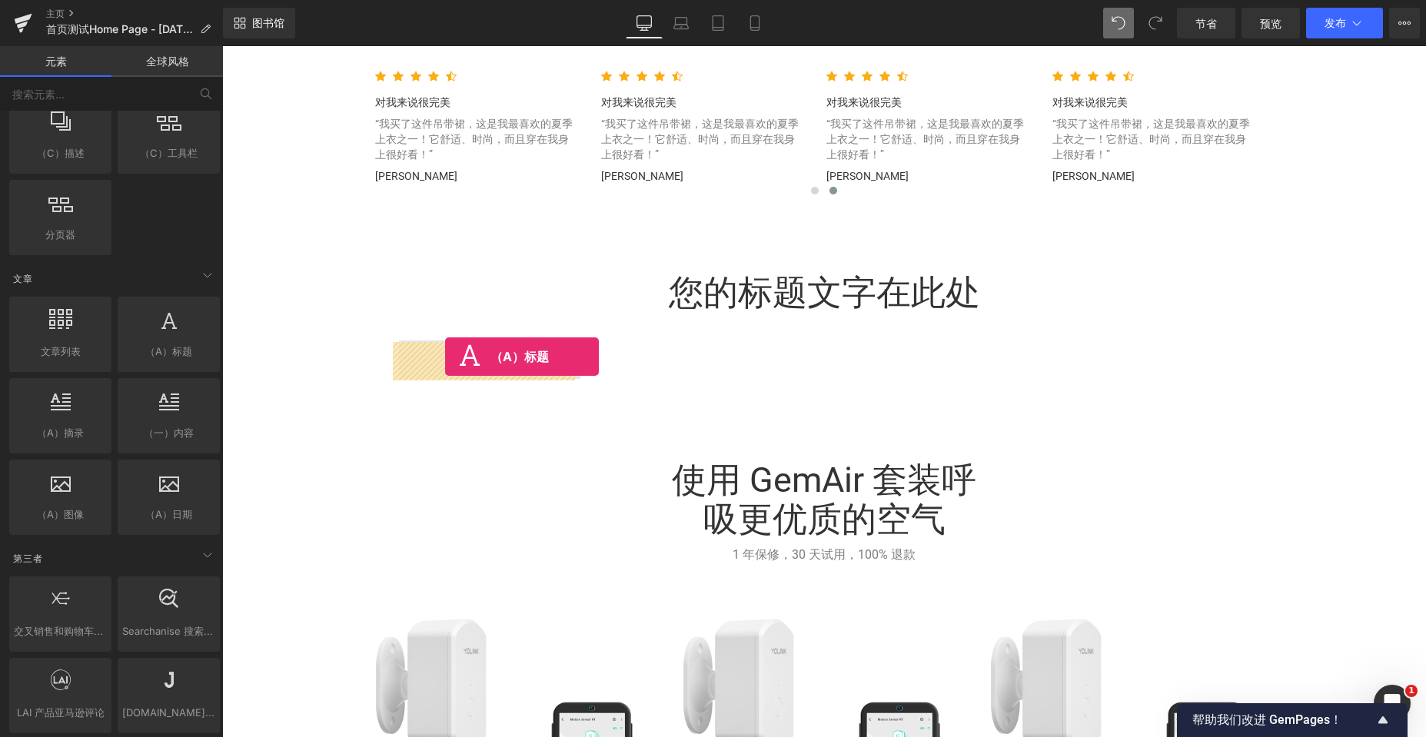
drag, startPoint x: 384, startPoint y: 378, endPoint x: 445, endPoint y: 357, distance: 65.1
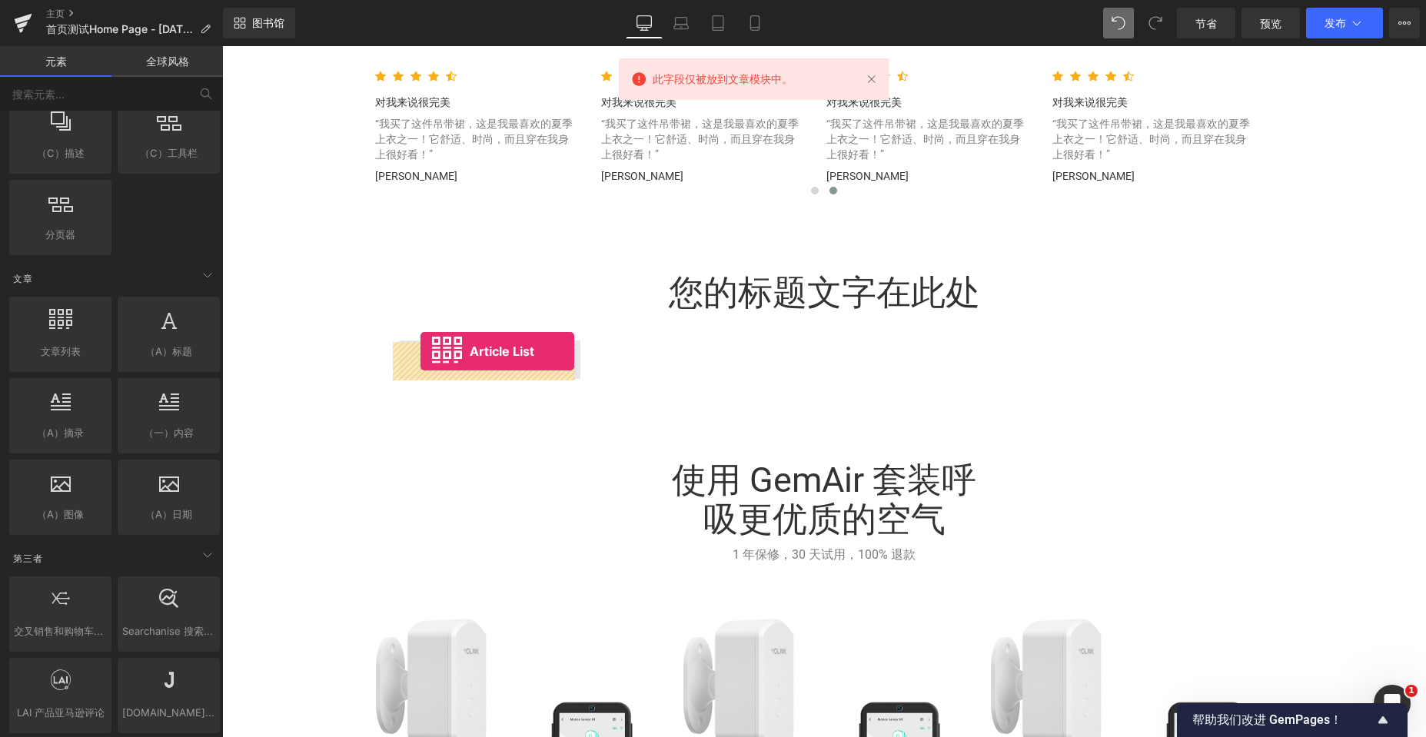
drag, startPoint x: 300, startPoint y: 376, endPoint x: 420, endPoint y: 351, distance: 123.2
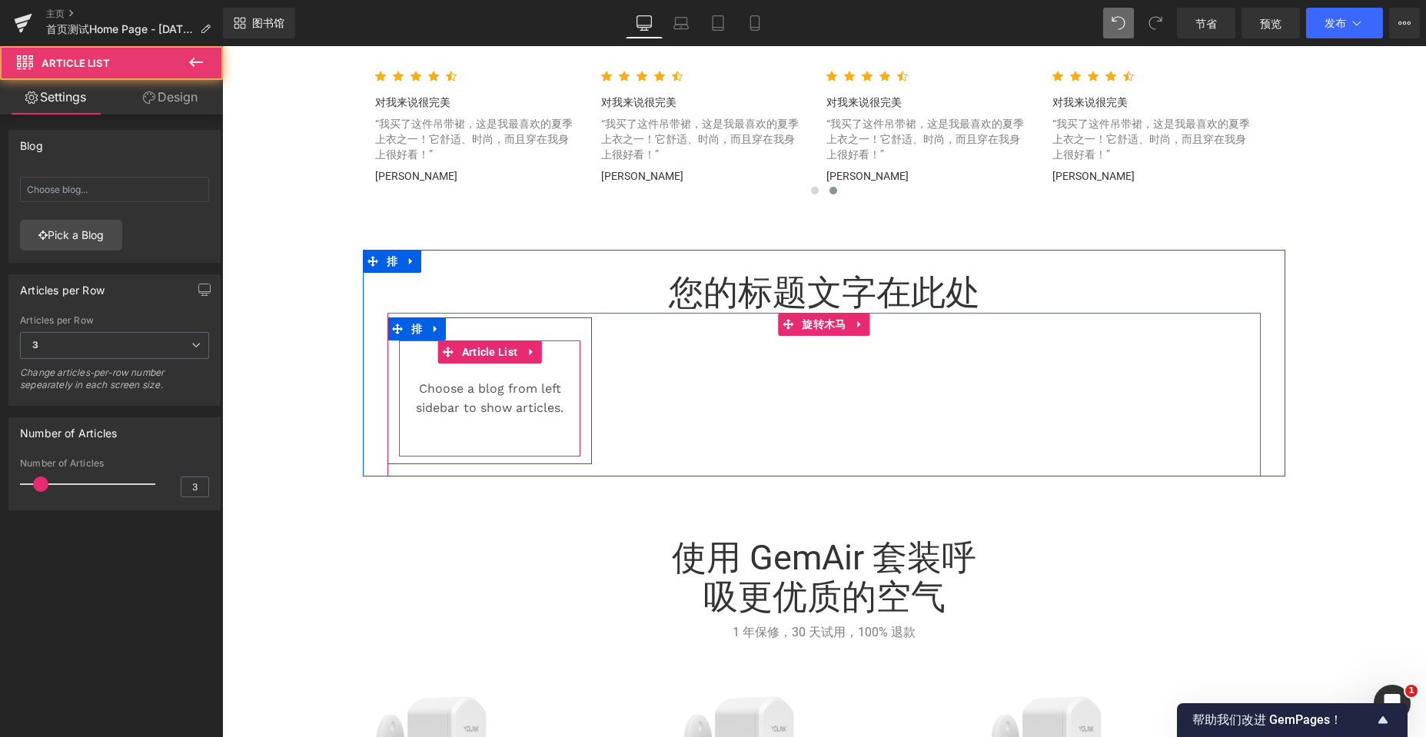
scroll to position [5752, 1192]
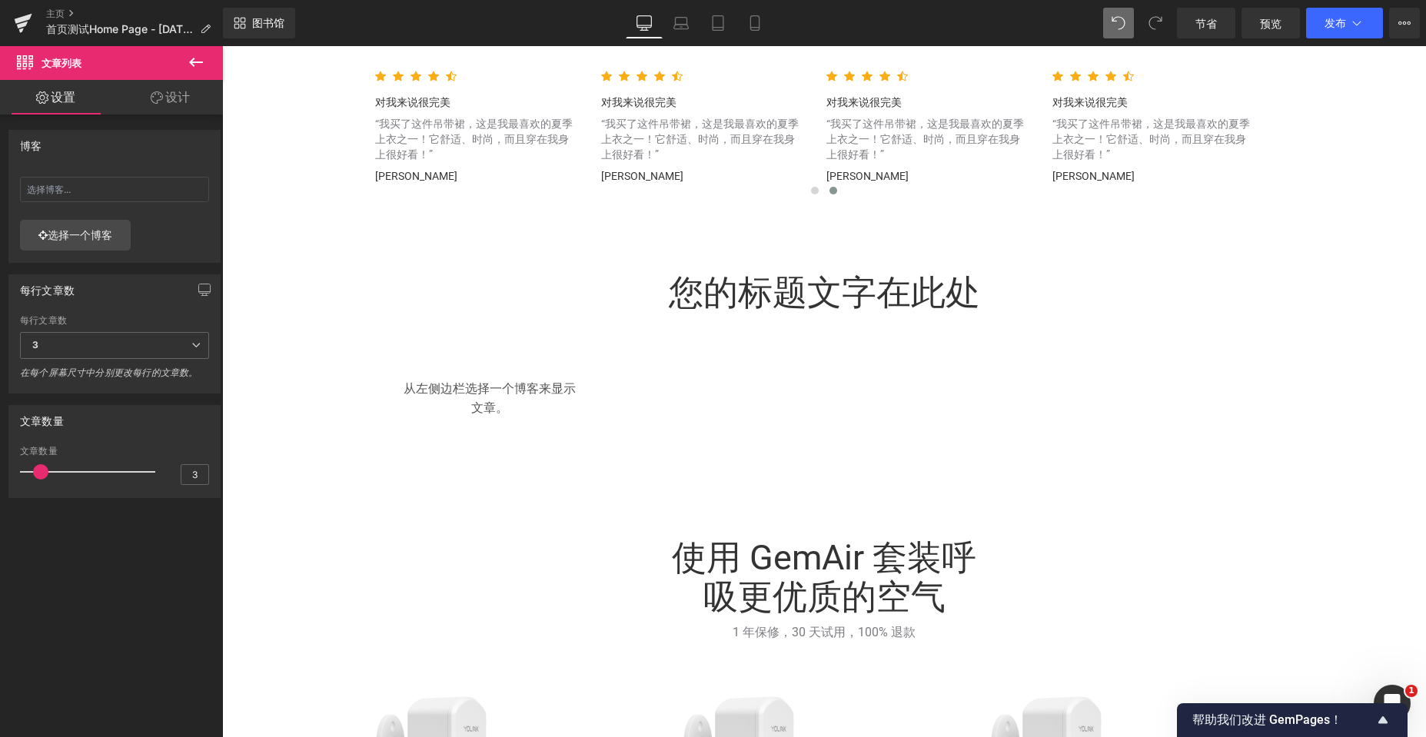
click at [194, 63] on icon at bounding box center [196, 62] width 14 height 9
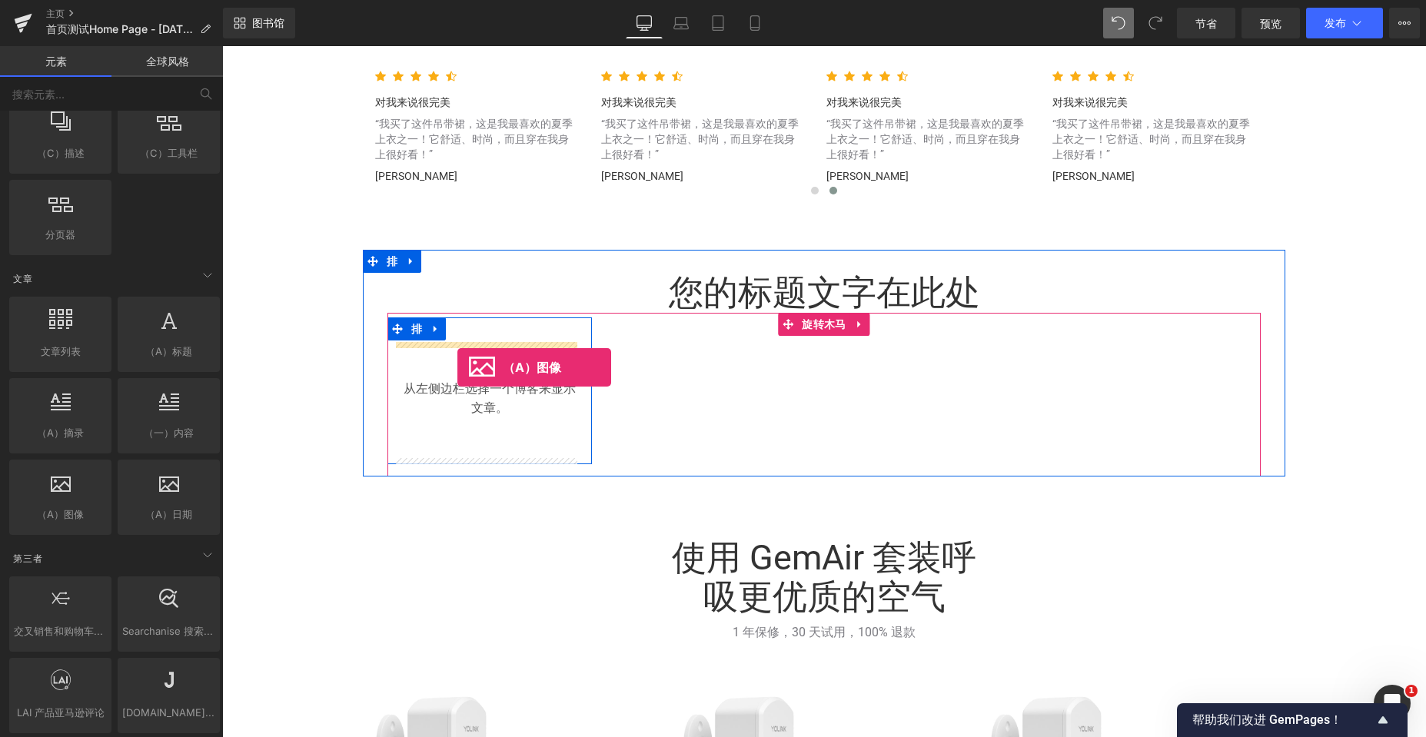
drag, startPoint x: 242, startPoint y: 452, endPoint x: 457, endPoint y: 367, distance: 231.2
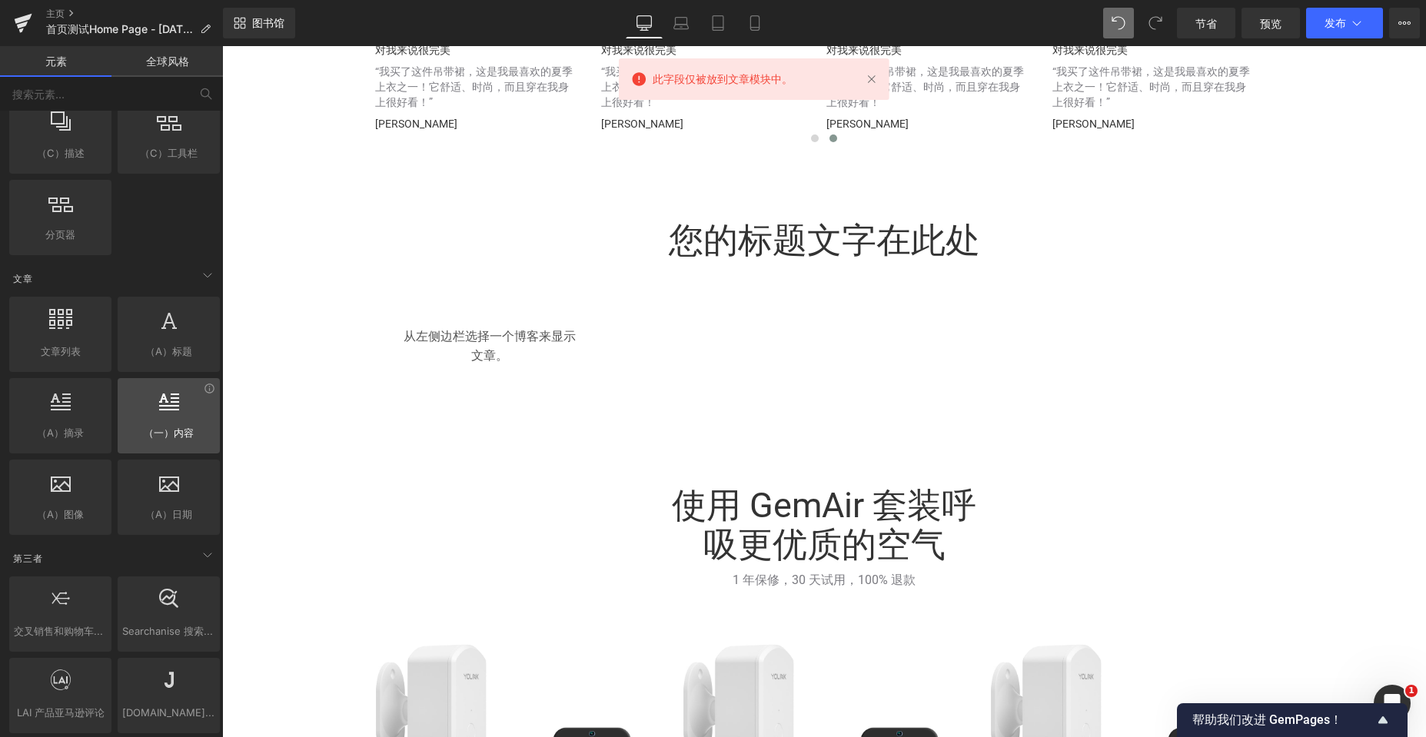
scroll to position [3534, 0]
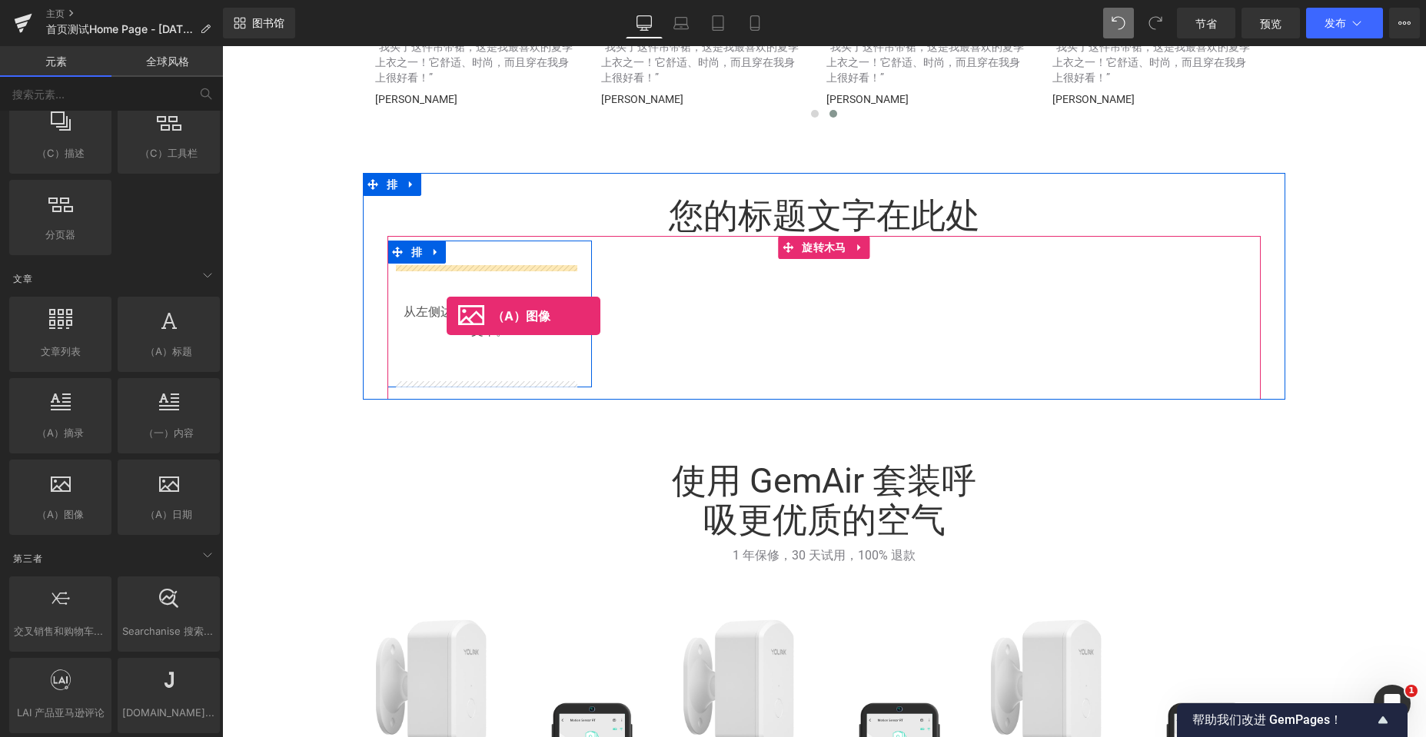
drag, startPoint x: 360, startPoint y: 508, endPoint x: 447, endPoint y: 316, distance: 210.6
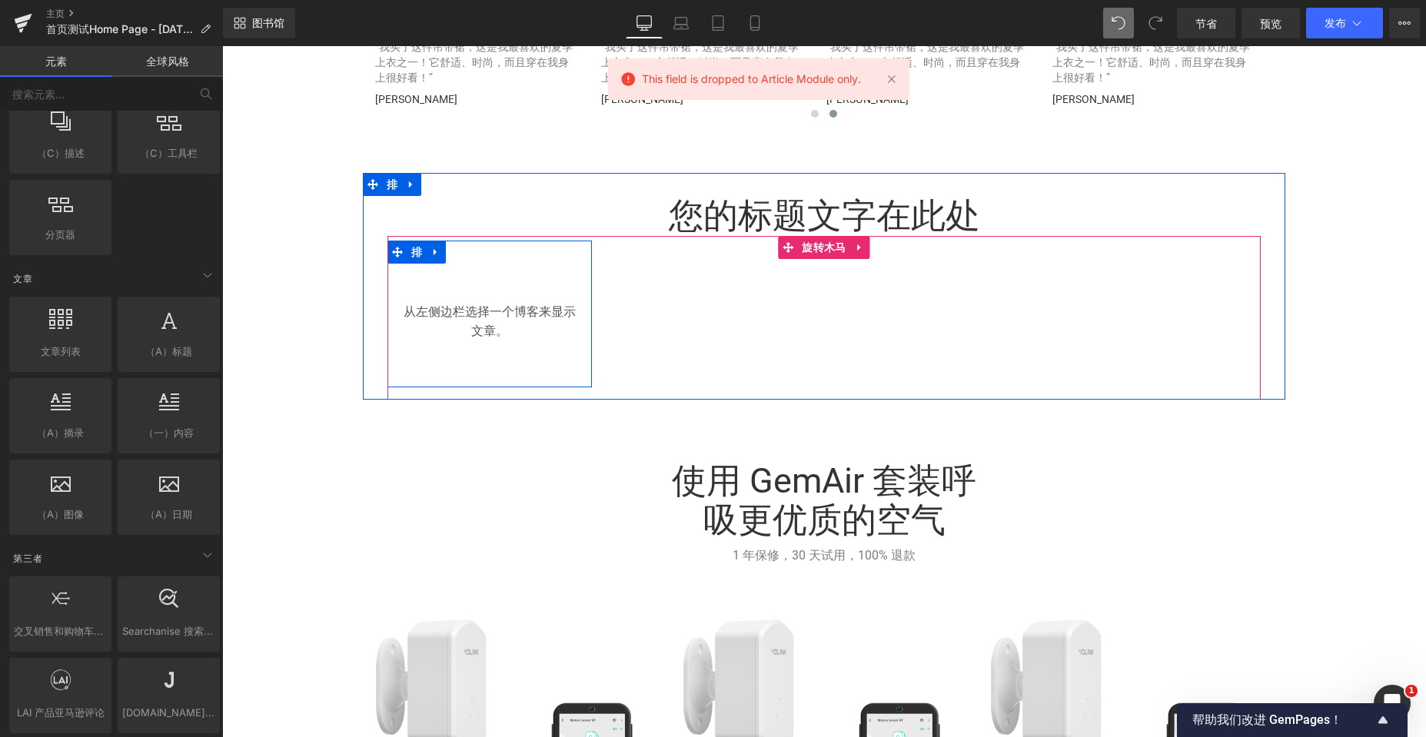
scroll to position [5752, 1192]
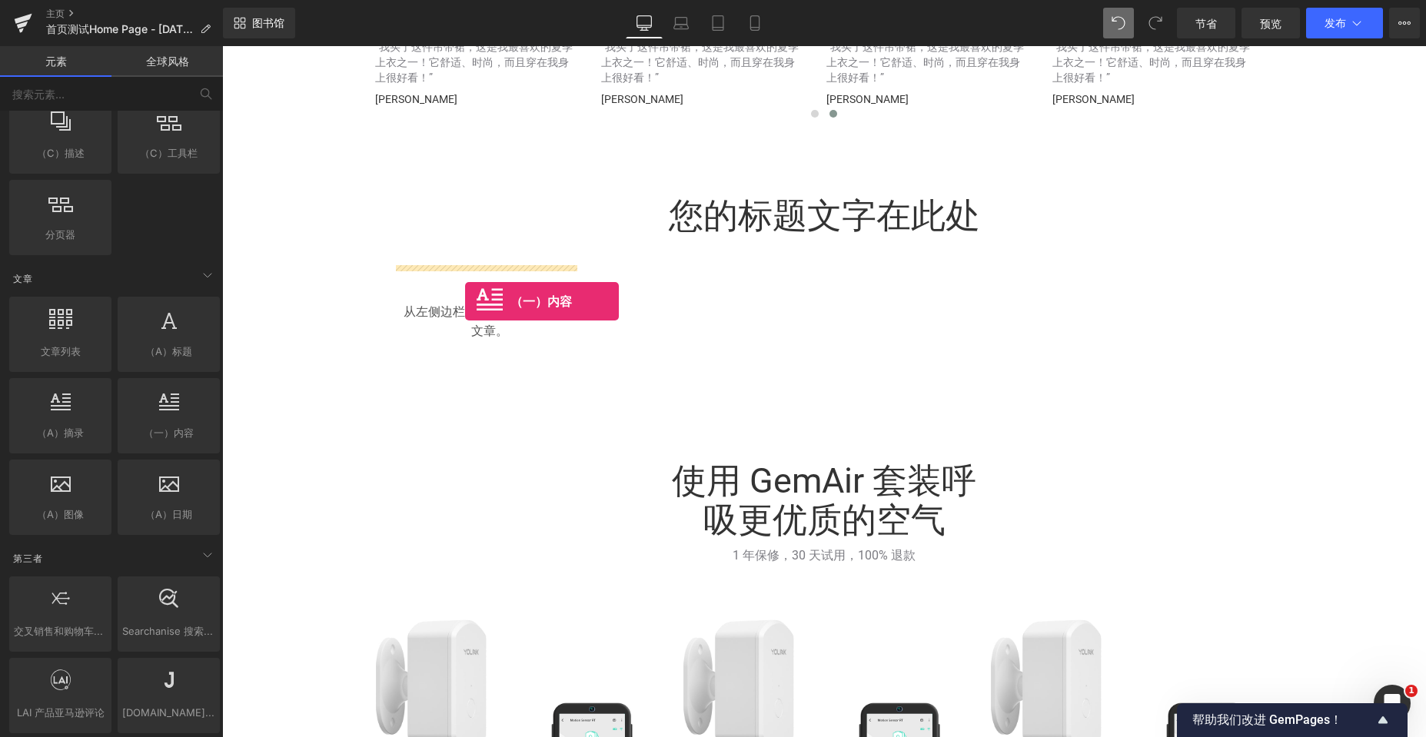
drag, startPoint x: 376, startPoint y: 465, endPoint x: 465, endPoint y: 301, distance: 186.4
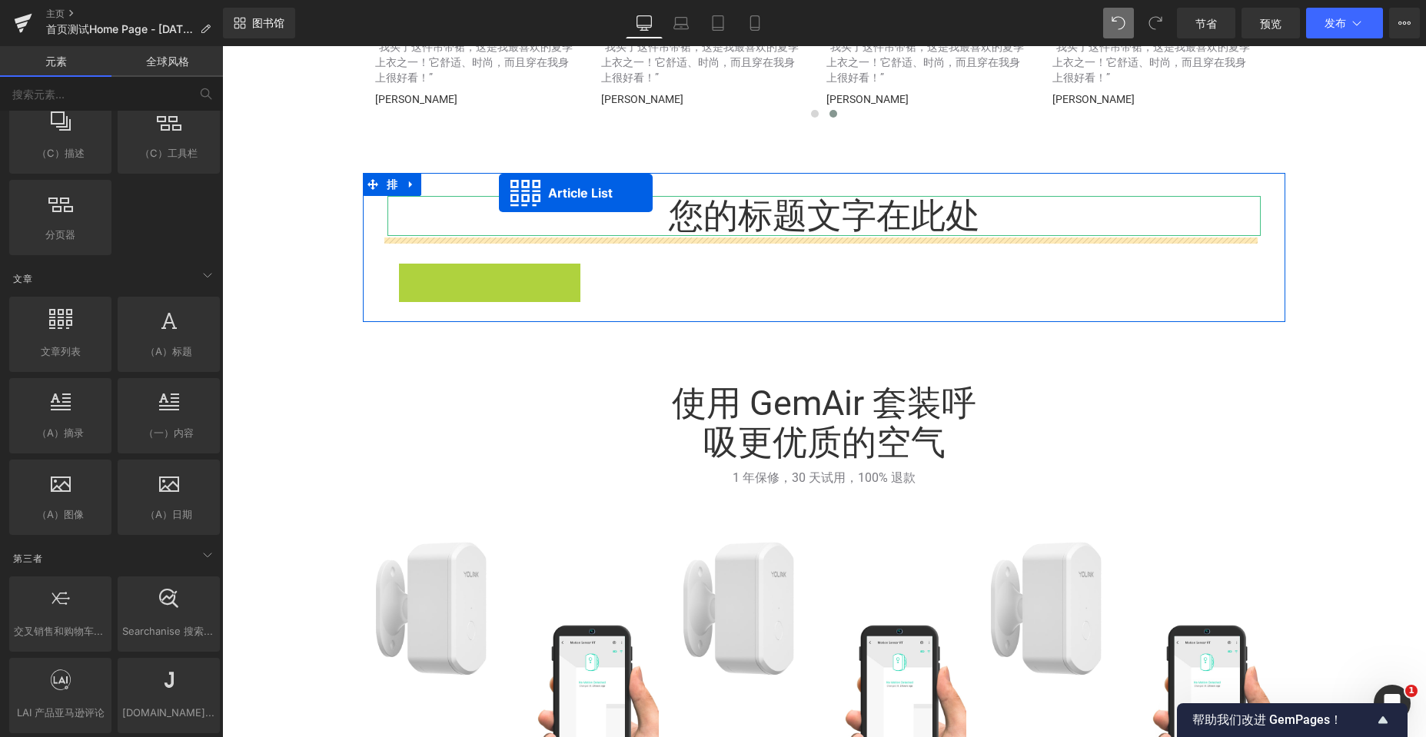
scroll to position [5674, 1192]
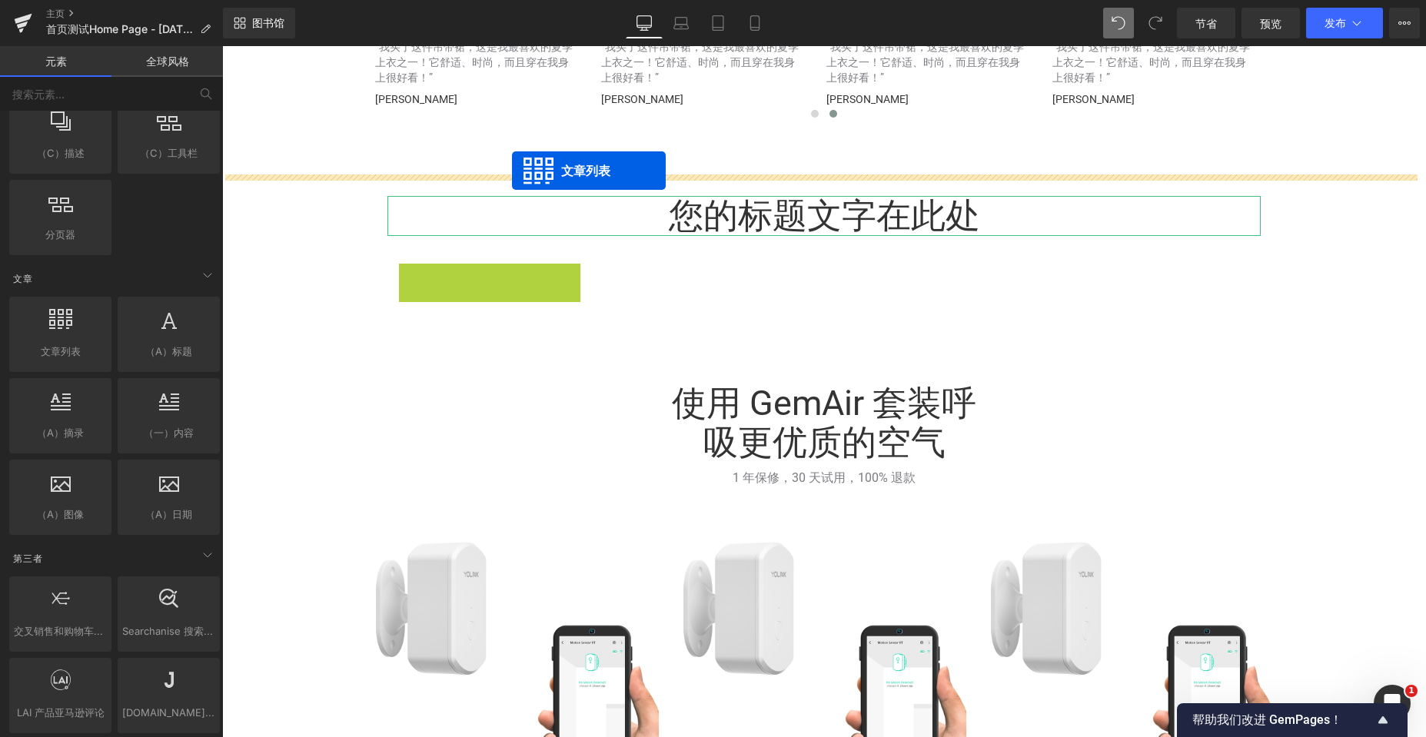
drag, startPoint x: 448, startPoint y: 285, endPoint x: 512, endPoint y: 171, distance: 131.1
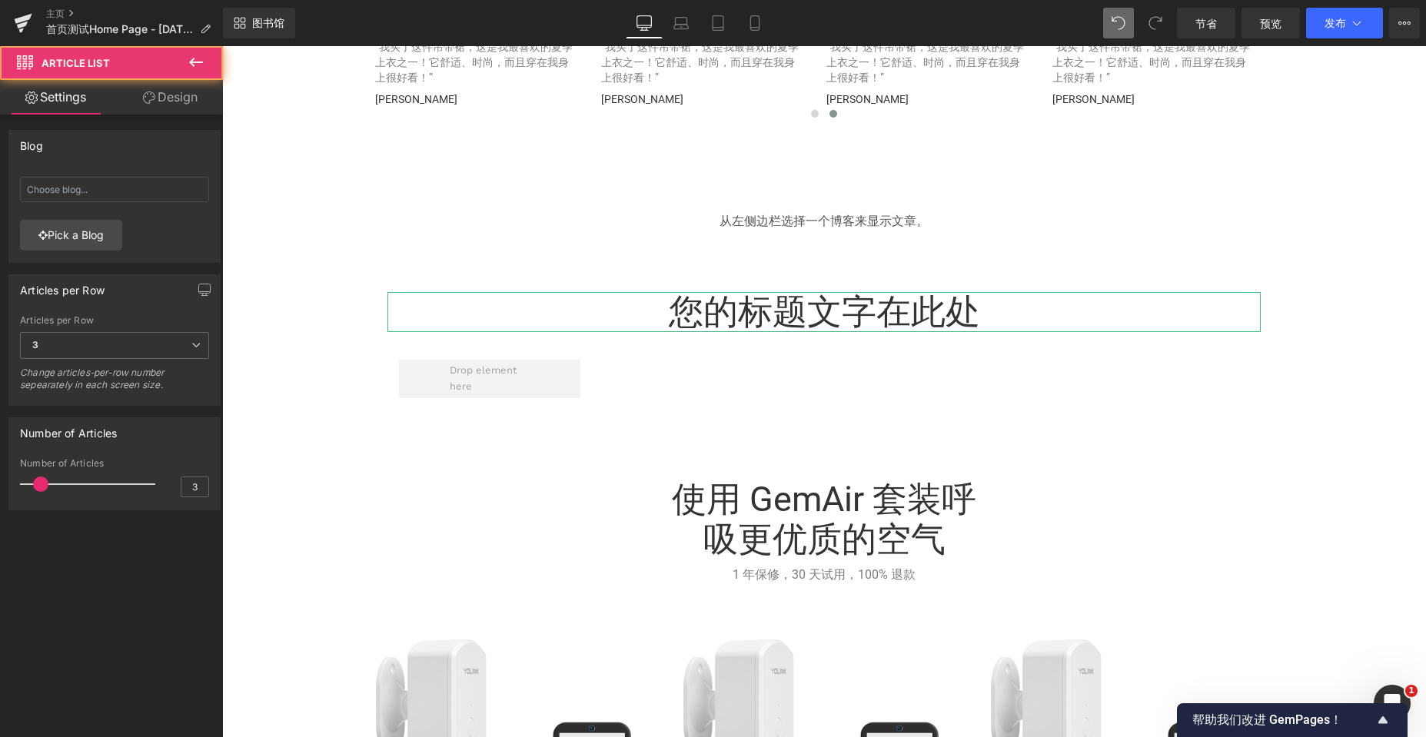
scroll to position [5770, 1192]
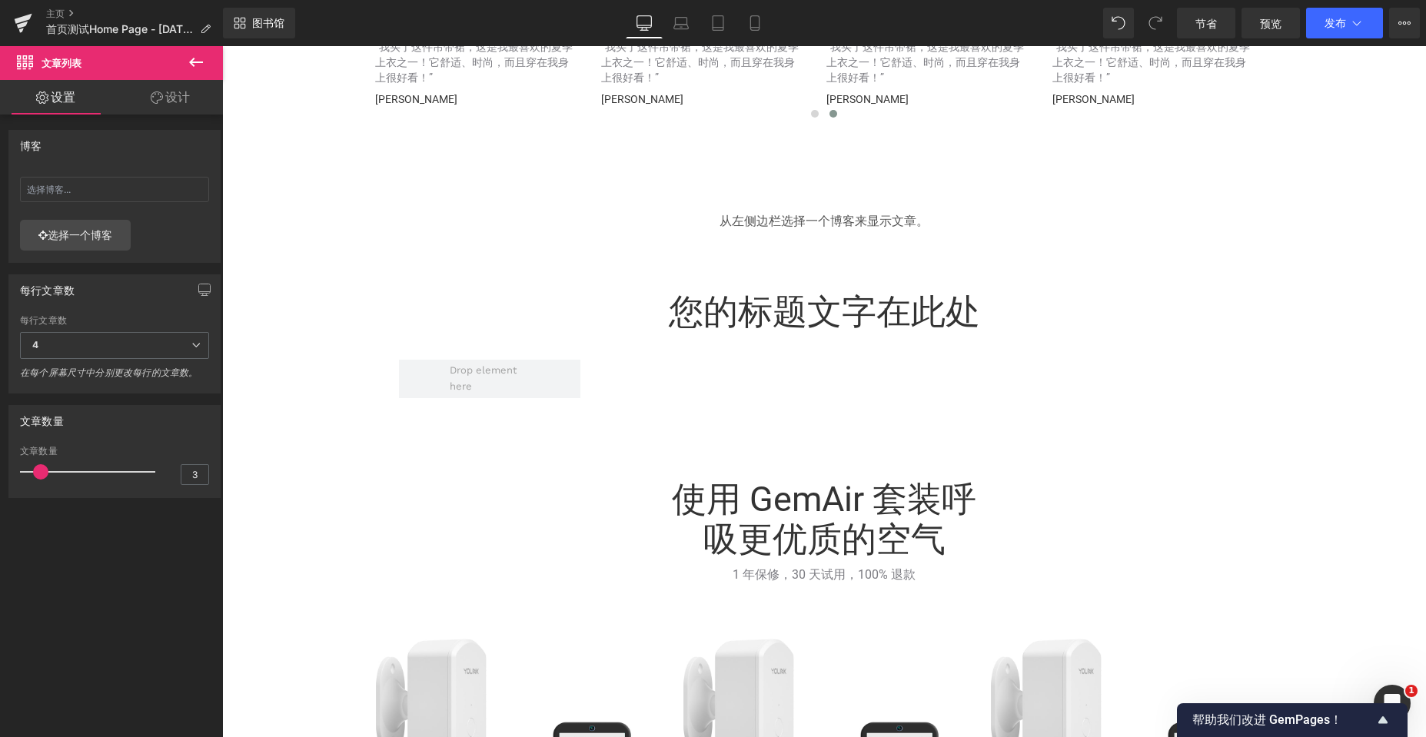
scroll to position [5770, 1192]
click at [46, 228] on link "选择一个博客" at bounding box center [75, 235] width 111 height 31
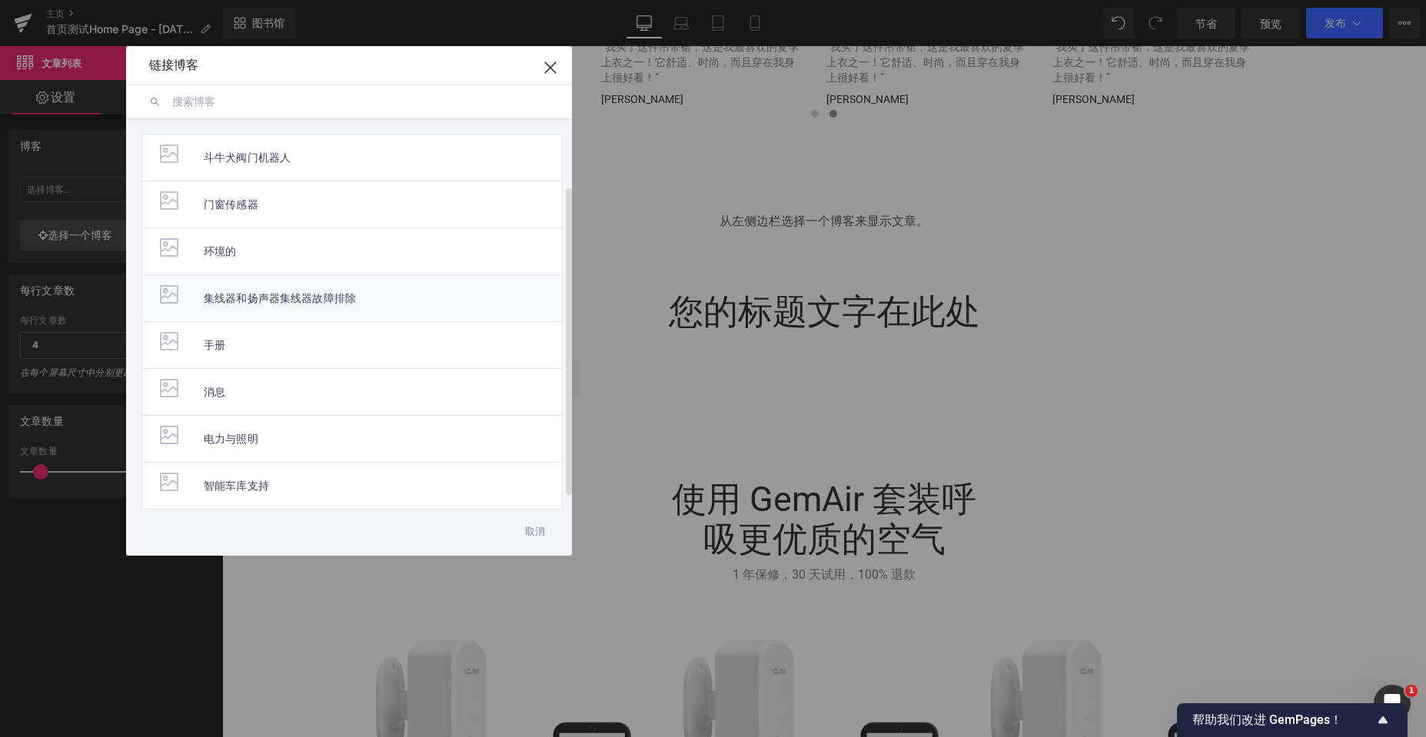
scroll to position [99, 0]
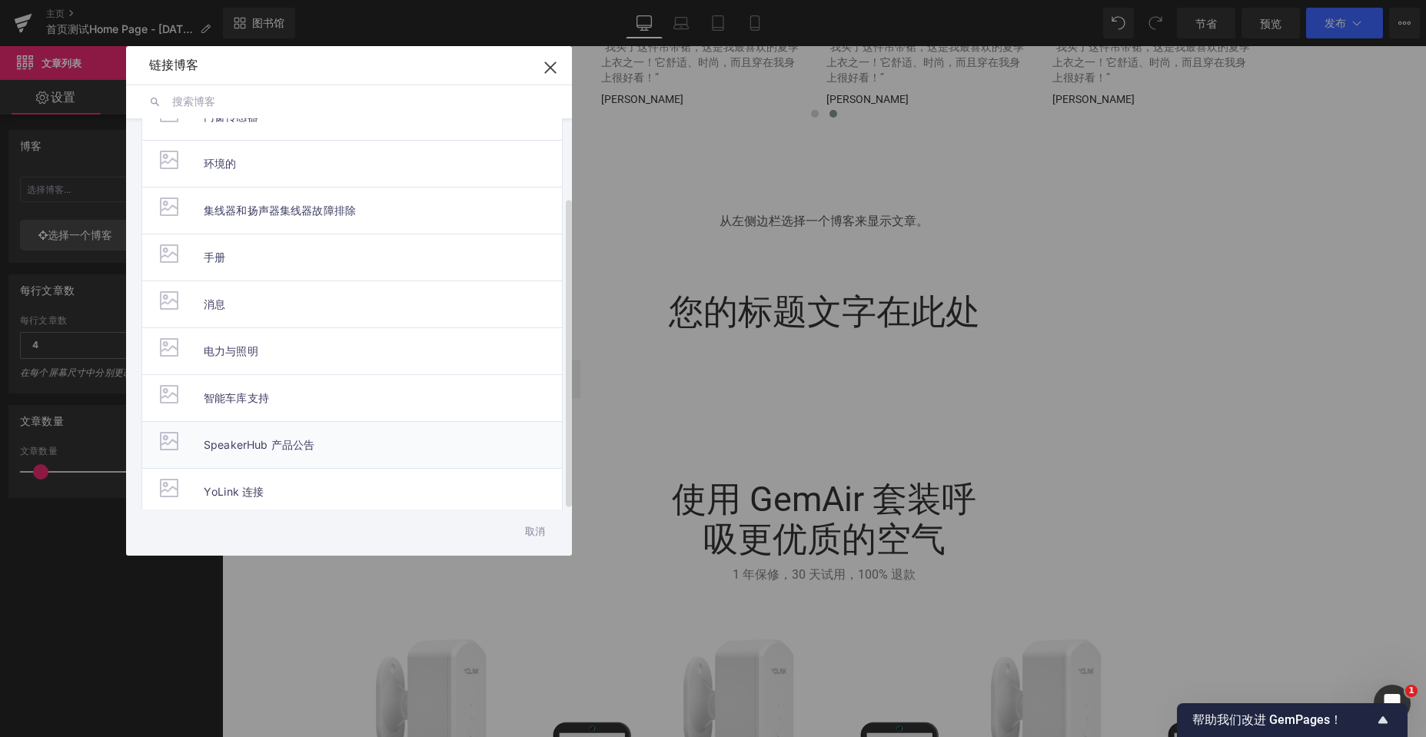
click at [279, 438] on font "SpeakerHub 产品公告" at bounding box center [259, 444] width 111 height 13
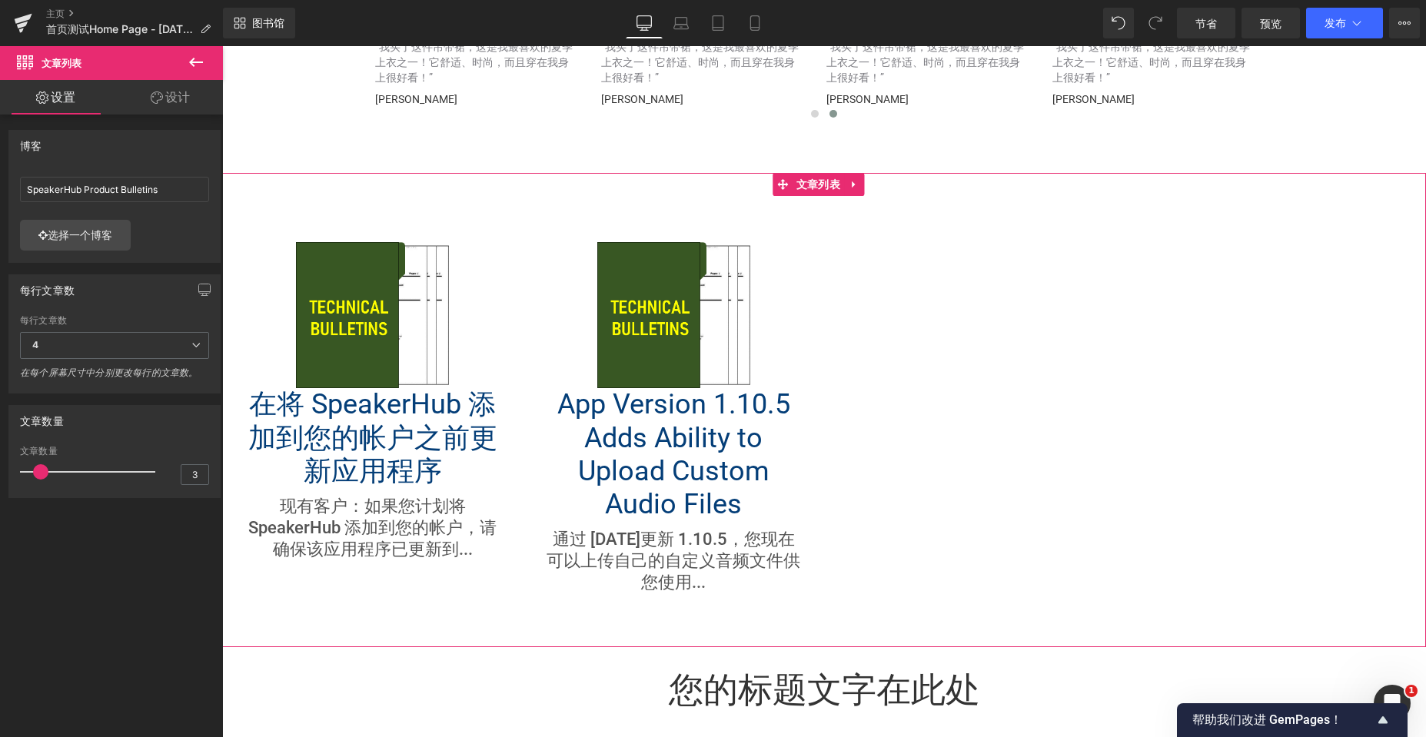
scroll to position [6147, 1192]
click at [163, 190] on input "SpeakerHub Product Bulletins" at bounding box center [114, 189] width 189 height 25
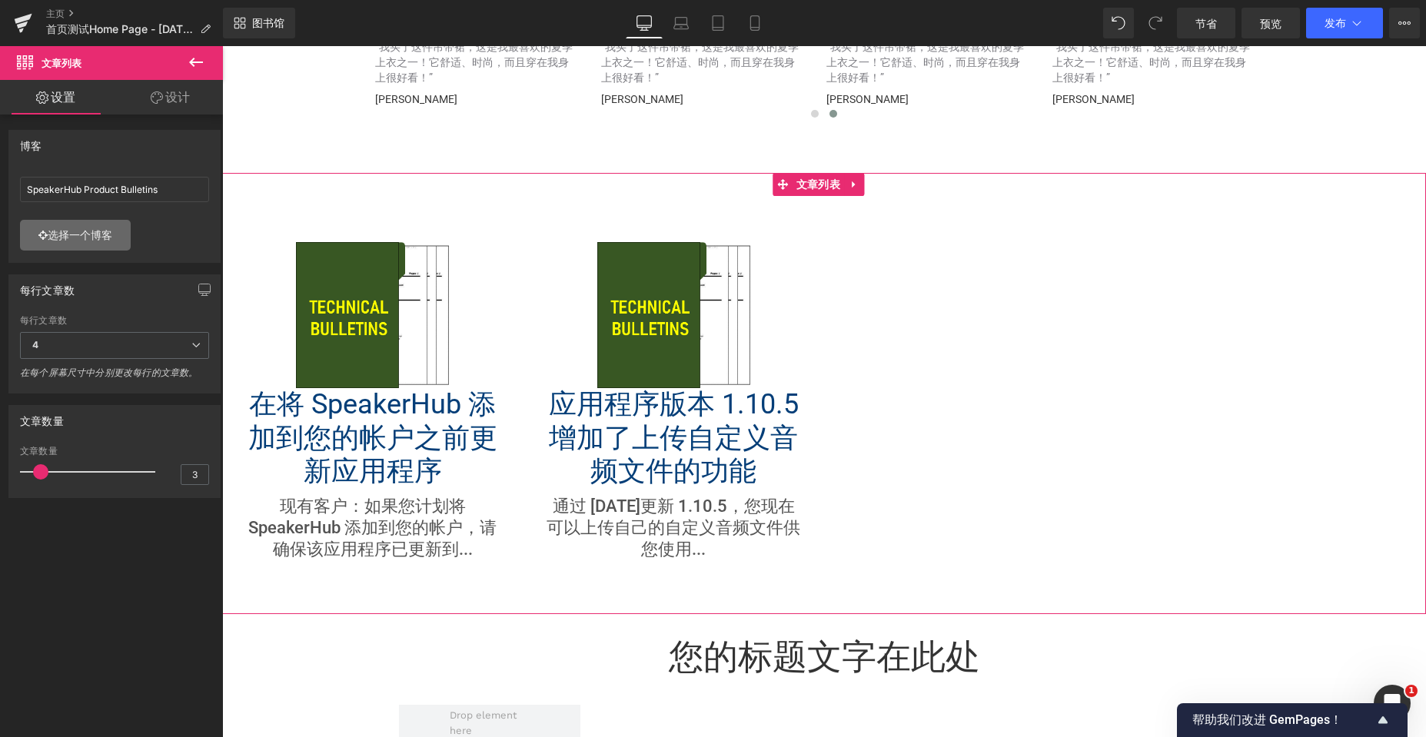
click at [73, 242] on link "选择一个博客" at bounding box center [75, 235] width 111 height 31
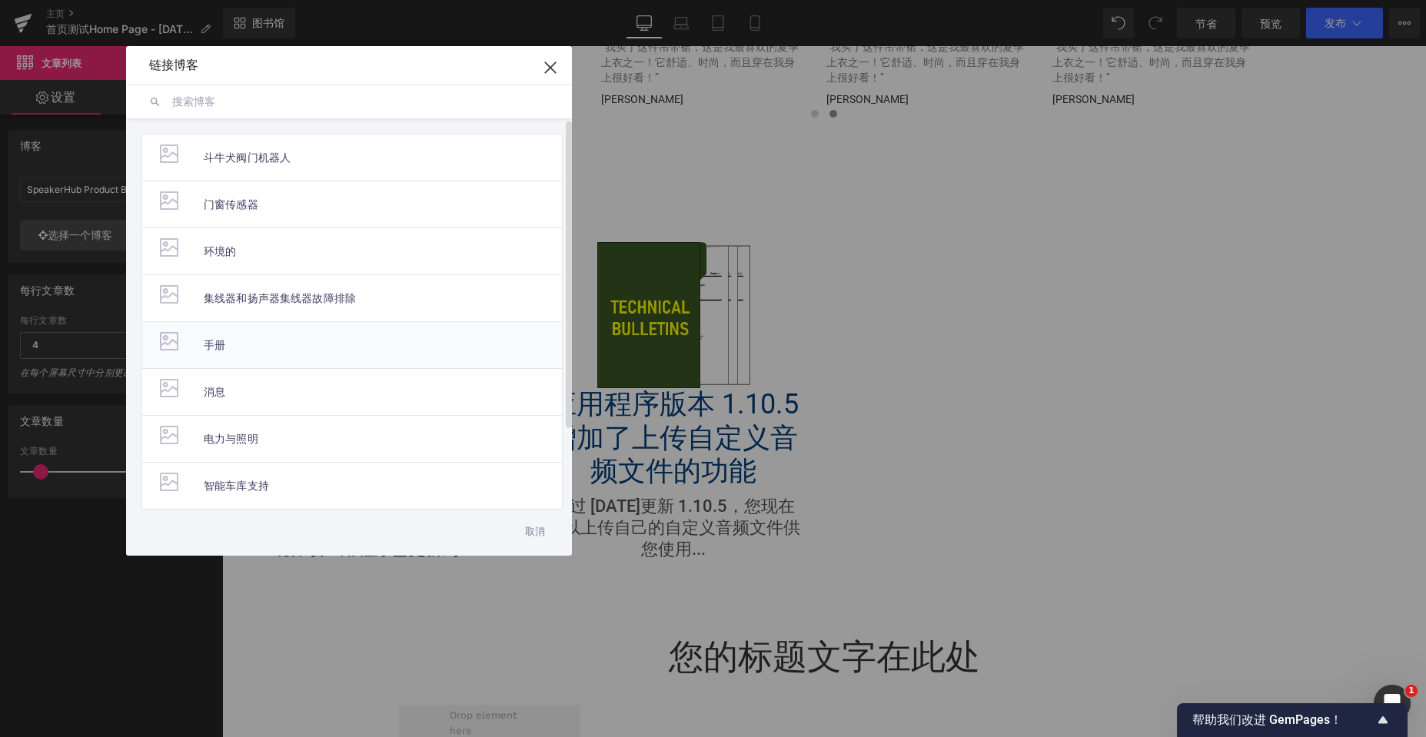
scroll to position [99, 0]
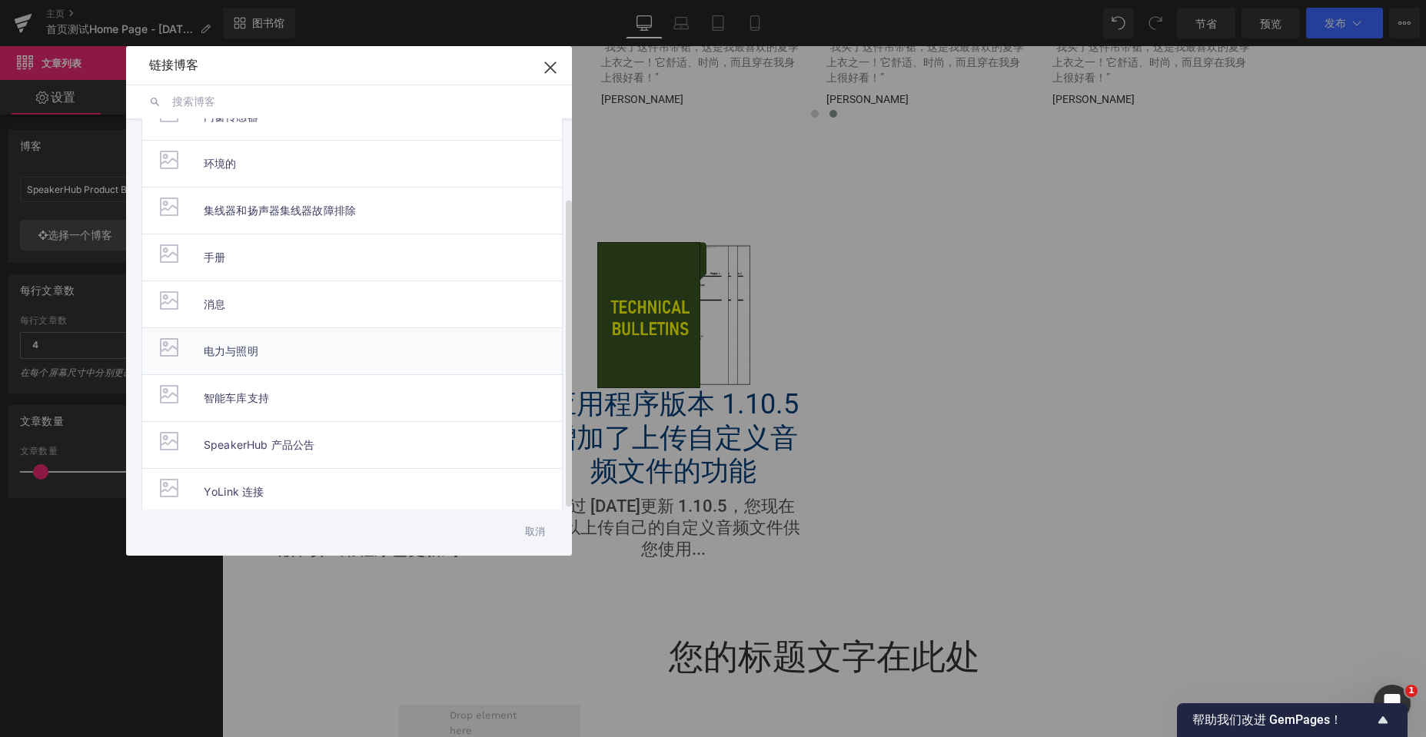
click at [238, 350] on span "电力与照明" at bounding box center [231, 351] width 55 height 46
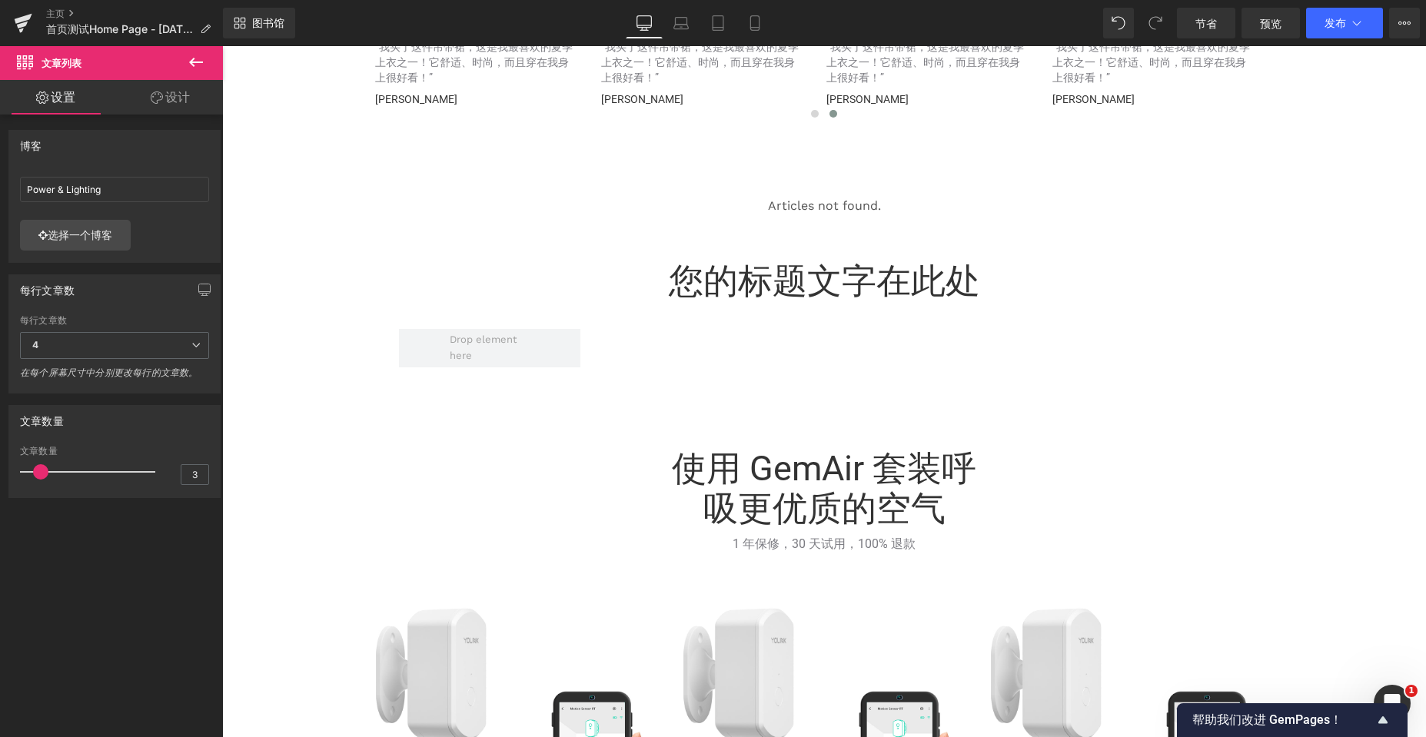
scroll to position [5739, 1192]
click at [84, 236] on font "选择一个博客" at bounding box center [80, 234] width 65 height 13
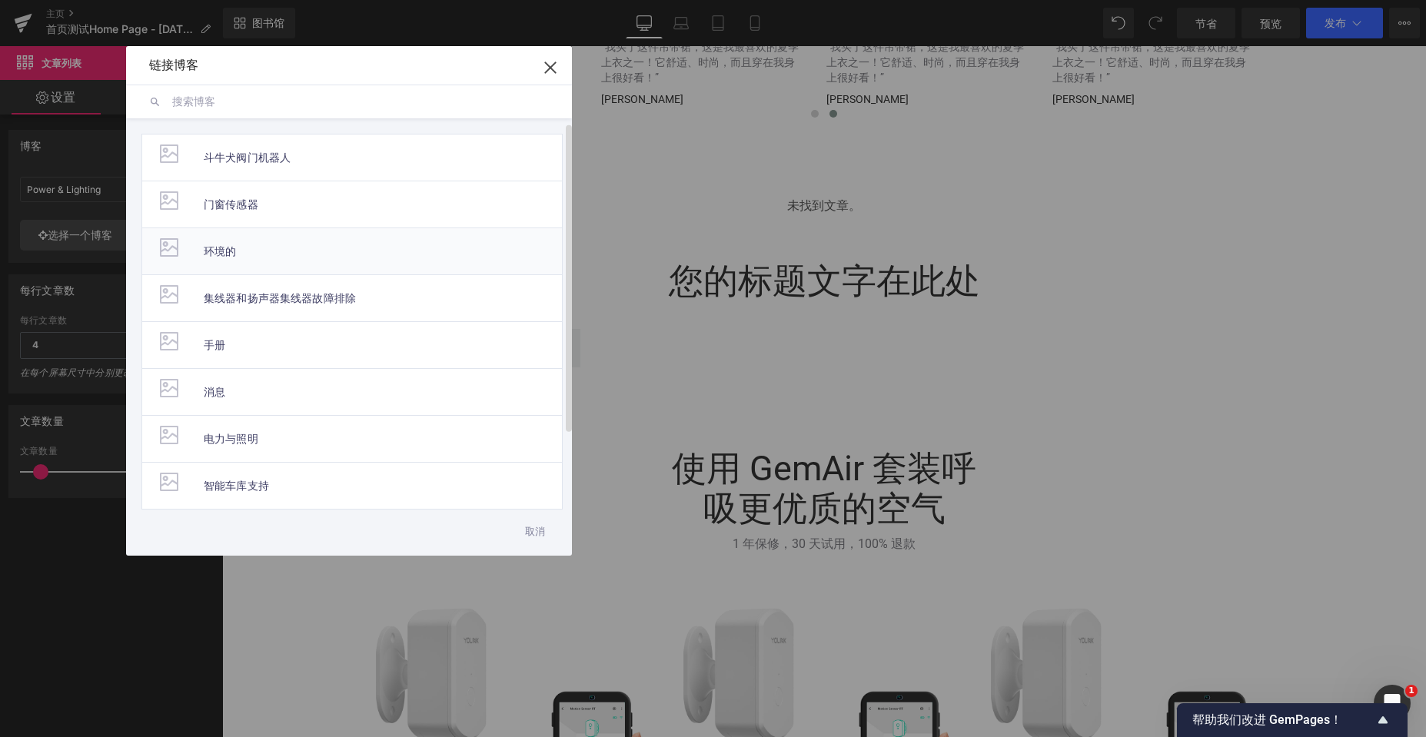
scroll to position [99, 0]
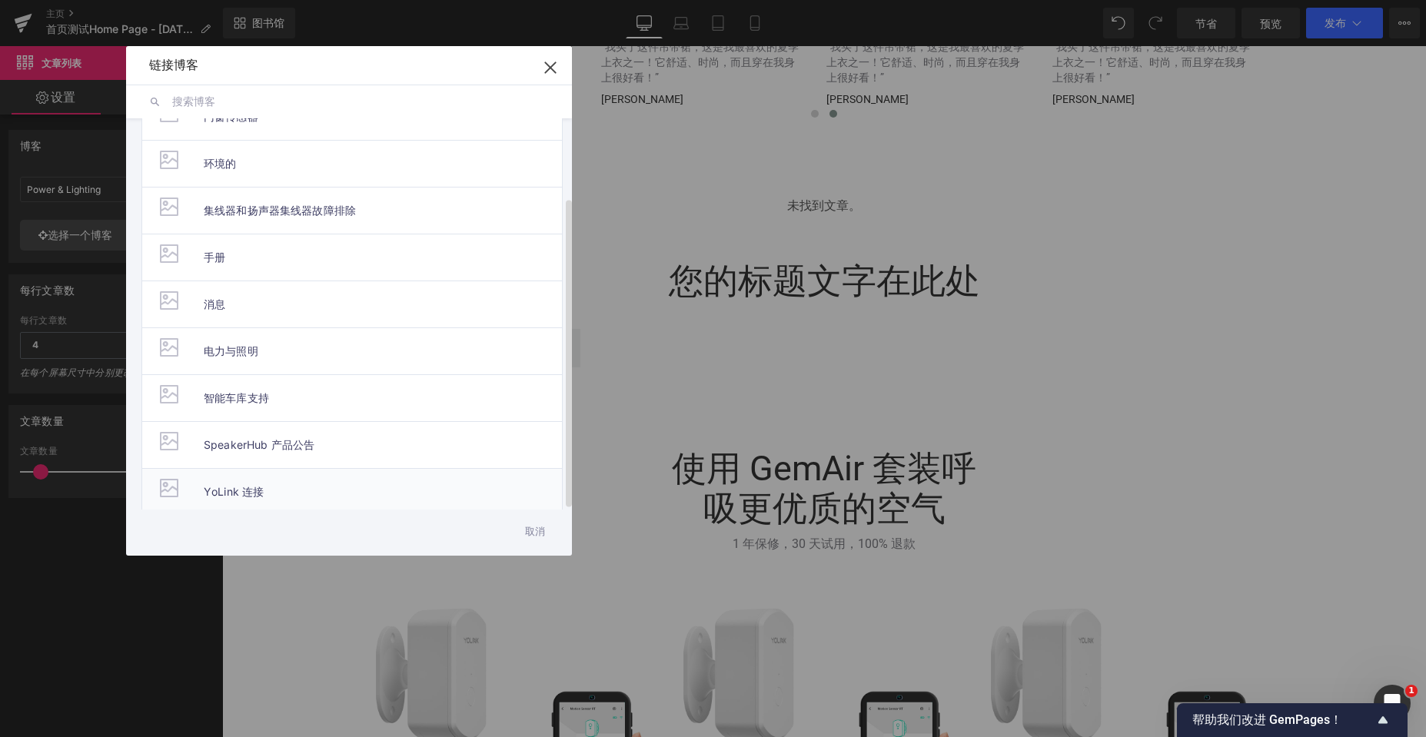
click at [245, 485] on font "YoLink 连接" at bounding box center [234, 491] width 60 height 13
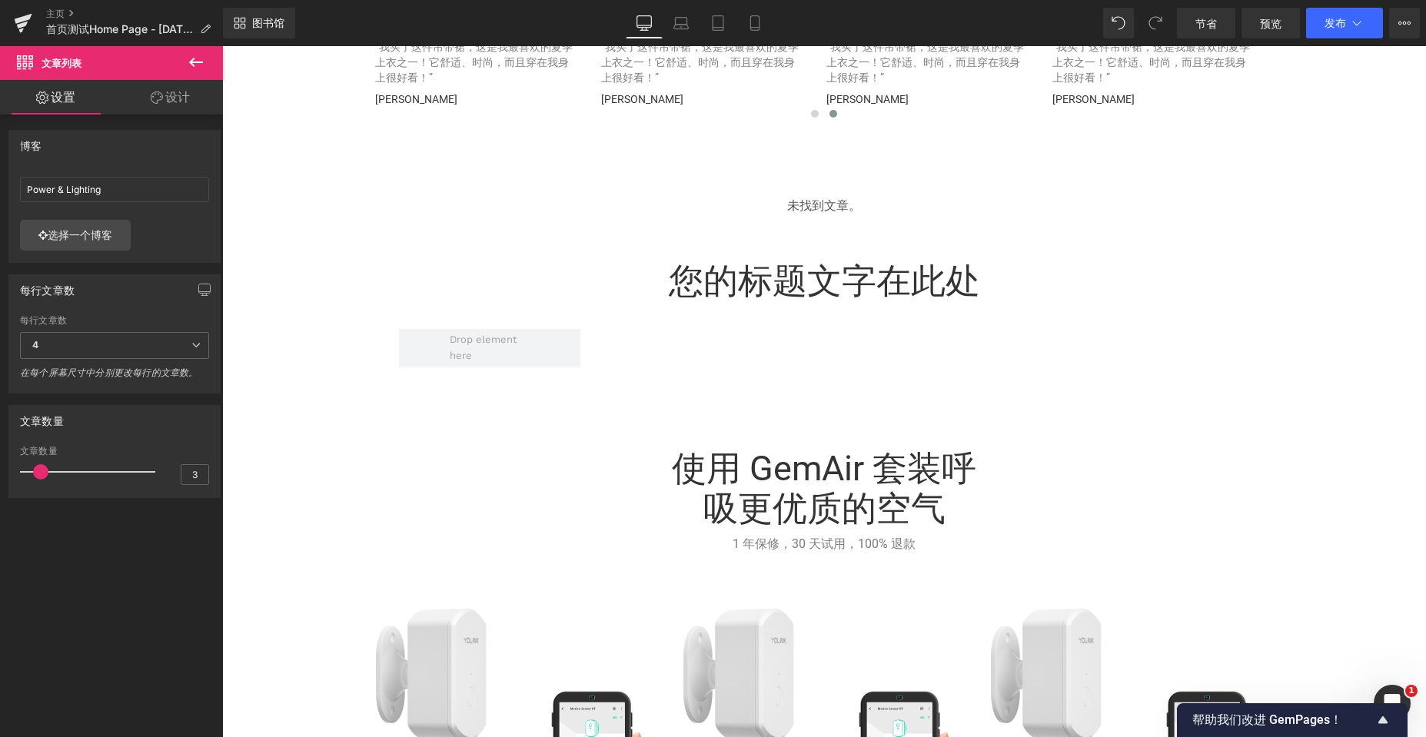
type input "The YoLink Connection"
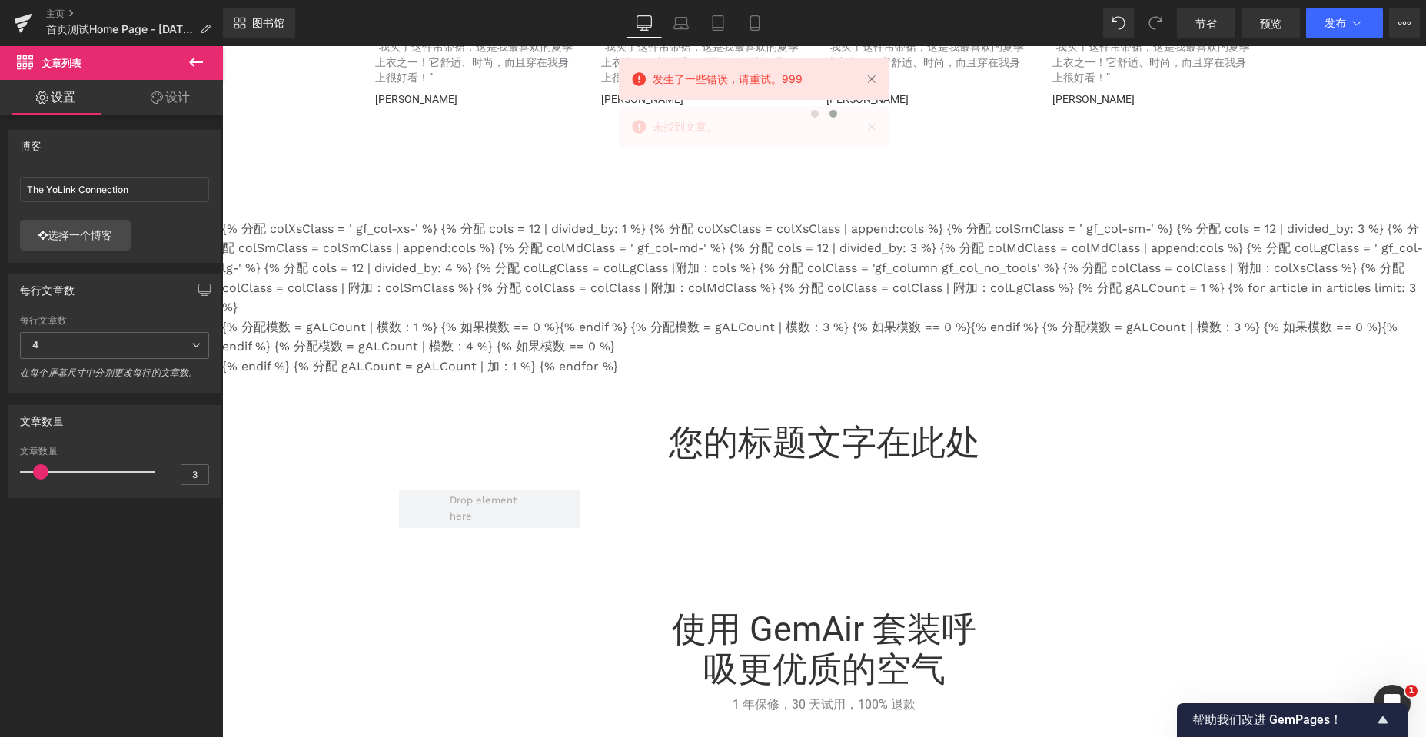
scroll to position [3304, 0]
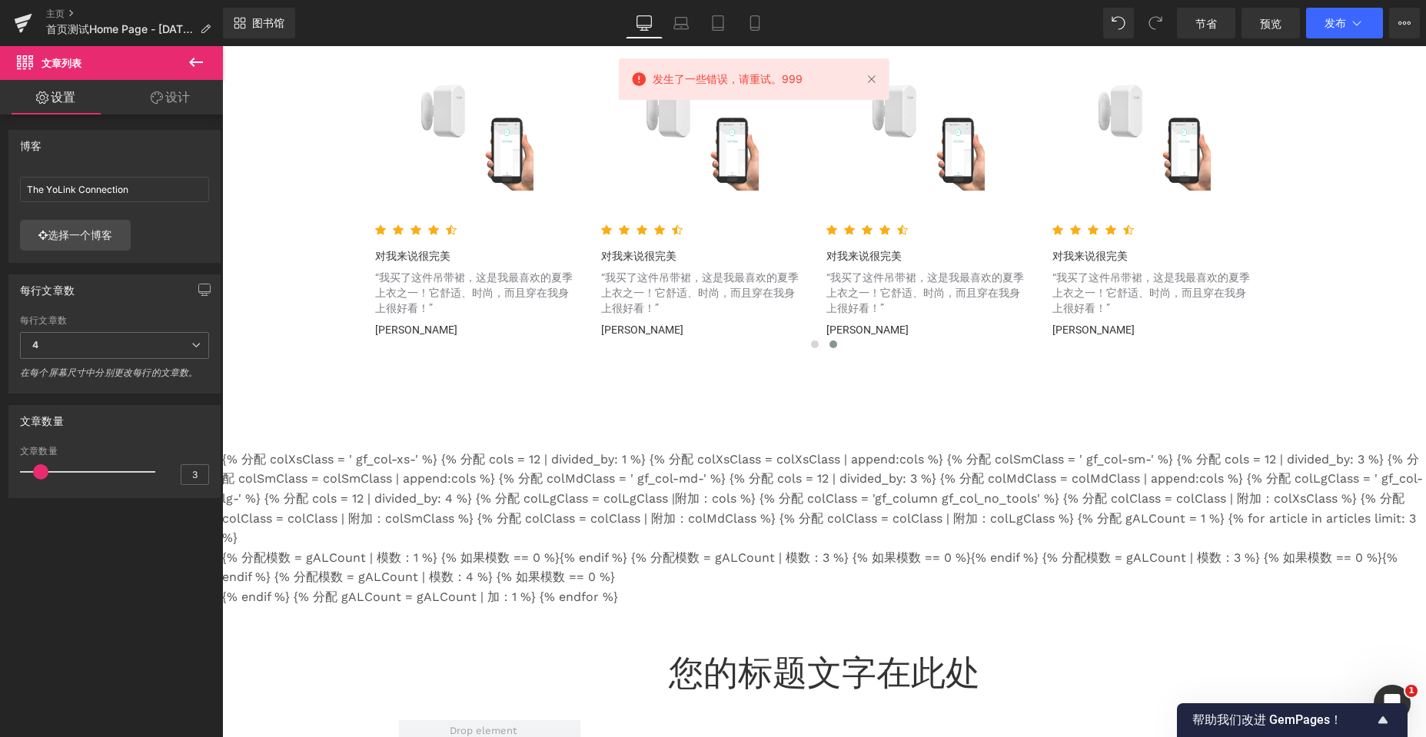
click at [756, 468] on font "{% 分配 colXsClass = ' gf_col-xs-' %} {% 分配 cols = 12 | divided_by: 1 %} {% 分配 co…" at bounding box center [822, 498] width 1201 height 93
drag, startPoint x: 194, startPoint y: 61, endPoint x: 66, endPoint y: 160, distance: 161.1
click at [194, 61] on icon at bounding box center [196, 62] width 14 height 9
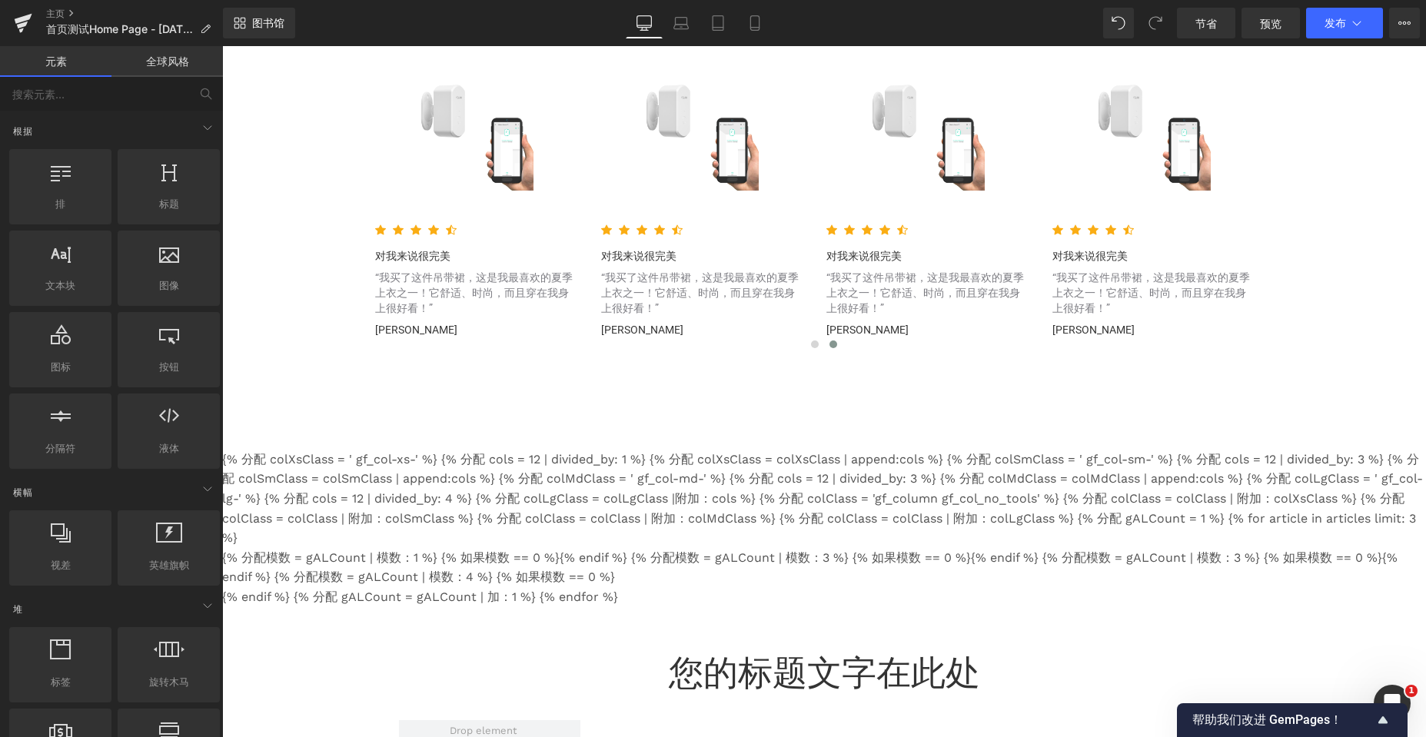
click at [736, 527] on font "{% 分配 colXsClass = ' gf_col-xs-' %} {% 分配 cols = 12 | divided_by: 1 %} {% 分配 co…" at bounding box center [822, 498] width 1201 height 93
click at [754, 668] on font "您的标题文字在此处" at bounding box center [824, 673] width 311 height 41
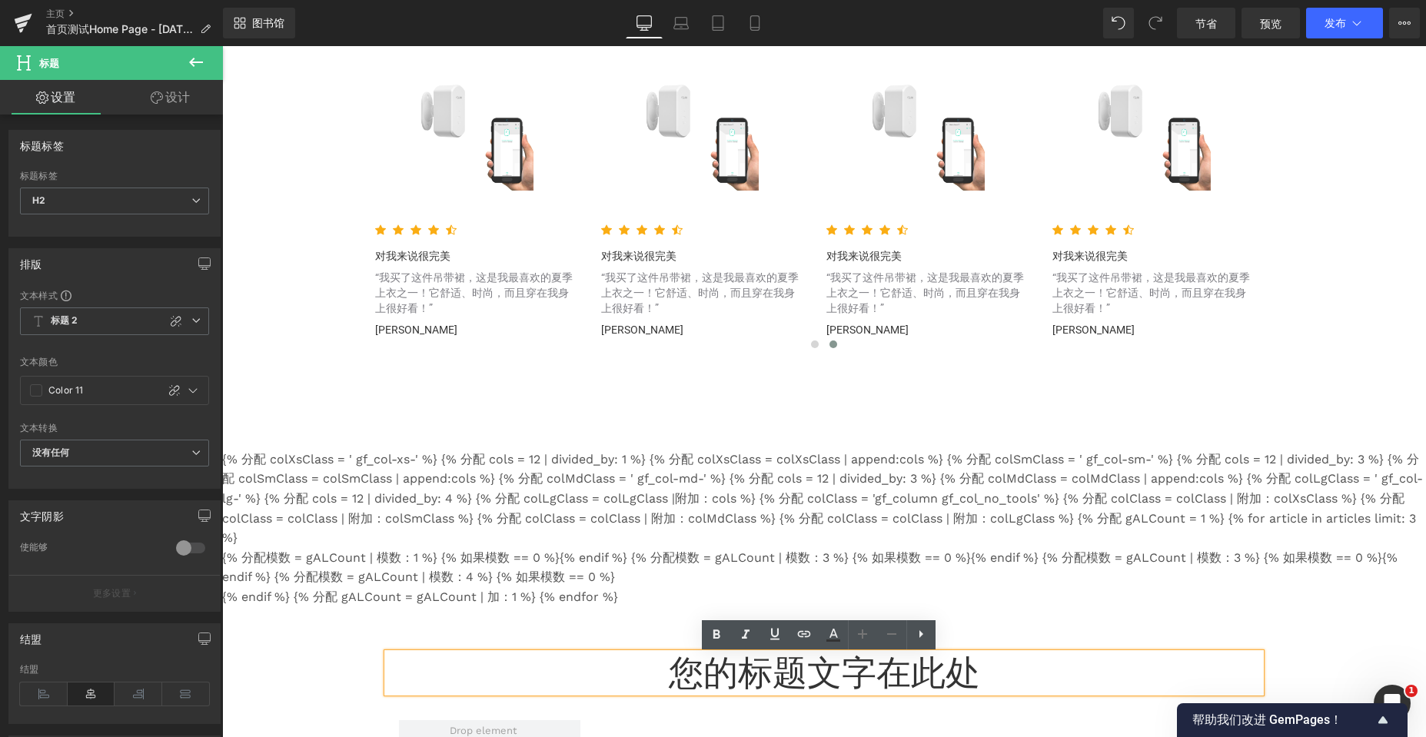
click at [539, 496] on font "{% 分配 colXsClass = ' gf_col-xs-' %} {% 分配 cols = 12 | divided_by: 1 %} {% 分配 co…" at bounding box center [822, 498] width 1201 height 93
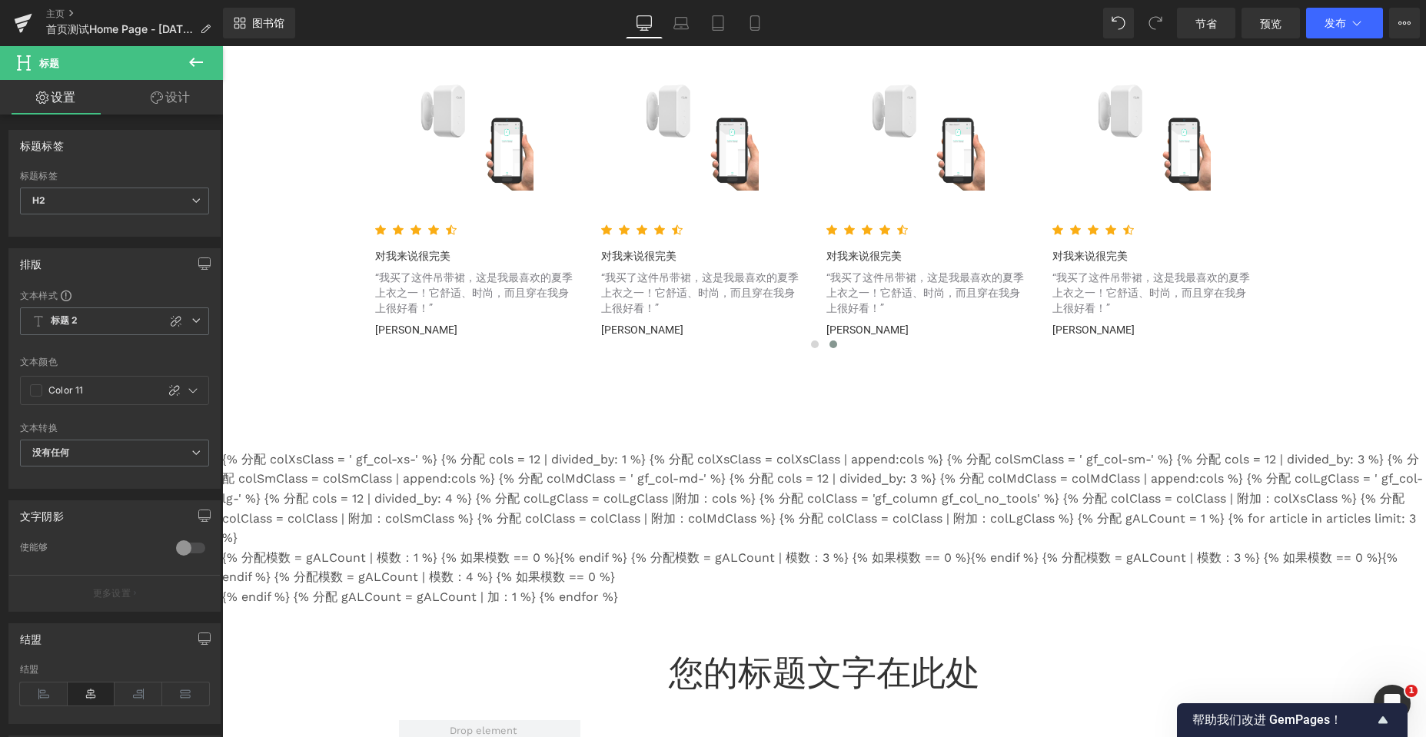
click at [573, 453] on div "{% 分配 colXsClass = ' gf_col-xs-' %} {% 分配 cols = 12 | divided_by: 1 %} {% 分配 co…" at bounding box center [824, 517] width 1204 height 181
click at [838, 410] on div "{% 分配 colXsClass = ' gf_col-xs-' %} {% 分配 cols = 12 | divided_by: 1 %} {% 分配 co…" at bounding box center [824, 517] width 1204 height 227
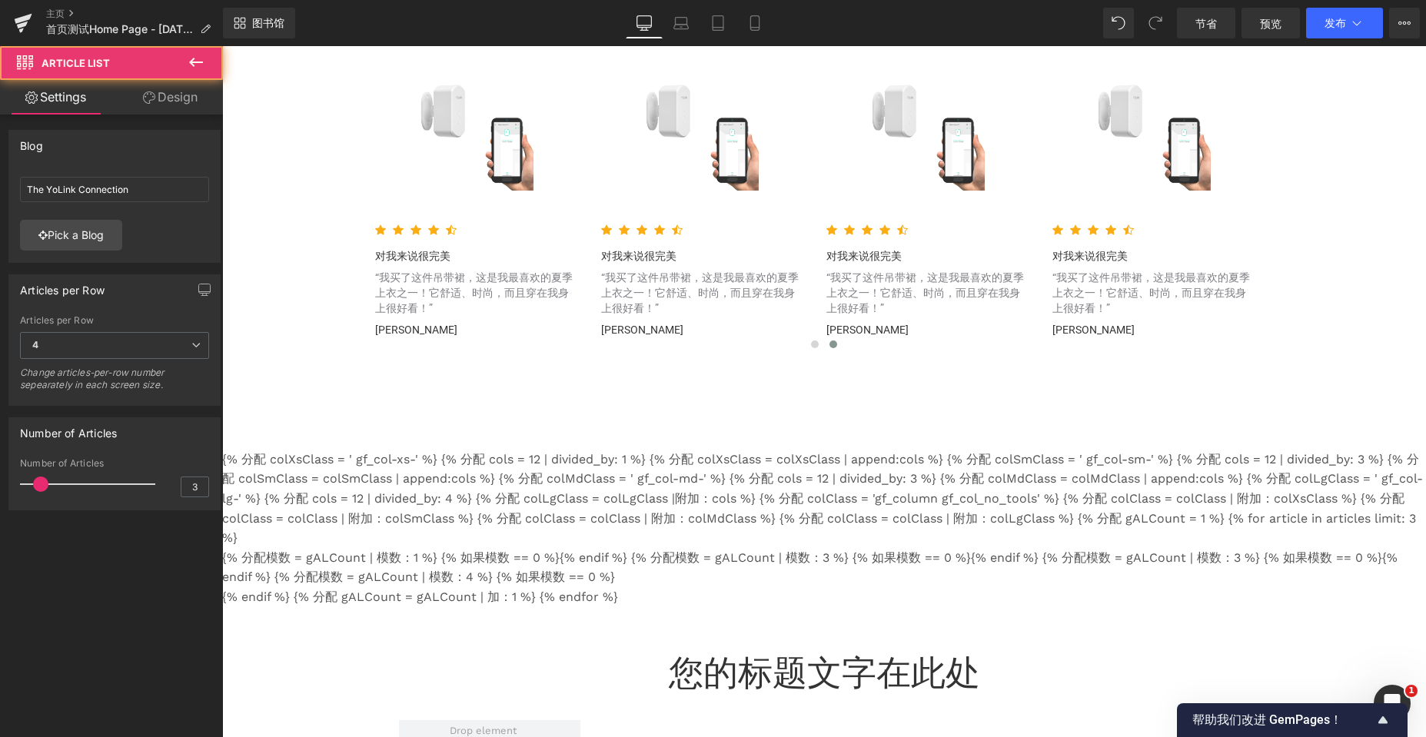
click at [812, 464] on font "{% 分配 colXsClass = ' gf_col-xs-' %} {% 分配 cols = 12 | divided_by: 1 %} {% 分配 co…" at bounding box center [822, 498] width 1201 height 93
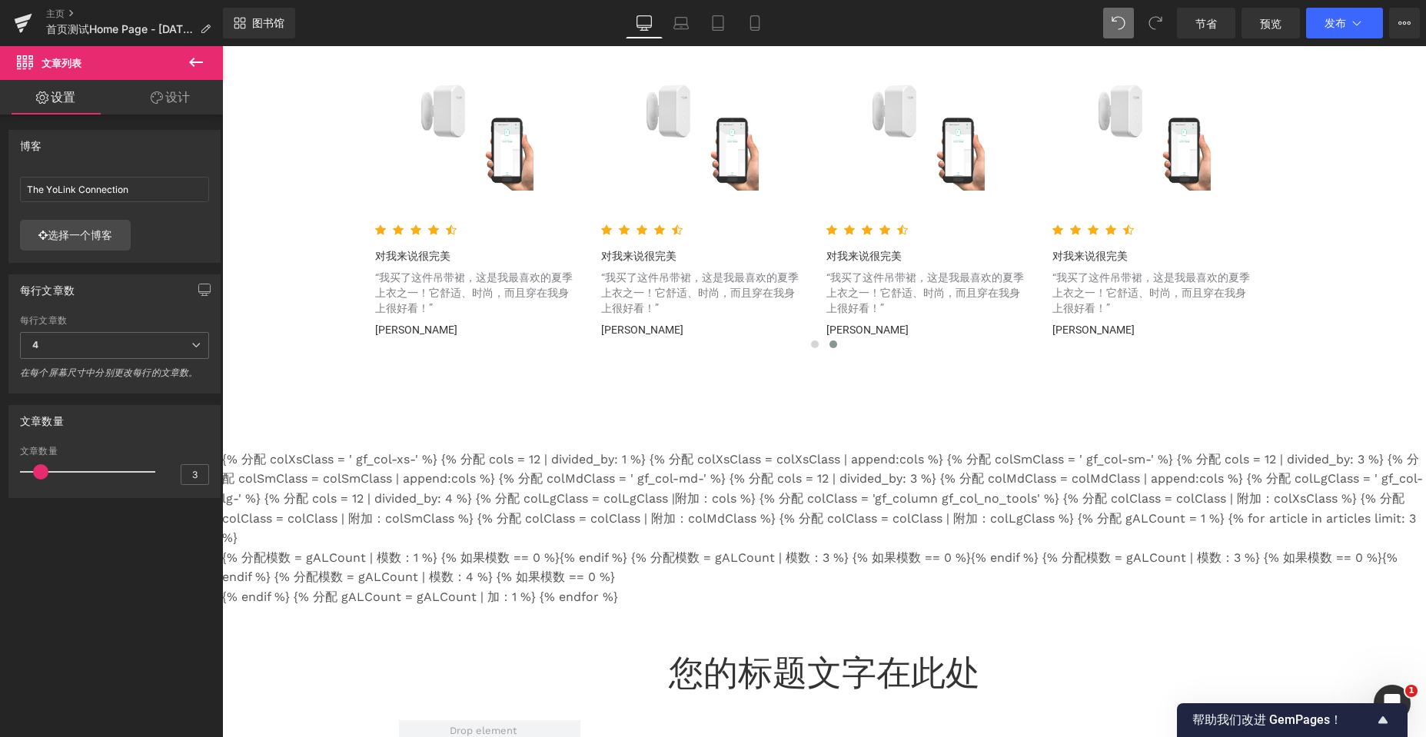
click at [1117, 29] on icon at bounding box center [1118, 23] width 14 height 14
type input "Power & Lighting"
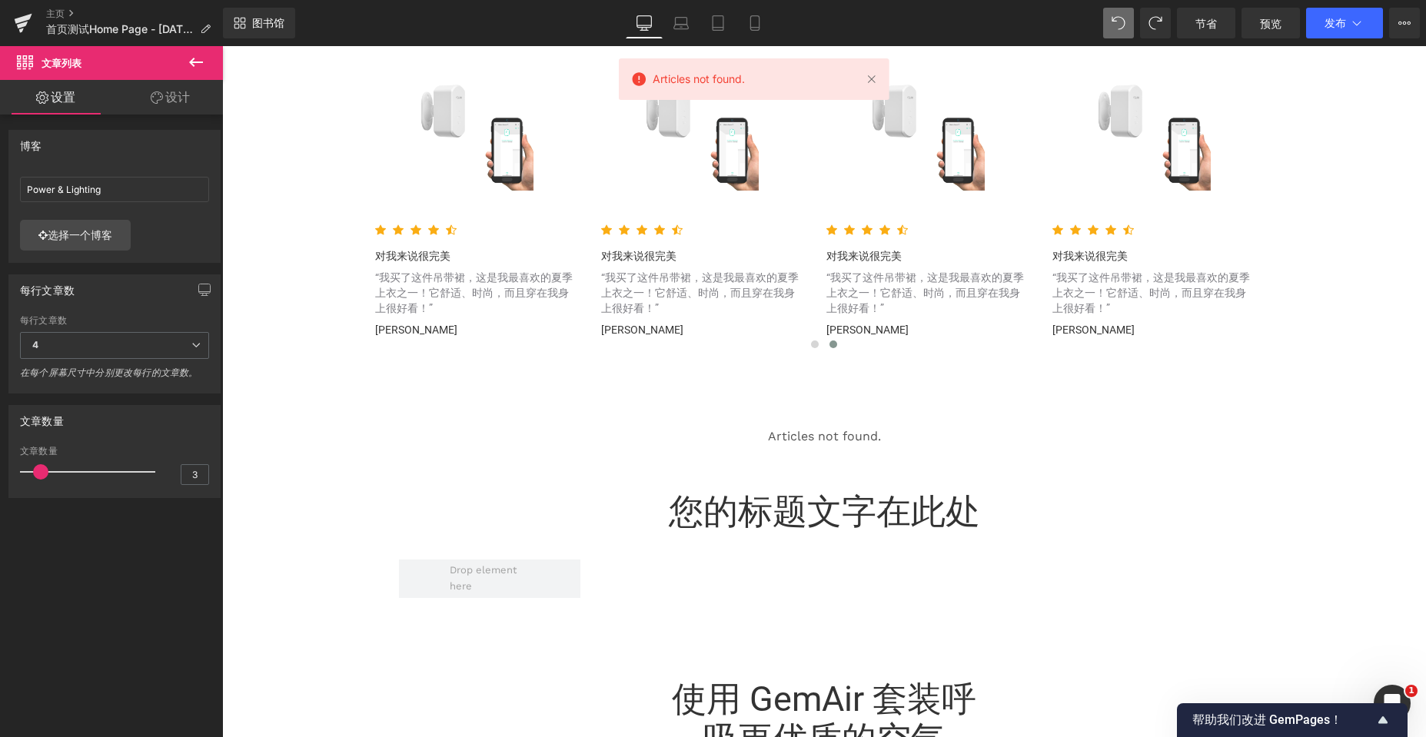
scroll to position [5739, 1192]
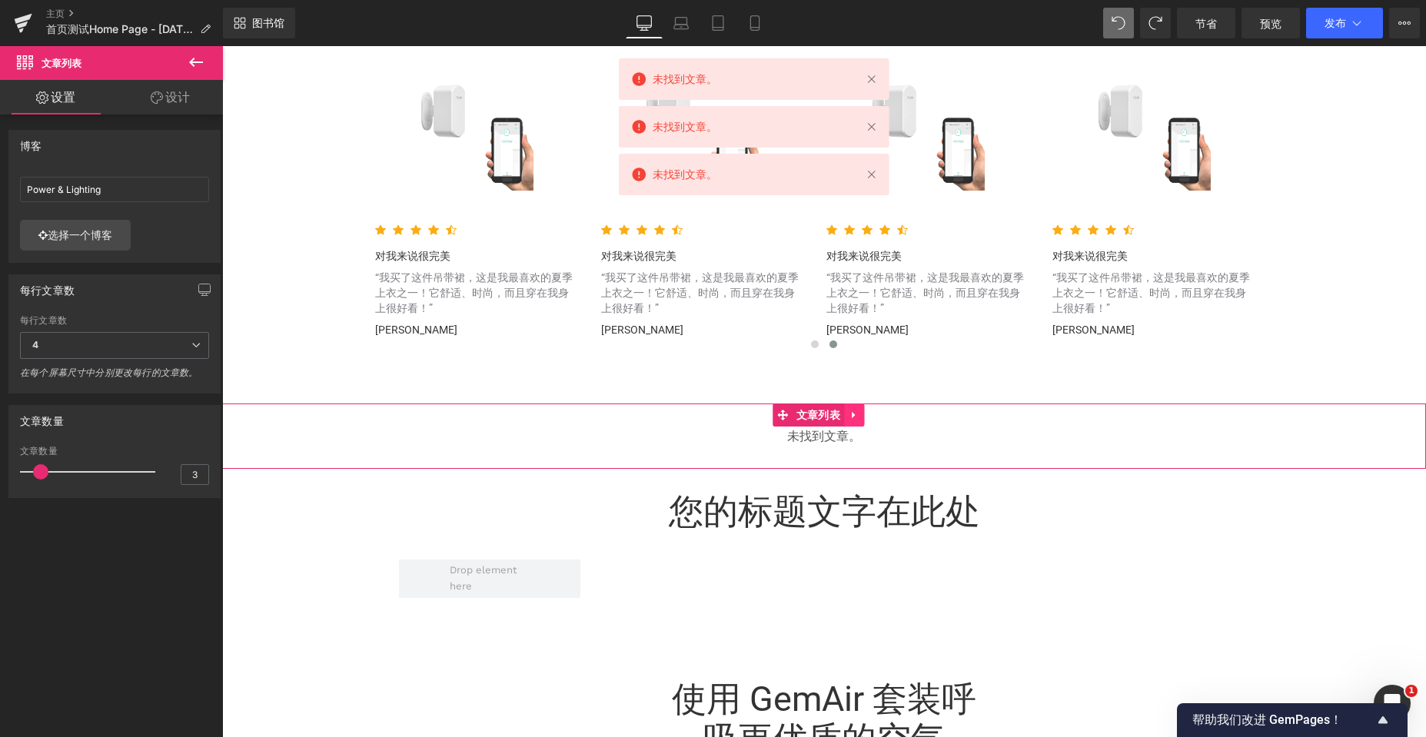
click at [861, 411] on link at bounding box center [854, 415] width 20 height 23
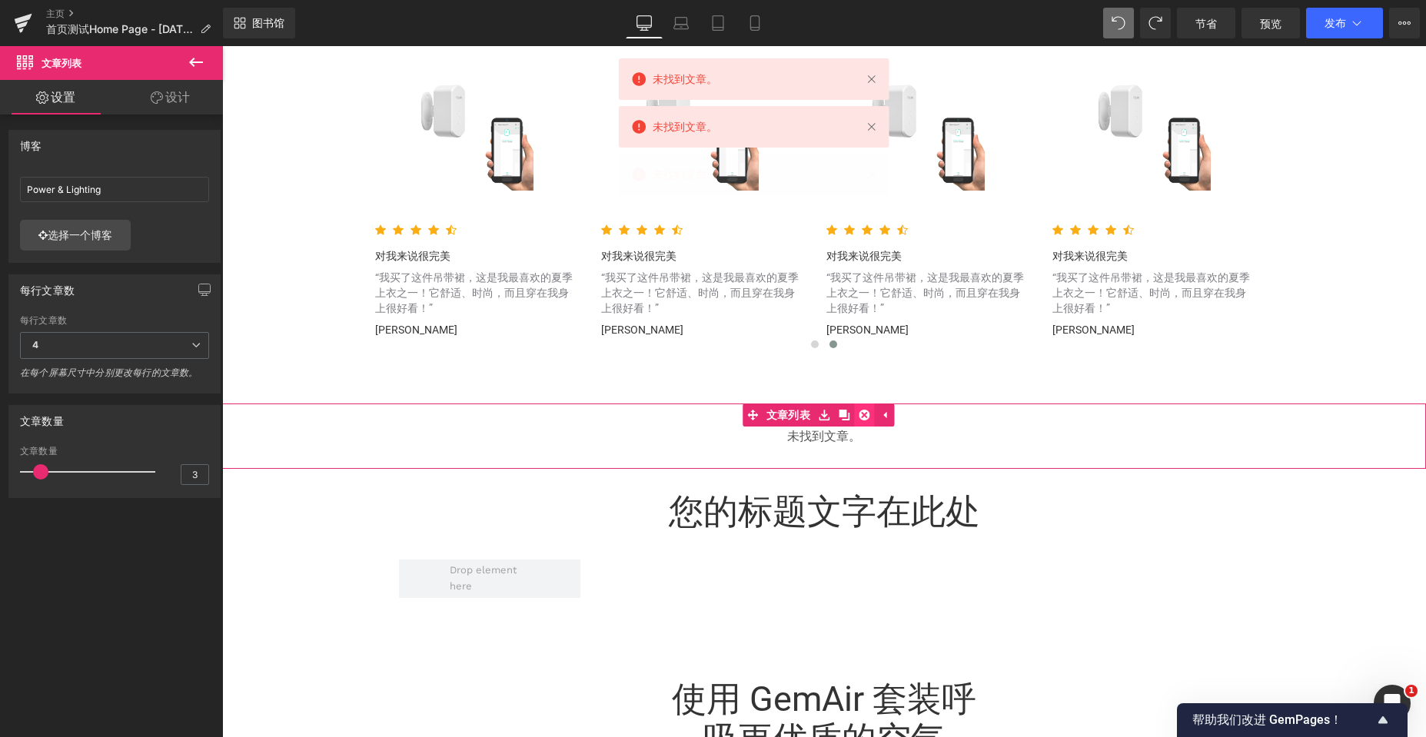
click at [860, 415] on icon at bounding box center [864, 415] width 11 height 11
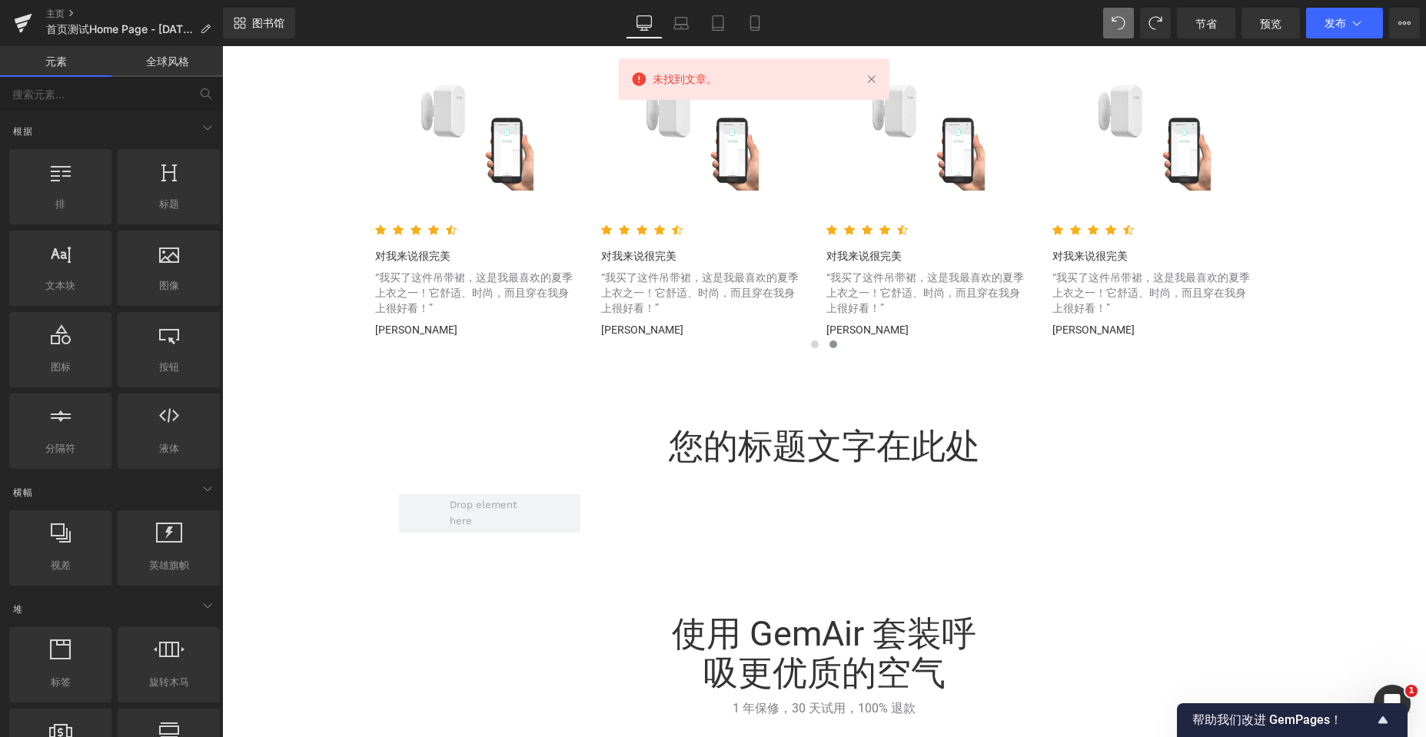
scroll to position [5674, 1192]
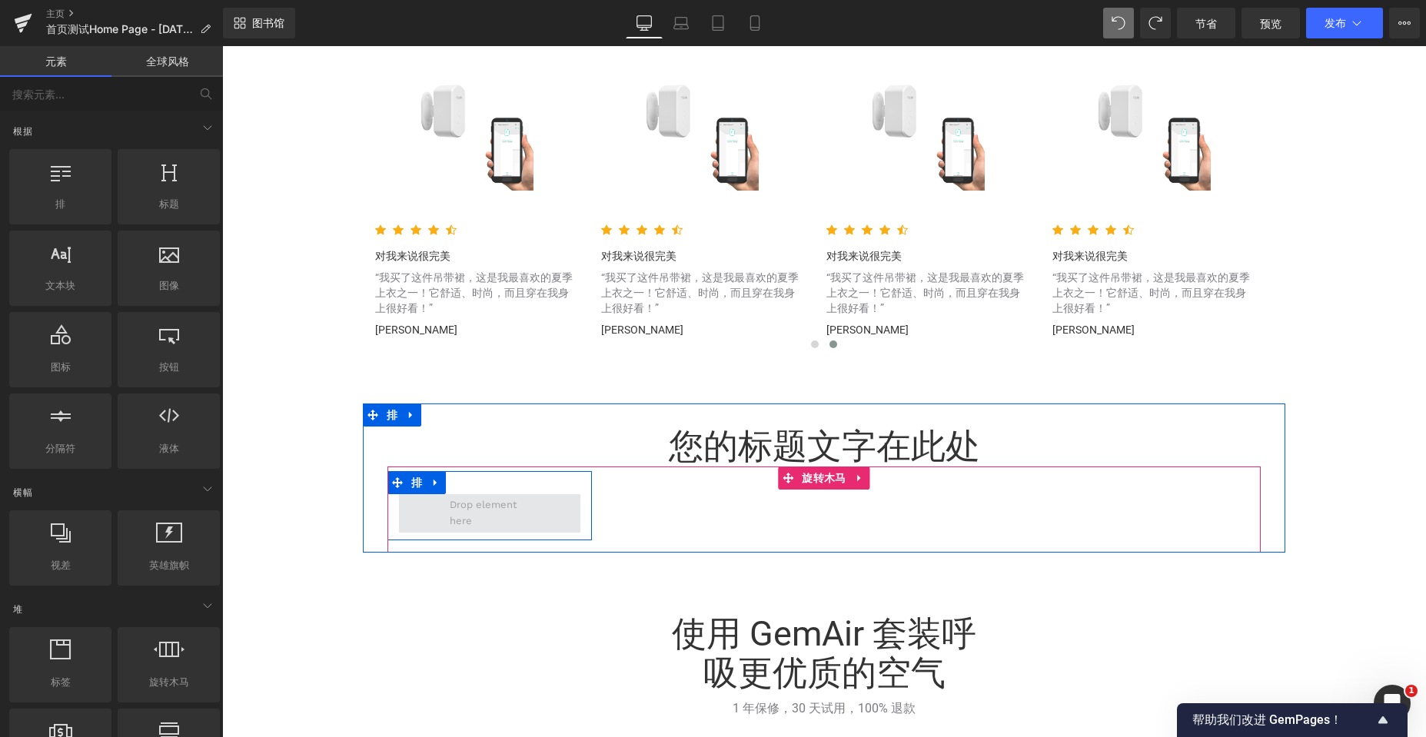
click at [481, 513] on span at bounding box center [489, 513] width 91 height 40
click at [434, 484] on icon at bounding box center [435, 482] width 3 height 7
click at [474, 485] on icon at bounding box center [475, 482] width 11 height 11
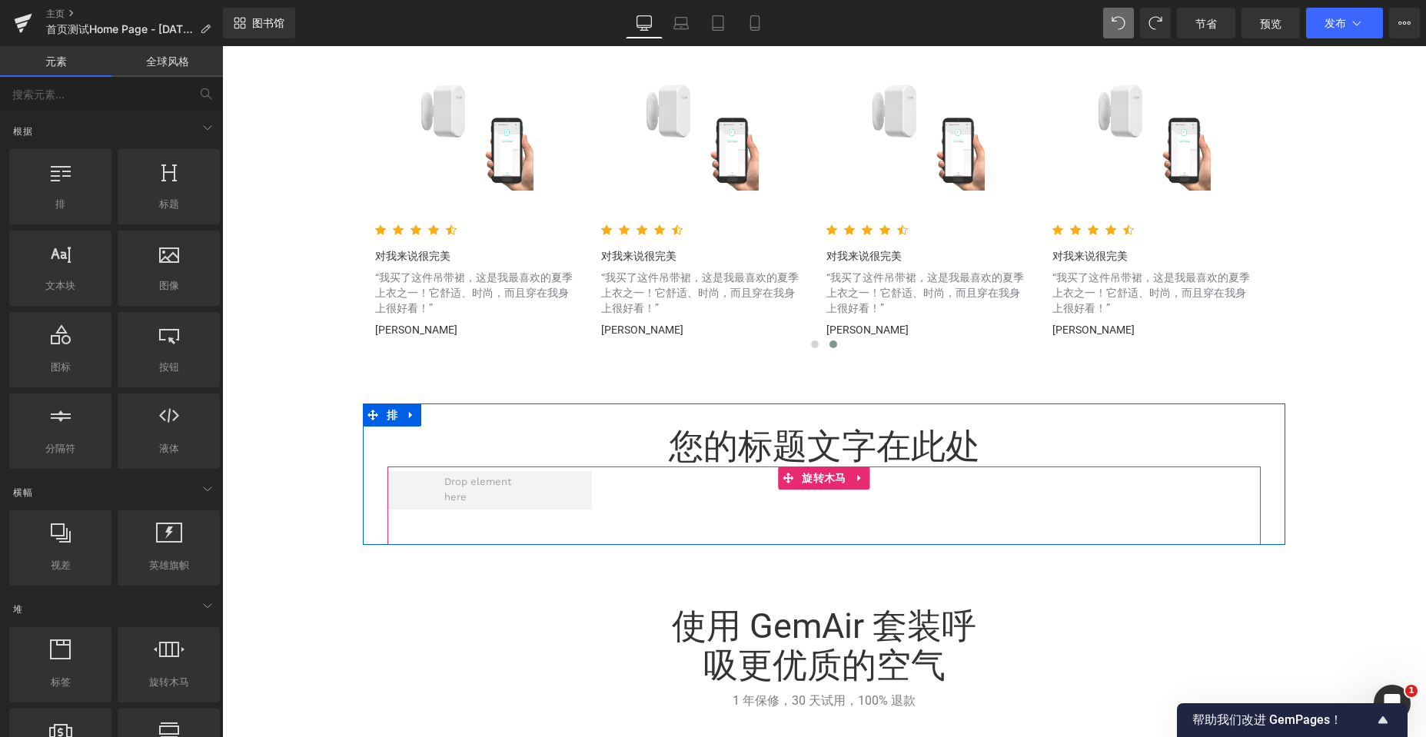
scroll to position [5666, 1192]
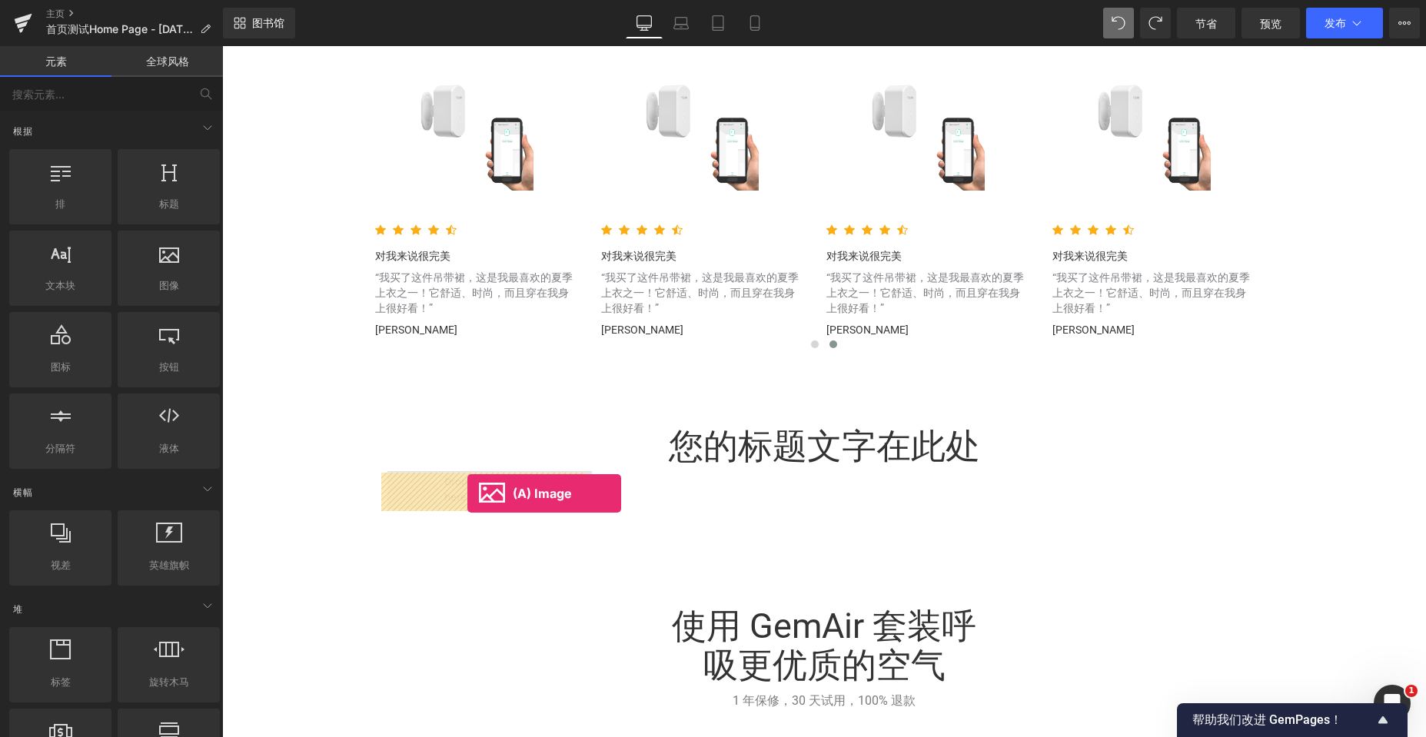
drag, startPoint x: 381, startPoint y: 506, endPoint x: 467, endPoint y: 493, distance: 87.0
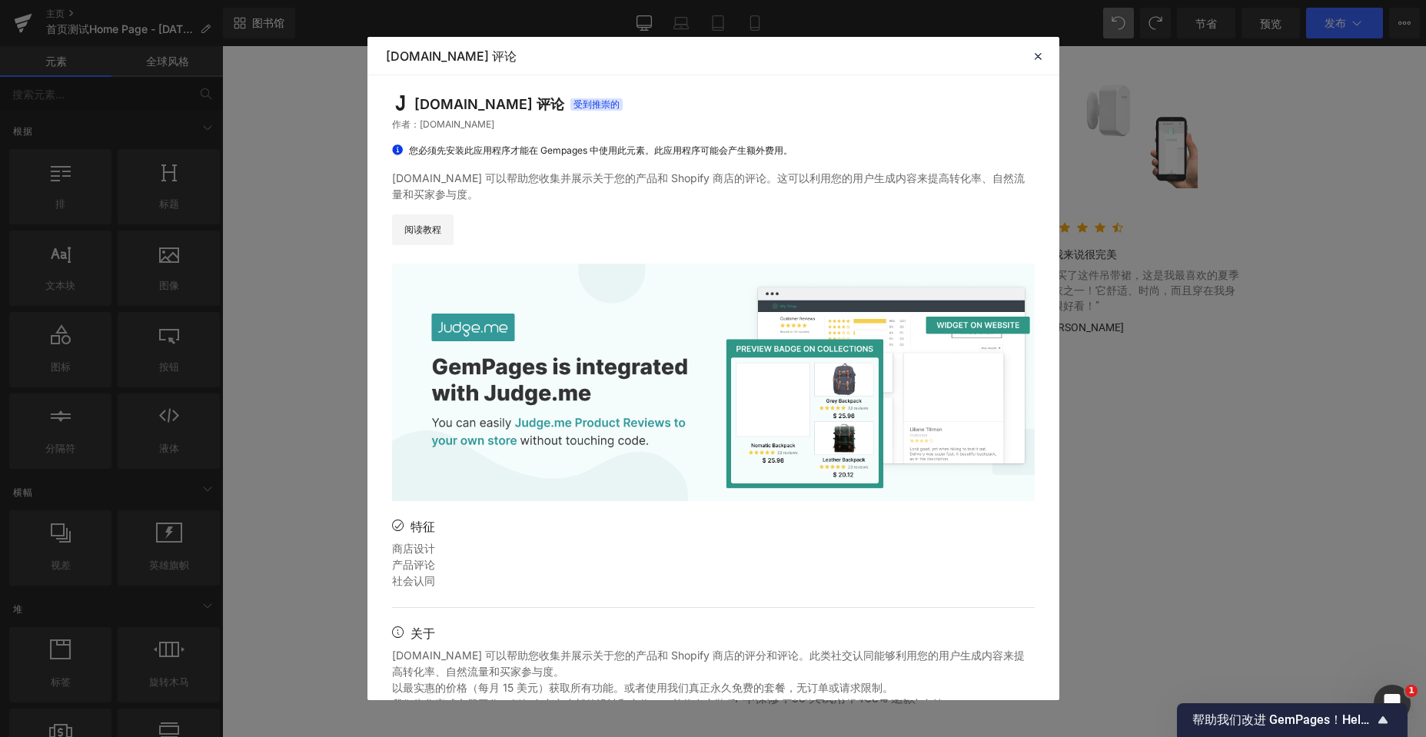
scroll to position [3304, 0]
click at [1035, 55] on icon at bounding box center [1038, 56] width 14 height 14
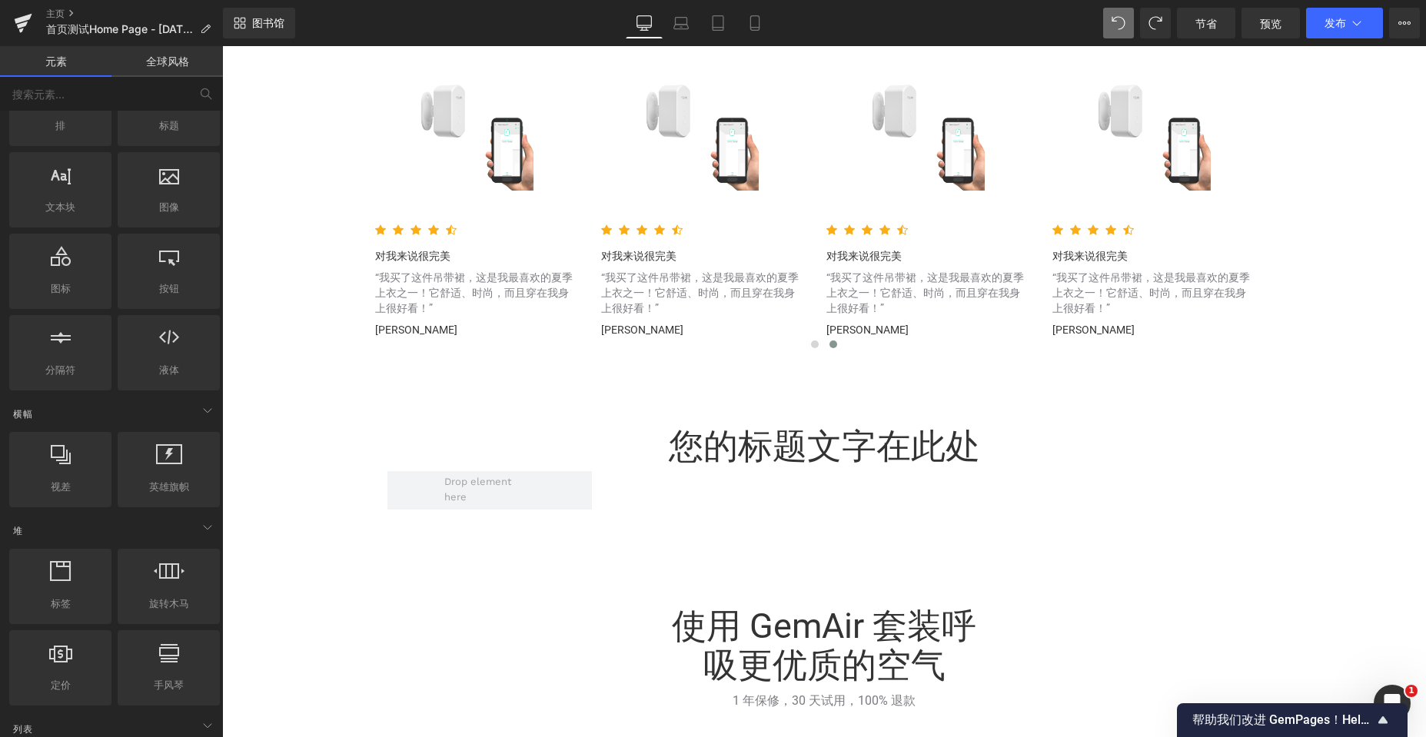
scroll to position [0, 0]
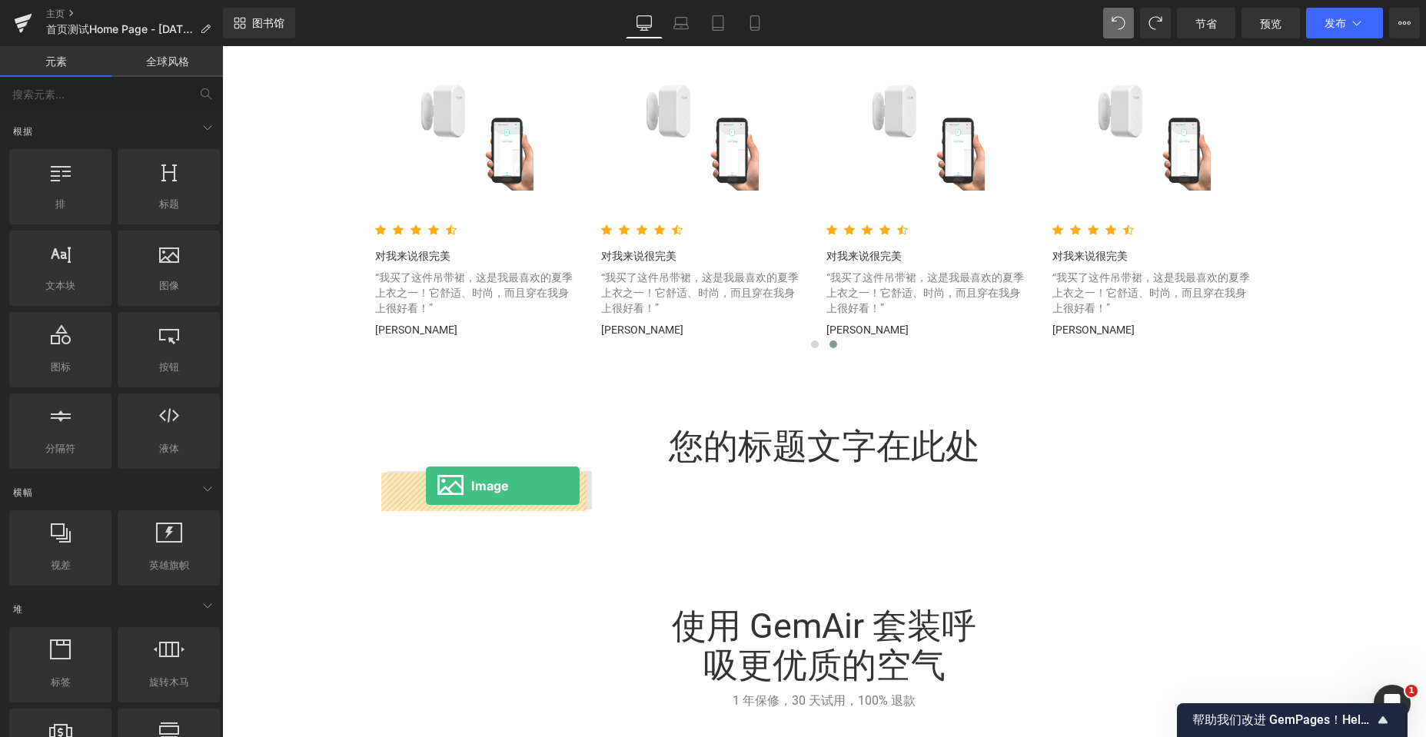
drag, startPoint x: 380, startPoint y: 451, endPoint x: 426, endPoint y: 486, distance: 57.0
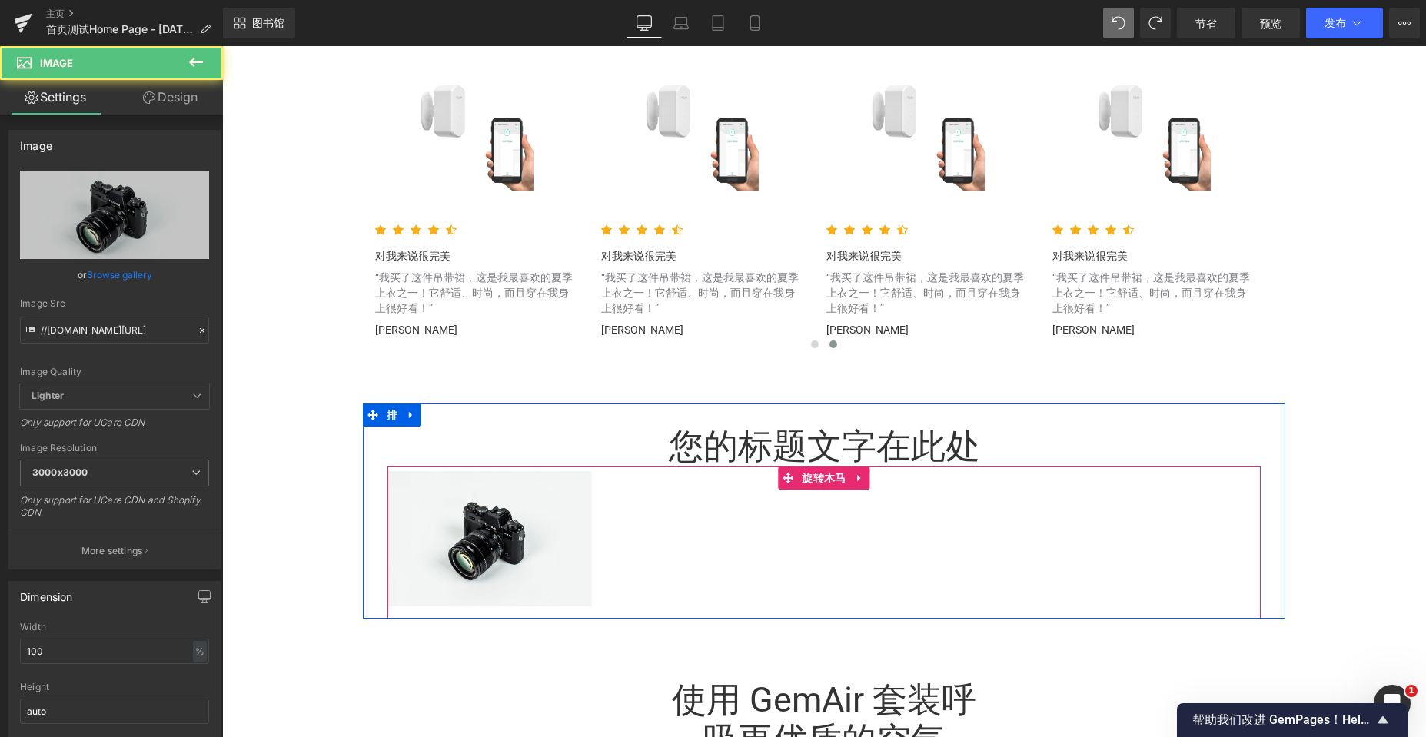
scroll to position [5739, 1192]
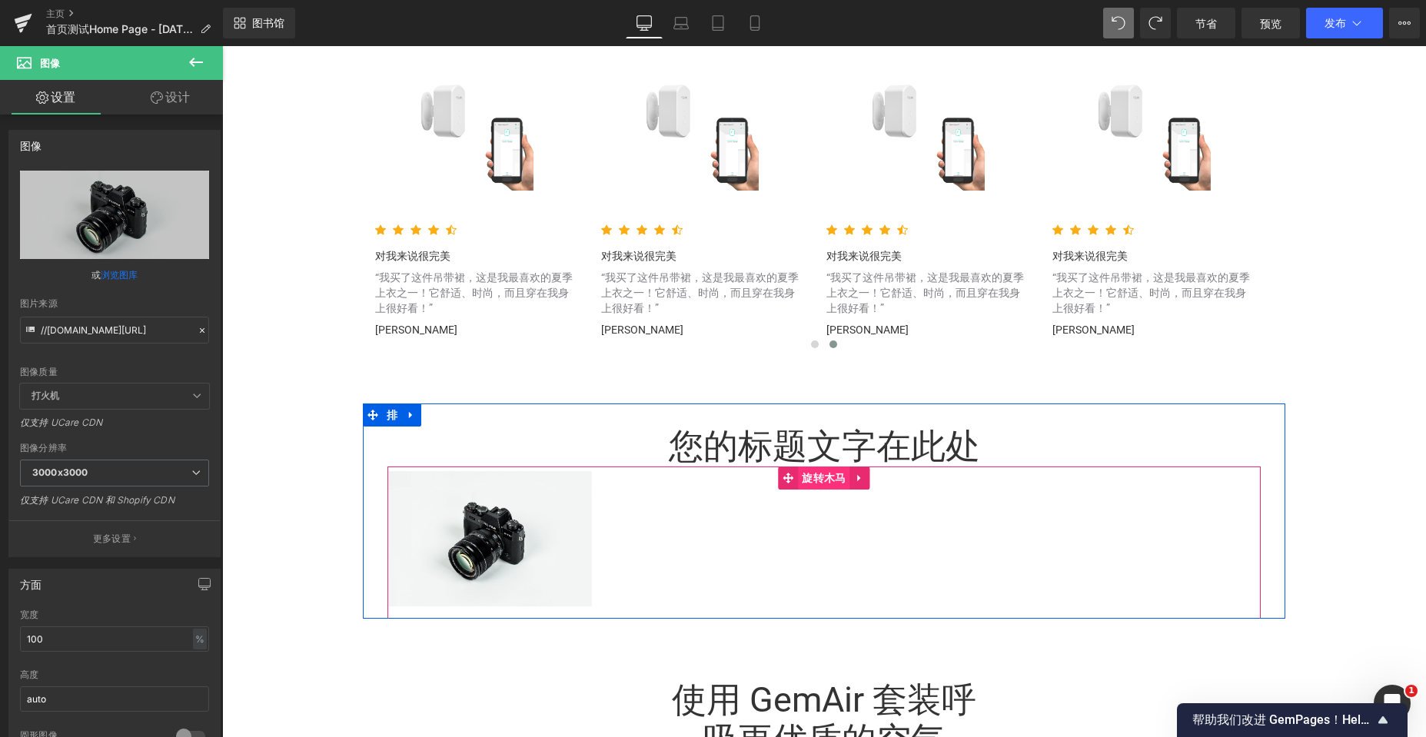
click at [802, 480] on font "旋转木马" at bounding box center [824, 478] width 44 height 12
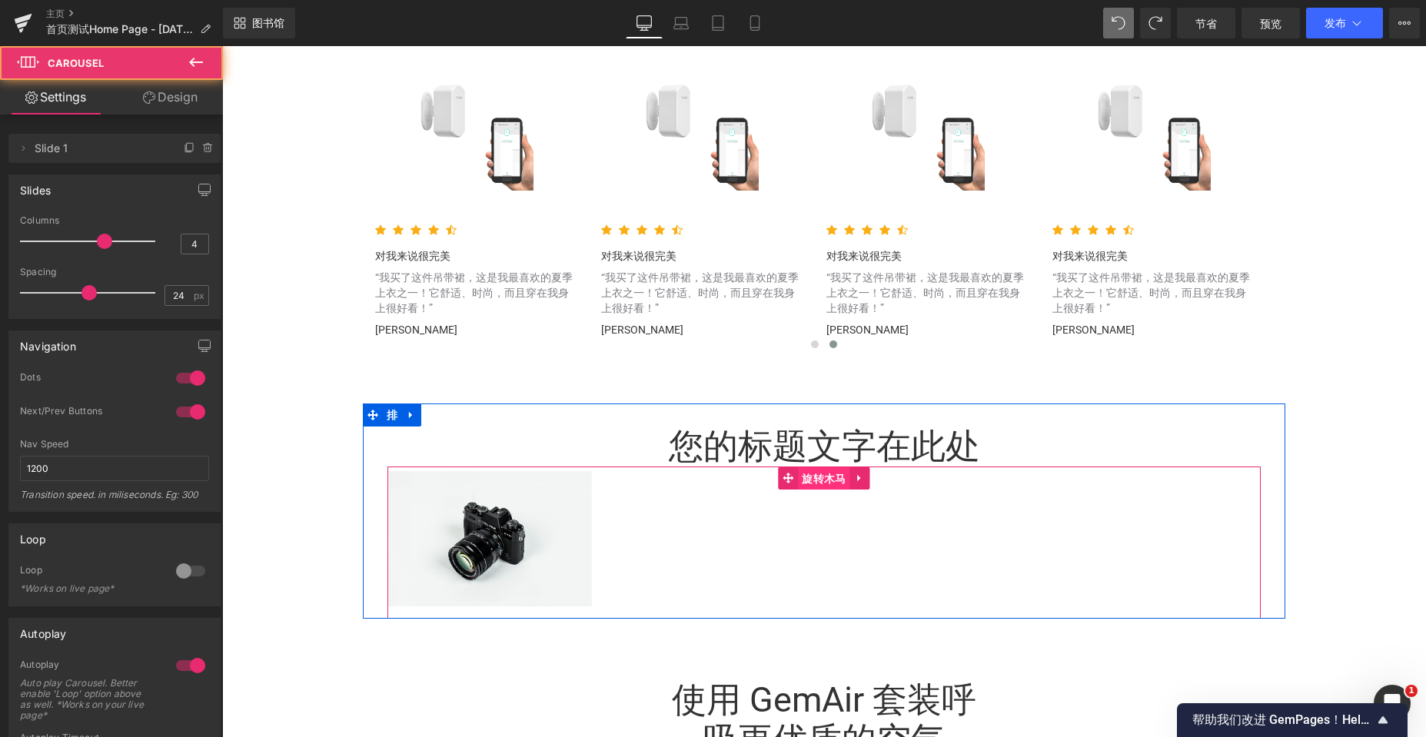
click at [820, 478] on font "旋转木马" at bounding box center [824, 479] width 44 height 12
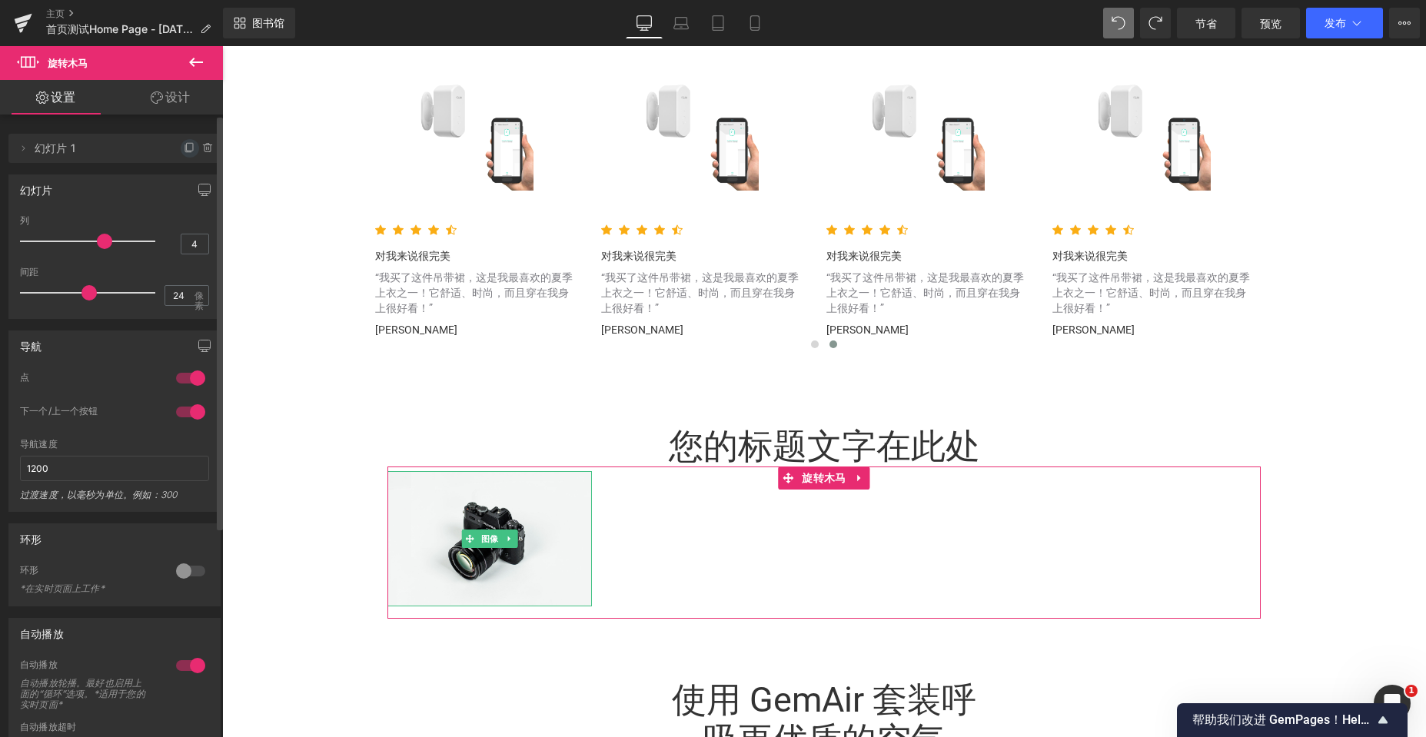
click at [184, 148] on icon at bounding box center [190, 148] width 12 height 12
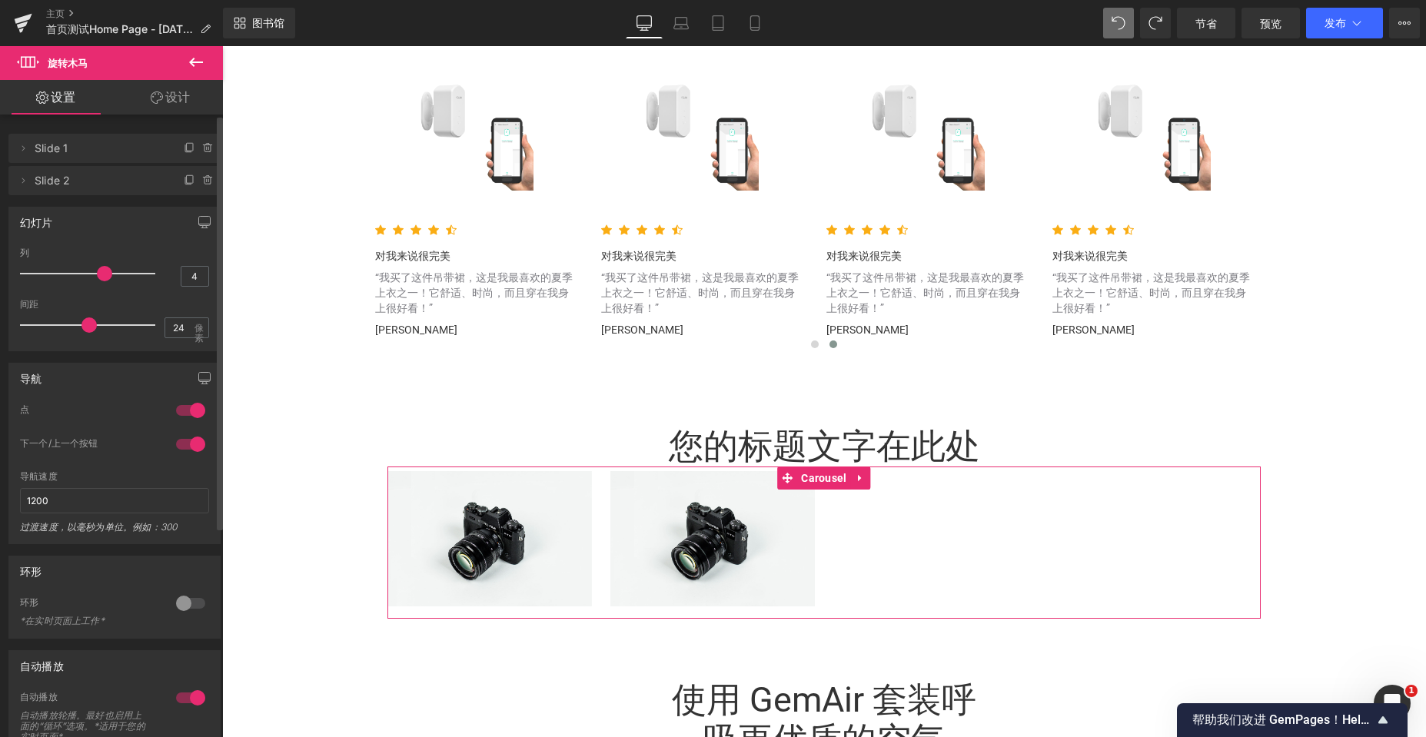
scroll to position [8, 8]
click at [187, 181] on icon at bounding box center [190, 179] width 6 height 8
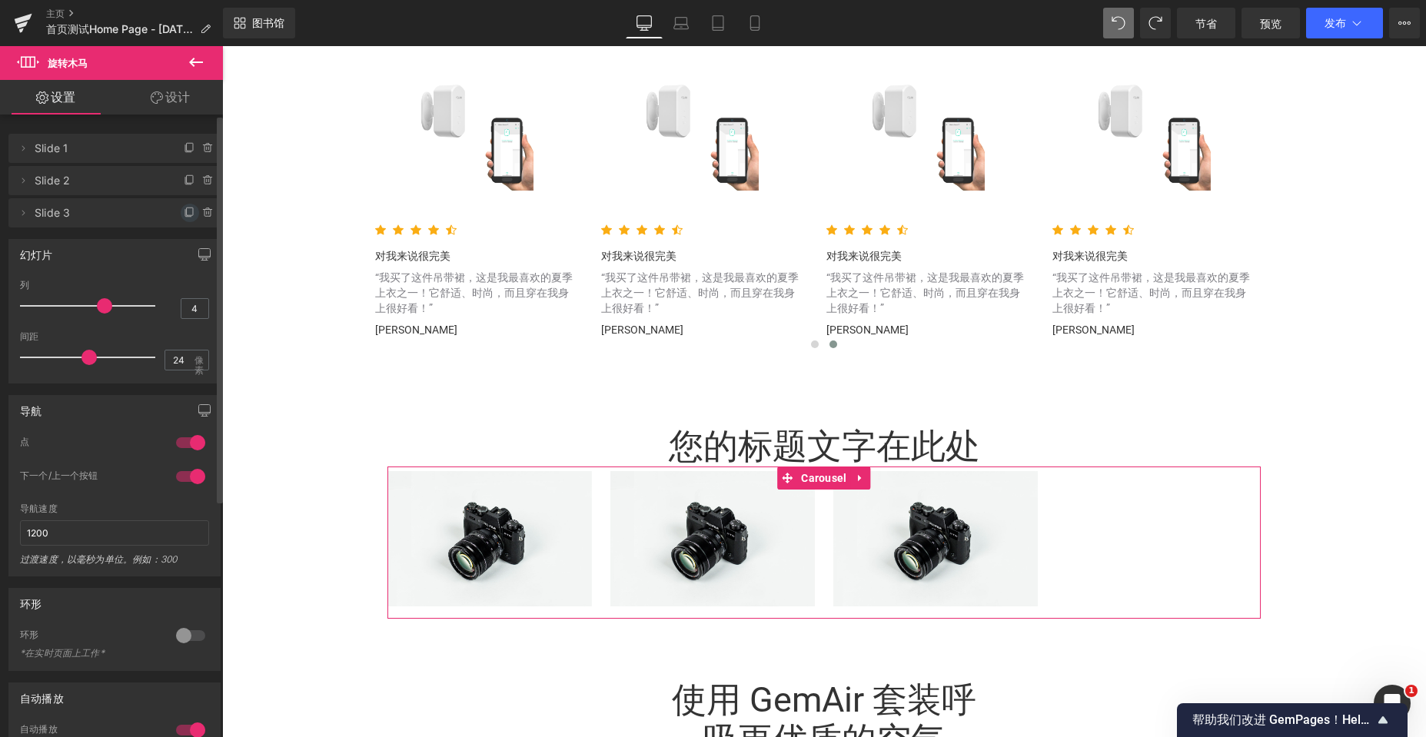
click at [184, 207] on icon at bounding box center [190, 213] width 12 height 12
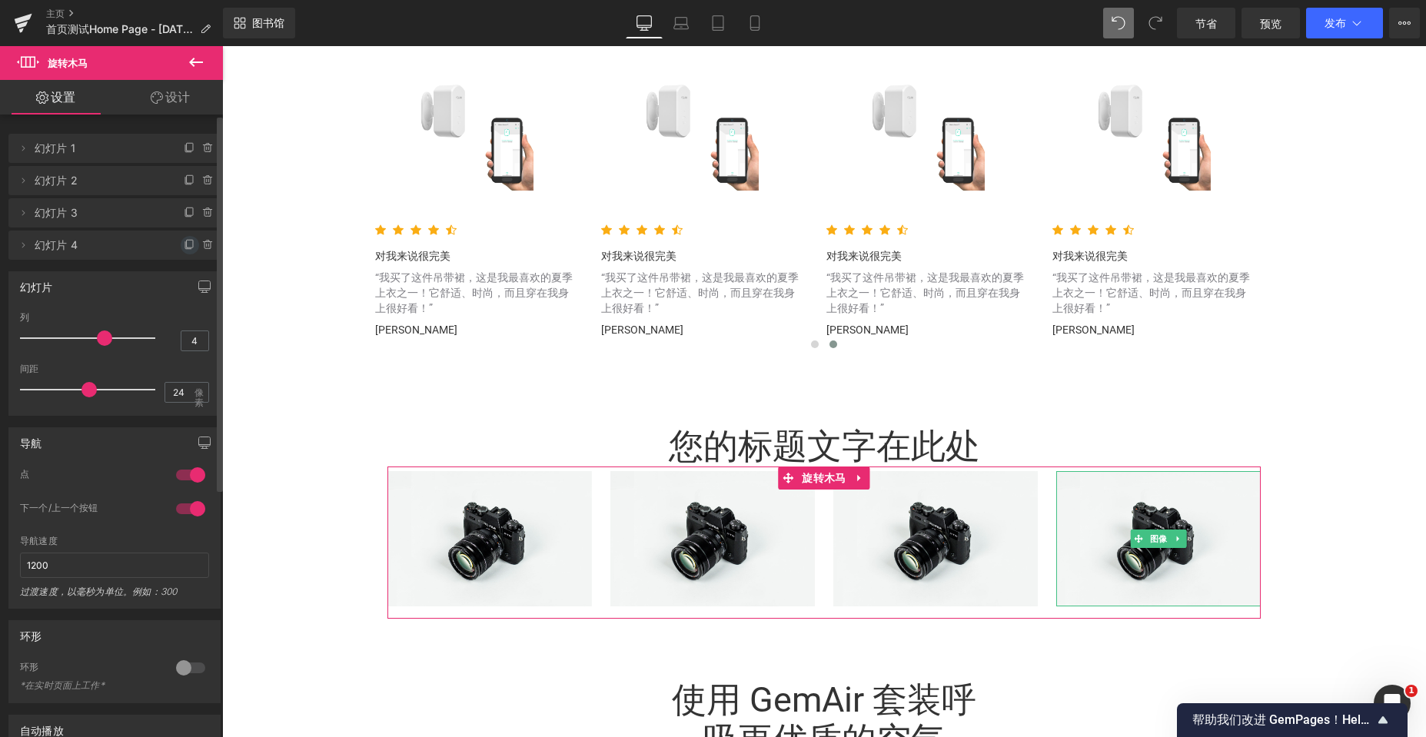
click at [184, 244] on icon at bounding box center [190, 245] width 12 height 12
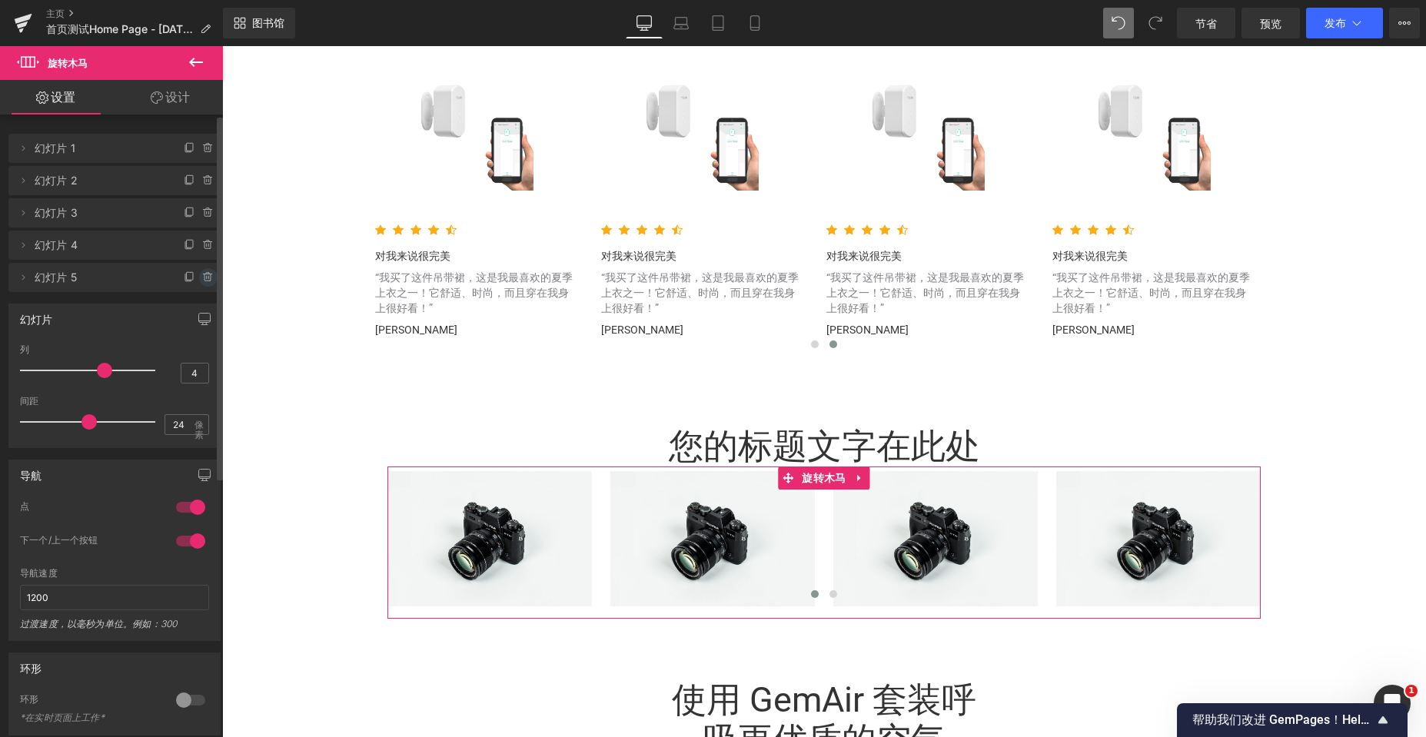
click at [202, 282] on icon at bounding box center [208, 277] width 12 height 12
click at [188, 280] on font "删除" at bounding box center [198, 277] width 22 height 13
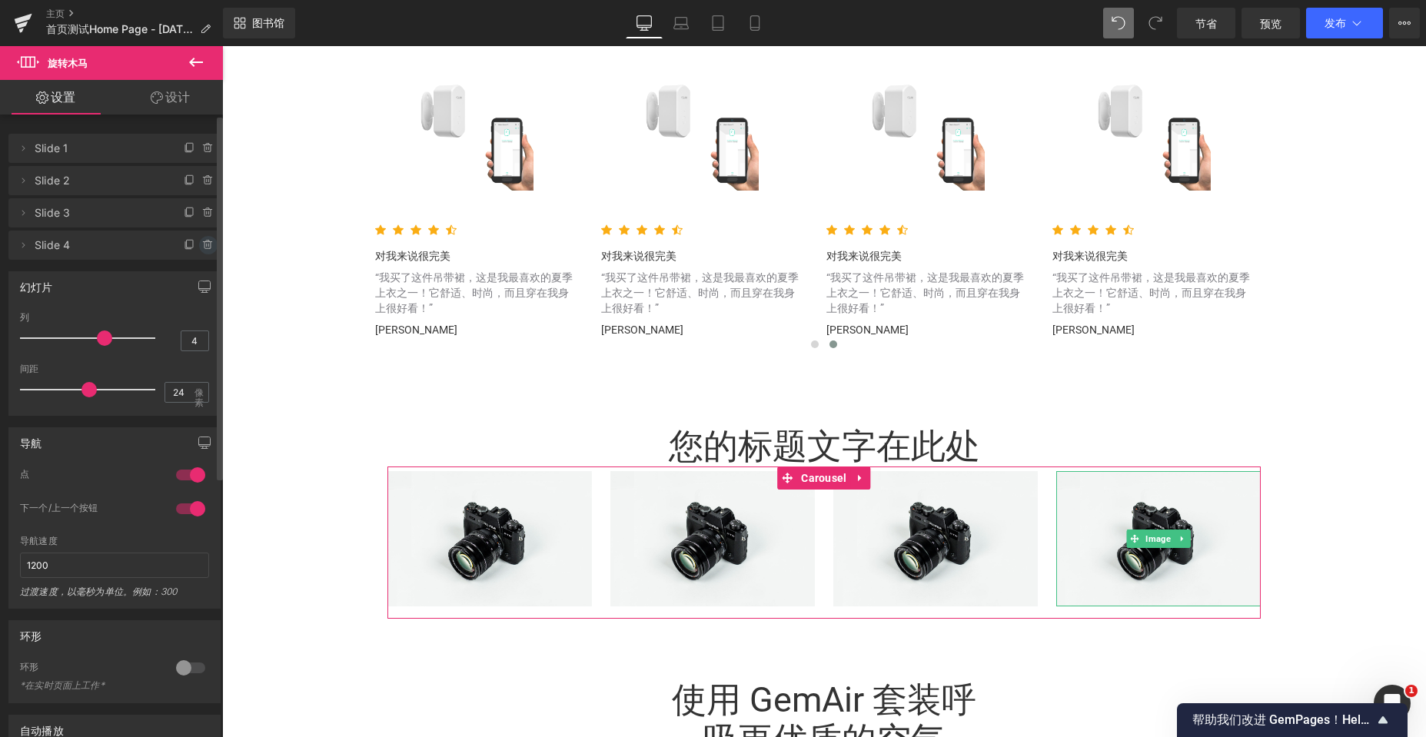
click at [206, 244] on icon at bounding box center [208, 245] width 12 height 12
click at [197, 248] on font "删除" at bounding box center [198, 245] width 22 height 13
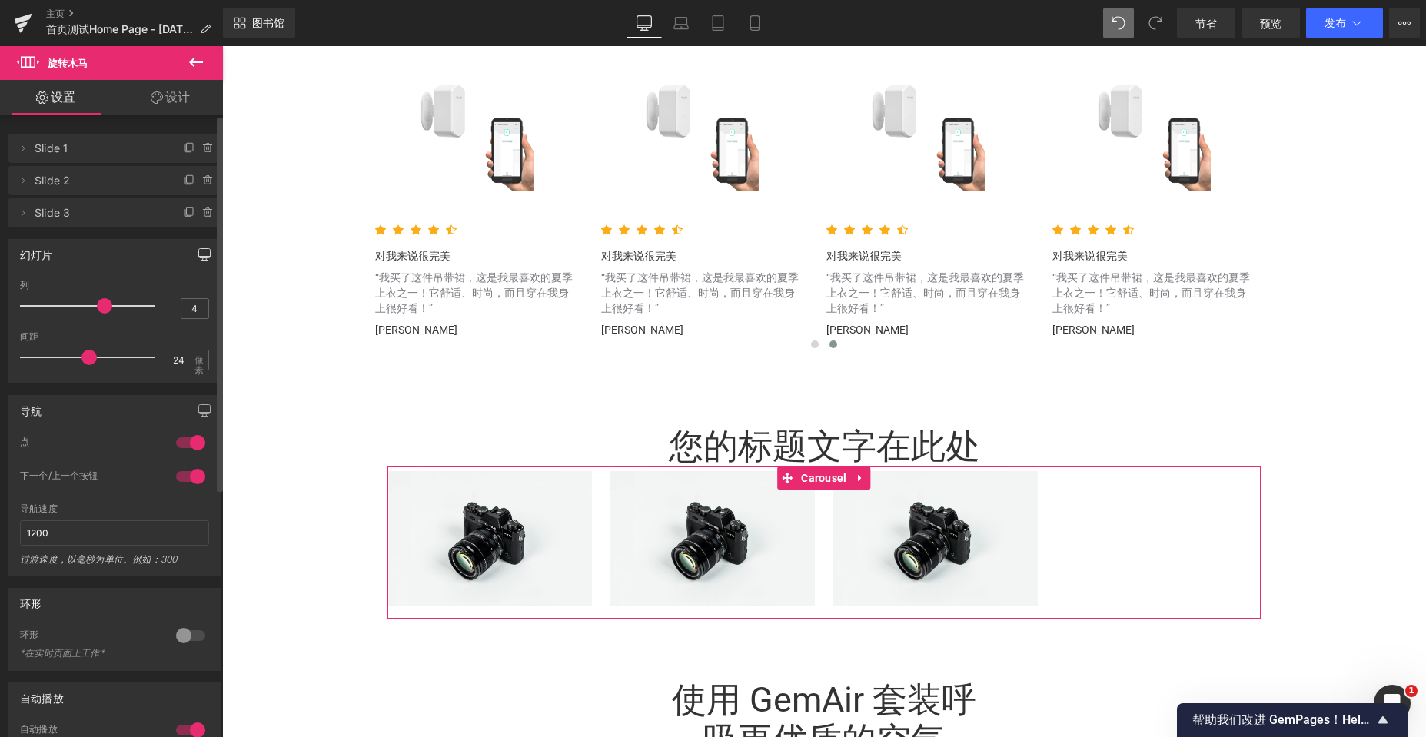
click at [211, 212] on span at bounding box center [208, 213] width 18 height 18
click at [198, 221] on button "删除" at bounding box center [197, 214] width 37 height 20
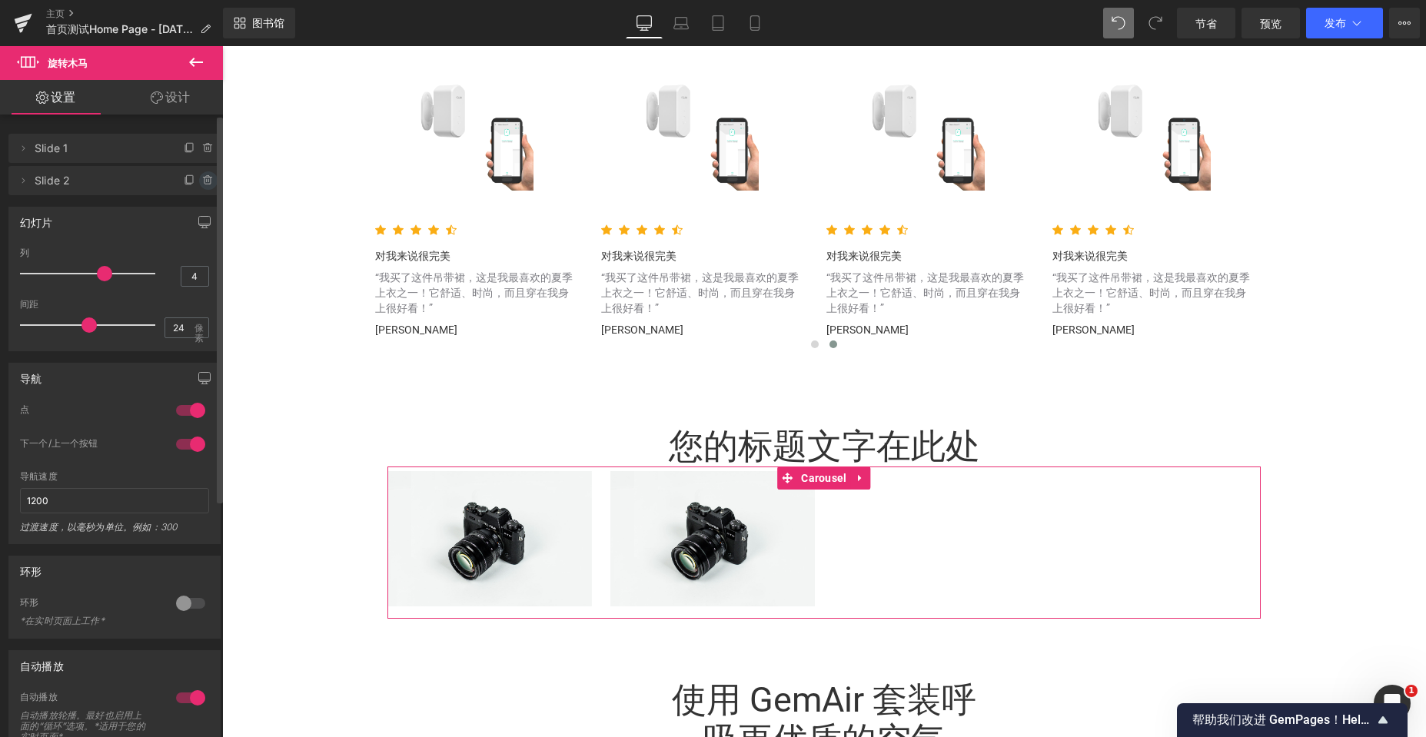
click at [204, 178] on icon at bounding box center [207, 178] width 8 height 0
click at [199, 182] on font "删除" at bounding box center [198, 180] width 22 height 13
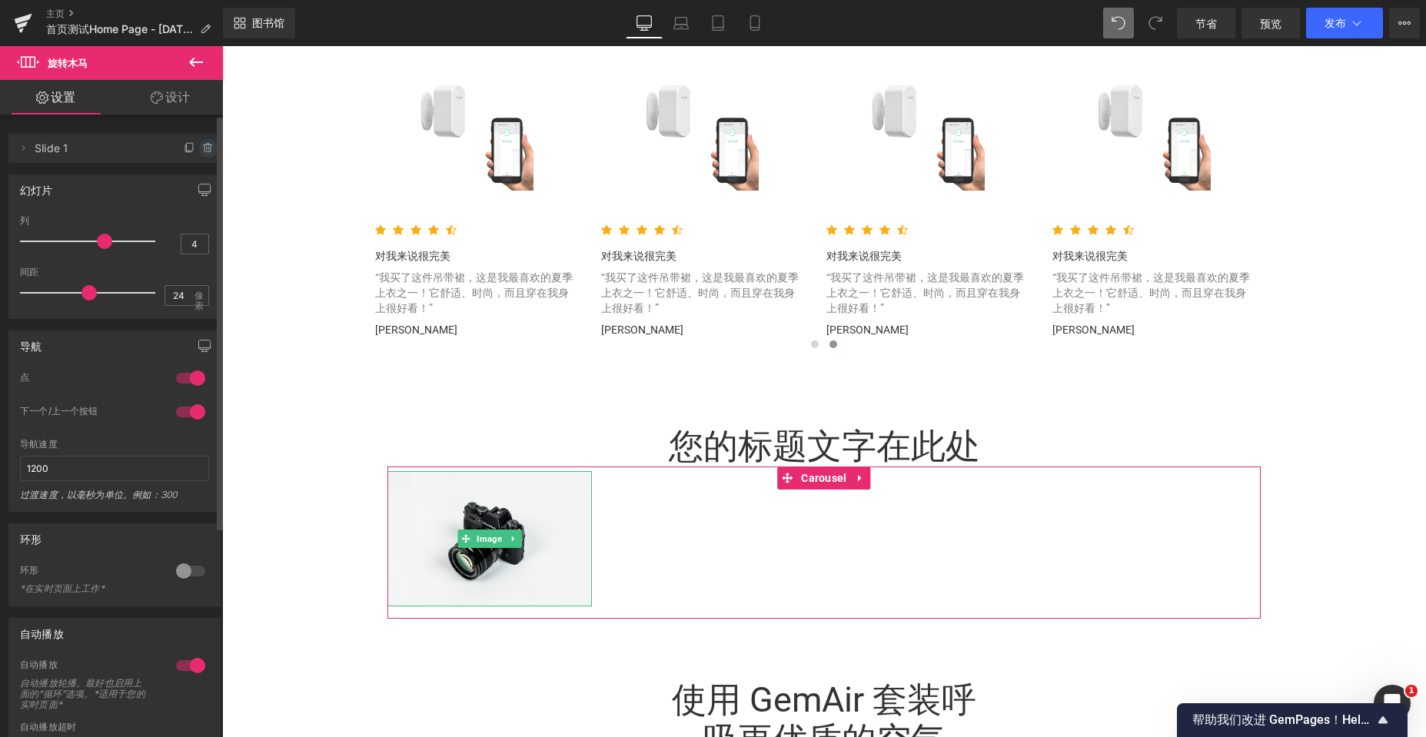
click at [203, 148] on icon at bounding box center [208, 148] width 12 height 12
click at [190, 141] on button "删除" at bounding box center [197, 149] width 37 height 20
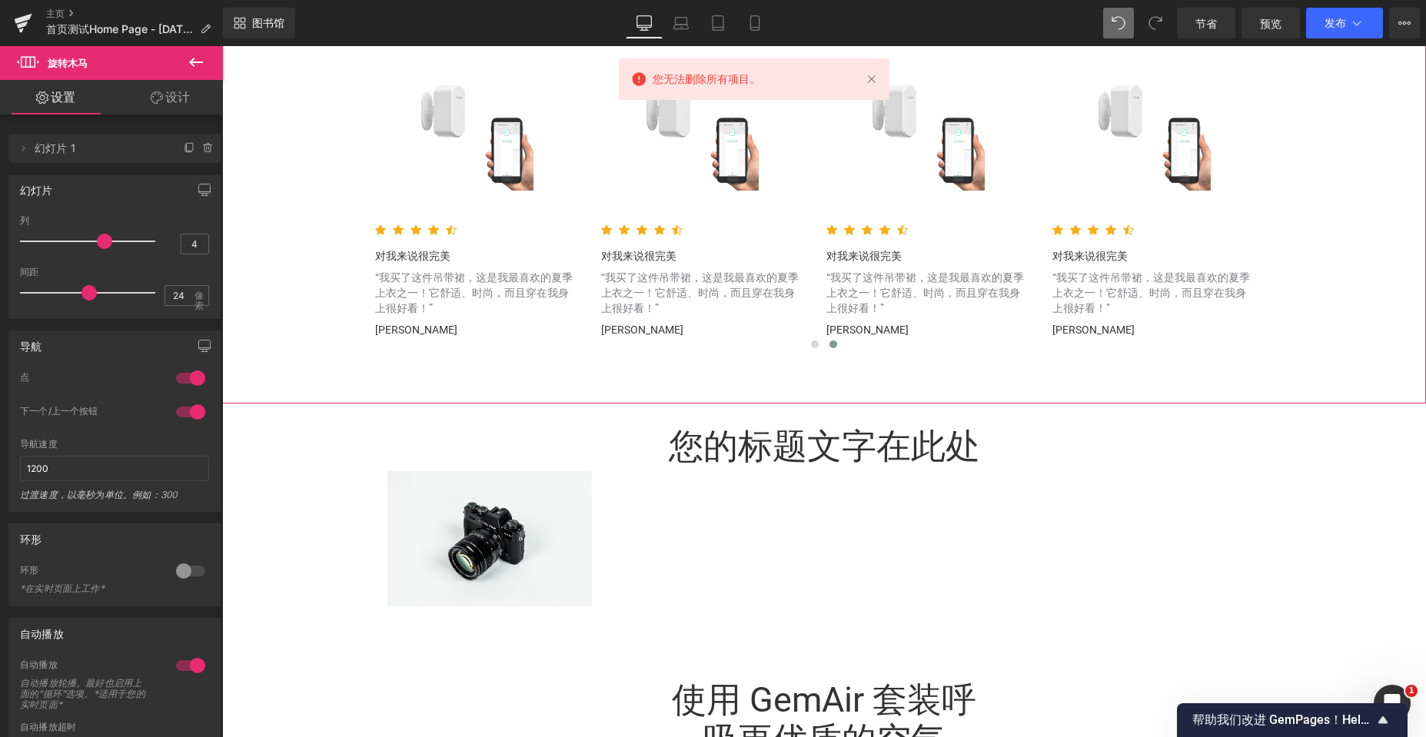
click at [288, 247] on div "促销 （P）图像 产品 图标 图标 图标 图标" at bounding box center [824, 194] width 1204 height 370
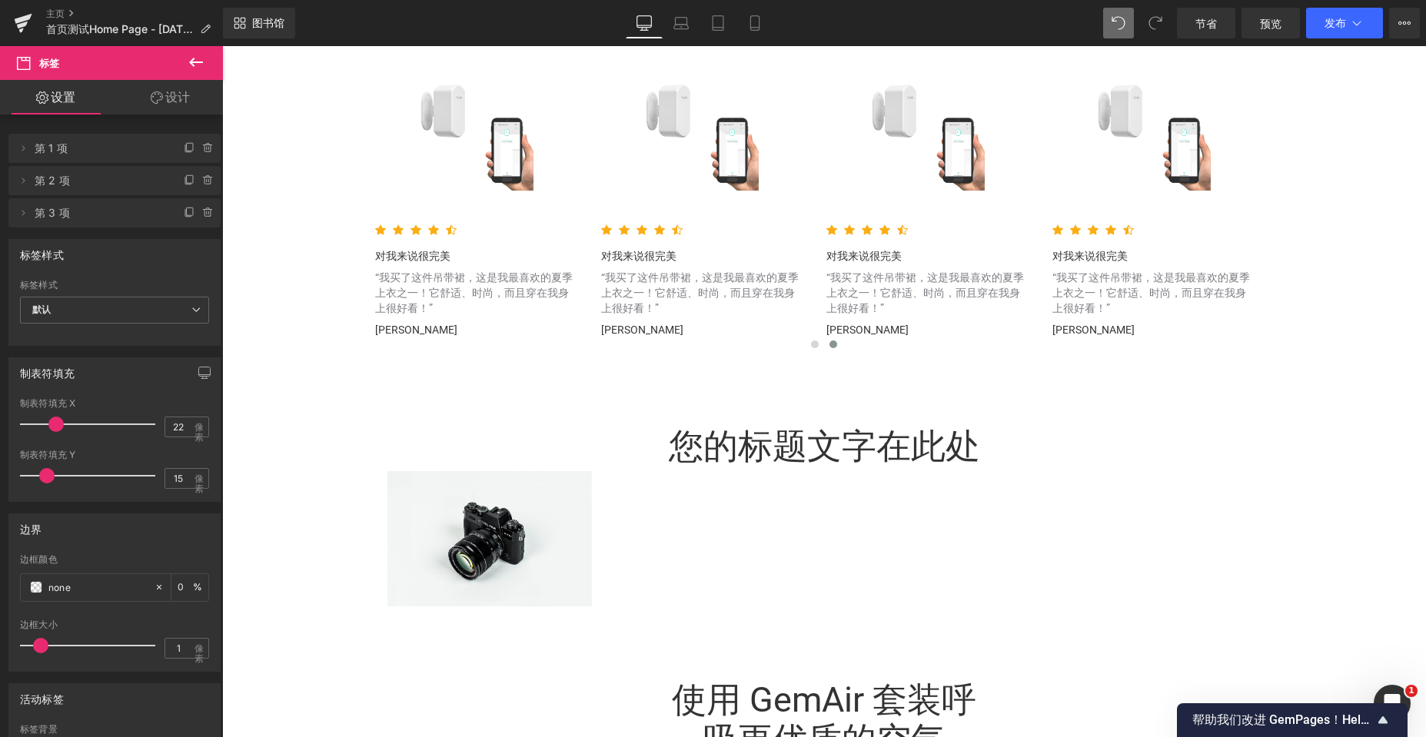
click at [203, 56] on icon at bounding box center [196, 62] width 18 height 18
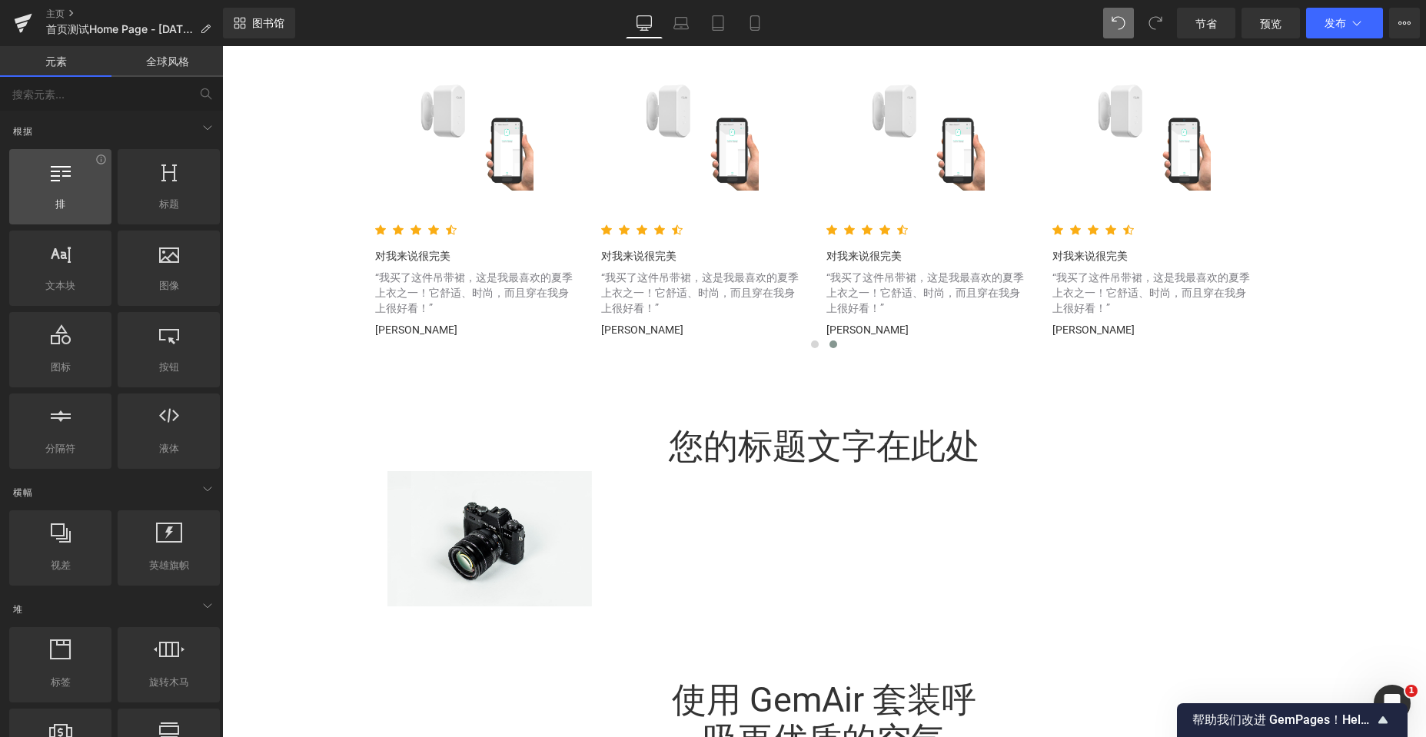
scroll to position [0, 0]
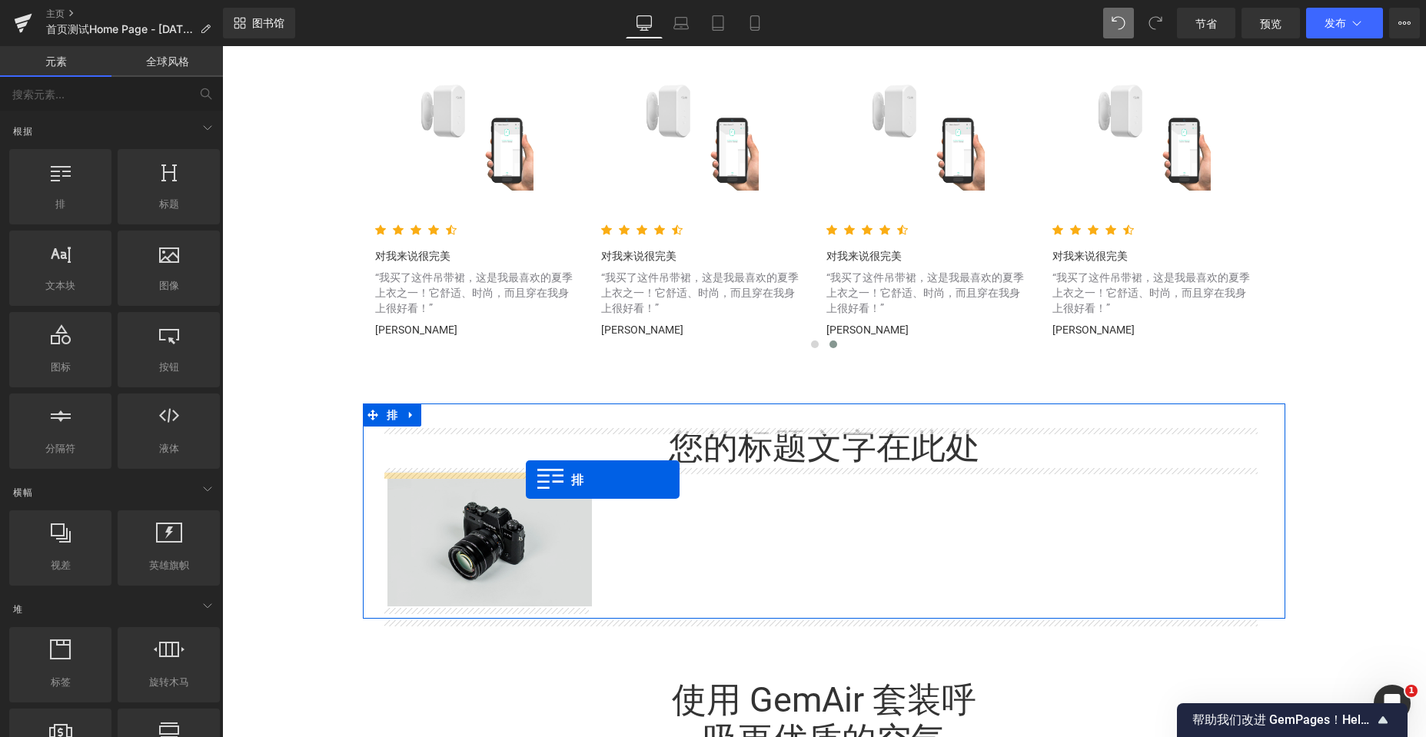
drag, startPoint x: 312, startPoint y: 251, endPoint x: 526, endPoint y: 480, distance: 313.3
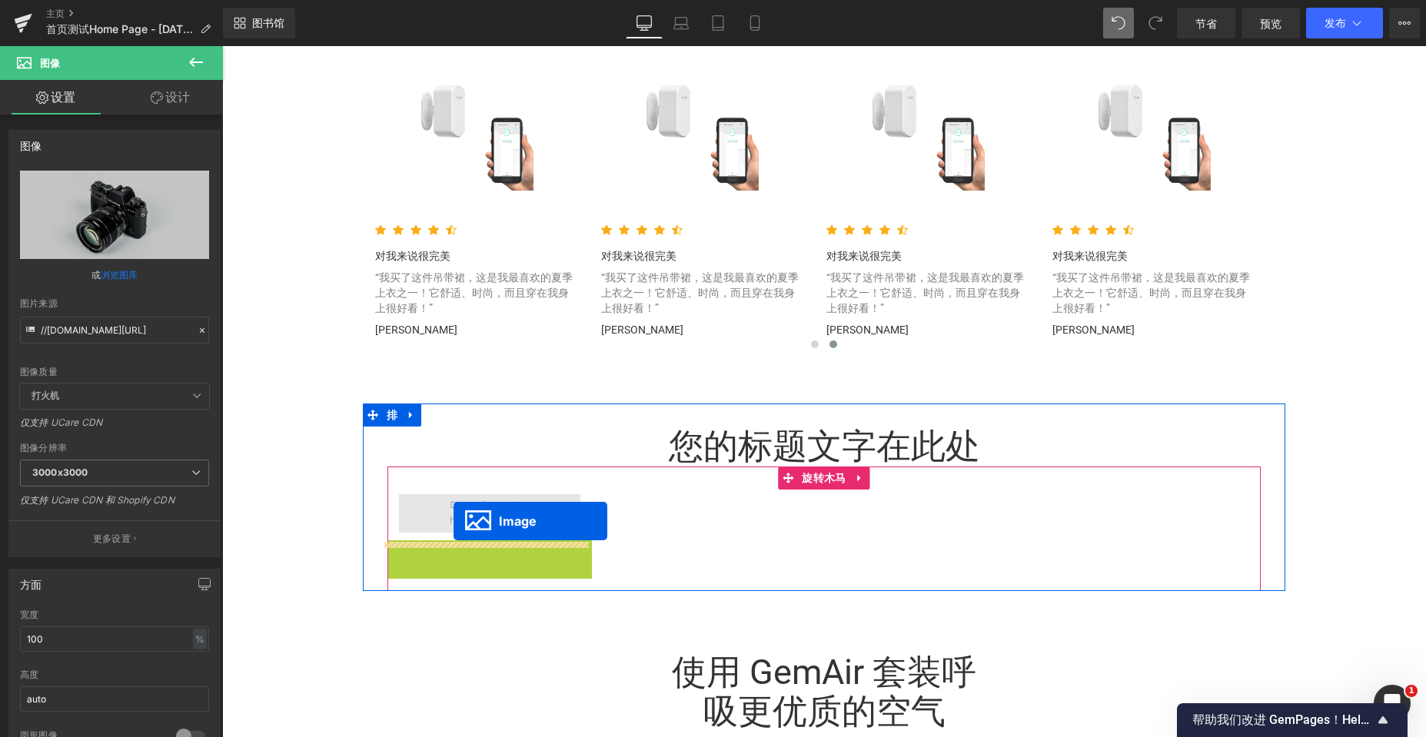
scroll to position [5713, 1192]
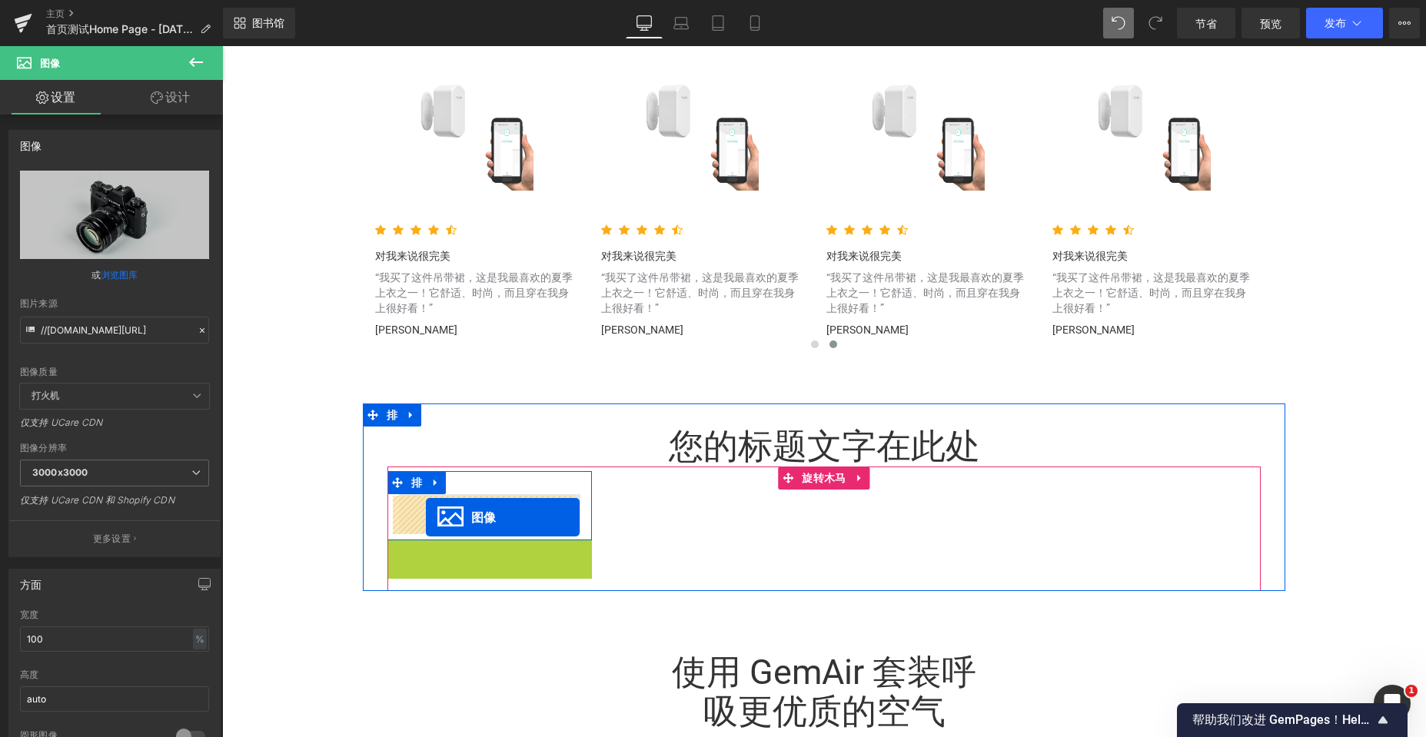
drag, startPoint x: 462, startPoint y: 612, endPoint x: 426, endPoint y: 517, distance: 101.2
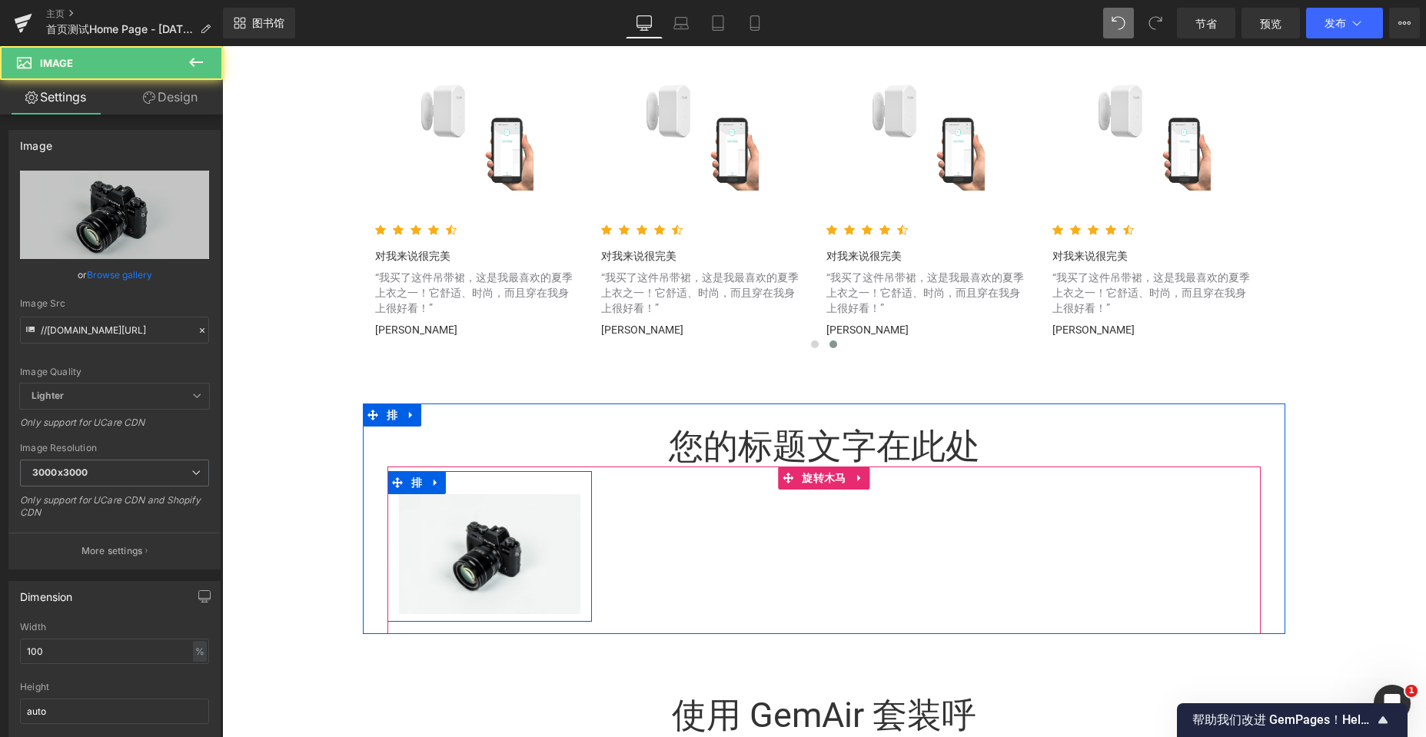
scroll to position [5755, 1192]
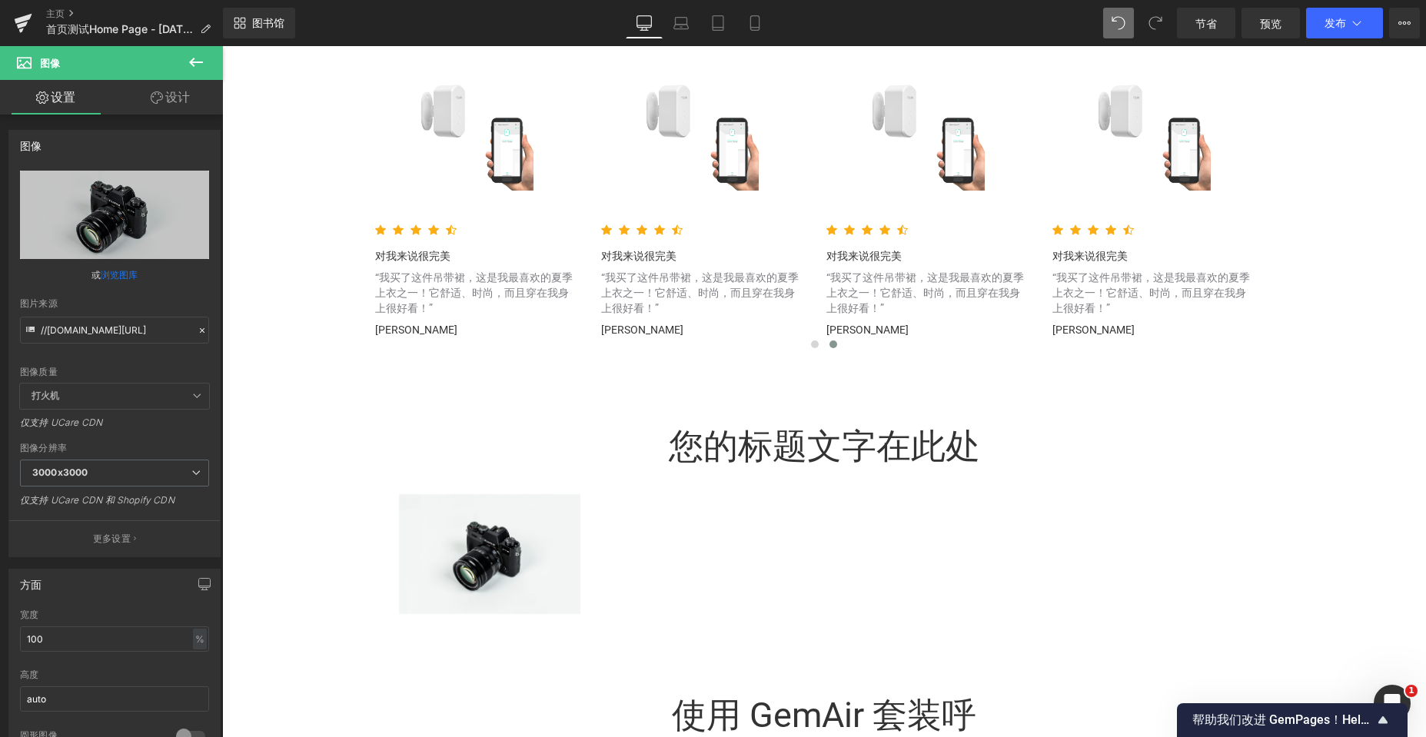
click at [201, 56] on icon at bounding box center [196, 62] width 18 height 18
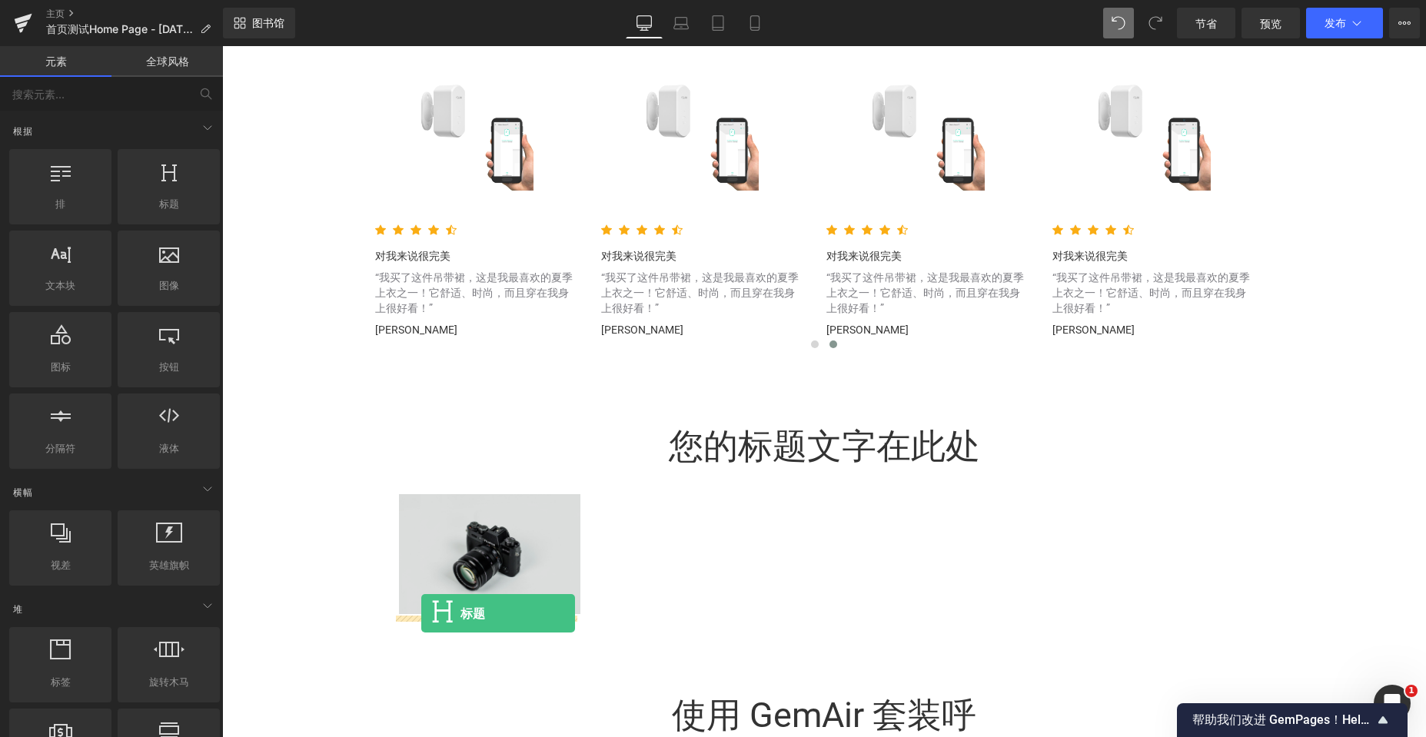
drag, startPoint x: 365, startPoint y: 541, endPoint x: 421, endPoint y: 613, distance: 91.5
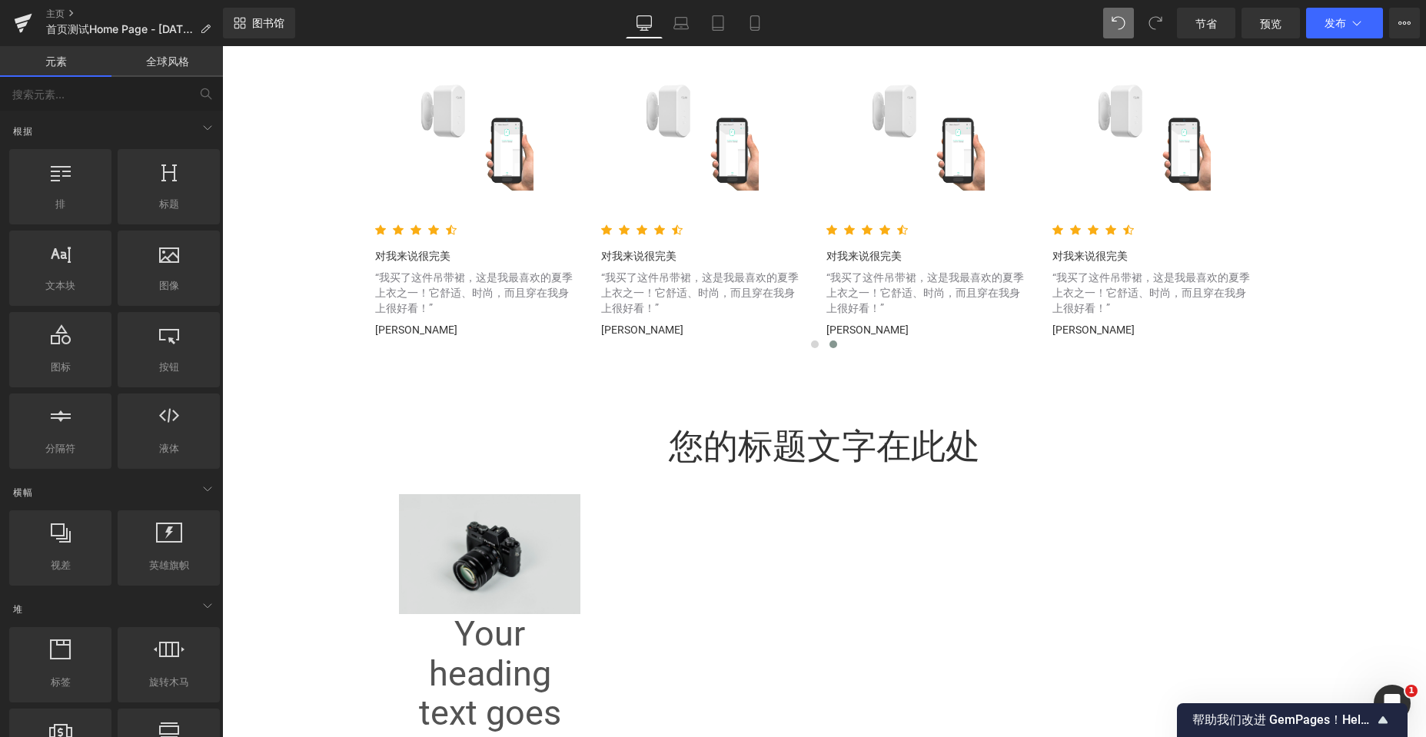
scroll to position [5914, 1192]
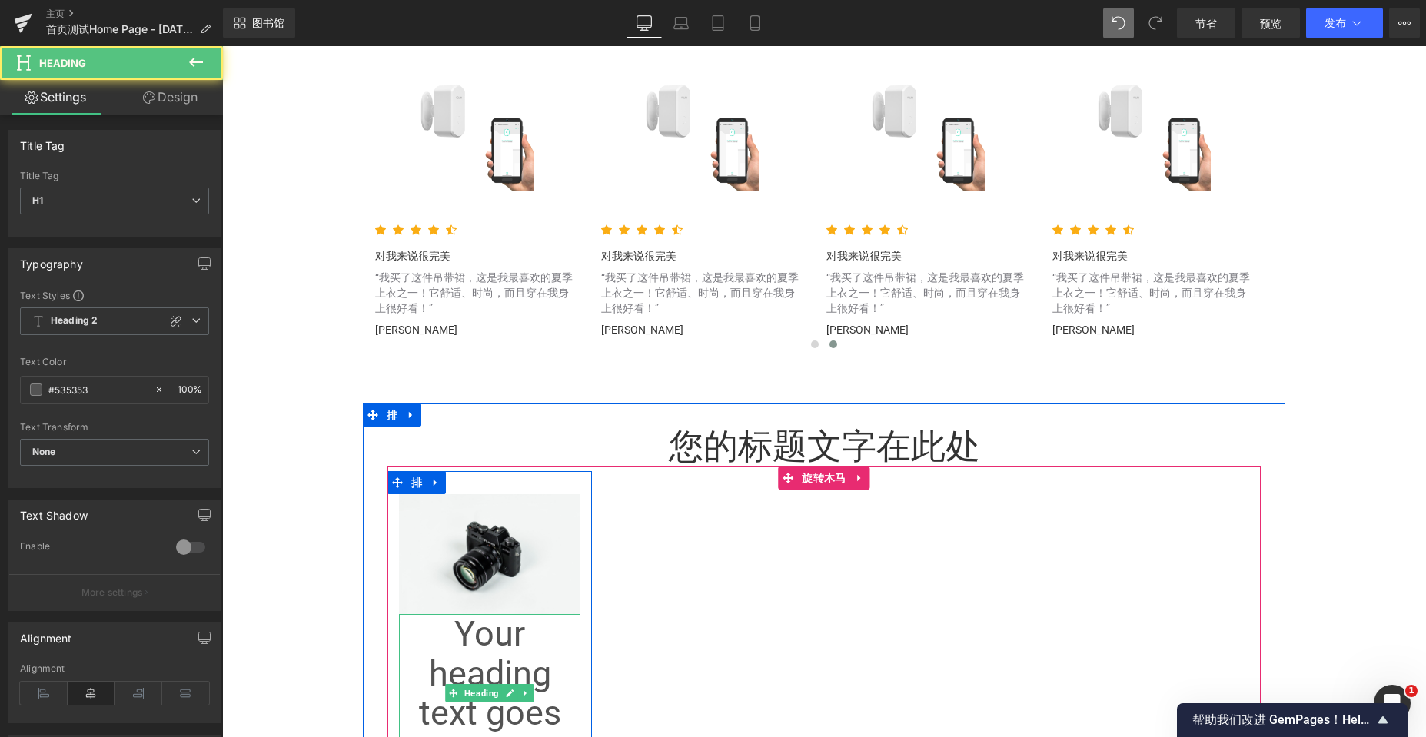
click at [473, 653] on div "Your heading text goes here Heading" at bounding box center [489, 693] width 181 height 159
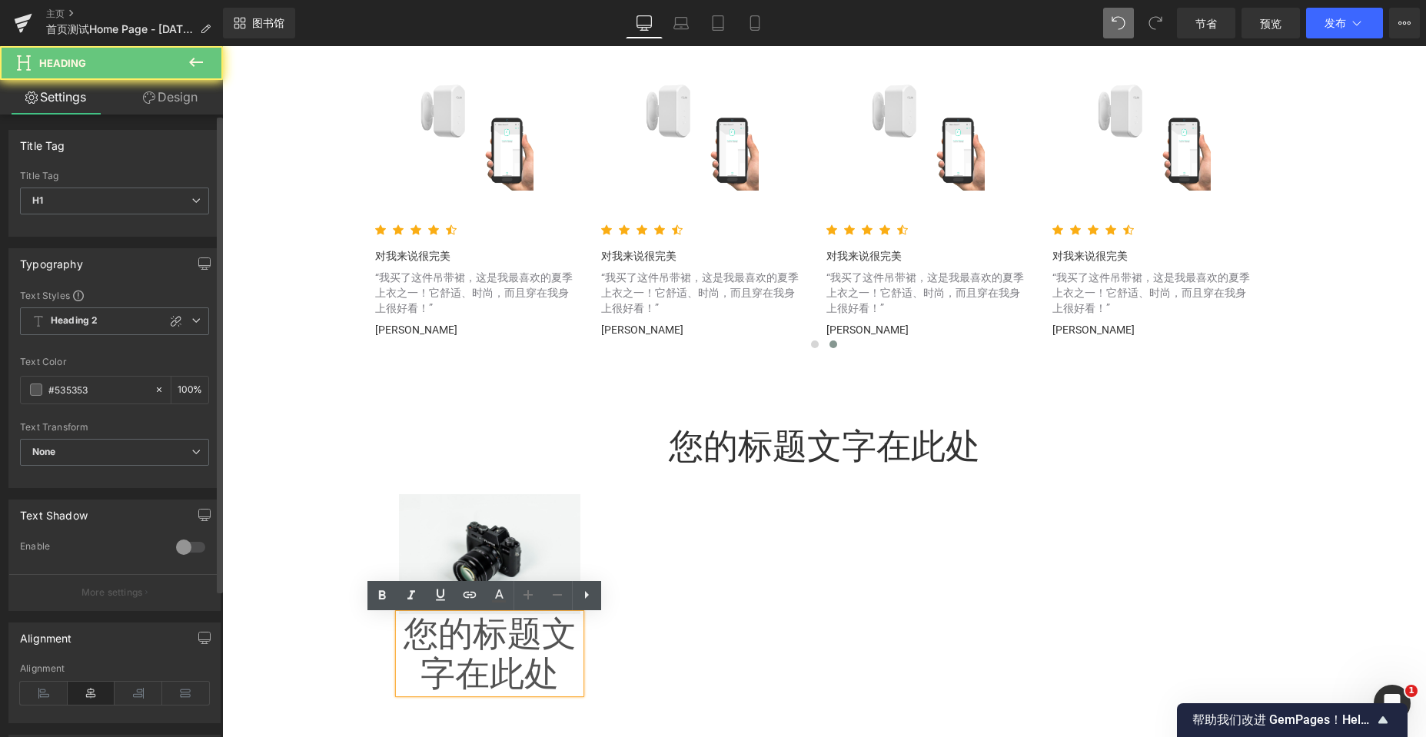
scroll to position [5835, 1192]
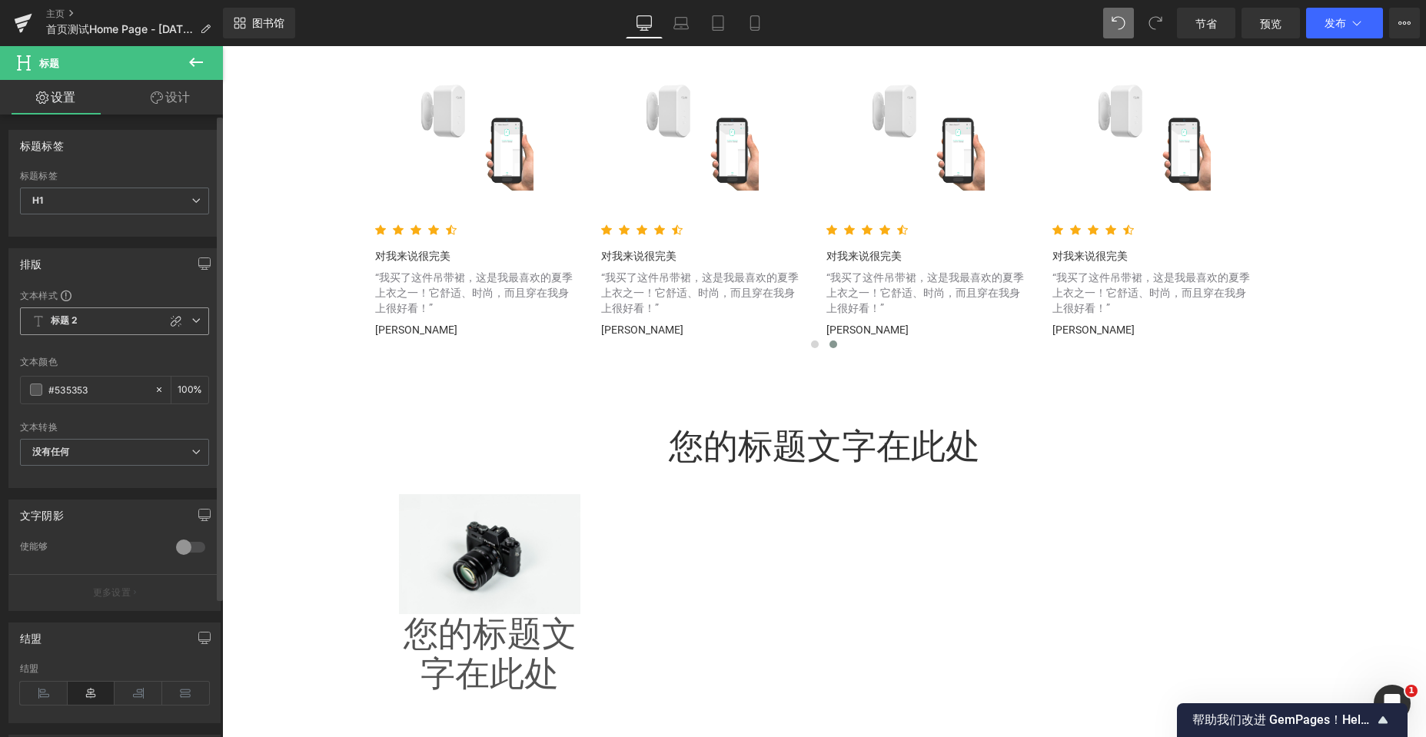
click at [191, 317] on icon at bounding box center [195, 320] width 9 height 9
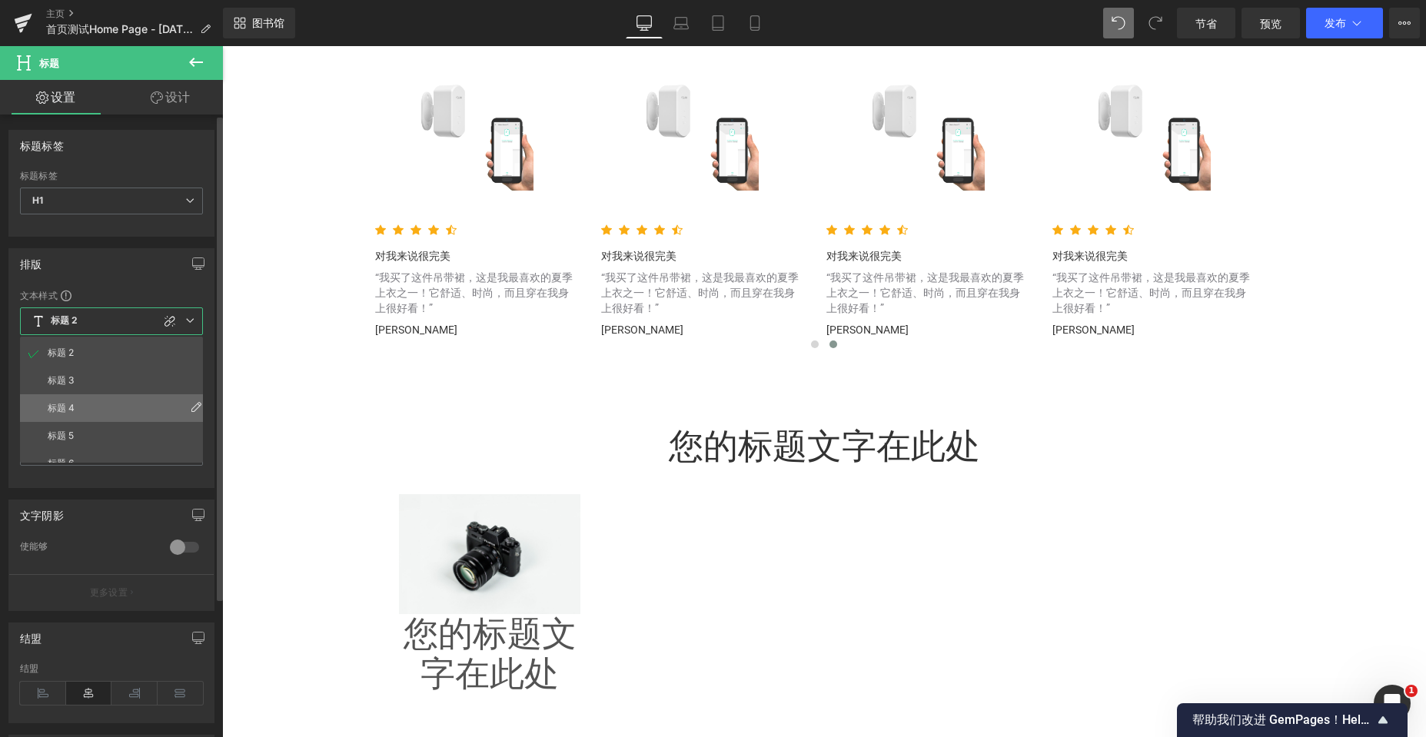
scroll to position [68, 0]
click at [85, 450] on li "标题 6" at bounding box center [115, 449] width 190 height 28
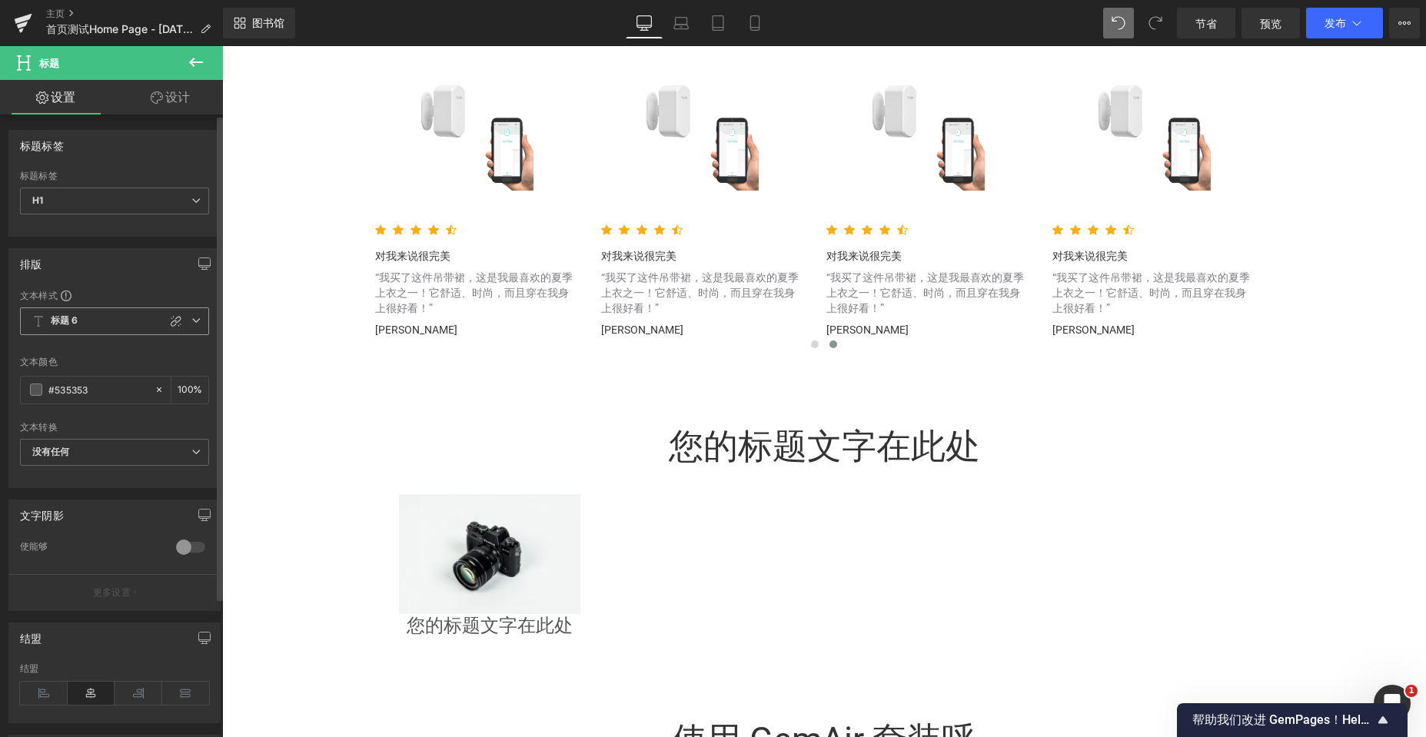
scroll to position [5779, 1192]
click at [198, 194] on span "H1" at bounding box center [114, 201] width 189 height 27
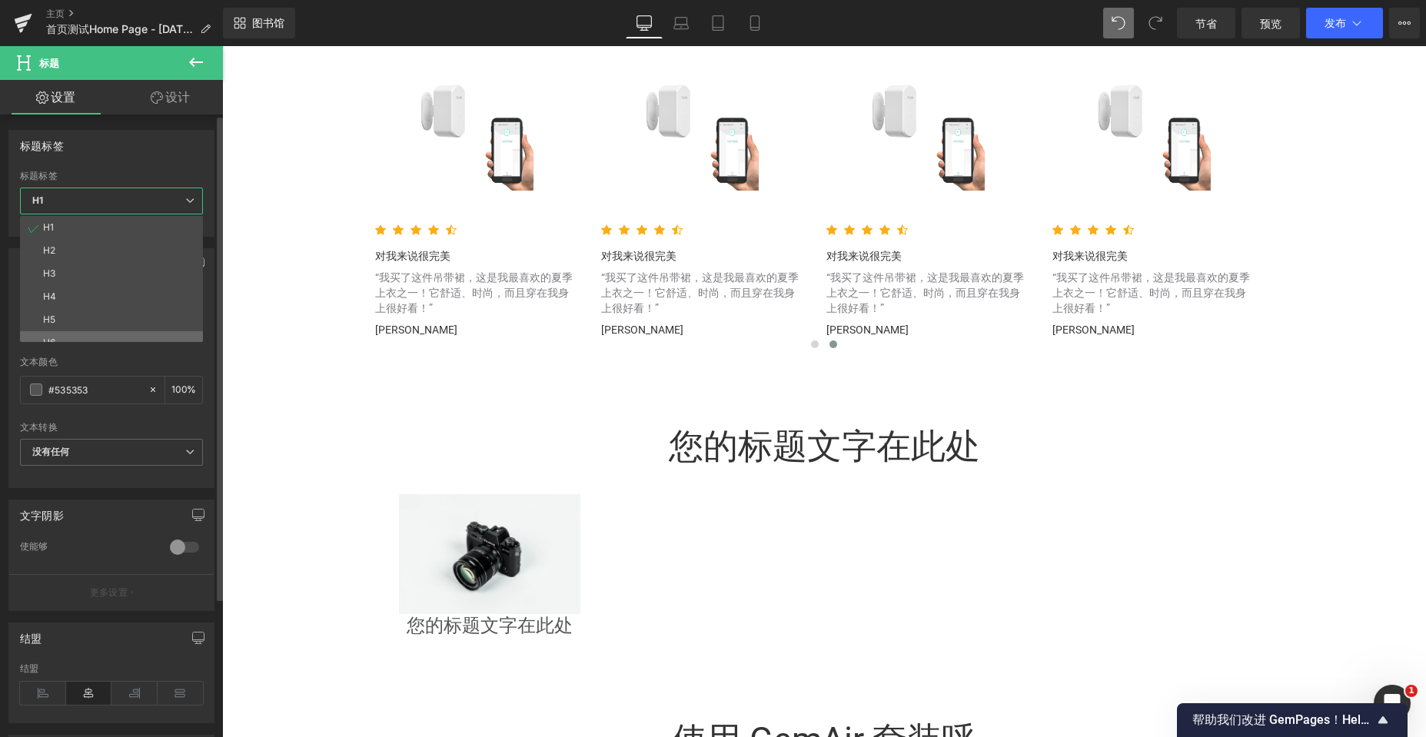
click at [82, 333] on li "H6" at bounding box center [115, 342] width 190 height 23
type input "100"
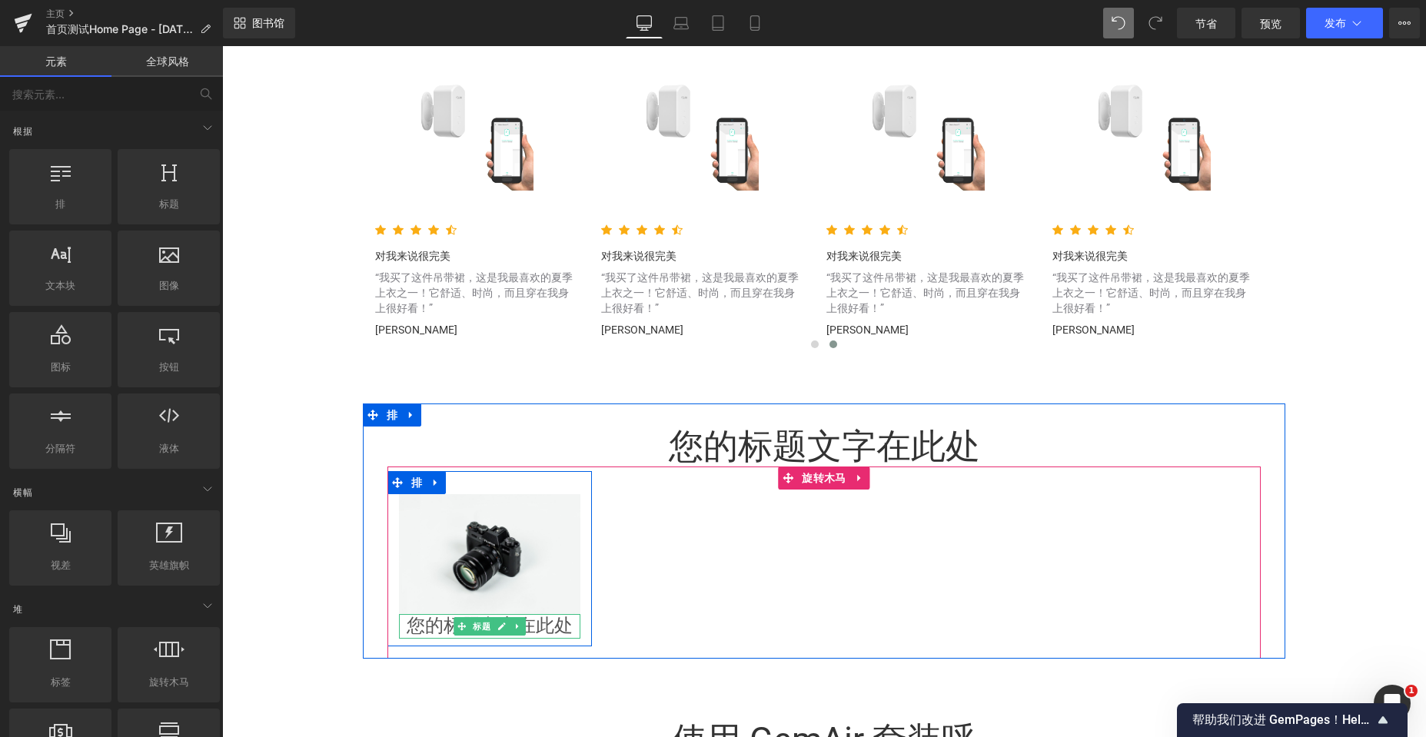
click at [427, 633] on font "您的标题文字在此处" at bounding box center [490, 626] width 166 height 22
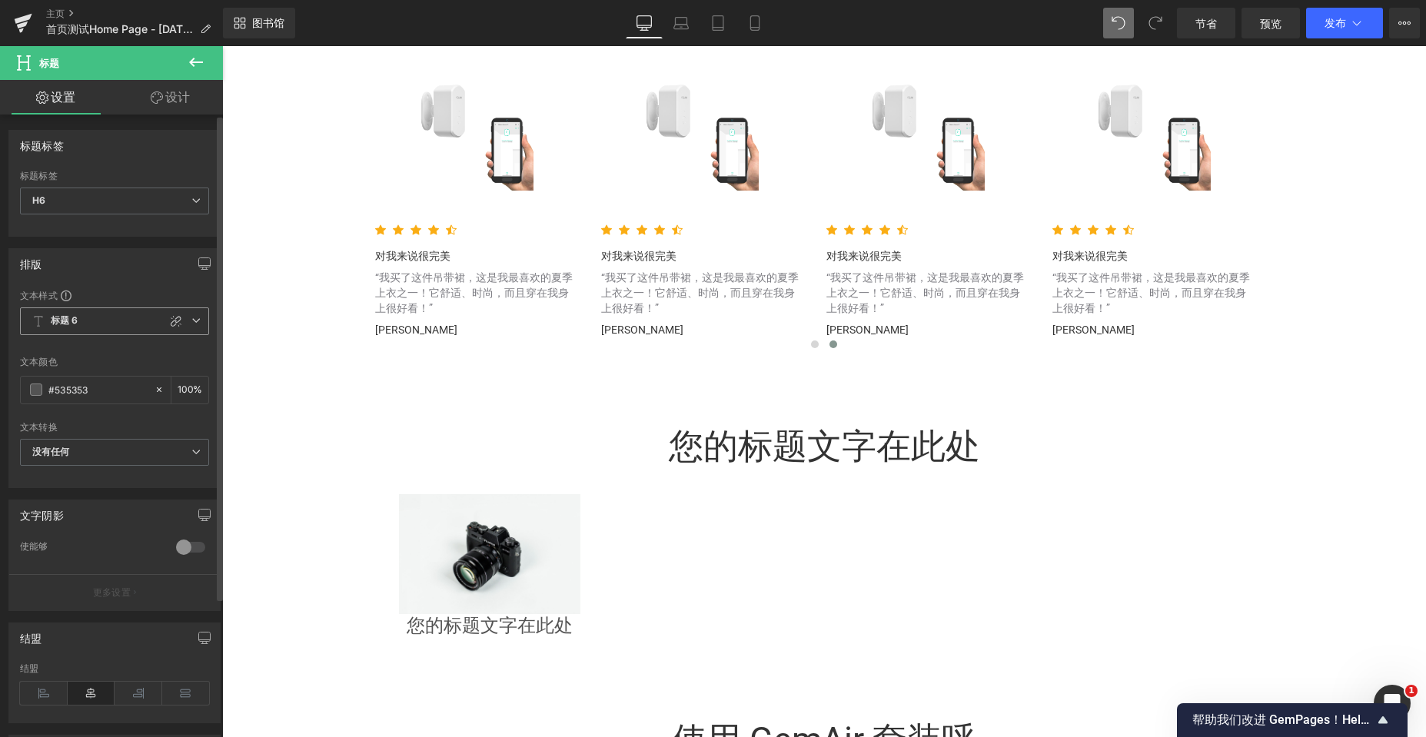
click at [191, 319] on icon at bounding box center [195, 320] width 9 height 9
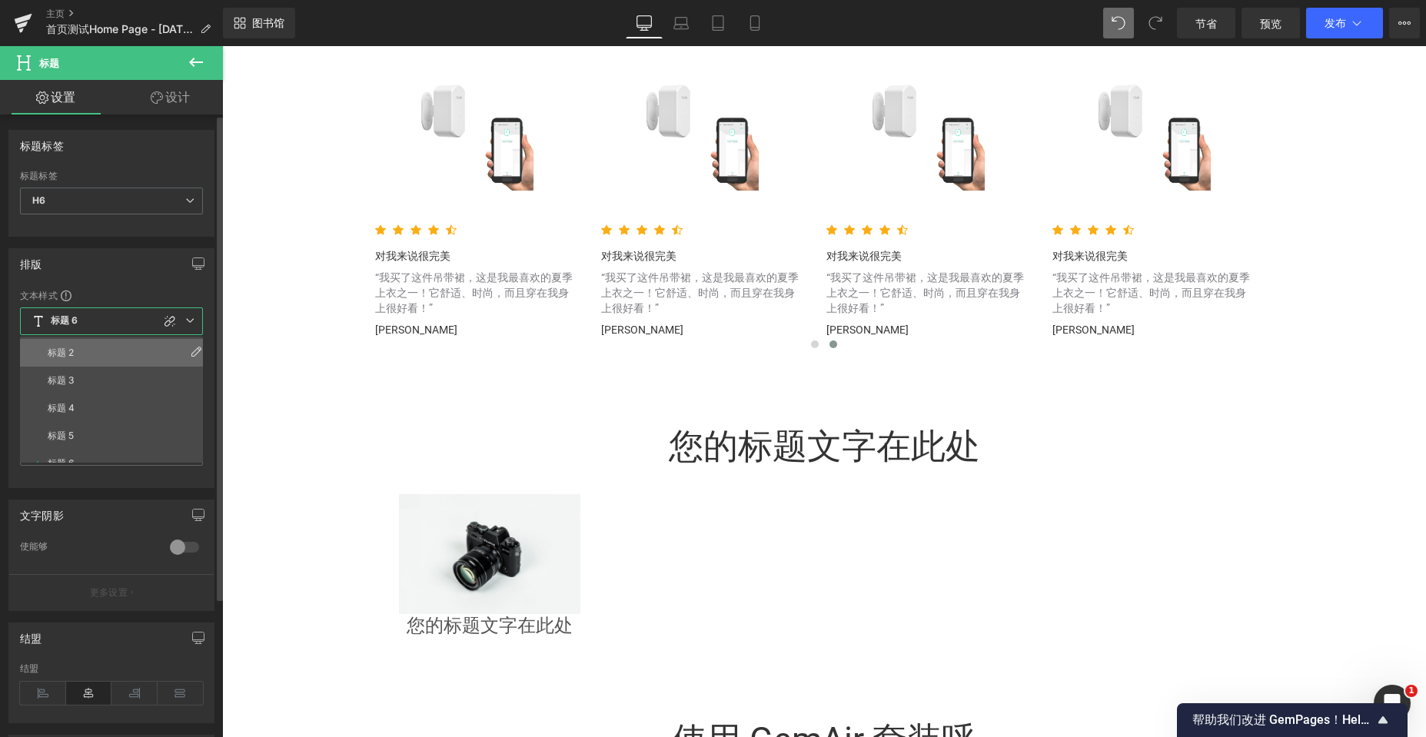
scroll to position [68, 0]
click at [192, 67] on icon at bounding box center [196, 62] width 18 height 18
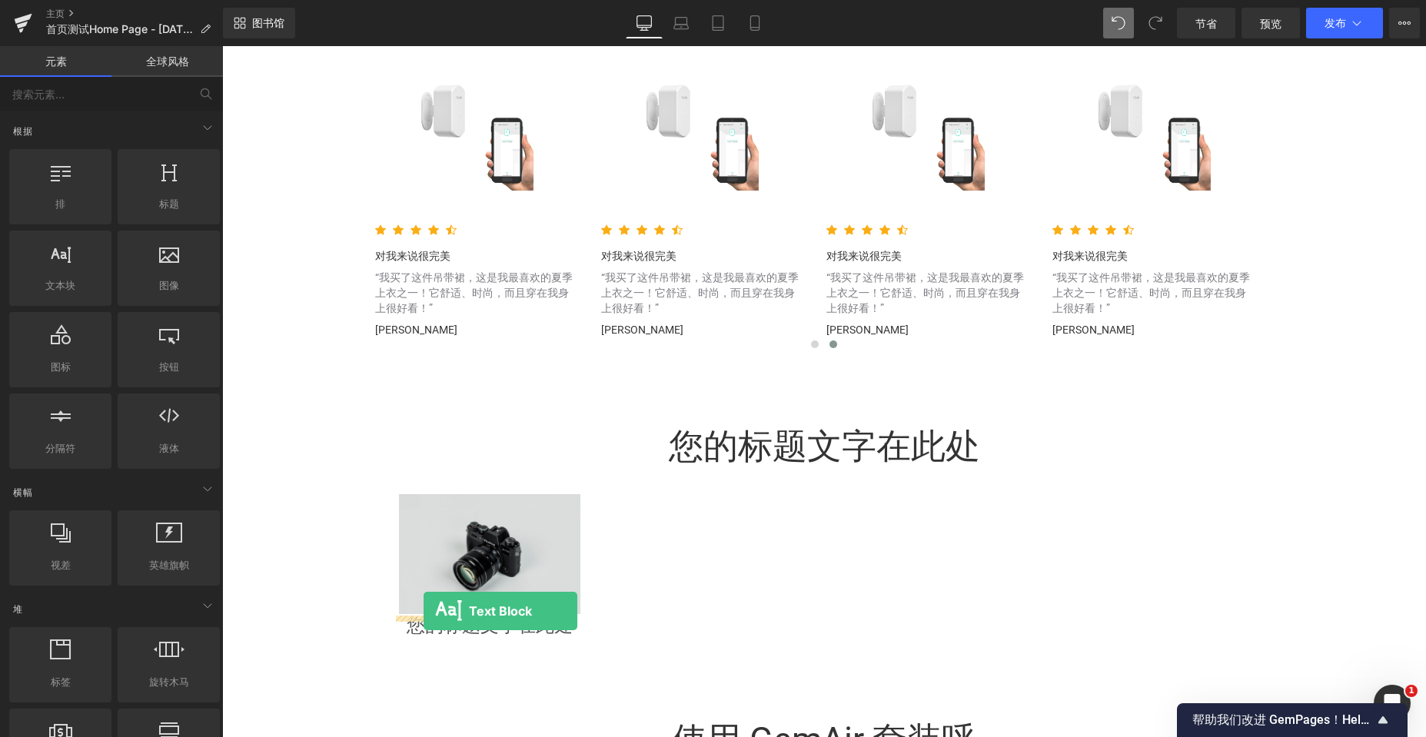
drag, startPoint x: 400, startPoint y: 535, endPoint x: 424, endPoint y: 611, distance: 79.7
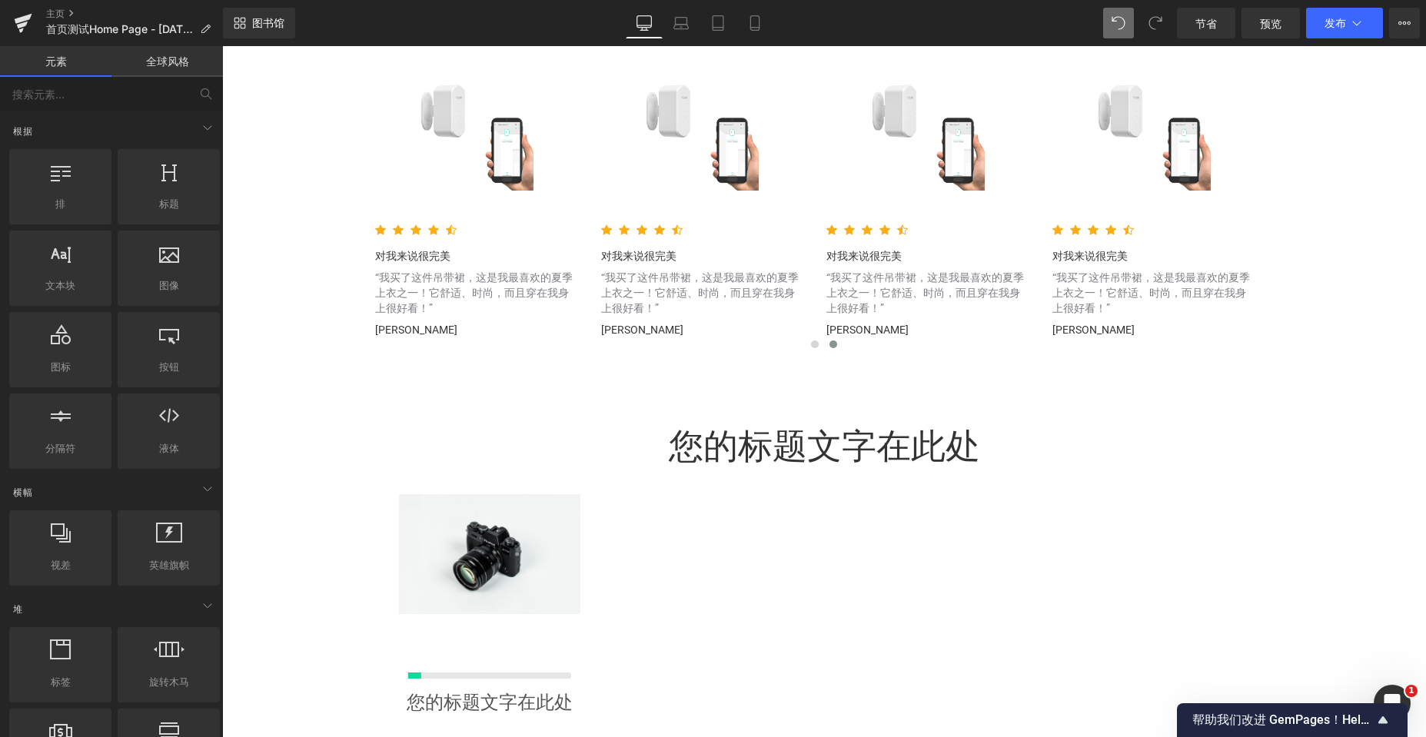
scroll to position [8, 8]
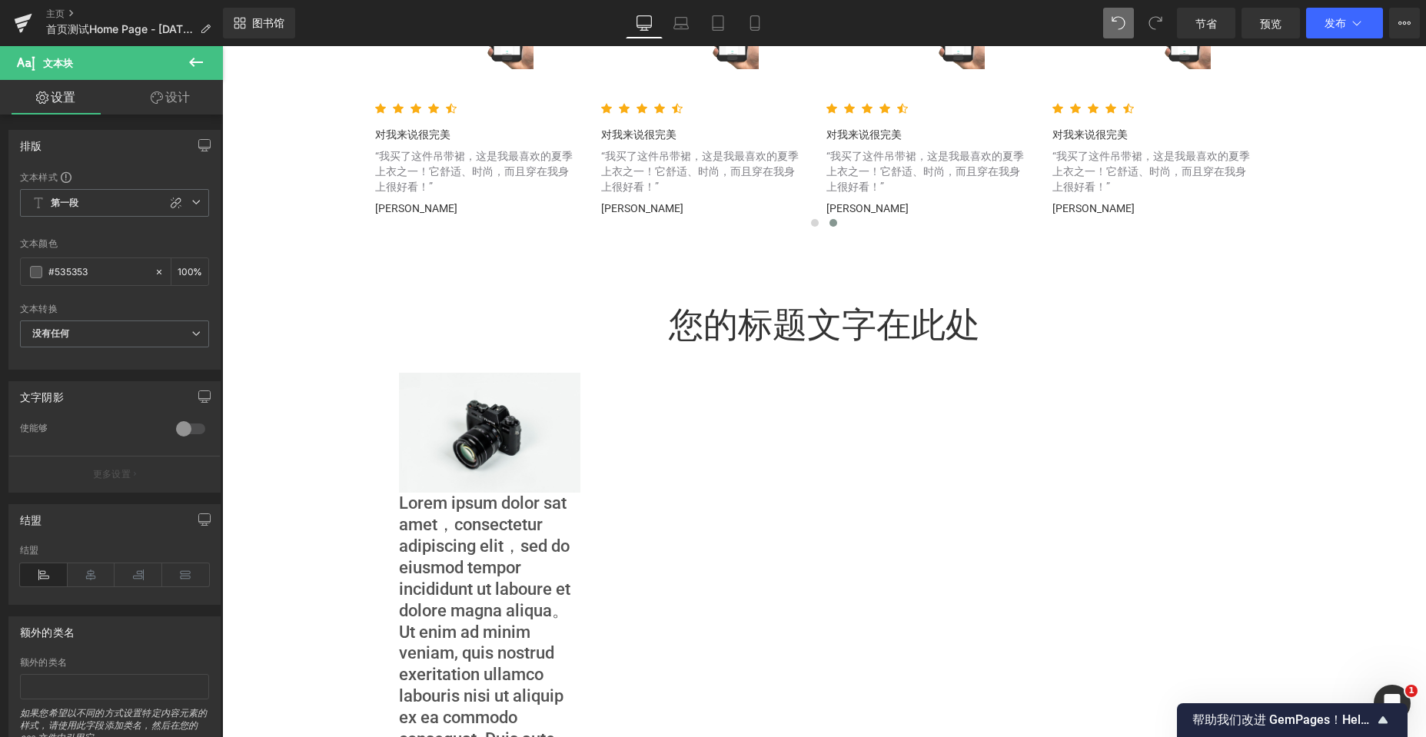
scroll to position [3534, 0]
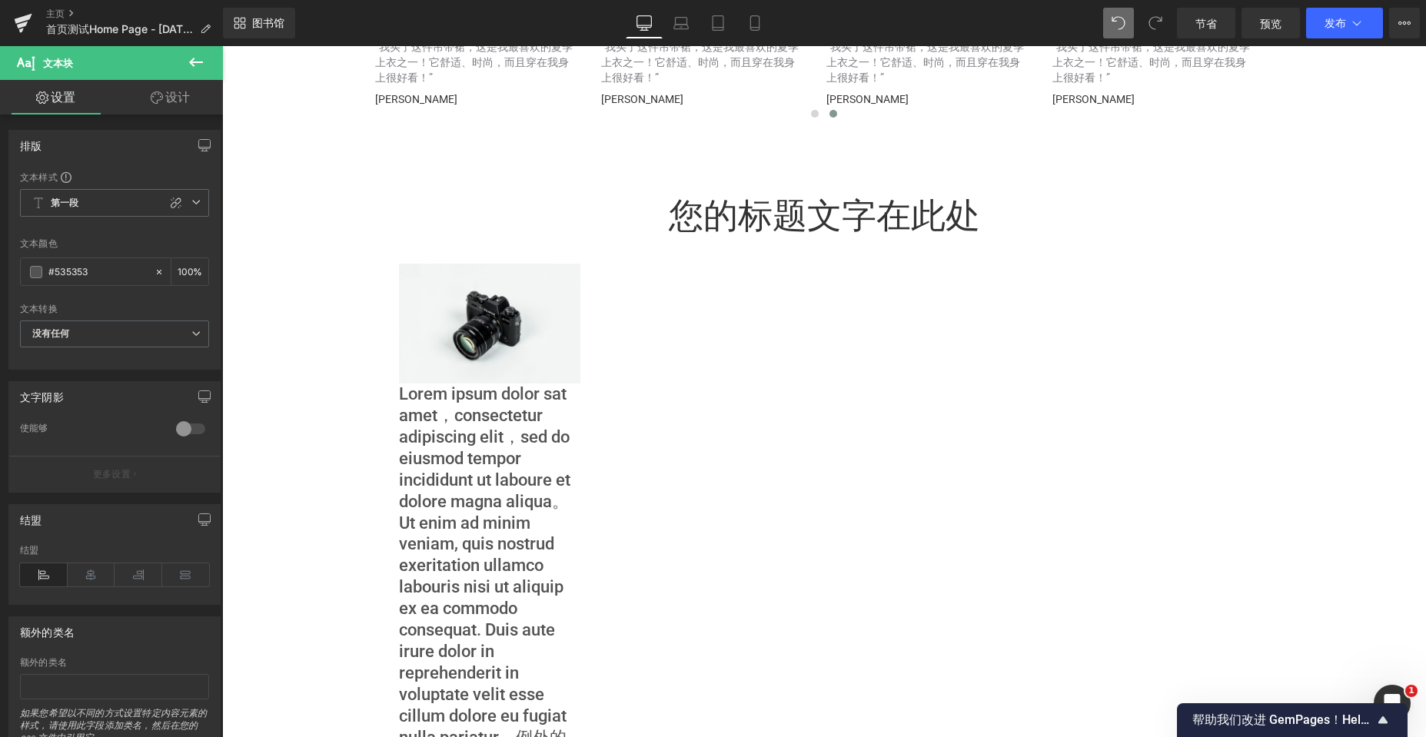
click at [457, 501] on font "Lorem ipsum dolor sat amet，consectetur adipiscing elit，sed do eiusmod tempor in…" at bounding box center [484, 608] width 171 height 449
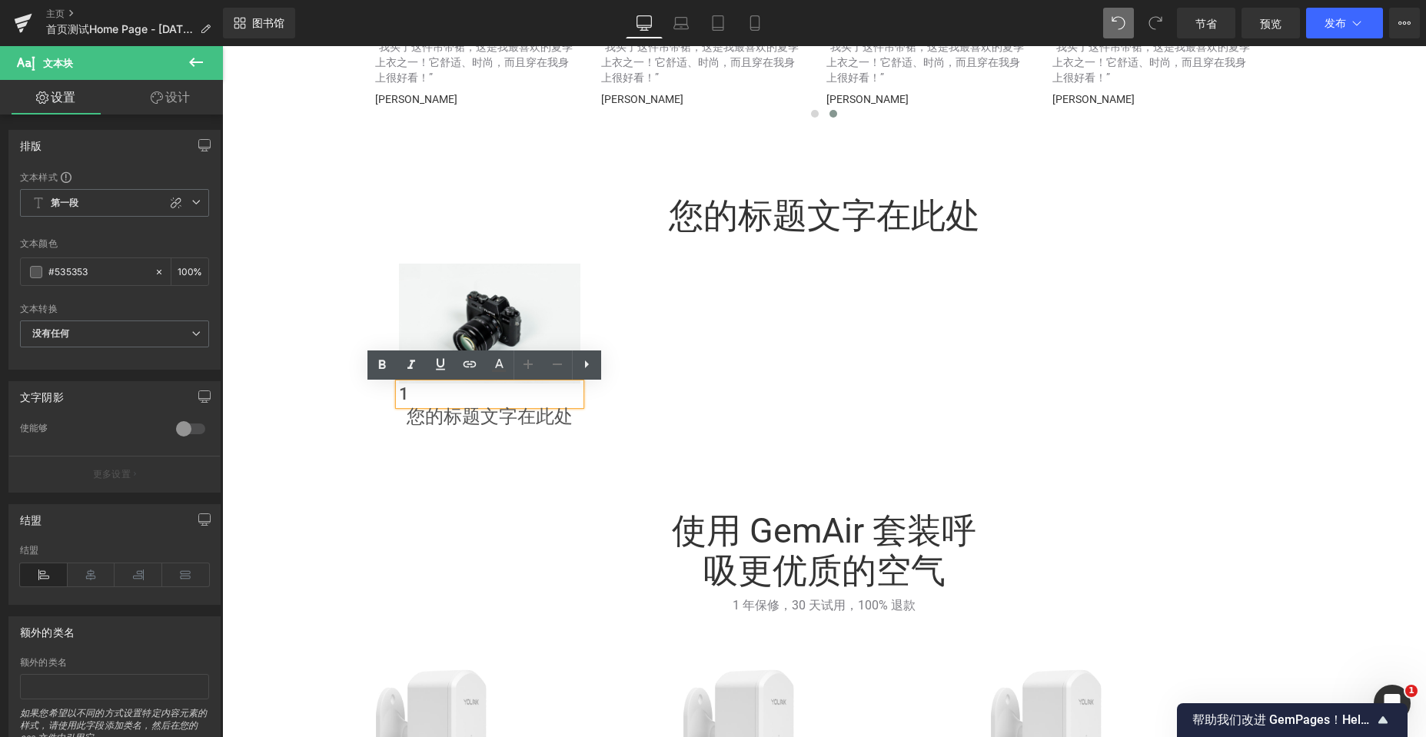
scroll to position [5802, 1192]
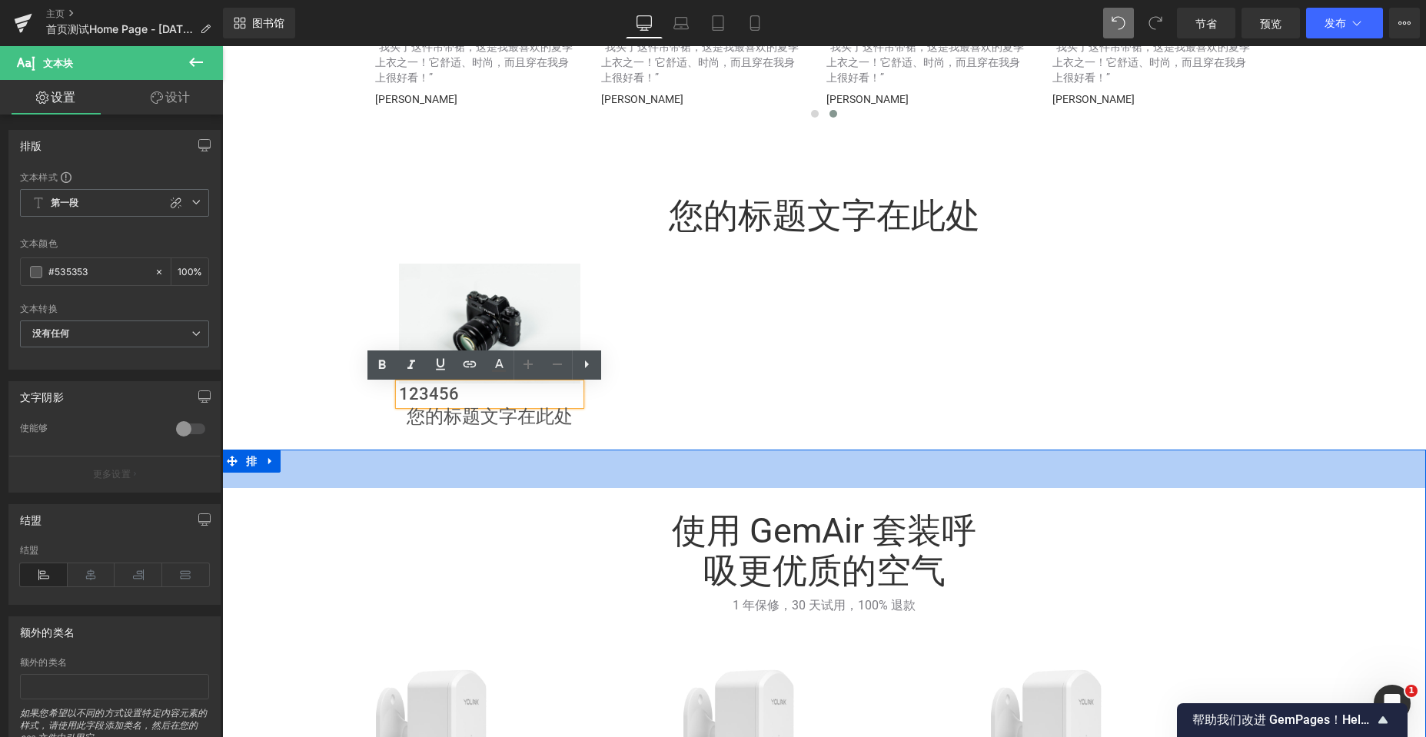
click at [747, 394] on div "图像 123456 文本块 您的标题文字在此处 标题 排" at bounding box center [823, 339] width 873 height 197
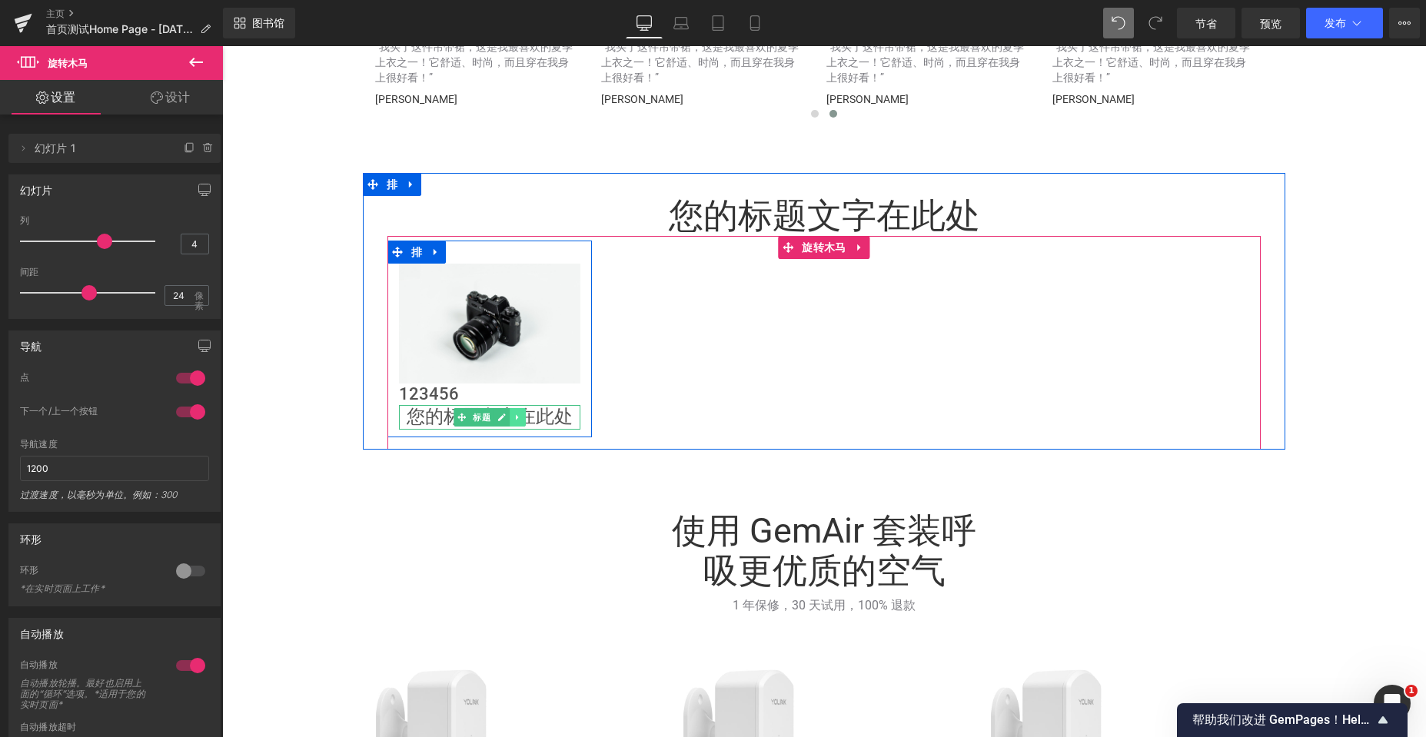
click at [513, 415] on icon at bounding box center [517, 417] width 8 height 9
click at [521, 417] on icon at bounding box center [525, 417] width 8 height 8
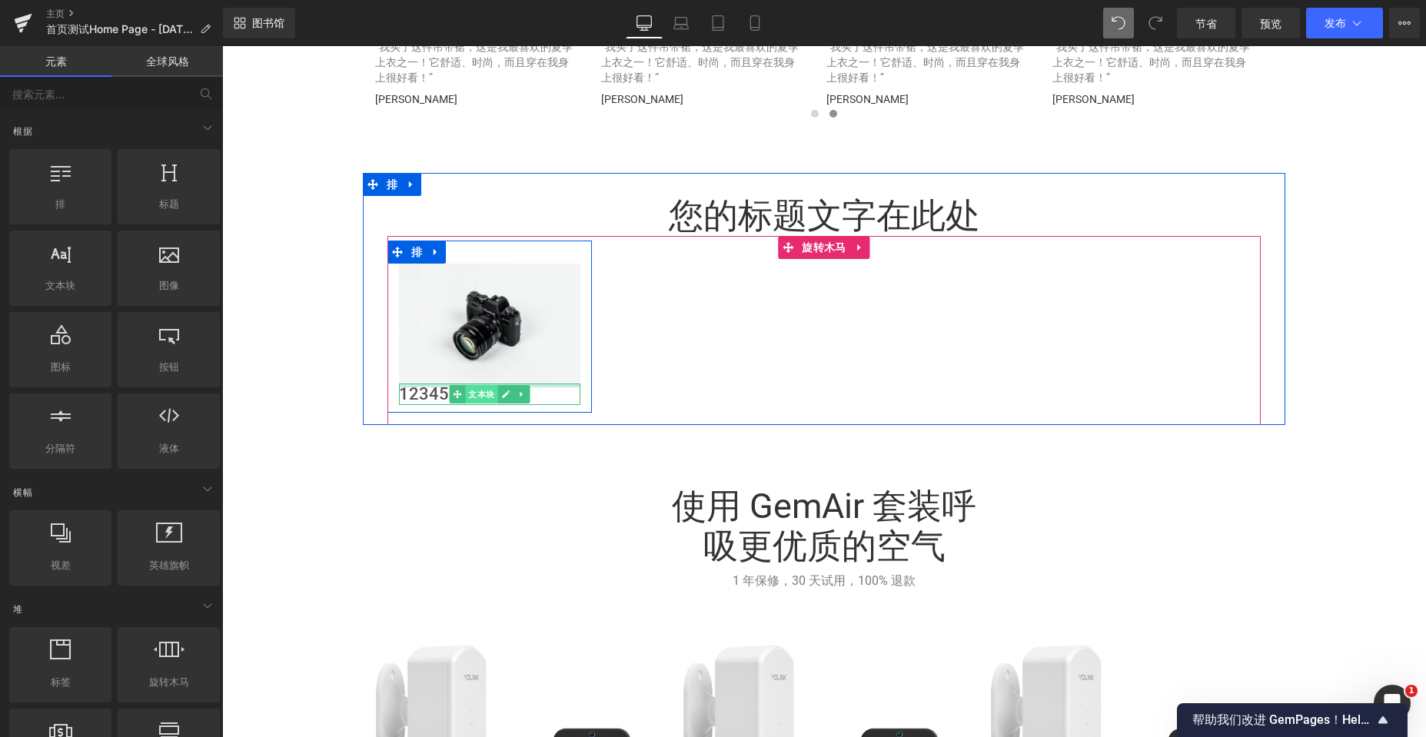
scroll to position [5776, 1192]
click at [453, 395] on icon at bounding box center [457, 394] width 8 height 9
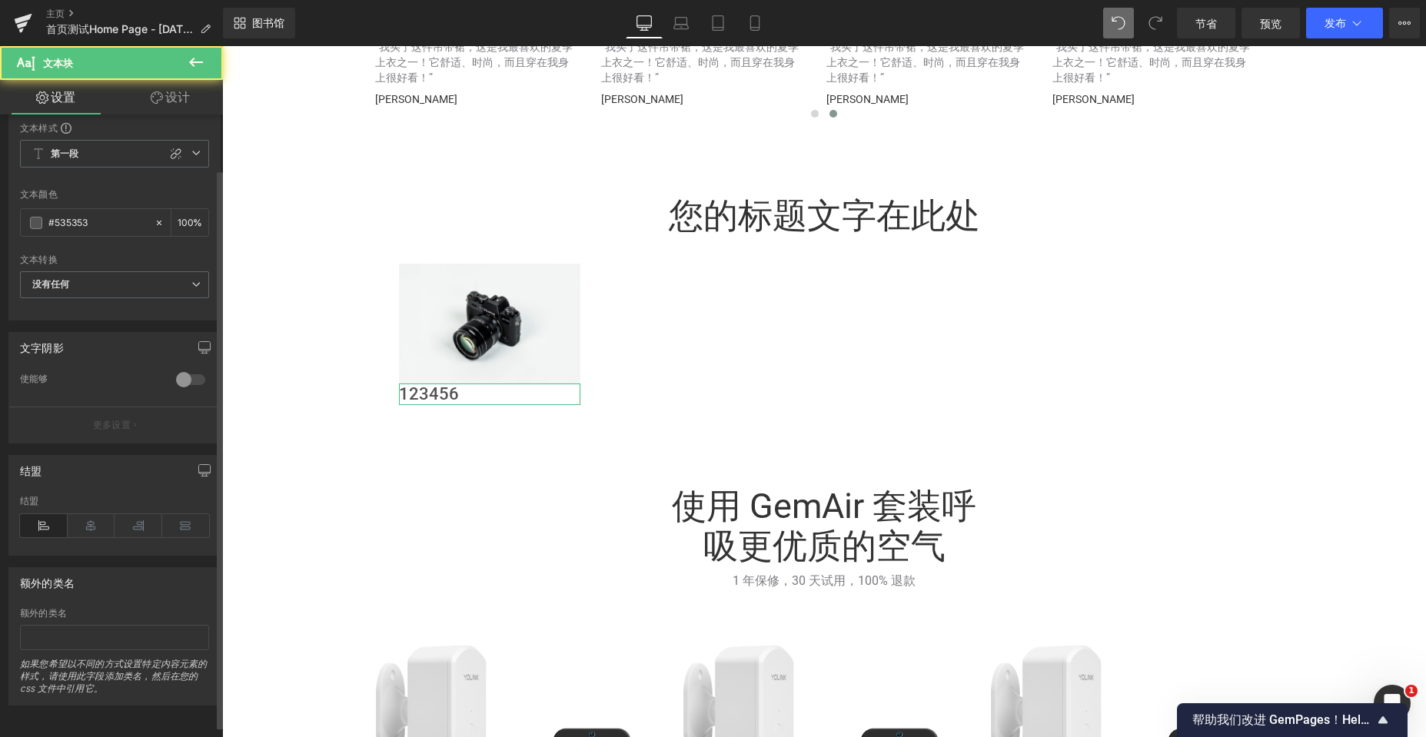
scroll to position [61, 0]
click at [83, 514] on icon at bounding box center [92, 525] width 48 height 23
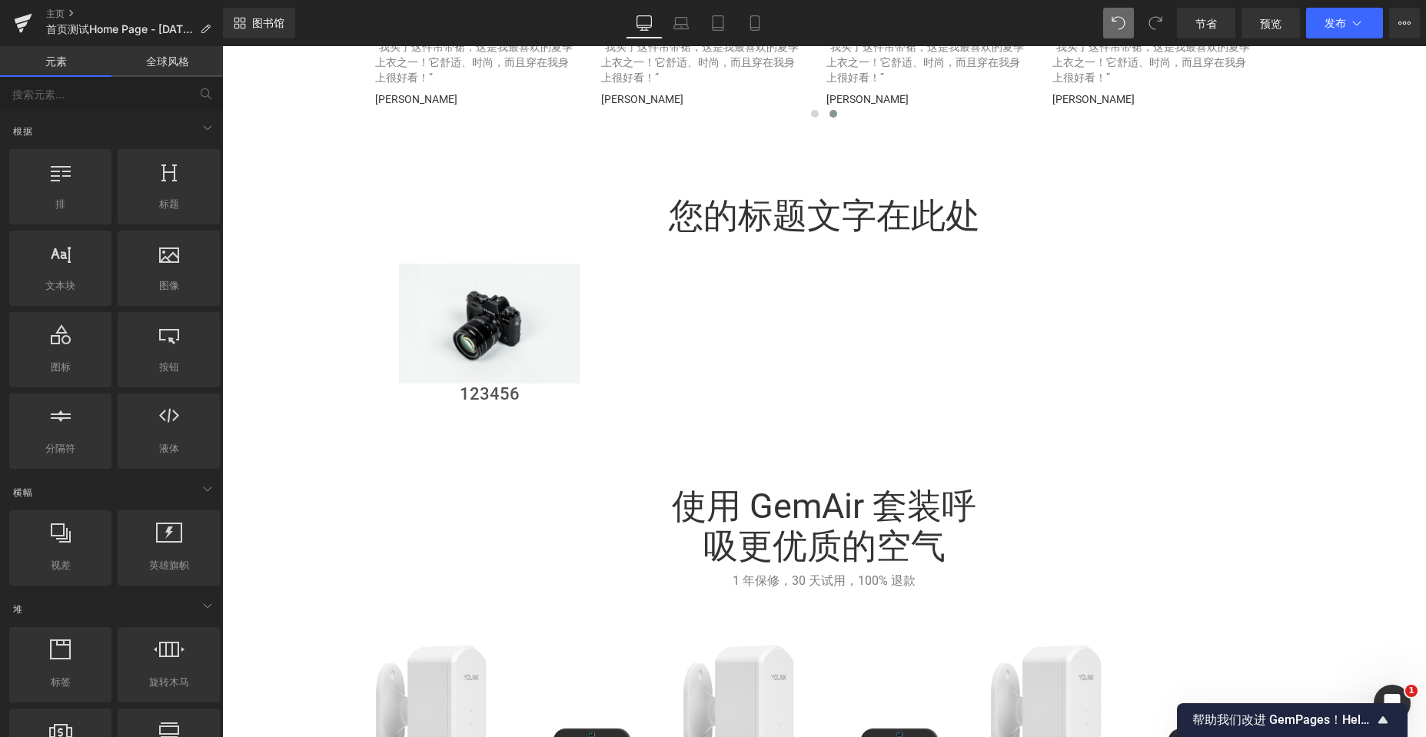
click at [1117, 18] on icon at bounding box center [1118, 23] width 14 height 14
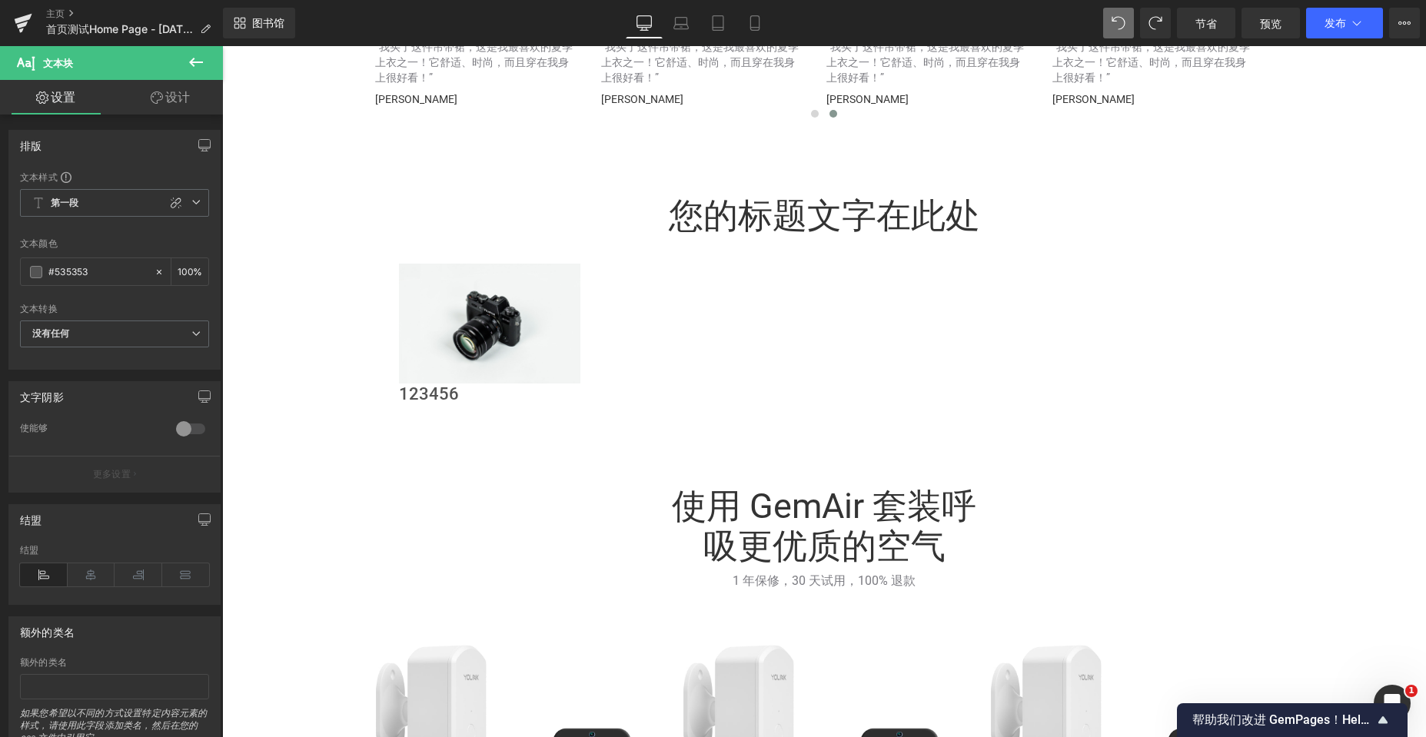
click at [1117, 18] on icon at bounding box center [1118, 23] width 14 height 14
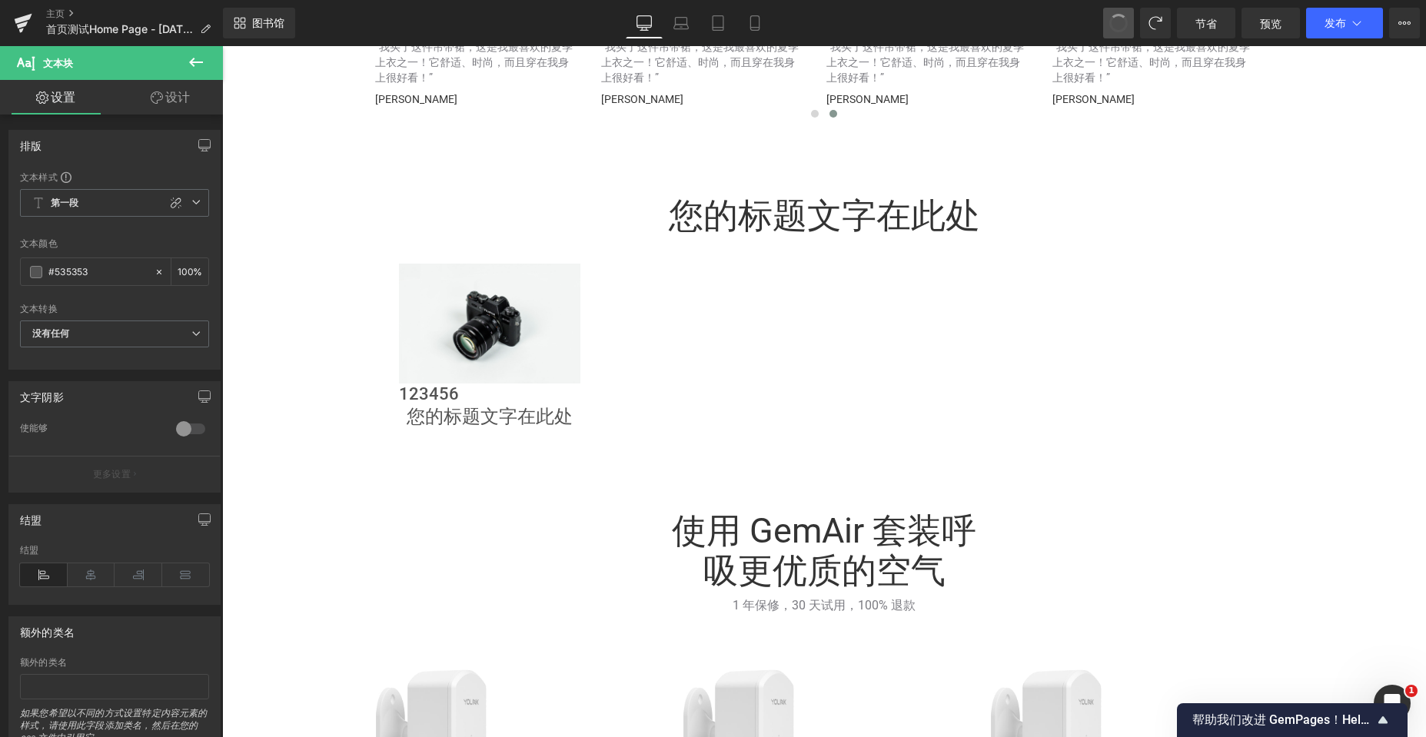
scroll to position [5802, 1192]
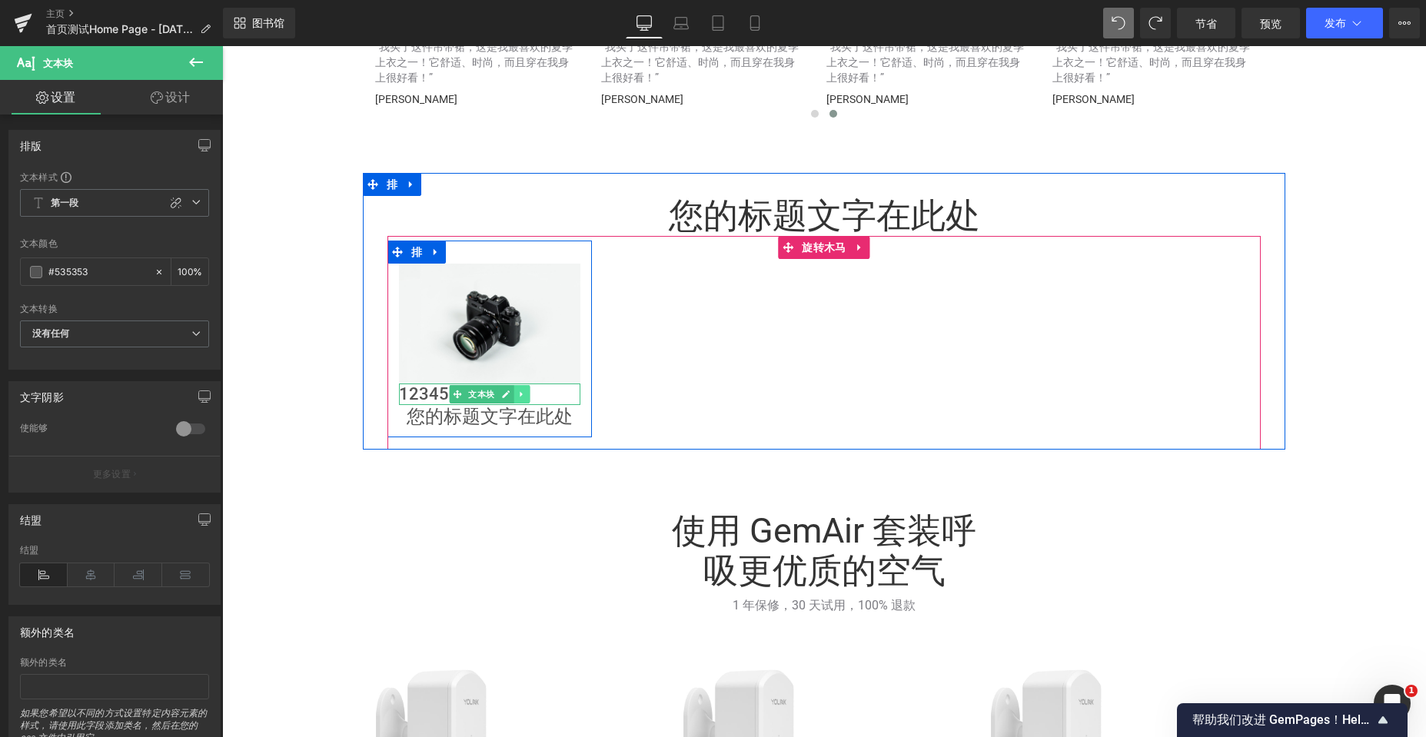
click at [518, 395] on icon at bounding box center [521, 394] width 8 height 9
click at [526, 395] on icon at bounding box center [530, 394] width 8 height 8
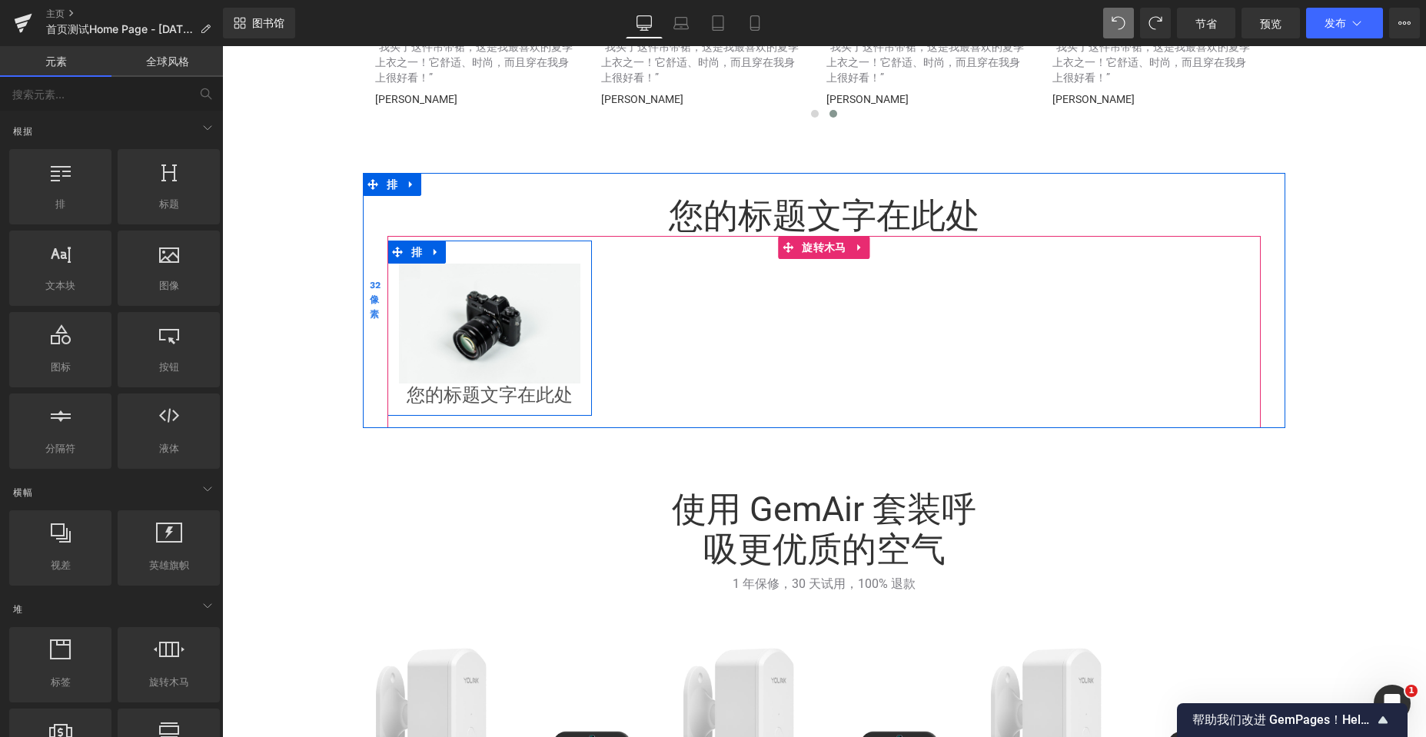
scroll to position [5779, 1192]
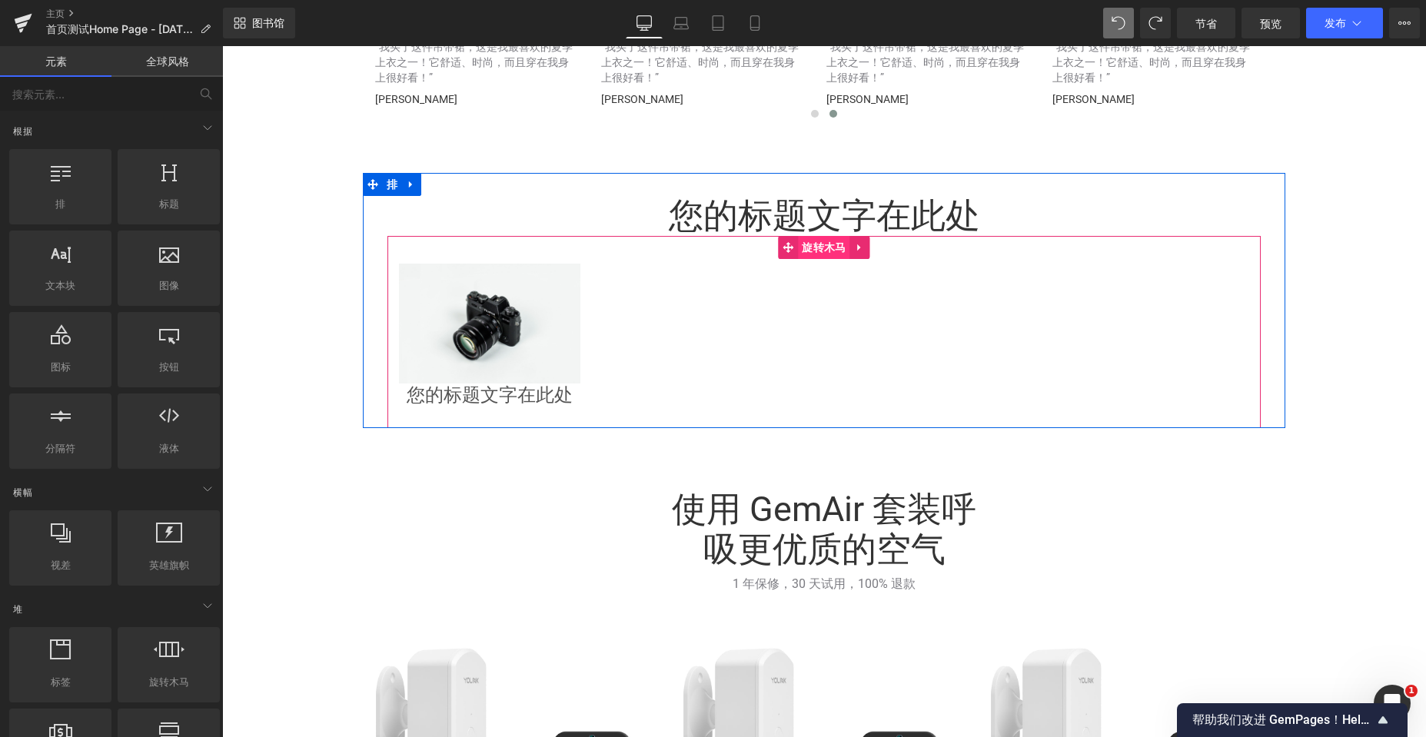
click at [802, 251] on font "旋转木马" at bounding box center [824, 247] width 44 height 12
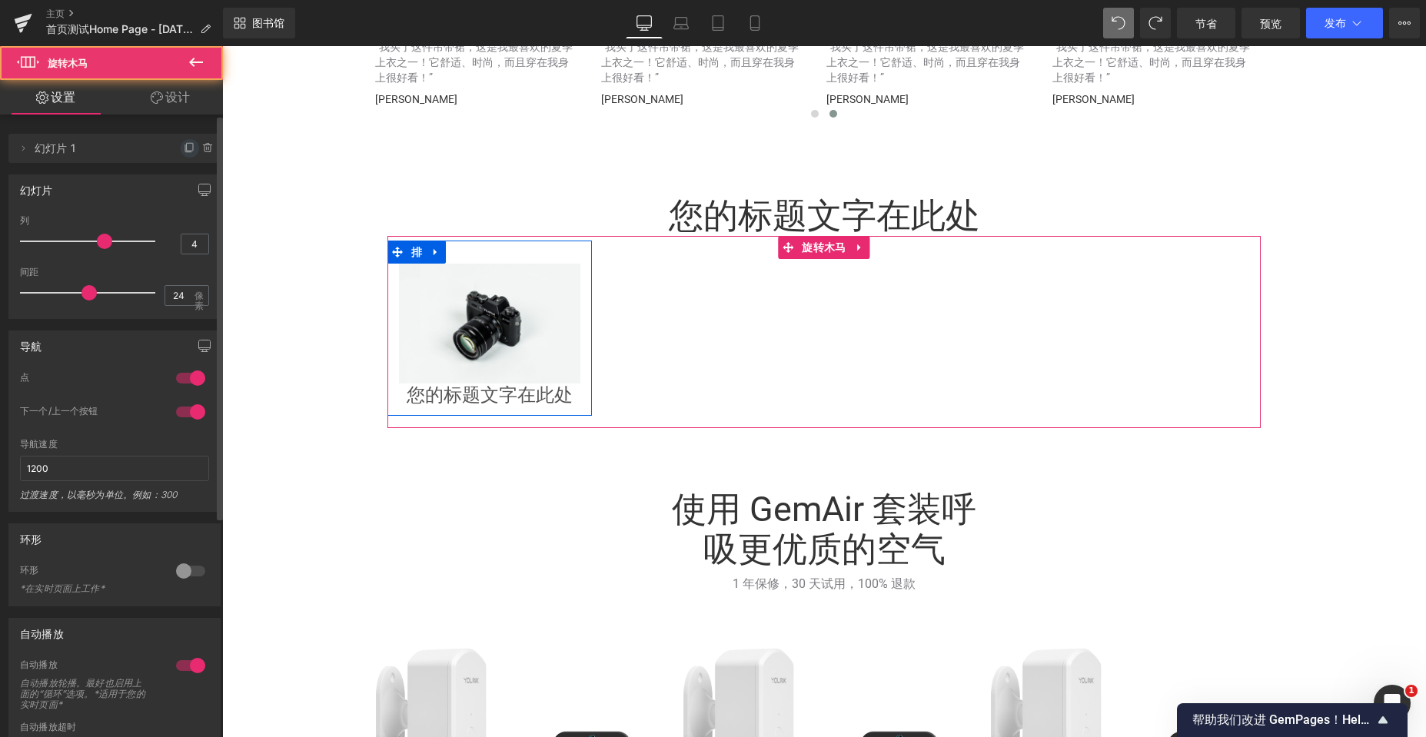
click at [184, 145] on icon at bounding box center [190, 148] width 12 height 12
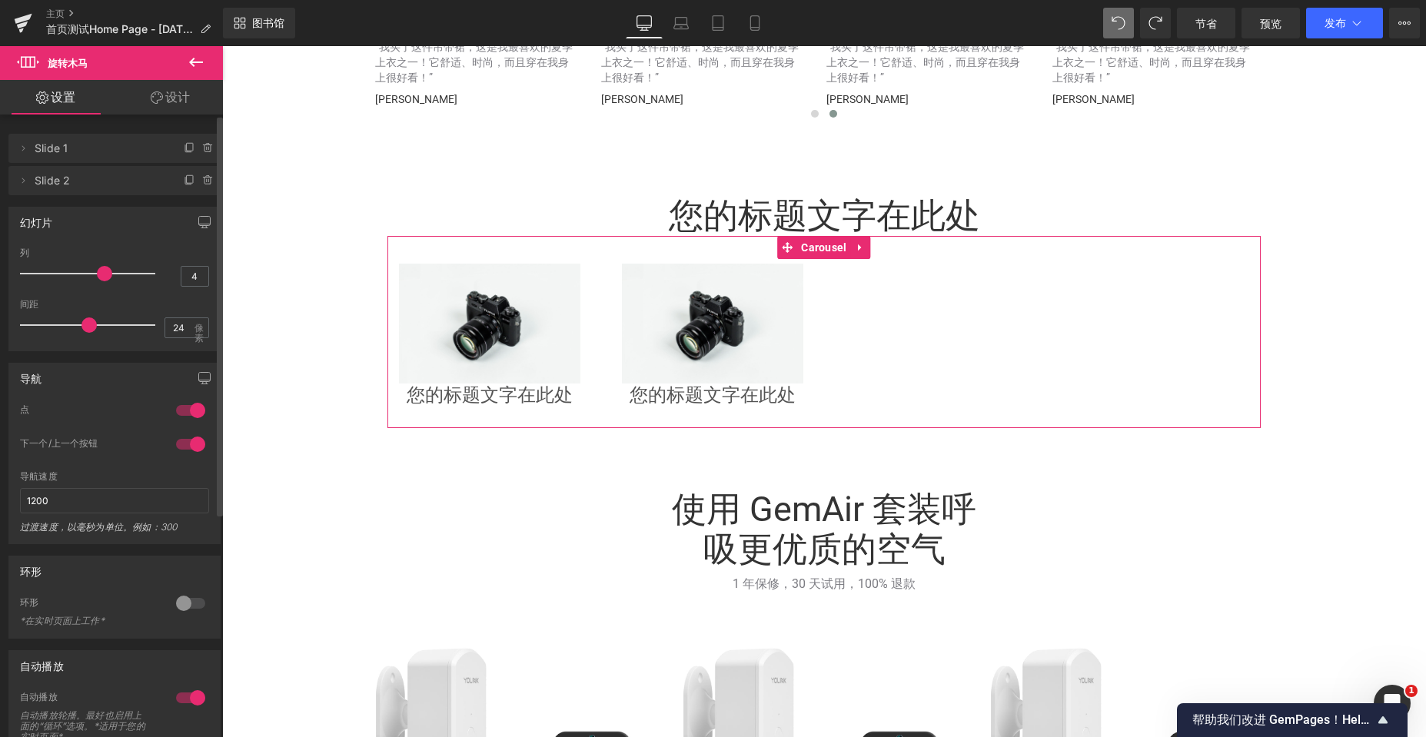
scroll to position [8, 8]
click at [184, 180] on icon at bounding box center [190, 180] width 12 height 12
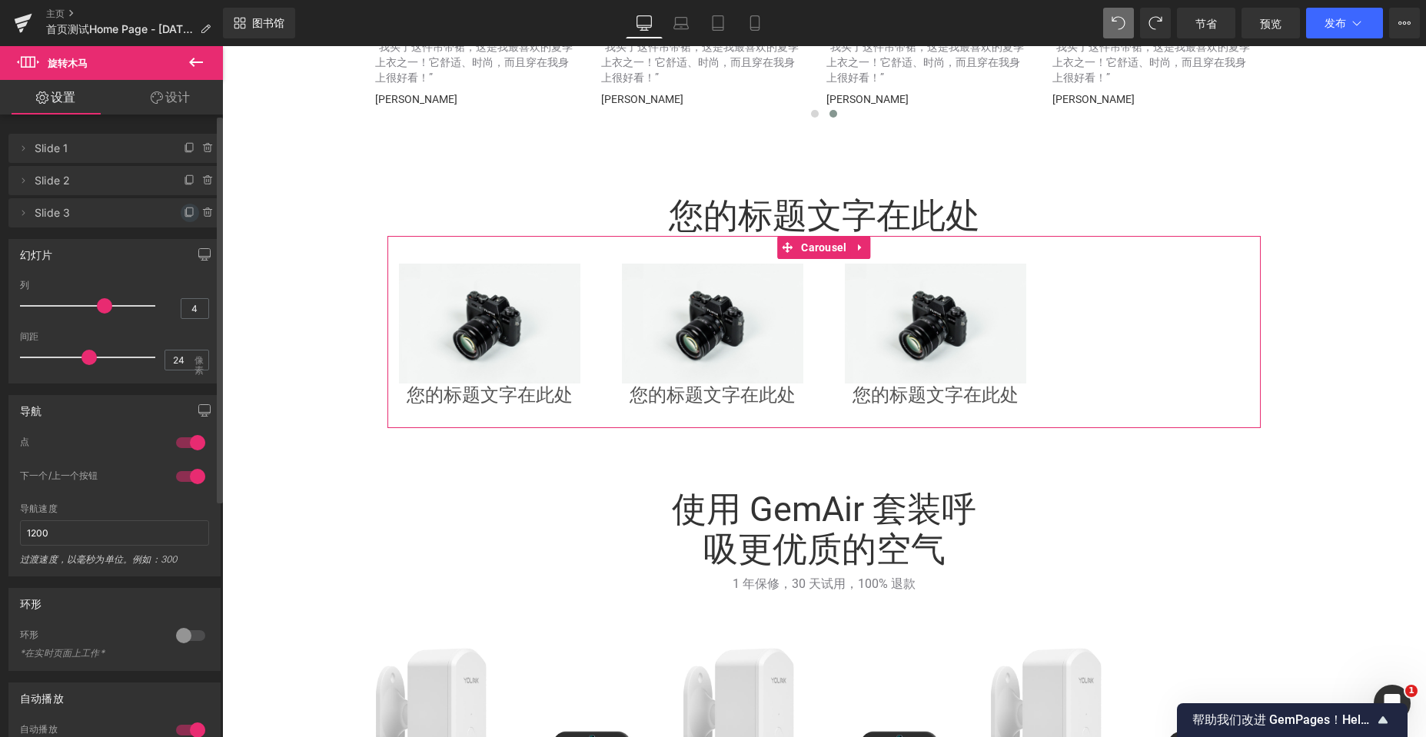
click at [184, 212] on icon at bounding box center [190, 213] width 12 height 12
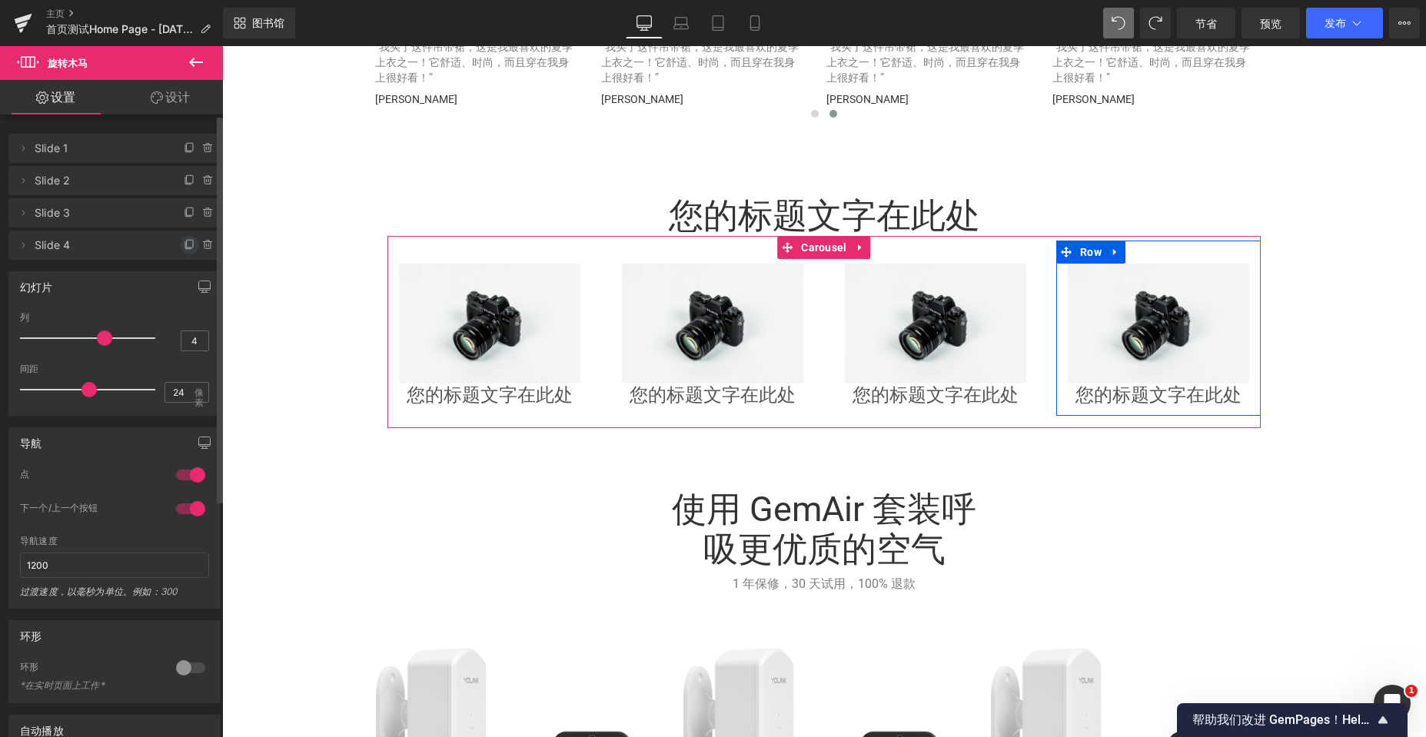
click at [186, 244] on icon at bounding box center [190, 245] width 12 height 12
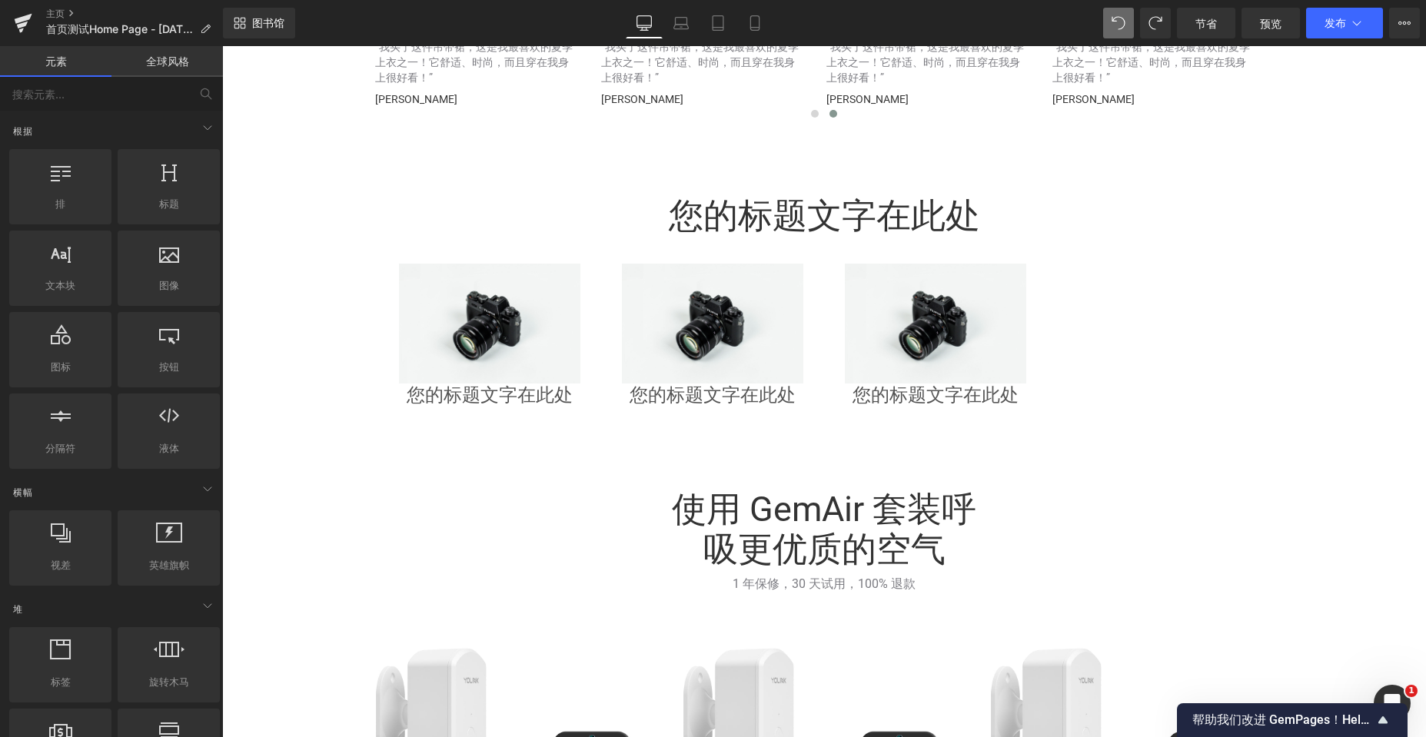
click at [1116, 24] on icon at bounding box center [1118, 23] width 14 height 14
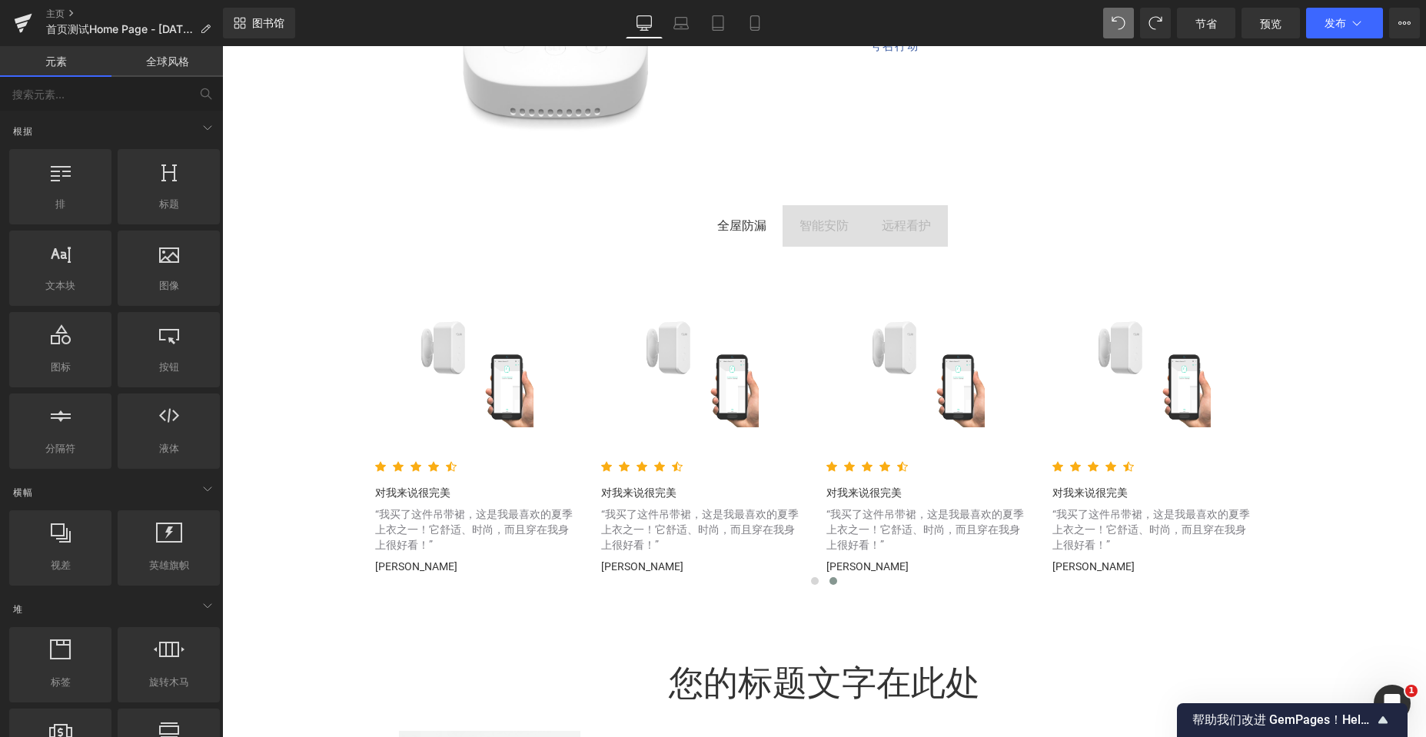
scroll to position [3075, 0]
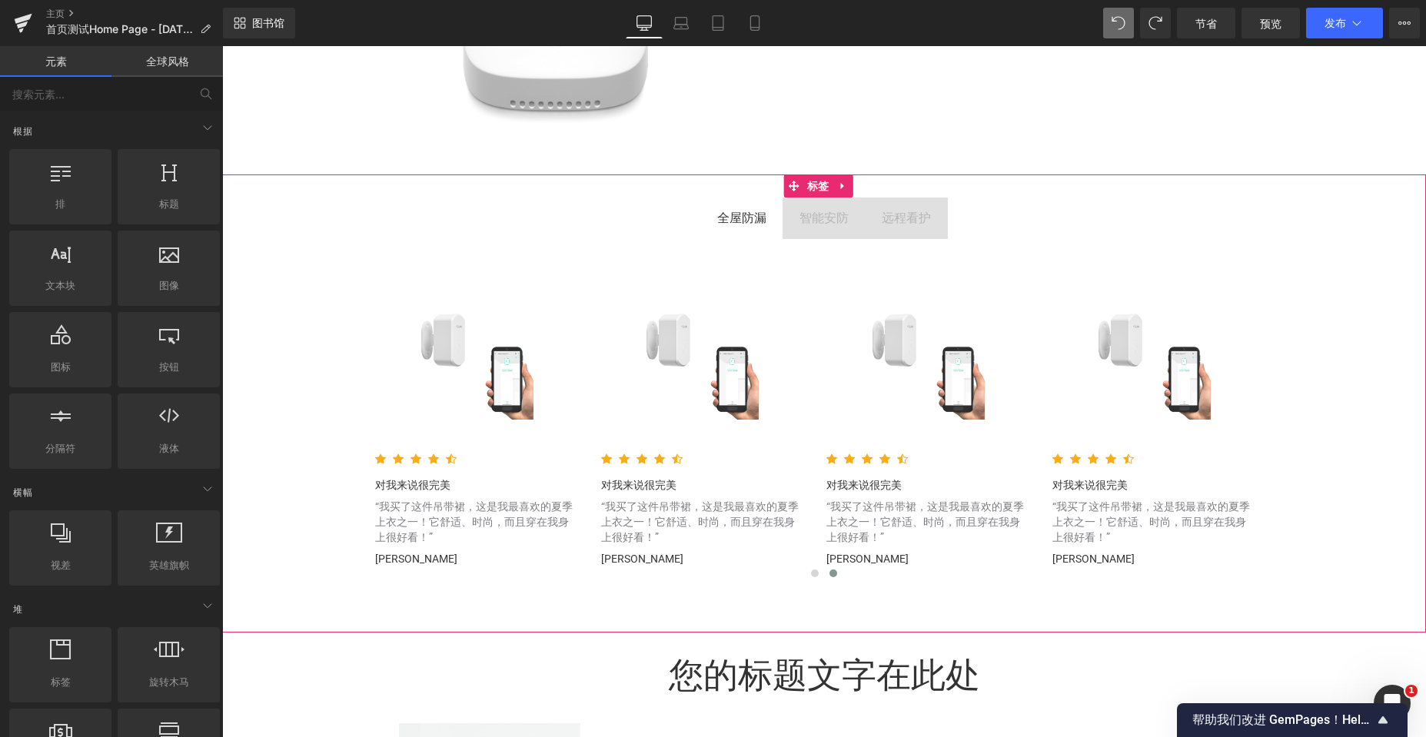
click at [787, 232] on span "智能安防 文本块" at bounding box center [823, 219] width 83 height 42
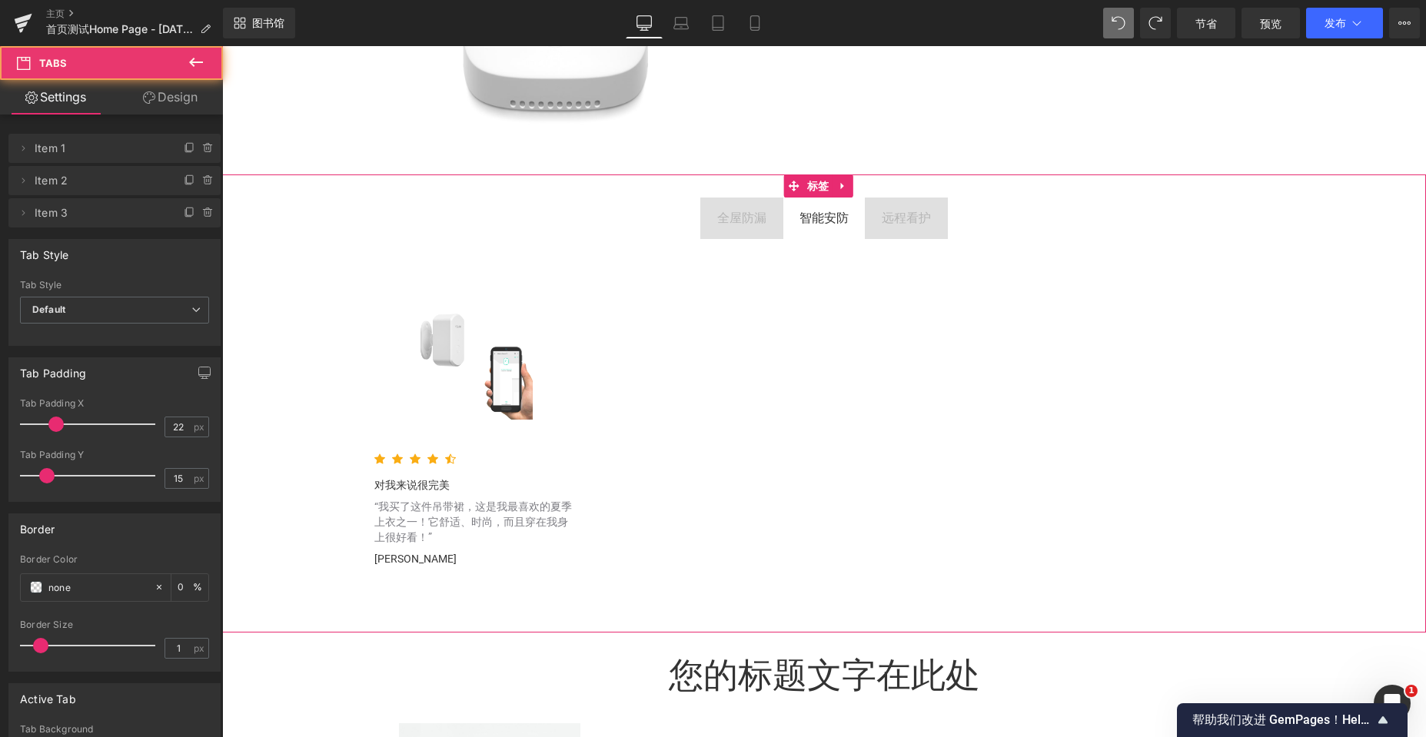
scroll to position [8, 8]
click at [730, 238] on span "全屋防漏 文本块" at bounding box center [741, 219] width 83 height 42
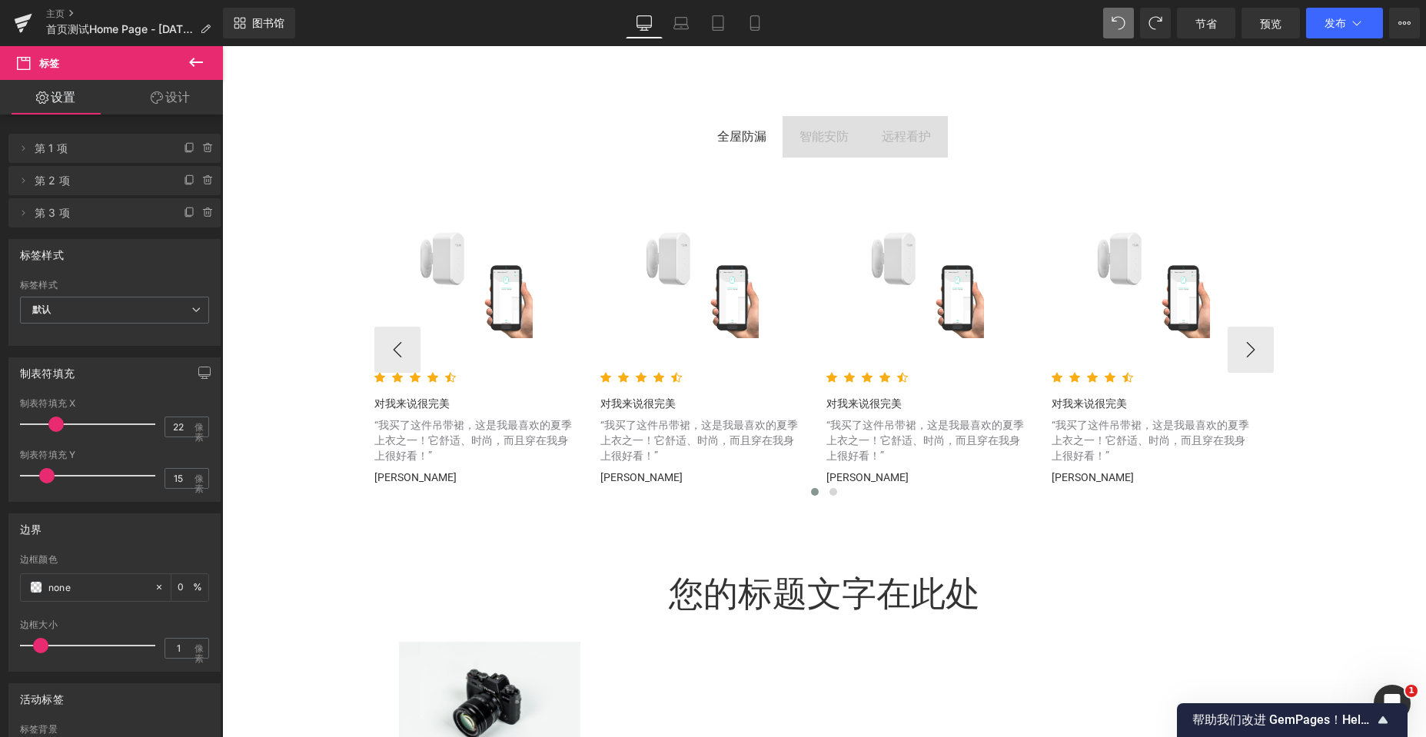
scroll to position [3151, 0]
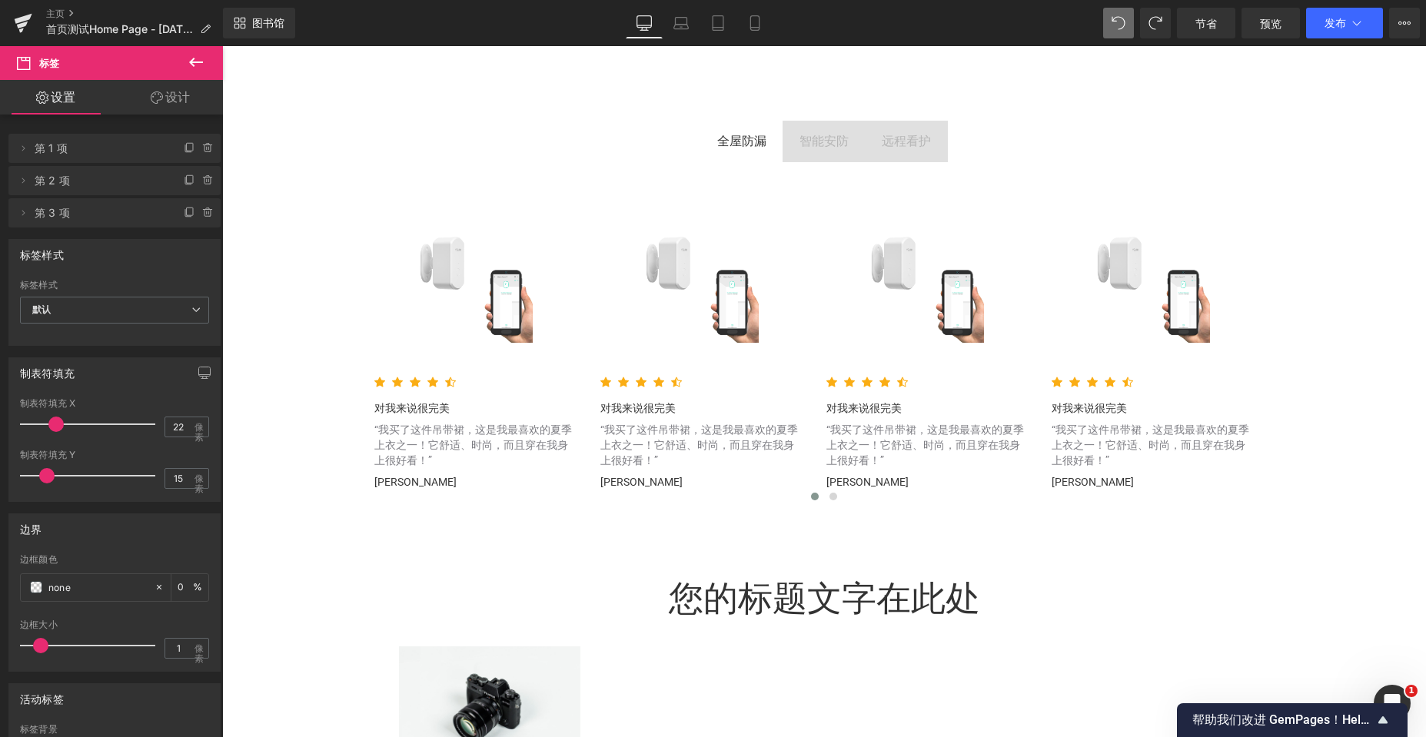
click at [196, 61] on icon at bounding box center [196, 62] width 18 height 18
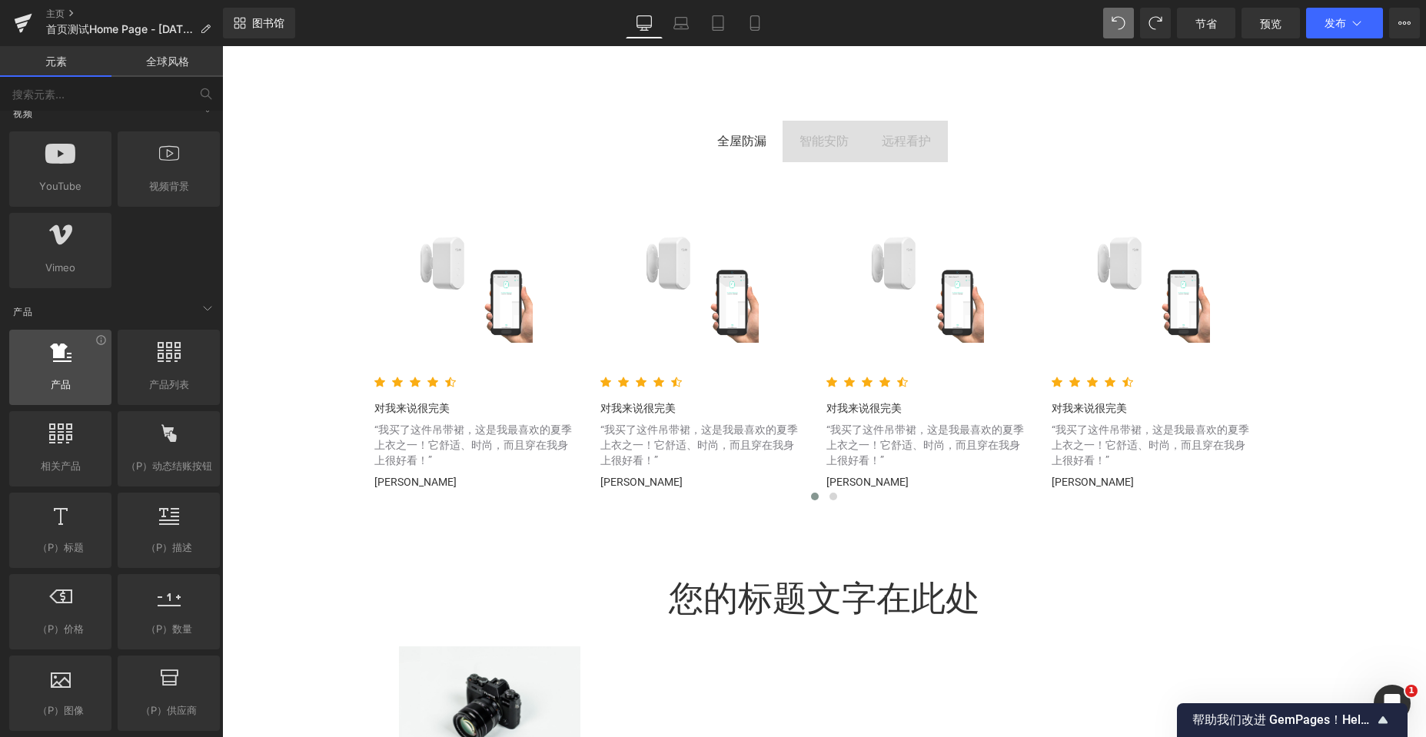
scroll to position [1153, 0]
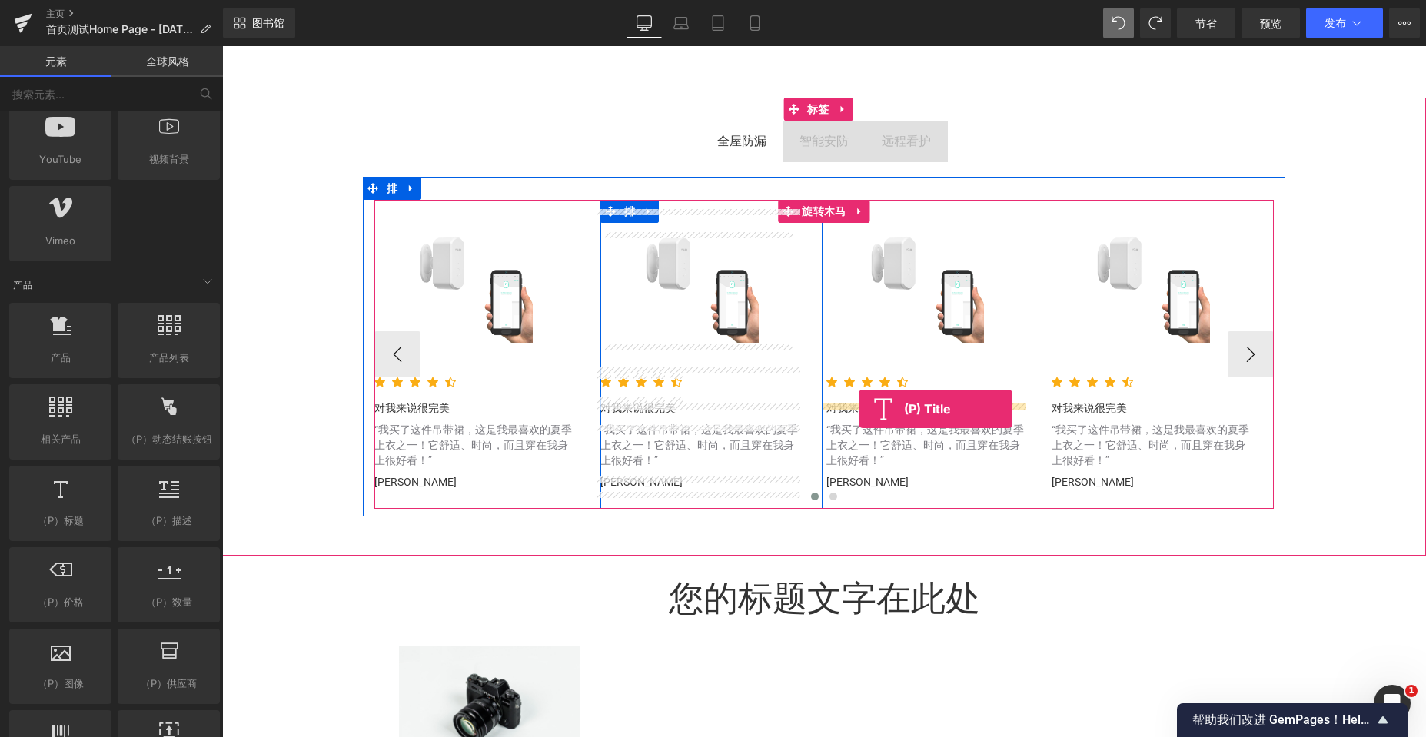
drag, startPoint x: 547, startPoint y: 415, endPoint x: 859, endPoint y: 409, distance: 312.1
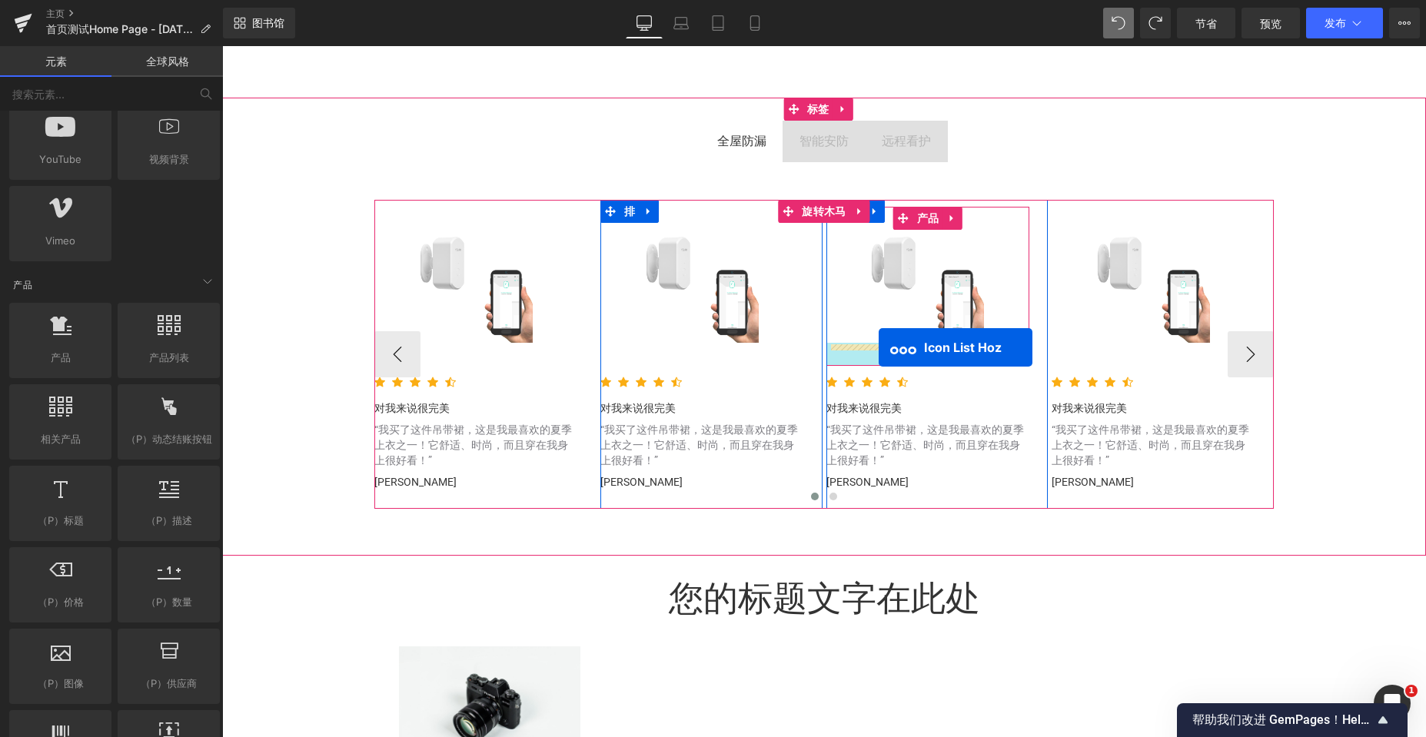
scroll to position [5788, 1192]
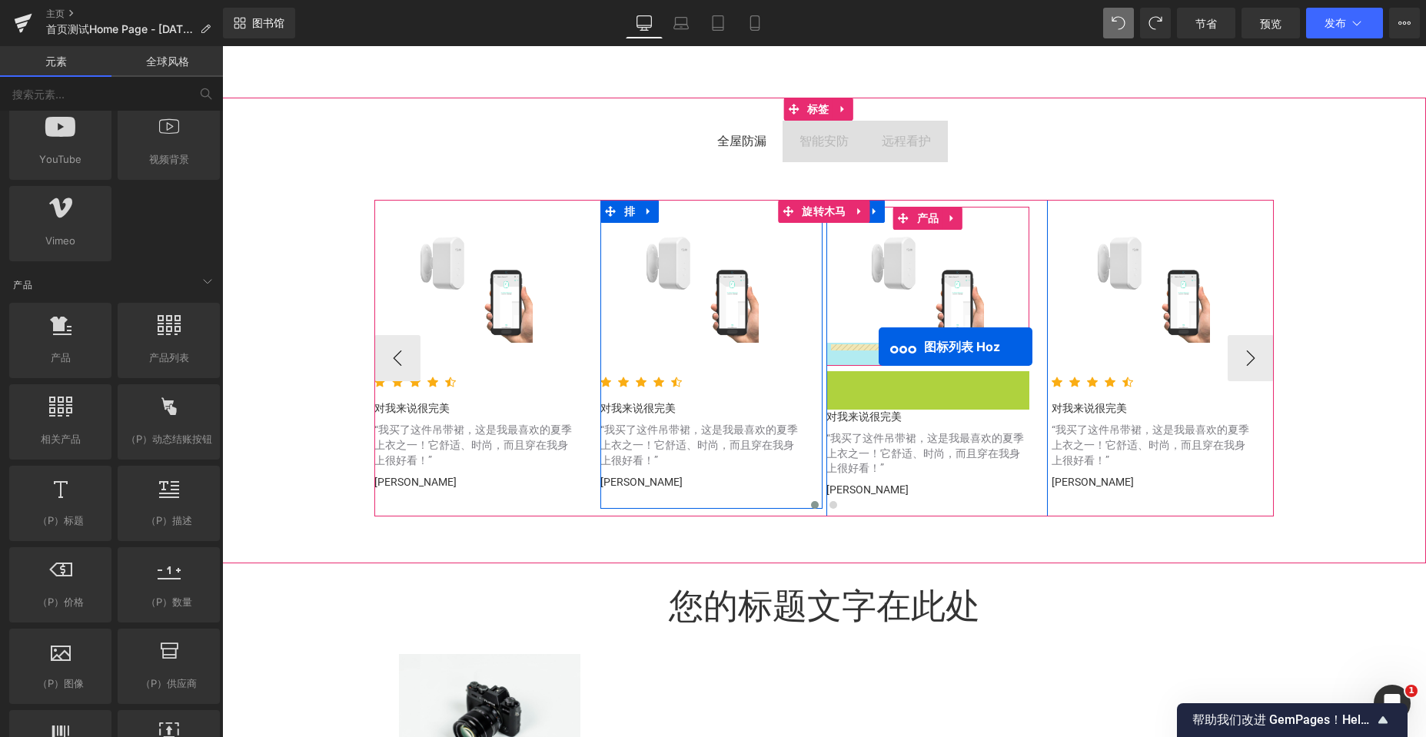
drag, startPoint x: 872, startPoint y: 384, endPoint x: 879, endPoint y: 347, distance: 37.5
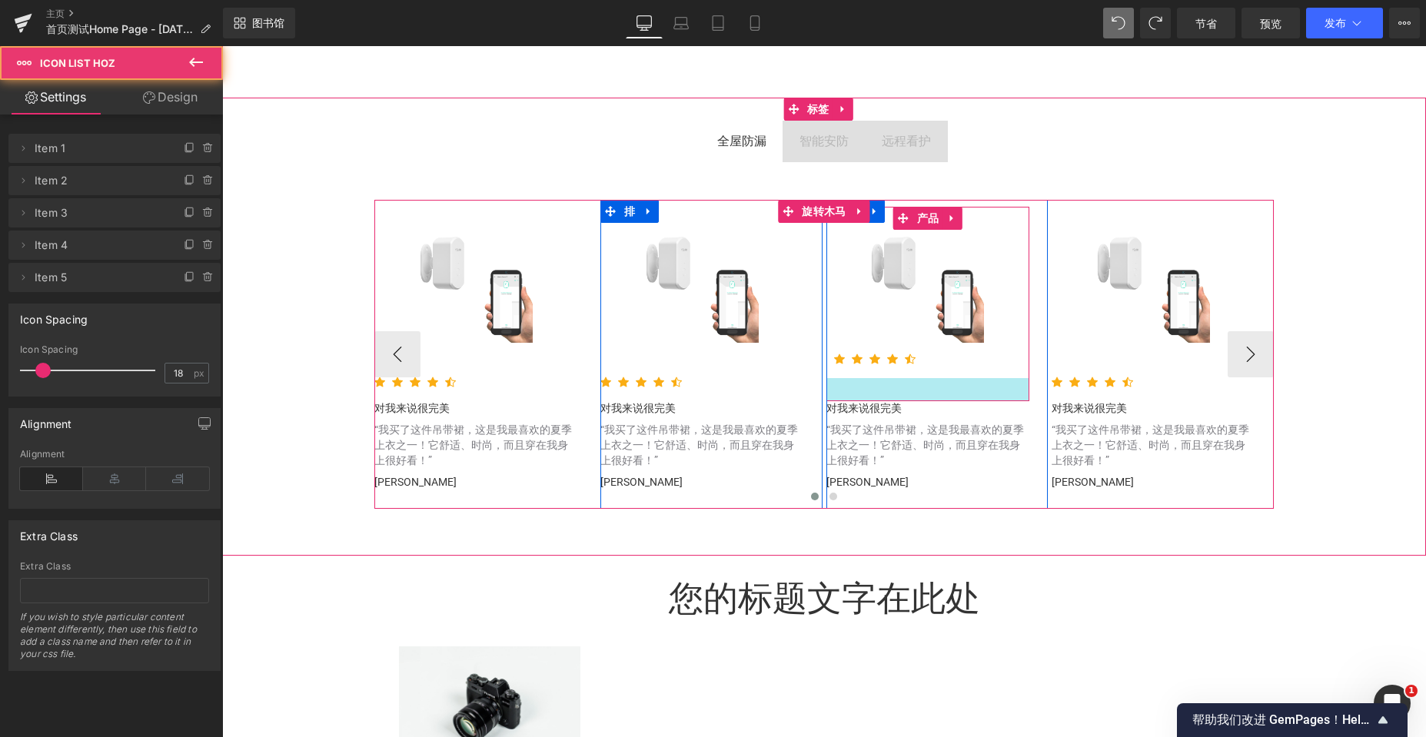
scroll to position [5779, 1192]
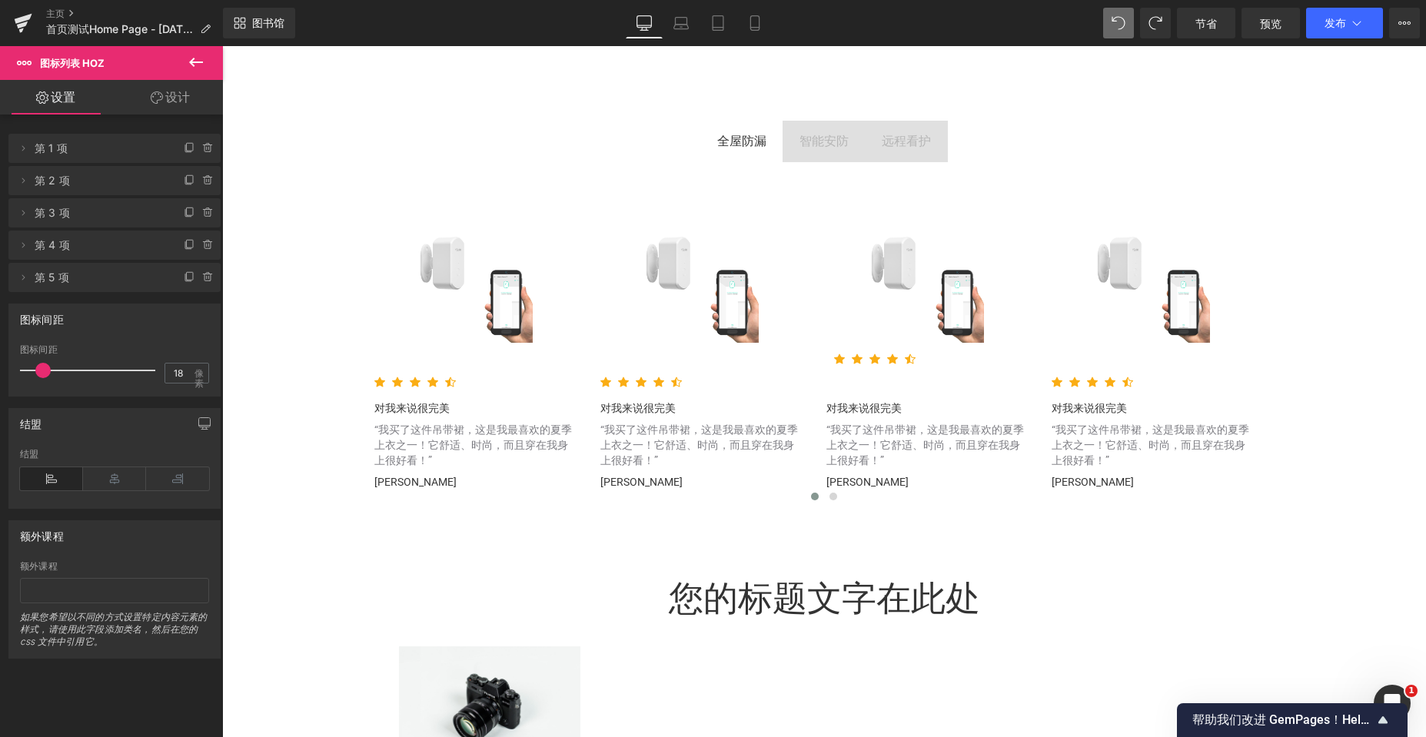
click at [189, 59] on icon at bounding box center [196, 62] width 18 height 18
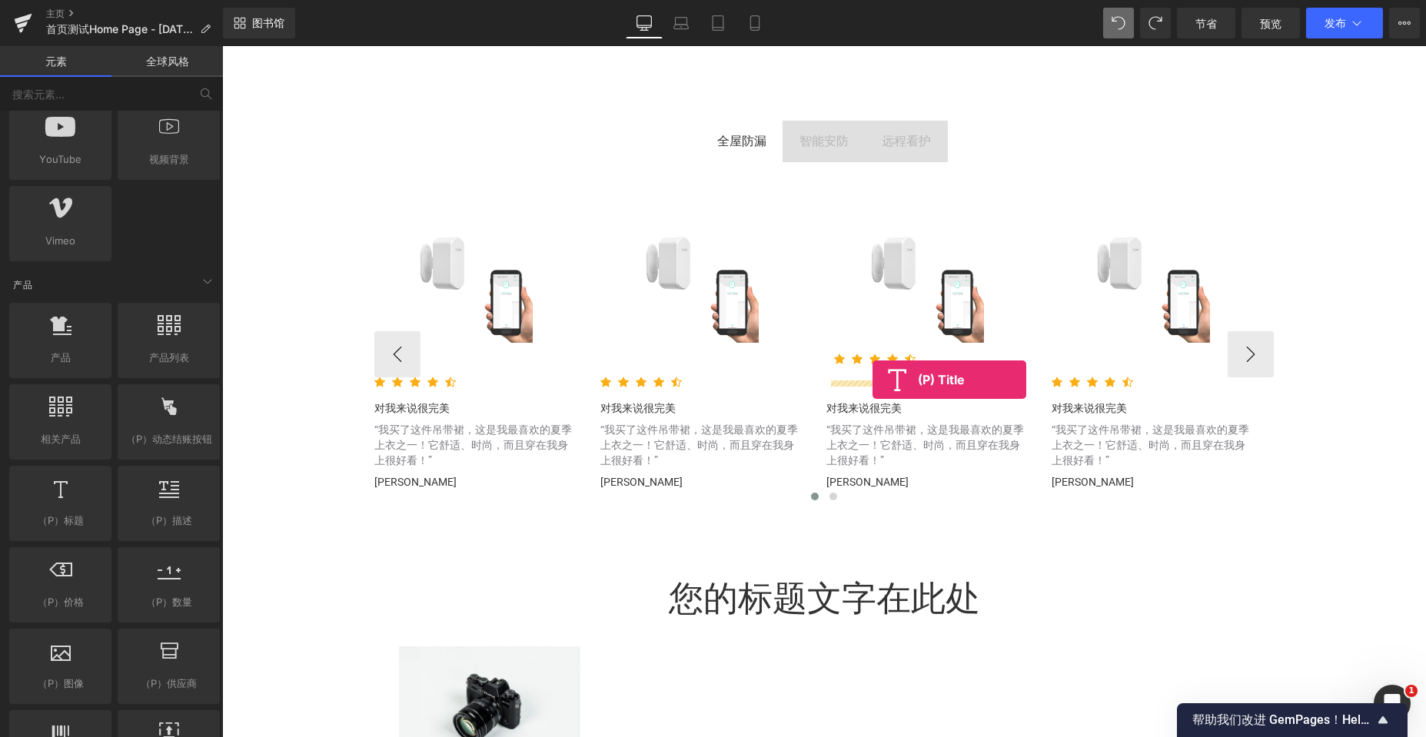
drag, startPoint x: 293, startPoint y: 550, endPoint x: 872, endPoint y: 380, distance: 603.9
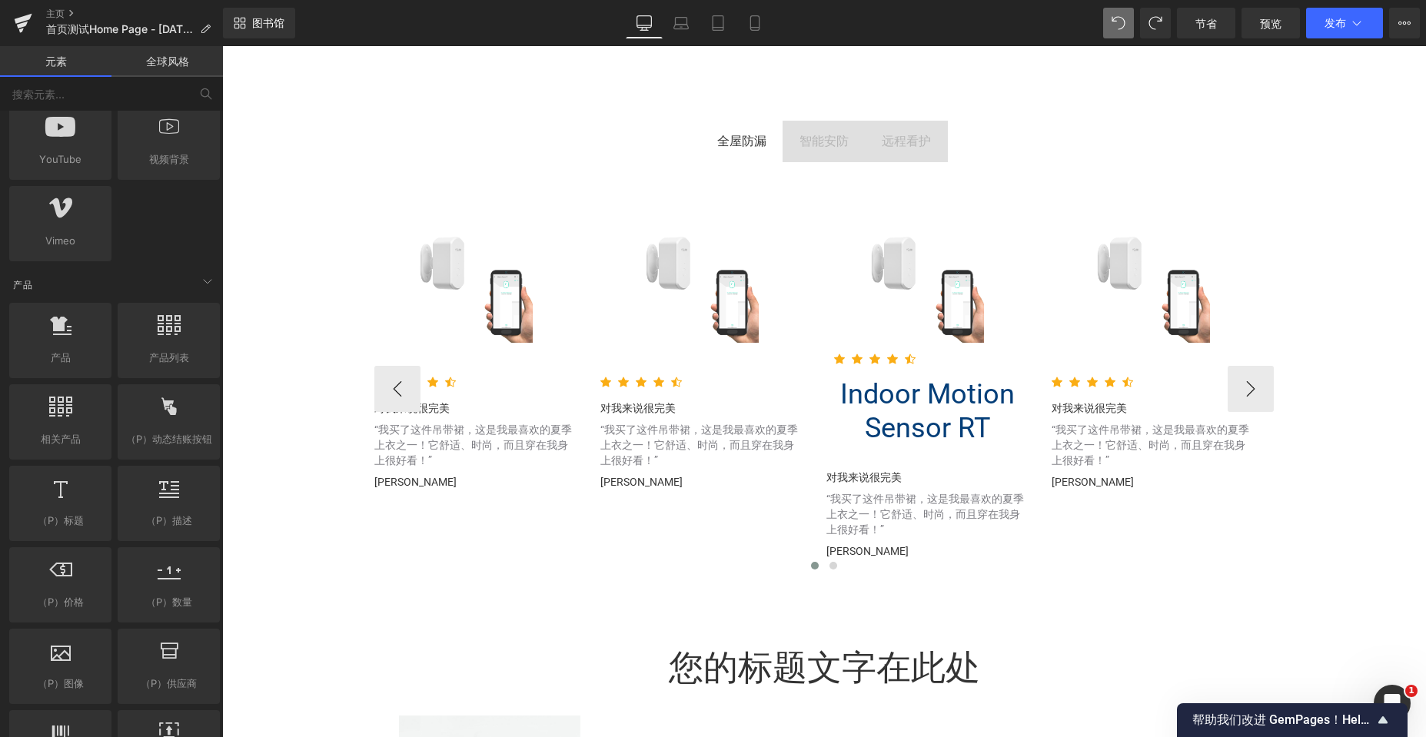
scroll to position [5849, 1192]
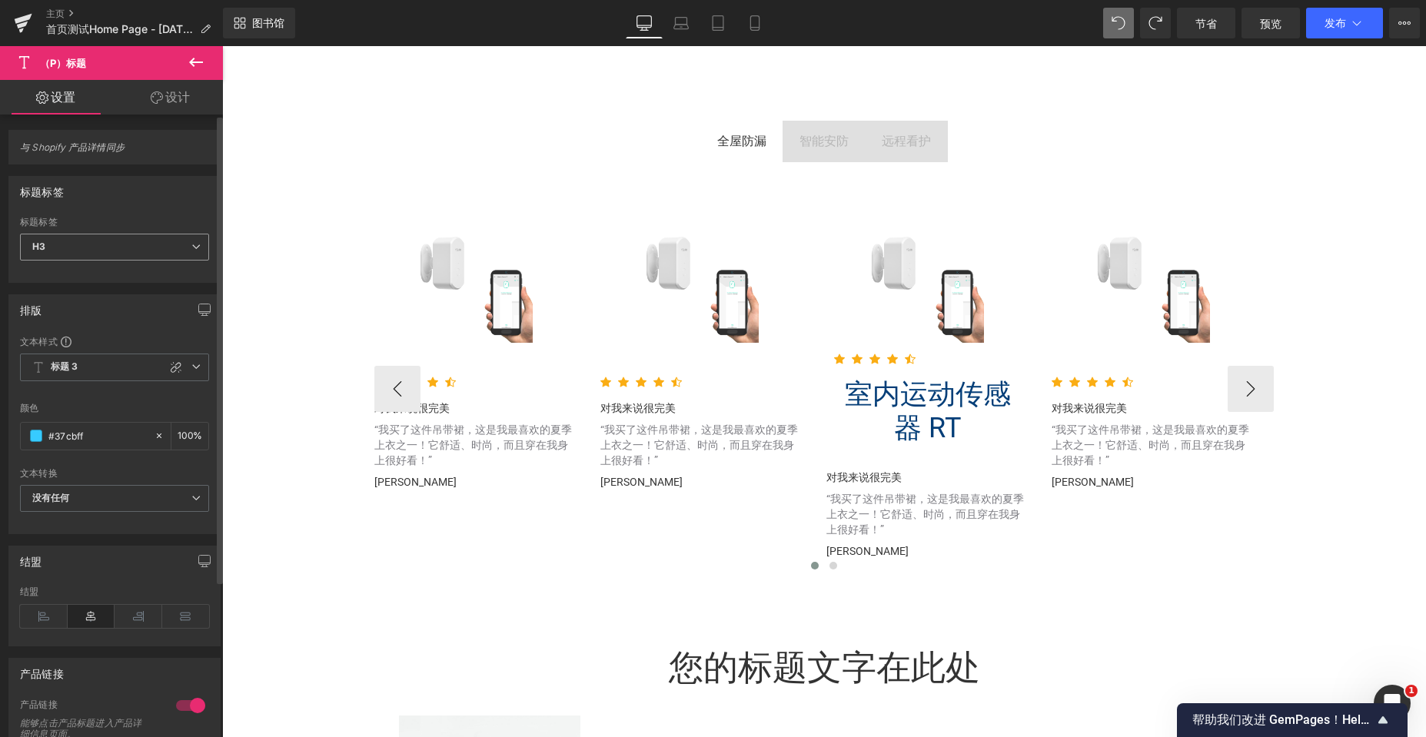
click at [191, 248] on icon at bounding box center [195, 246] width 9 height 9
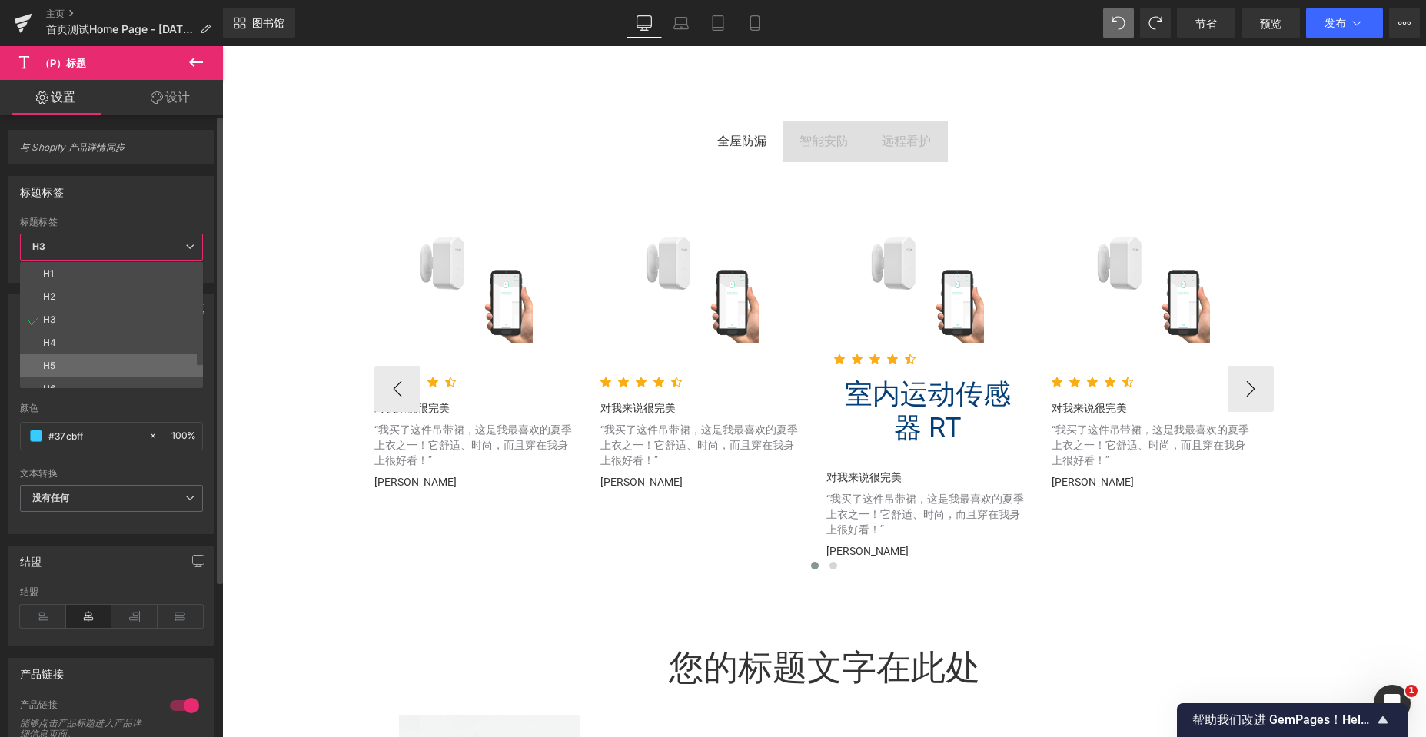
scroll to position [35, 0]
click at [96, 344] on li "H6" at bounding box center [115, 353] width 190 height 23
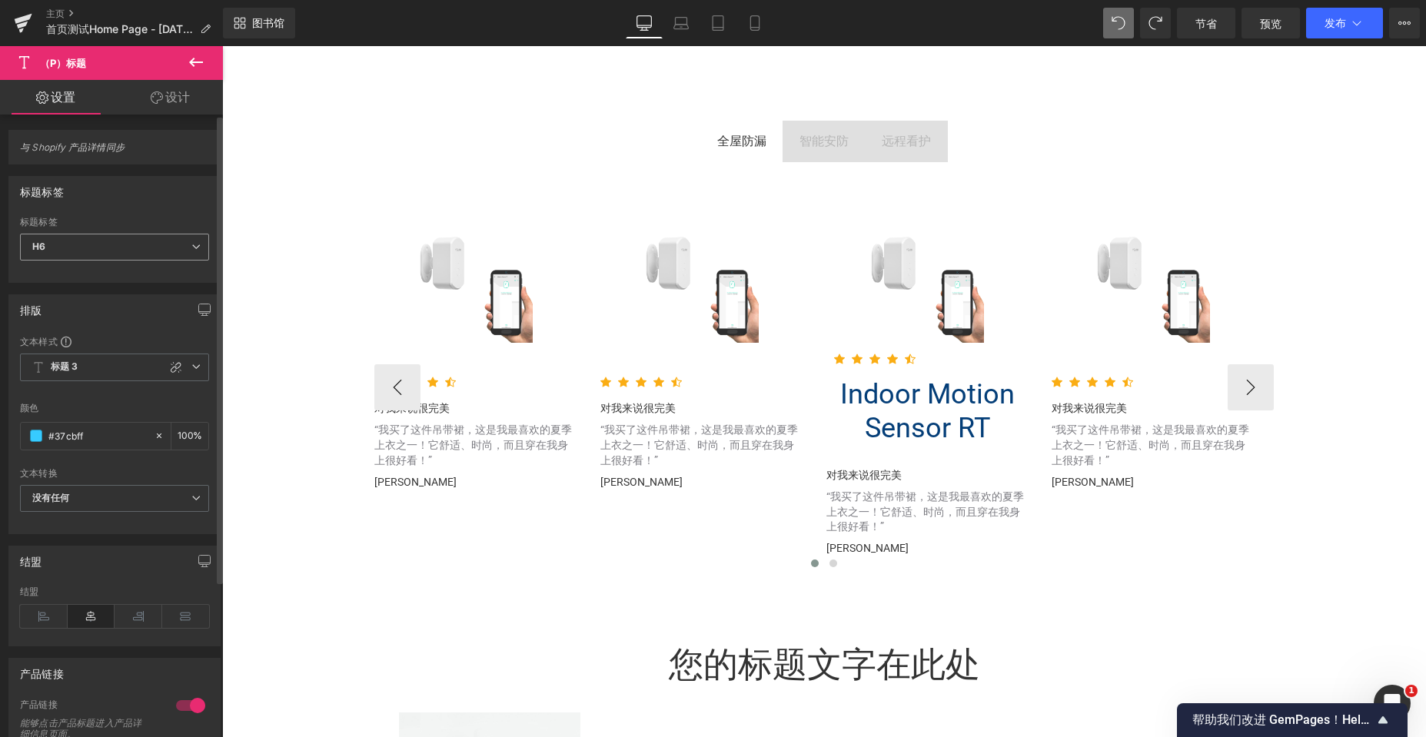
scroll to position [5846, 1192]
click at [178, 241] on span "H6" at bounding box center [114, 247] width 189 height 27
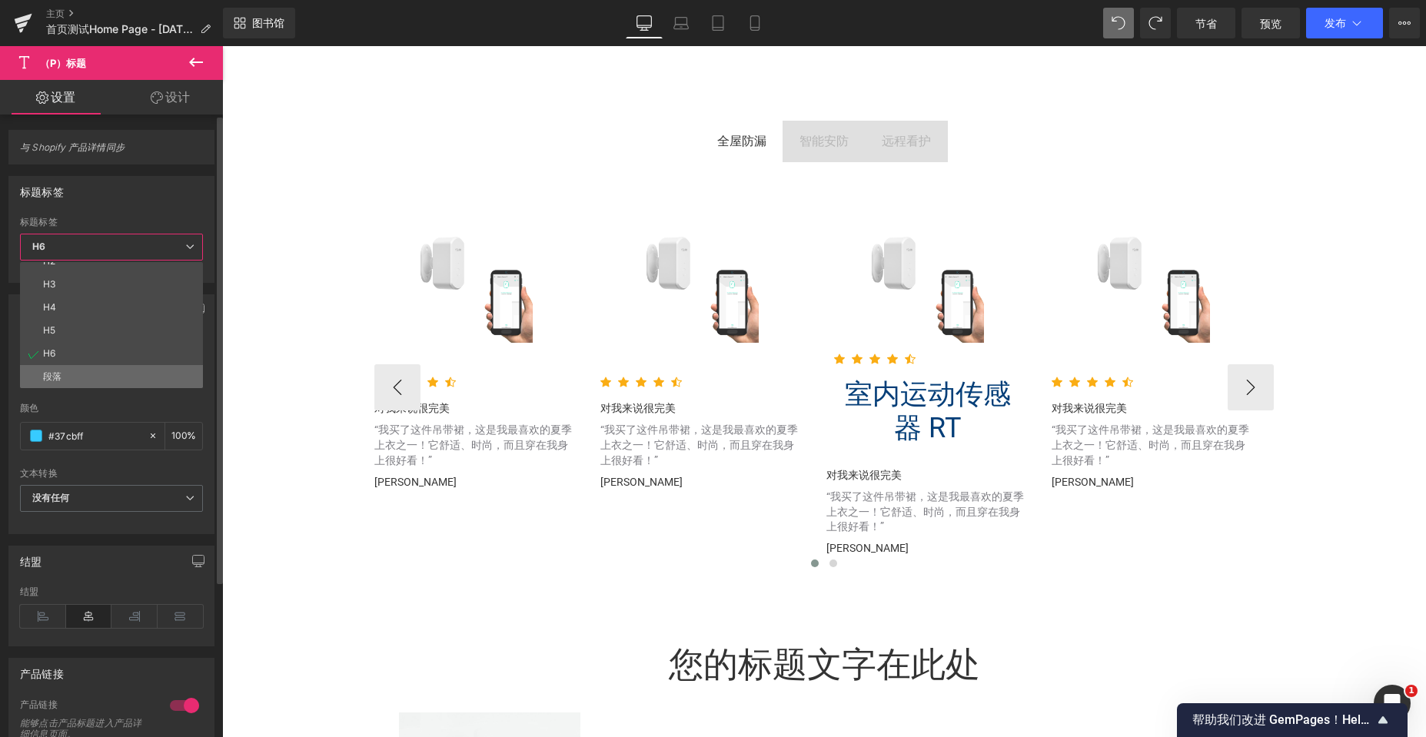
click at [67, 374] on li "段落" at bounding box center [115, 376] width 190 height 23
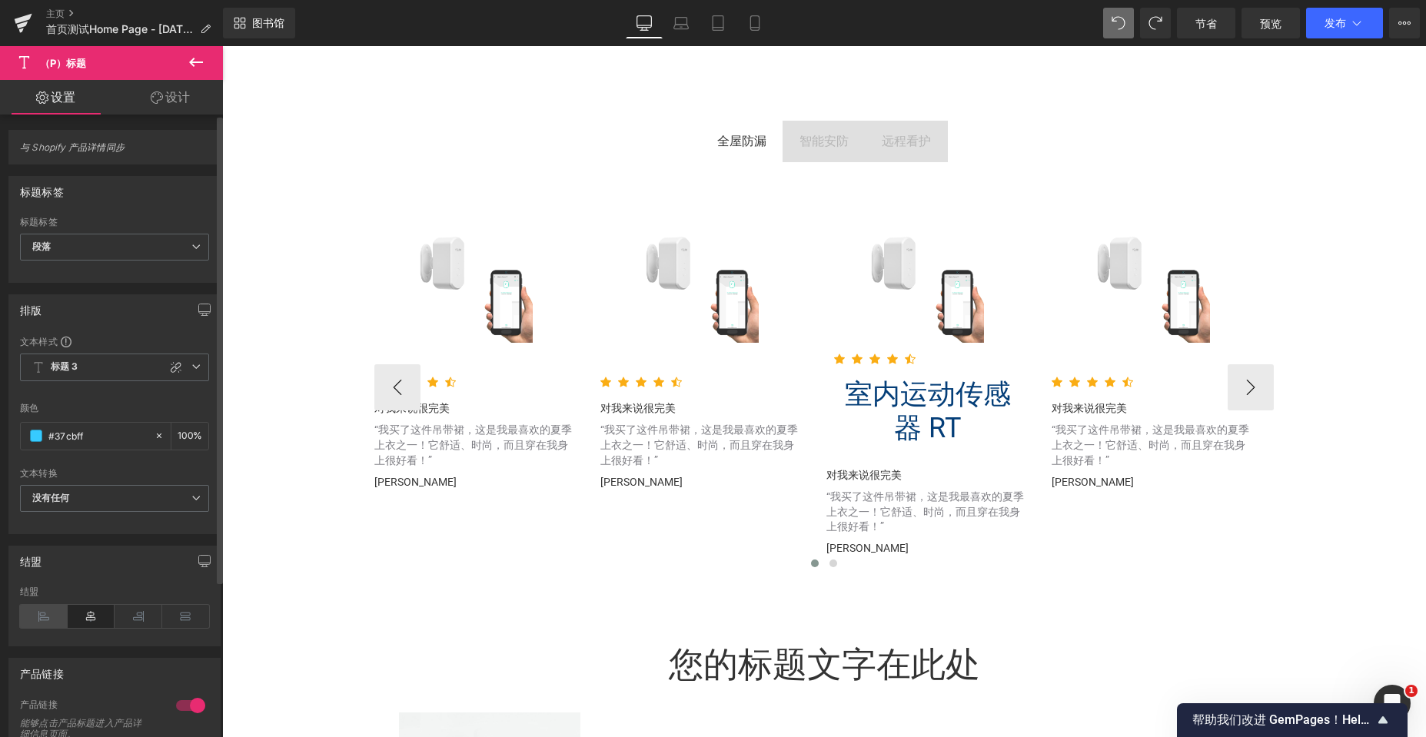
click at [33, 617] on icon at bounding box center [44, 616] width 48 height 23
click at [33, 437] on span at bounding box center [36, 436] width 12 height 12
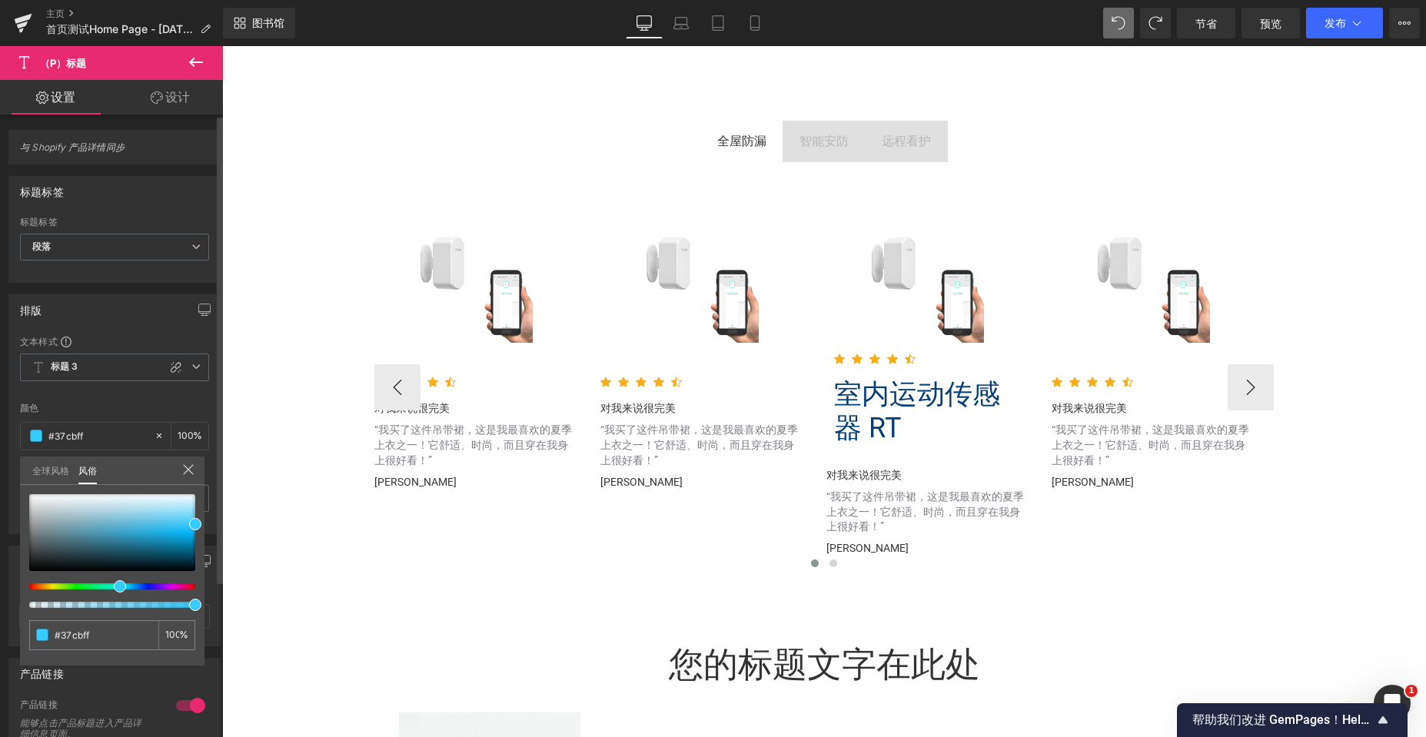
click at [42, 470] on font "全球风格" at bounding box center [50, 471] width 37 height 12
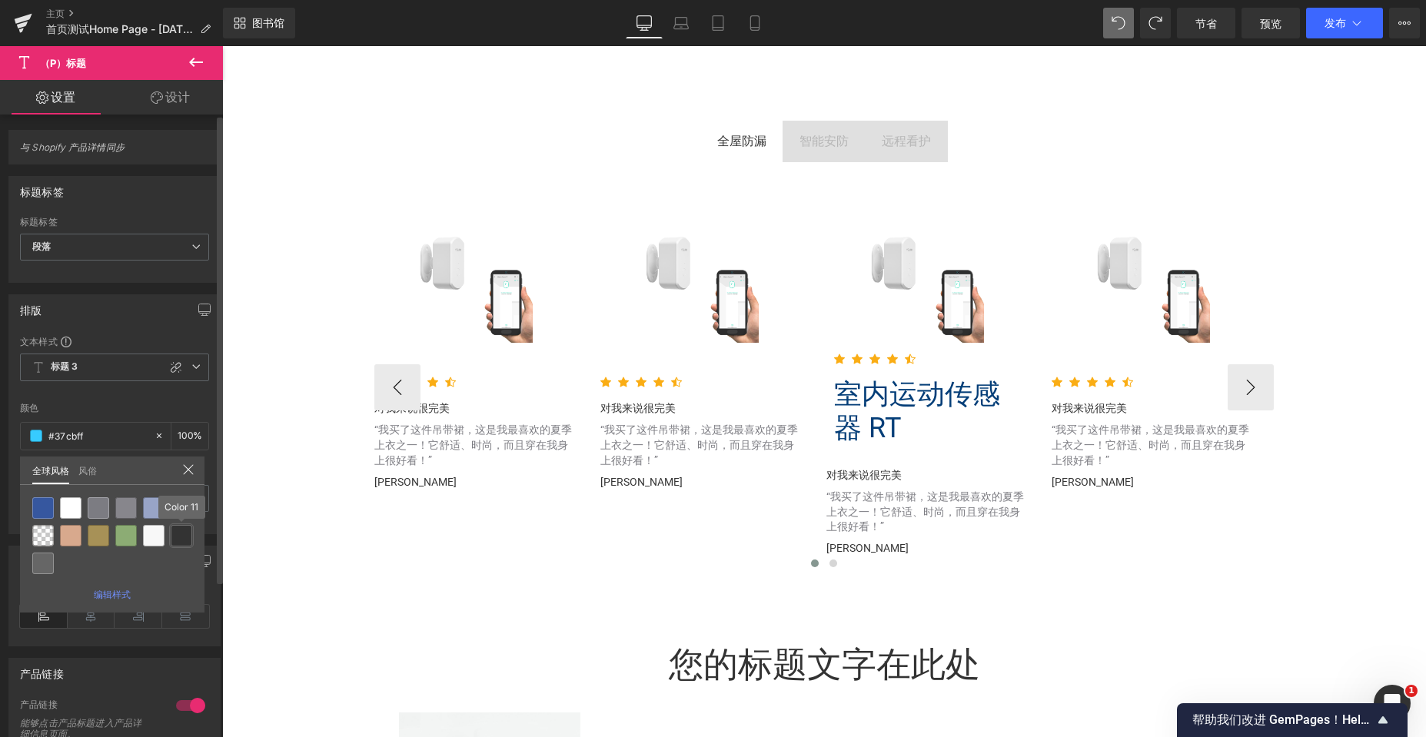
click at [176, 540] on div at bounding box center [182, 536] width 22 height 22
type input "Color 11"
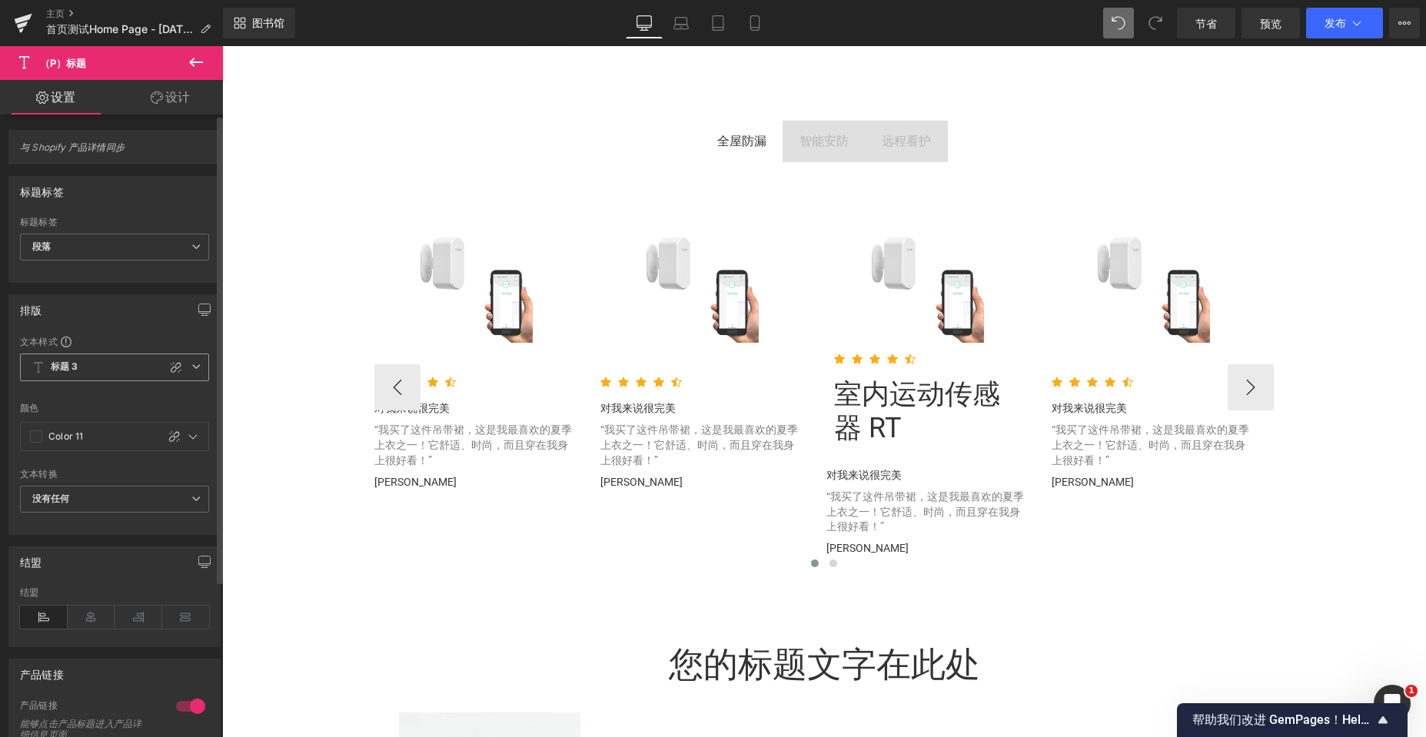
click at [191, 366] on icon at bounding box center [195, 366] width 9 height 9
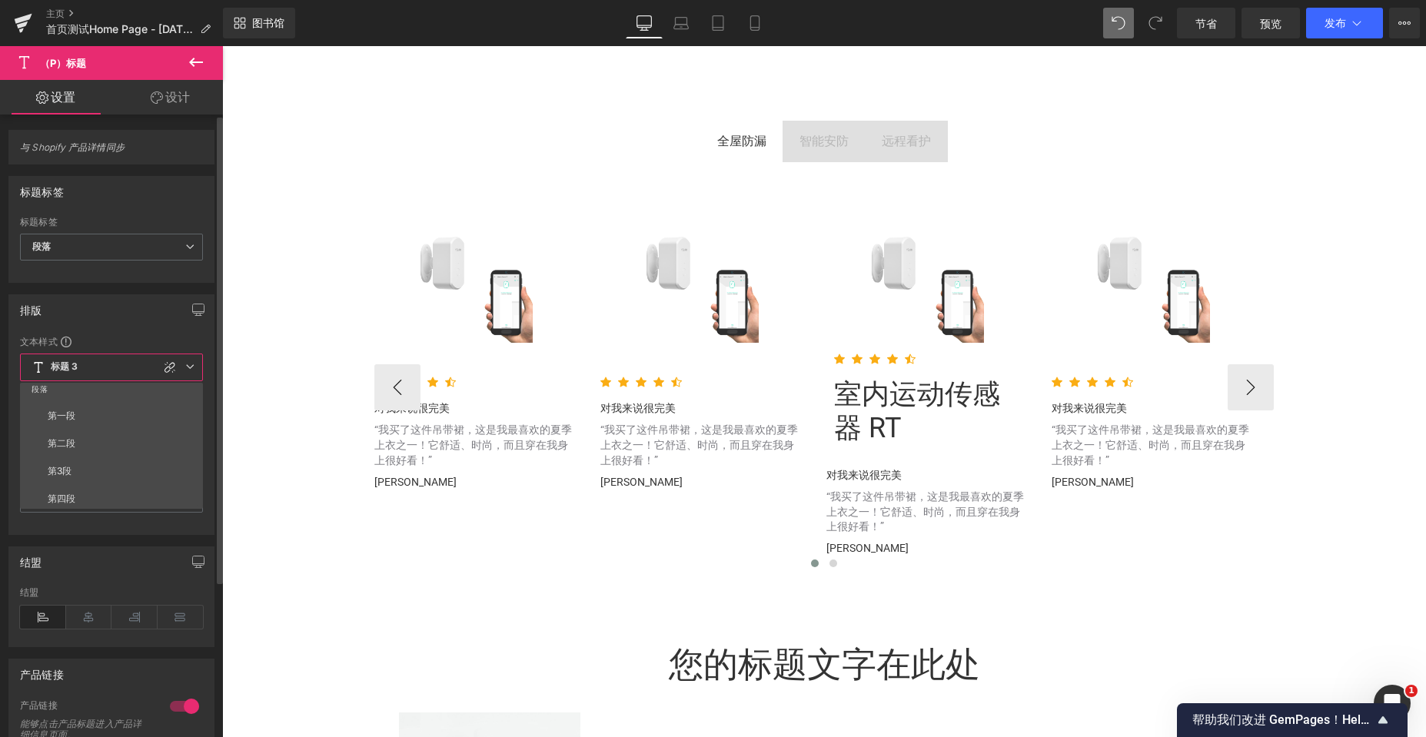
scroll to position [231, 0]
click at [103, 414] on li "第一段" at bounding box center [115, 412] width 190 height 28
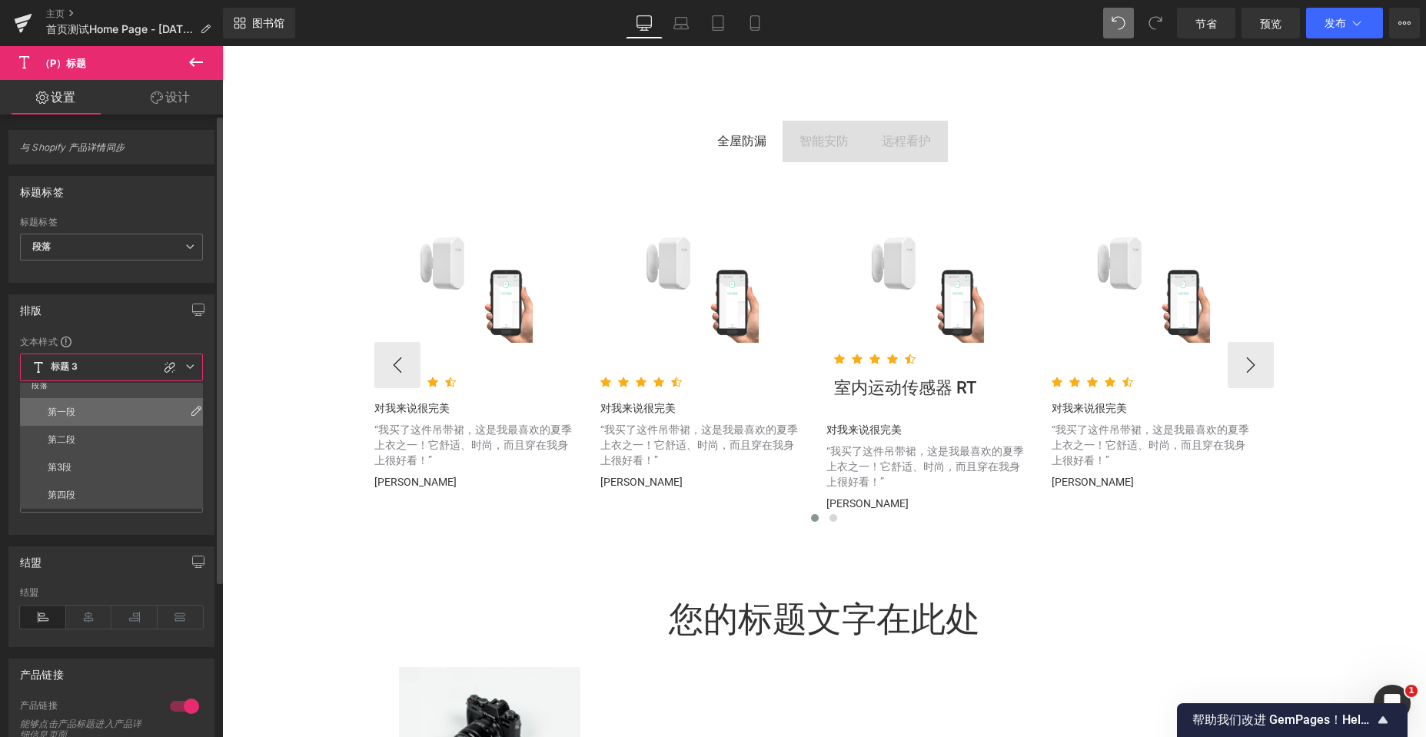
scroll to position [5801, 1192]
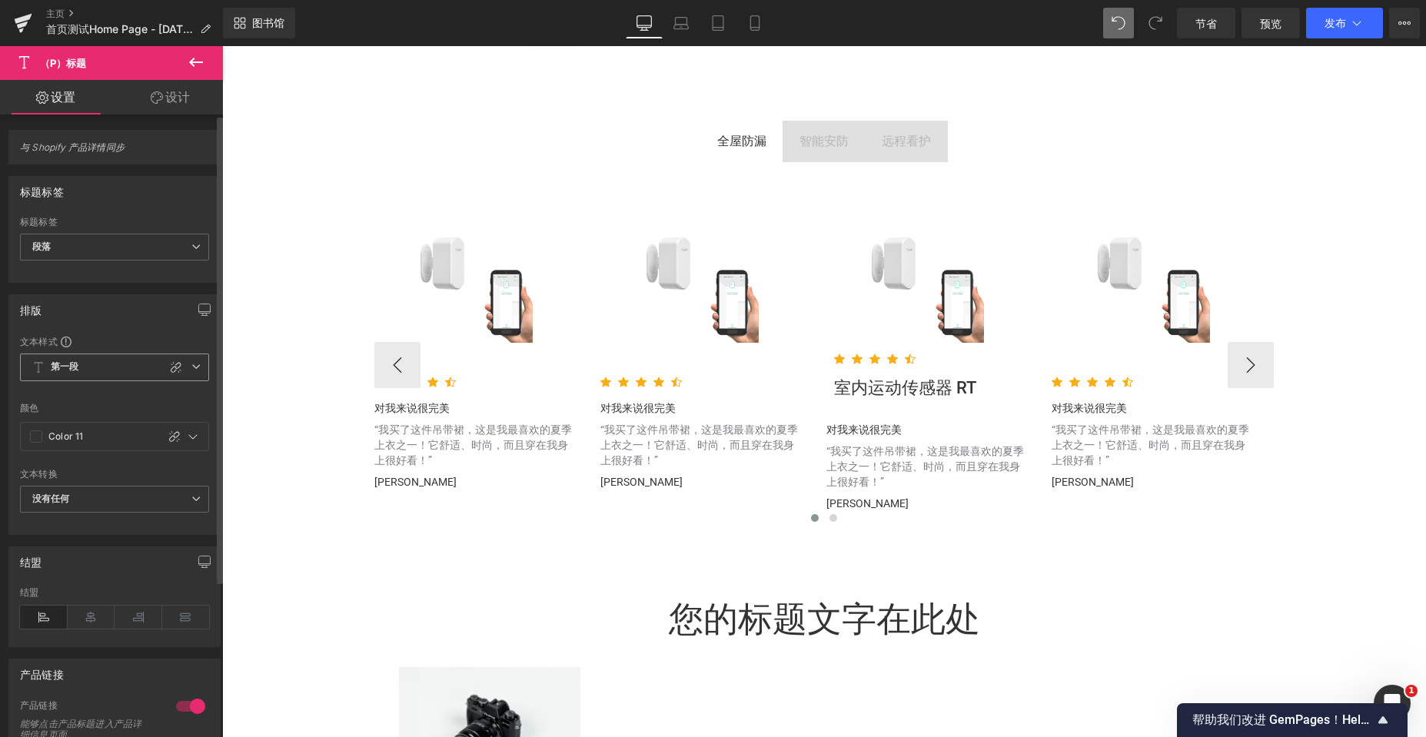
click at [191, 365] on icon at bounding box center [195, 366] width 9 height 9
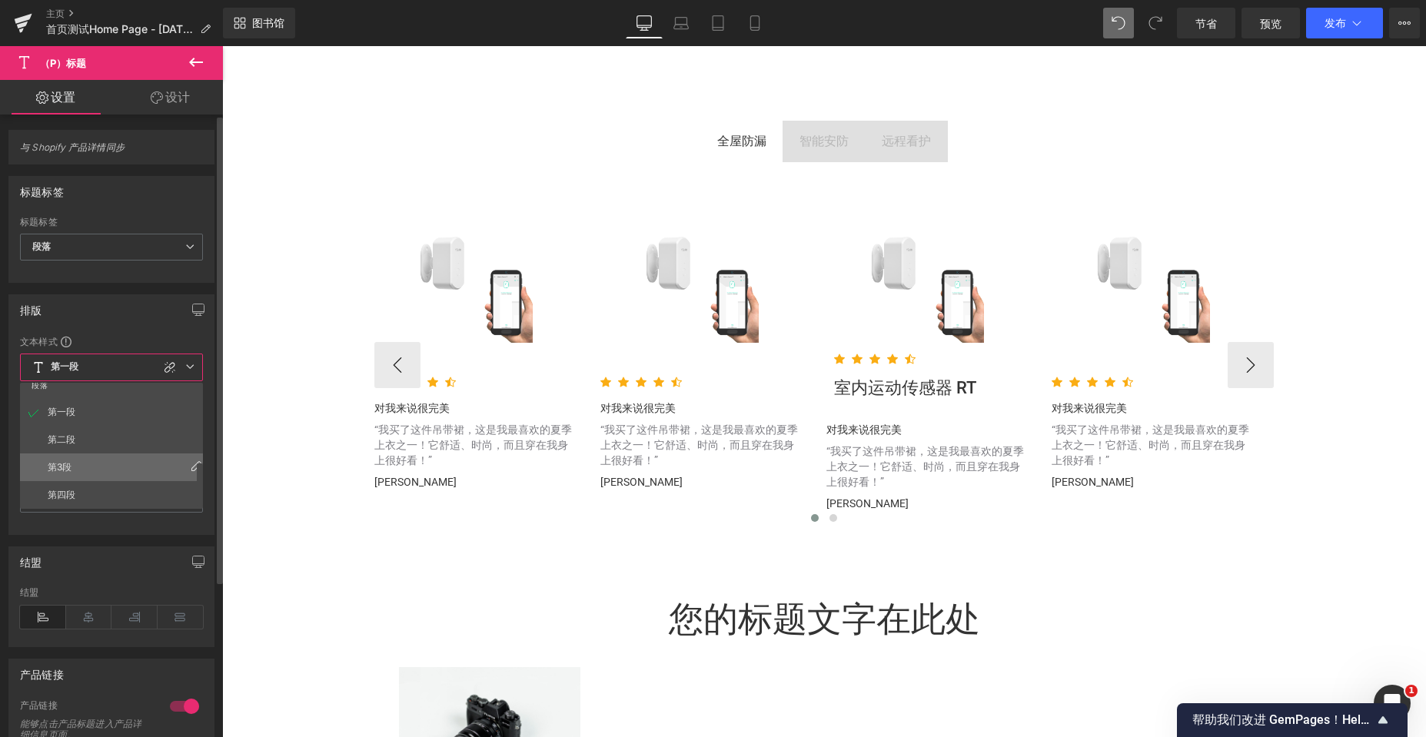
click at [67, 470] on font "第3段" at bounding box center [60, 467] width 24 height 12
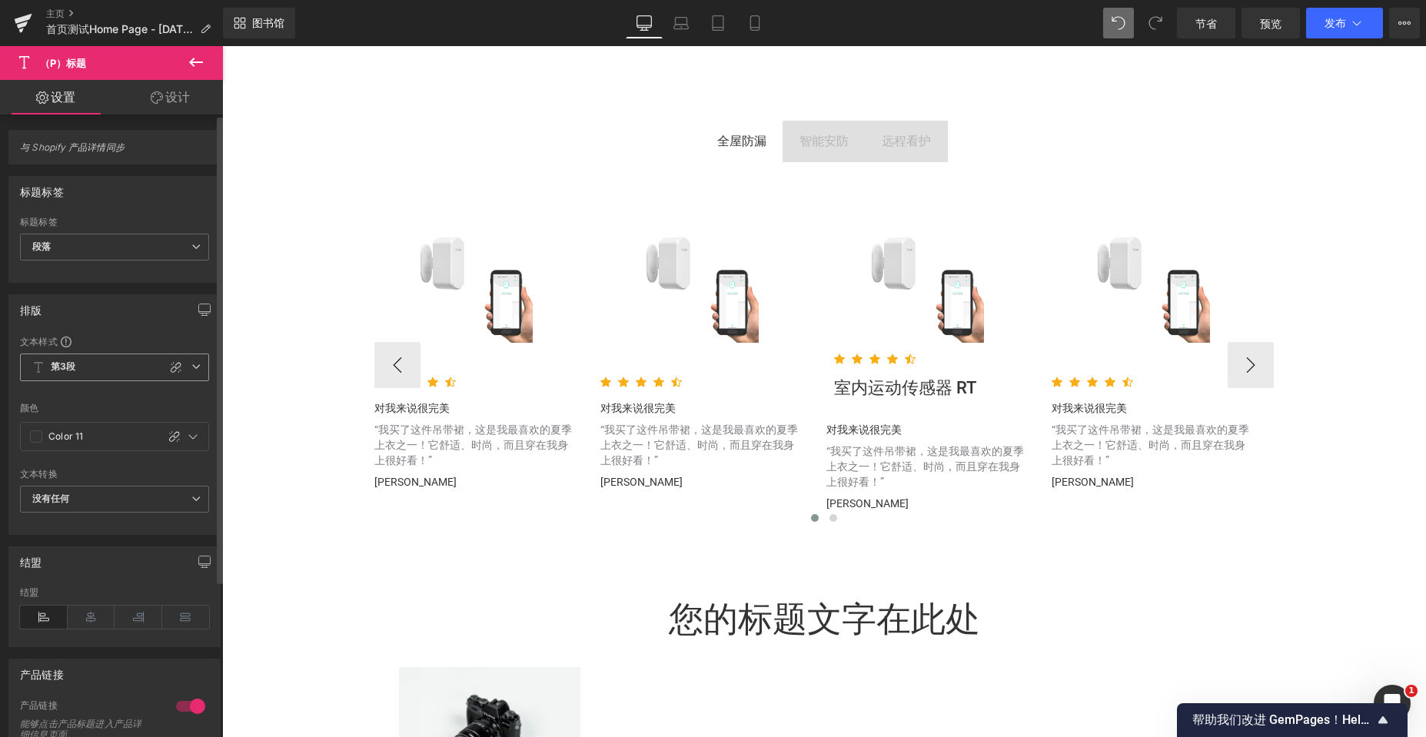
scroll to position [5799, 1192]
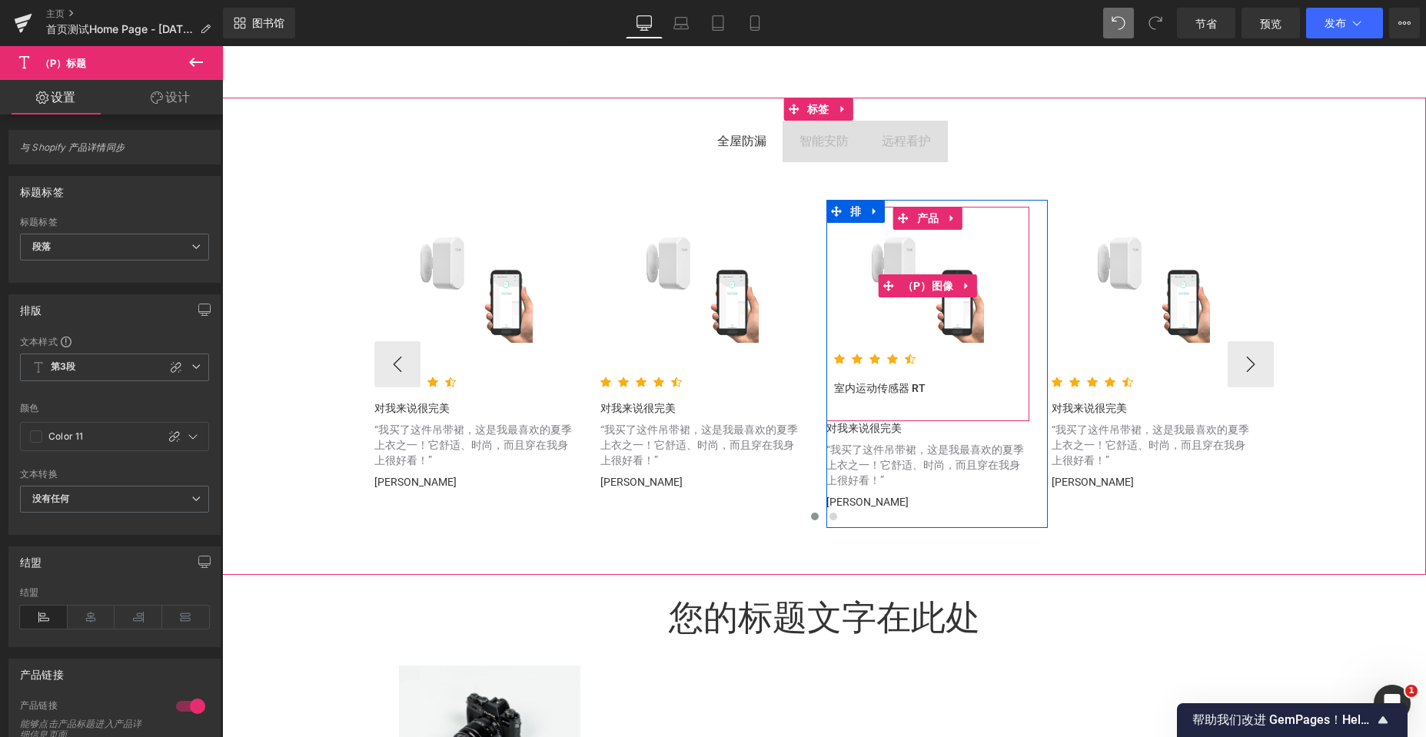
click at [991, 329] on div "促销" at bounding box center [928, 286] width 188 height 113
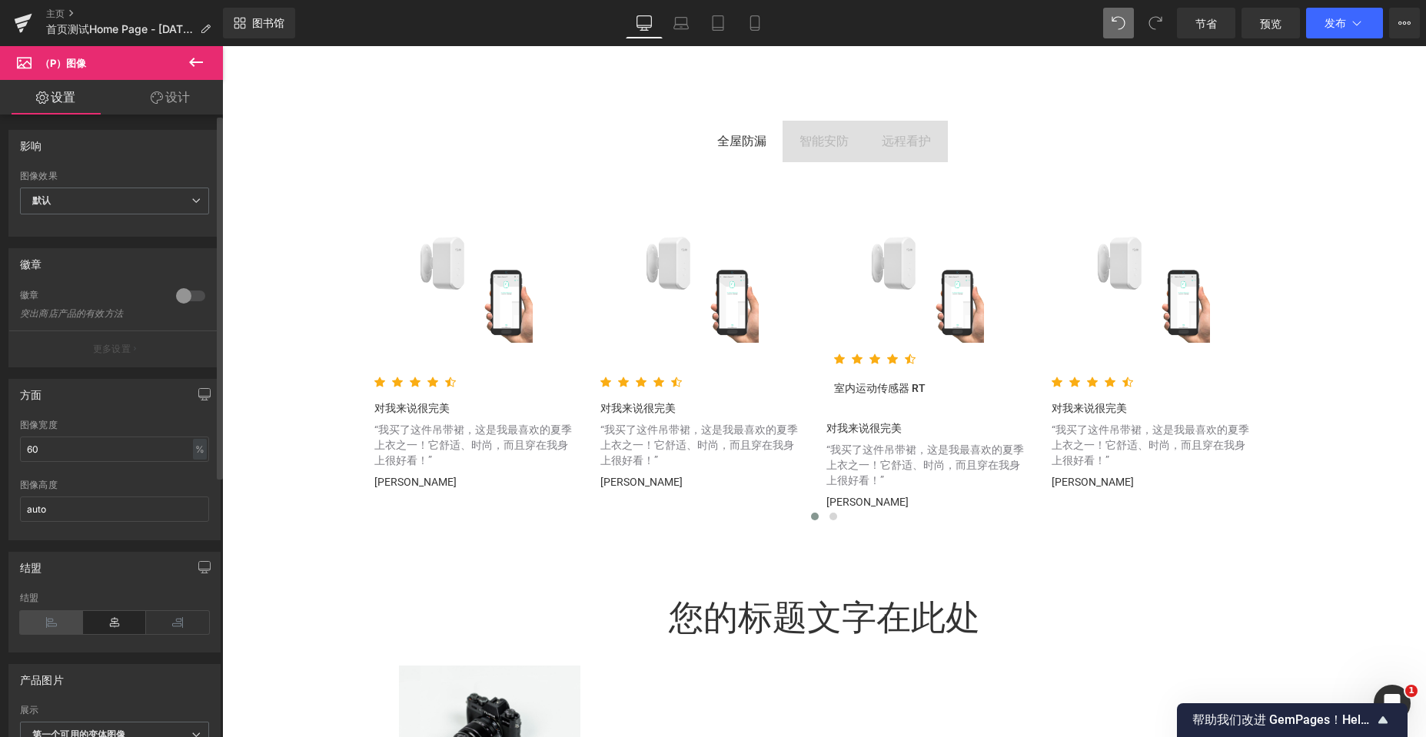
click at [44, 623] on icon at bounding box center [51, 622] width 63 height 23
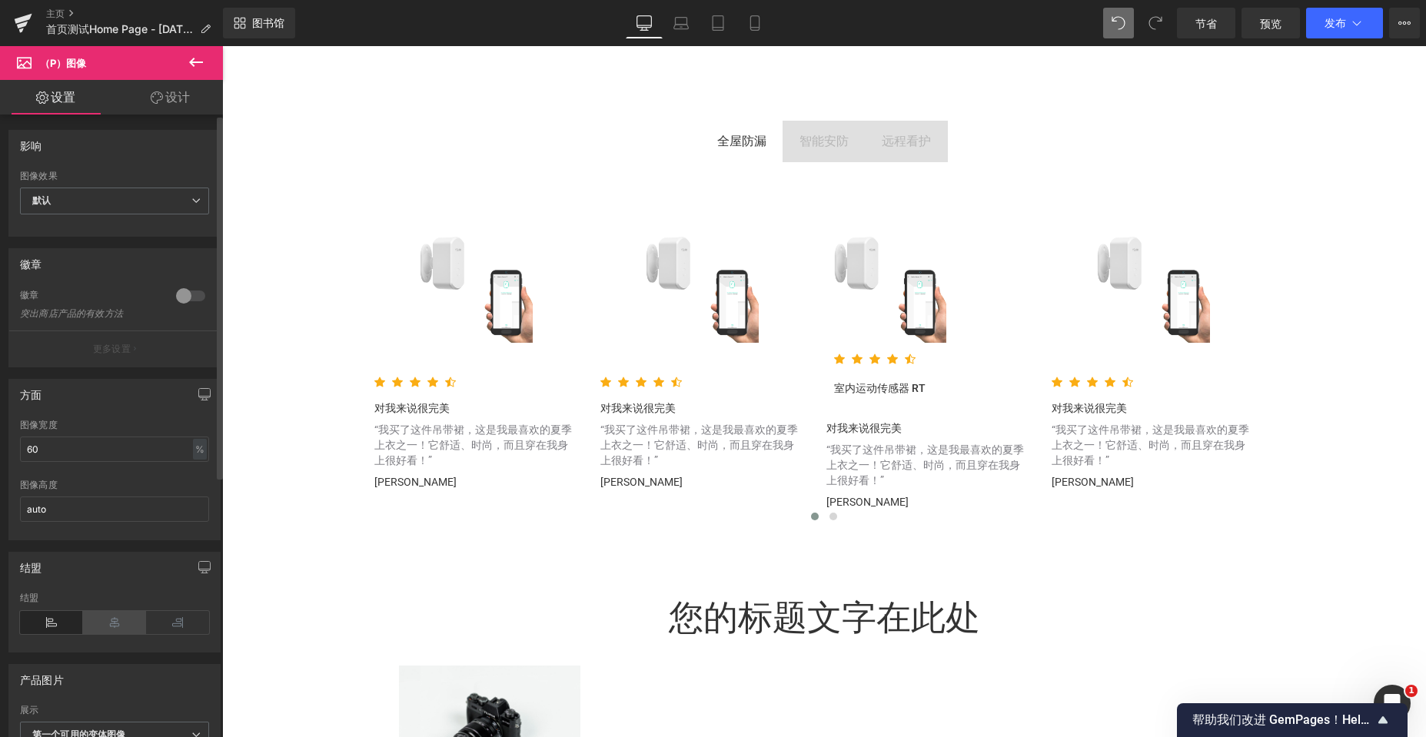
click at [109, 620] on icon at bounding box center [114, 622] width 63 height 23
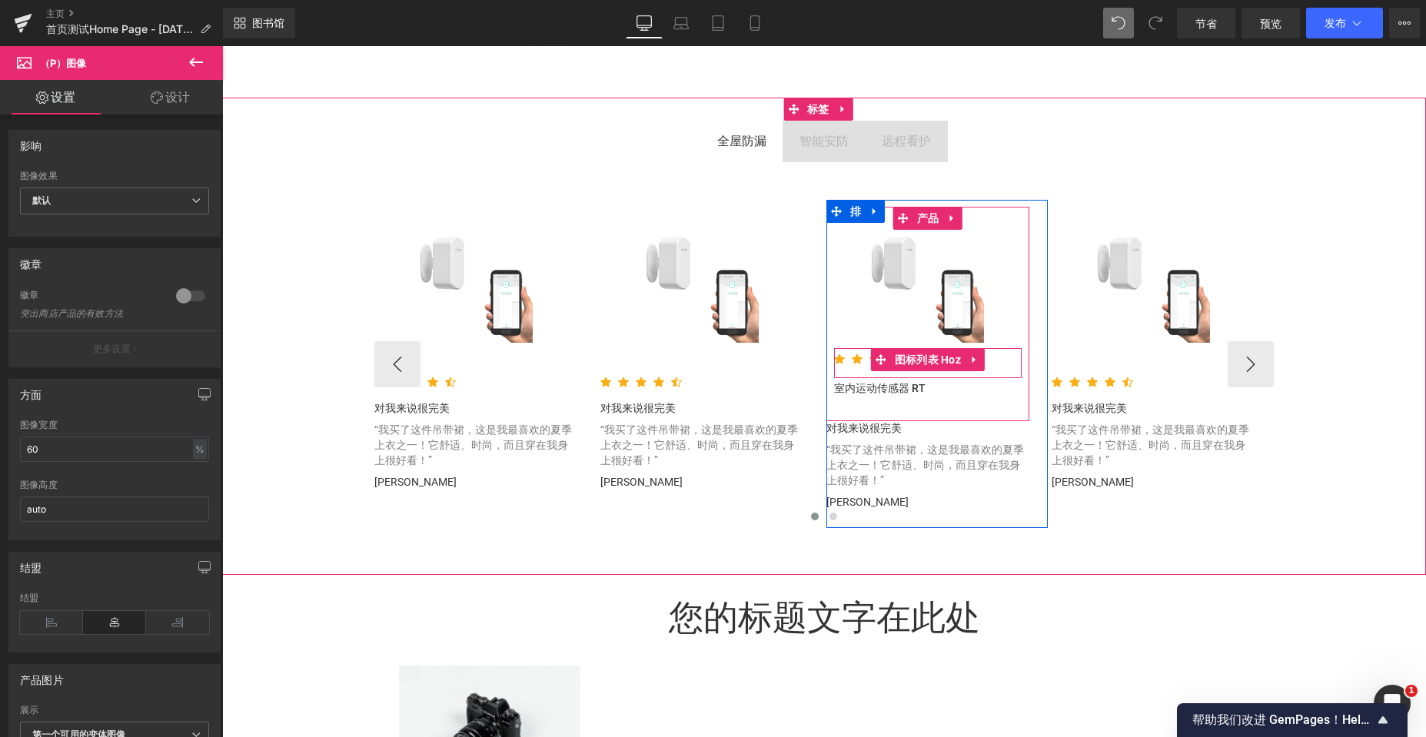
click at [998, 367] on ul "图标 图标 图标 图标 图标" at bounding box center [928, 363] width 188 height 31
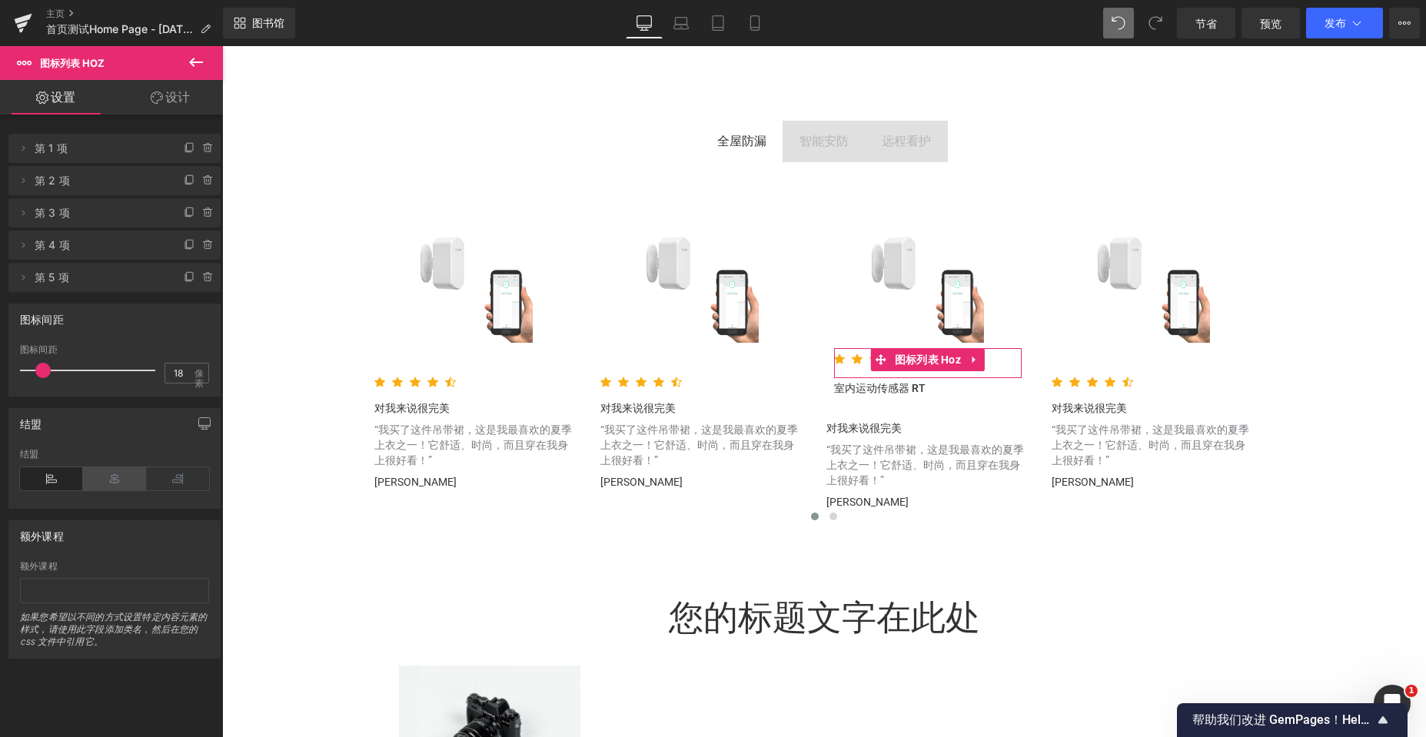
click at [104, 472] on icon at bounding box center [114, 478] width 63 height 23
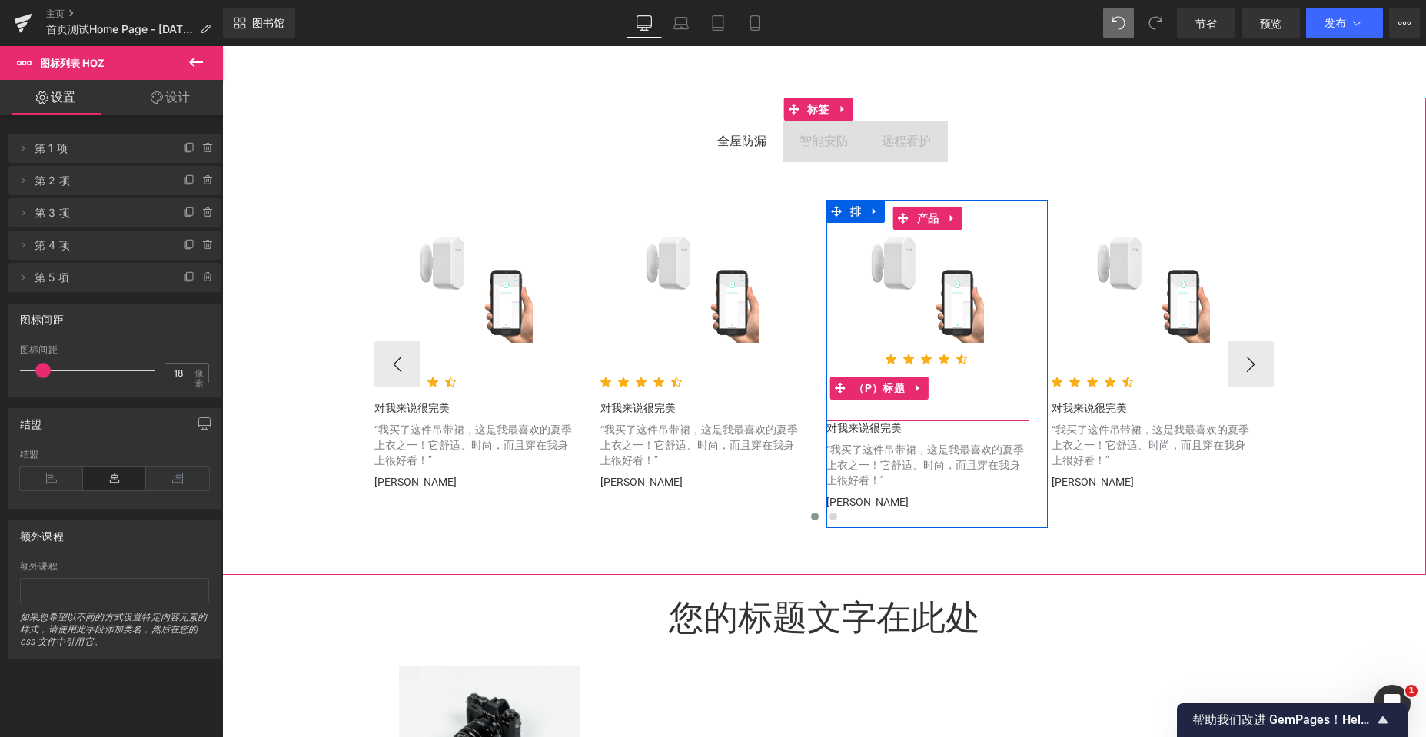
click at [964, 383] on p "室内运动传感器 RT" at bounding box center [928, 388] width 188 height 20
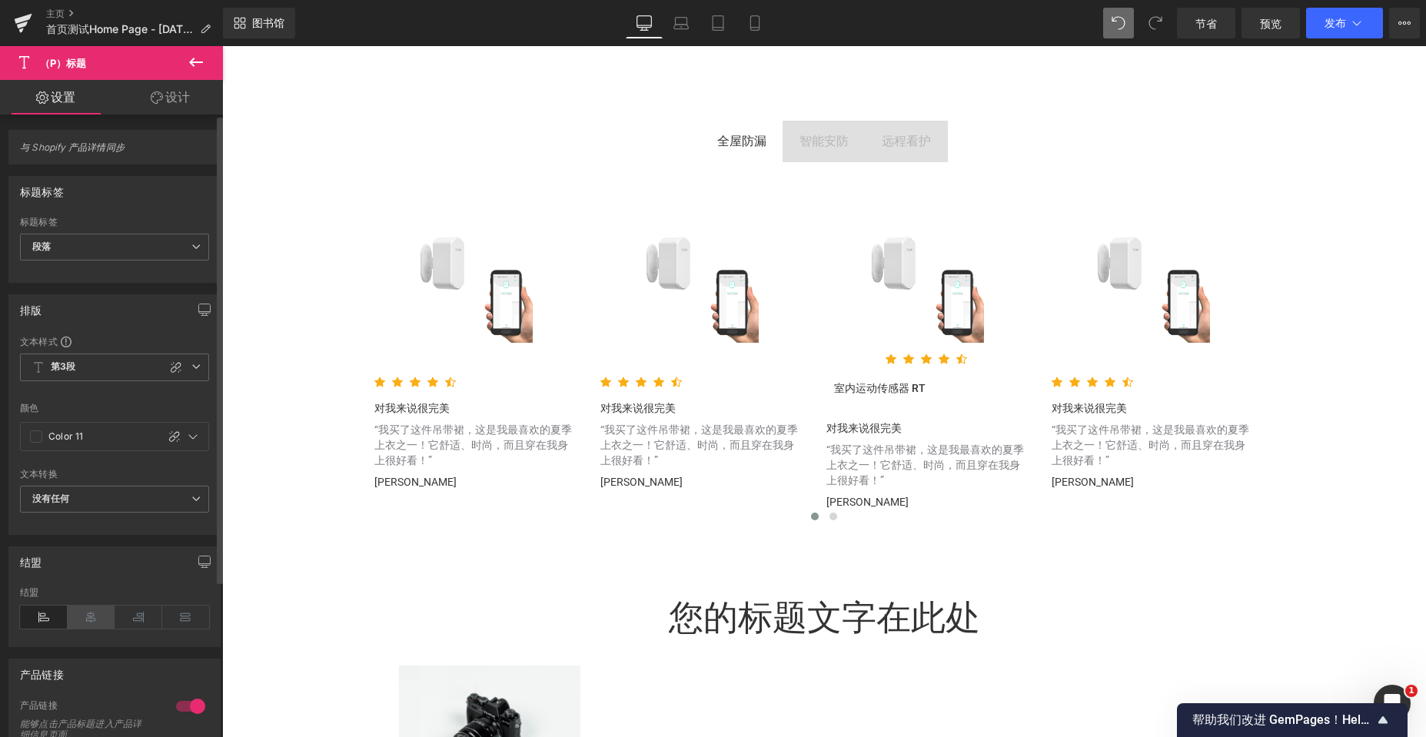
click at [91, 616] on icon at bounding box center [92, 617] width 48 height 23
click at [36, 616] on icon at bounding box center [44, 617] width 48 height 23
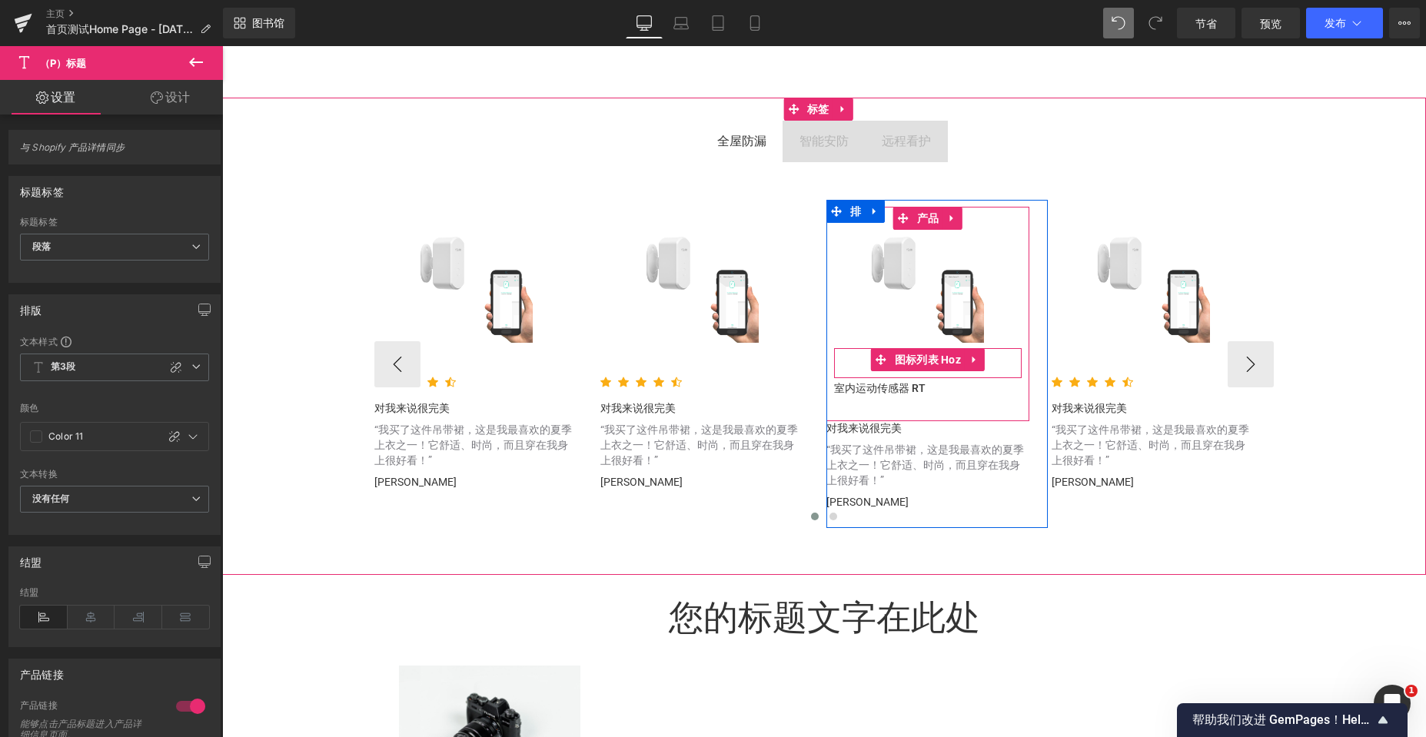
click at [991, 362] on ul "图标 图标 图标 图标 图标" at bounding box center [928, 363] width 188 height 31
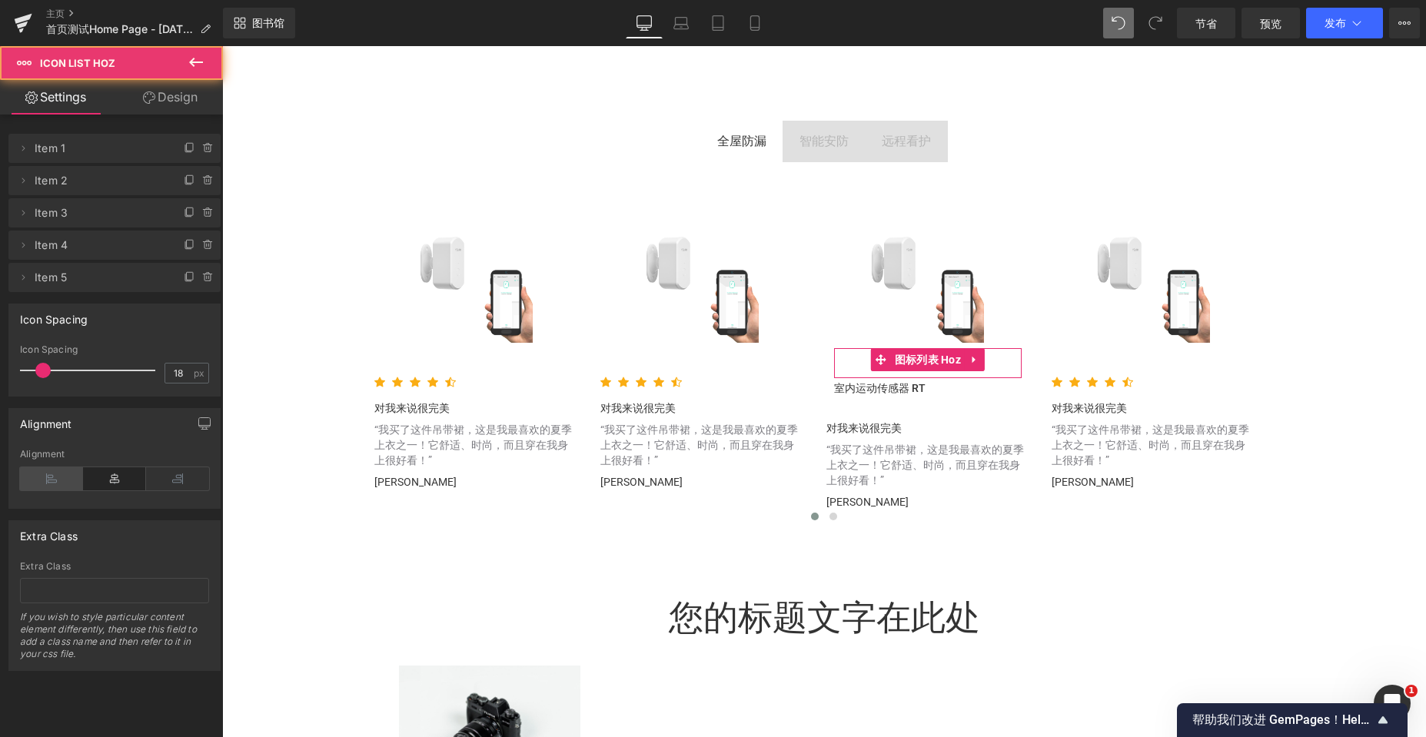
click at [61, 480] on icon at bounding box center [51, 478] width 63 height 23
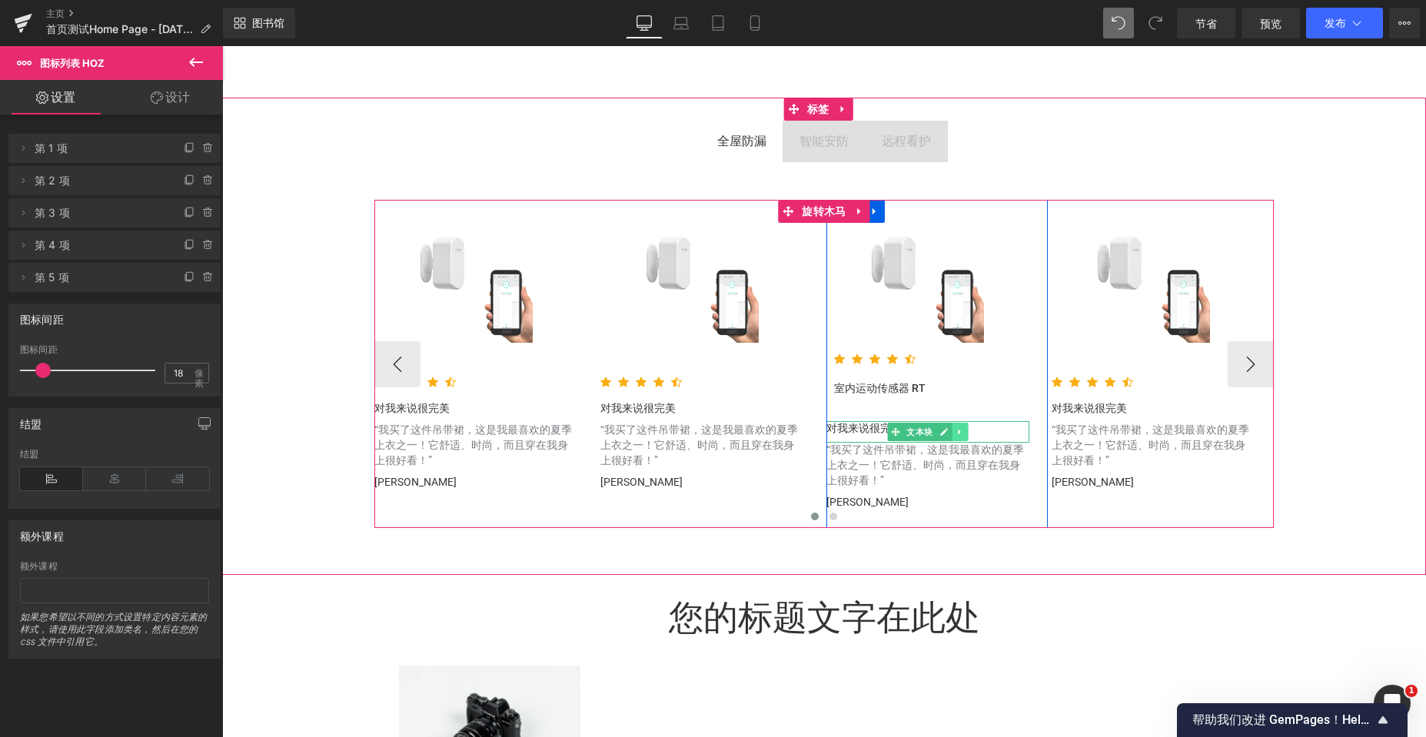
click at [952, 429] on link at bounding box center [960, 432] width 16 height 18
click at [964, 435] on icon at bounding box center [968, 431] width 8 height 8
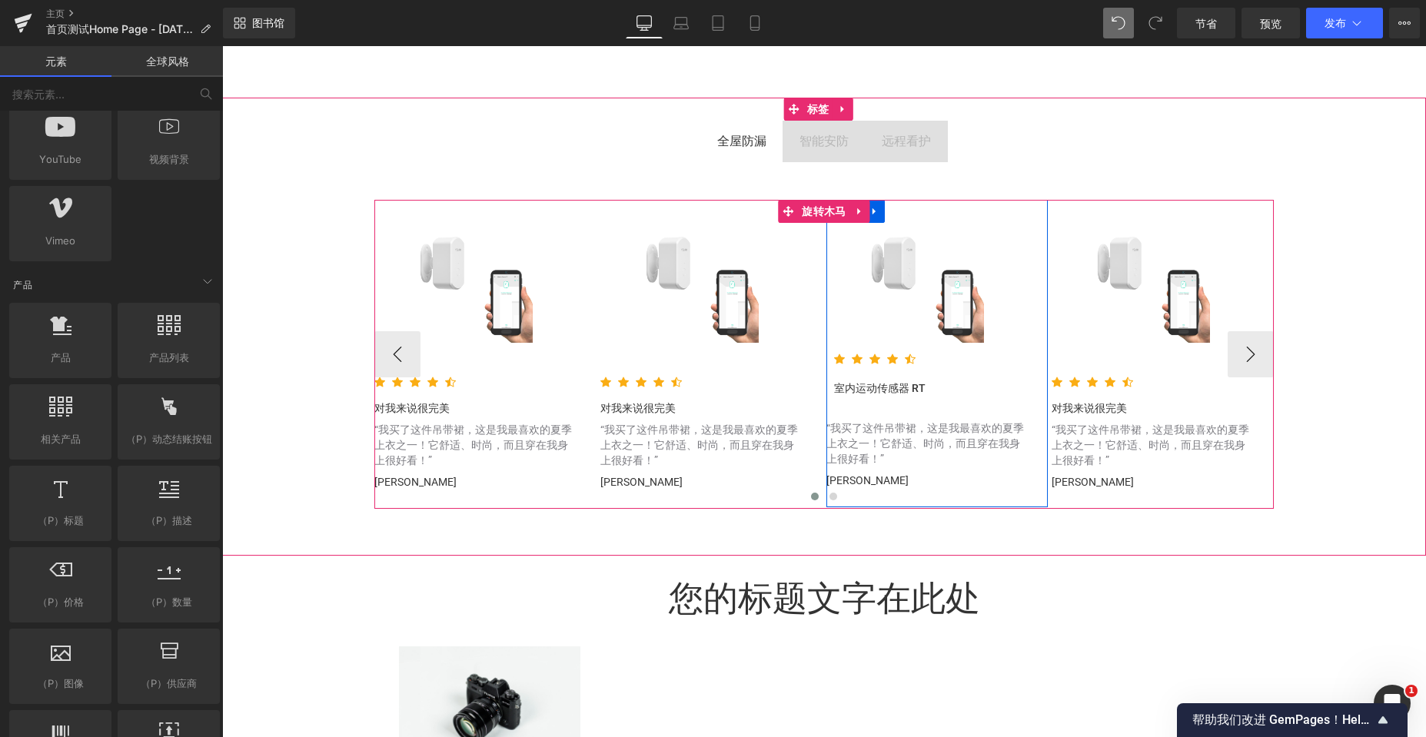
scroll to position [5779, 1192]
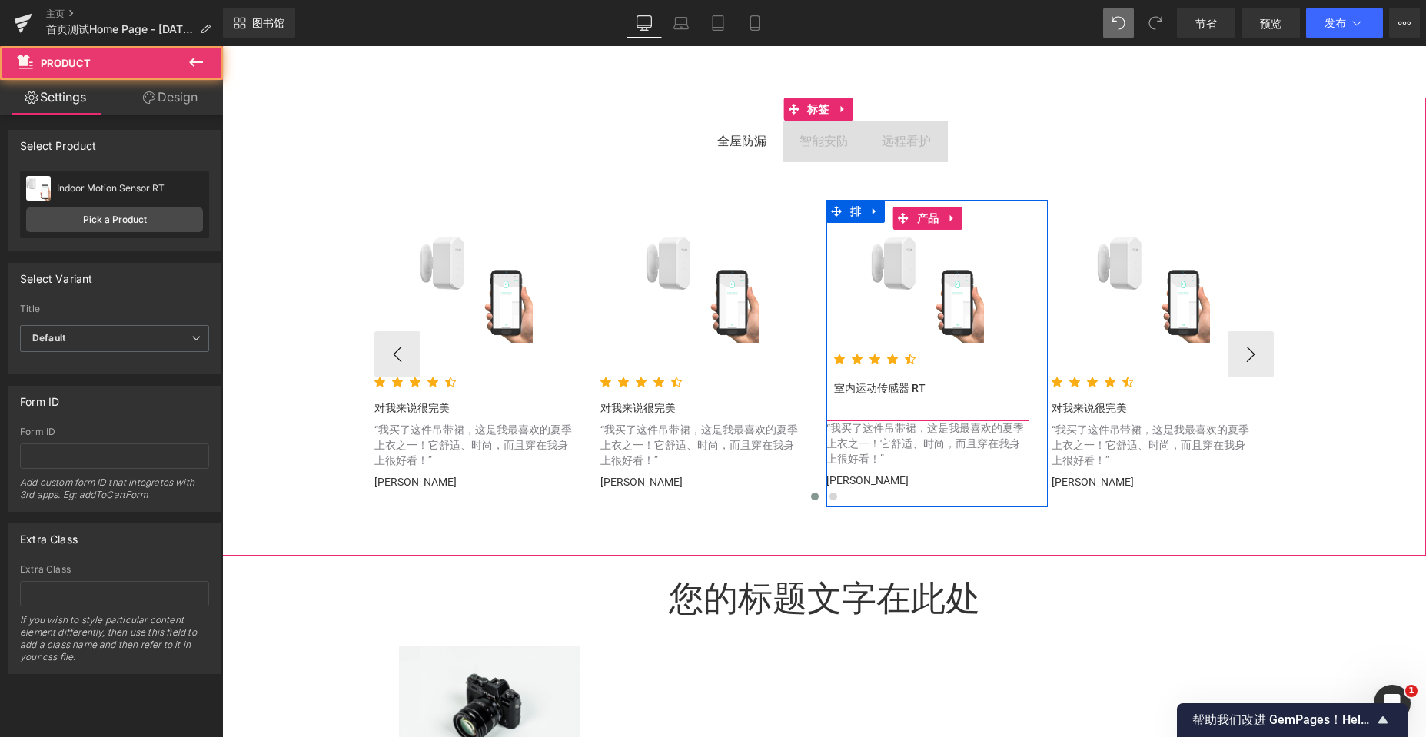
click at [997, 349] on div "促销 （P）图像 图标 图标 图标 图标 图标 图标列表 Hoz 室内运动传感器 RT （P）标题" at bounding box center [928, 314] width 188 height 168
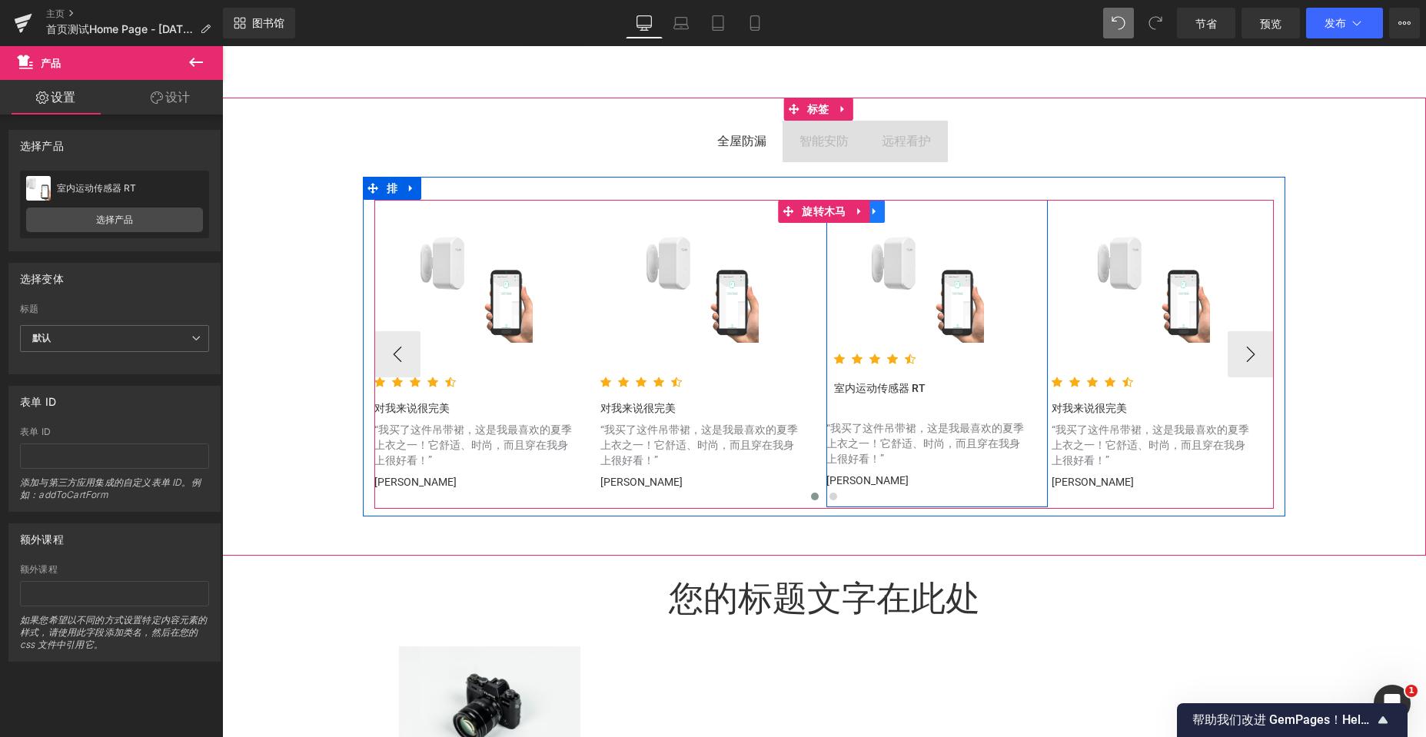
click at [874, 211] on icon at bounding box center [874, 212] width 11 height 12
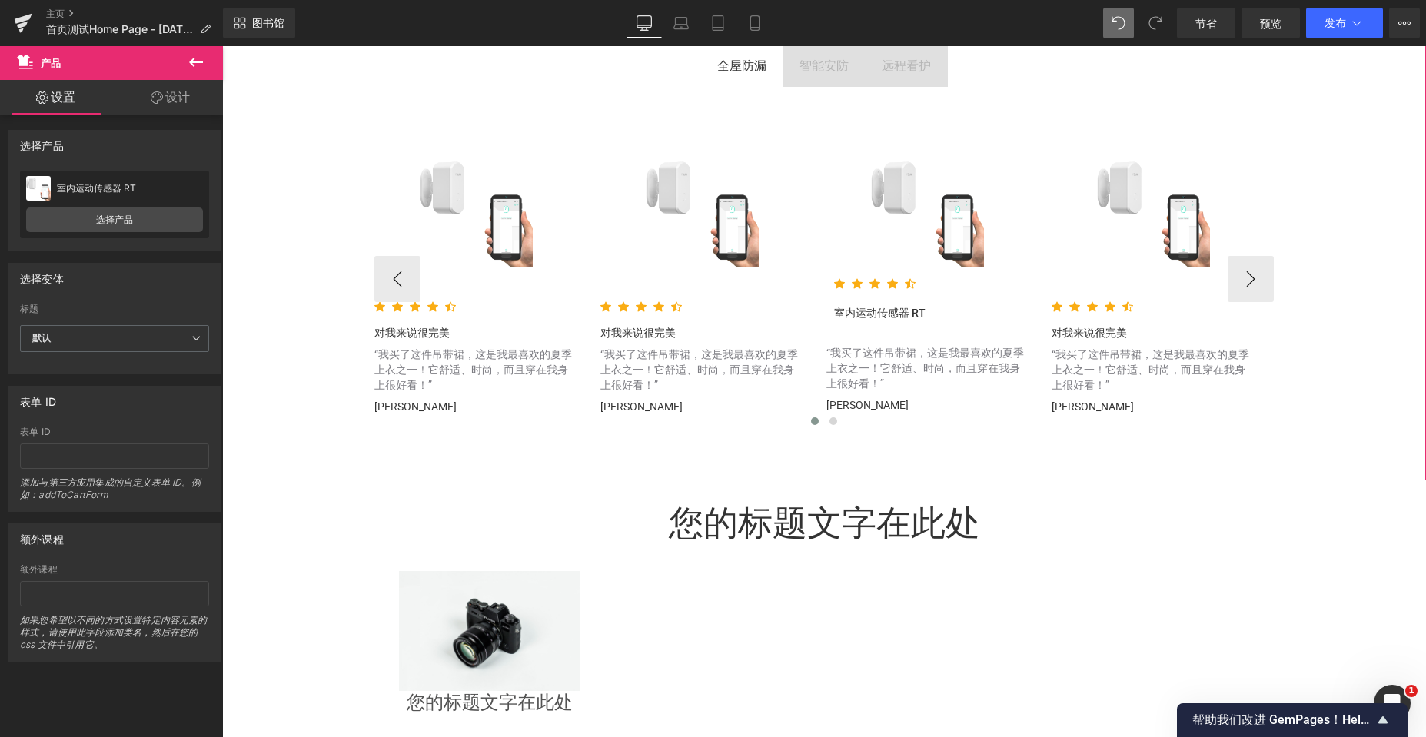
scroll to position [3228, 0]
click at [940, 379] on div "“我买了这件吊带裙，这是我最喜欢的夏季上衣之一！它舒适、时尚，而且穿在我身上很好看！” 文本块" at bounding box center [928, 370] width 204 height 52
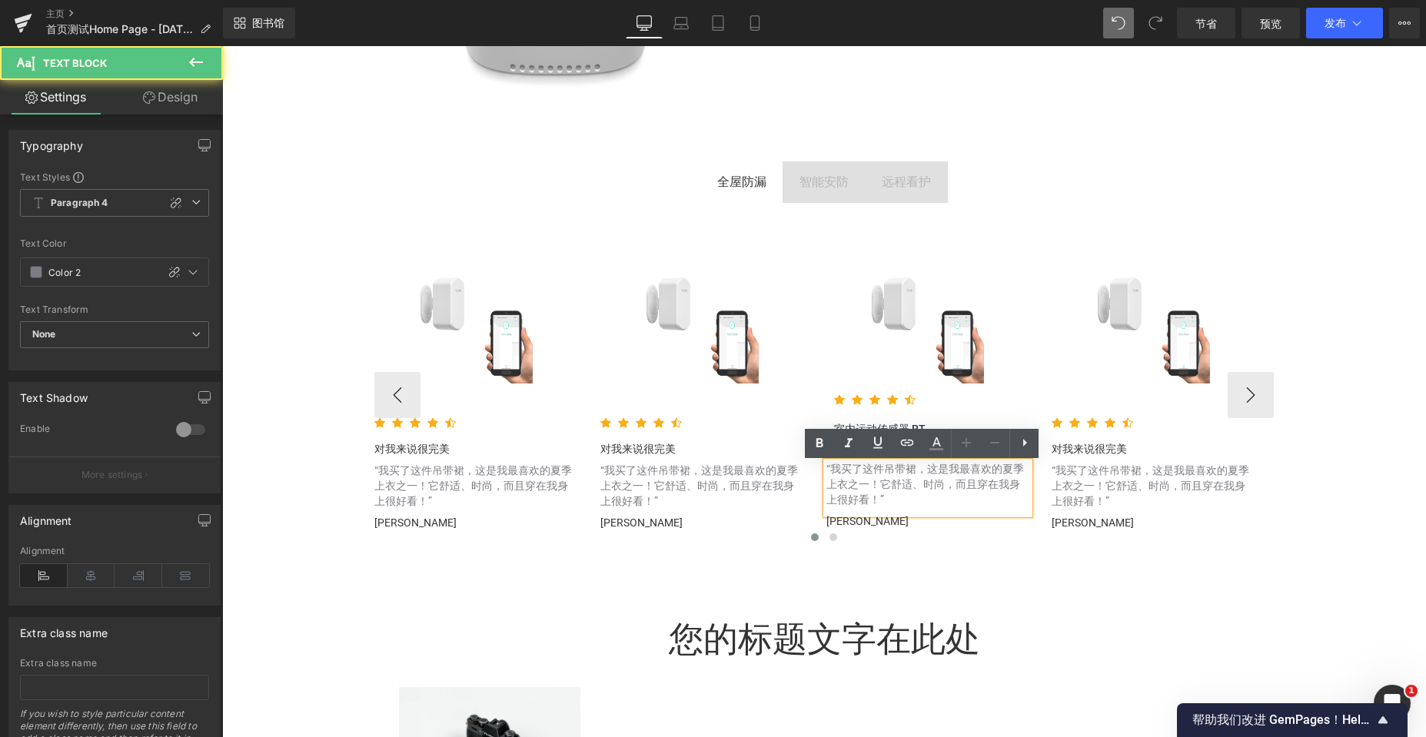
scroll to position [3075, 0]
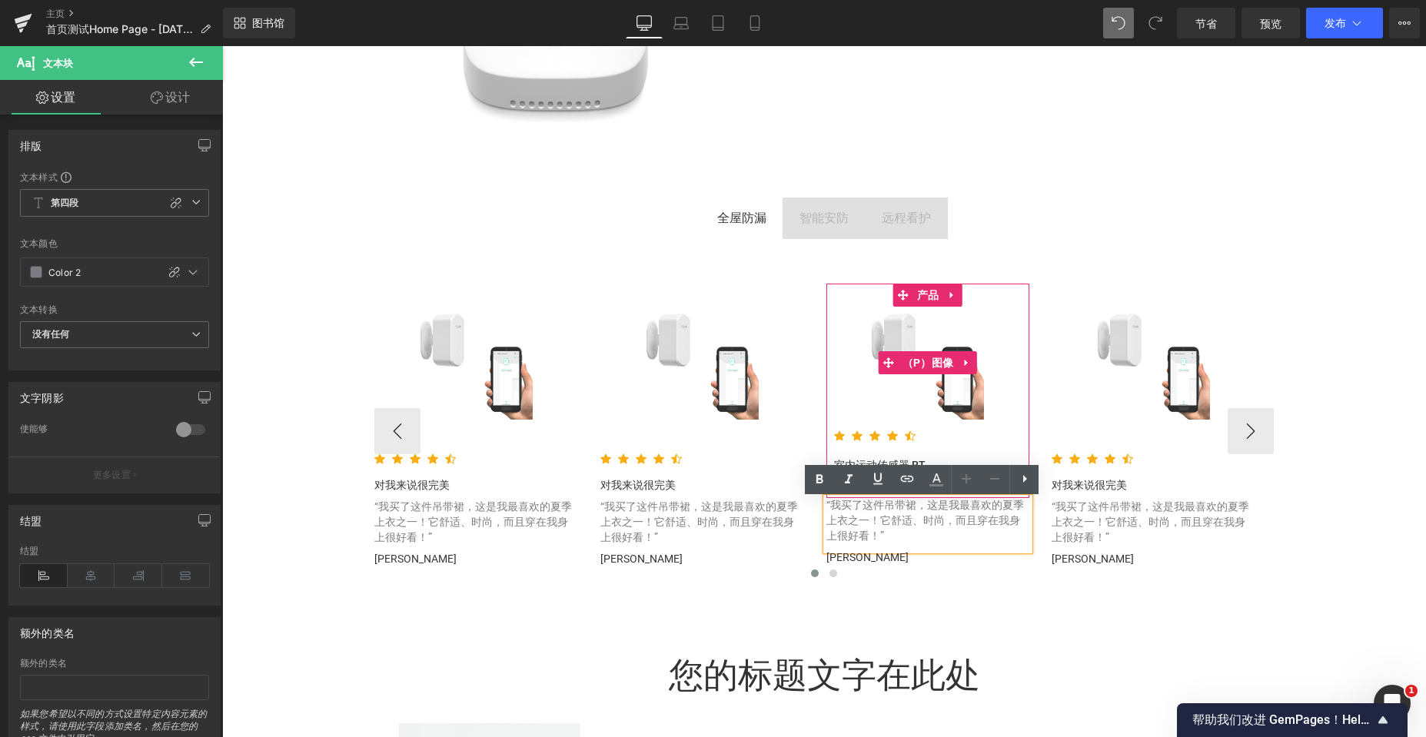
click at [849, 317] on div "促销" at bounding box center [928, 363] width 188 height 113
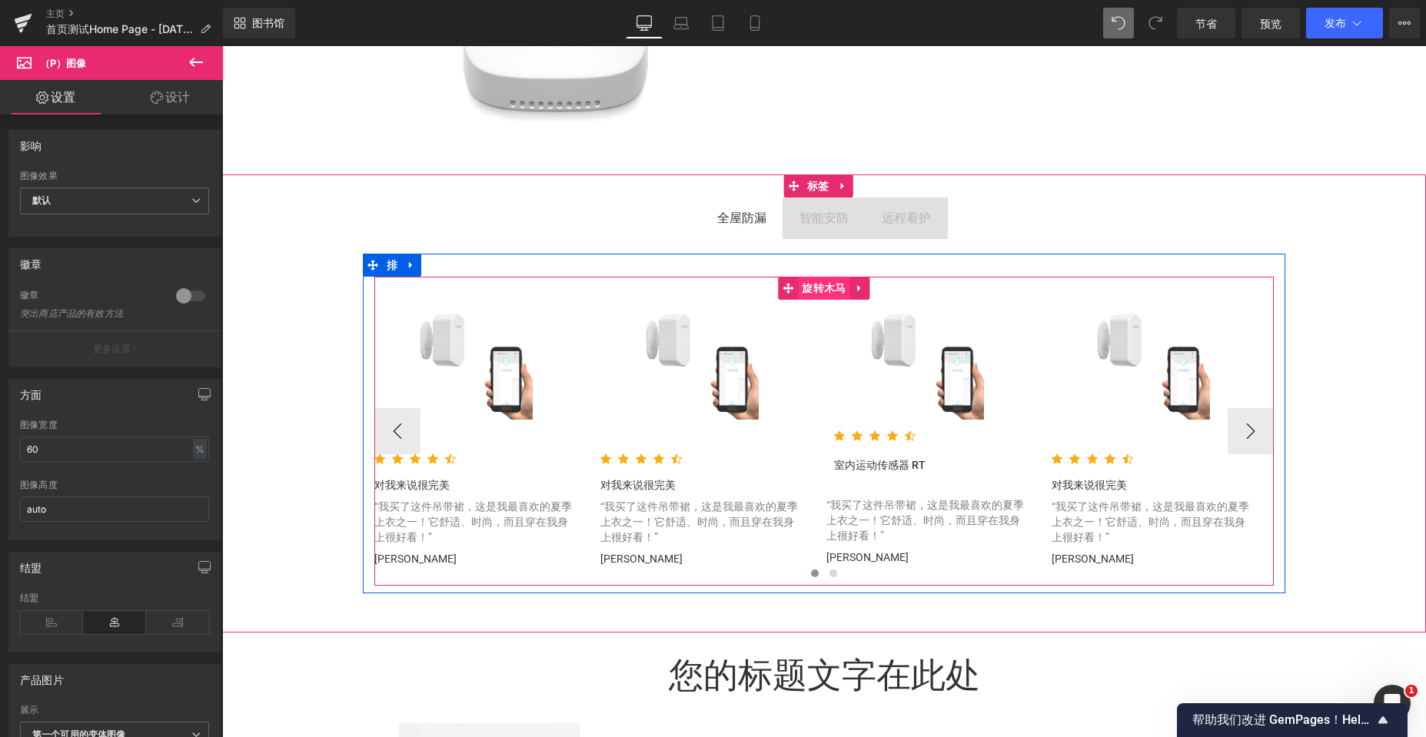
click at [802, 280] on font "旋转木马" at bounding box center [824, 288] width 44 height 23
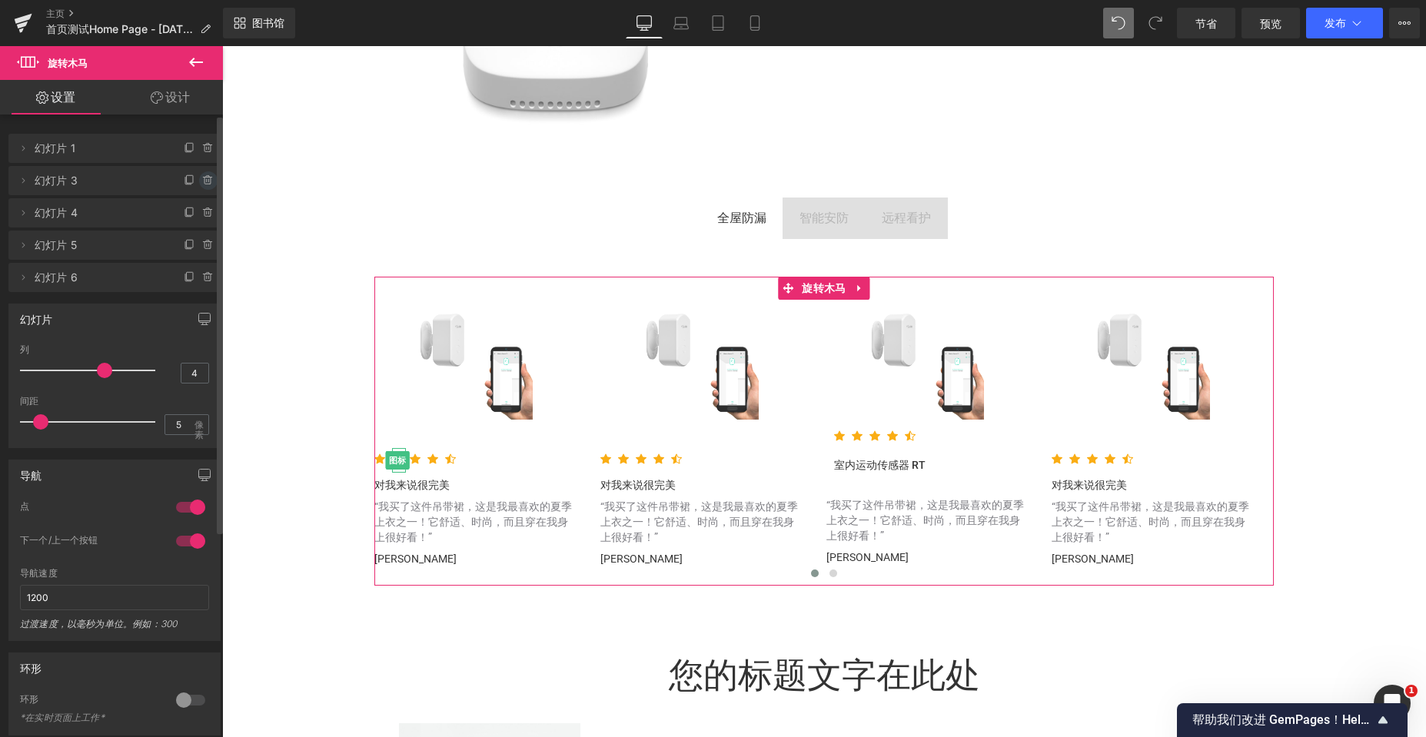
click at [202, 181] on icon at bounding box center [208, 180] width 12 height 12
click at [194, 181] on font "删除" at bounding box center [198, 180] width 22 height 13
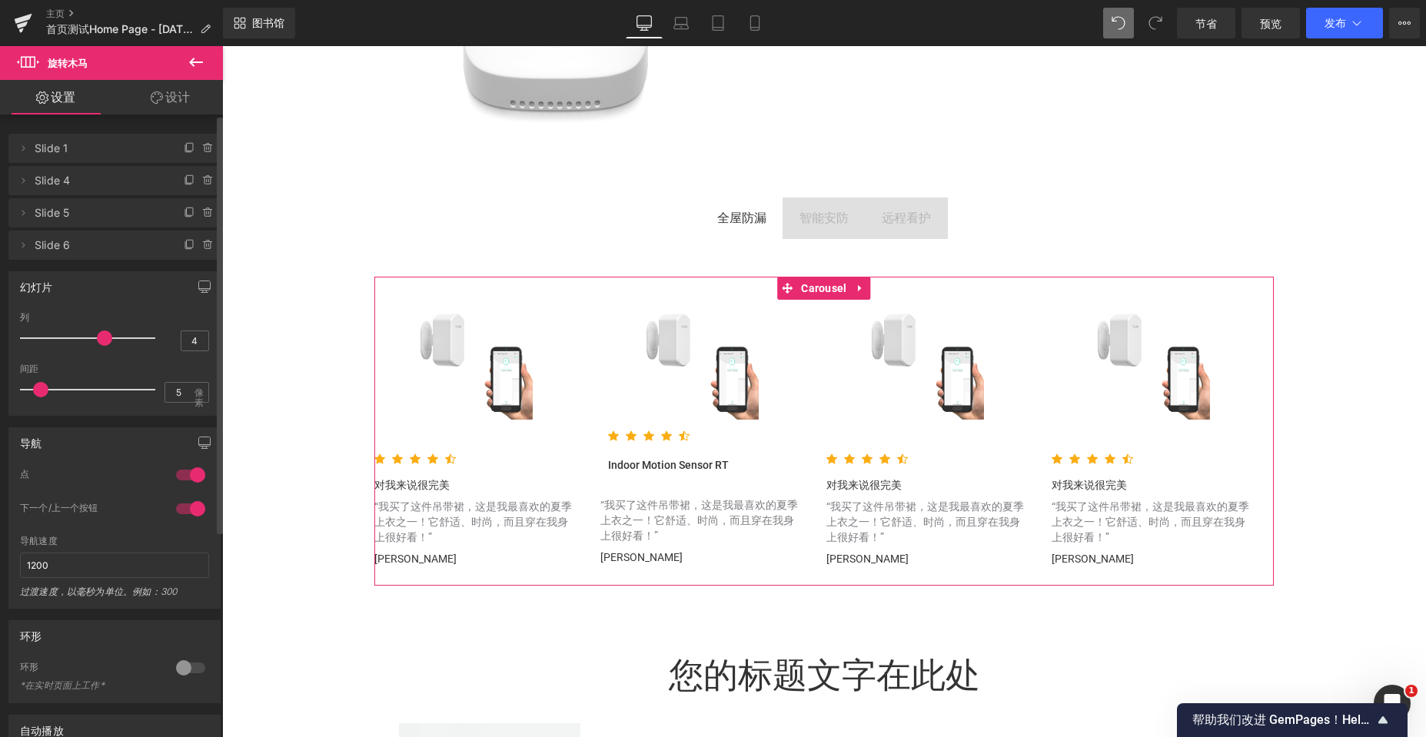
scroll to position [8, 8]
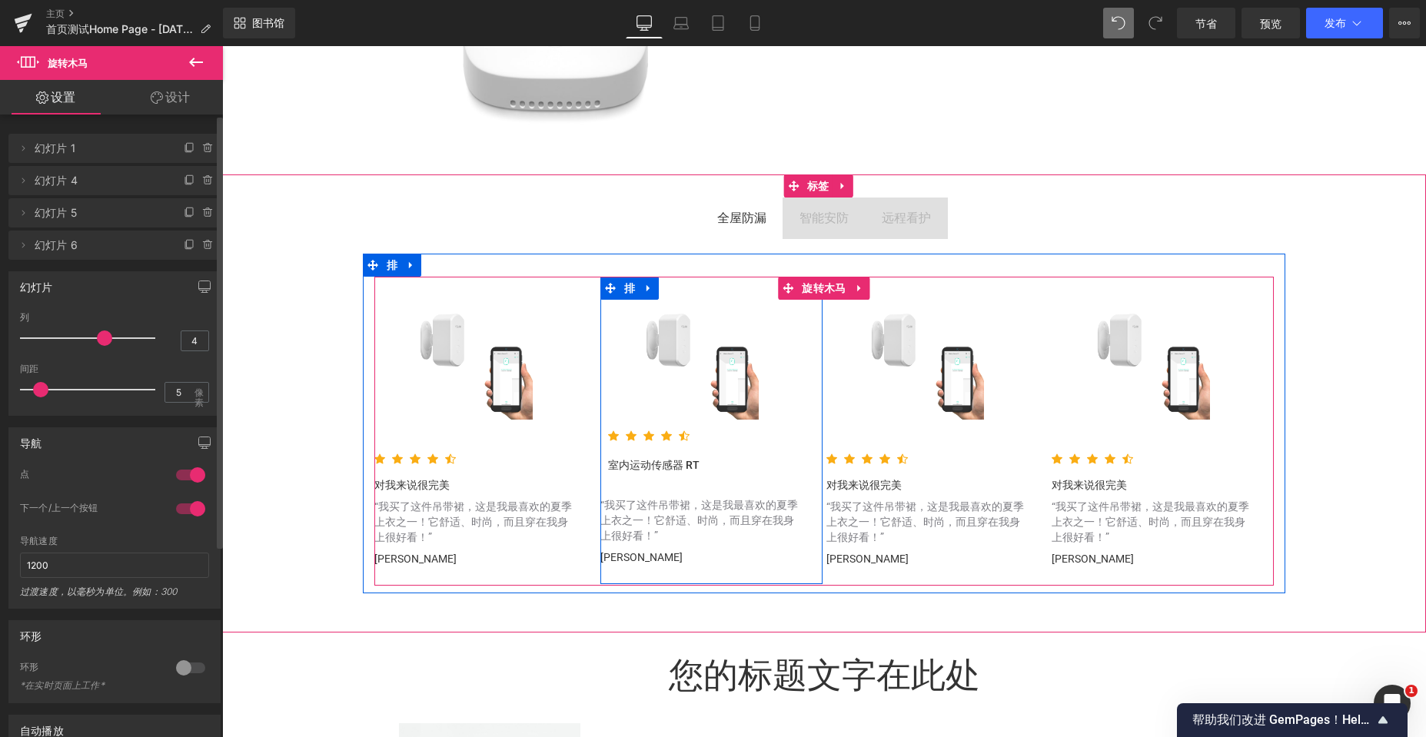
click at [605, 290] on icon at bounding box center [610, 288] width 11 height 11
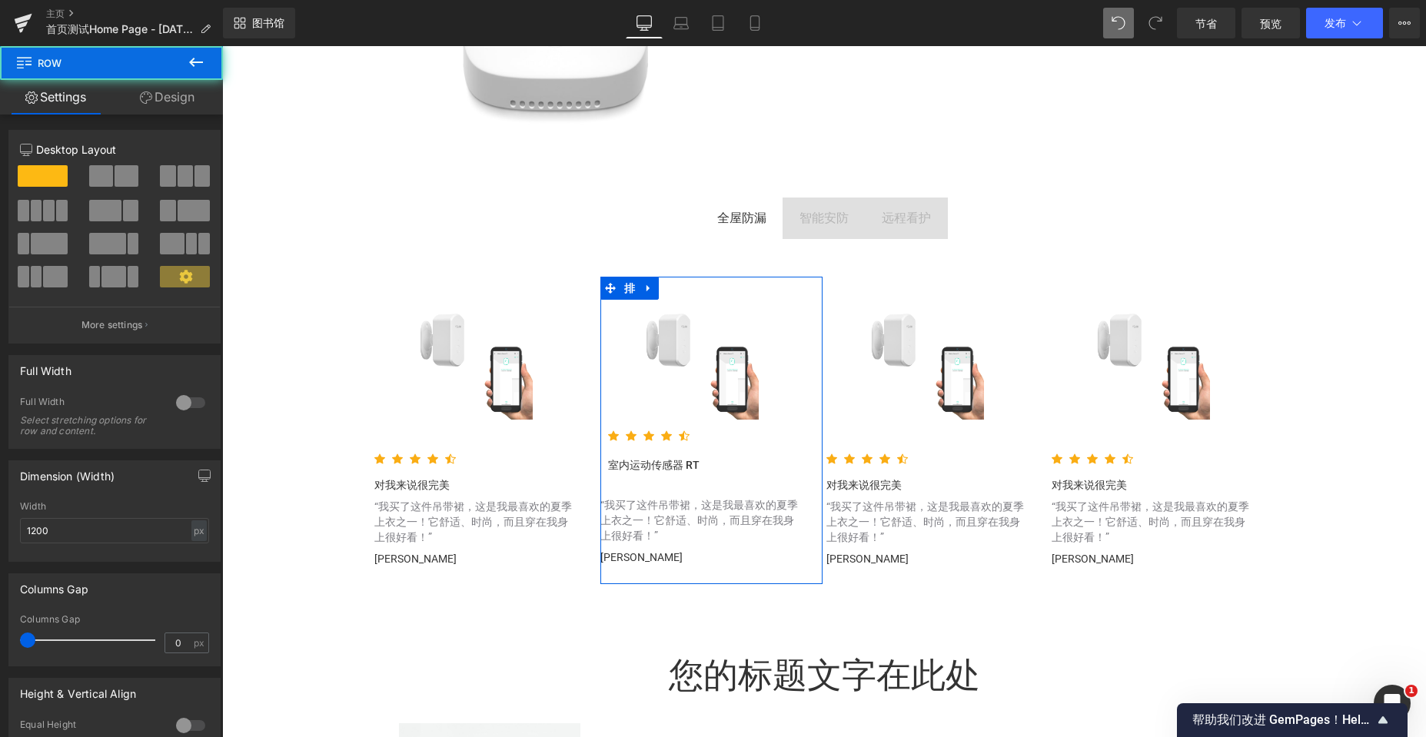
click at [173, 95] on link "Design" at bounding box center [166, 97] width 111 height 35
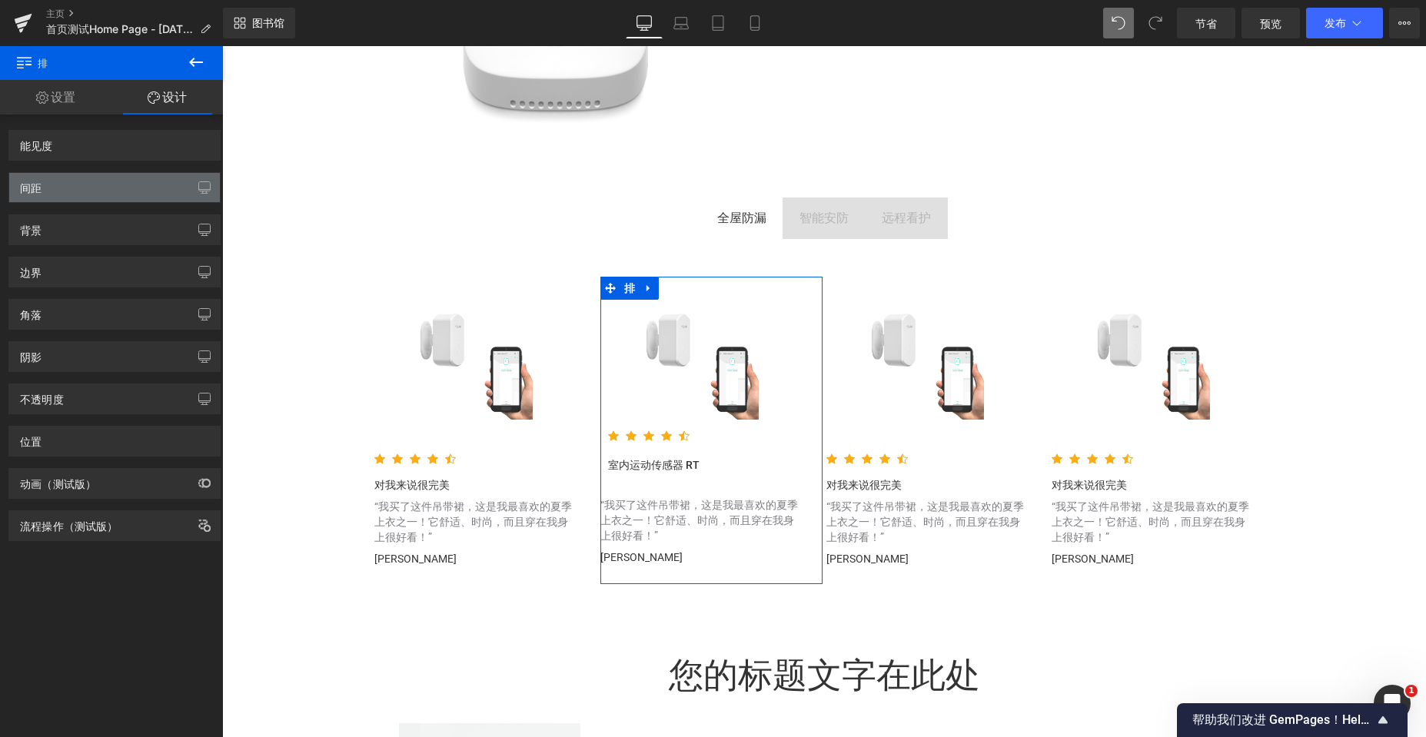
click at [67, 198] on div "间距" at bounding box center [114, 187] width 211 height 29
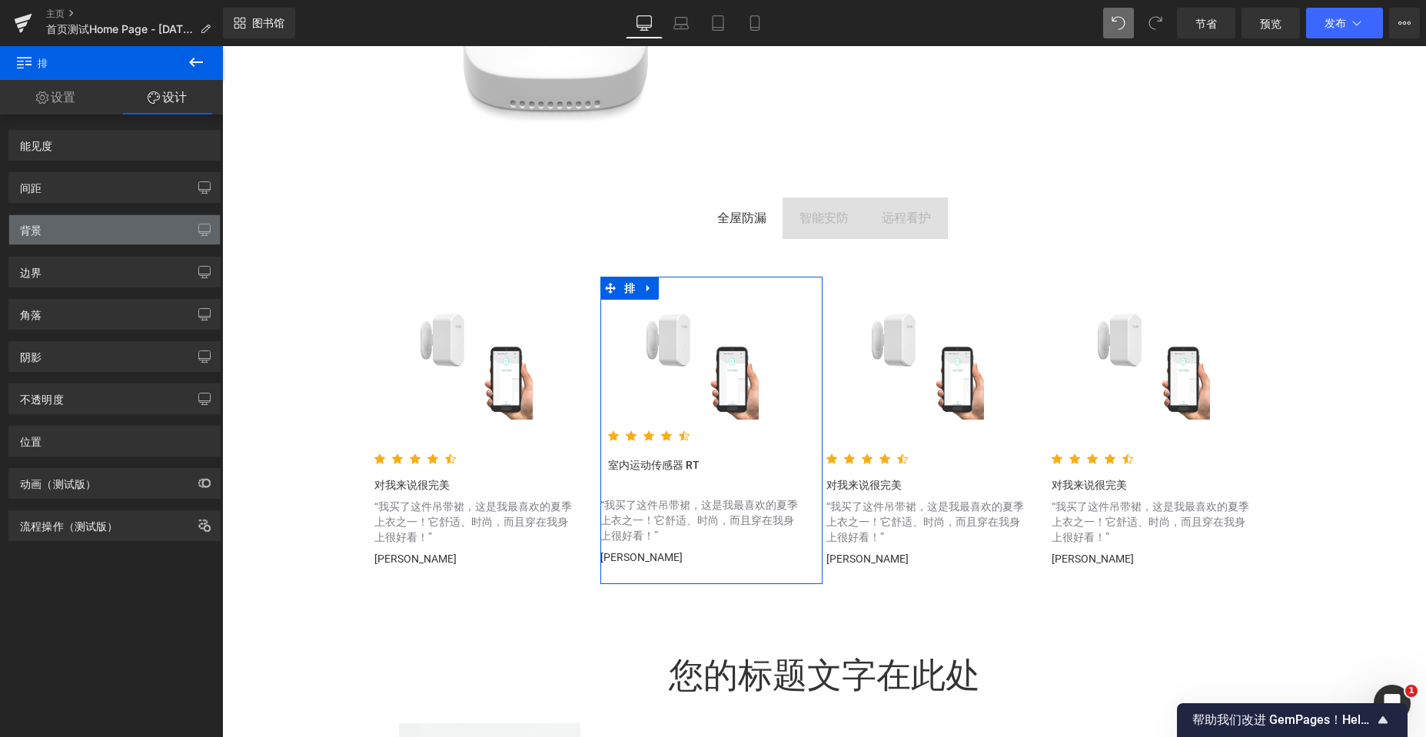
click at [58, 228] on div "背景" at bounding box center [114, 229] width 211 height 29
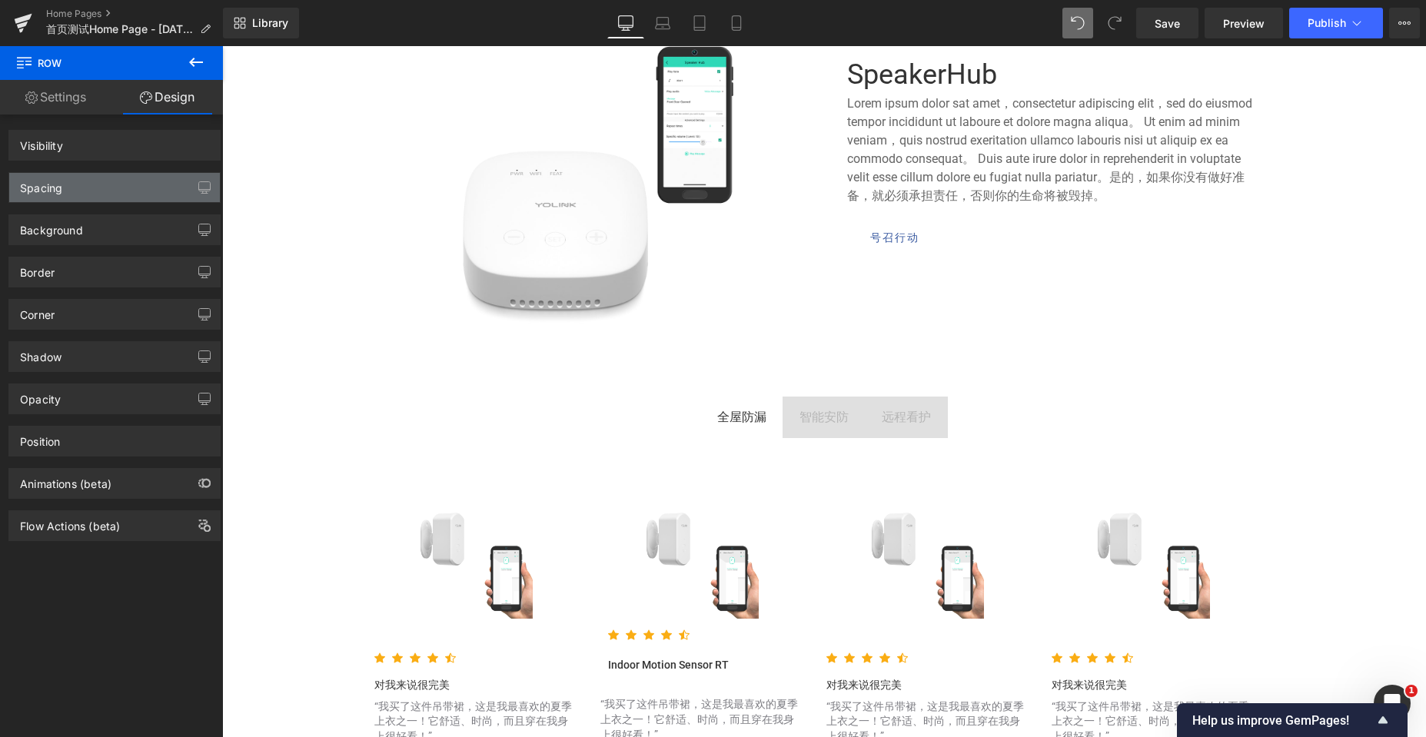
scroll to position [5979, 1192]
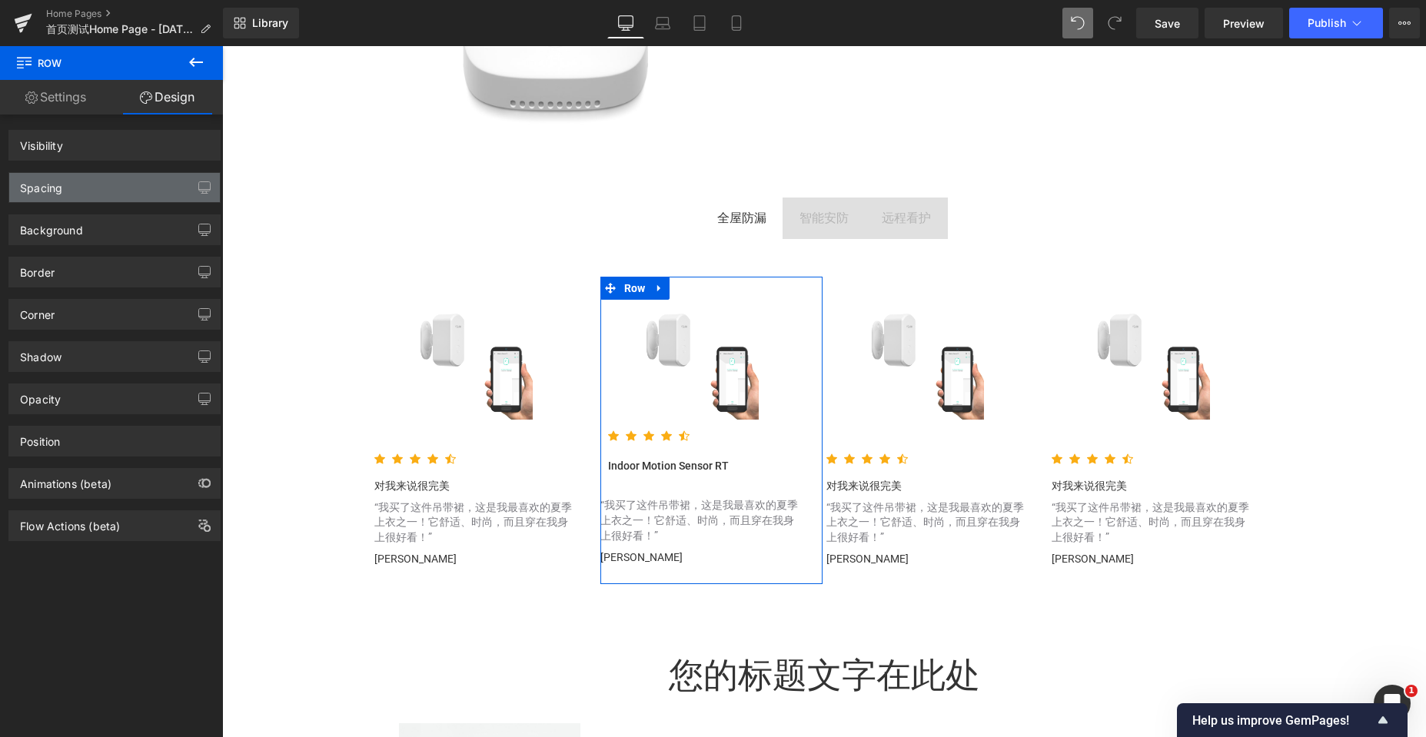
click at [119, 189] on div "Spacing" at bounding box center [114, 187] width 211 height 29
click at [128, 183] on div "Spacing" at bounding box center [114, 187] width 211 height 29
click at [125, 188] on div "Spacing" at bounding box center [114, 187] width 211 height 29
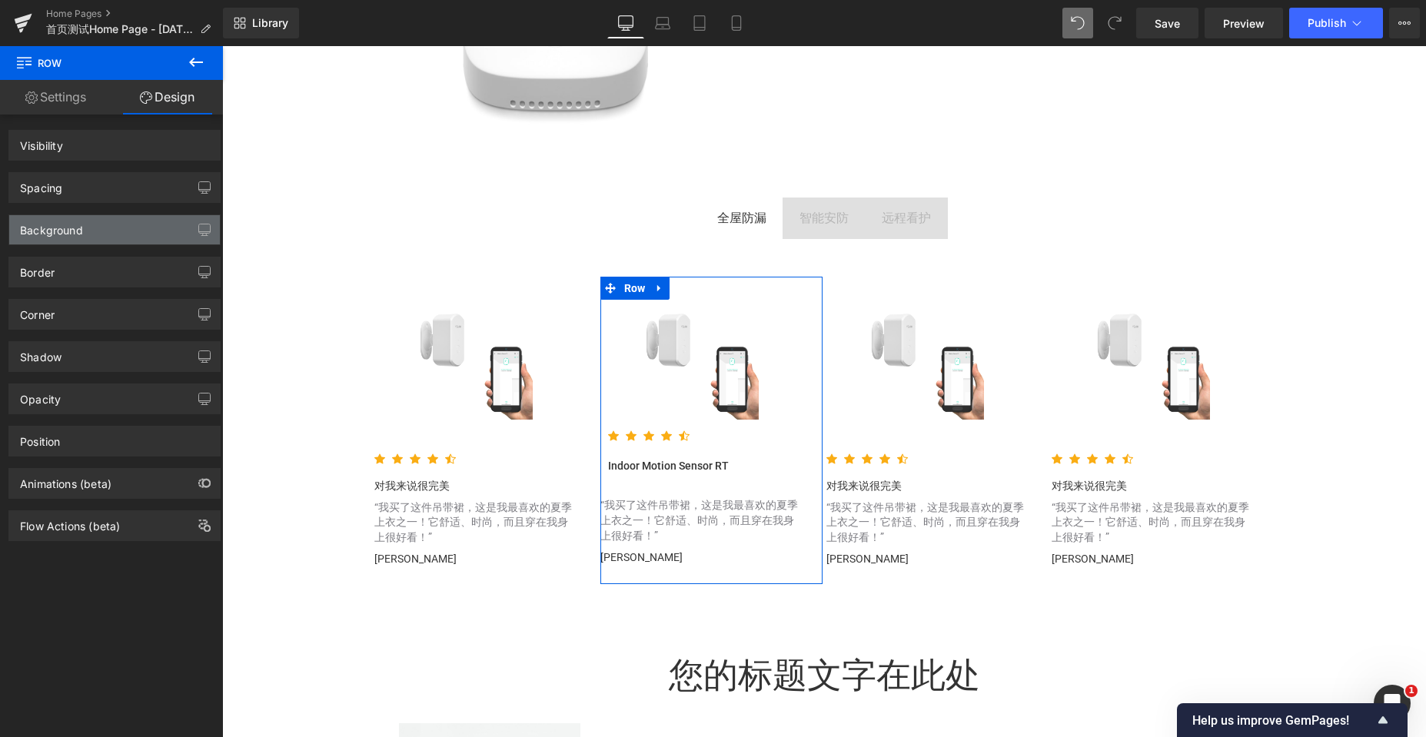
click at [110, 230] on div "Background" at bounding box center [114, 229] width 211 height 29
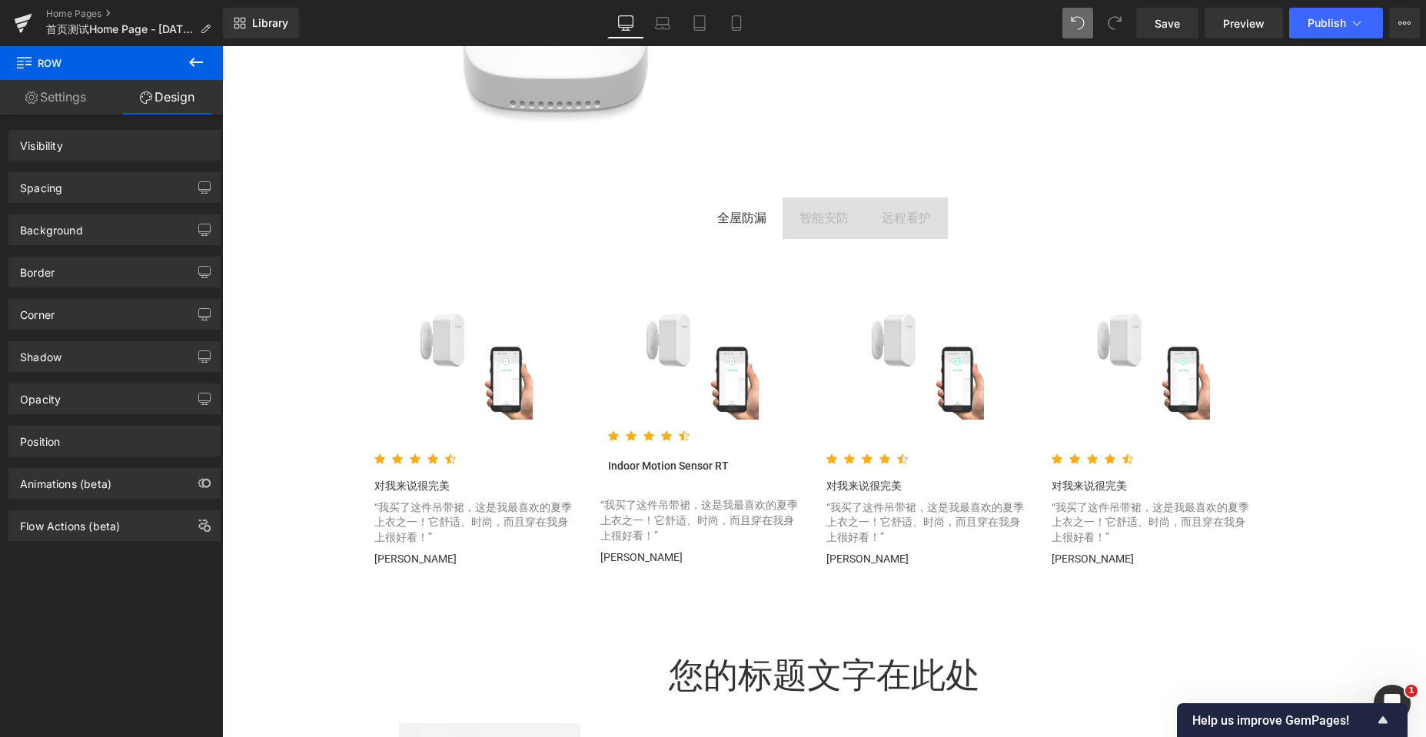
click at [502, 300] on icon at bounding box center [503, 295] width 8 height 9
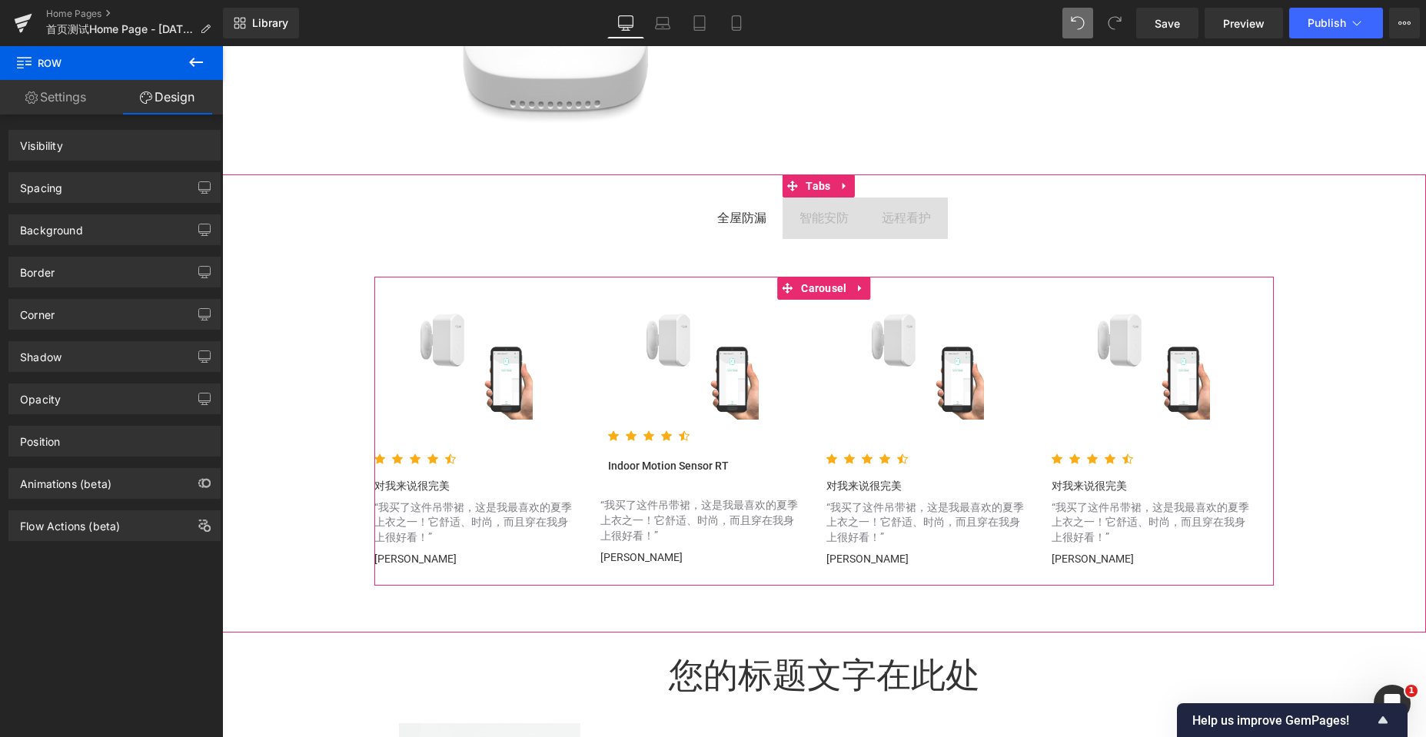
click at [737, 337] on img at bounding box center [702, 363] width 113 height 113
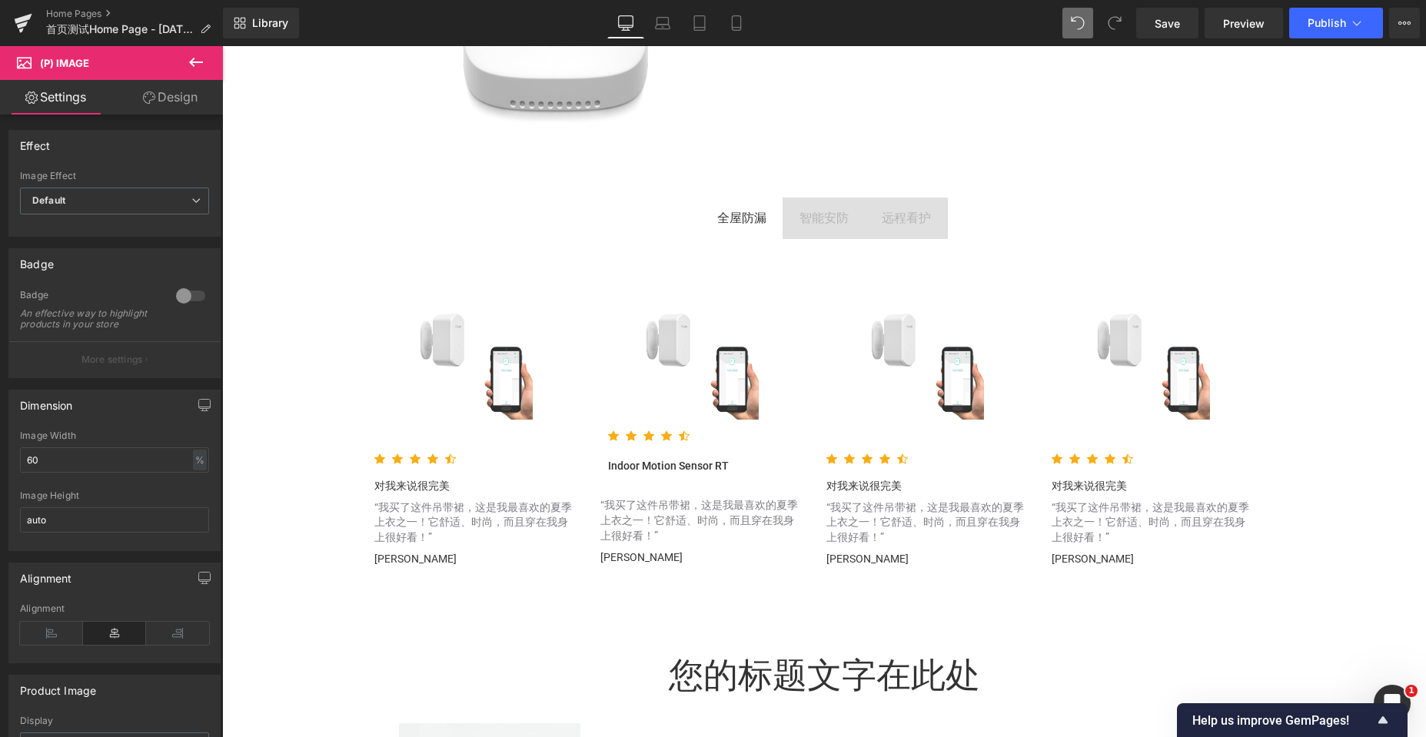
click at [176, 94] on link "Design" at bounding box center [170, 97] width 111 height 35
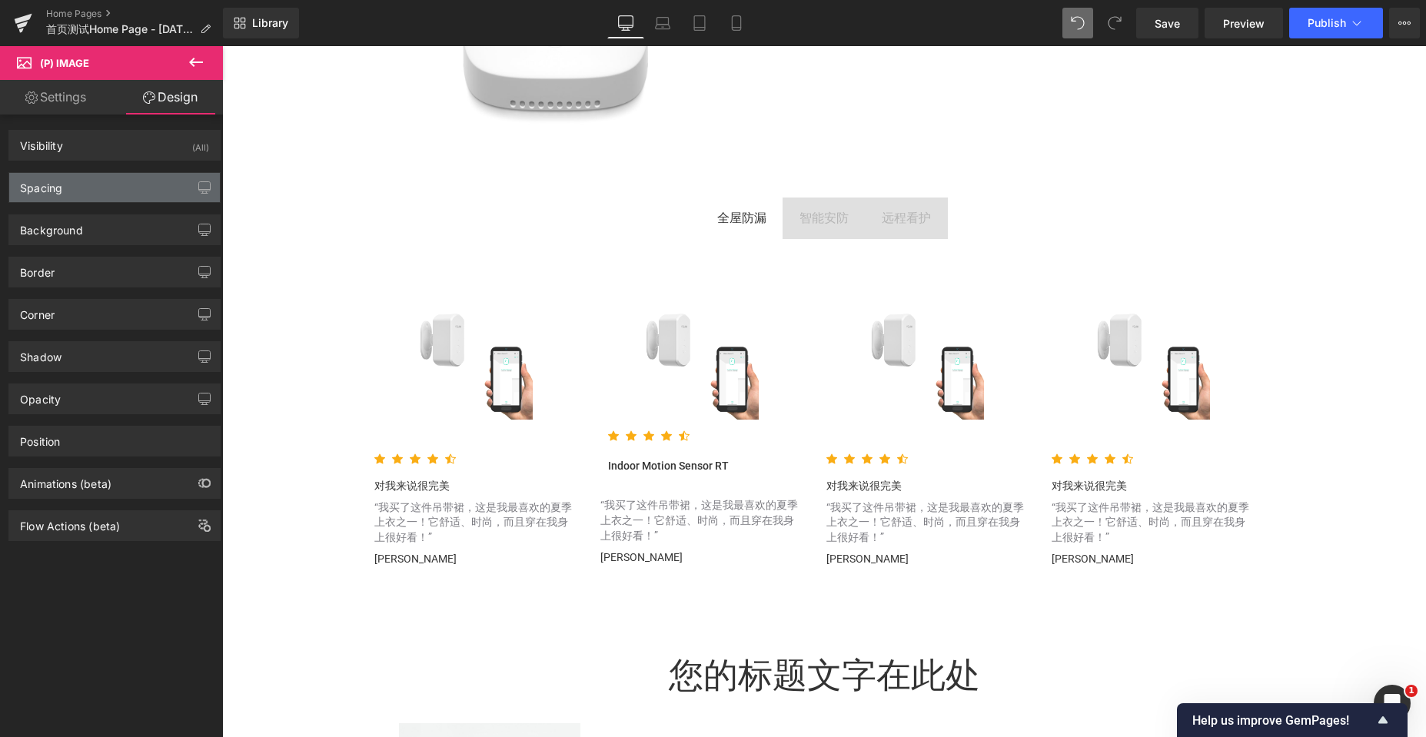
click at [61, 188] on div "Spacing" at bounding box center [41, 184] width 42 height 22
type input "0"
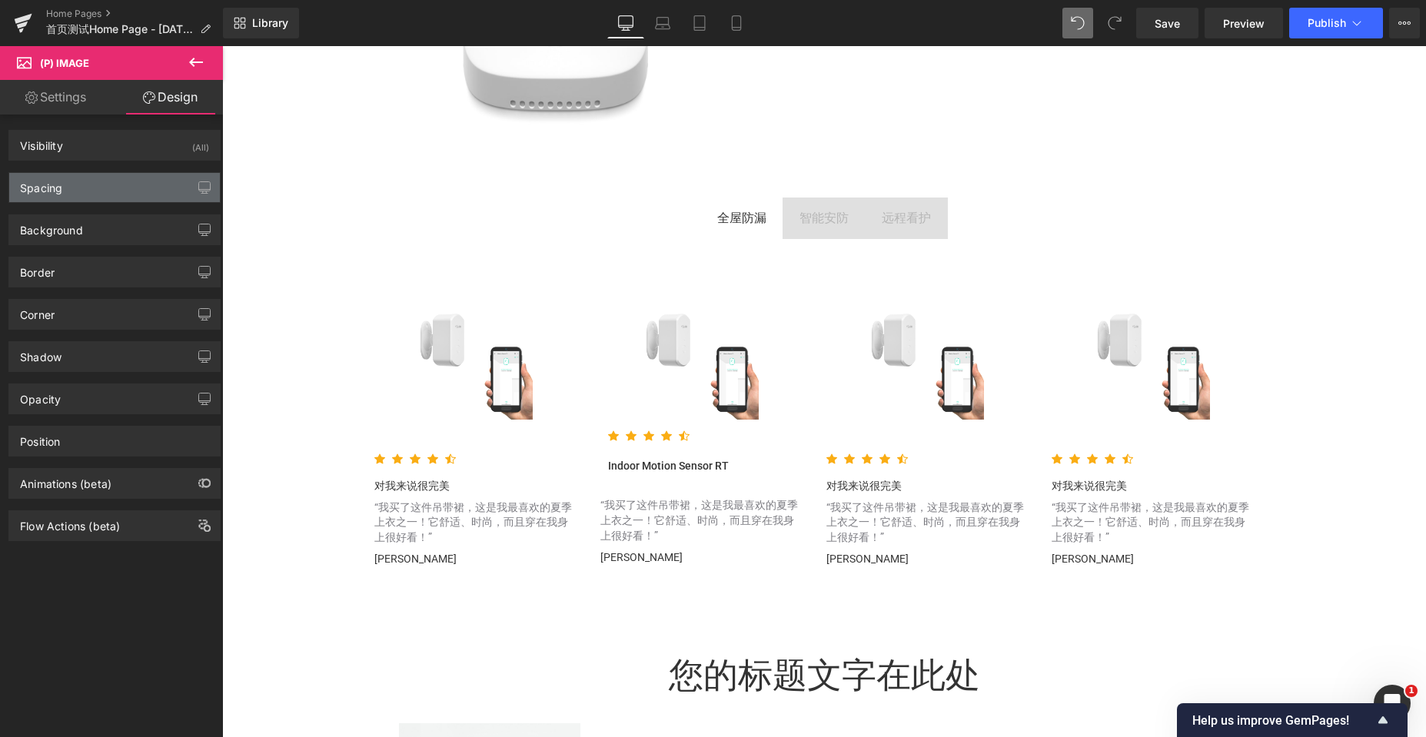
type input "0"
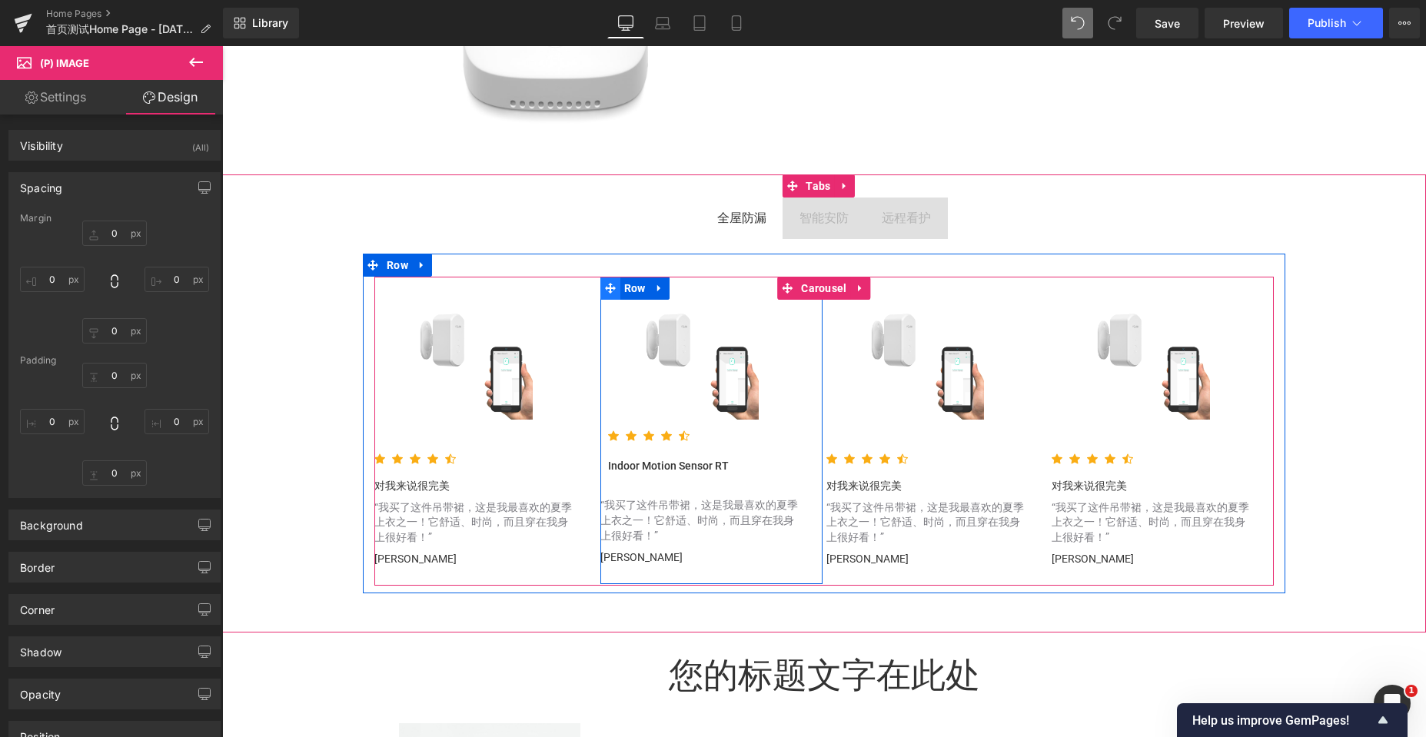
click at [608, 290] on icon at bounding box center [610, 288] width 11 height 11
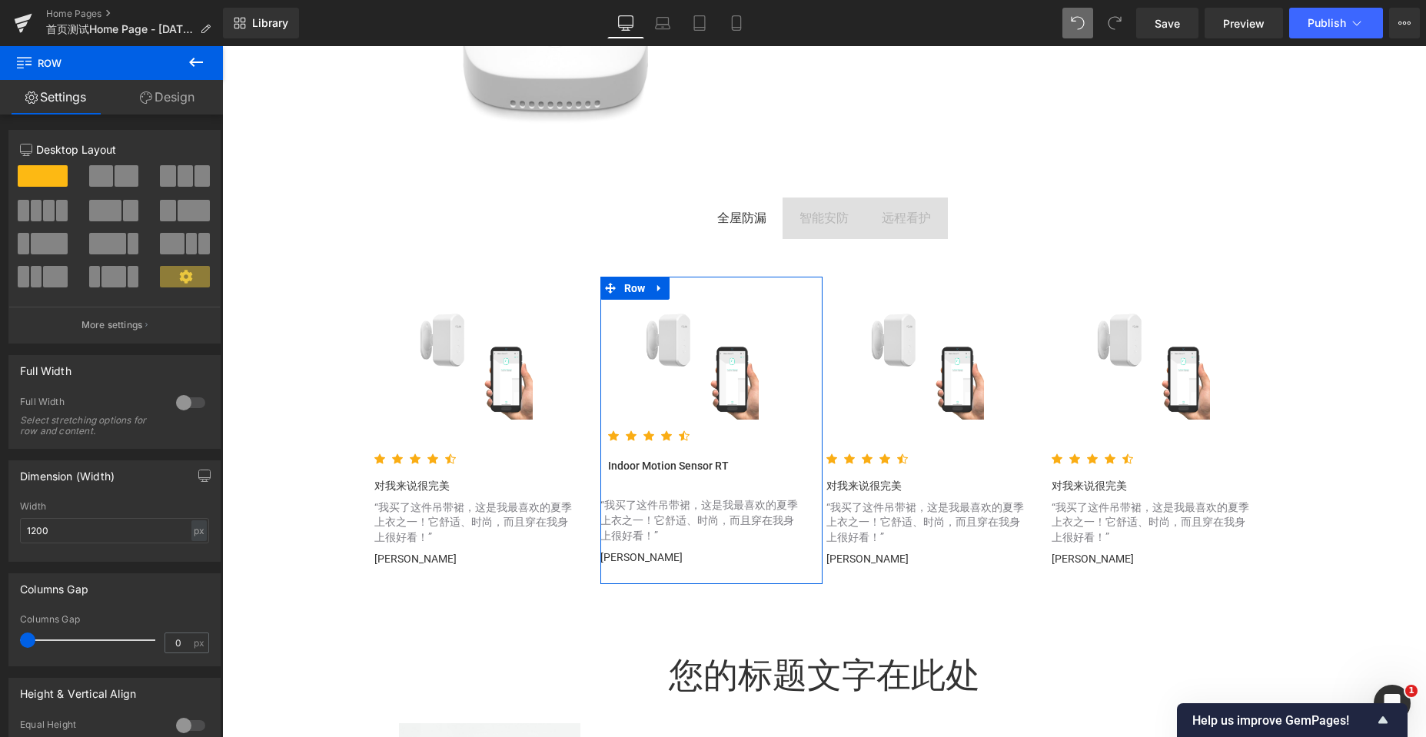
click at [157, 98] on link "Design" at bounding box center [166, 97] width 111 height 35
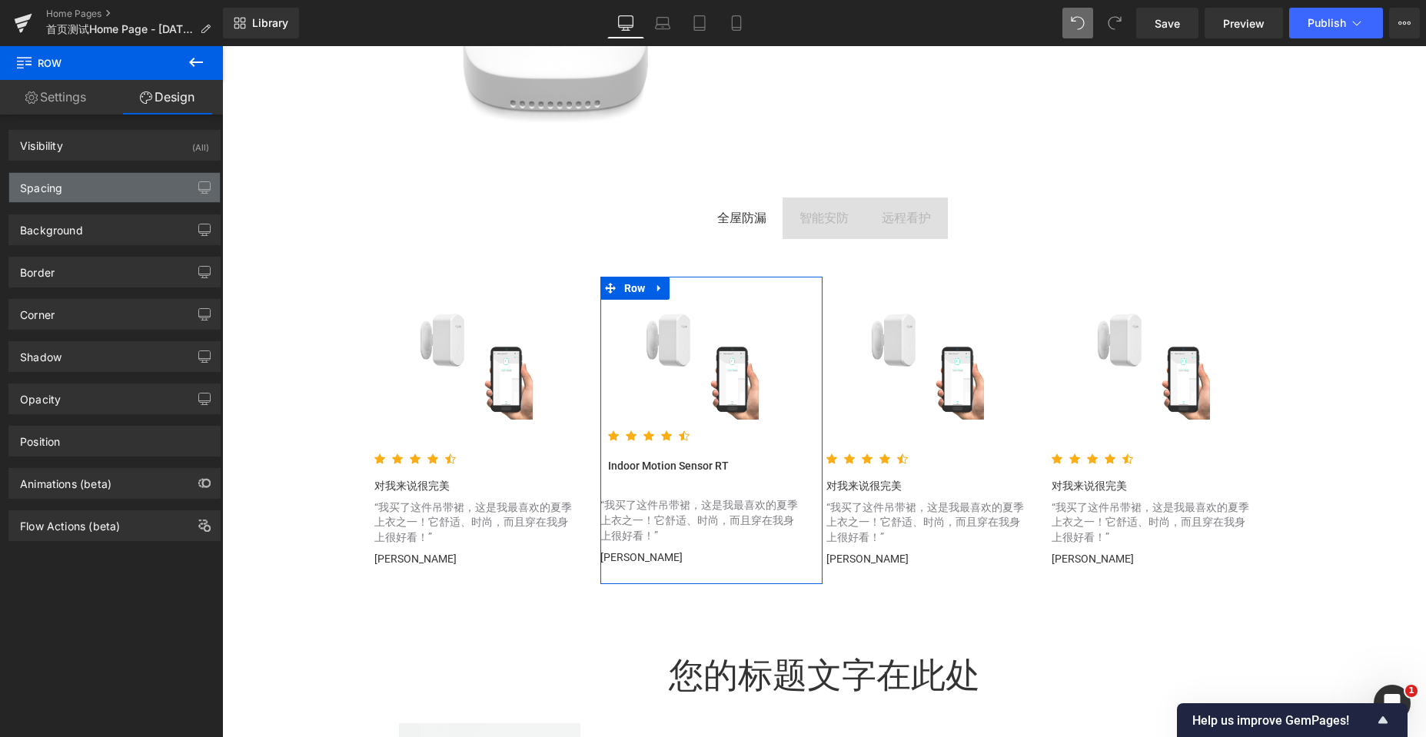
click at [102, 188] on div "Spacing" at bounding box center [114, 187] width 211 height 29
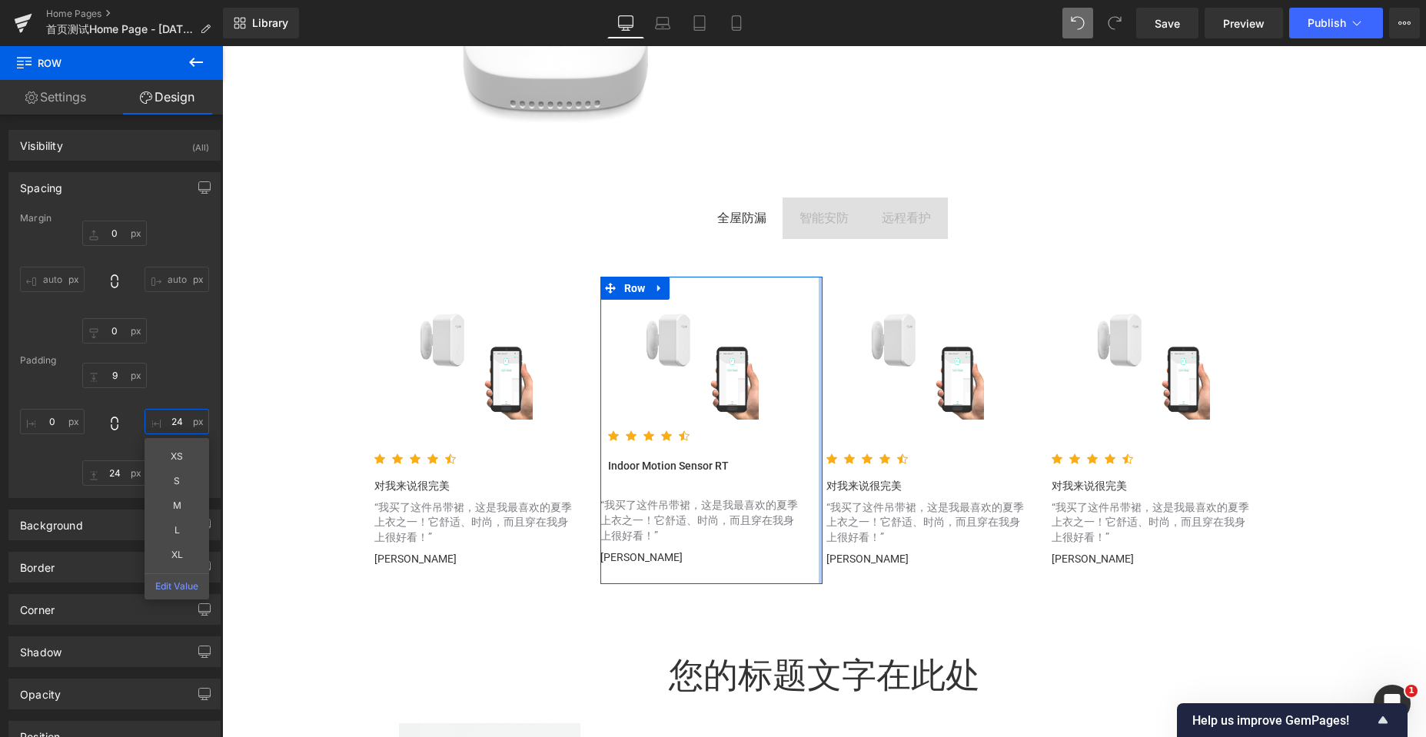
click at [173, 420] on input "24" at bounding box center [177, 421] width 65 height 25
drag, startPoint x: 178, startPoint y: 420, endPoint x: 168, endPoint y: 420, distance: 9.2
click at [168, 420] on input "24" at bounding box center [177, 421] width 65 height 25
type input "2"
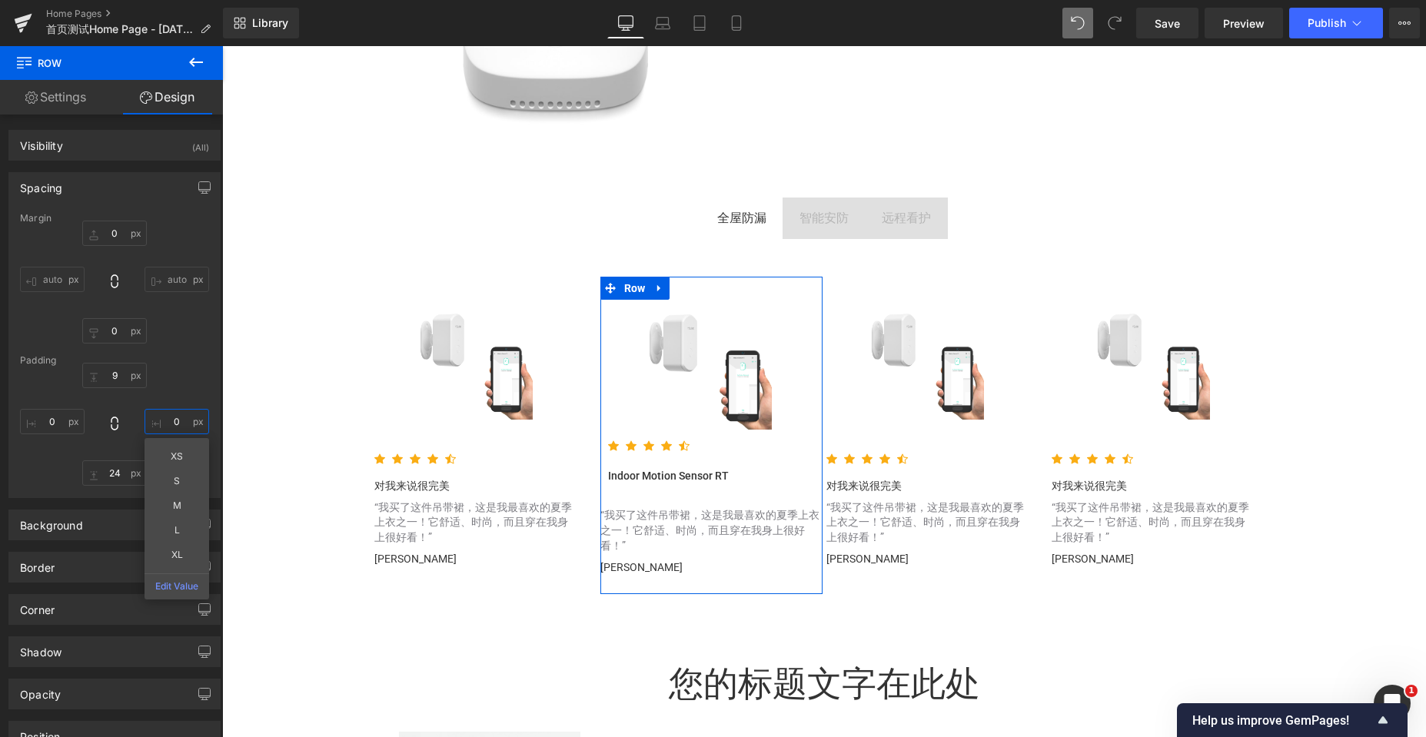
scroll to position [5988, 1192]
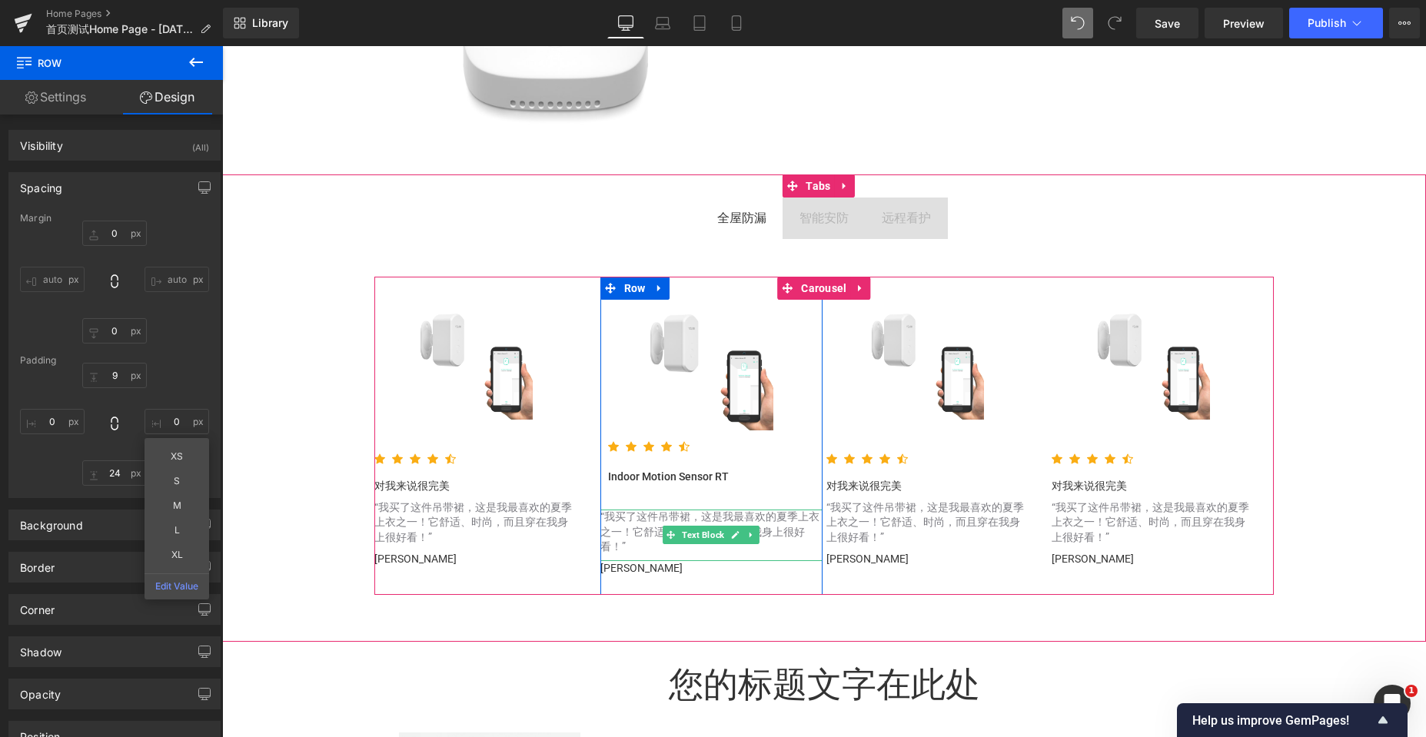
click at [713, 522] on font "“我买了这件吊带裙，这是我最喜欢的夏季上衣之一！它舒适、时尚，而且穿在我身上很好看！”" at bounding box center [709, 531] width 219 height 43
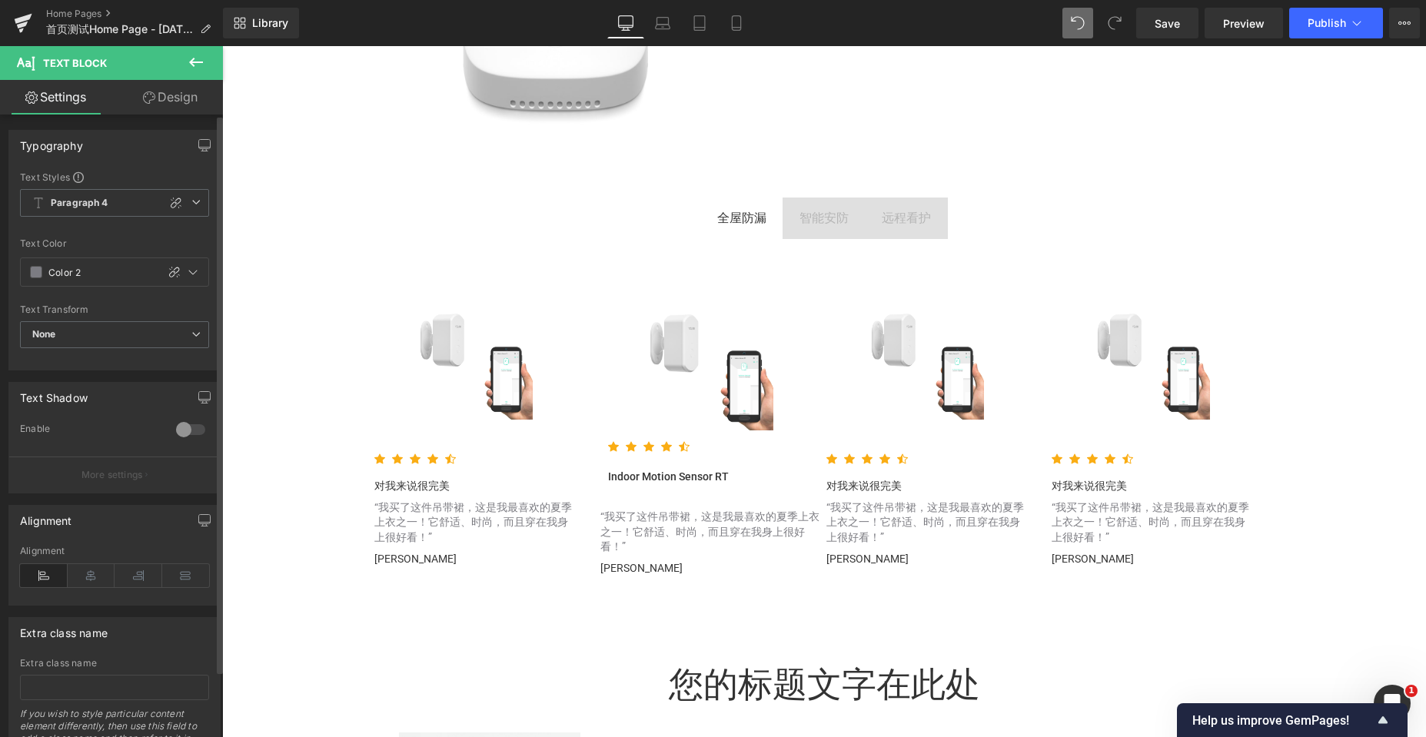
click at [184, 429] on div at bounding box center [190, 429] width 37 height 25
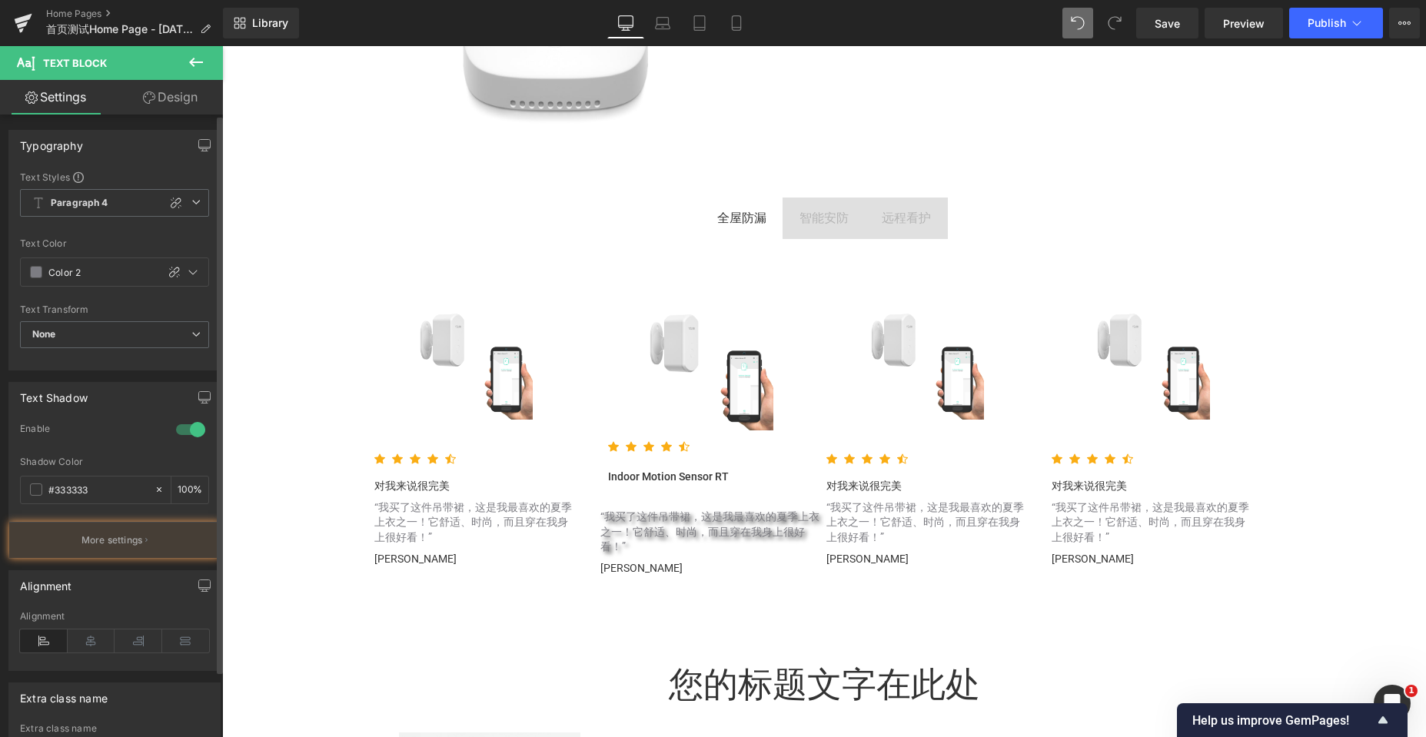
click at [184, 429] on div at bounding box center [190, 429] width 37 height 25
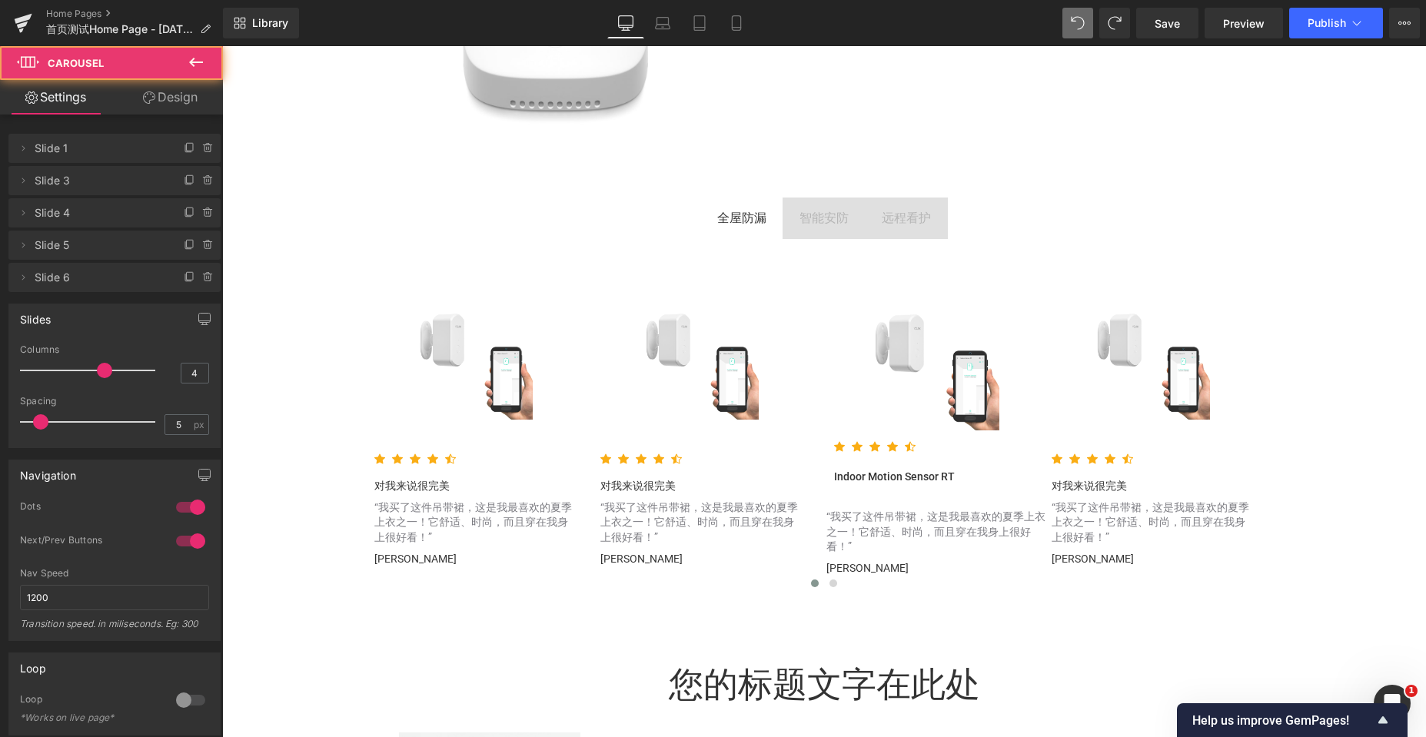
scroll to position [8, 8]
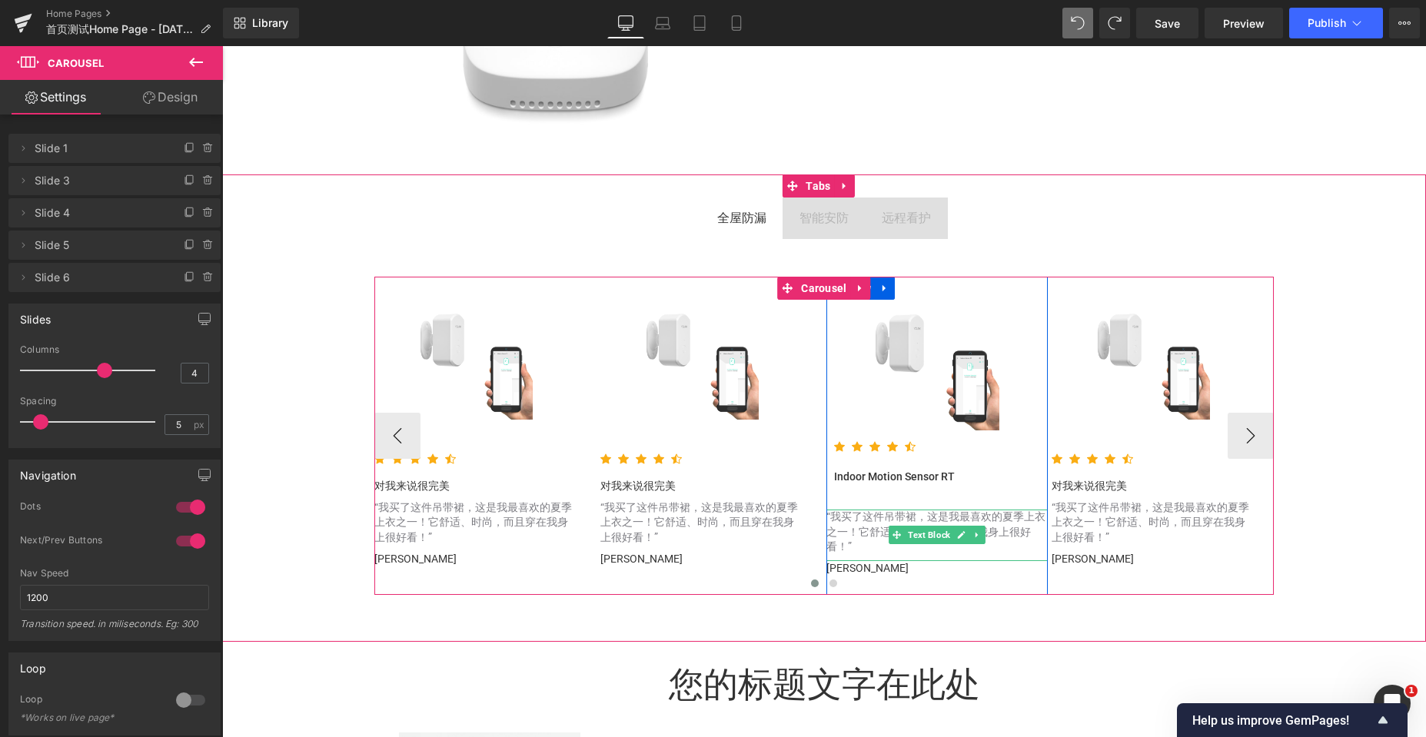
click at [850, 536] on font "“我买了这件吊带裙，这是我最喜欢的夏季上衣之一！它舒适、时尚，而且穿在我身上很好看！”" at bounding box center [935, 531] width 219 height 43
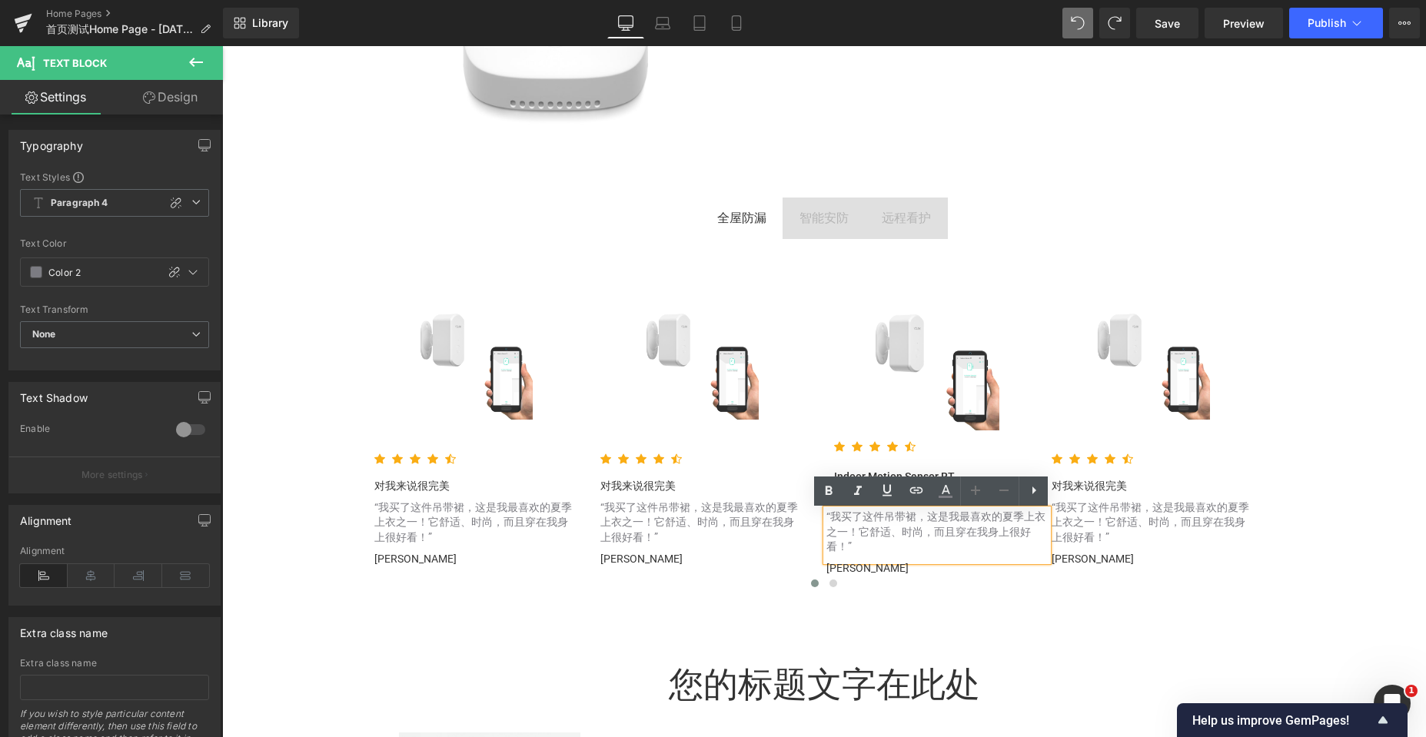
click at [1079, 178] on div "全屋防漏 Text Block 智能安防 Text Block 远程看护 Text Block Sale Off (P) Image Product" at bounding box center [824, 407] width 1204 height 467
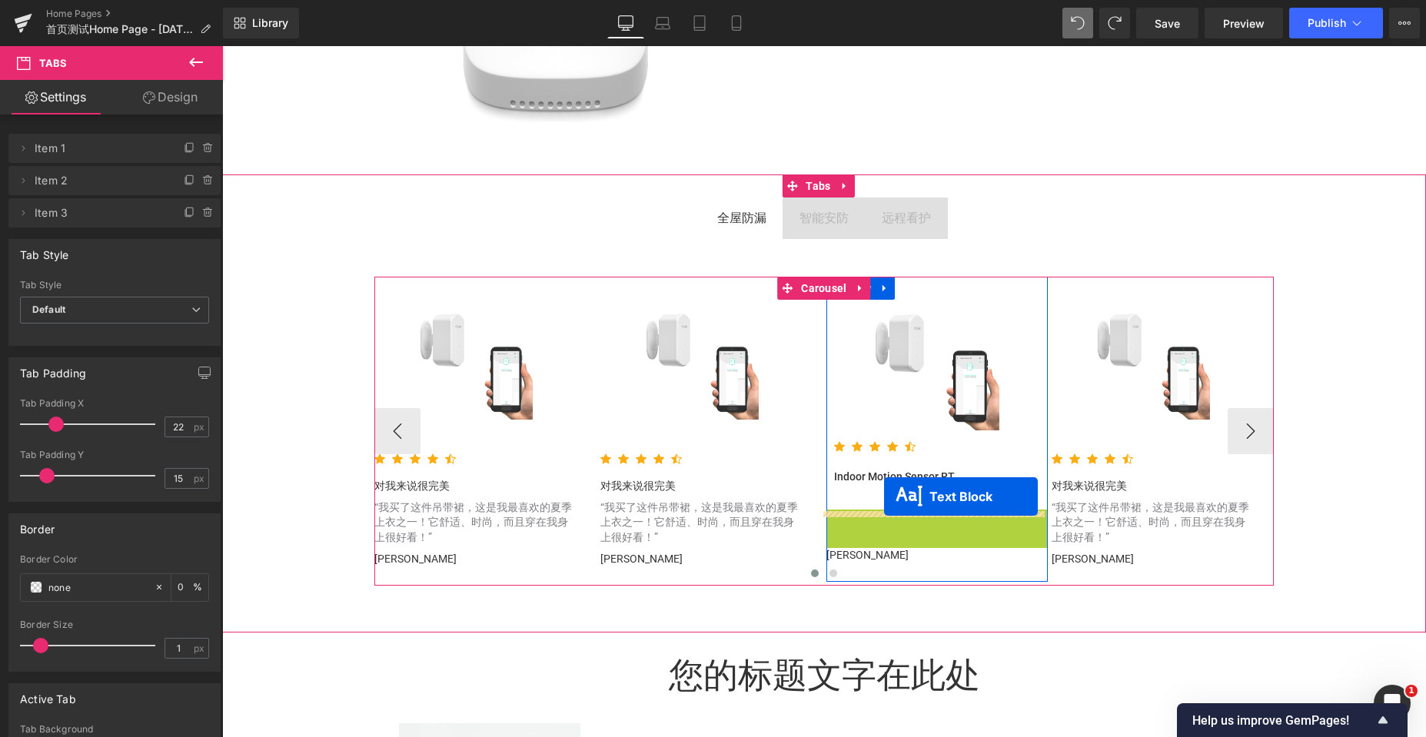
scroll to position [5979, 1192]
drag, startPoint x: 885, startPoint y: 538, endPoint x: 884, endPoint y: 492, distance: 46.1
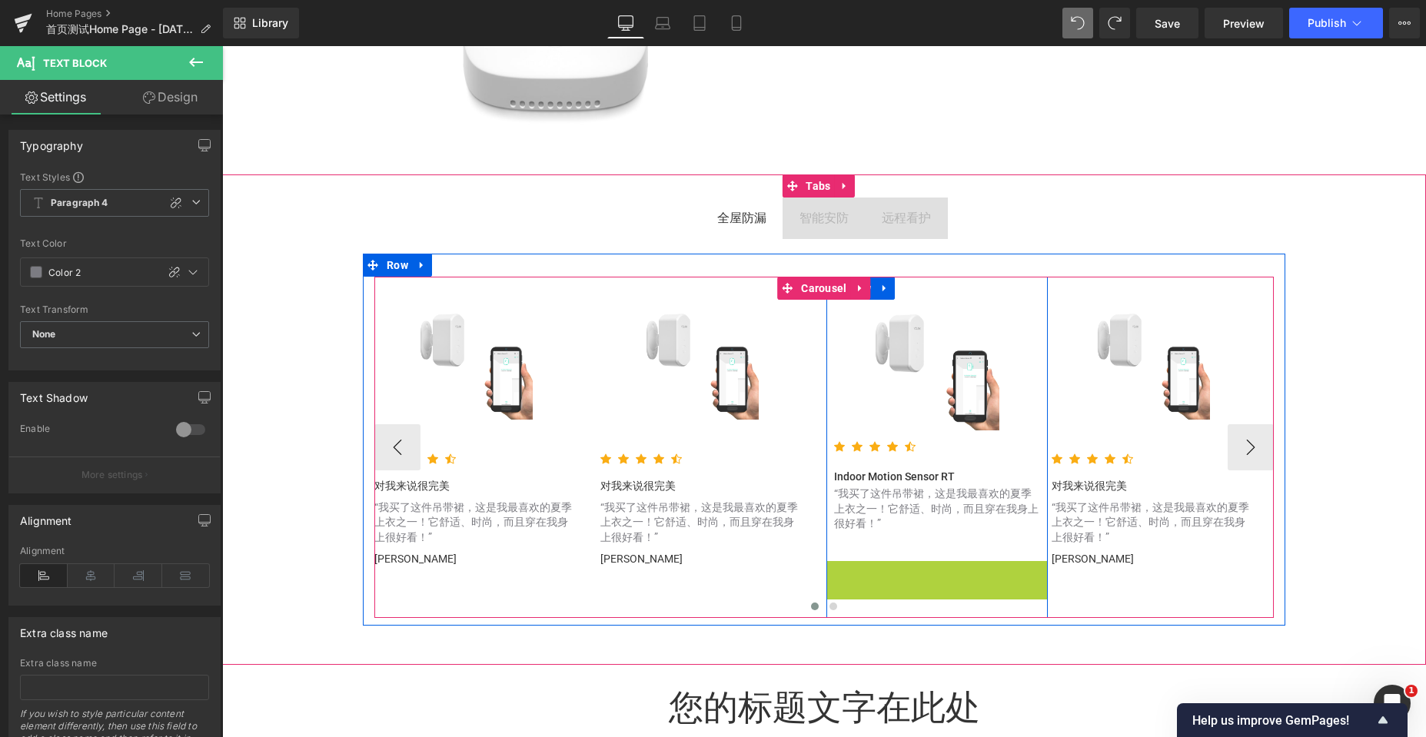
scroll to position [6012, 1192]
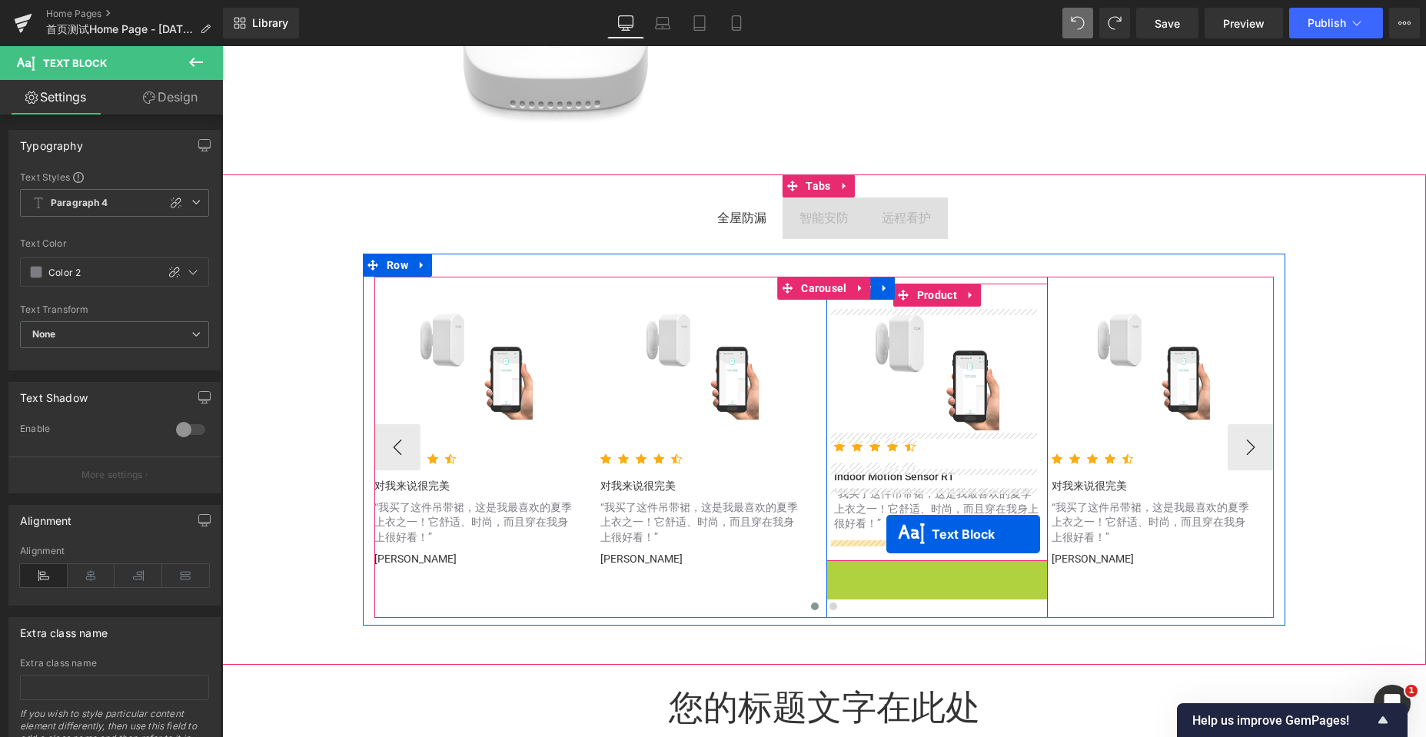
drag, startPoint x: 890, startPoint y: 570, endPoint x: 886, endPoint y: 534, distance: 35.6
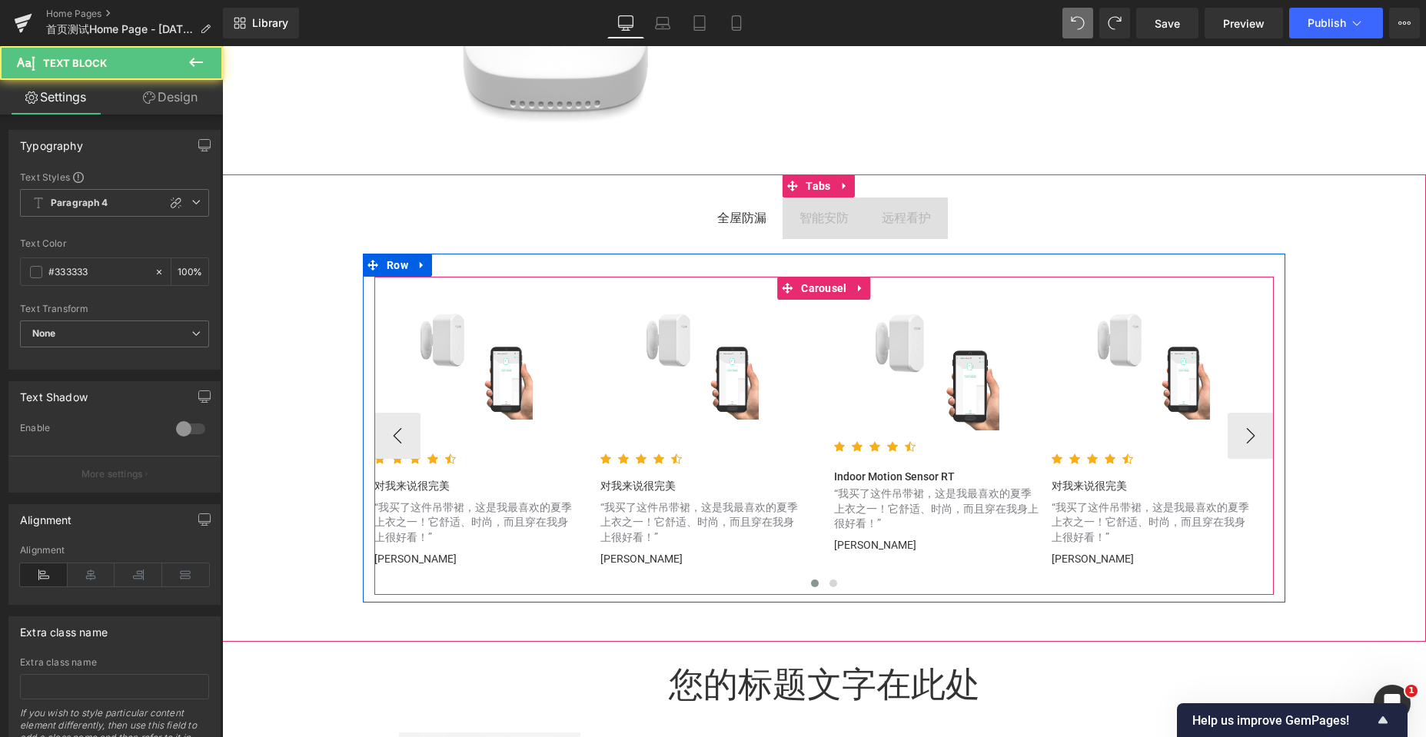
scroll to position [5988, 1192]
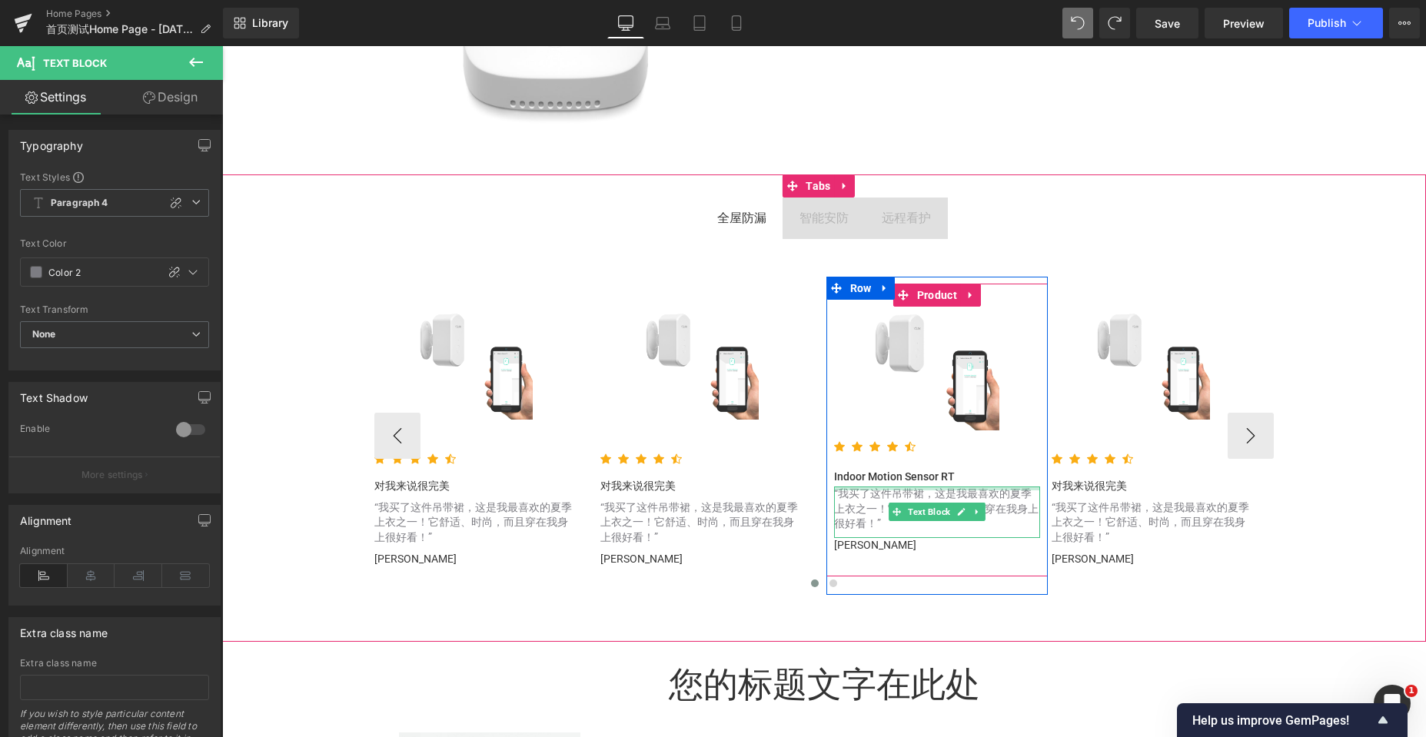
drag, startPoint x: 961, startPoint y: 488, endPoint x: 962, endPoint y: 478, distance: 10.0
click at [962, 478] on div "Sale Off (P) Image Icon Icon Icon Icon Icon Icon List Hoz Indoor Motion Sensor …" at bounding box center [937, 430] width 207 height 247
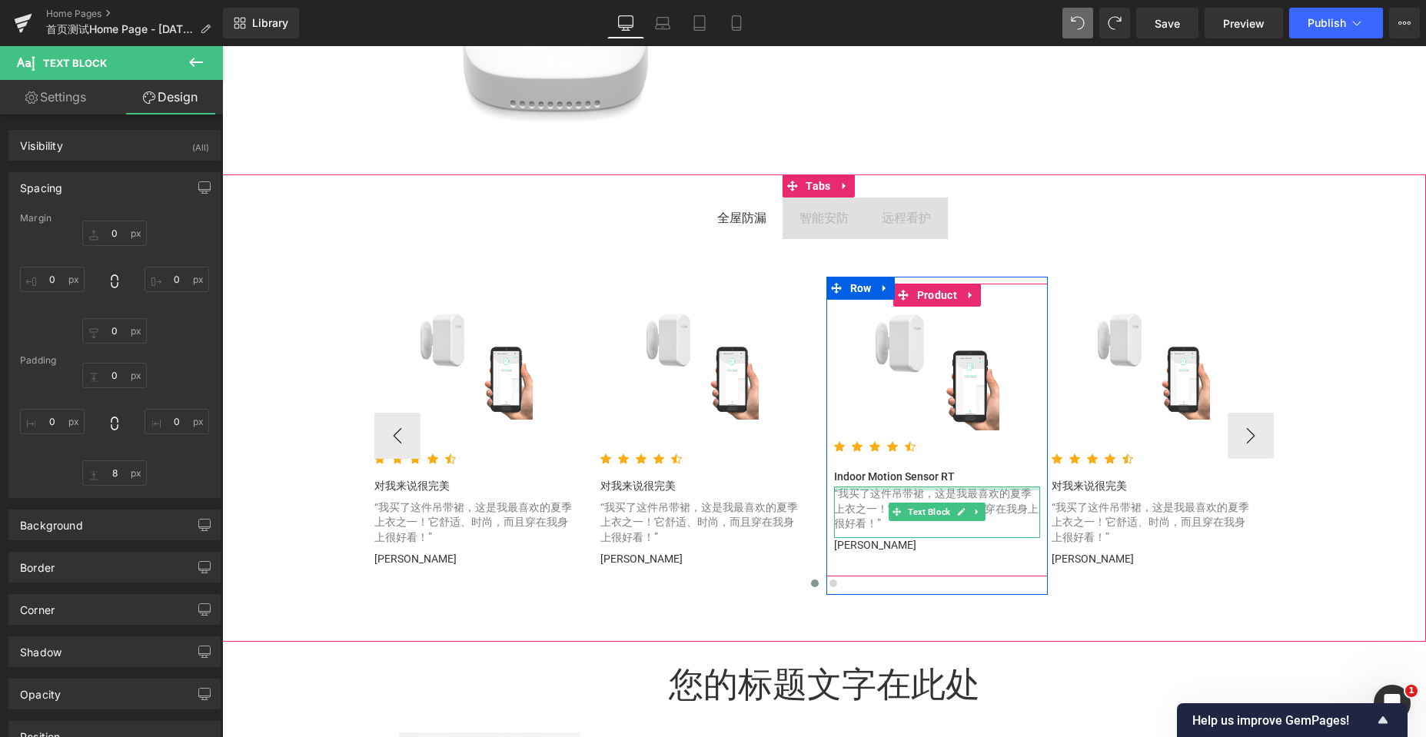
type input "0px"
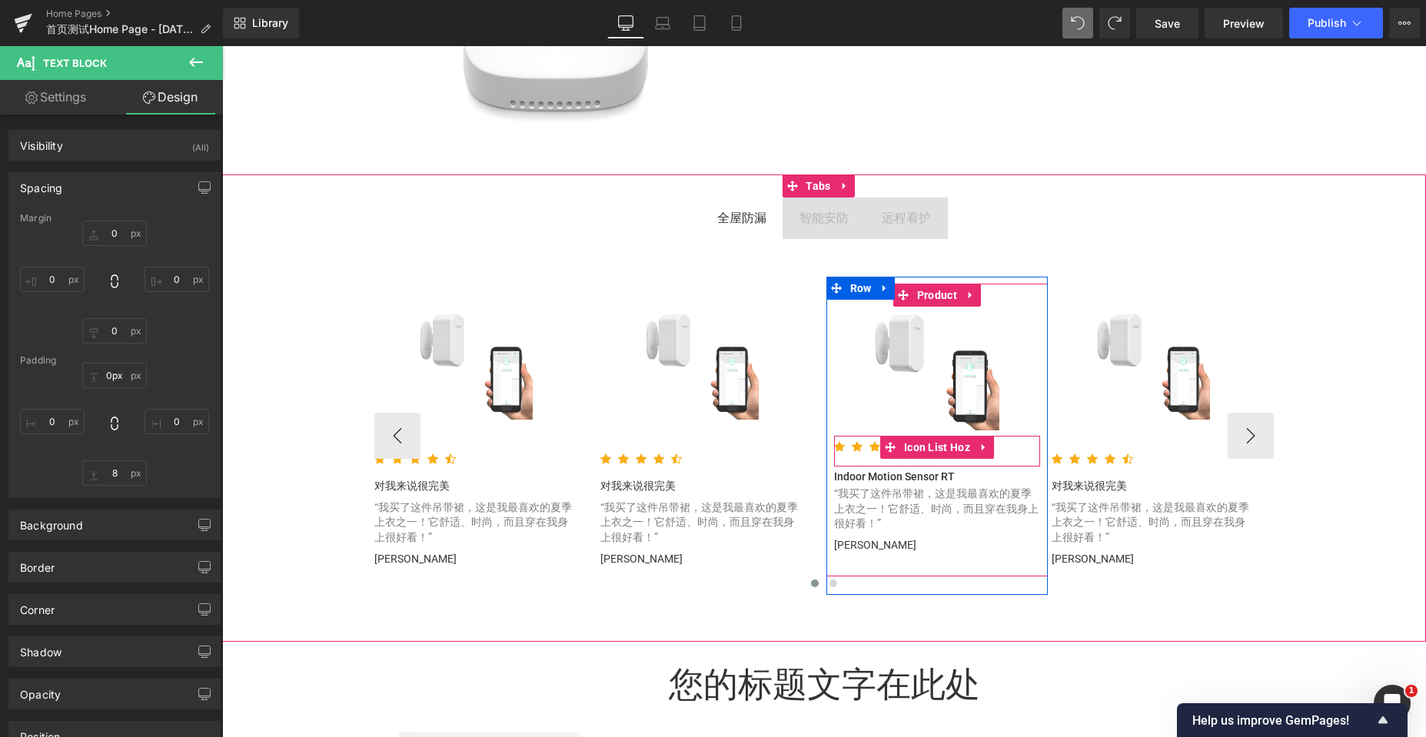
drag, startPoint x: 962, startPoint y: 490, endPoint x: 968, endPoint y: 467, distance: 23.3
click at [968, 467] on div "Sale Off (P) Image Icon Icon Icon Icon Icon Icon List Hoz Indoor Motion Sensor …" at bounding box center [937, 430] width 207 height 247
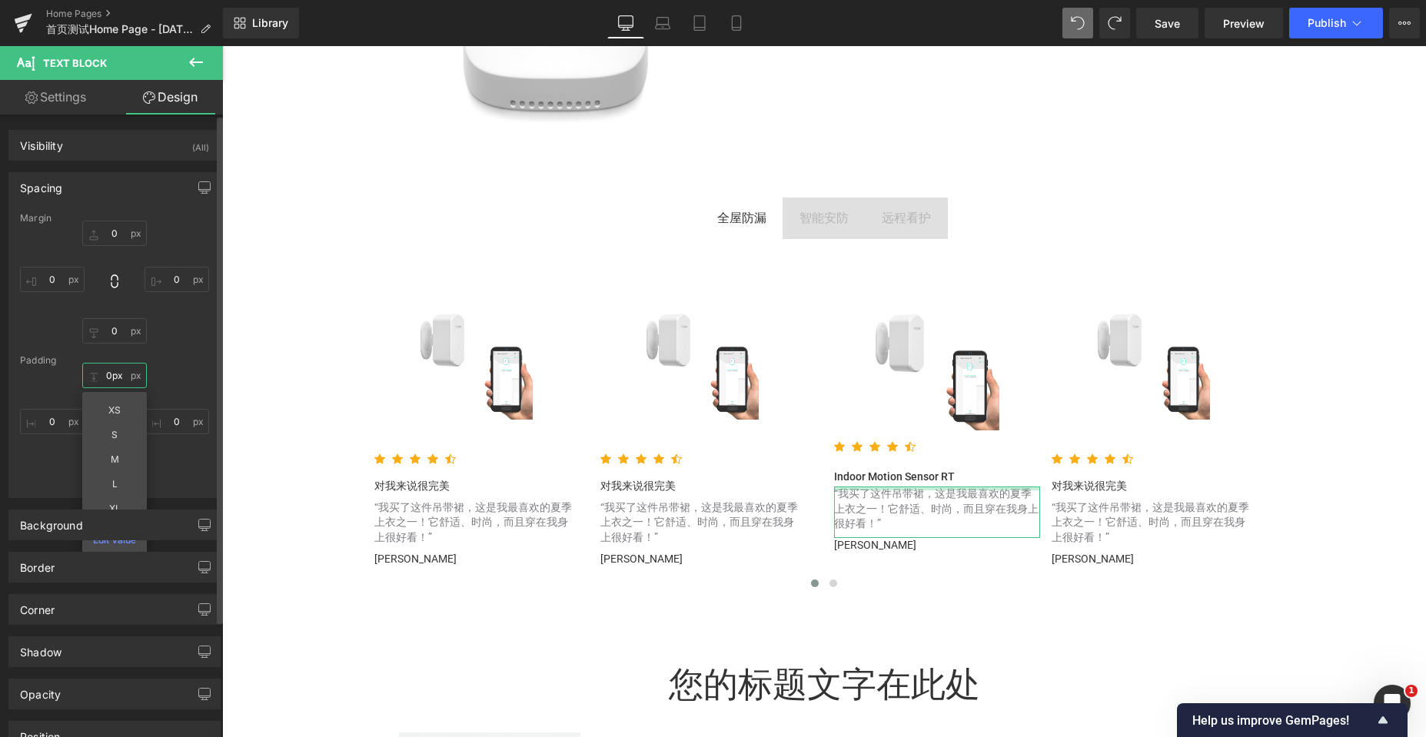
click at [109, 378] on input "0px" at bounding box center [114, 375] width 65 height 25
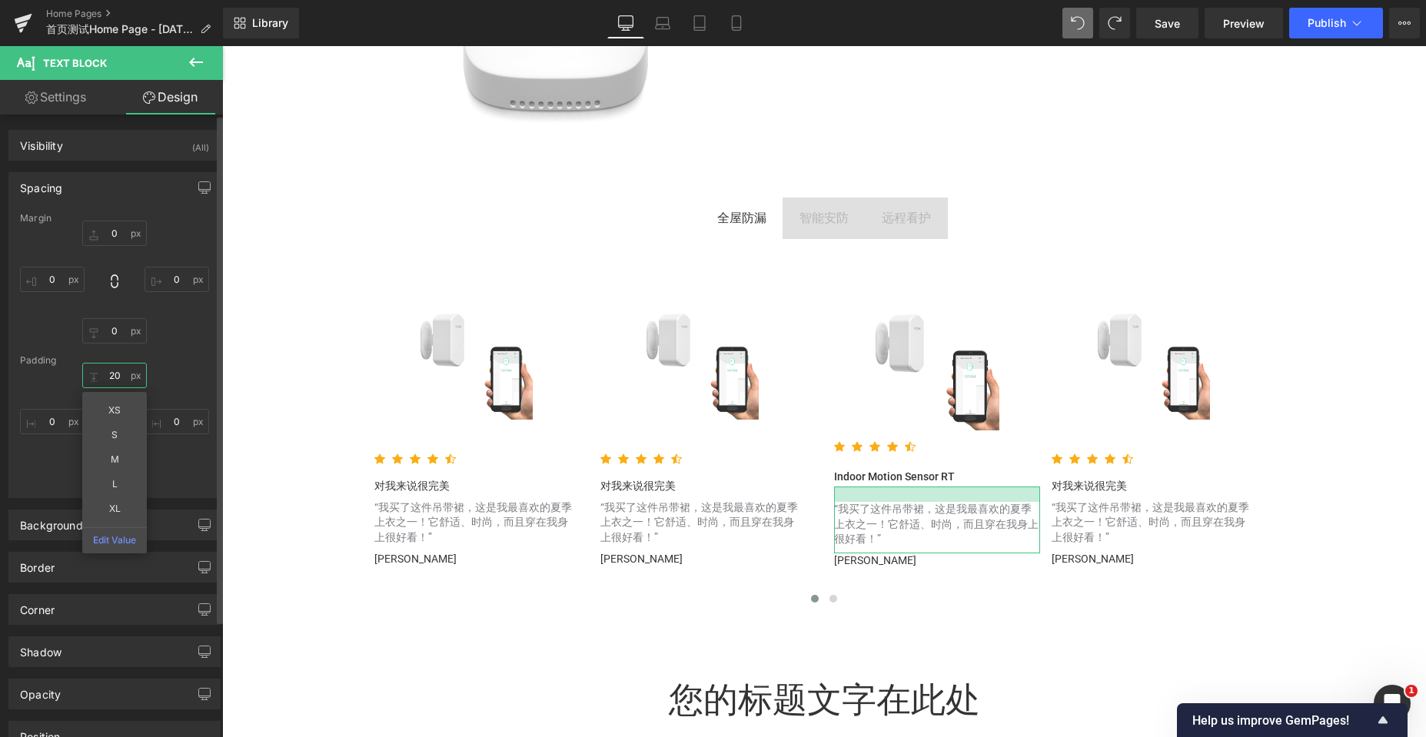
click at [111, 377] on input "20" at bounding box center [114, 375] width 65 height 25
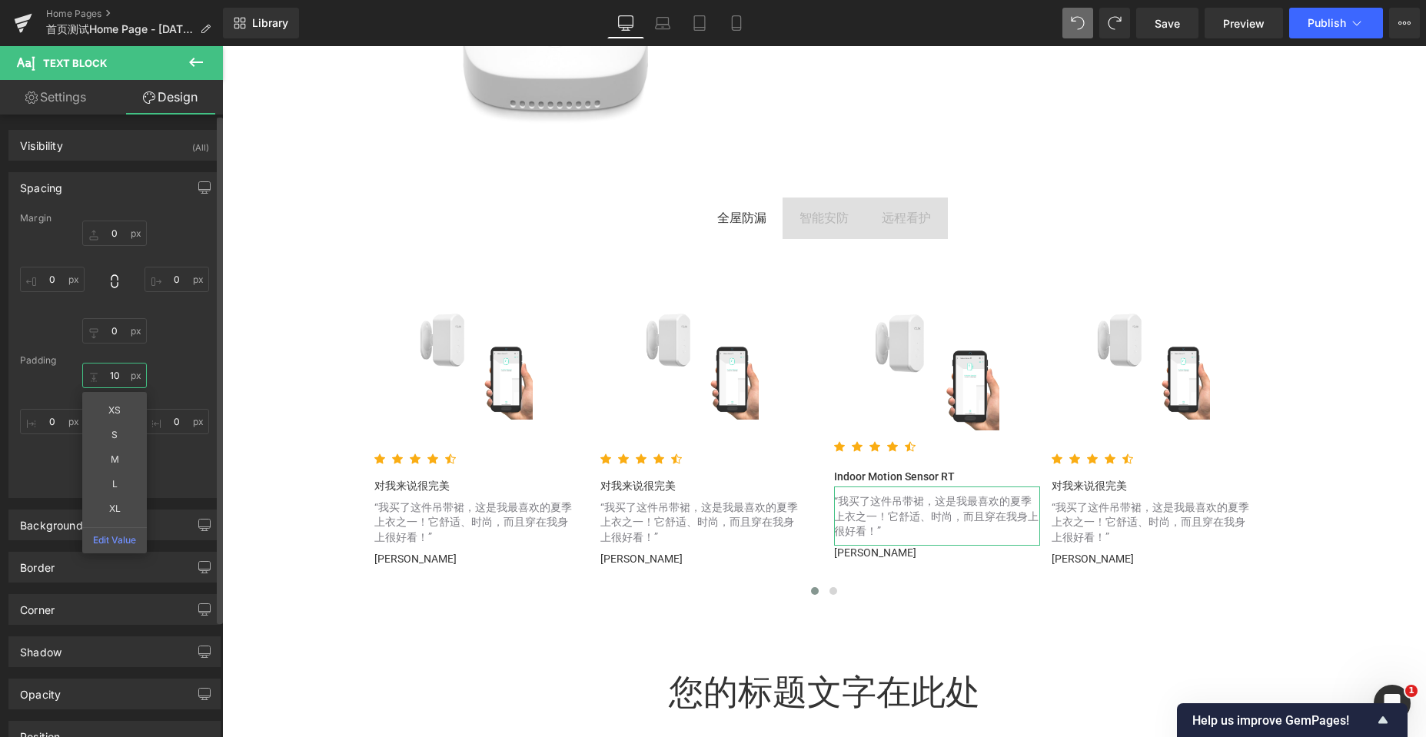
scroll to position [5996, 1192]
type input "10"
click at [198, 66] on icon at bounding box center [196, 62] width 18 height 18
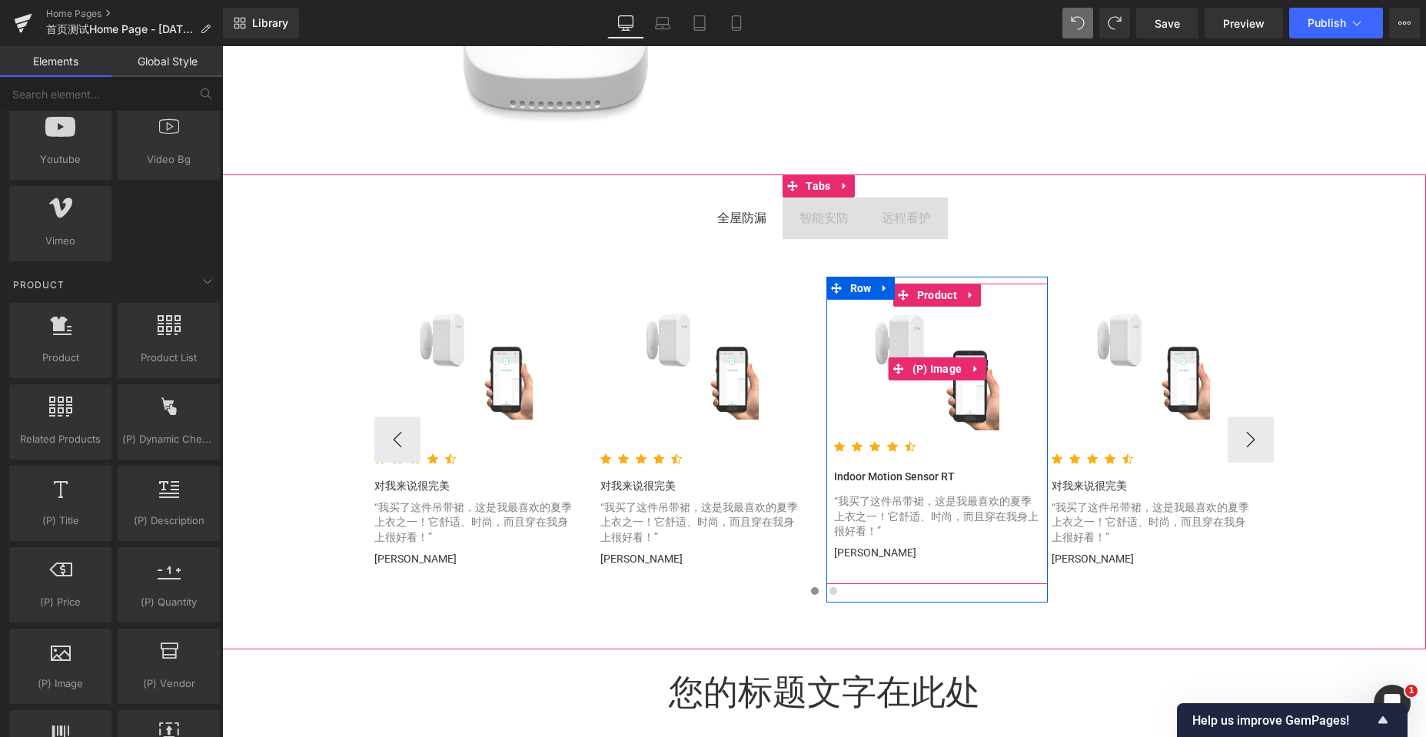
click at [865, 377] on div "Sale Off" at bounding box center [937, 369] width 207 height 124
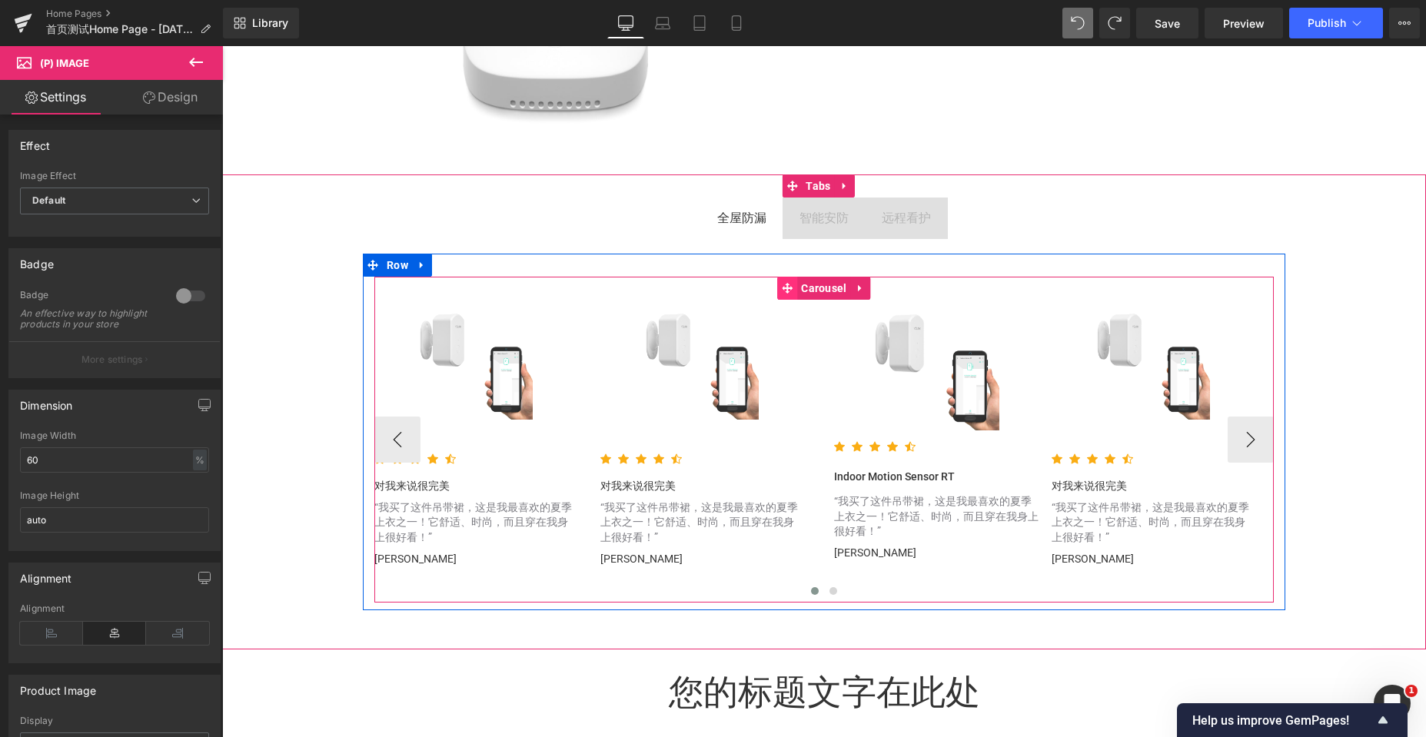
click at [782, 294] on icon at bounding box center [787, 288] width 11 height 11
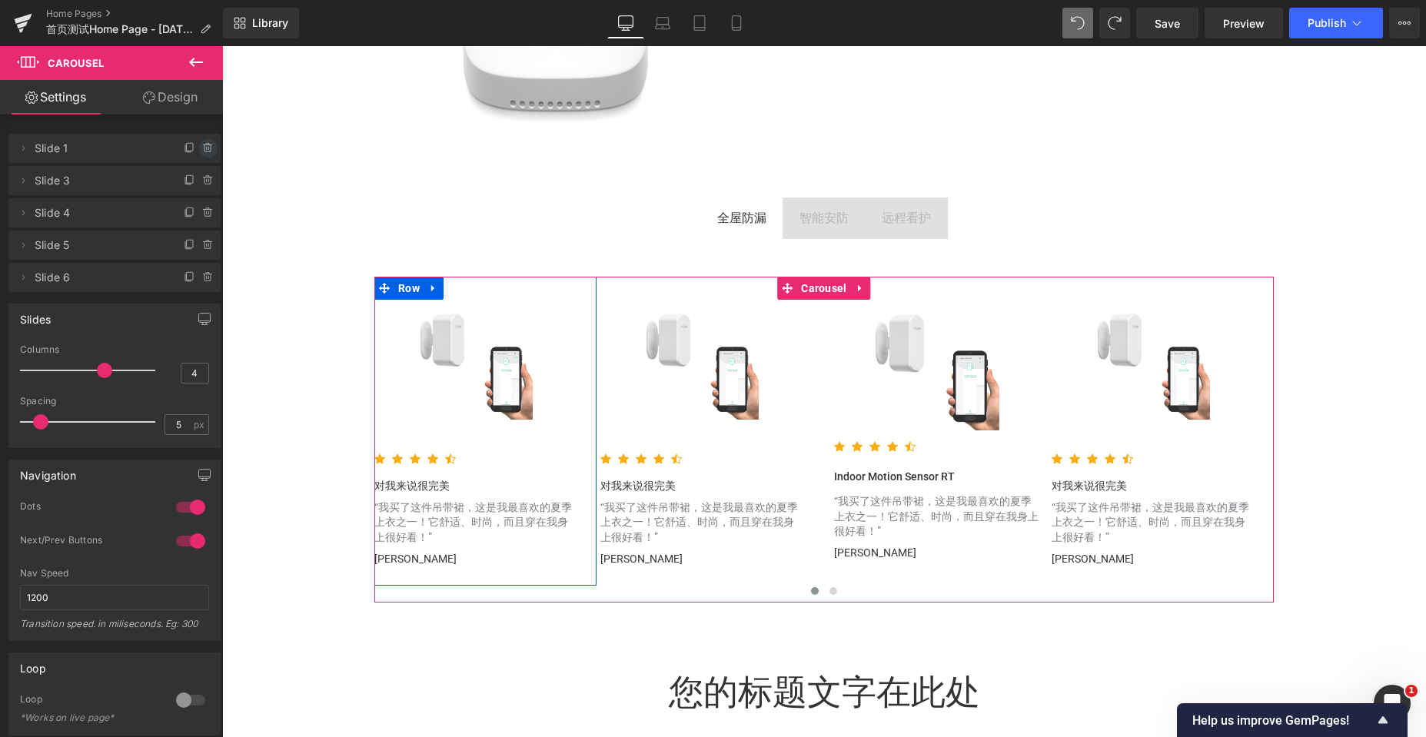
click at [203, 147] on icon at bounding box center [208, 148] width 12 height 12
click at [185, 154] on button "Delete" at bounding box center [192, 149] width 48 height 20
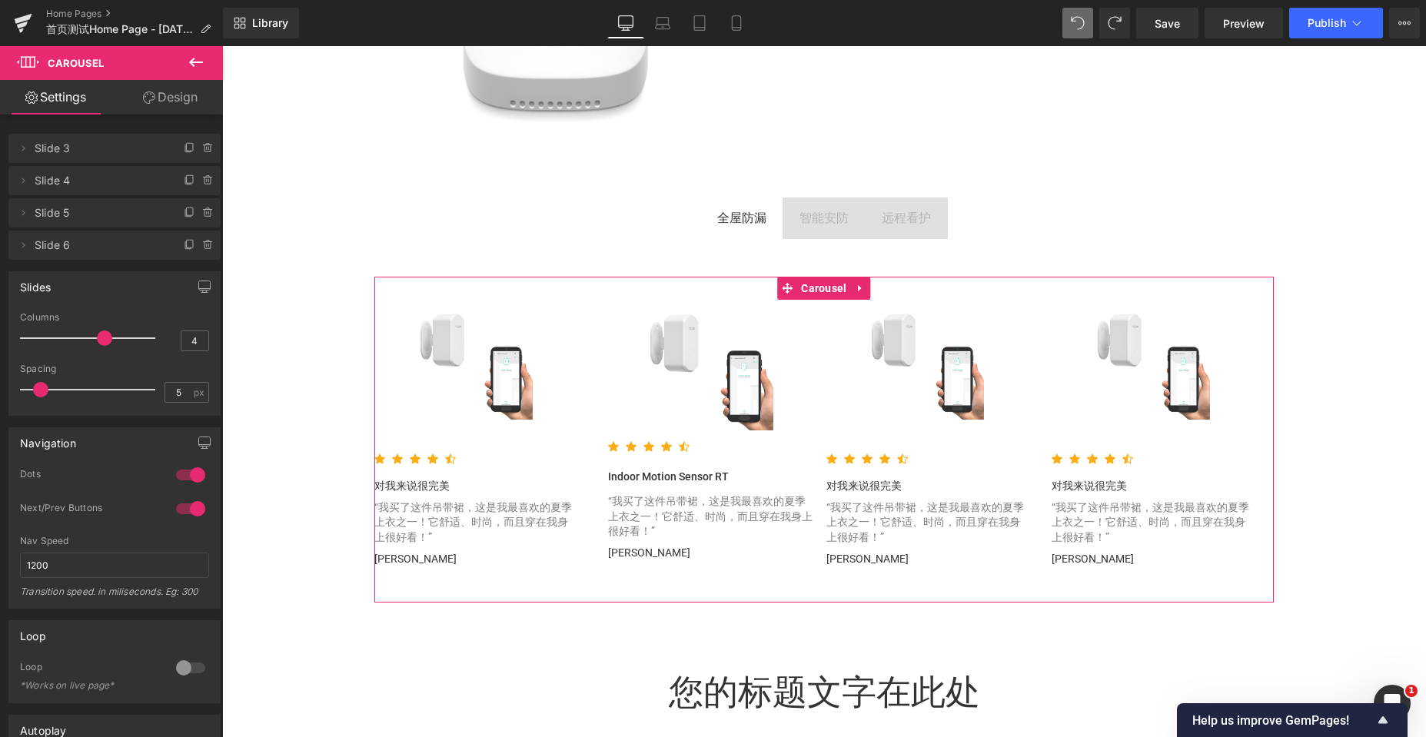
scroll to position [8, 8]
click at [208, 149] on icon at bounding box center [208, 148] width 12 height 12
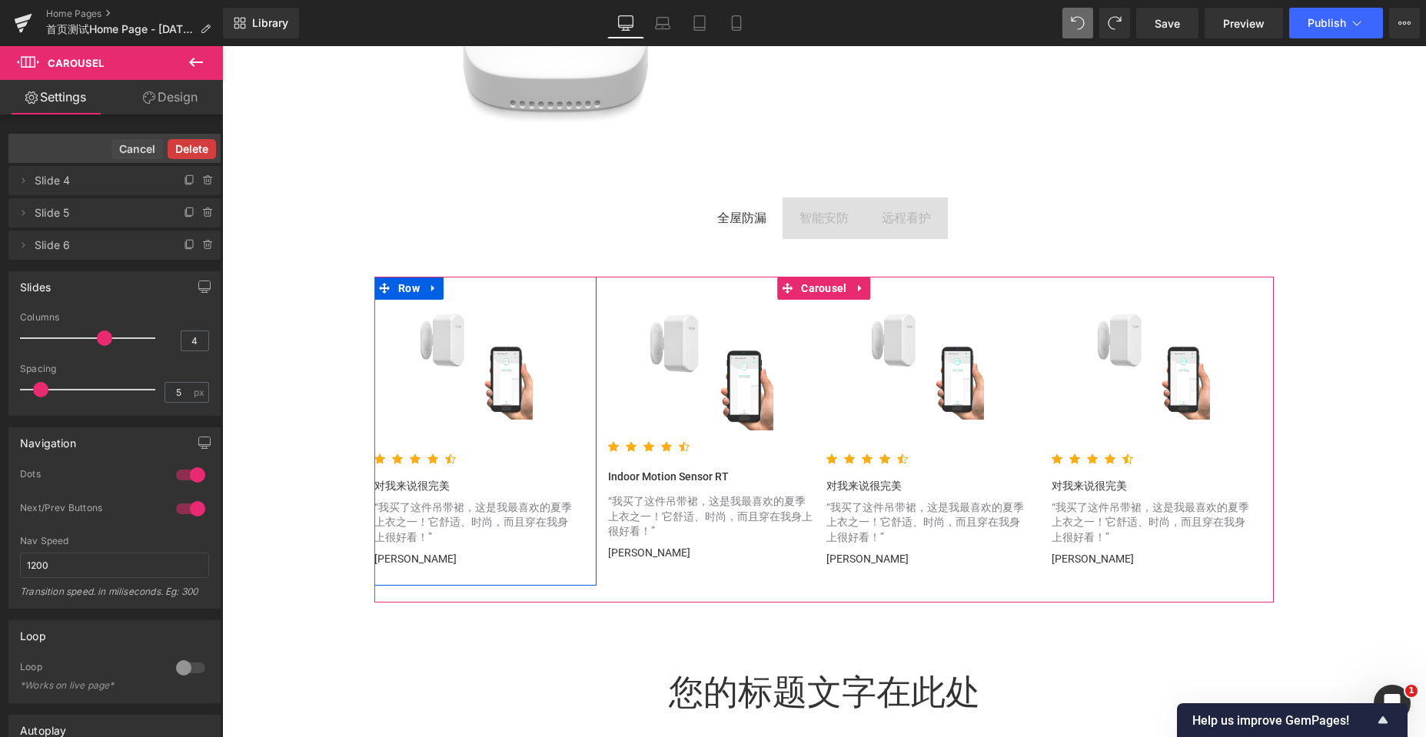
click at [199, 149] on button "Delete" at bounding box center [192, 149] width 48 height 20
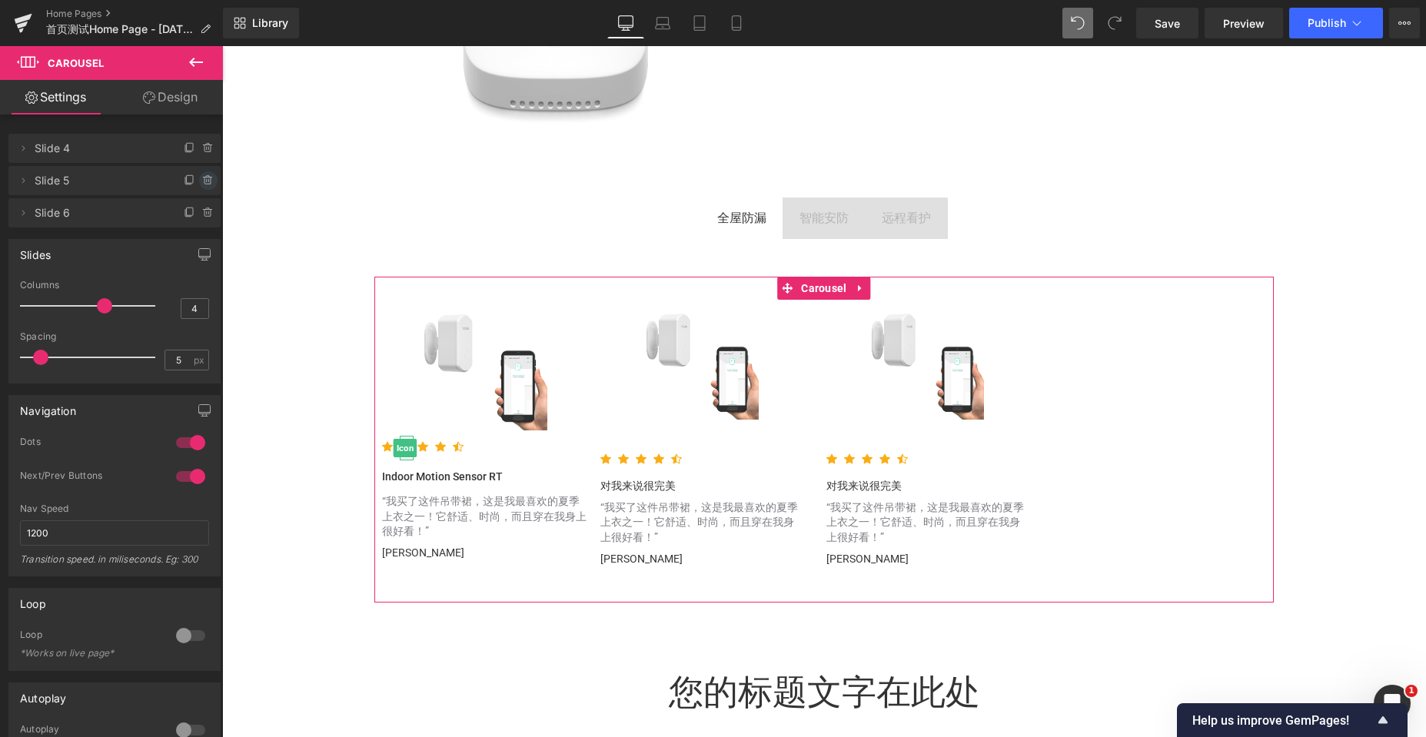
click at [202, 182] on icon at bounding box center [208, 180] width 12 height 12
click at [193, 186] on button "Delete" at bounding box center [192, 181] width 48 height 20
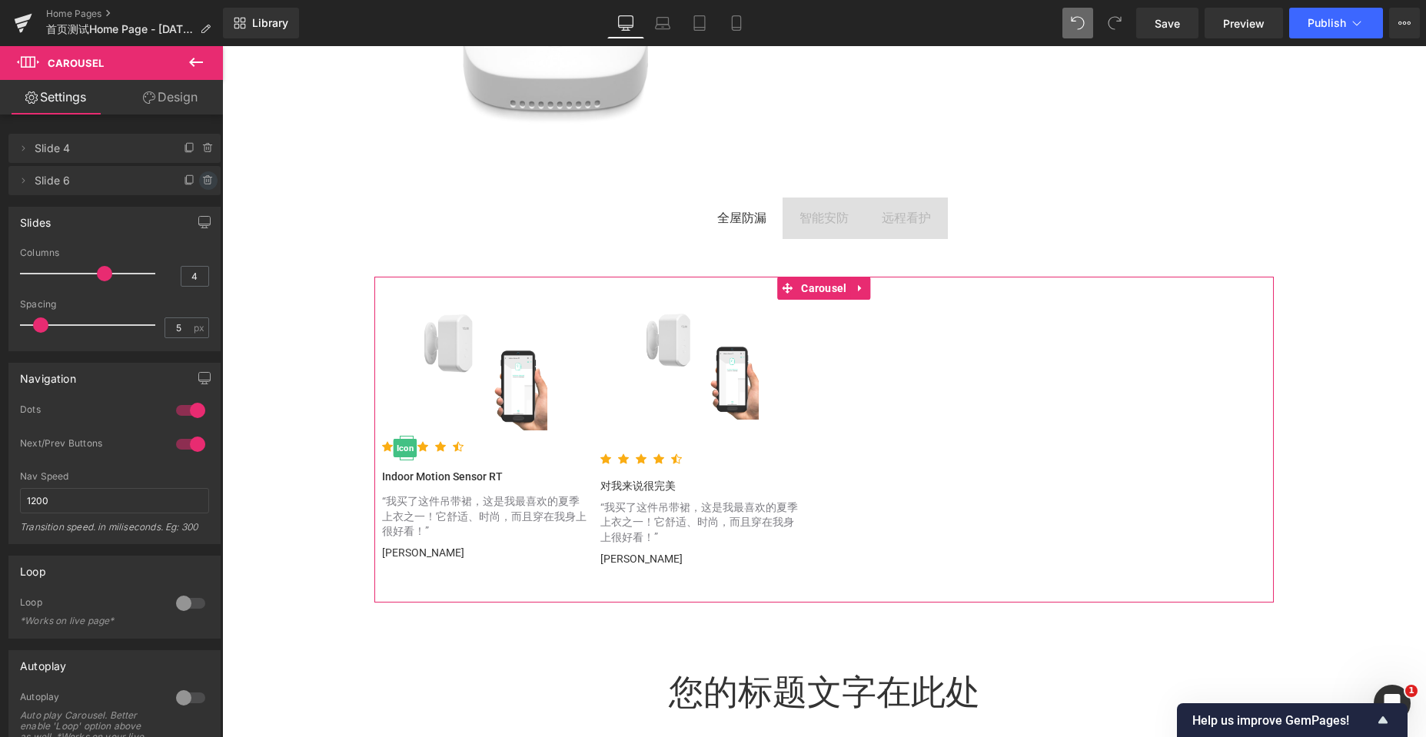
click at [206, 176] on icon at bounding box center [207, 177] width 3 height 2
click at [192, 186] on button "Delete" at bounding box center [192, 181] width 48 height 20
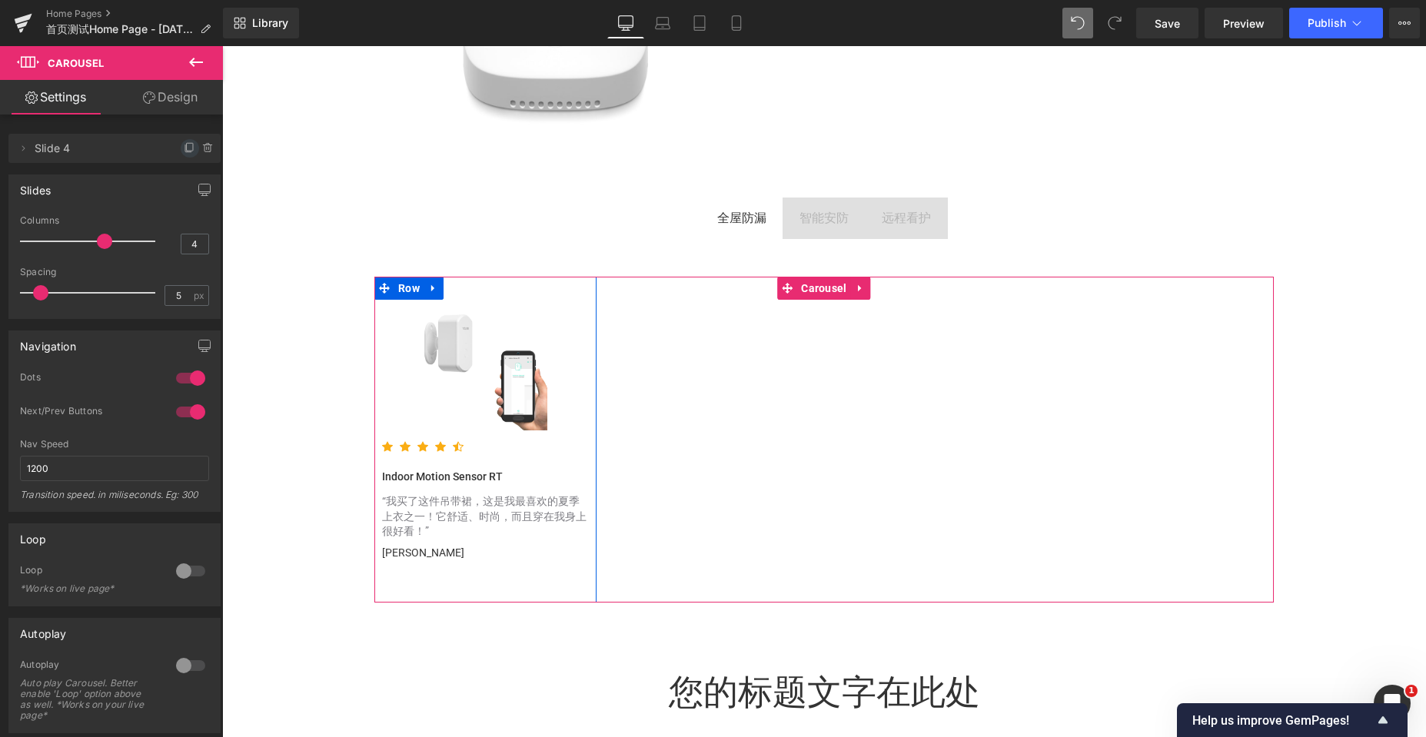
click at [184, 148] on icon at bounding box center [190, 148] width 12 height 12
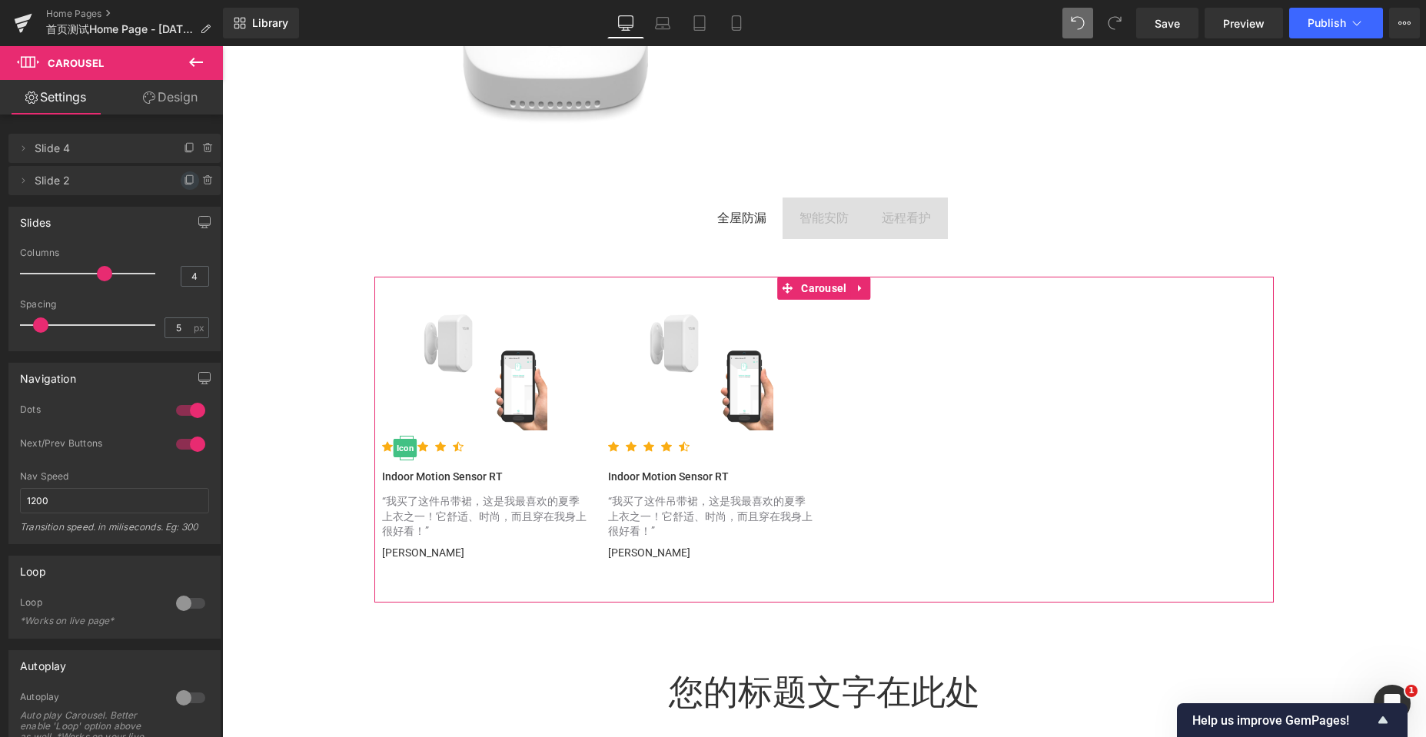
click at [187, 175] on icon at bounding box center [190, 179] width 6 height 8
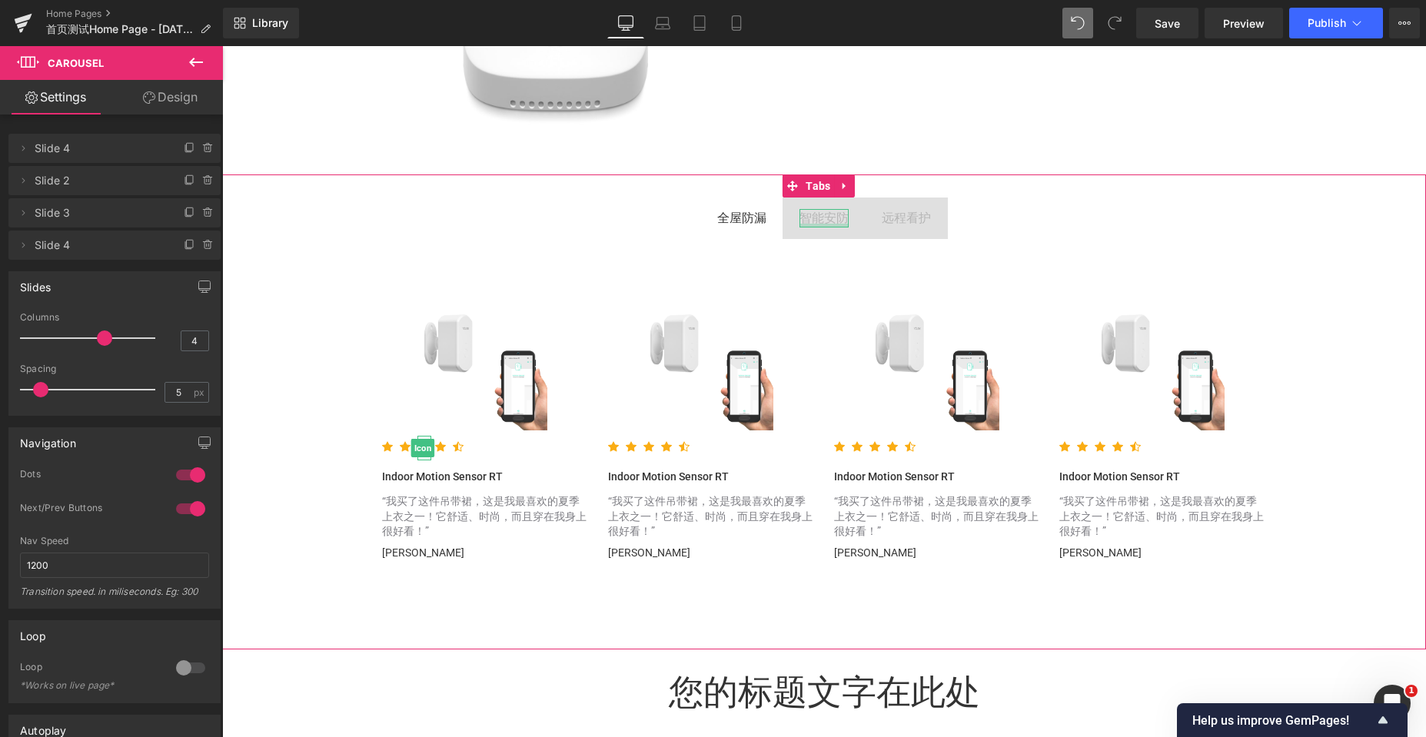
click at [802, 228] on div at bounding box center [823, 226] width 49 height 4
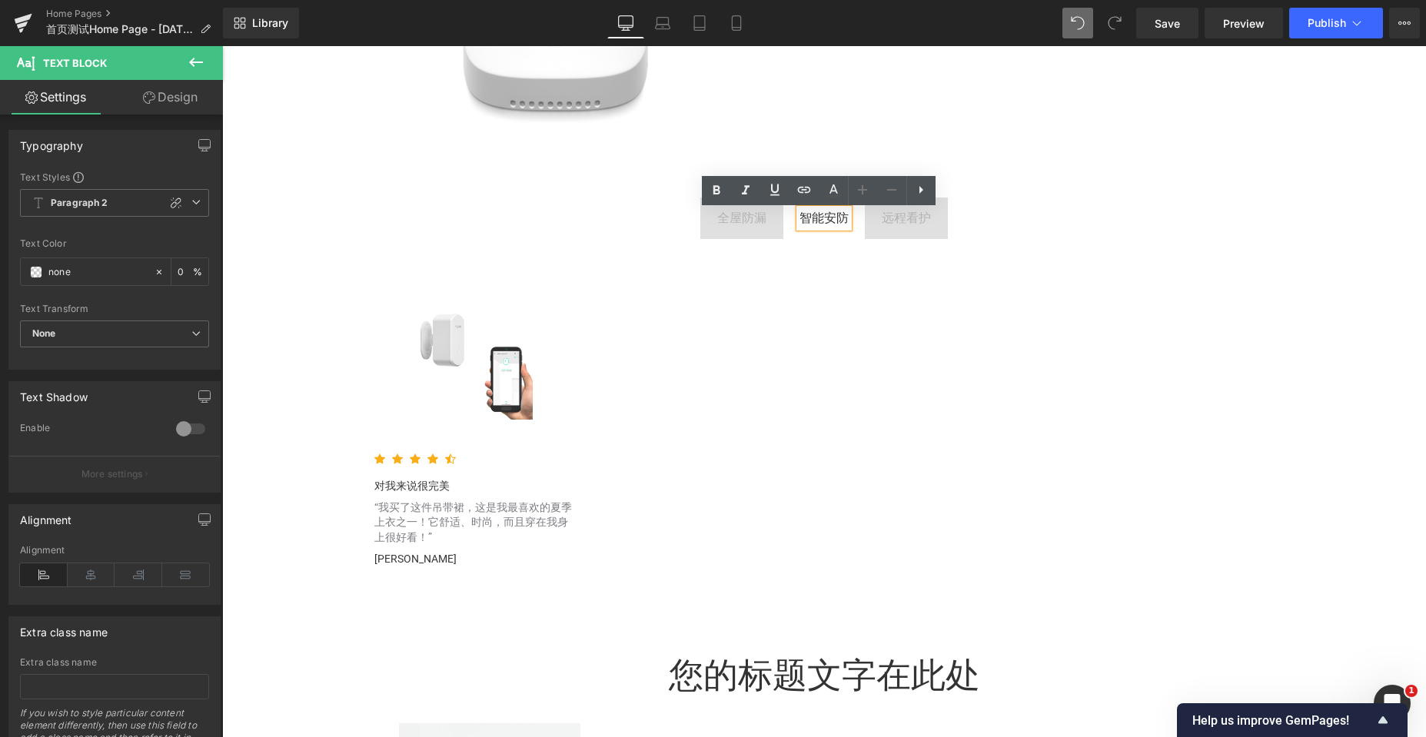
click at [717, 234] on span "全屋防漏 Text Block" at bounding box center [741, 219] width 83 height 42
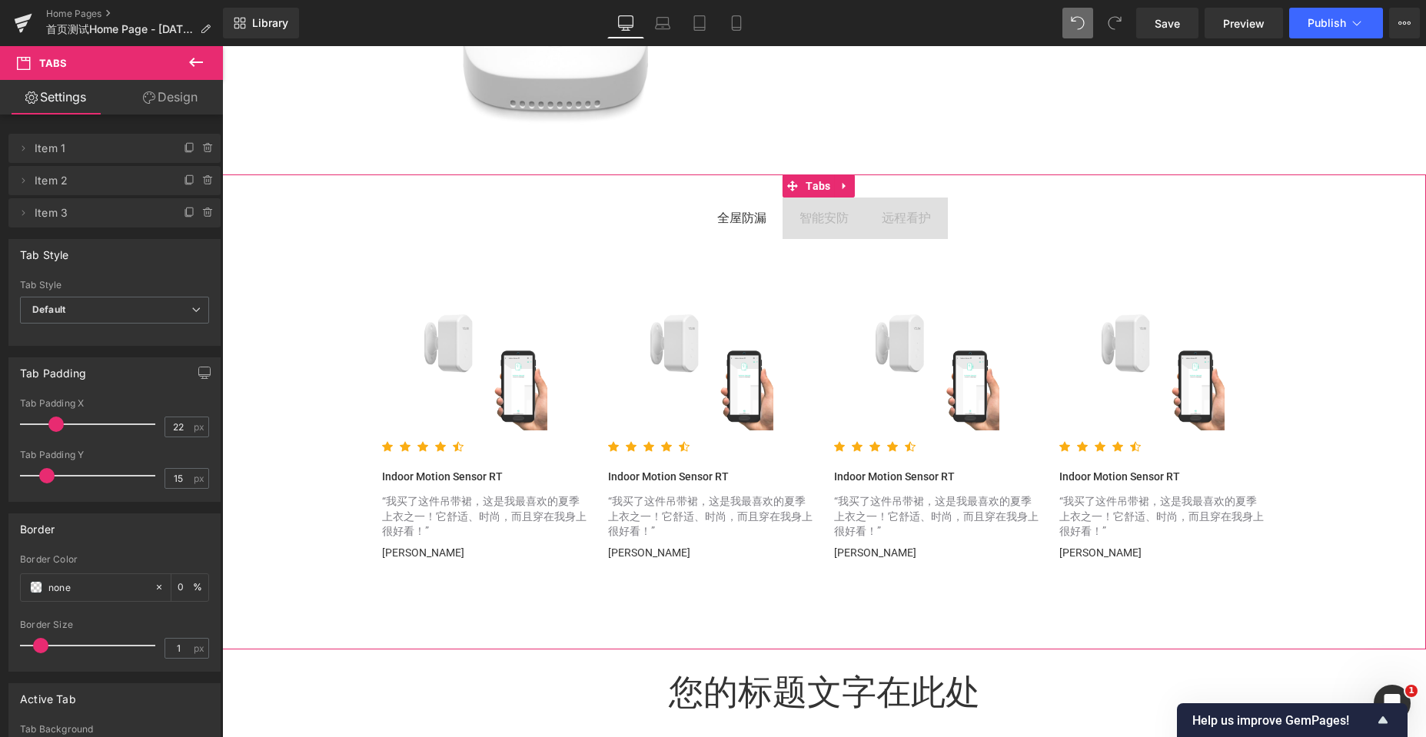
click at [793, 237] on span "智能安防 Text Block" at bounding box center [823, 219] width 83 height 42
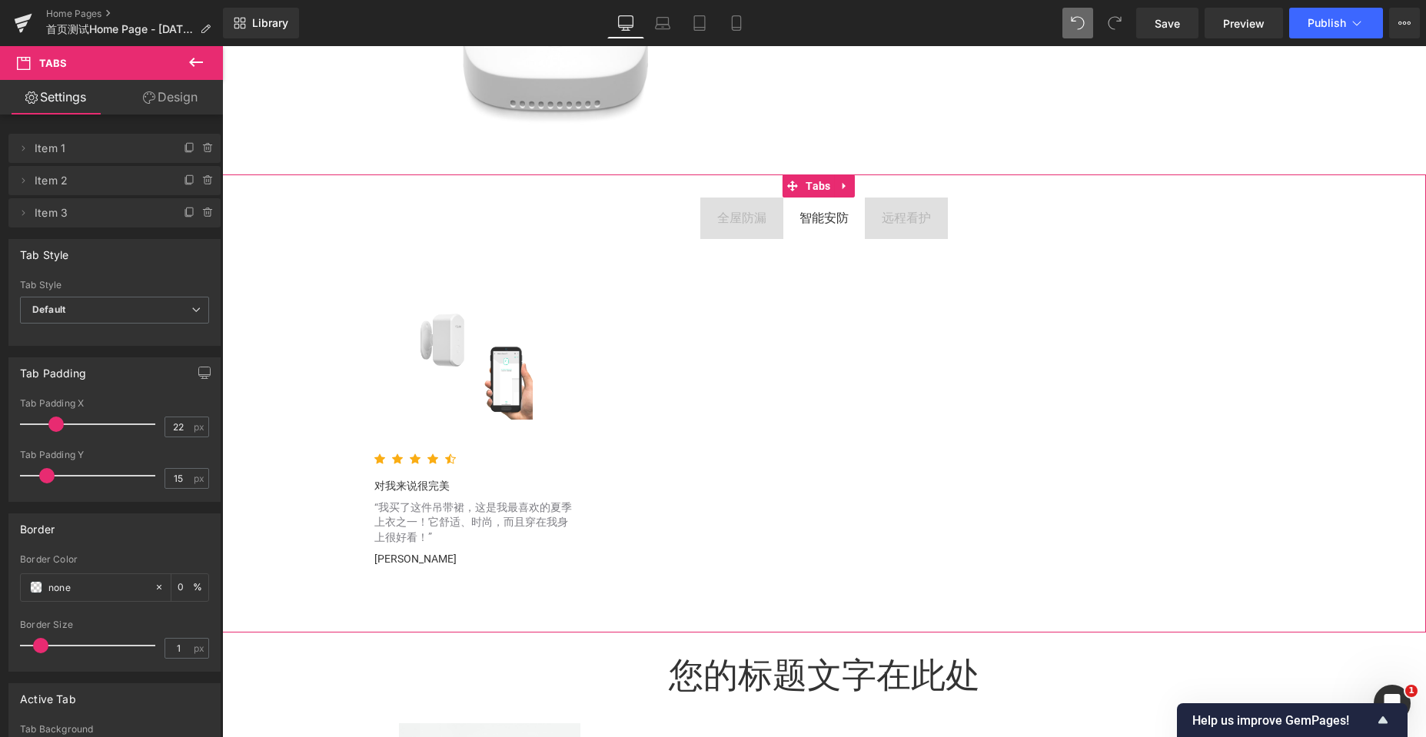
click at [879, 233] on span "远程看护 Text Block" at bounding box center [906, 219] width 83 height 42
click at [706, 230] on span "全屋防漏 Text Block" at bounding box center [741, 219] width 83 height 42
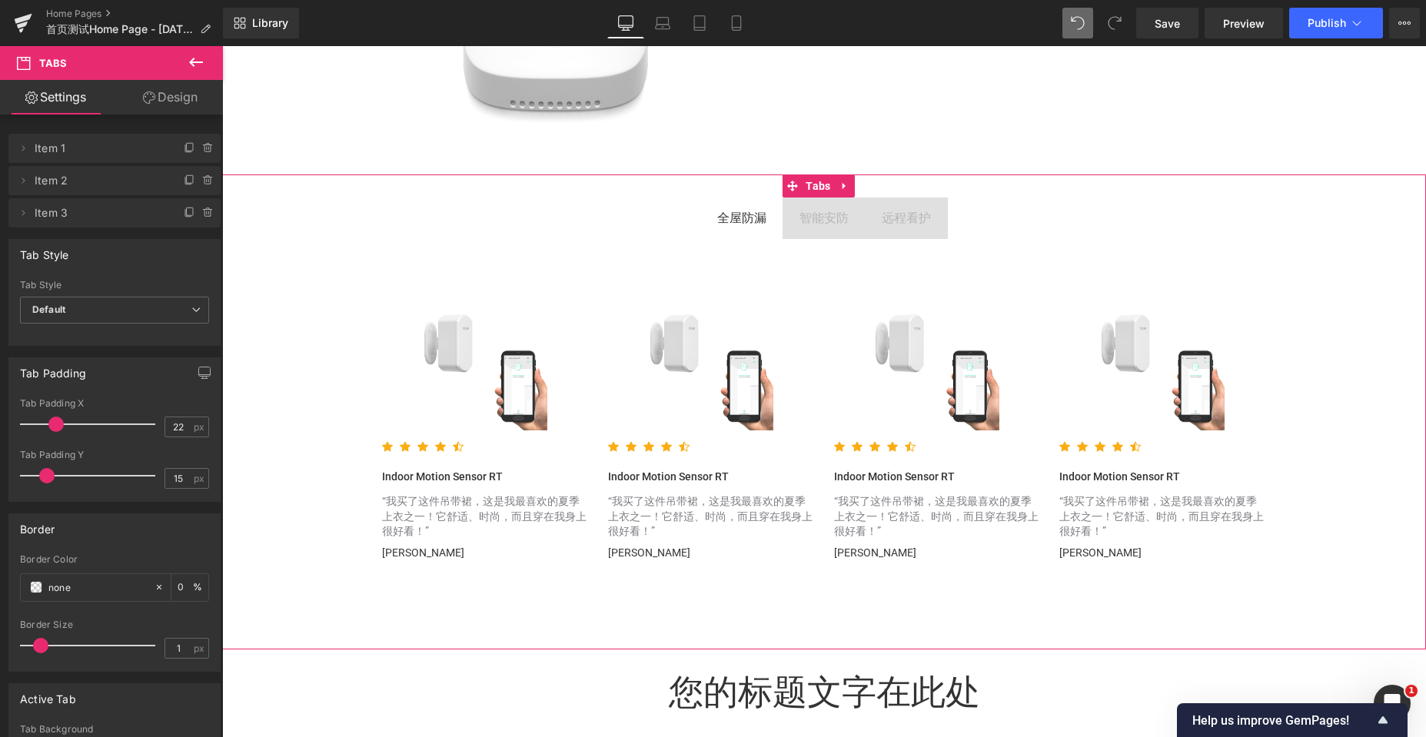
click at [786, 238] on span "智能安防 Text Block" at bounding box center [823, 219] width 83 height 42
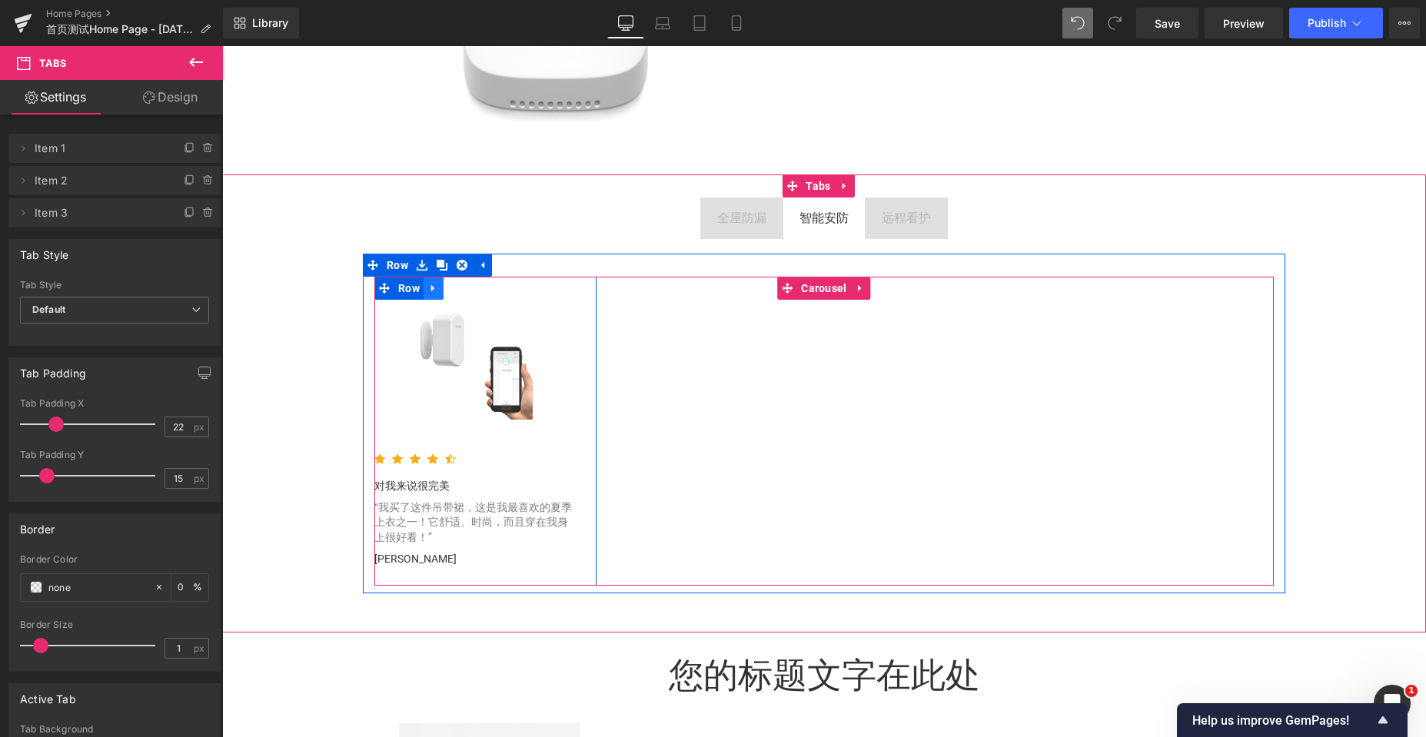
click at [431, 291] on icon at bounding box center [432, 288] width 3 height 7
click at [472, 294] on icon at bounding box center [473, 288] width 11 height 11
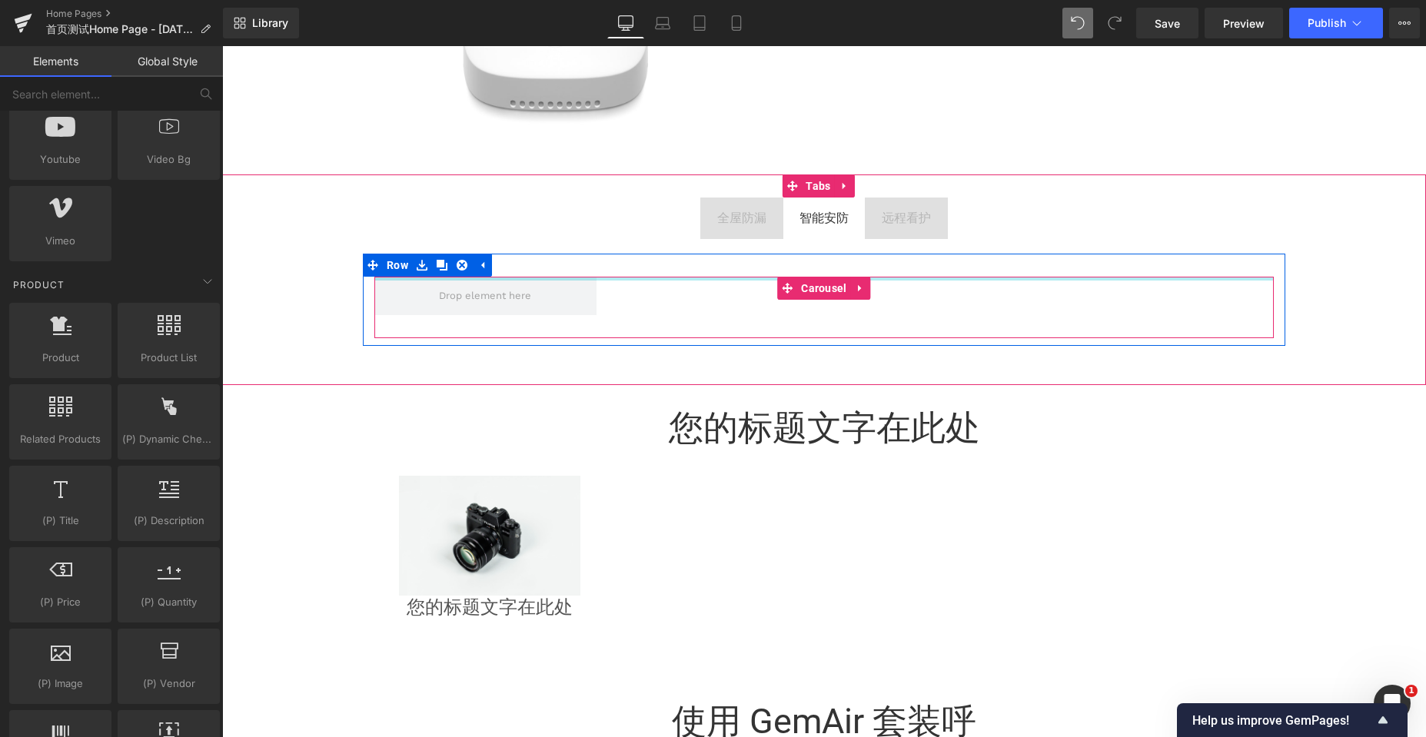
scroll to position [5732, 1192]
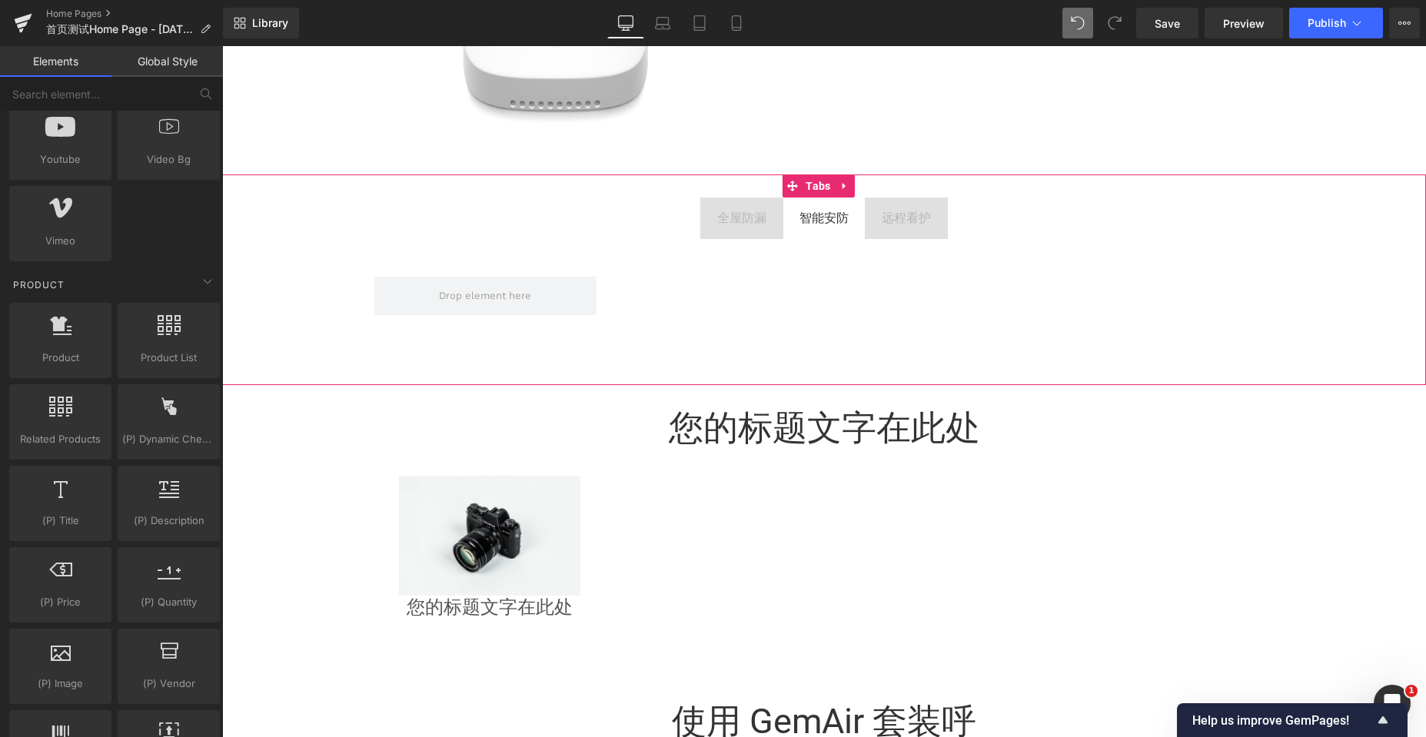
click at [897, 232] on span "远程看护 Text Block" at bounding box center [906, 219] width 83 height 42
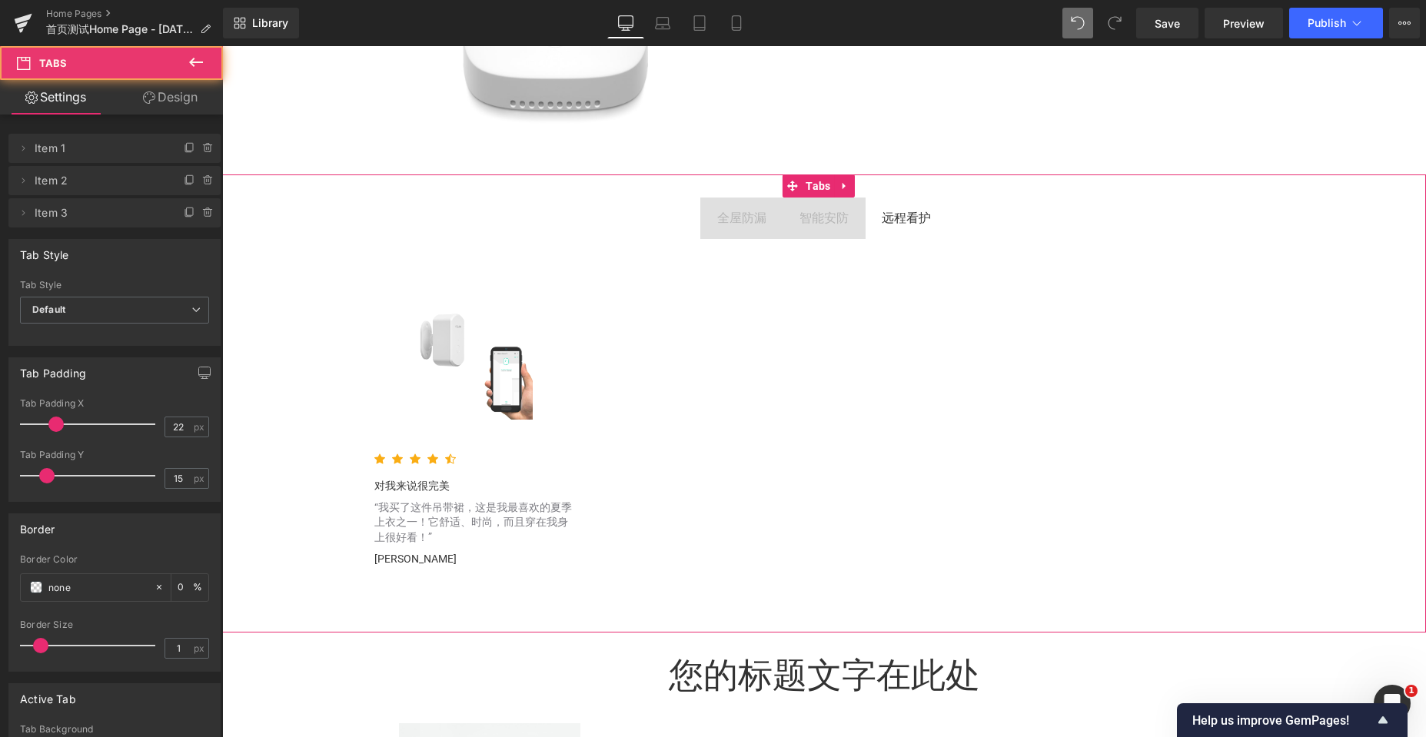
scroll to position [8, 8]
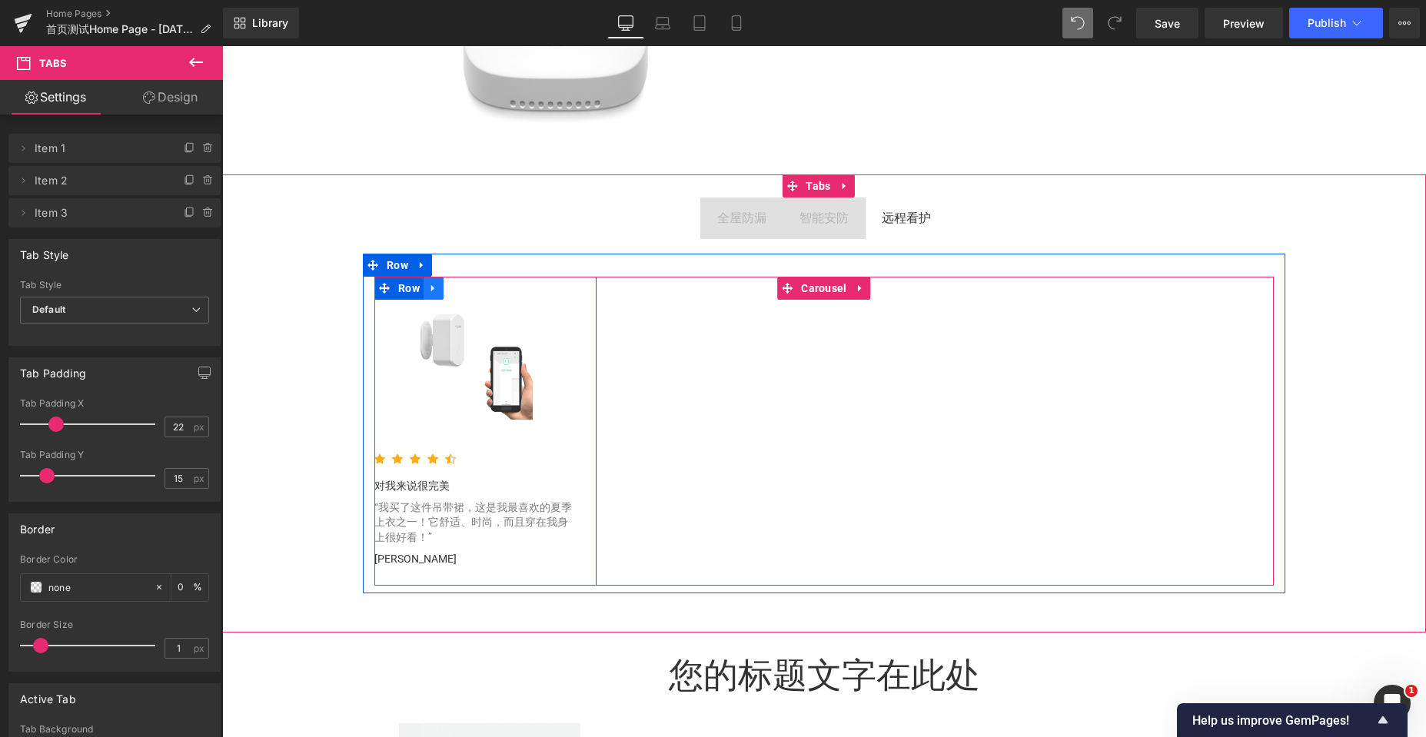
click at [431, 290] on icon at bounding box center [432, 288] width 3 height 7
click at [469, 294] on icon at bounding box center [473, 288] width 11 height 11
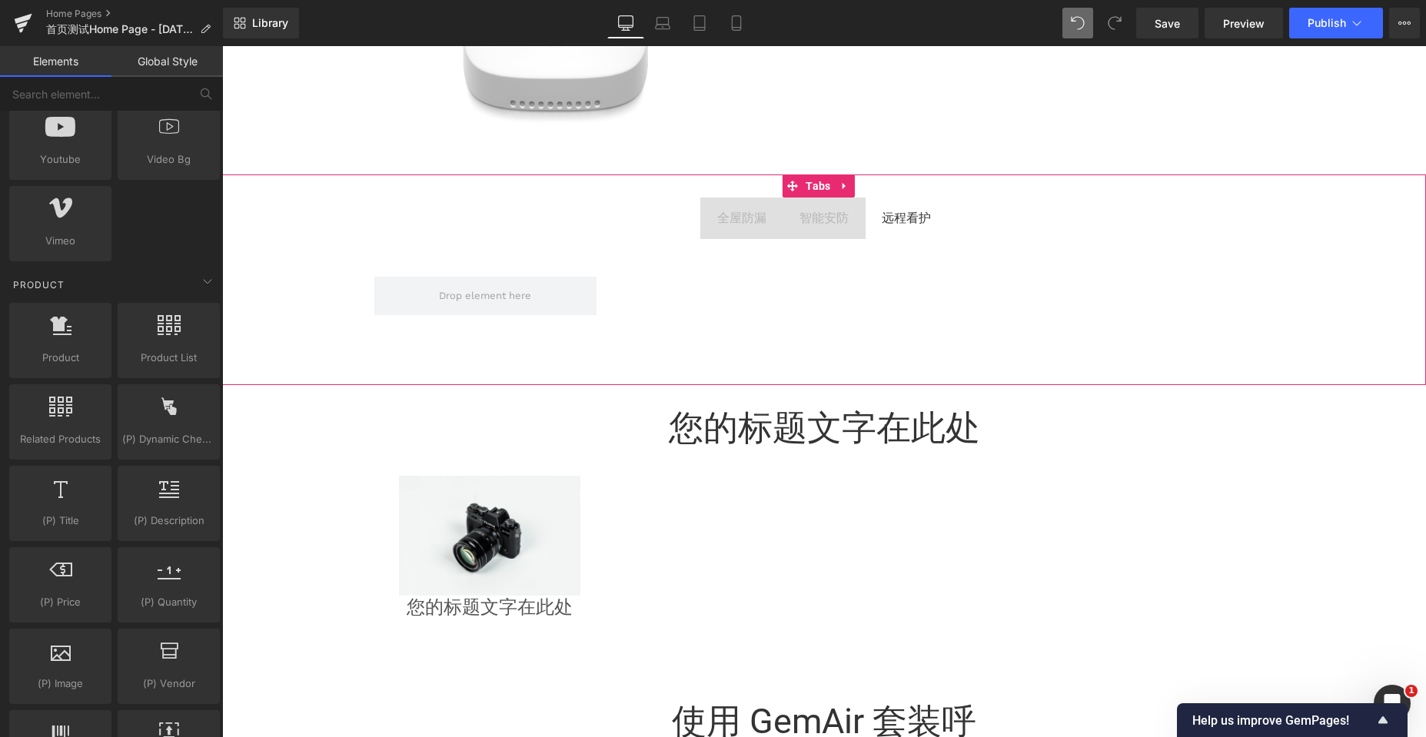
scroll to position [5732, 1192]
click at [709, 238] on span "全屋防漏 Text Block" at bounding box center [741, 219] width 83 height 42
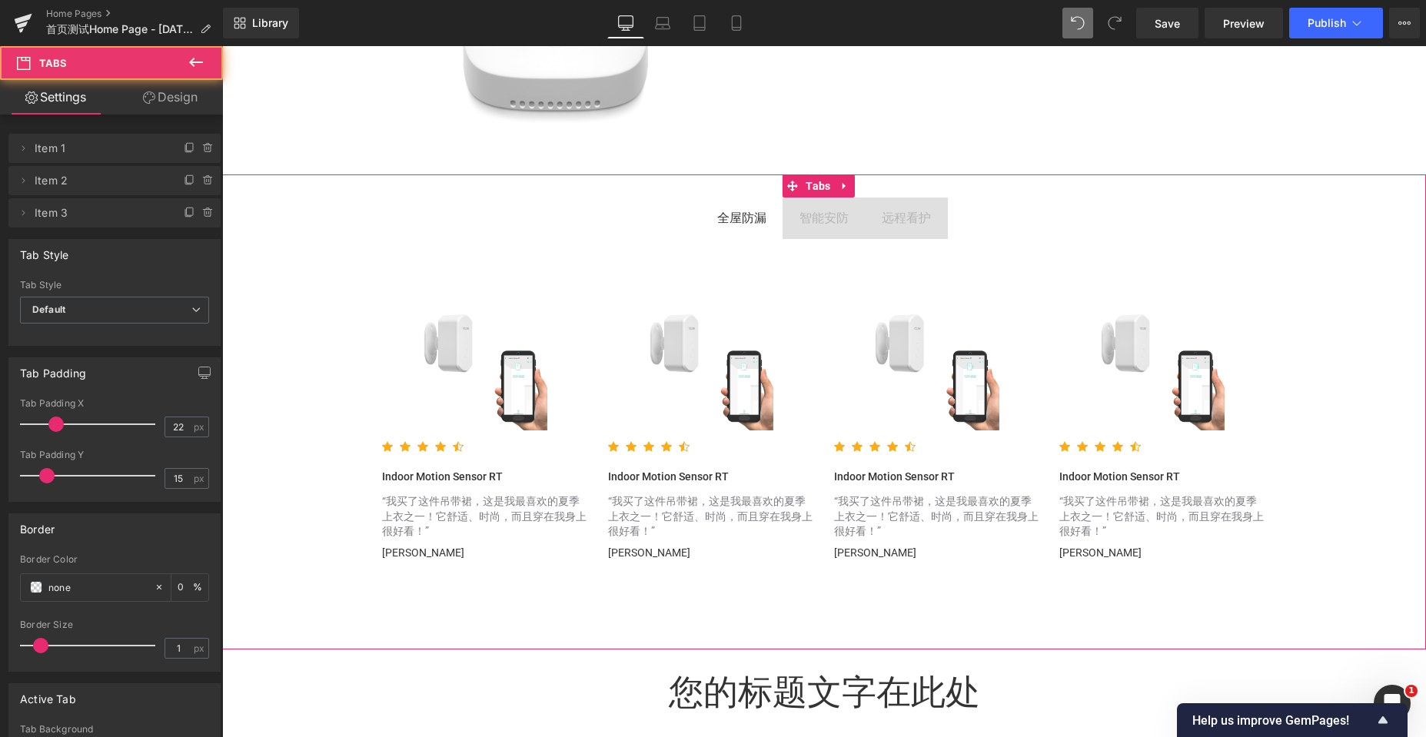
scroll to position [8, 8]
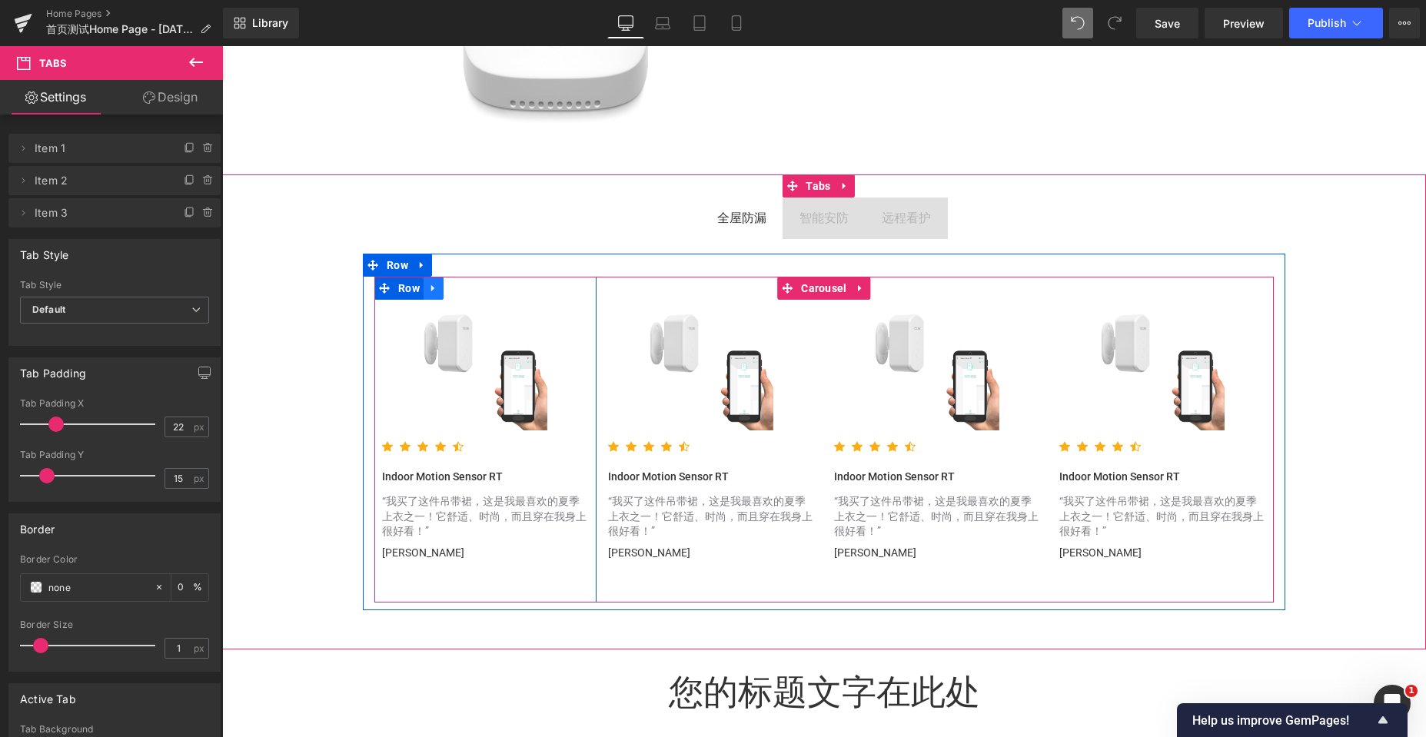
click at [428, 288] on icon at bounding box center [433, 289] width 11 height 12
click at [450, 294] on icon at bounding box center [453, 289] width 11 height 12
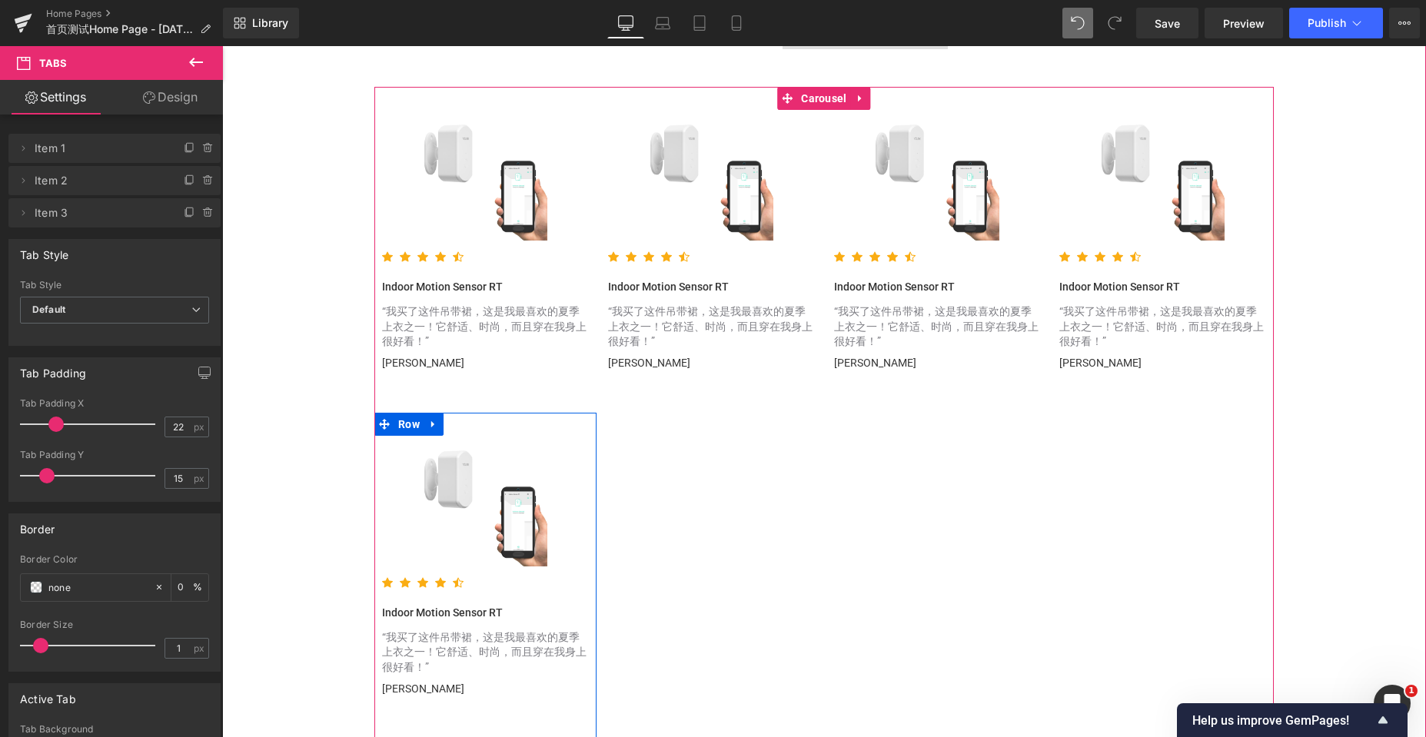
scroll to position [3387, 0]
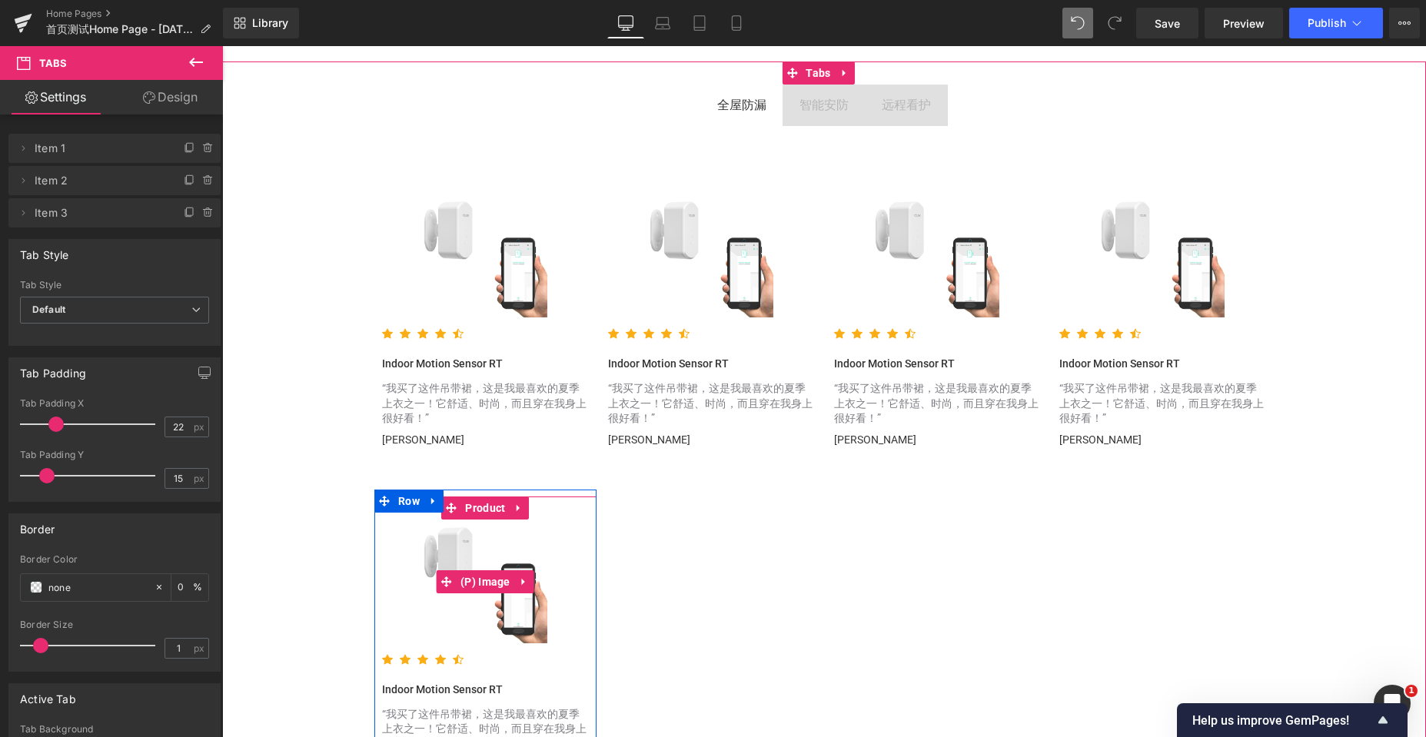
click at [424, 526] on img at bounding box center [486, 582] width 124 height 124
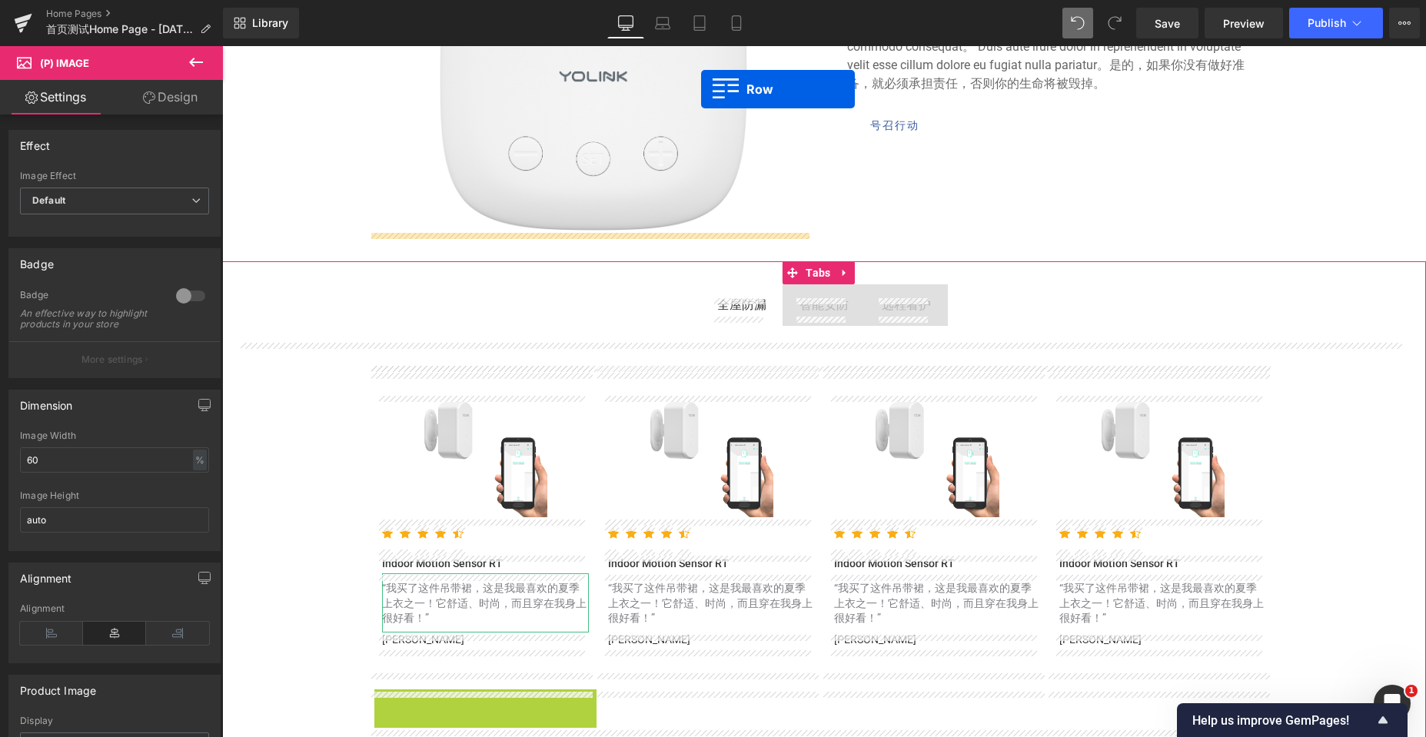
scroll to position [3125, 0]
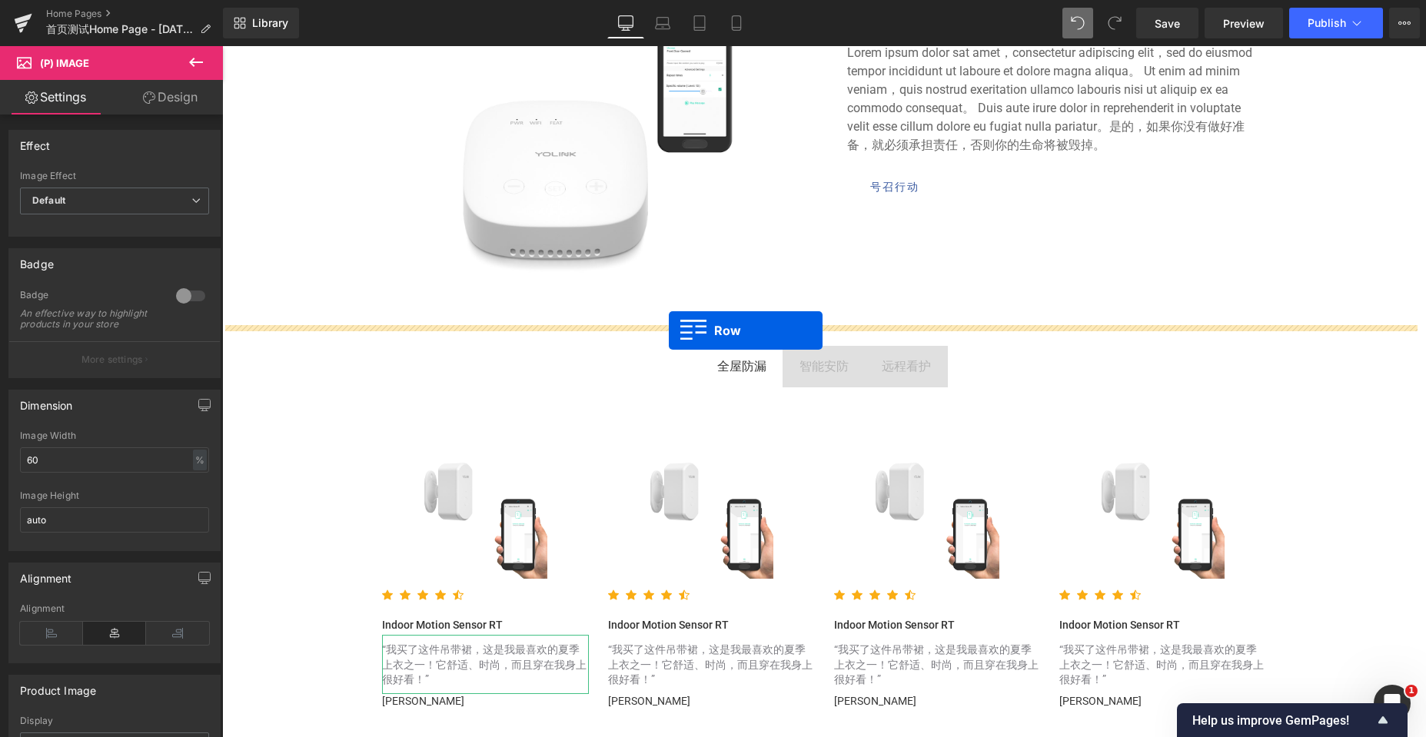
drag, startPoint x: 378, startPoint y: 505, endPoint x: 669, endPoint y: 331, distance: 338.9
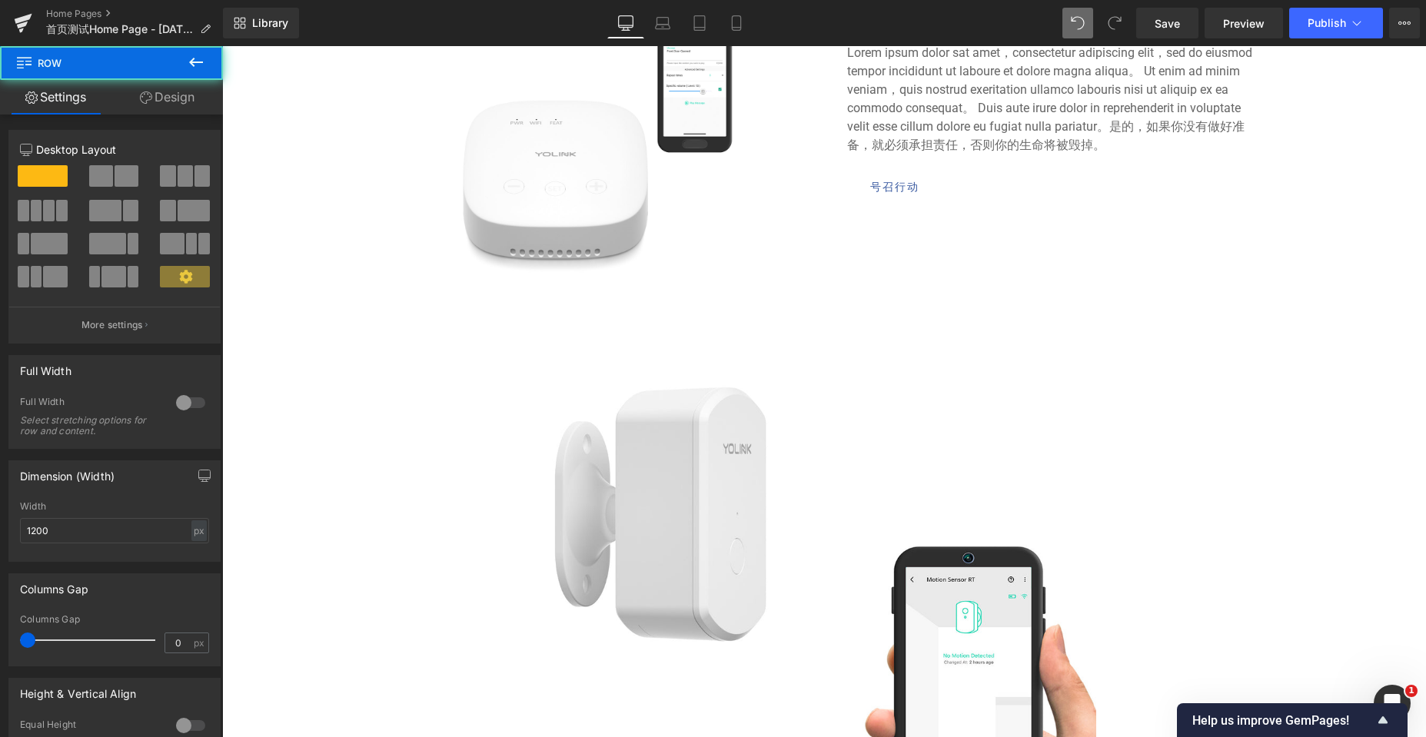
scroll to position [0, 0]
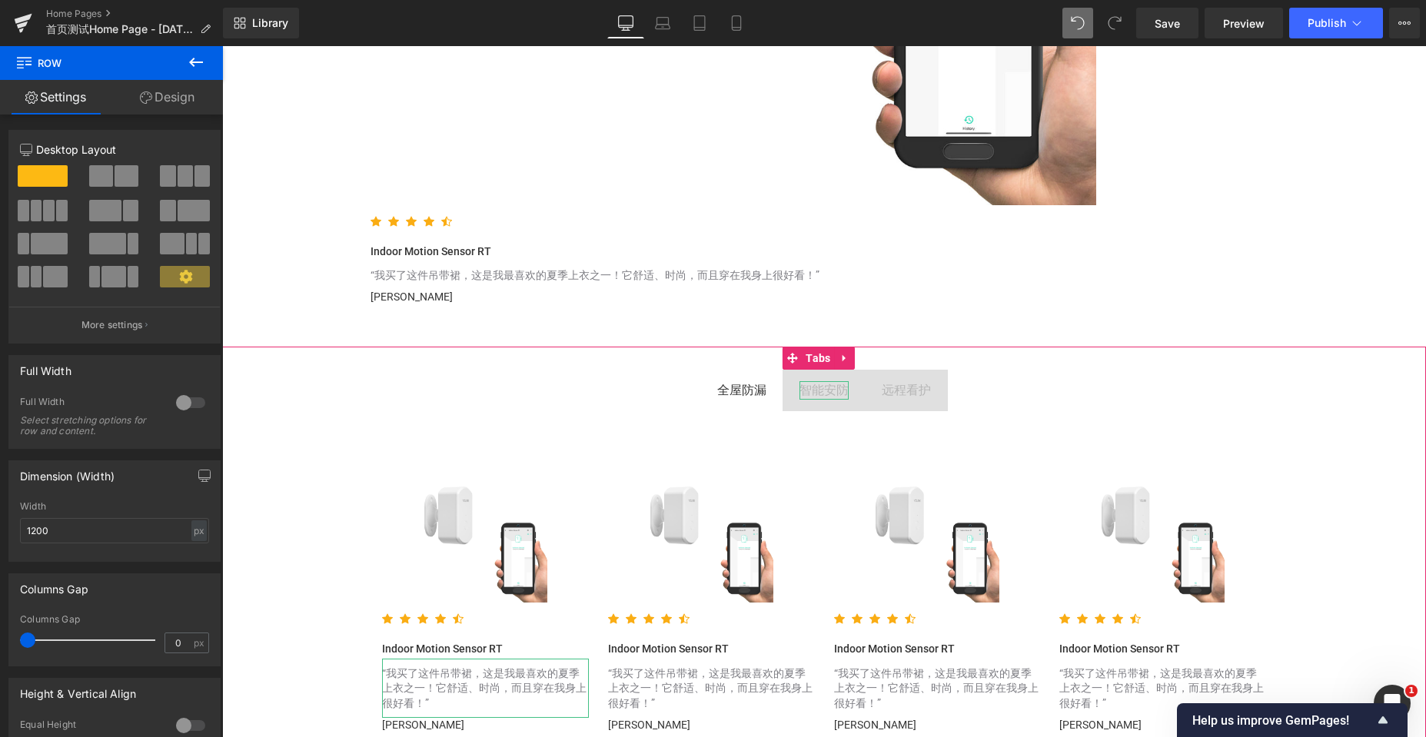
click at [809, 391] on div "智能安防" at bounding box center [823, 390] width 49 height 18
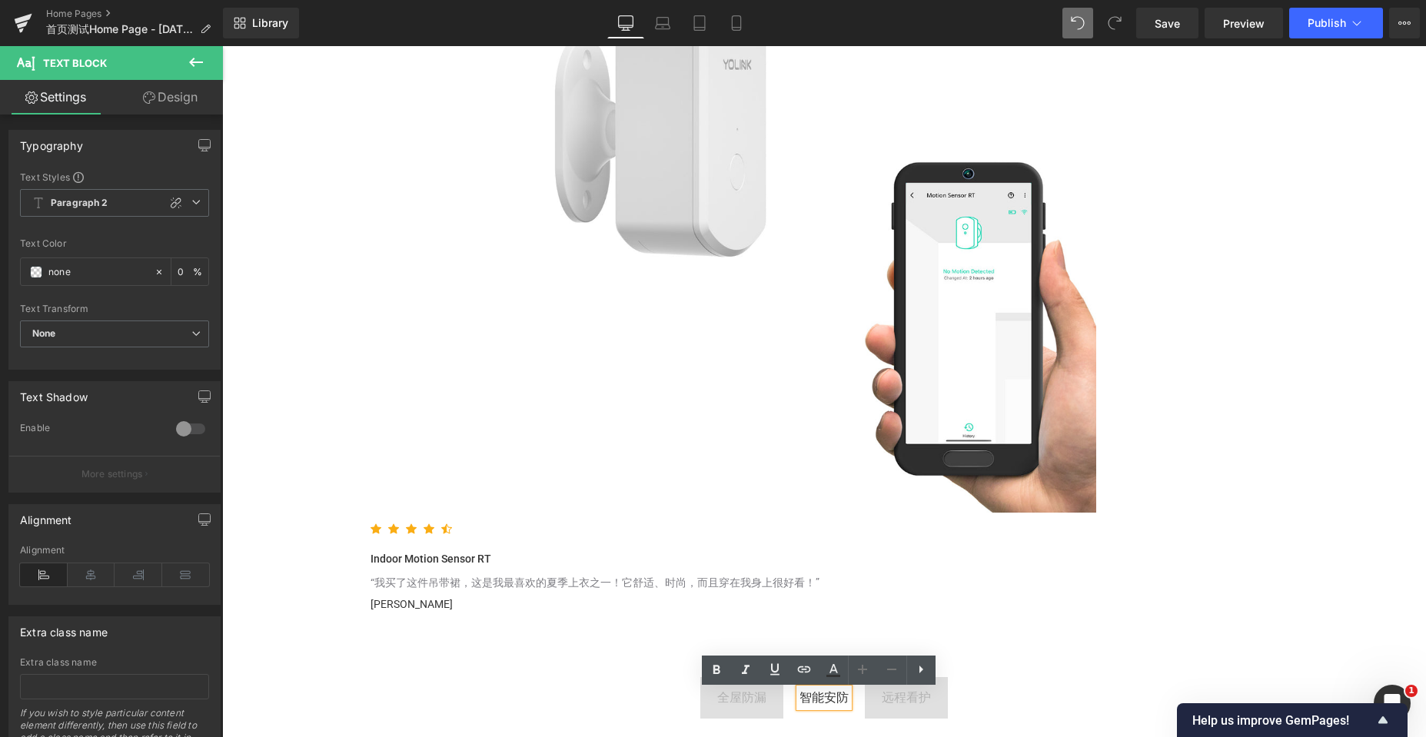
click at [945, 368] on img at bounding box center [824, 240] width 544 height 544
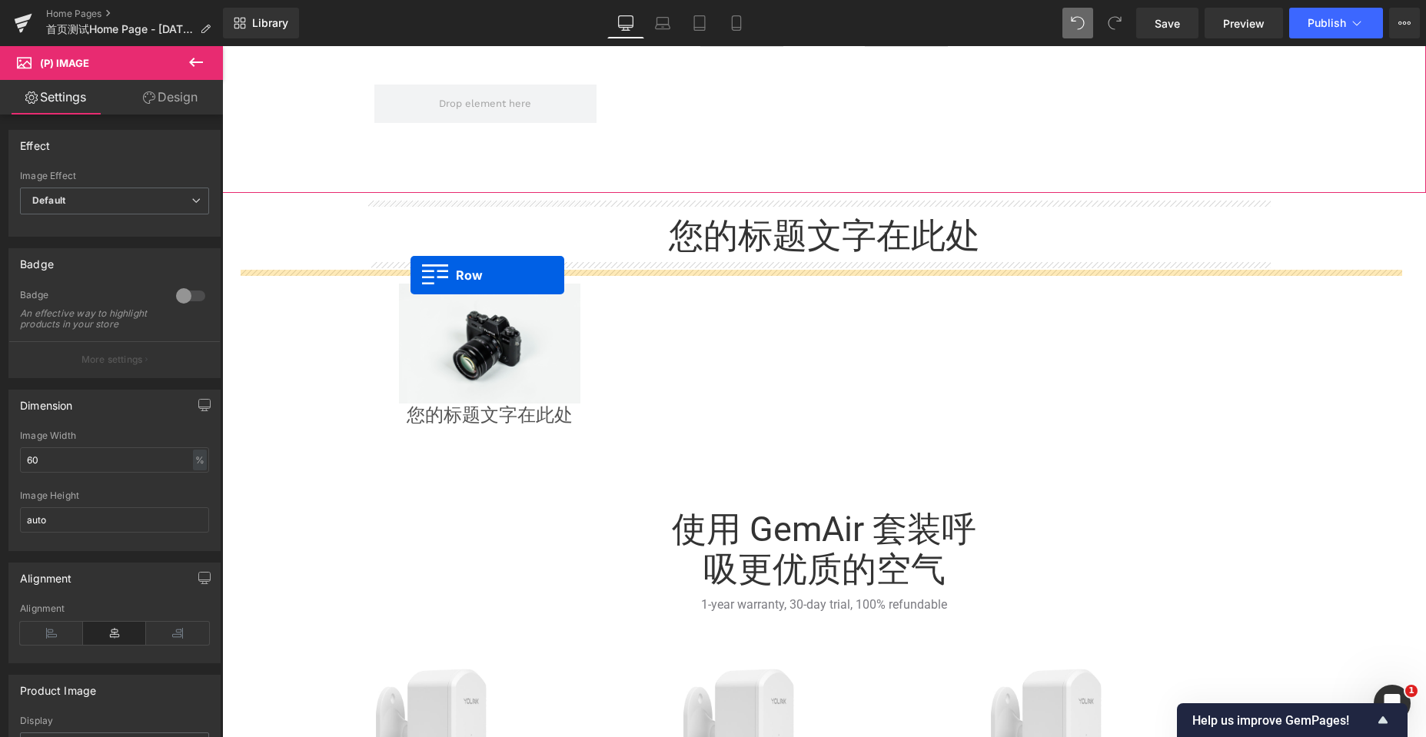
scroll to position [3586, 0]
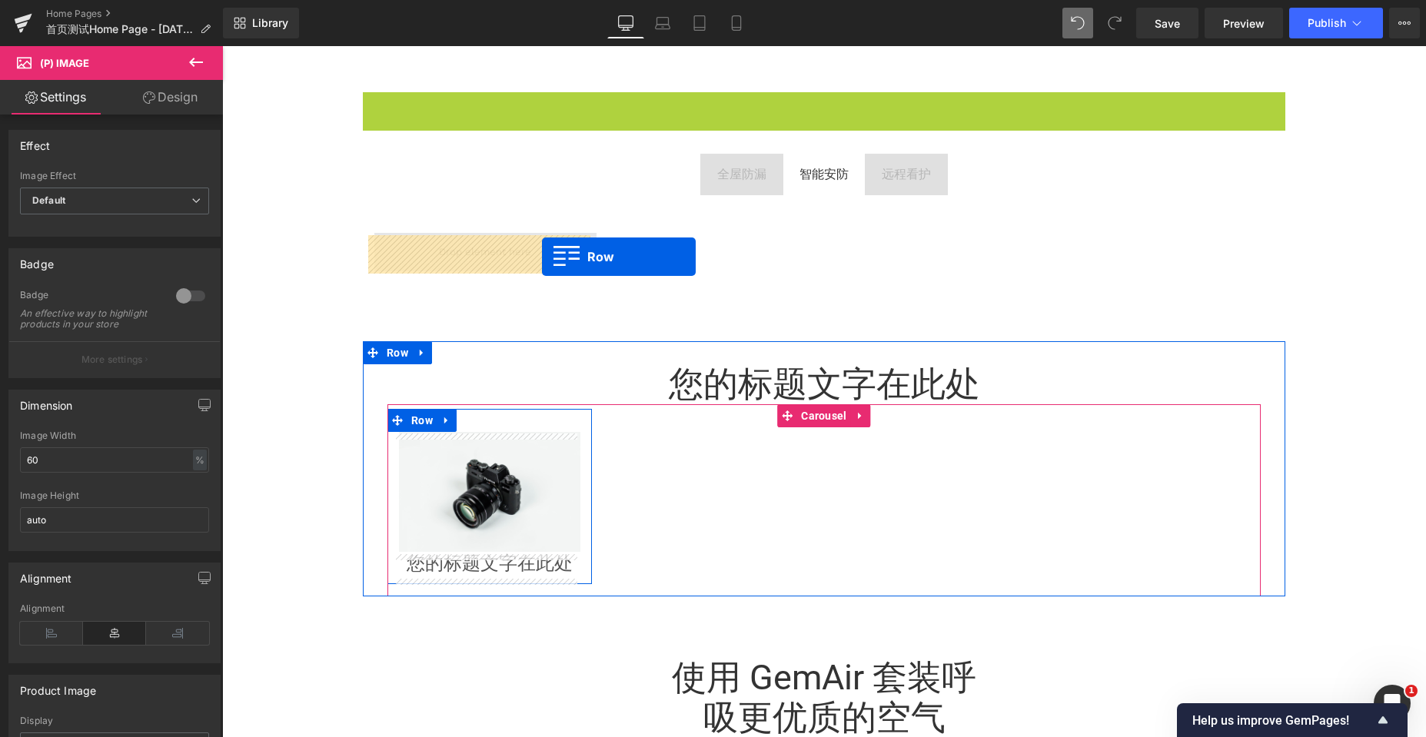
drag, startPoint x: 368, startPoint y: 108, endPoint x: 542, endPoint y: 257, distance: 228.9
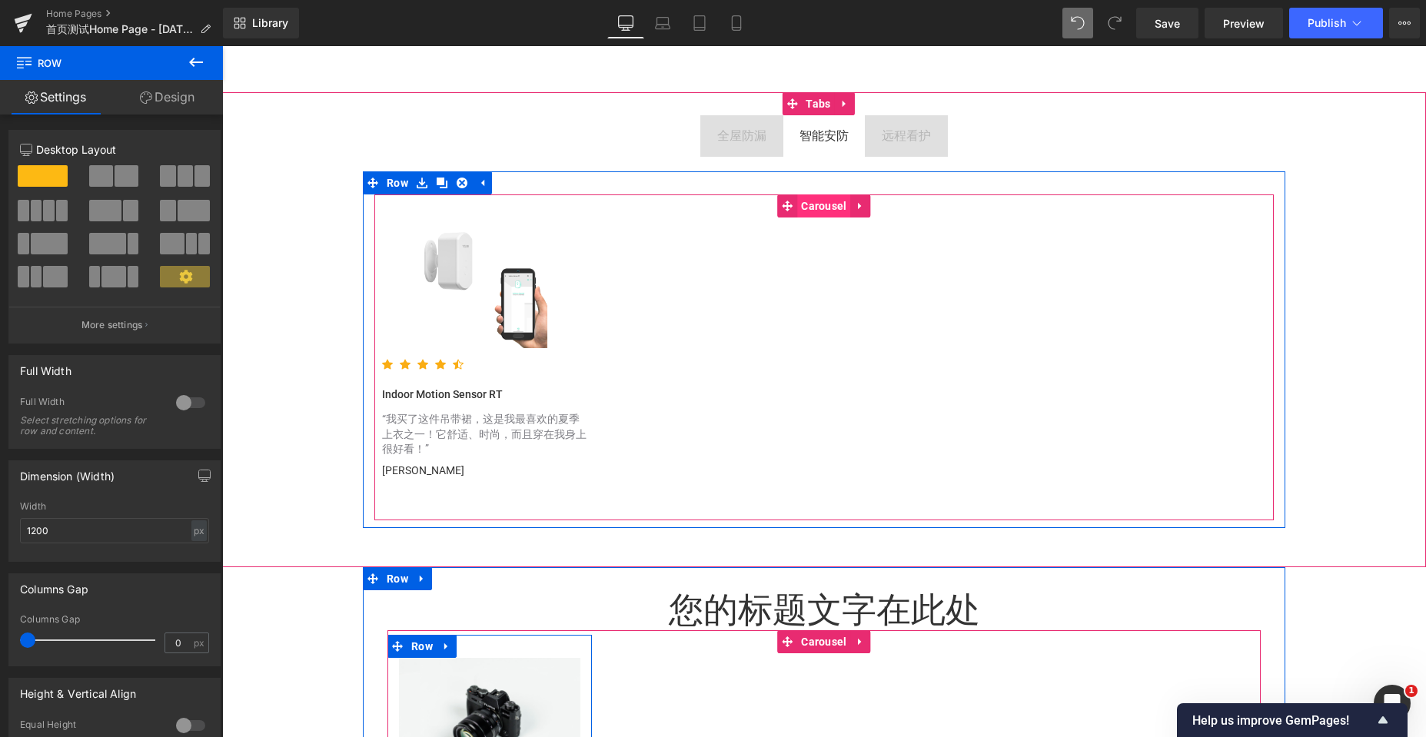
click at [806, 214] on span "Carousel" at bounding box center [823, 205] width 53 height 23
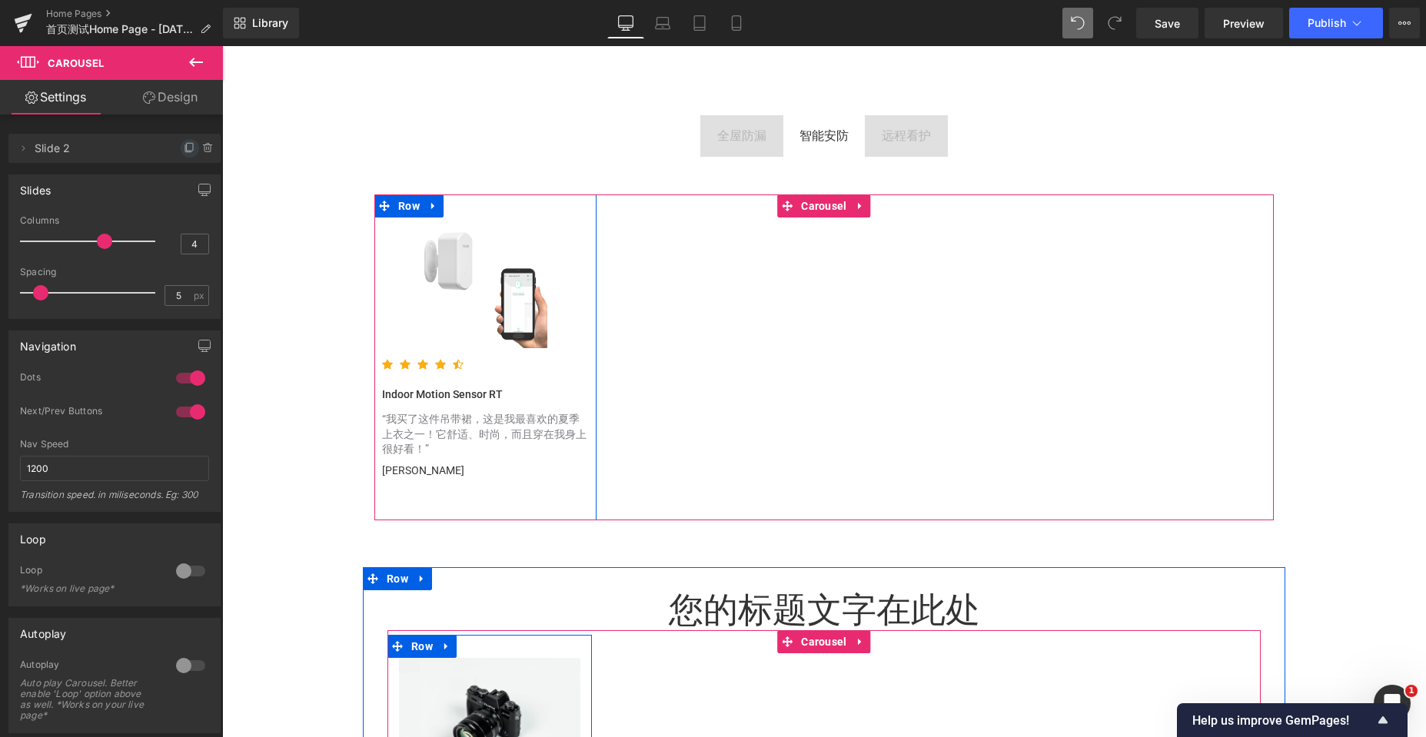
click at [184, 150] on icon at bounding box center [190, 148] width 12 height 12
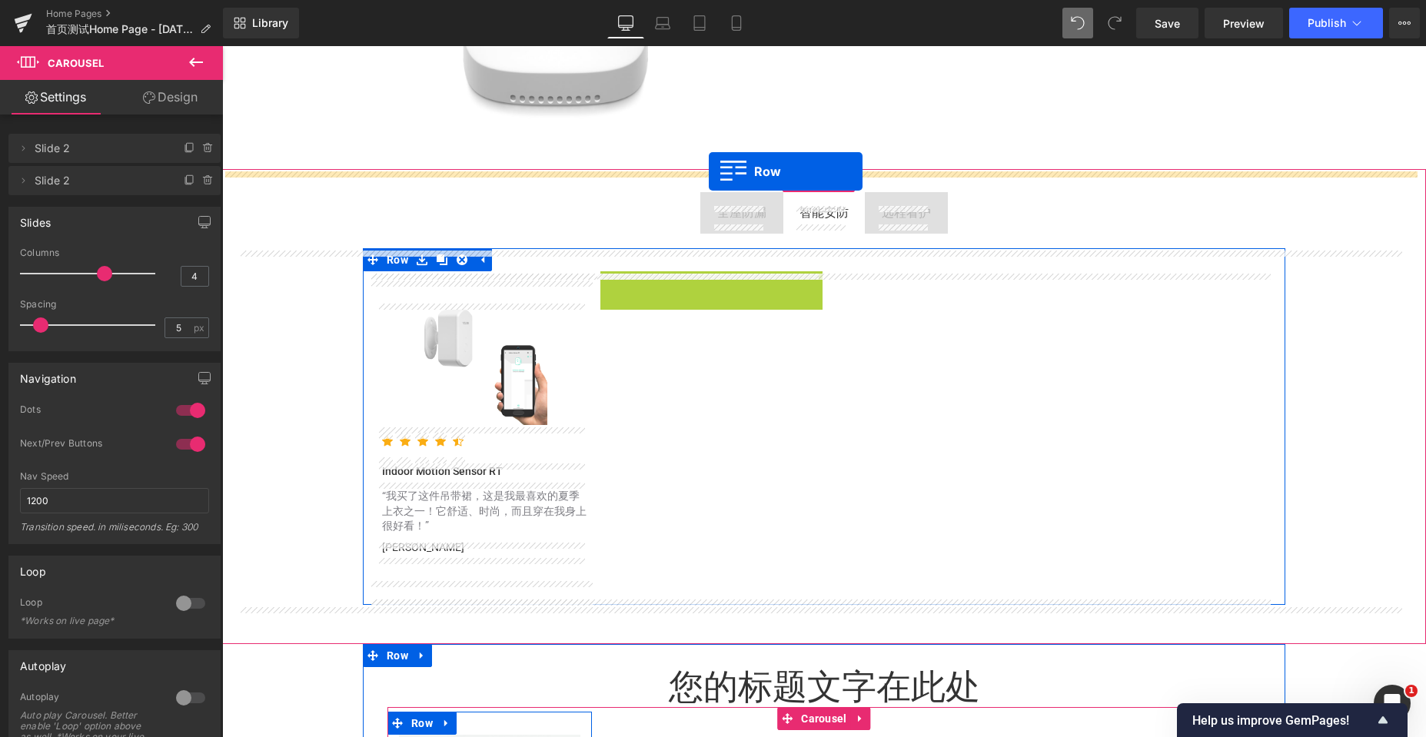
drag, startPoint x: 604, startPoint y: 288, endPoint x: 709, endPoint y: 171, distance: 156.8
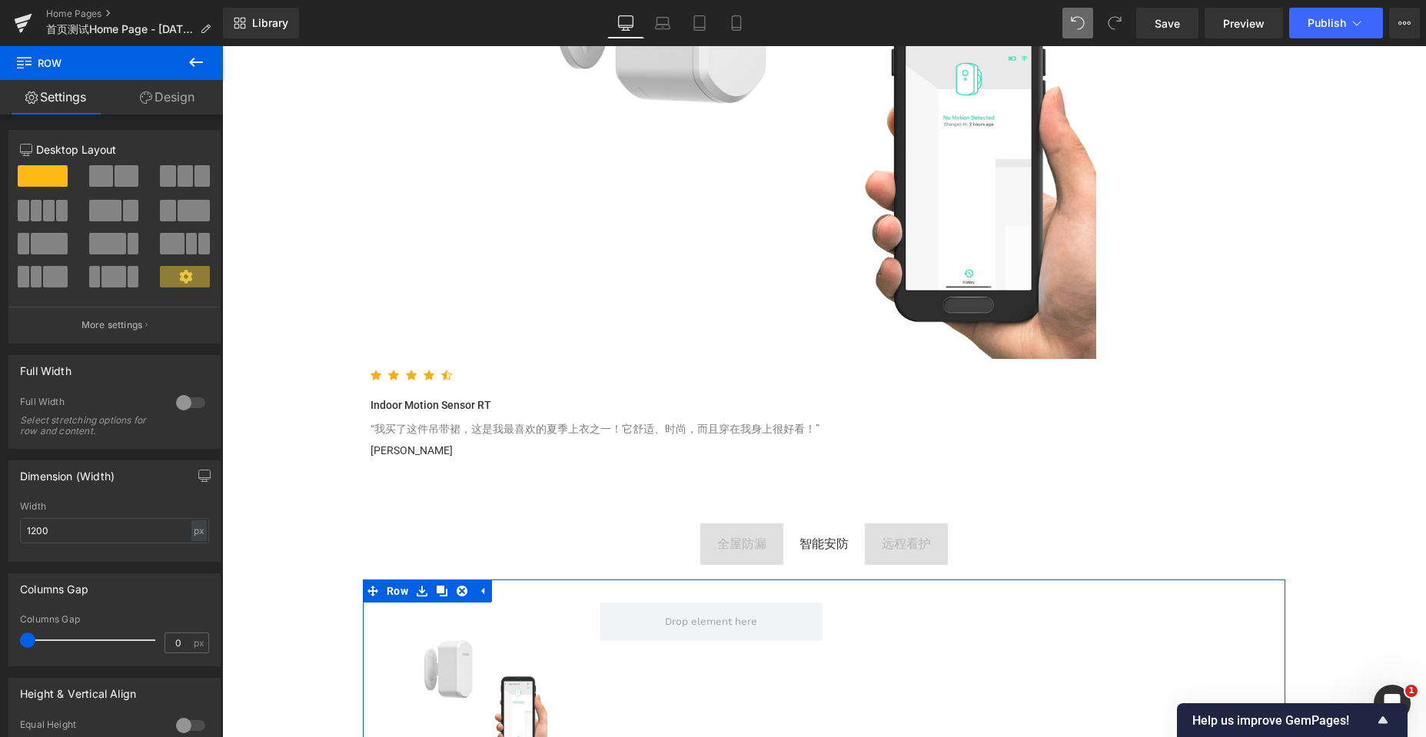
click at [892, 549] on div "远程看护" at bounding box center [906, 544] width 49 height 18
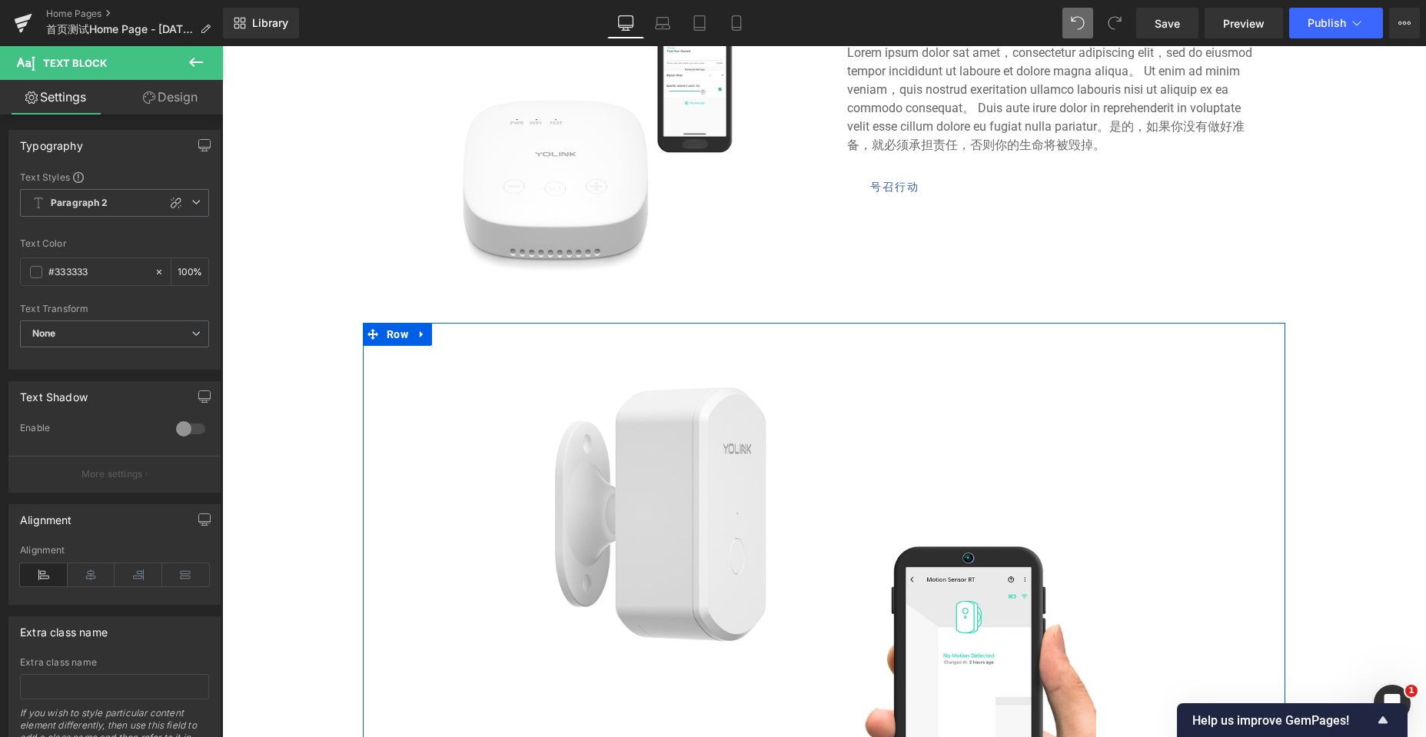
click at [367, 332] on icon at bounding box center [372, 334] width 11 height 11
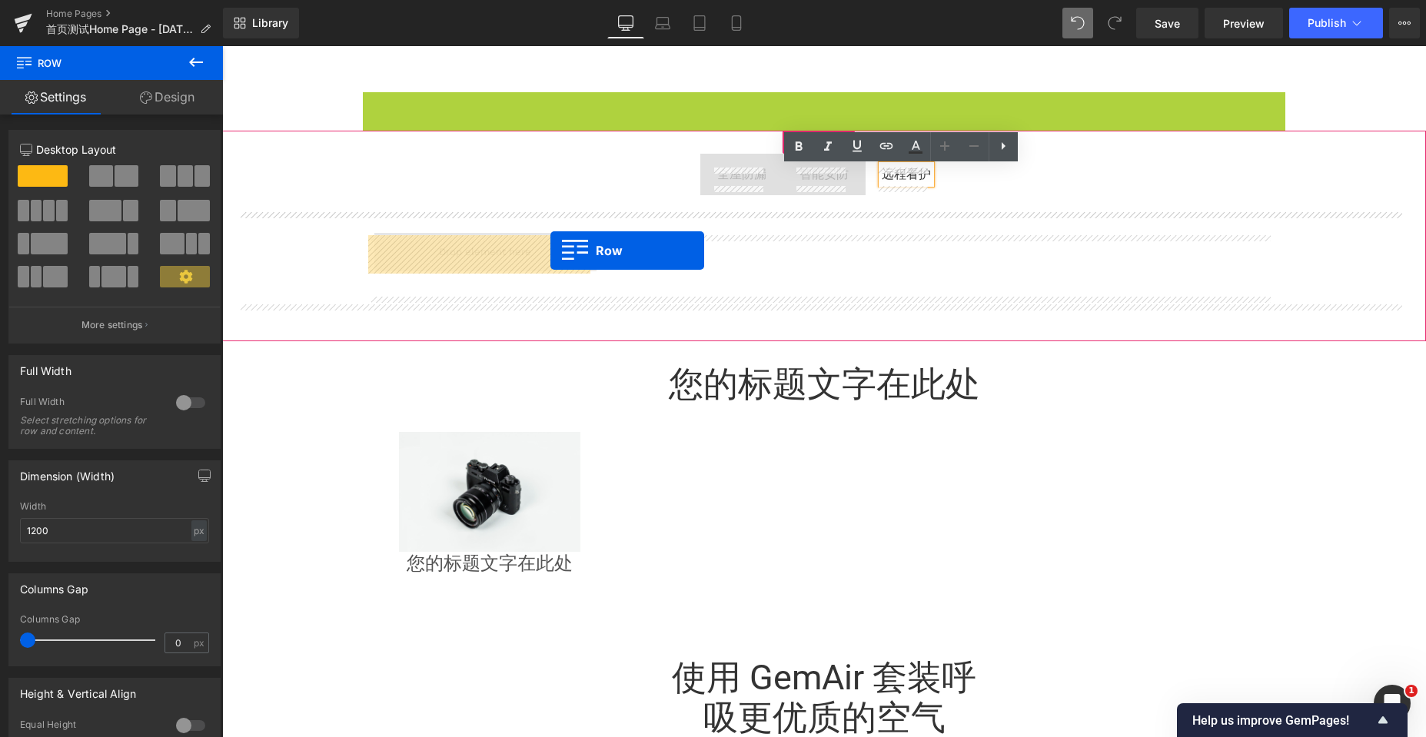
drag, startPoint x: 362, startPoint y: 337, endPoint x: 550, endPoint y: 251, distance: 207.4
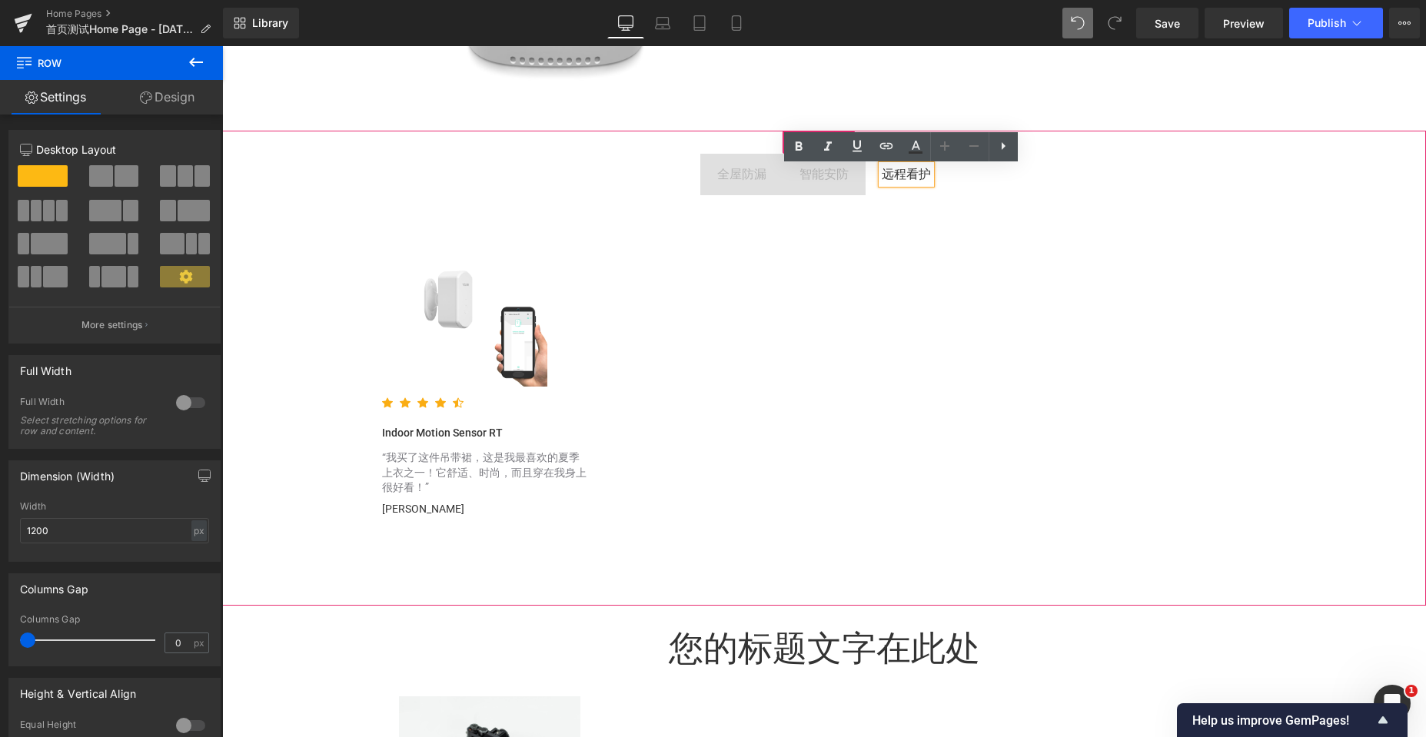
click at [222, 46] on div at bounding box center [222, 46] width 0 height 0
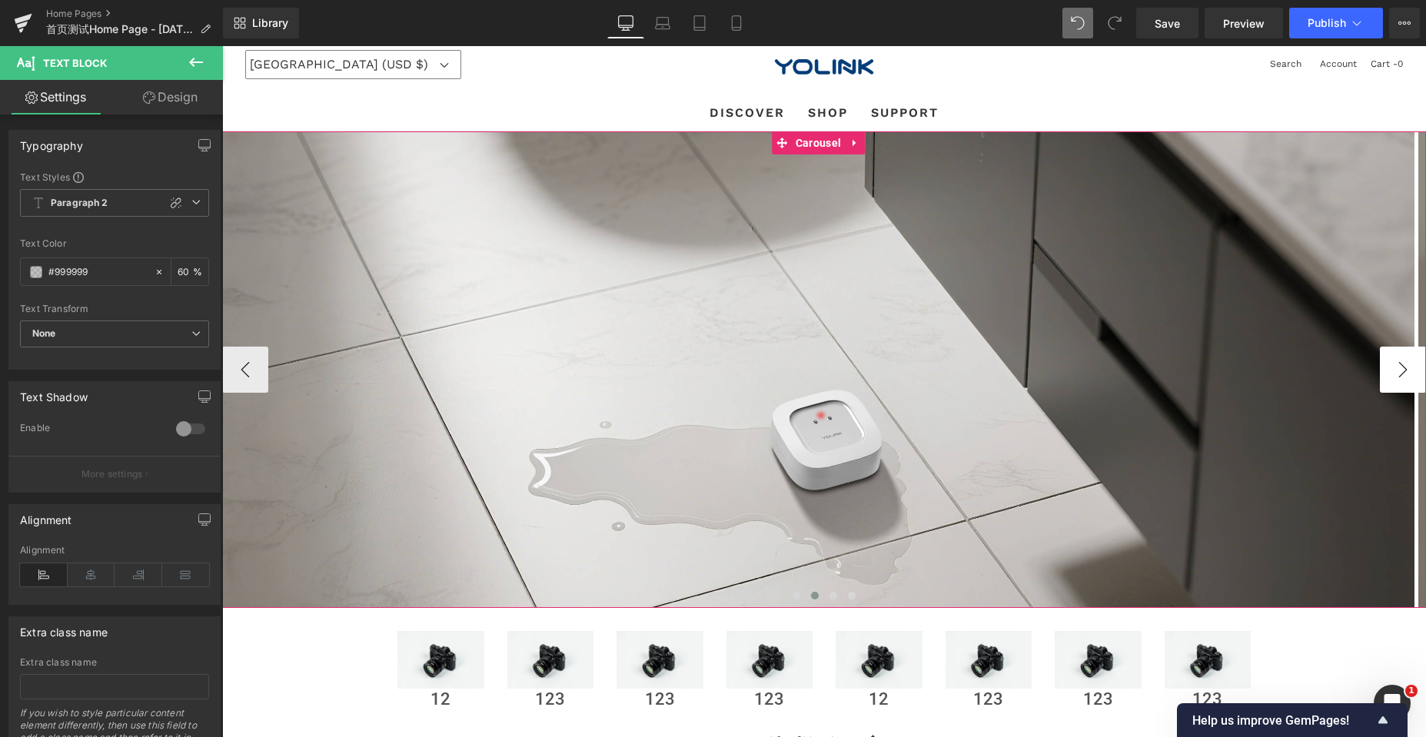
click at [1381, 369] on button "›" at bounding box center [1403, 370] width 46 height 46
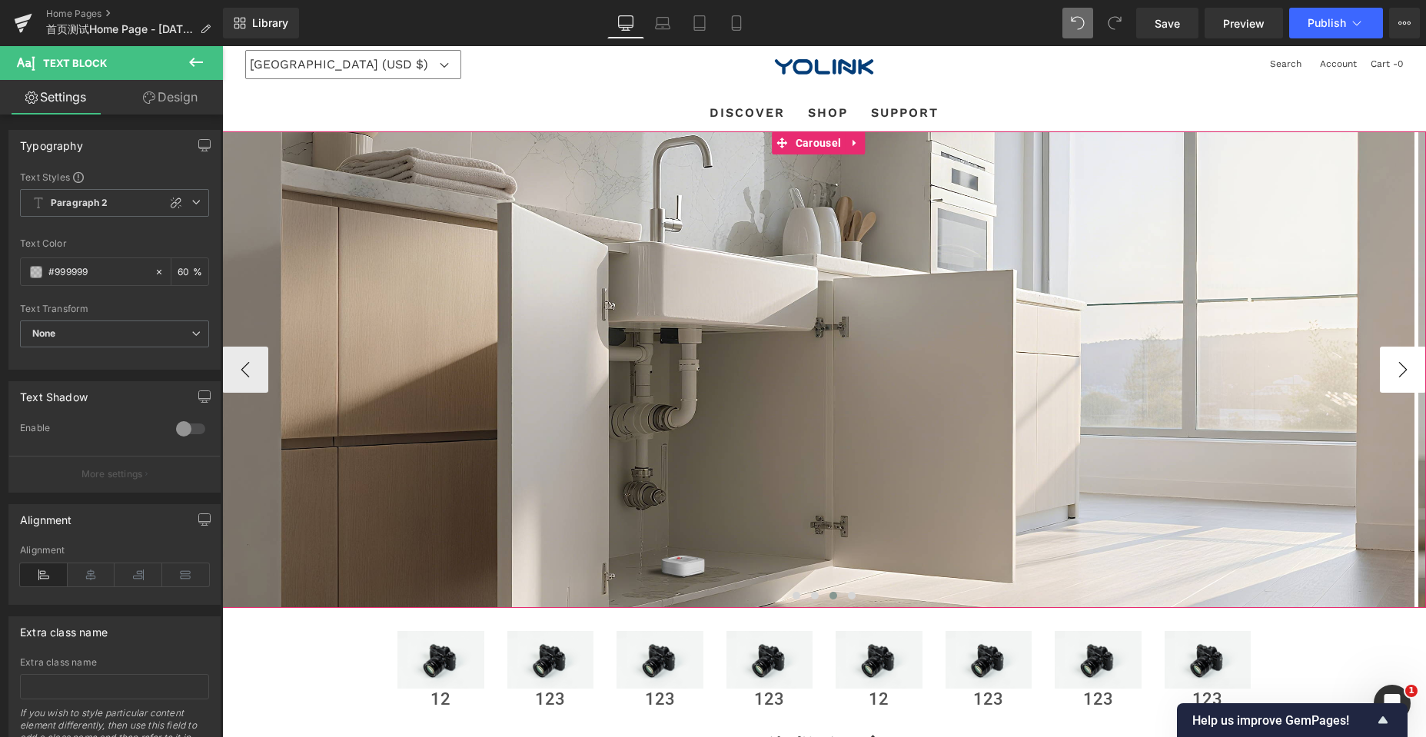
click at [1381, 369] on button "›" at bounding box center [1403, 370] width 46 height 46
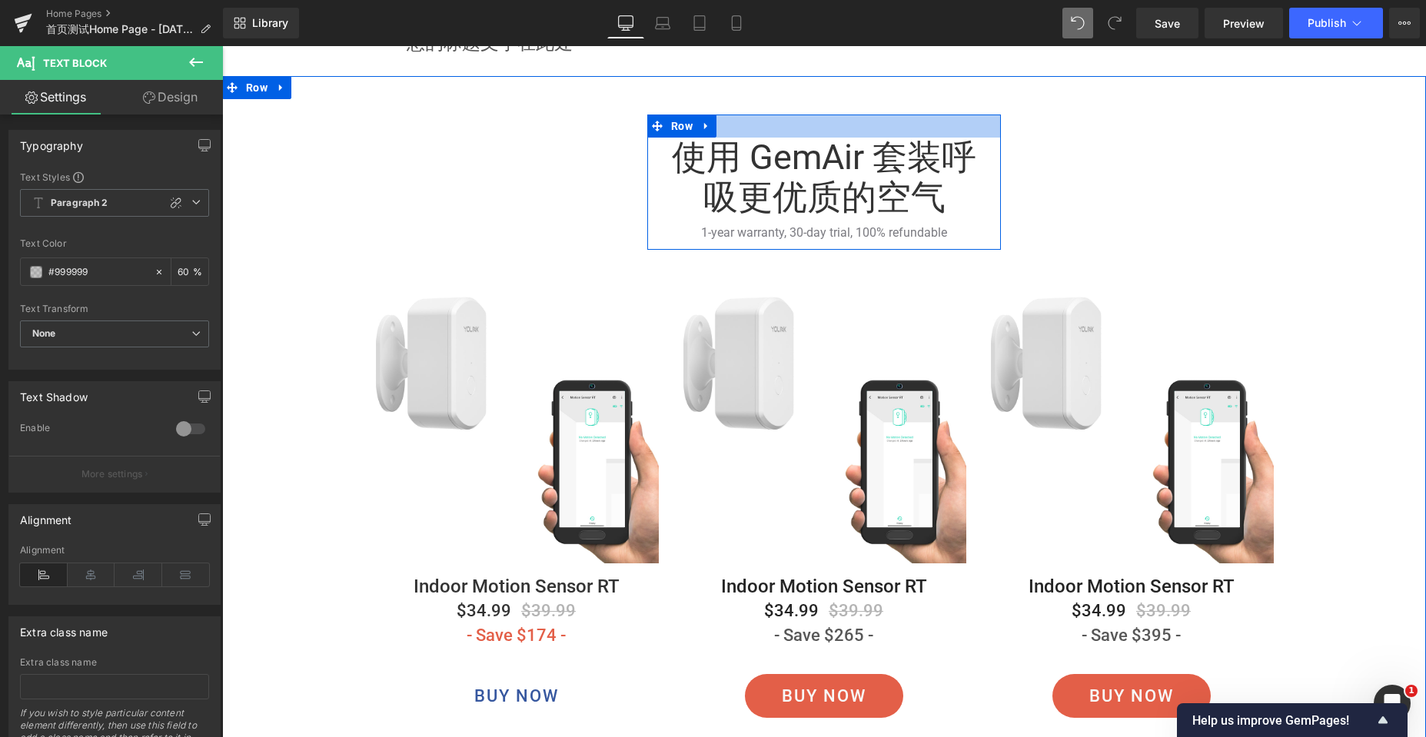
scroll to position [4163, 0]
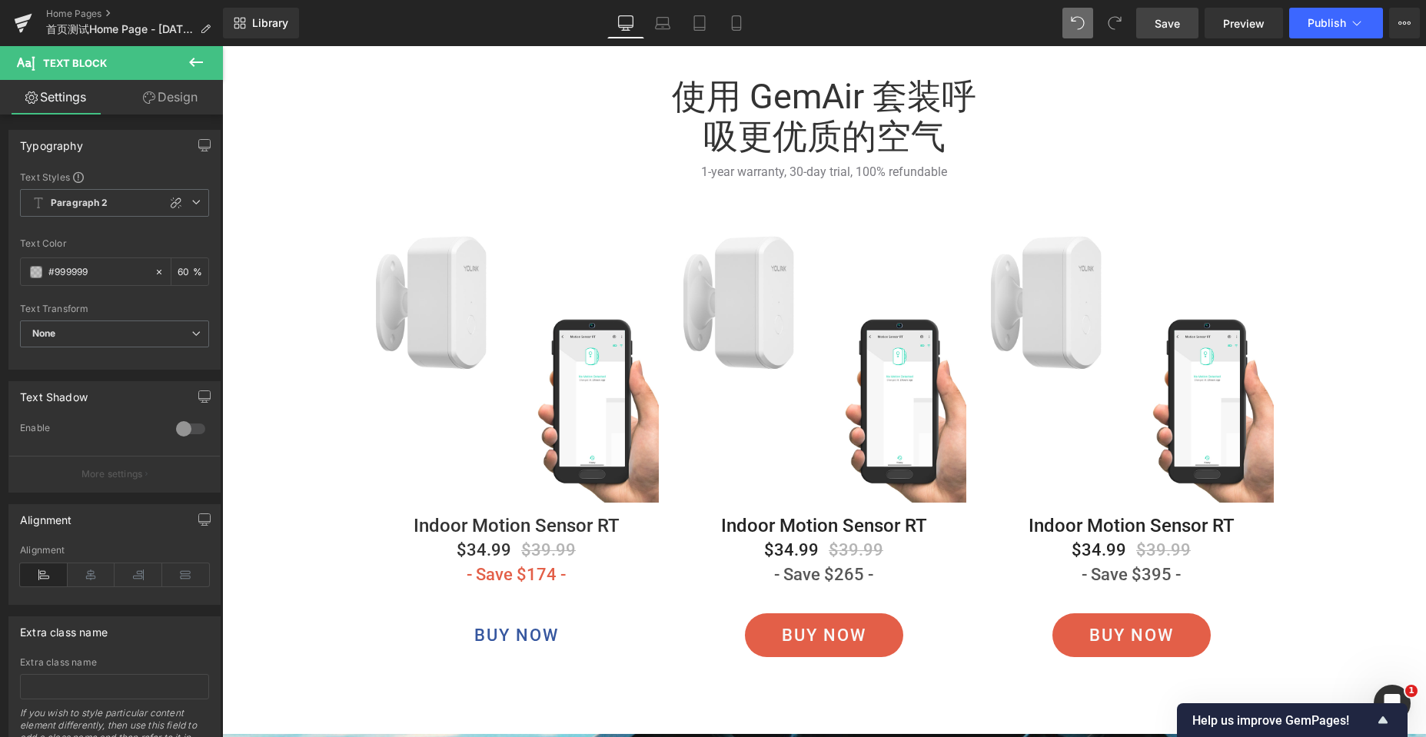
click at [1174, 16] on span "Save" at bounding box center [1166, 23] width 25 height 16
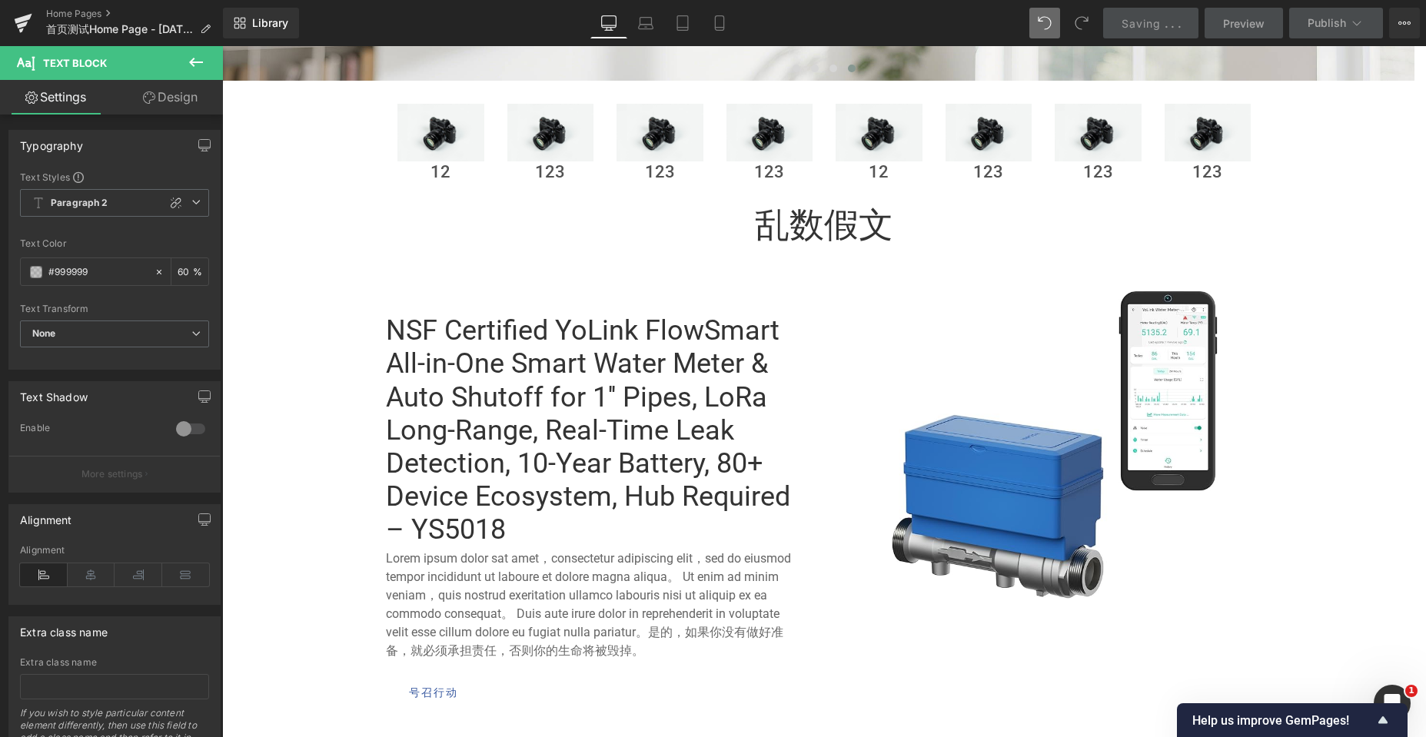
scroll to position [155, 0]
